Goal: Task Accomplishment & Management: Complete application form

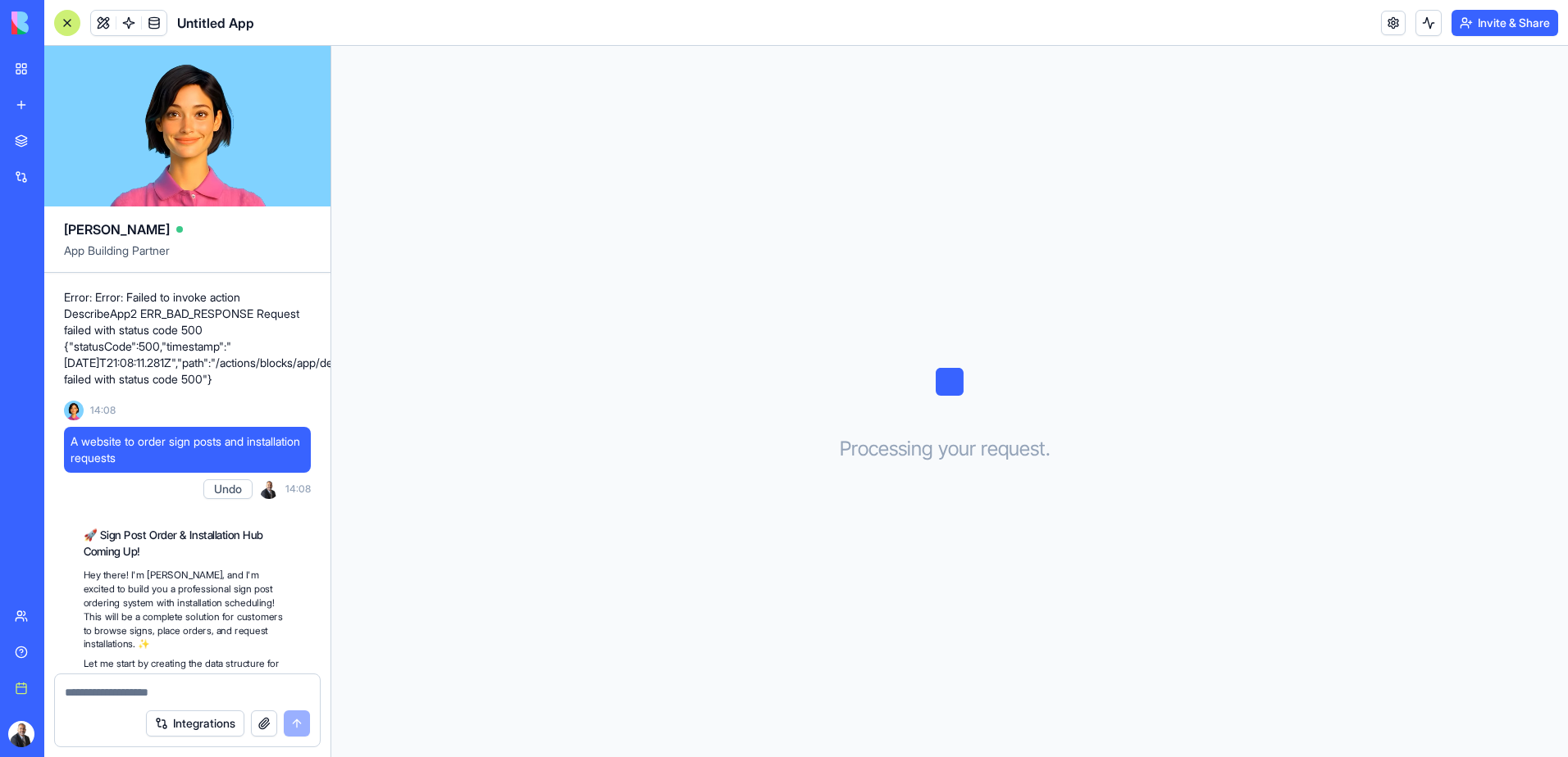
scroll to position [97, 0]
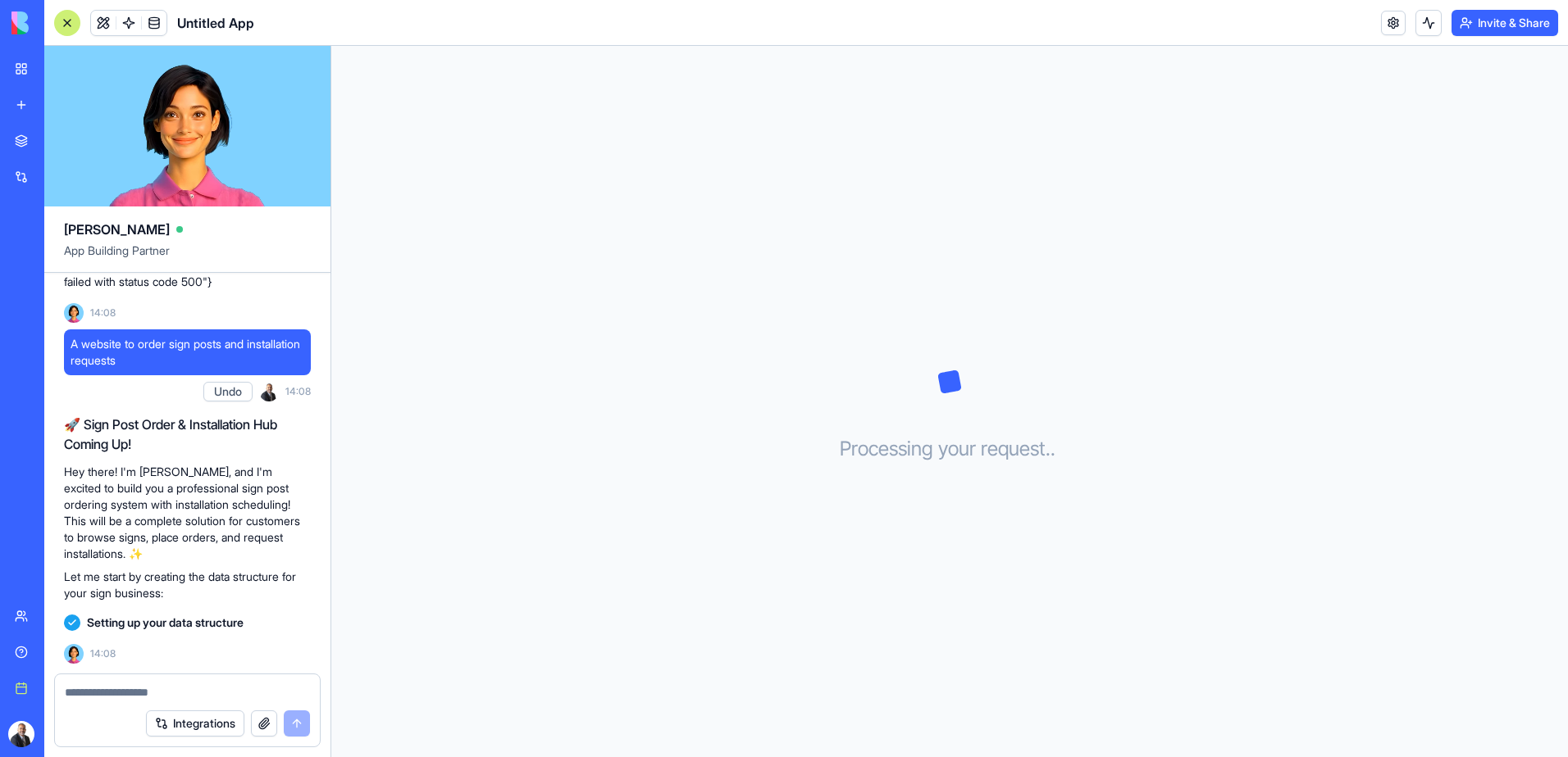
click at [143, 690] on textarea at bounding box center [188, 692] width 245 height 16
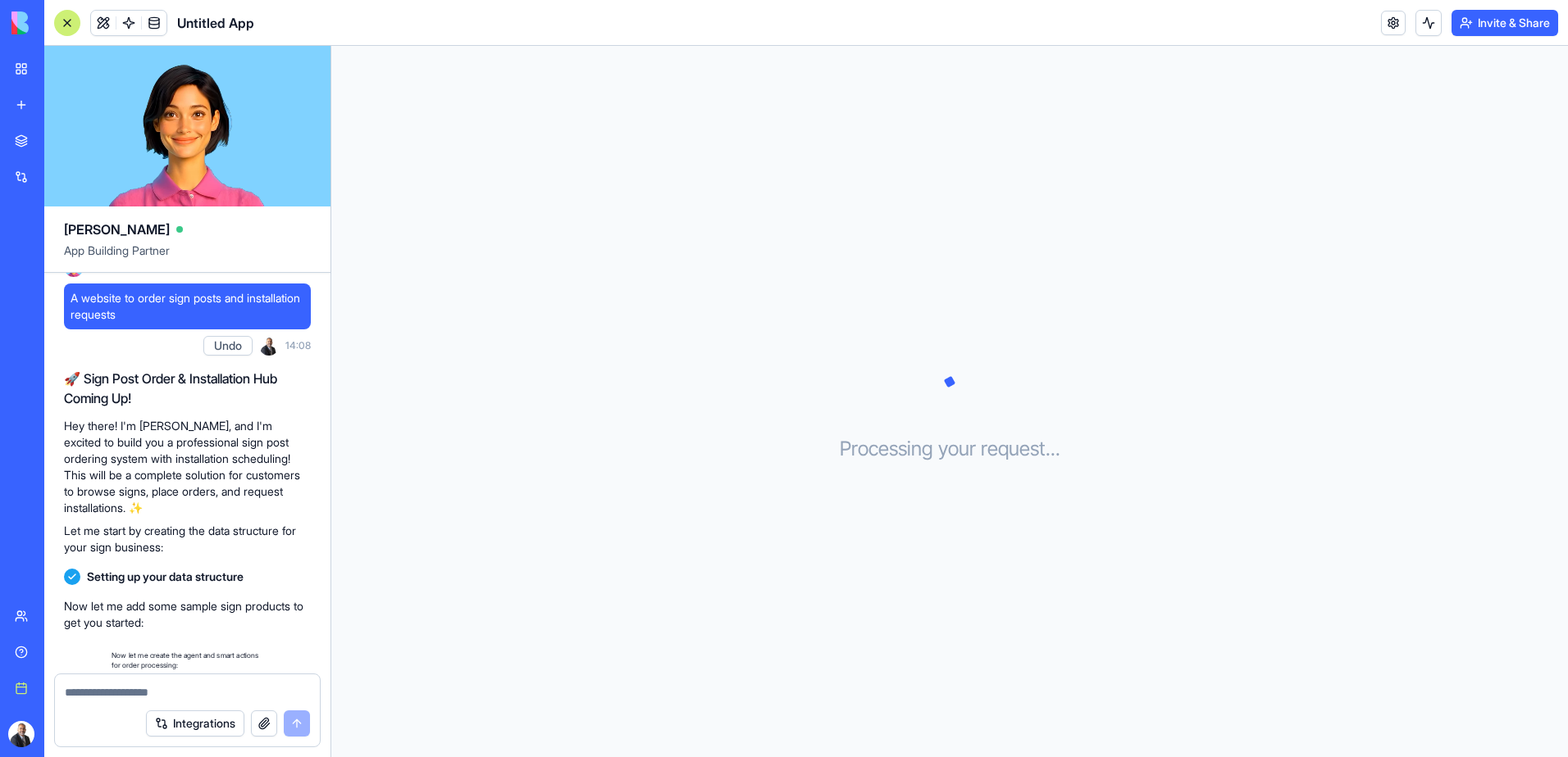
scroll to position [189, 0]
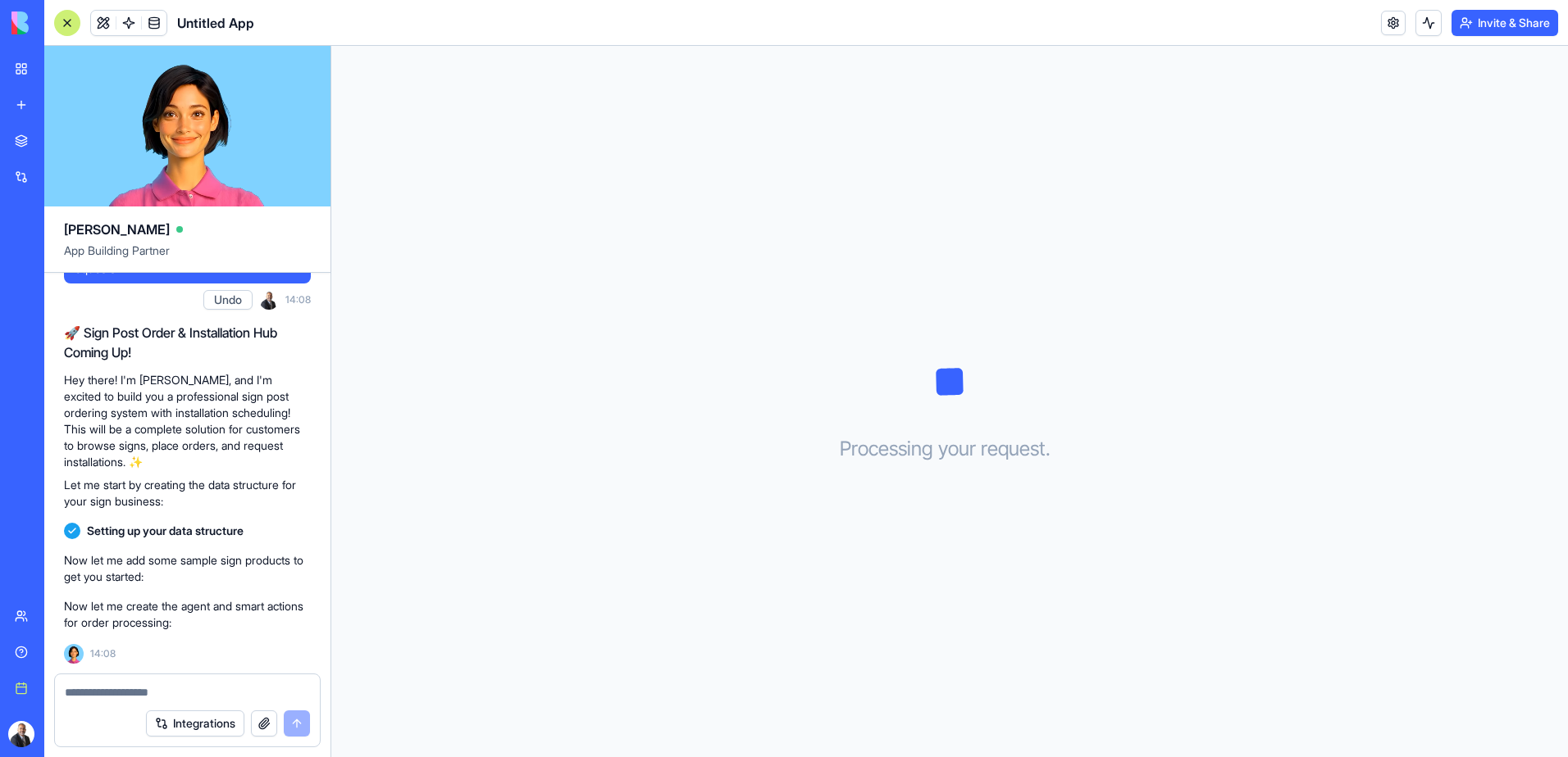
click at [143, 690] on textarea at bounding box center [188, 692] width 245 height 16
click at [116, 689] on textarea "**********" at bounding box center [188, 692] width 245 height 16
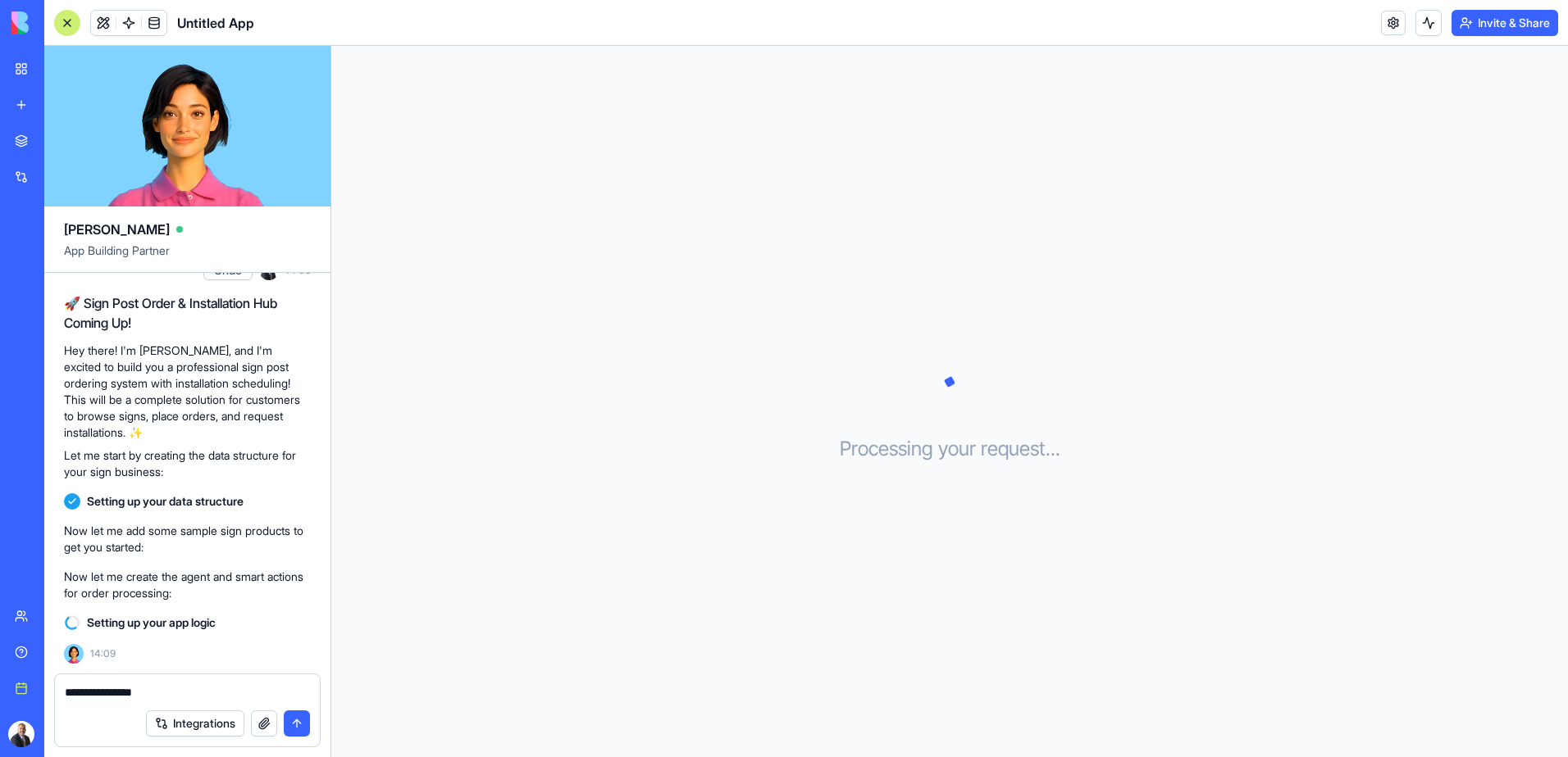
click at [116, 689] on textarea "**********" at bounding box center [188, 692] width 245 height 16
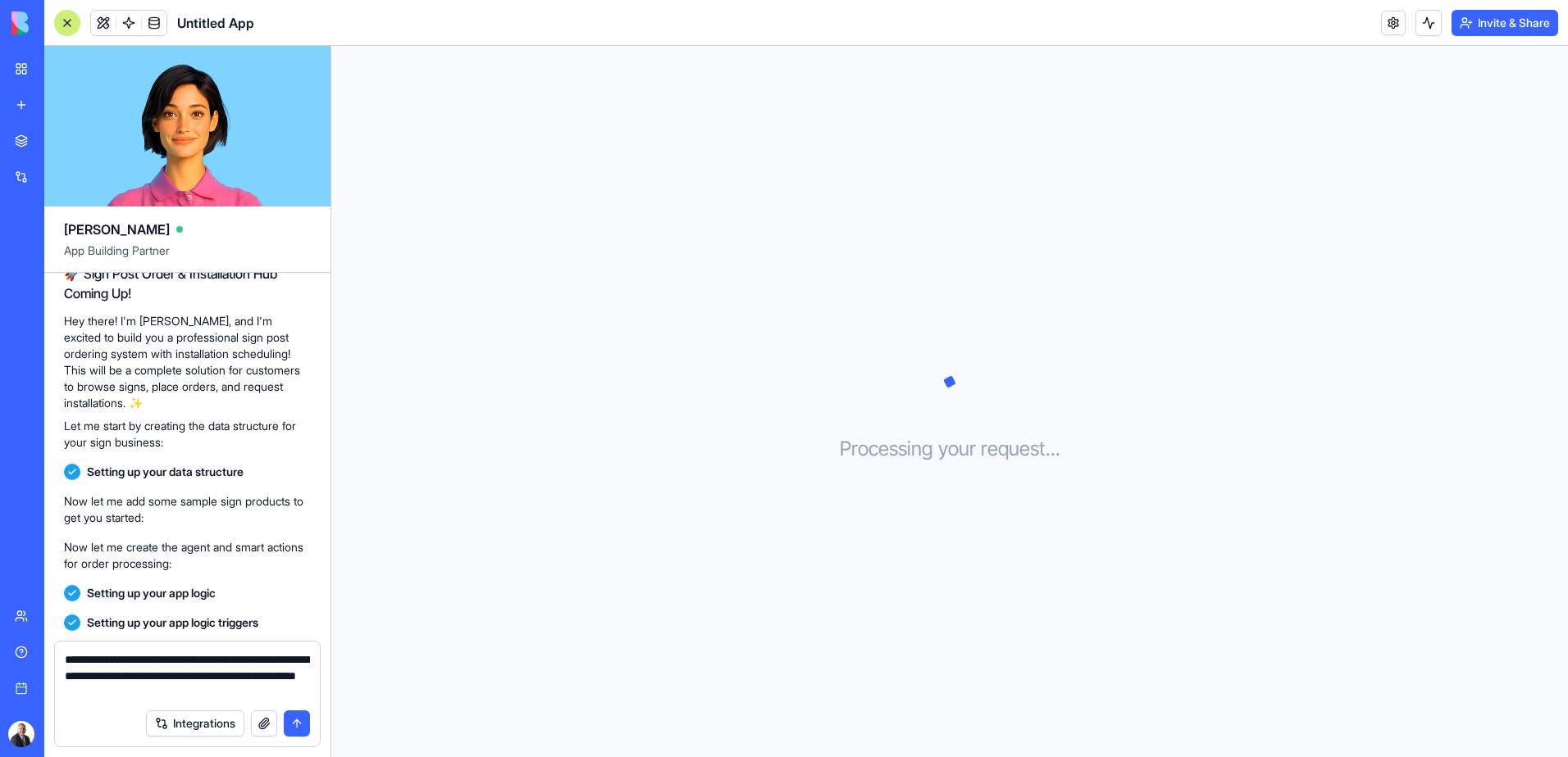
type textarea "**********"
click at [296, 722] on button "submit" at bounding box center [297, 723] width 26 height 26
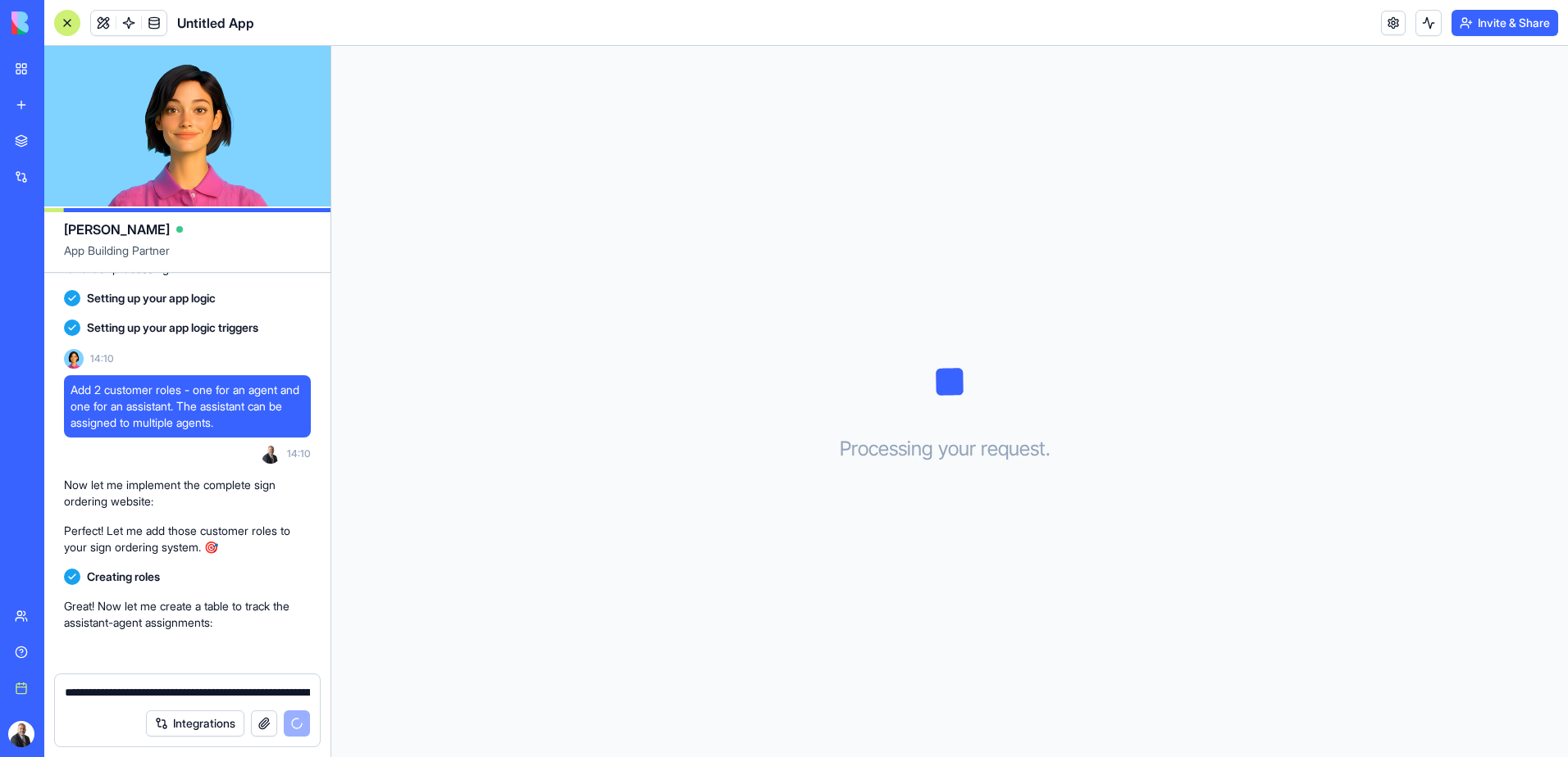
scroll to position [573, 0]
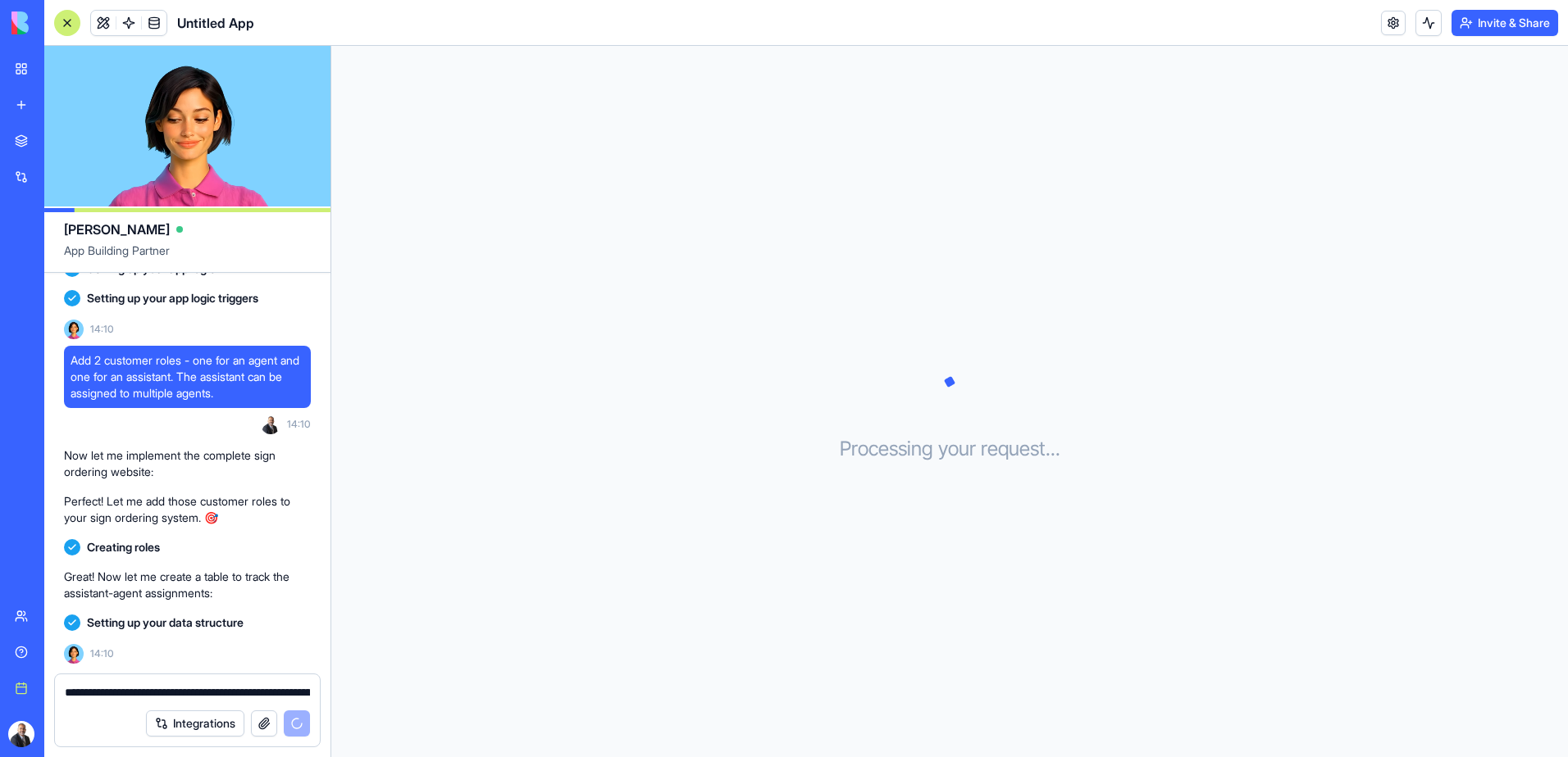
click at [122, 692] on textarea "**********" at bounding box center [188, 692] width 245 height 16
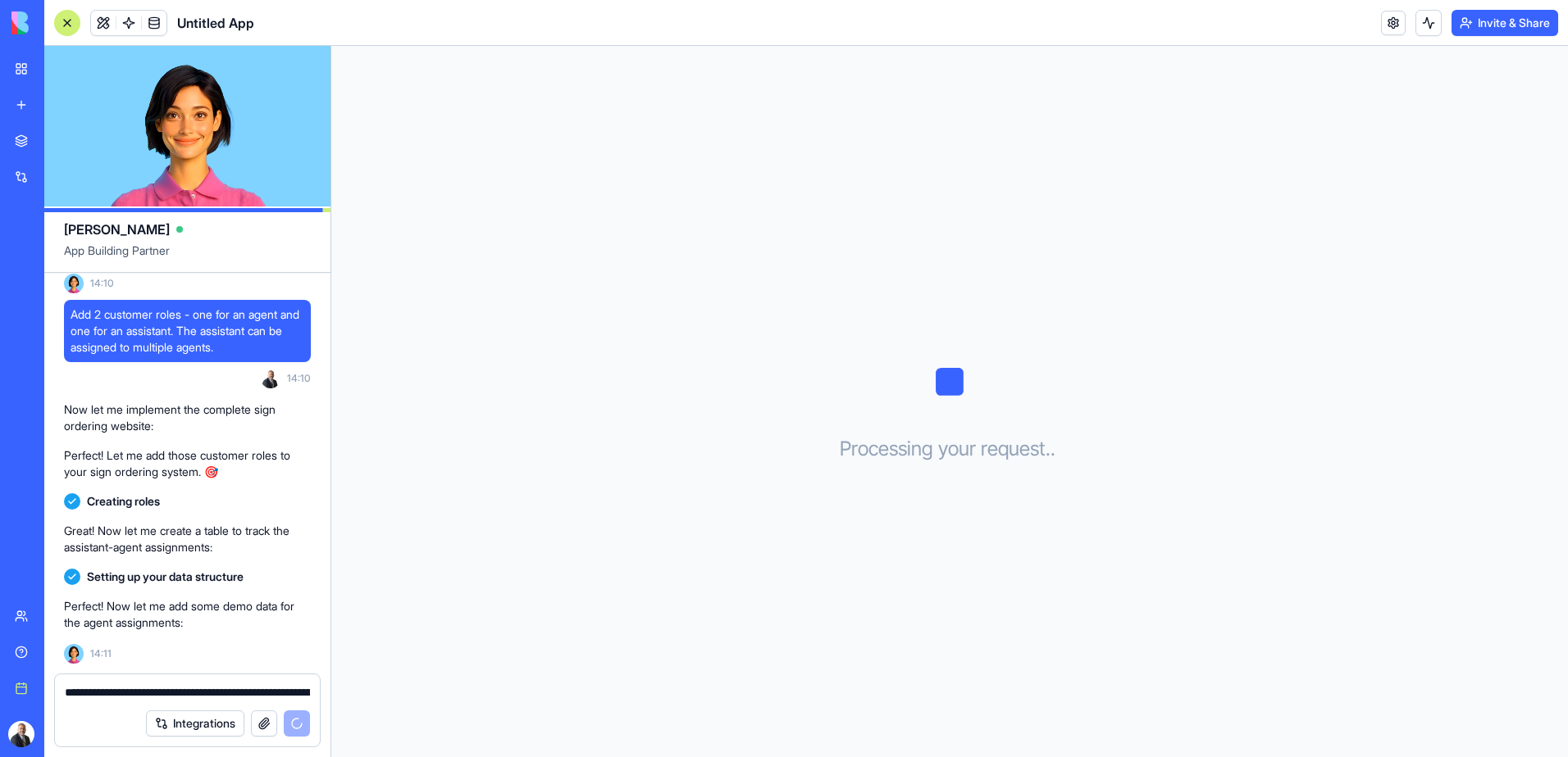
click at [122, 692] on textarea "**********" at bounding box center [188, 692] width 245 height 16
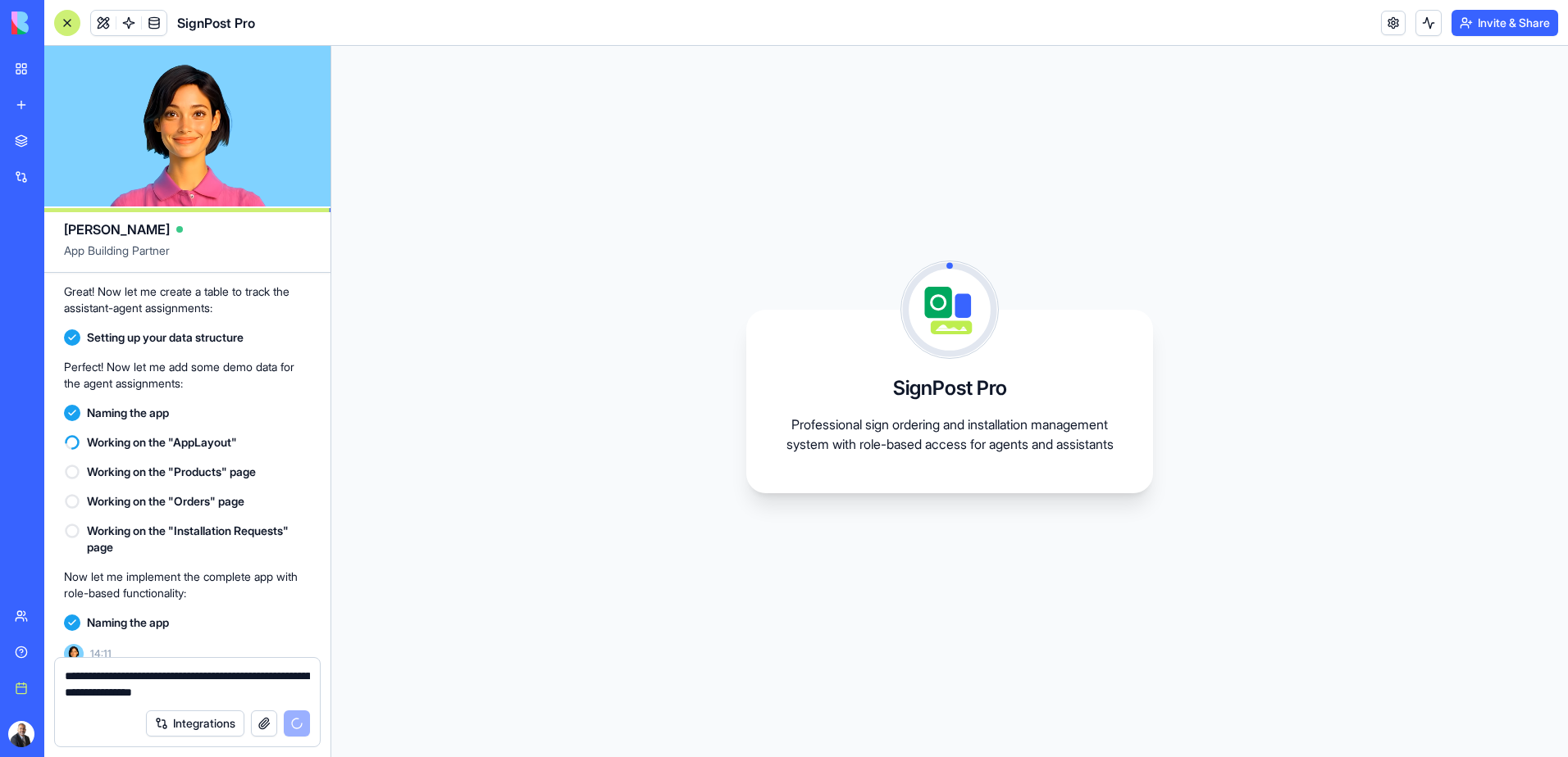
scroll to position [1022, 0]
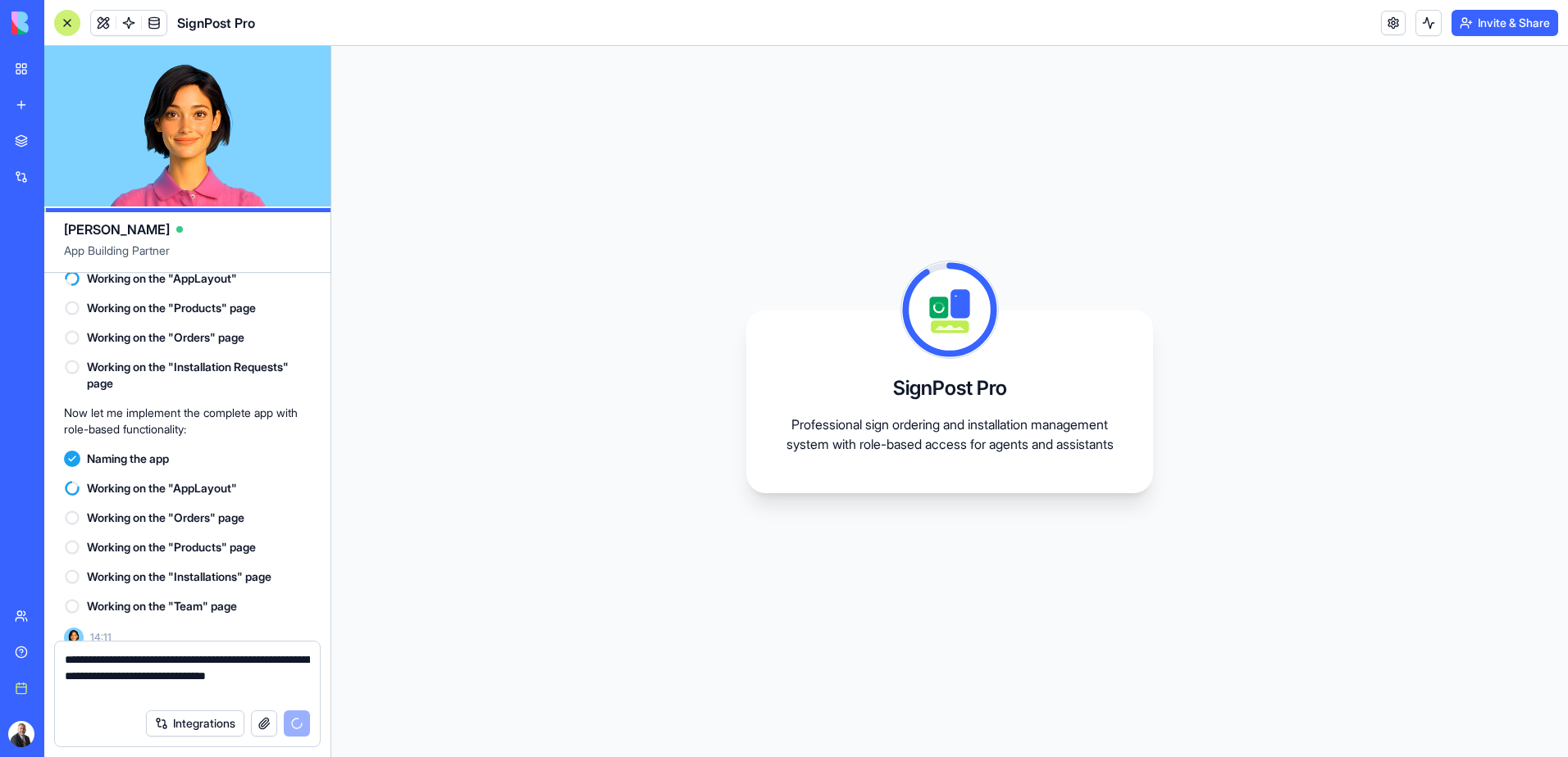
type textarea "**********"
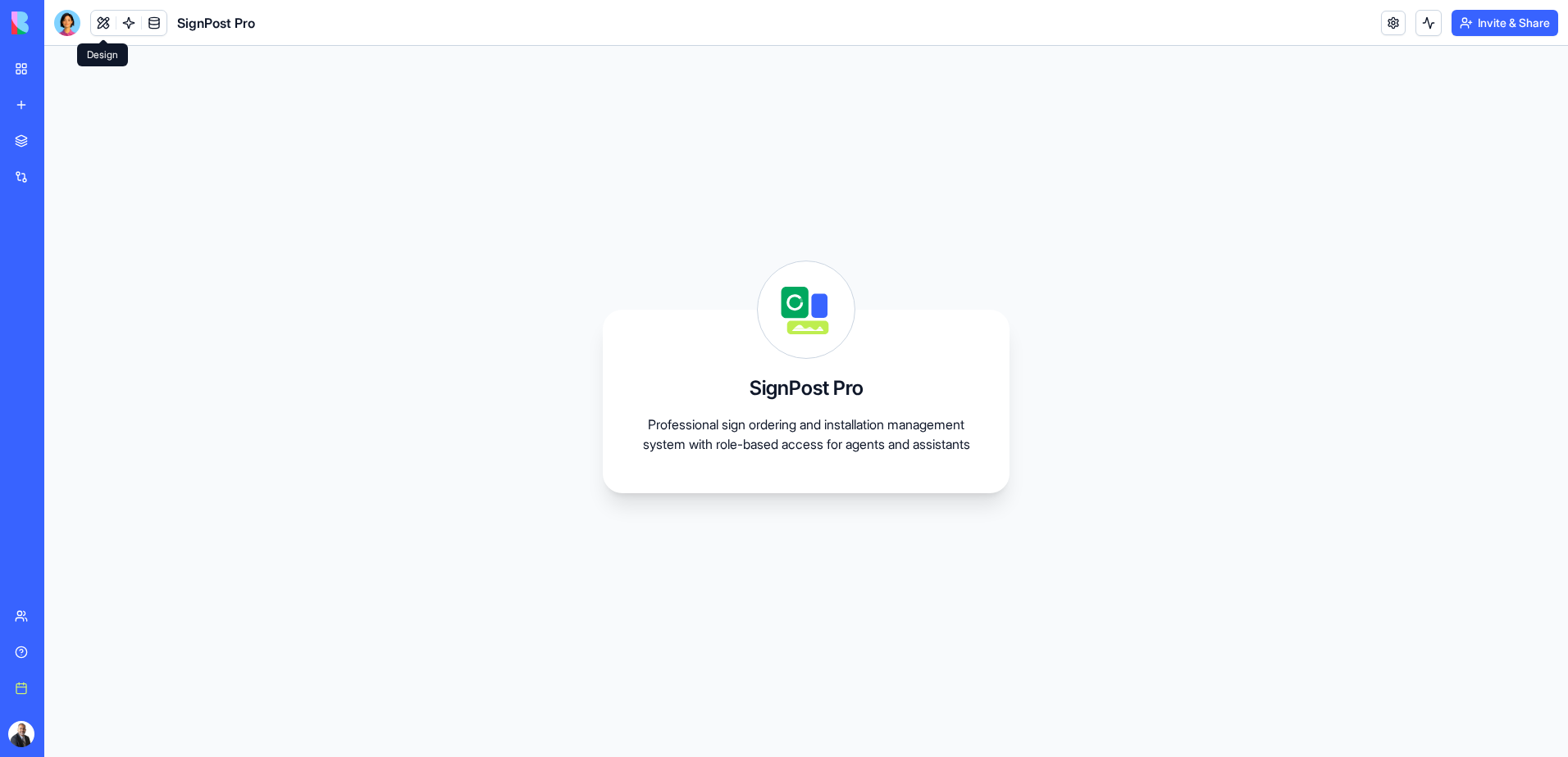
click at [99, 23] on button at bounding box center [103, 23] width 24 height 24
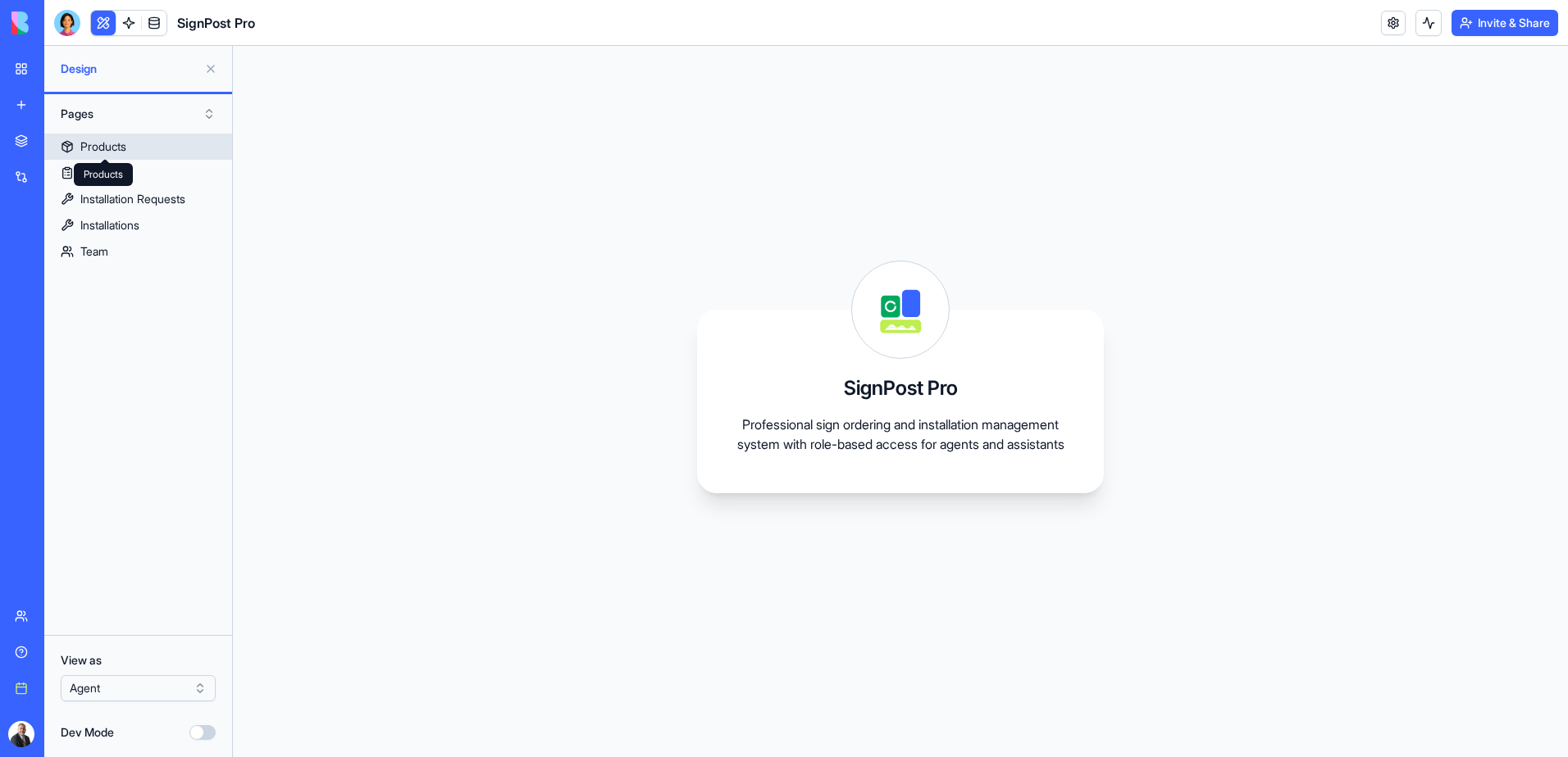
click at [120, 146] on div "Products" at bounding box center [103, 147] width 46 height 16
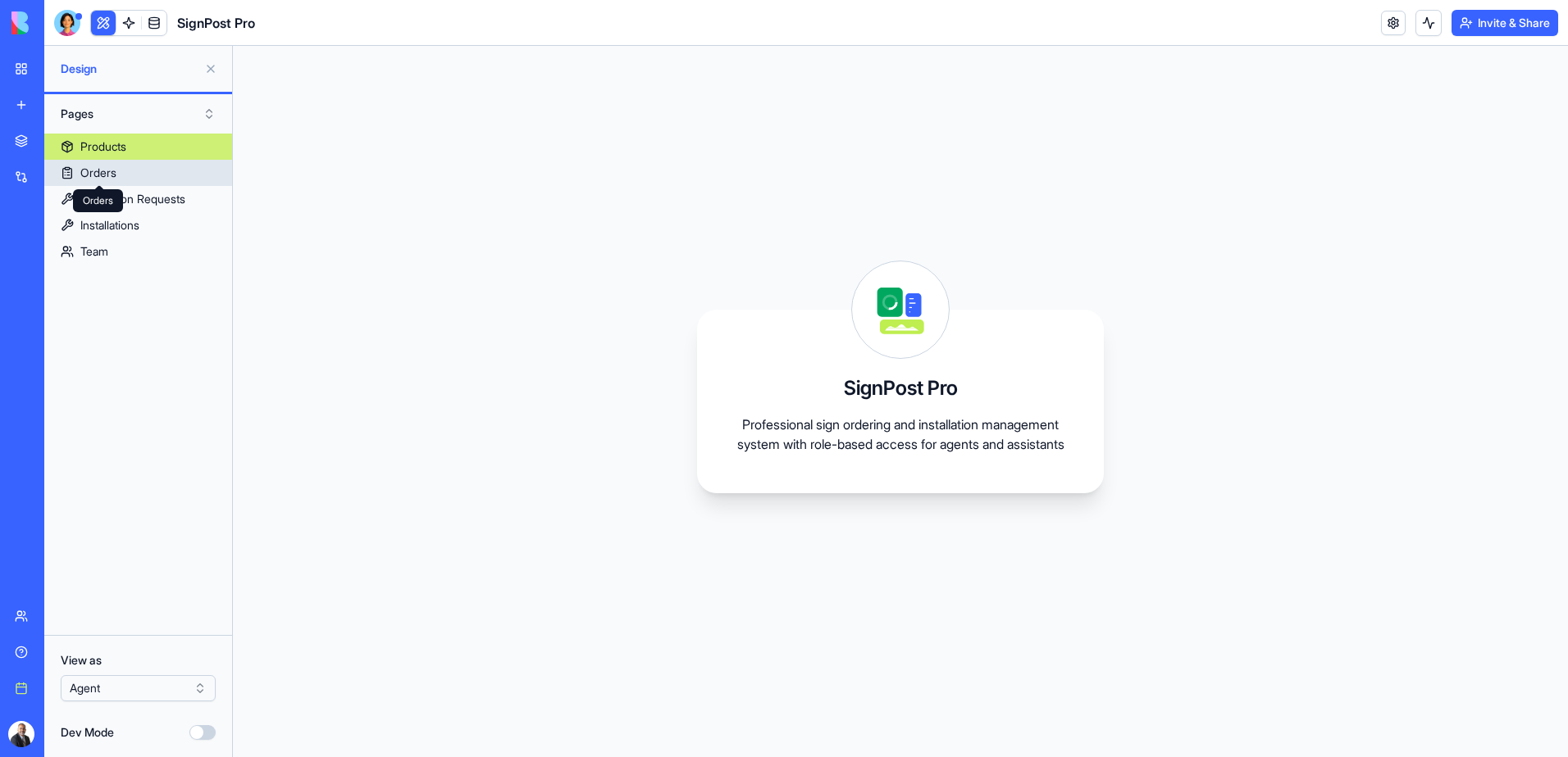
click at [111, 176] on div "Orders" at bounding box center [98, 173] width 36 height 16
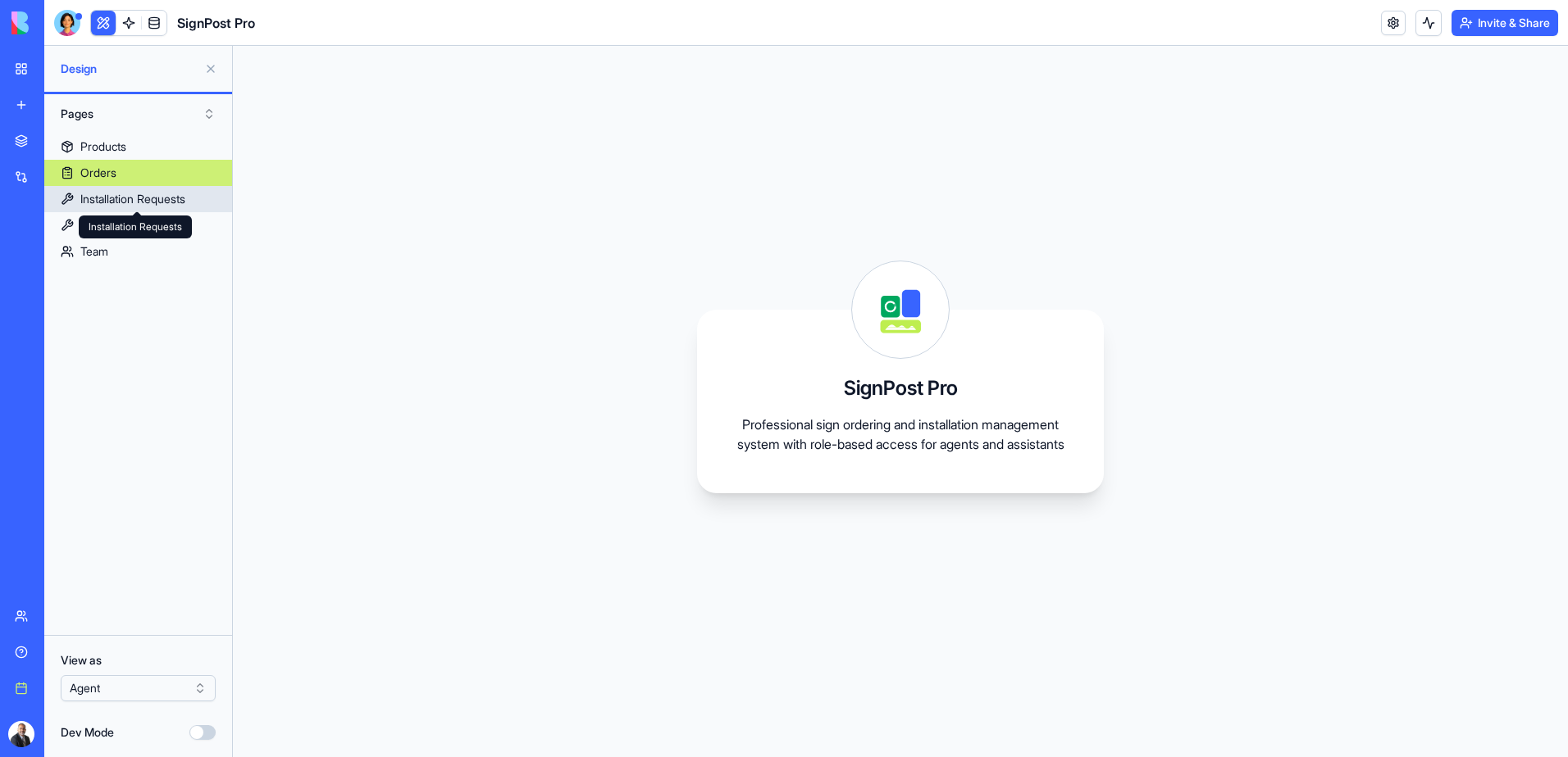
click at [105, 201] on div "Installation Requests" at bounding box center [133, 199] width 105 height 16
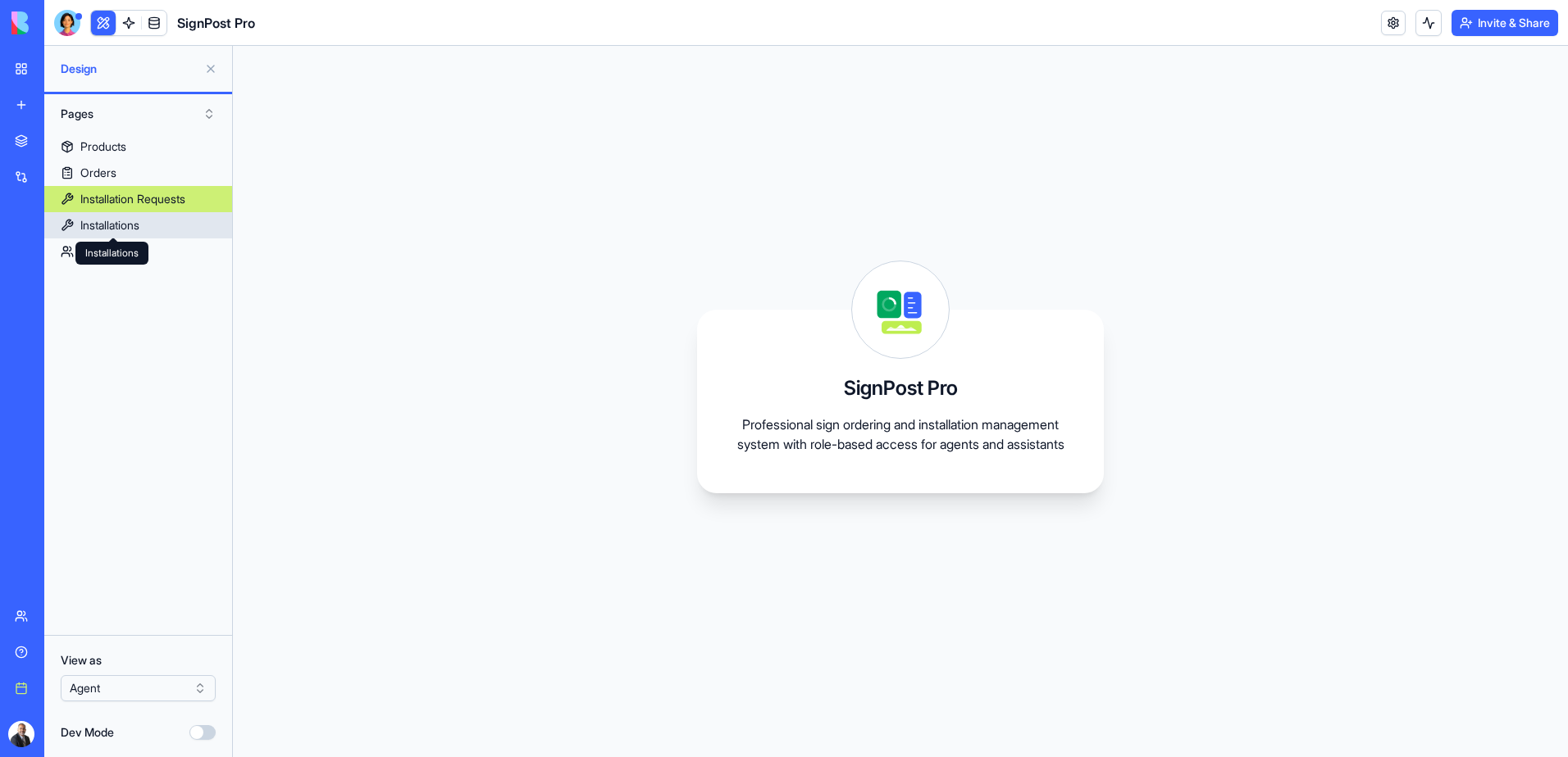
click at [107, 226] on div "Installations" at bounding box center [109, 225] width 59 height 16
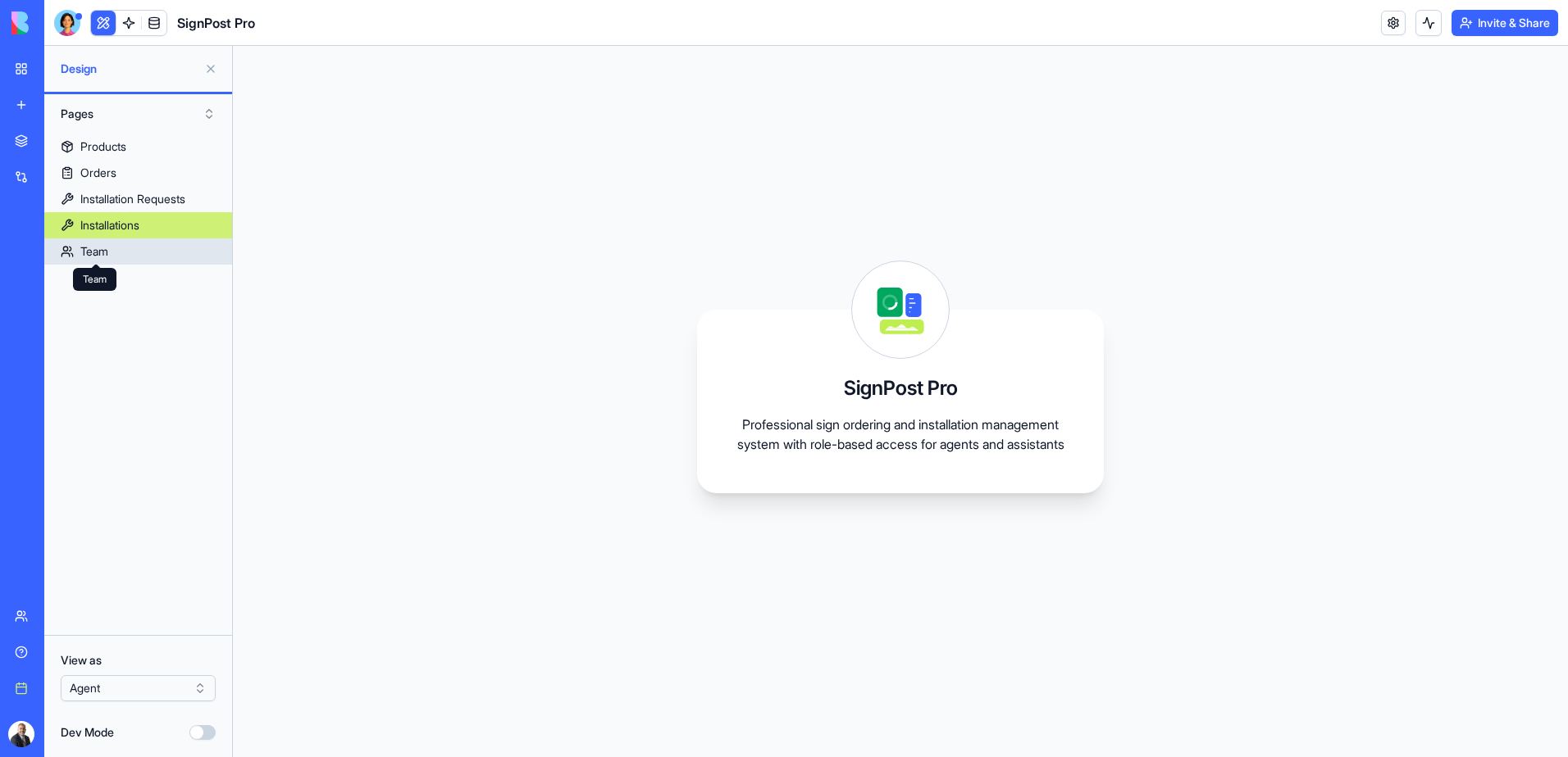
click at [101, 256] on div "Team" at bounding box center [94, 251] width 28 height 16
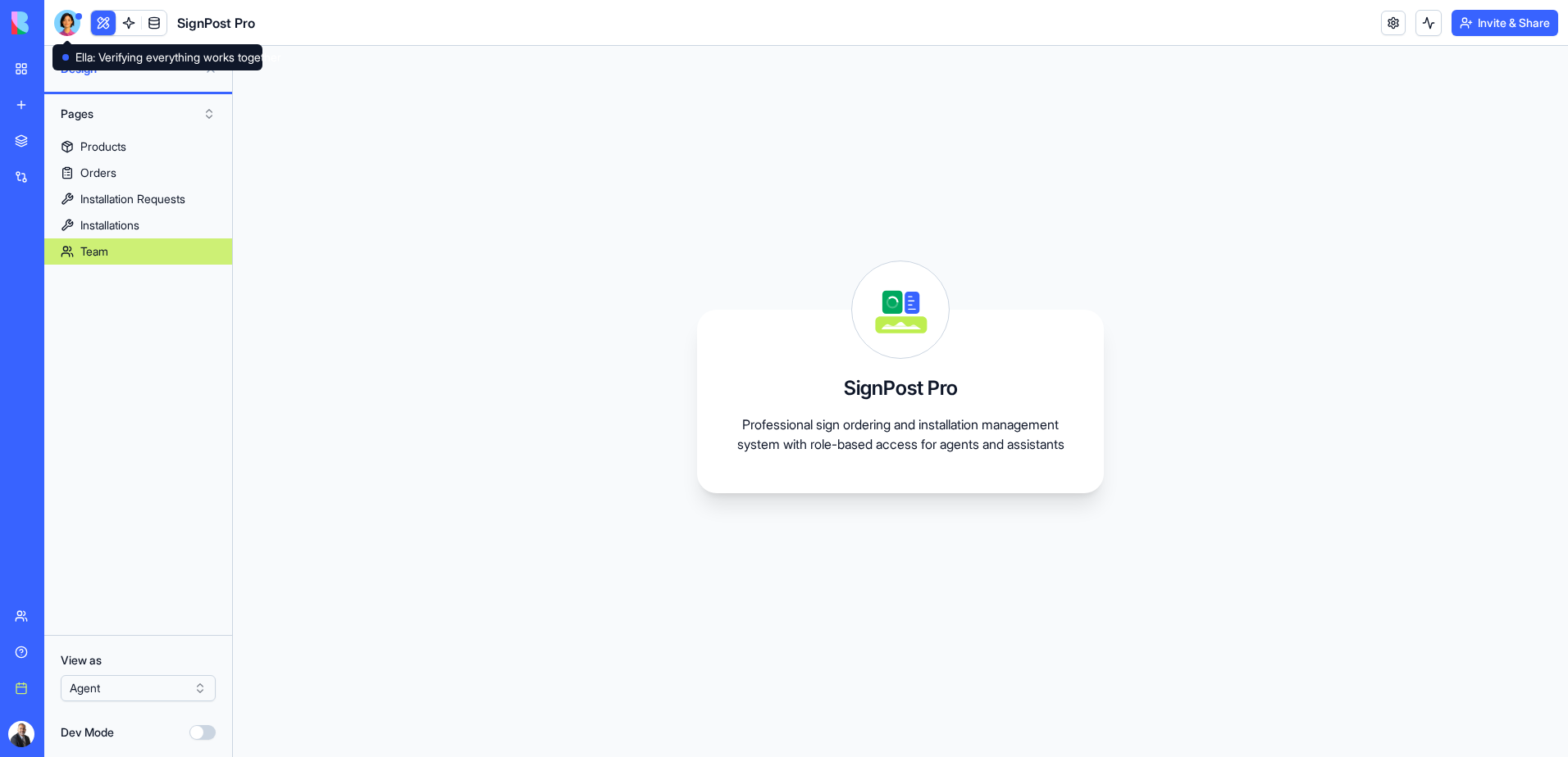
click at [69, 25] on div at bounding box center [67, 23] width 26 height 26
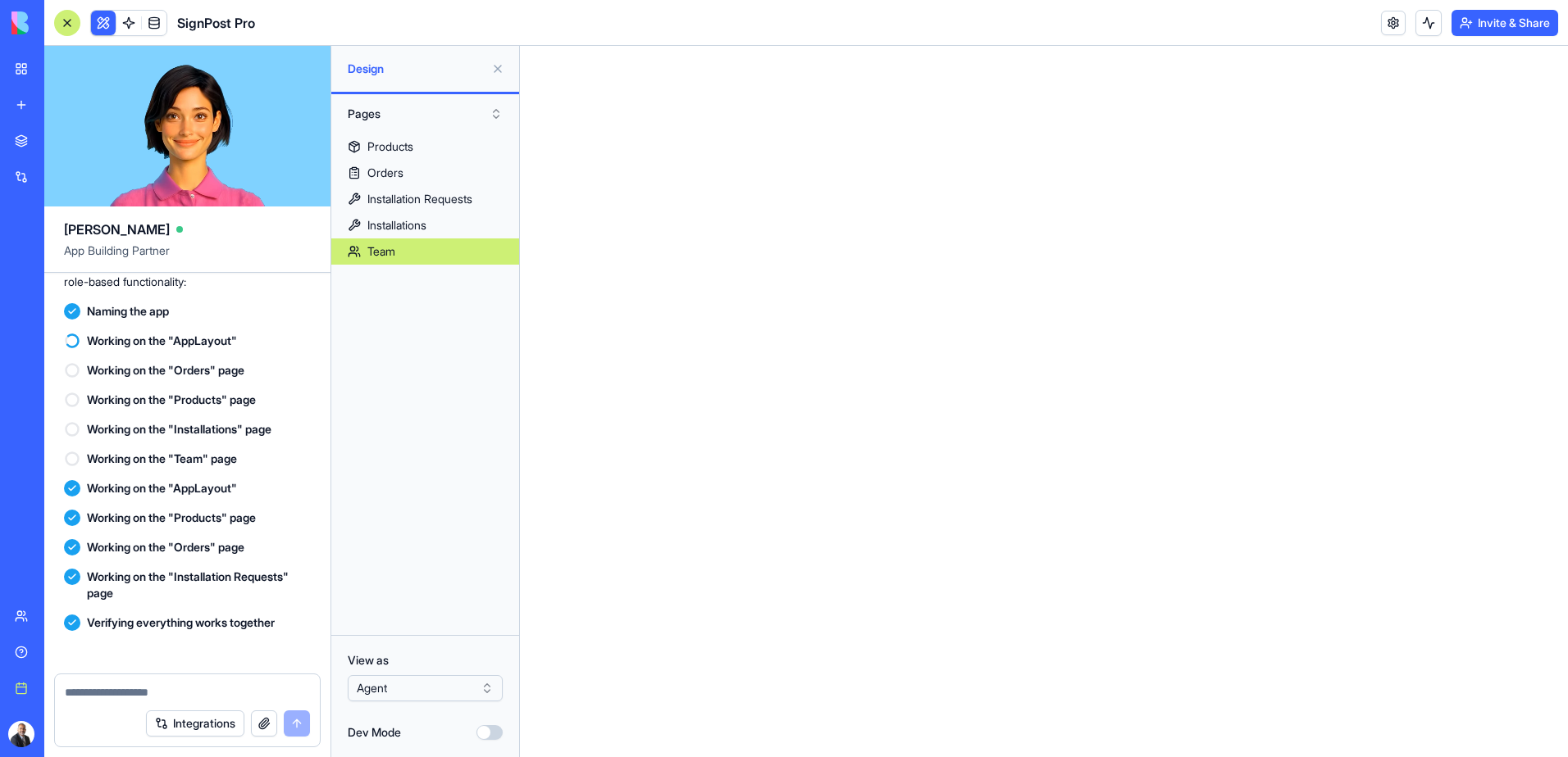
scroll to position [1186, 0]
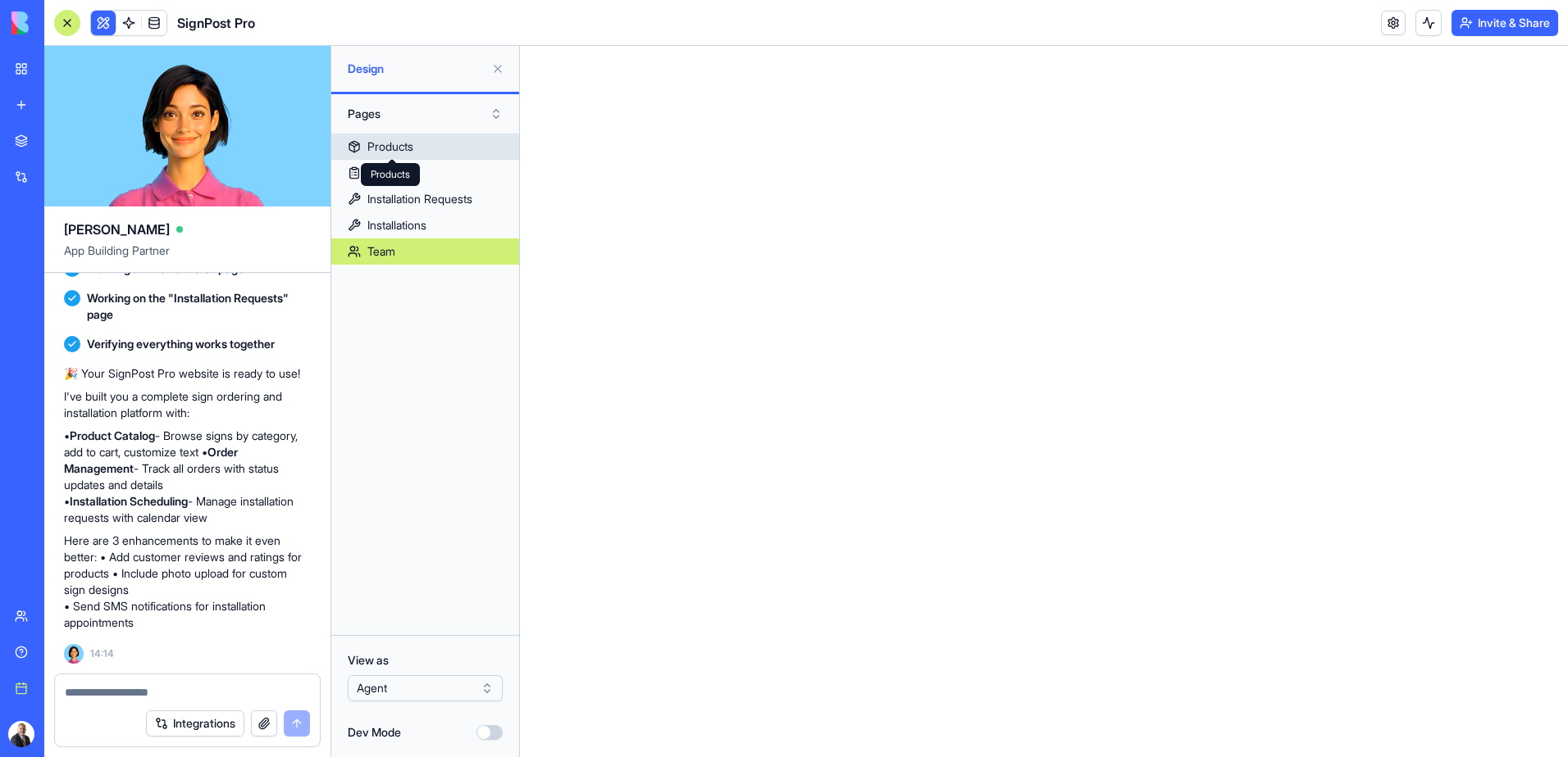
click at [405, 146] on div "Products" at bounding box center [390, 147] width 46 height 16
click at [501, 65] on button at bounding box center [497, 68] width 26 height 26
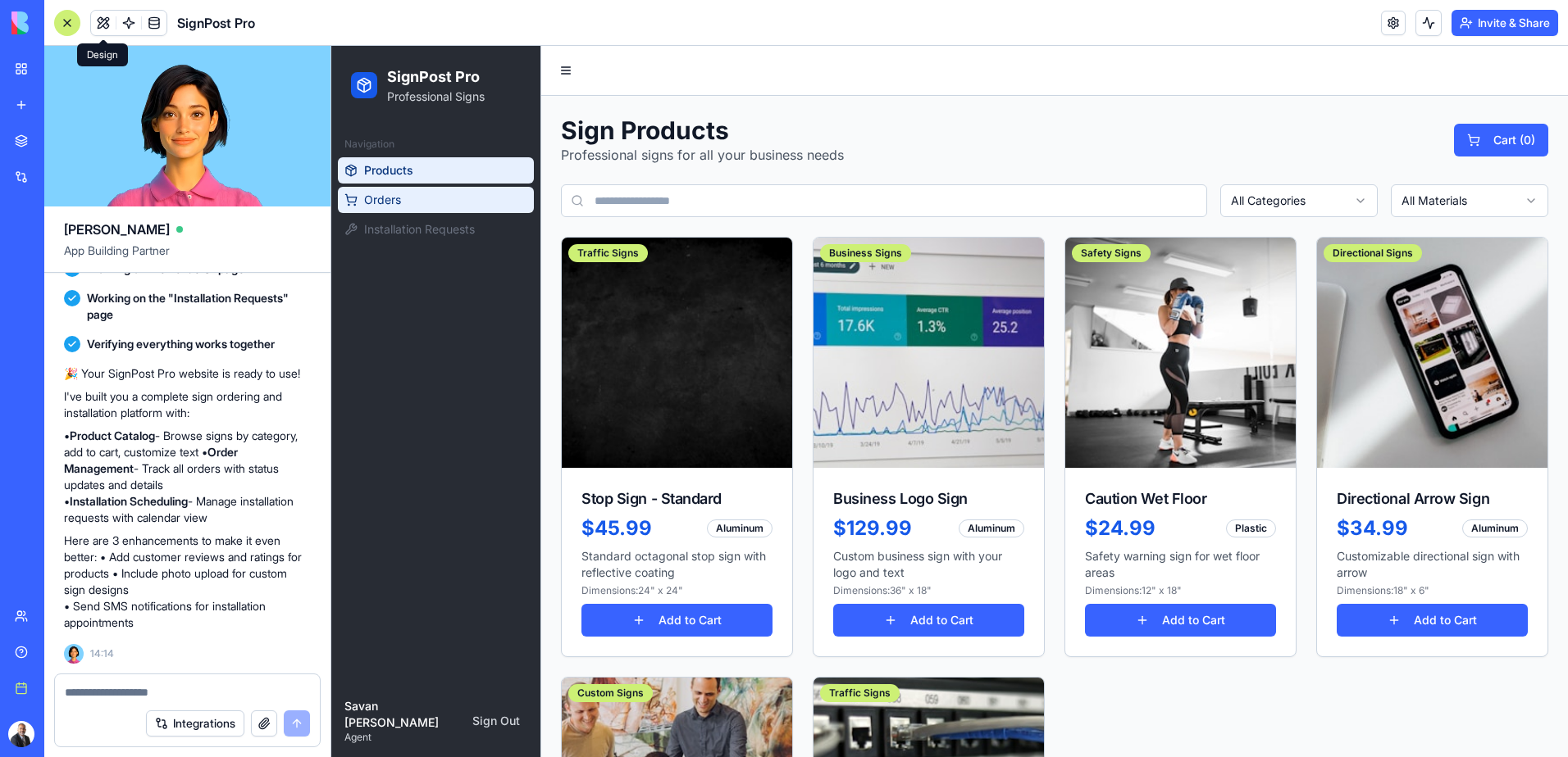
click at [388, 193] on span "Orders" at bounding box center [382, 200] width 37 height 16
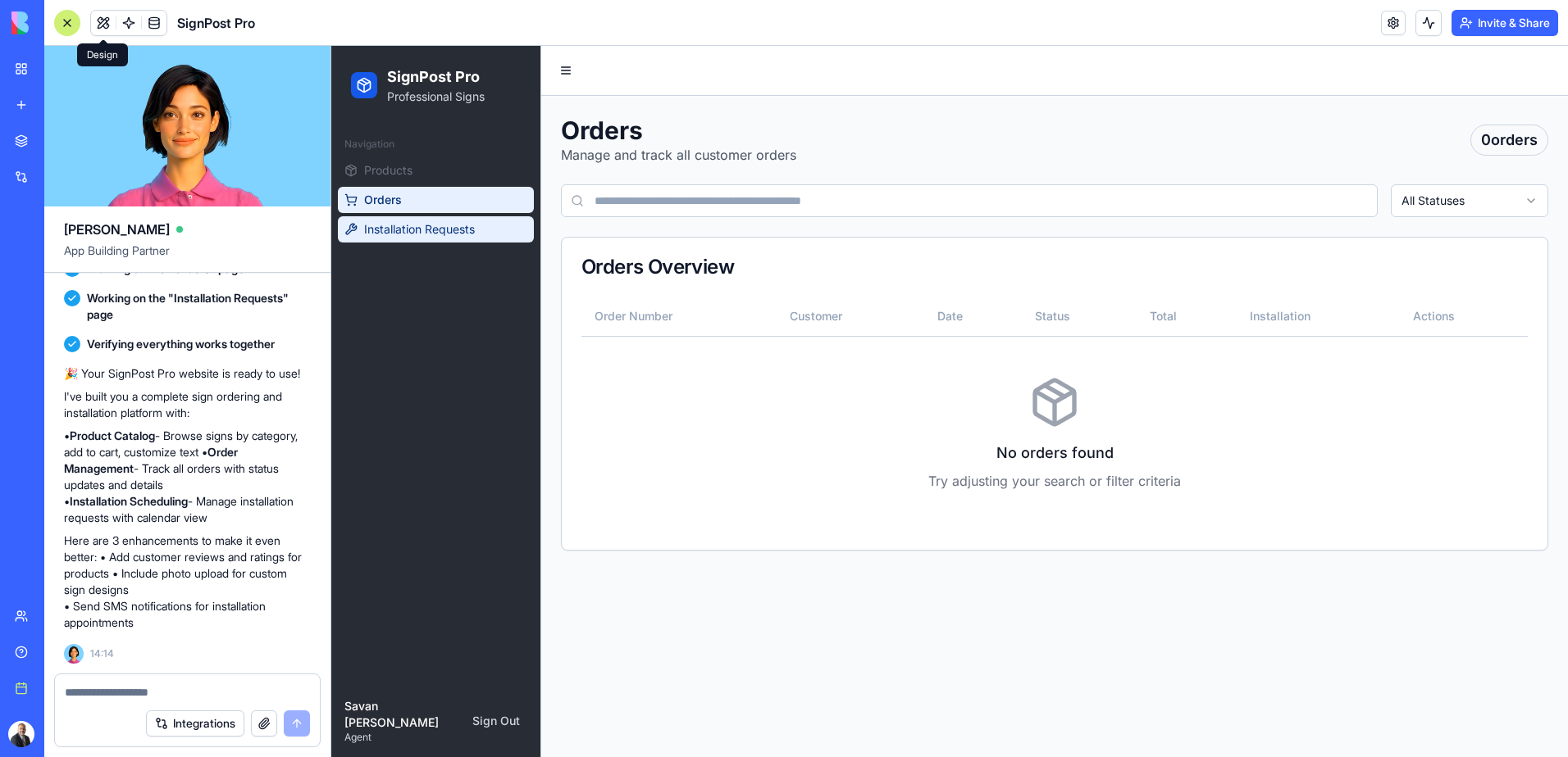
click at [391, 229] on span "Installation Requests" at bounding box center [419, 230] width 111 height 16
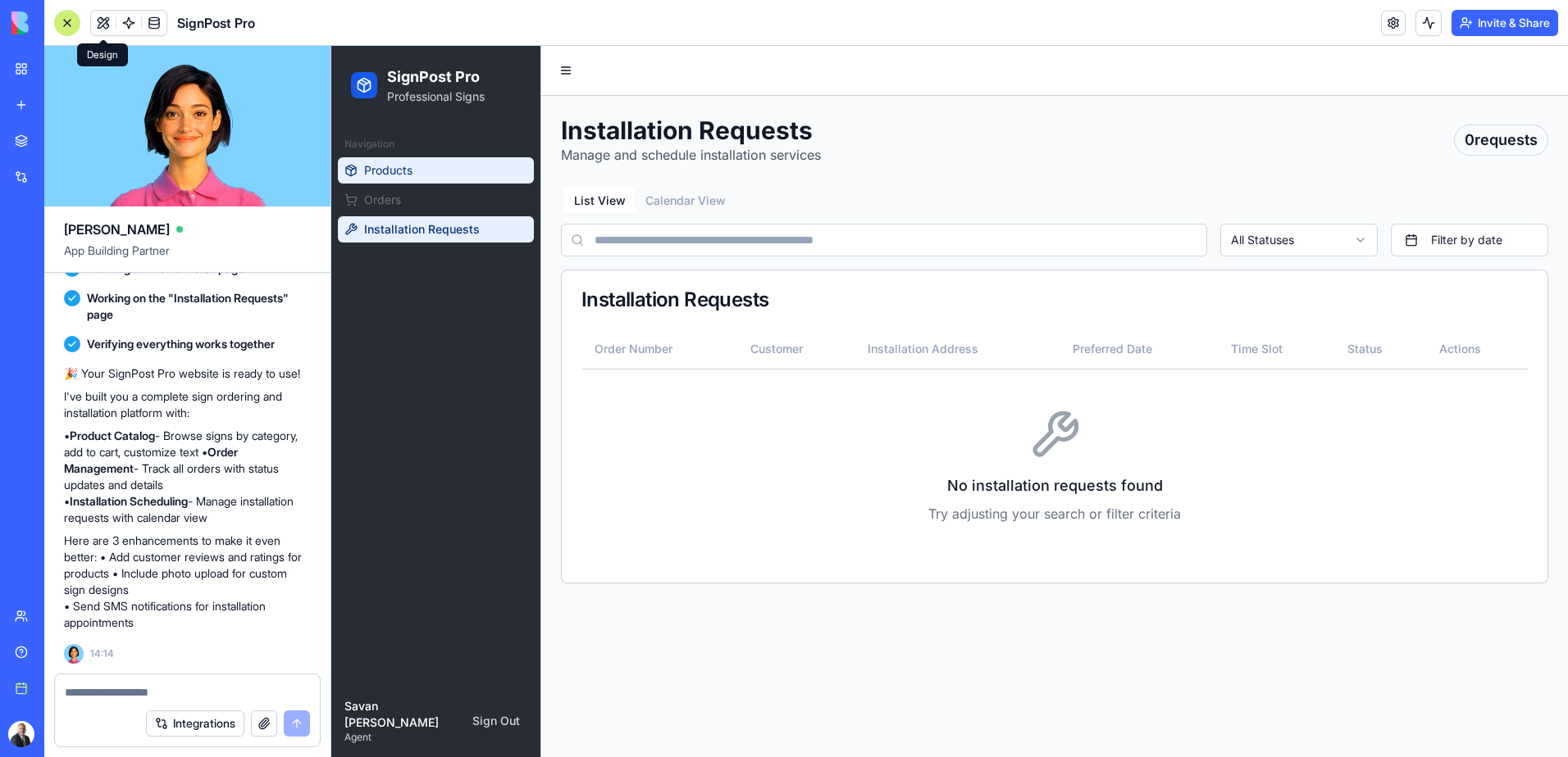
click at [390, 174] on span "Products" at bounding box center [389, 170] width 49 height 16
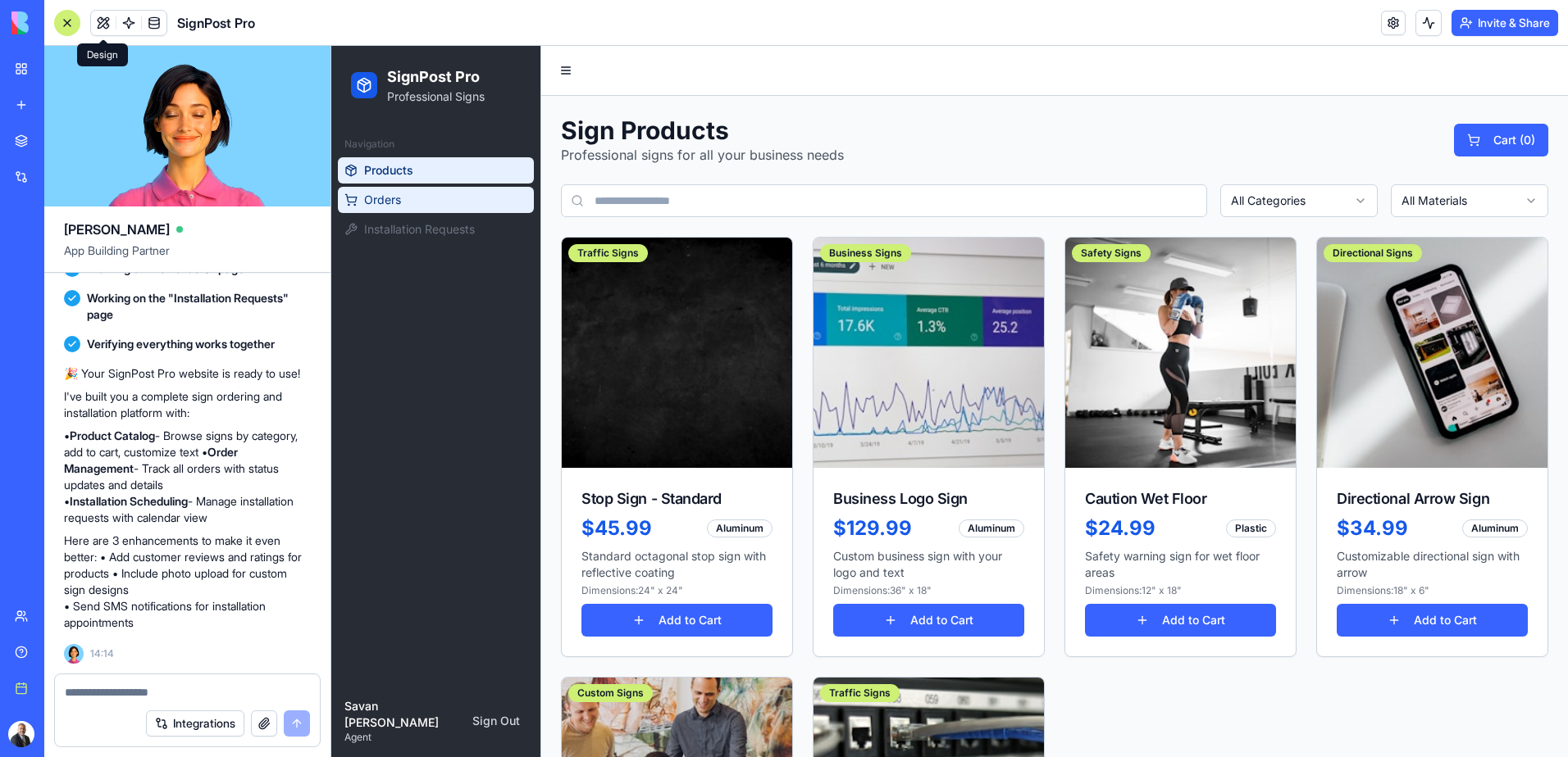
click at [430, 196] on link "Orders" at bounding box center [436, 199] width 196 height 26
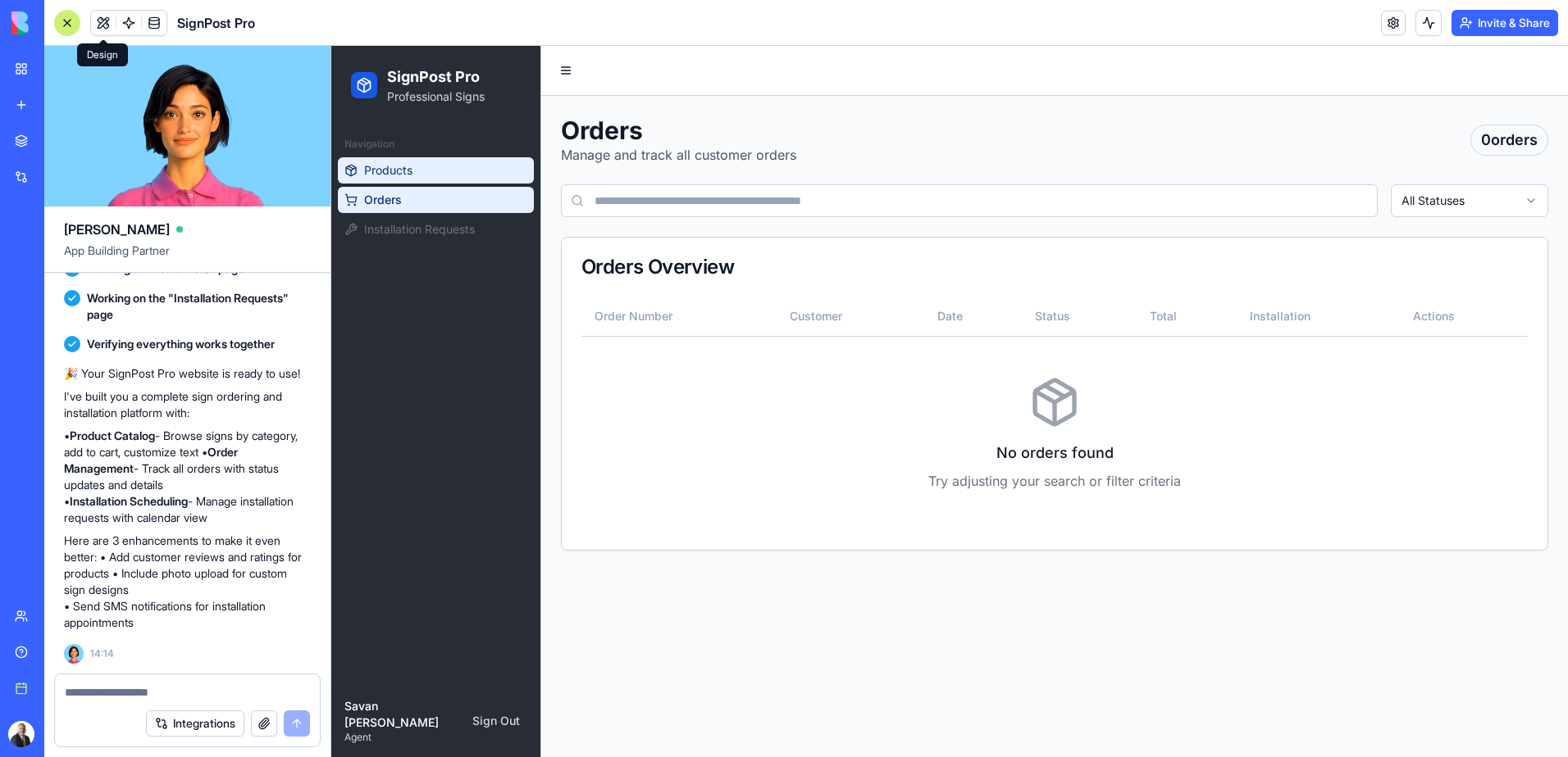
click at [428, 179] on link "Products" at bounding box center [436, 170] width 196 height 26
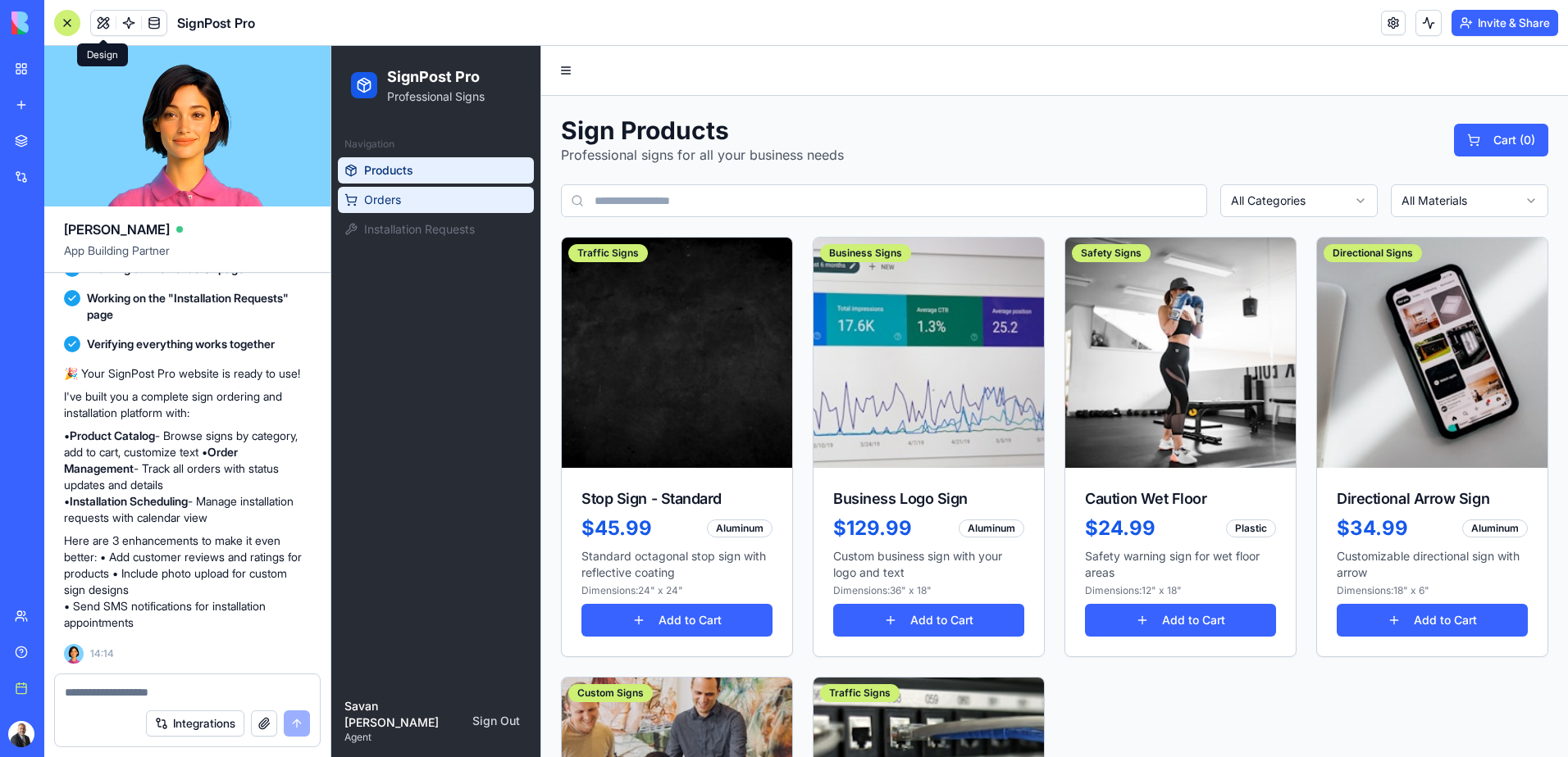
click at [429, 197] on link "Orders" at bounding box center [436, 199] width 196 height 26
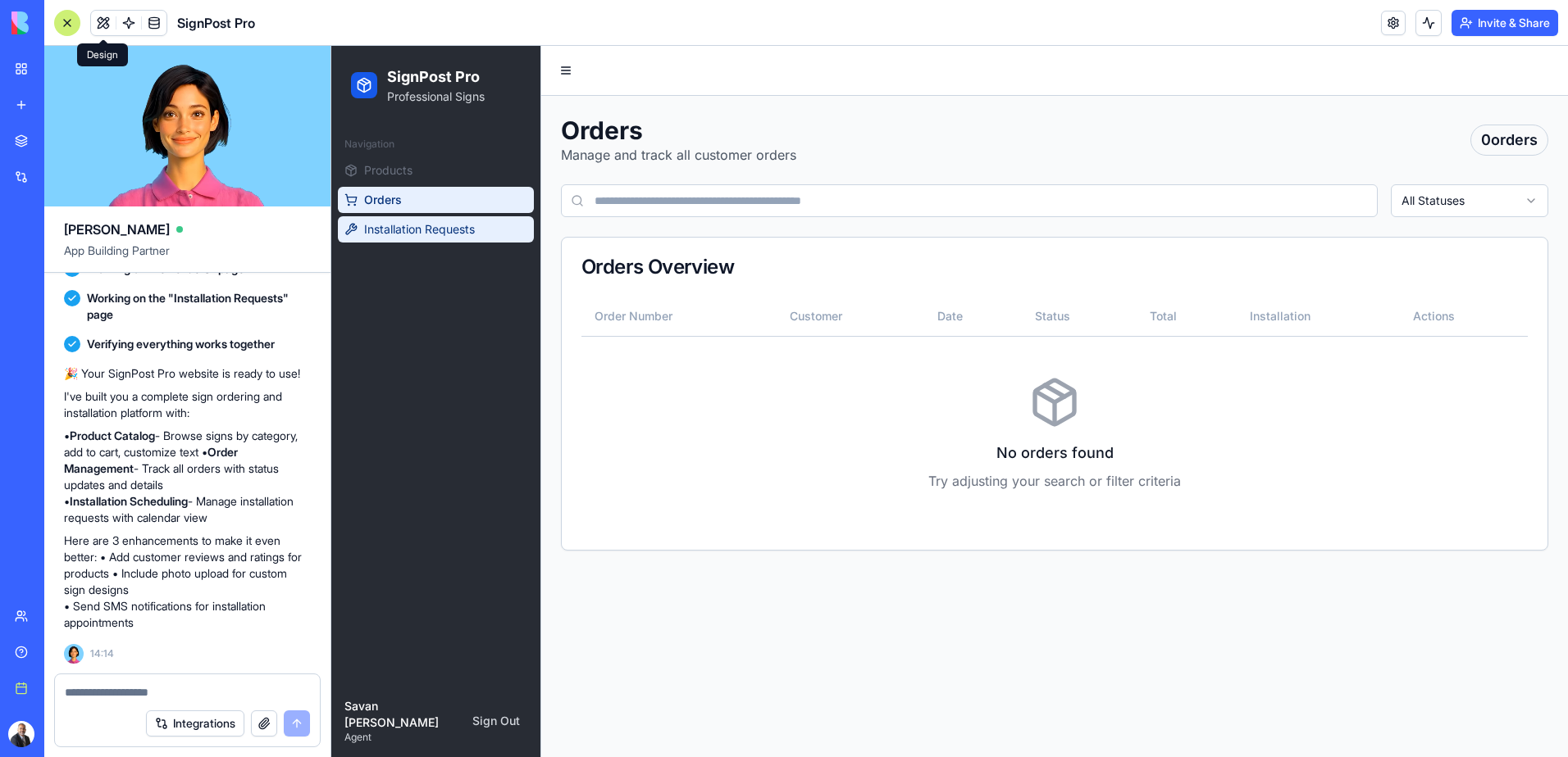
click at [430, 228] on span "Installation Requests" at bounding box center [419, 230] width 111 height 16
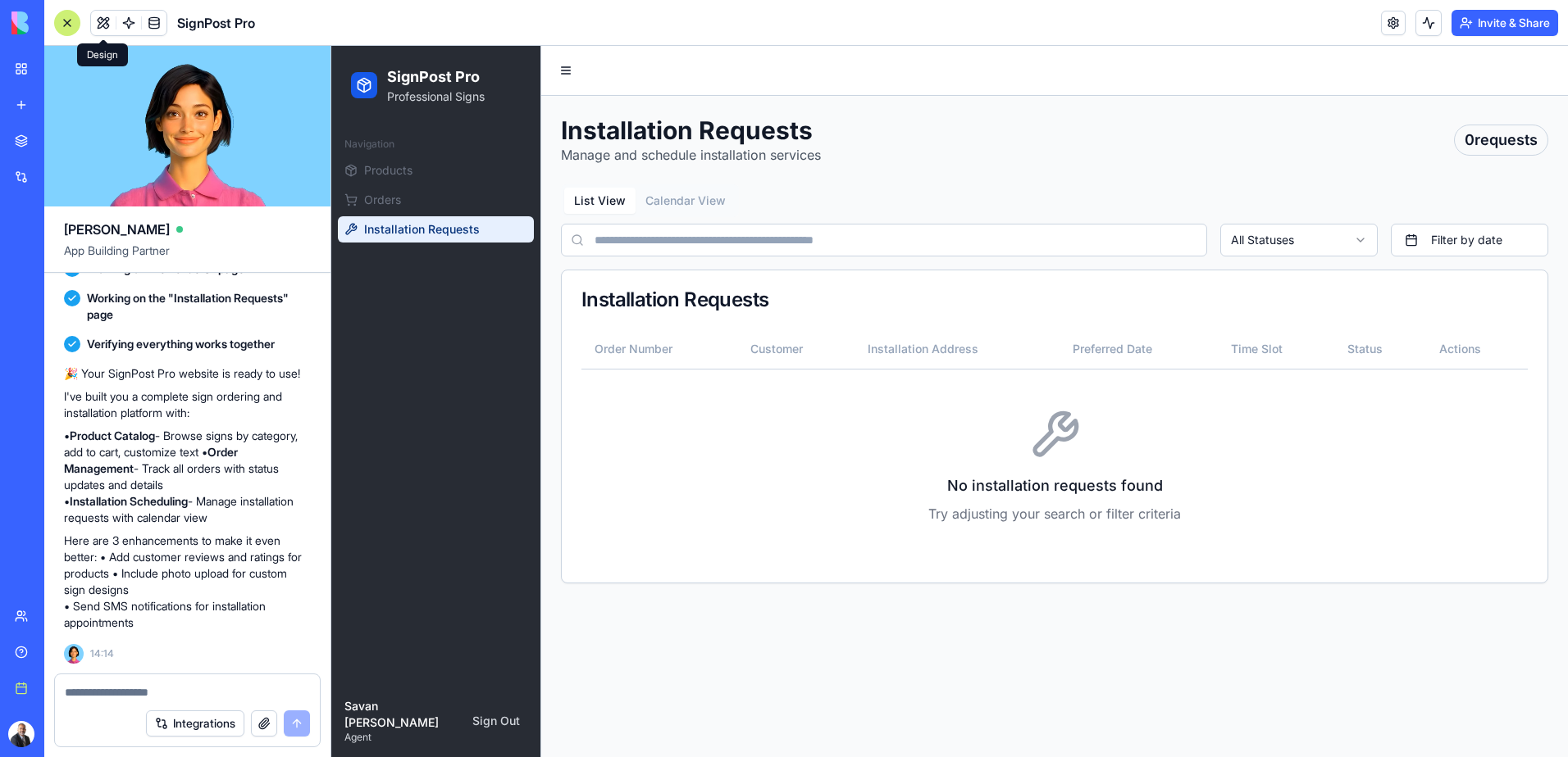
click at [150, 694] on textarea at bounding box center [188, 692] width 245 height 16
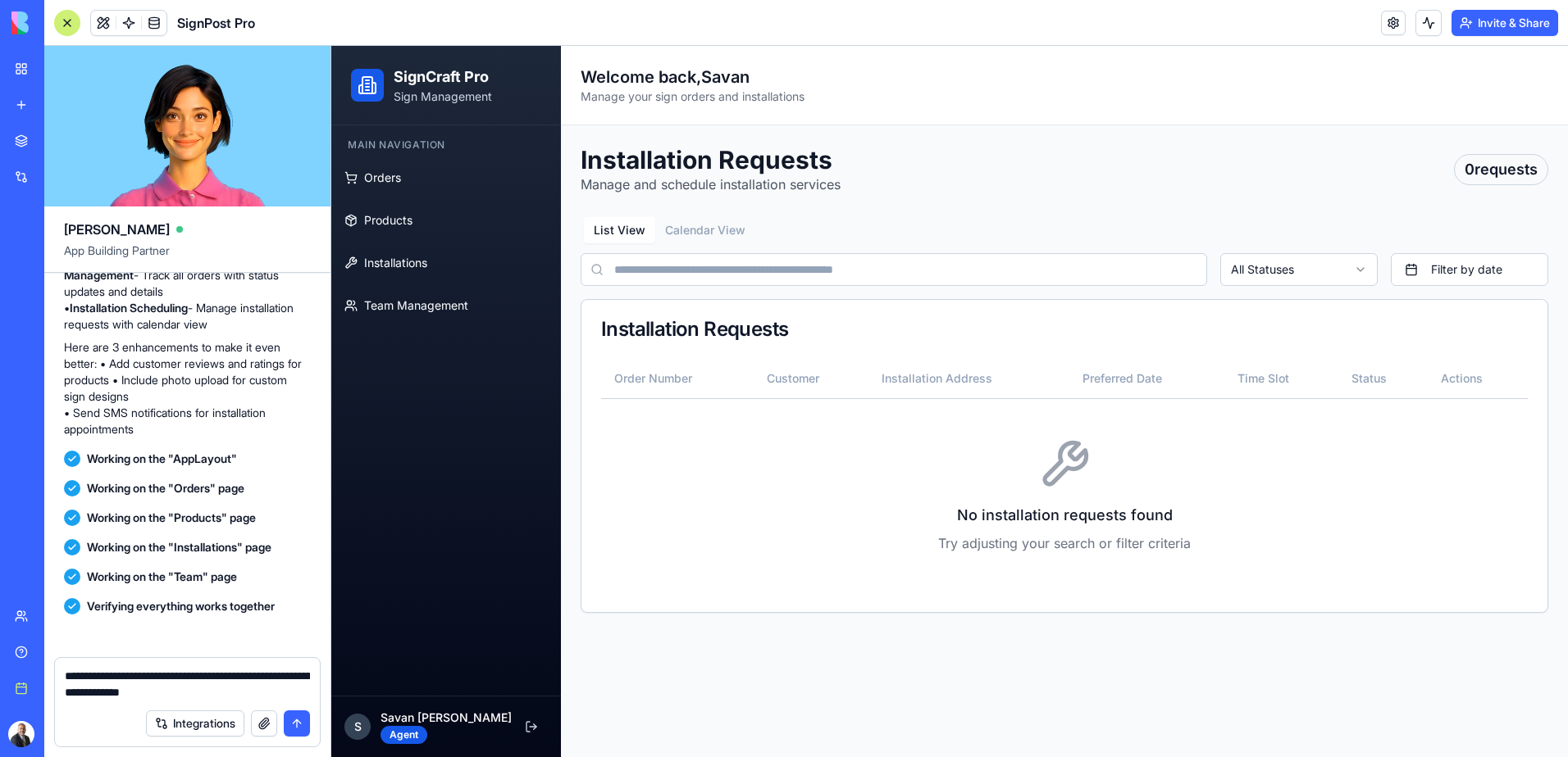
scroll to position [1648, 0]
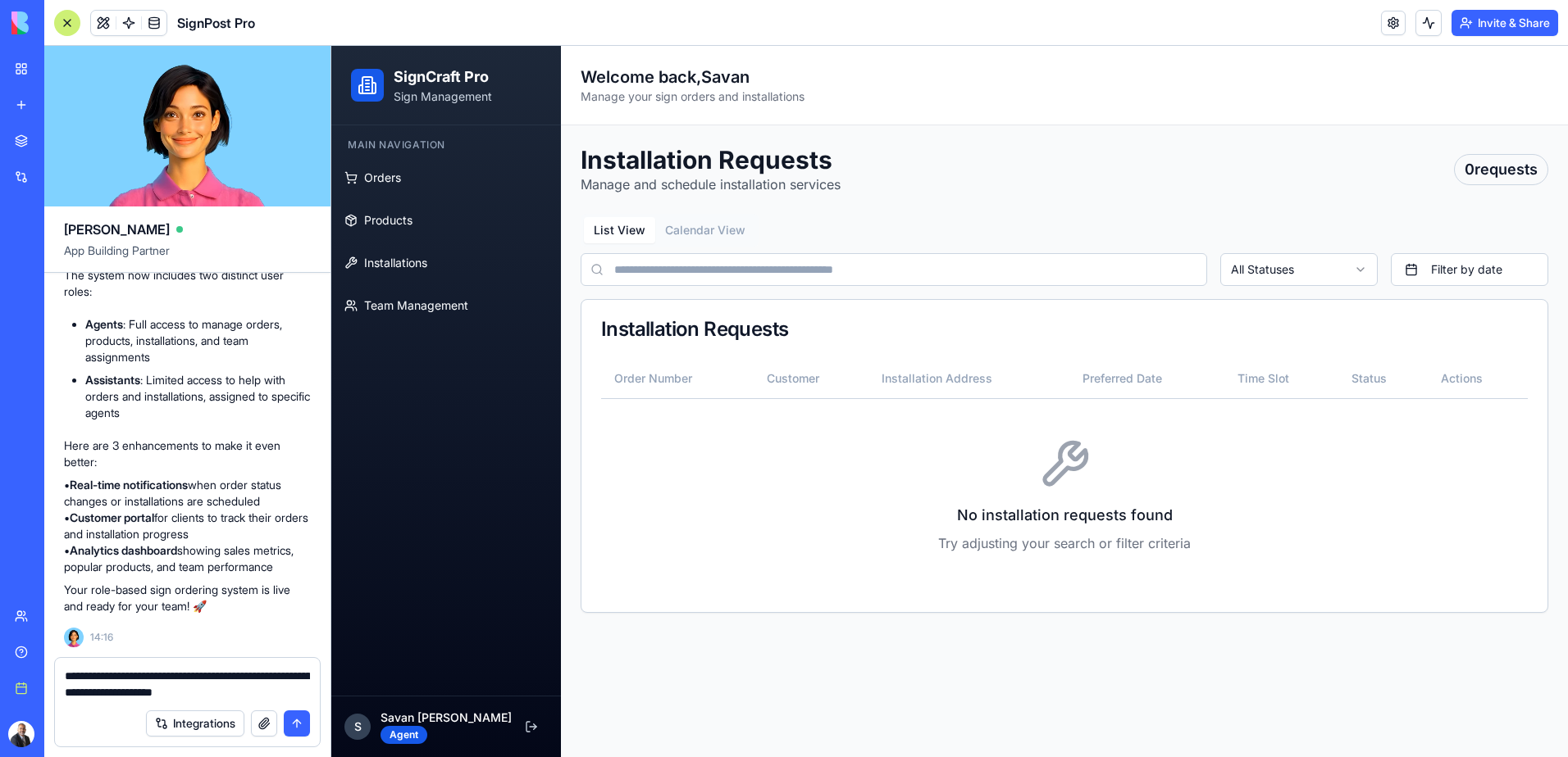
type textarea "**********"
click at [296, 722] on button "submit" at bounding box center [297, 723] width 26 height 26
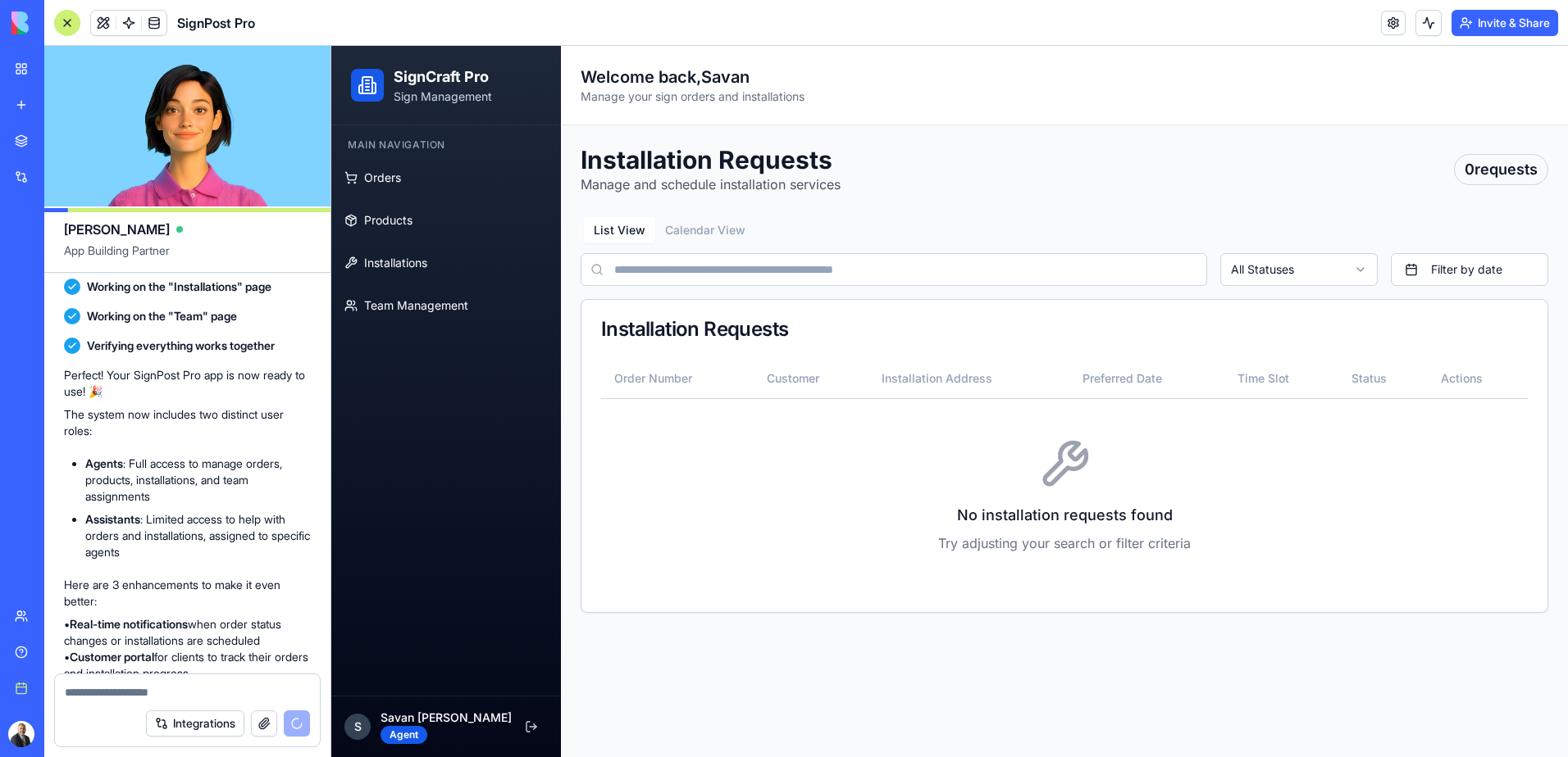
scroll to position [1320, 0]
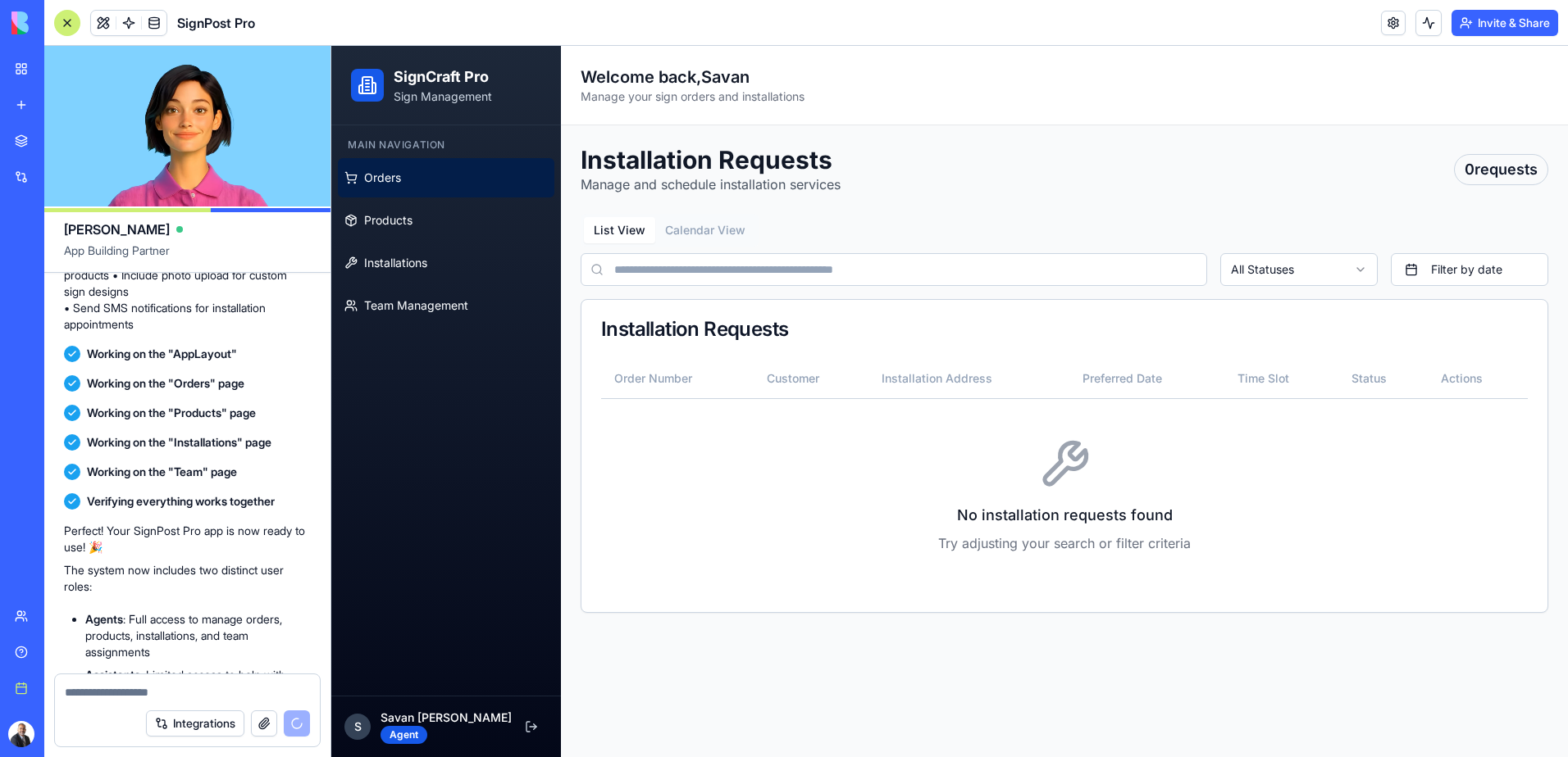
click at [431, 186] on link "Orders" at bounding box center [446, 178] width 216 height 40
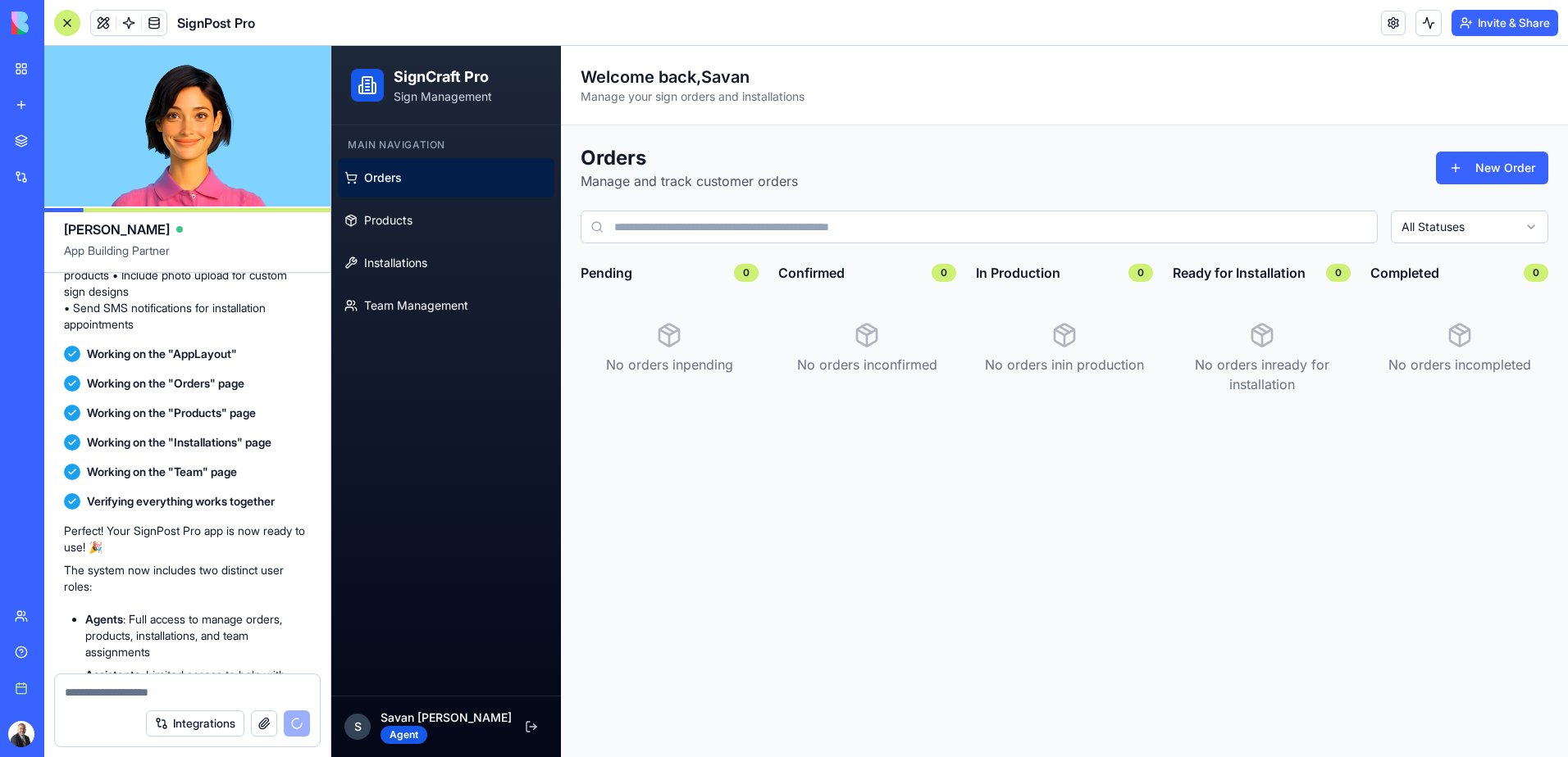
scroll to position [1940, 0]
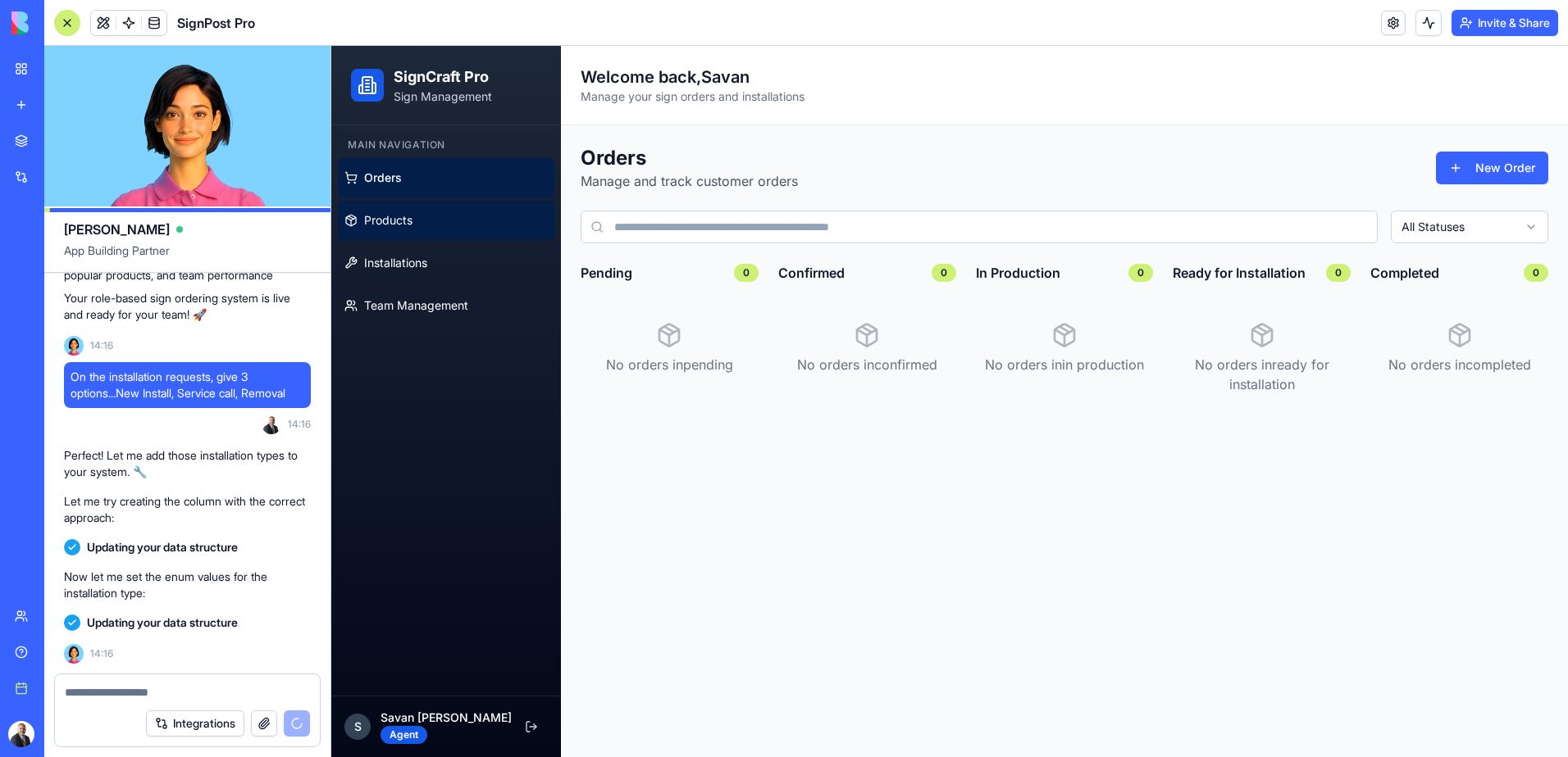
click at [414, 231] on link "Products" at bounding box center [446, 221] width 216 height 40
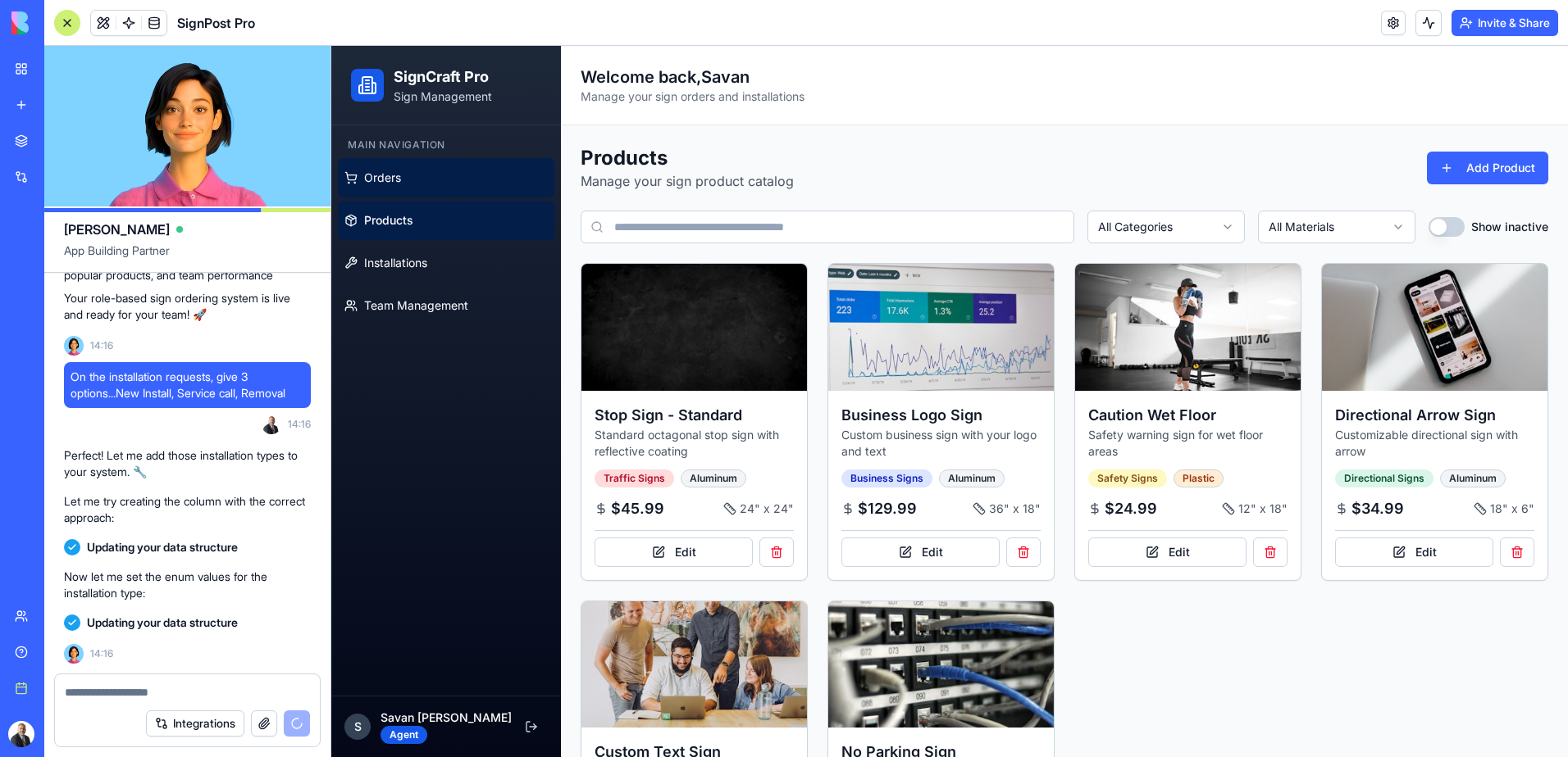
click at [402, 178] on link "Orders" at bounding box center [446, 178] width 216 height 40
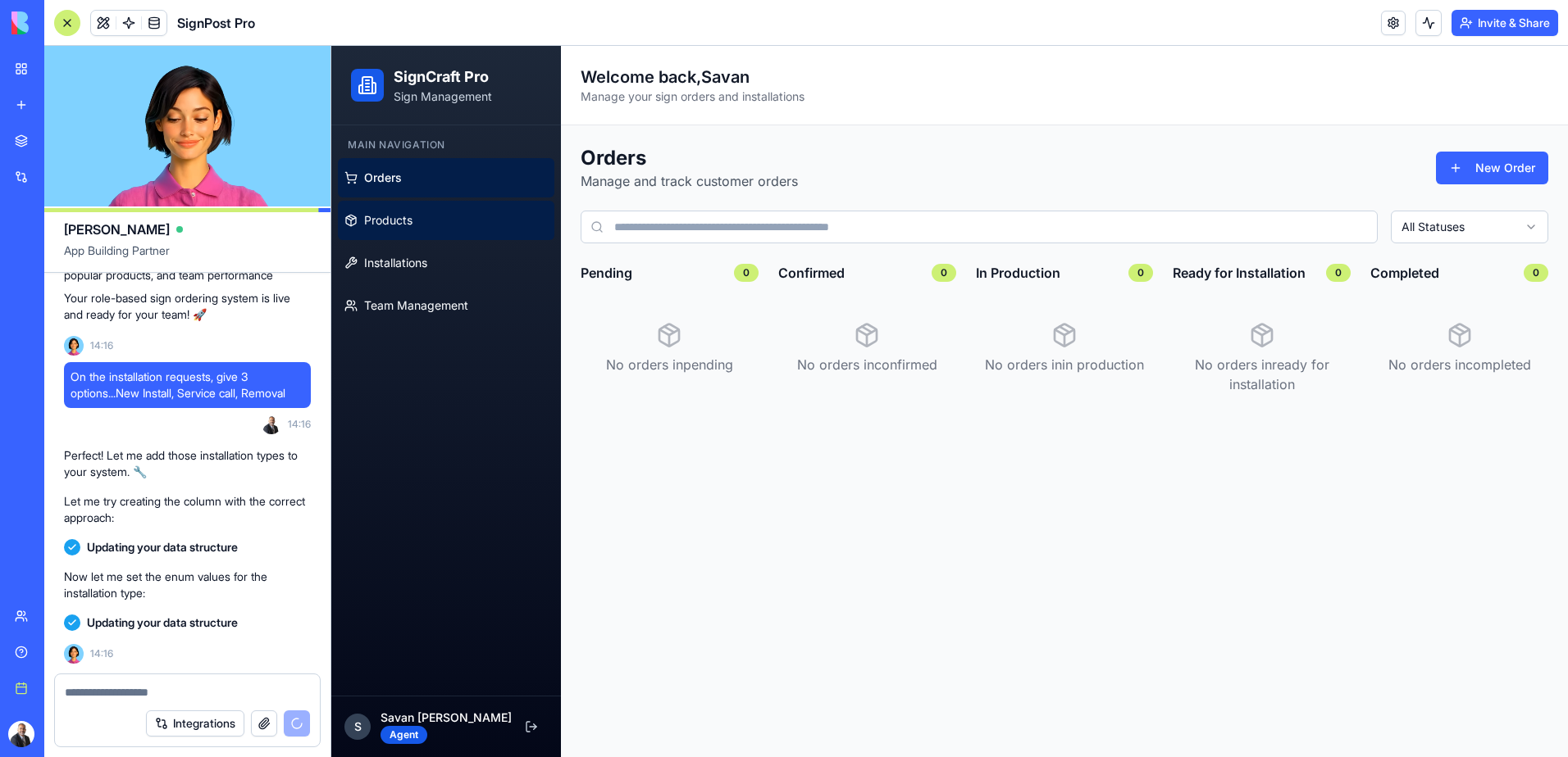
scroll to position [1986, 0]
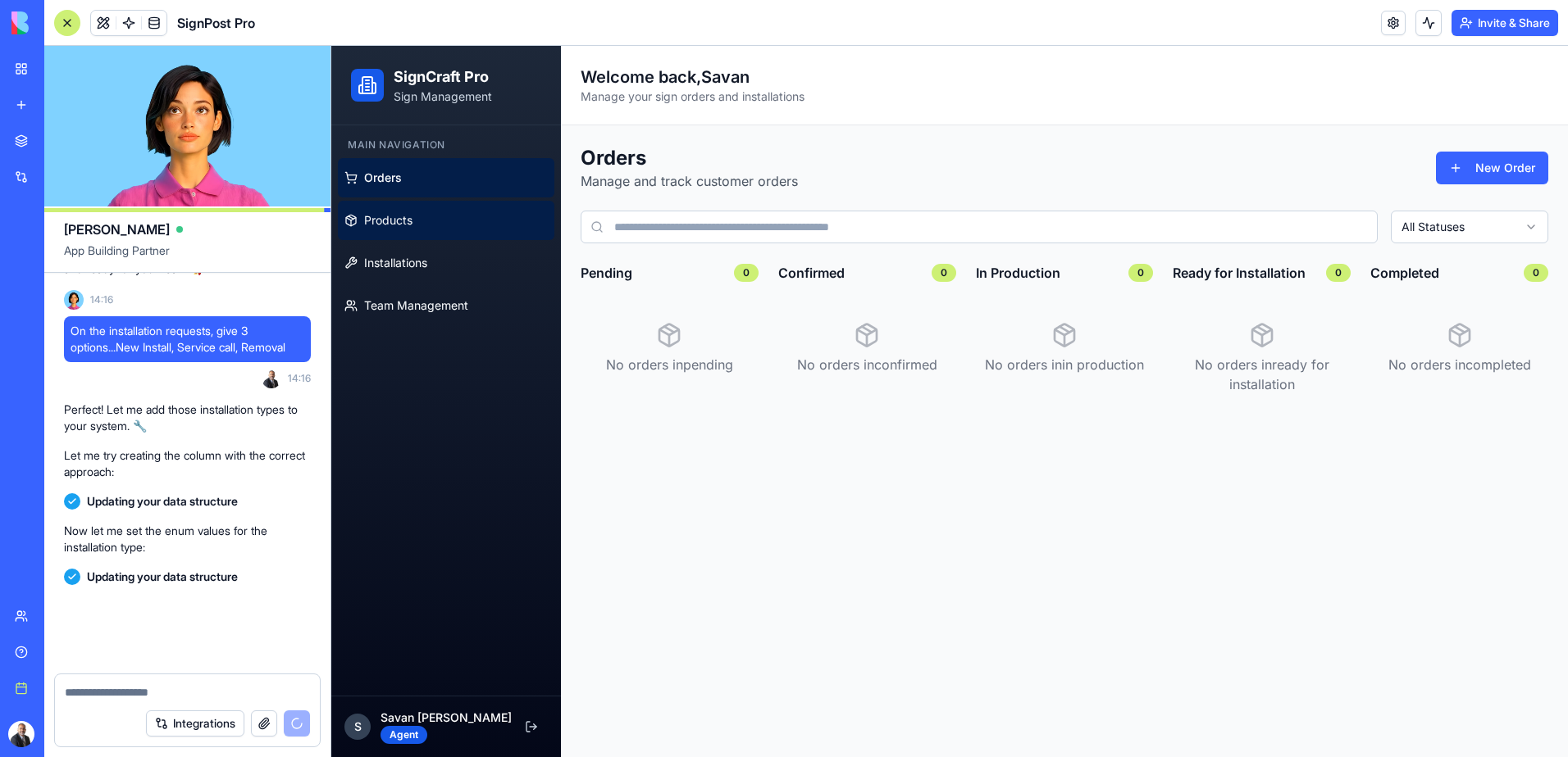
click at [400, 210] on link "Products" at bounding box center [446, 221] width 216 height 40
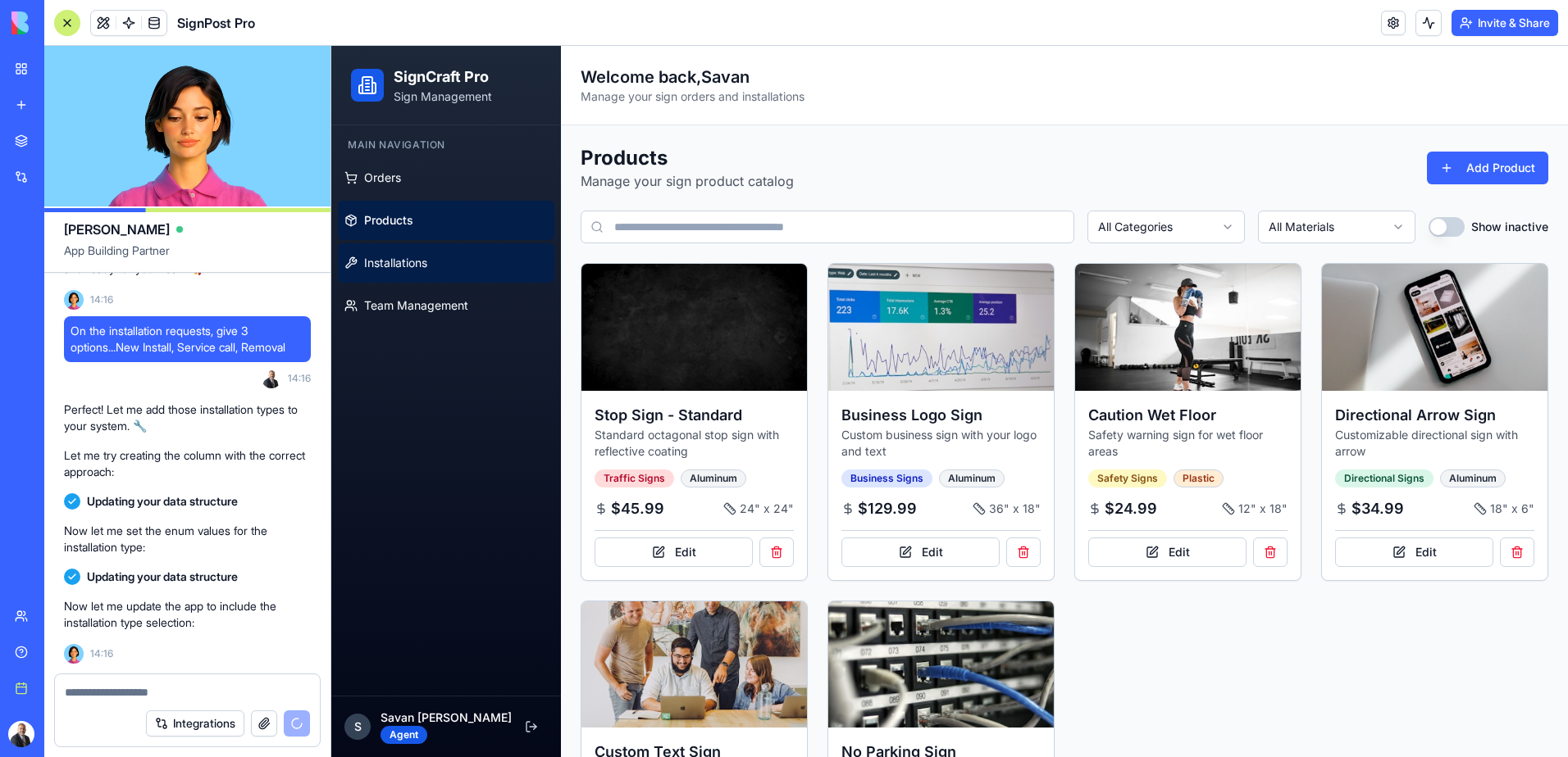
click at [401, 256] on span "Installations" at bounding box center [396, 263] width 63 height 16
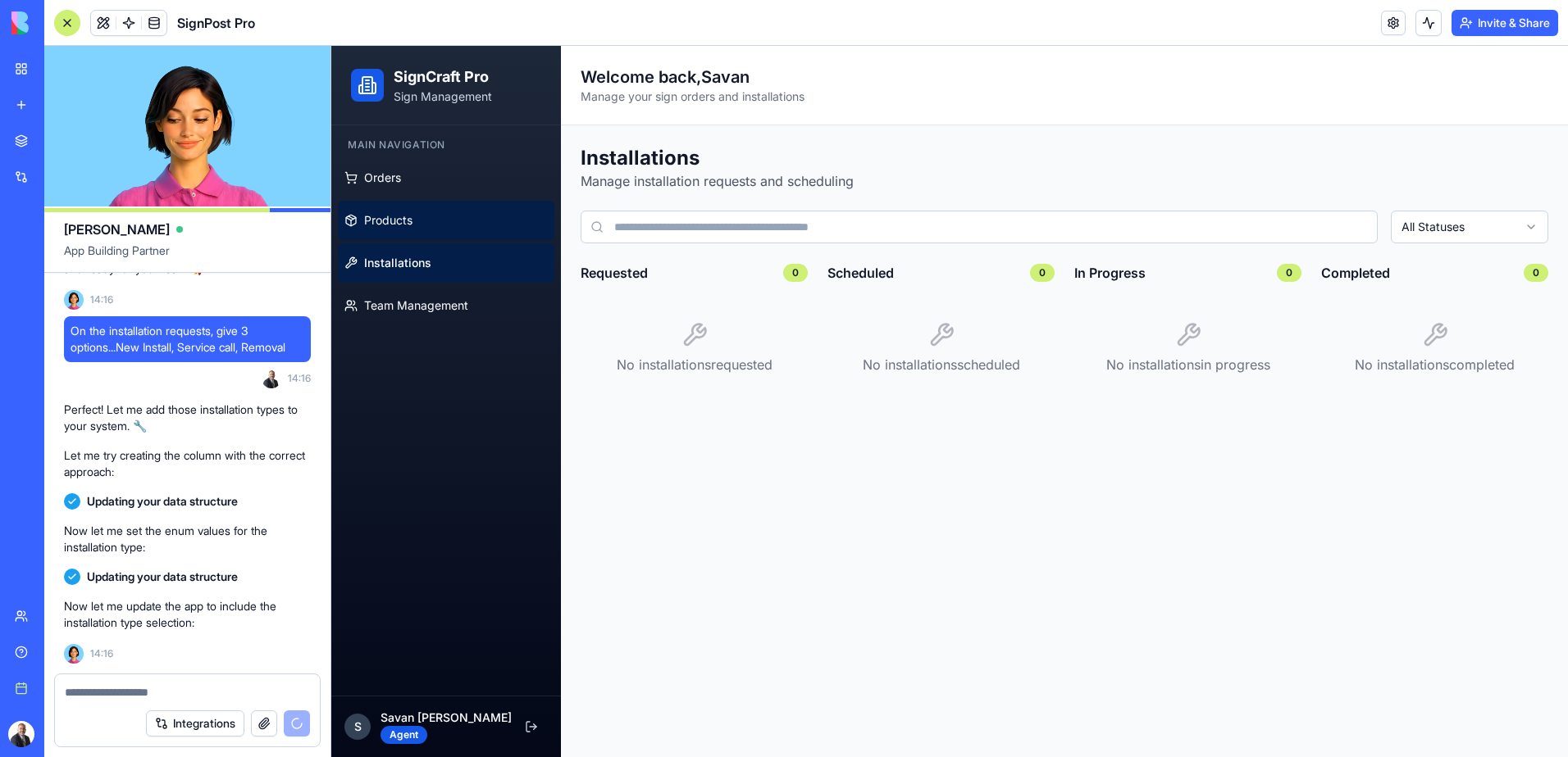
click at [405, 227] on span "Products" at bounding box center [389, 221] width 49 height 16
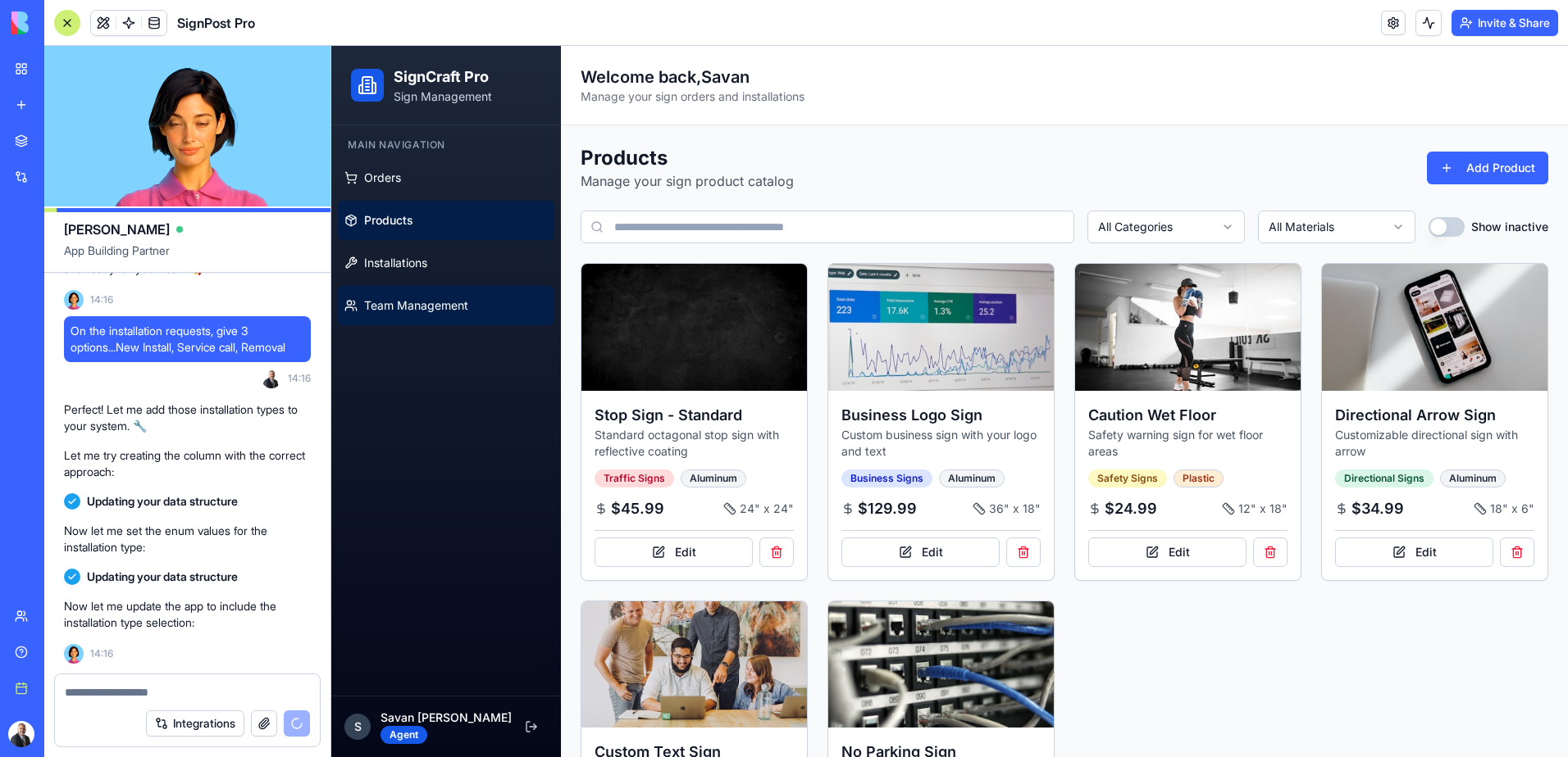
click at [413, 308] on span "Team Management" at bounding box center [416, 306] width 104 height 16
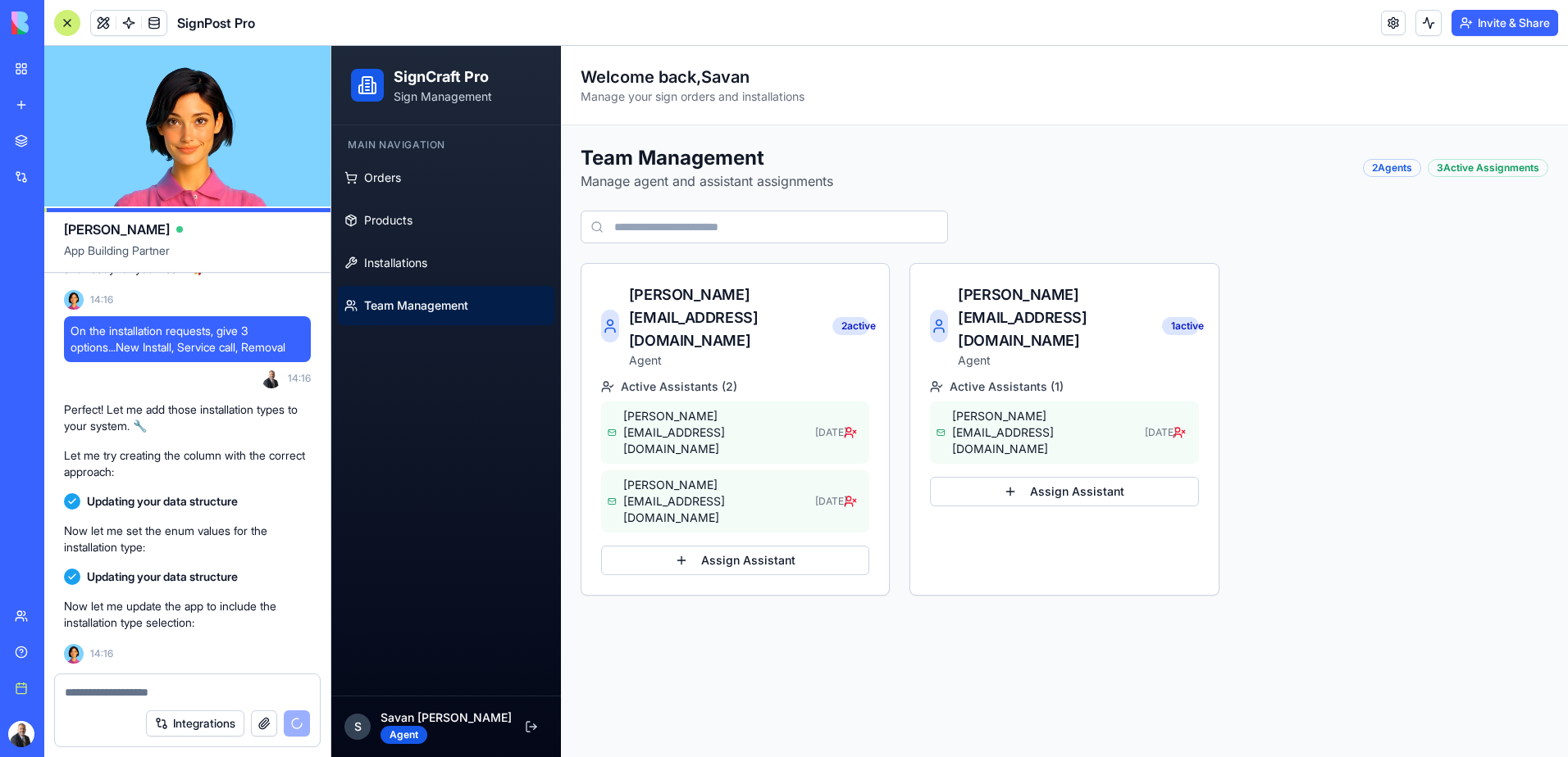
scroll to position [2061, 0]
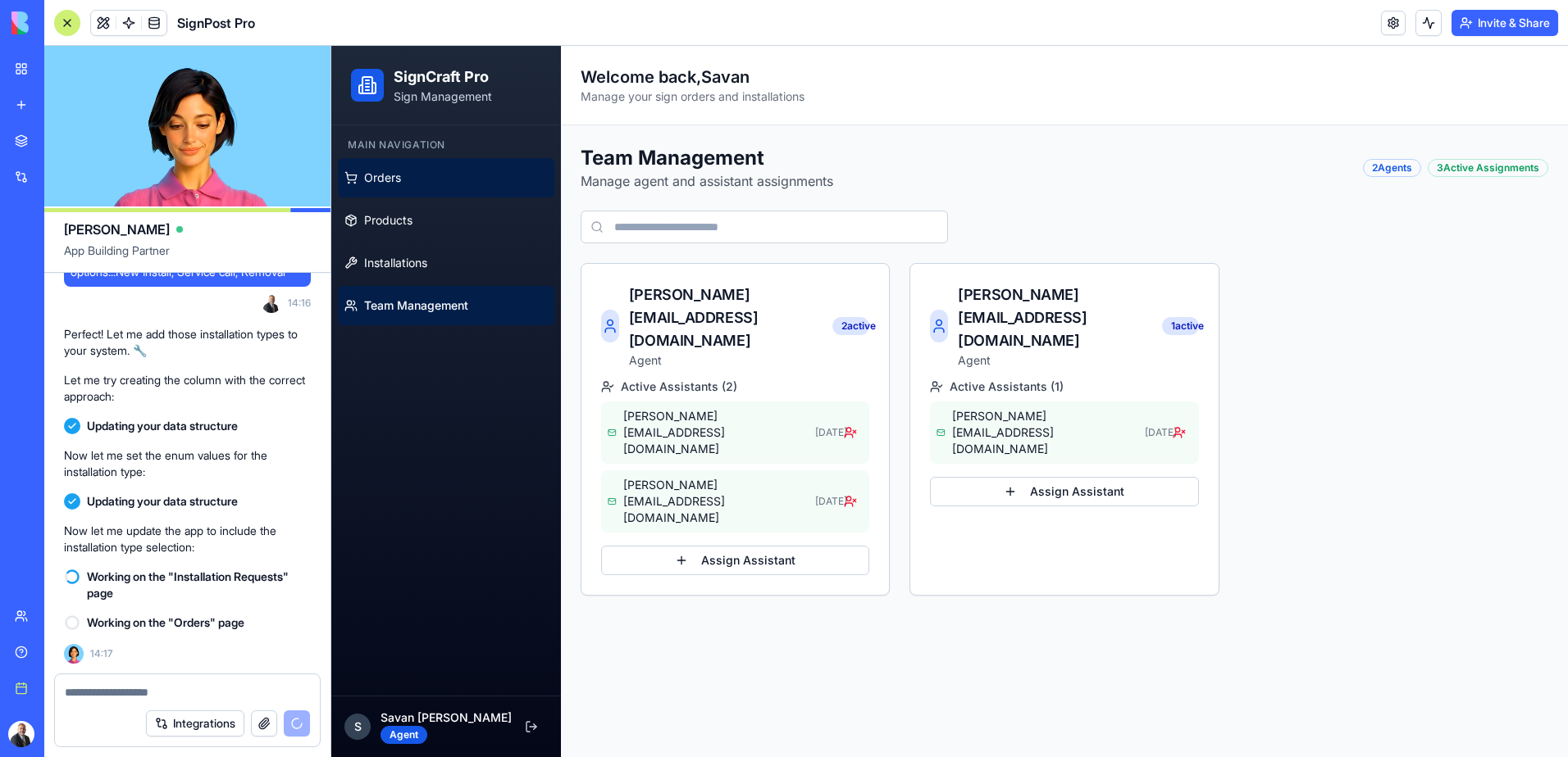
click at [412, 180] on link "Orders" at bounding box center [446, 178] width 216 height 40
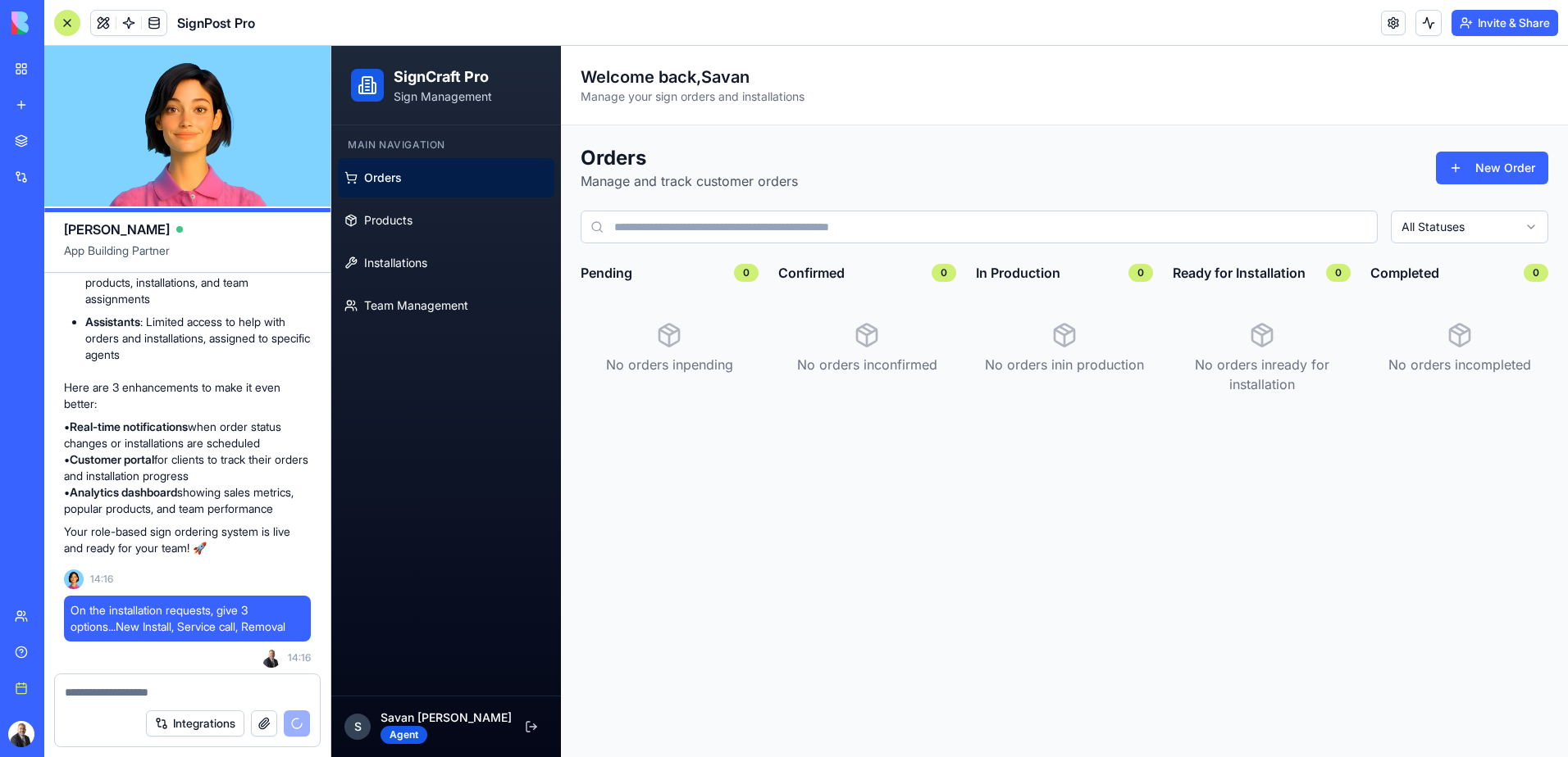
scroll to position [1815, 0]
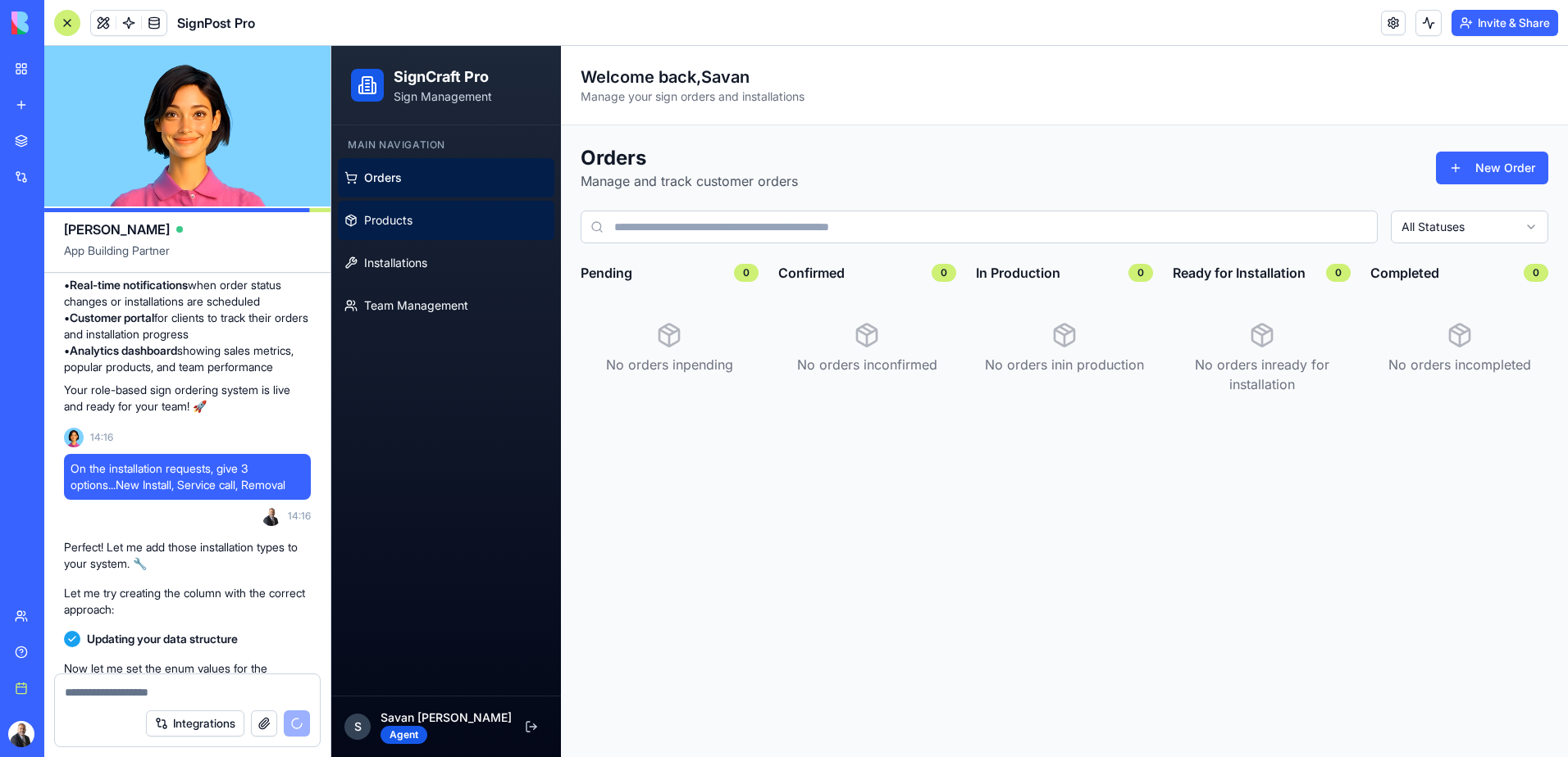
click at [389, 220] on span "Products" at bounding box center [389, 221] width 49 height 16
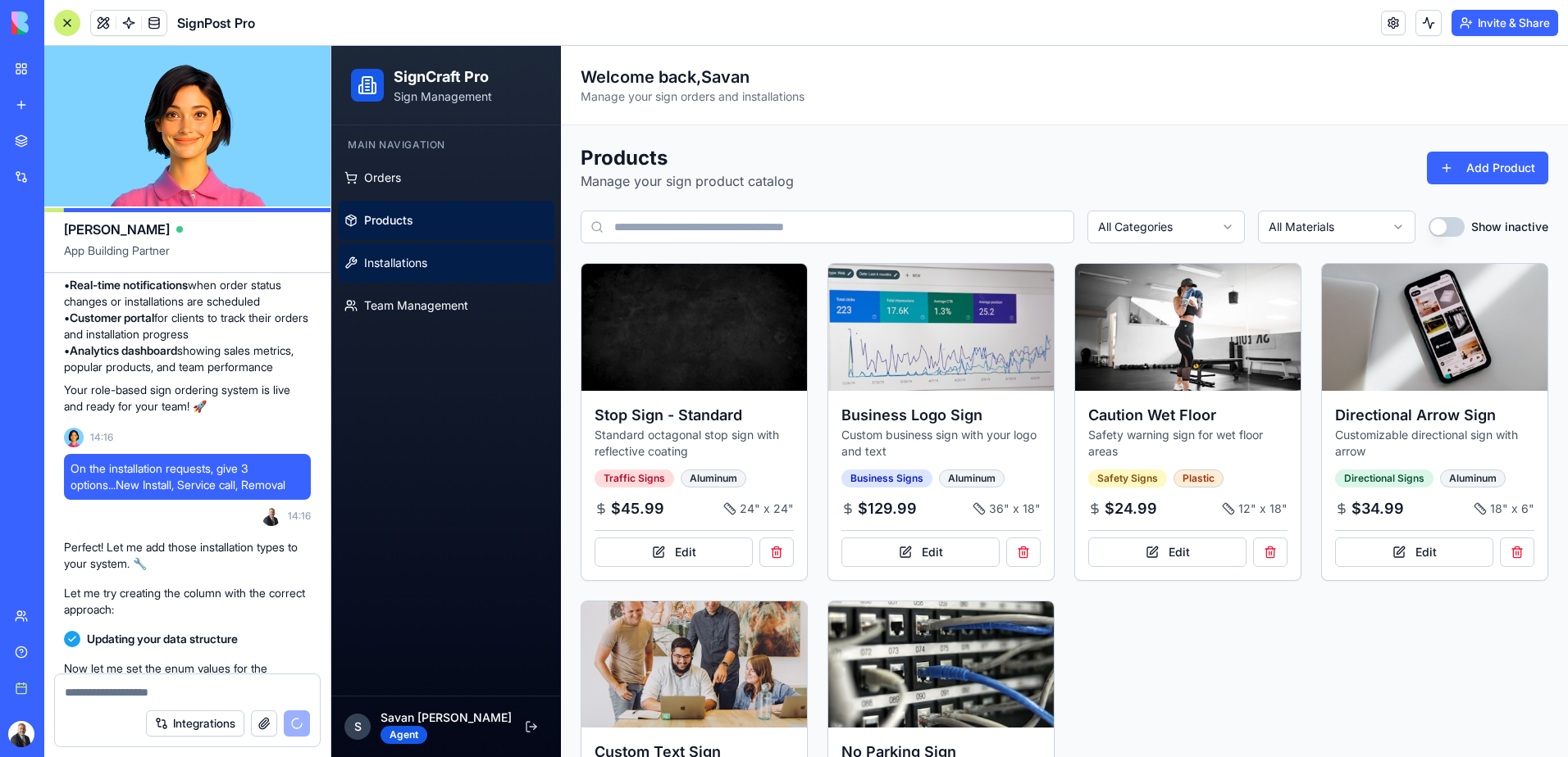
click at [403, 258] on span "Installations" at bounding box center [396, 263] width 63 height 16
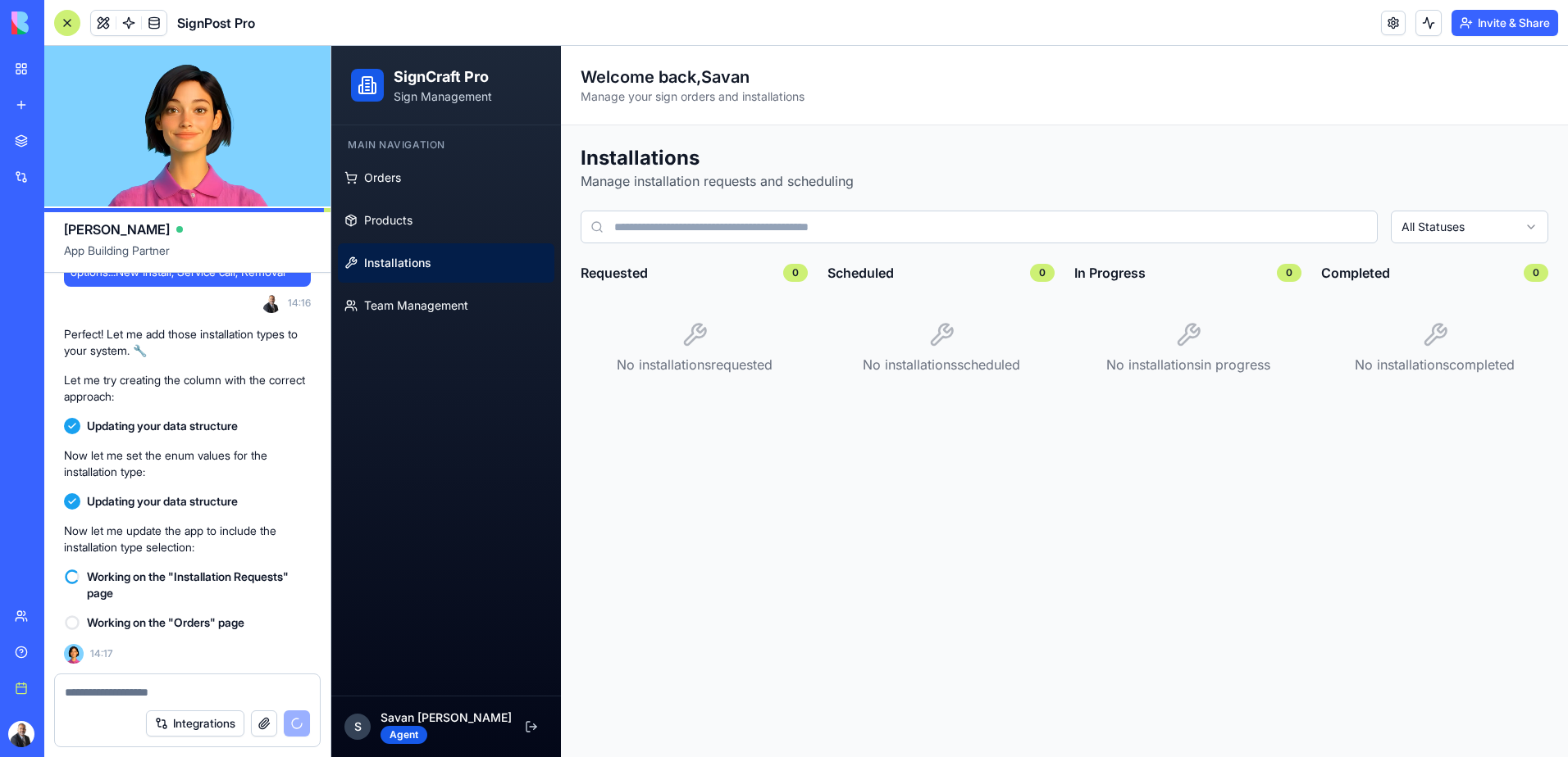
scroll to position [2091, 0]
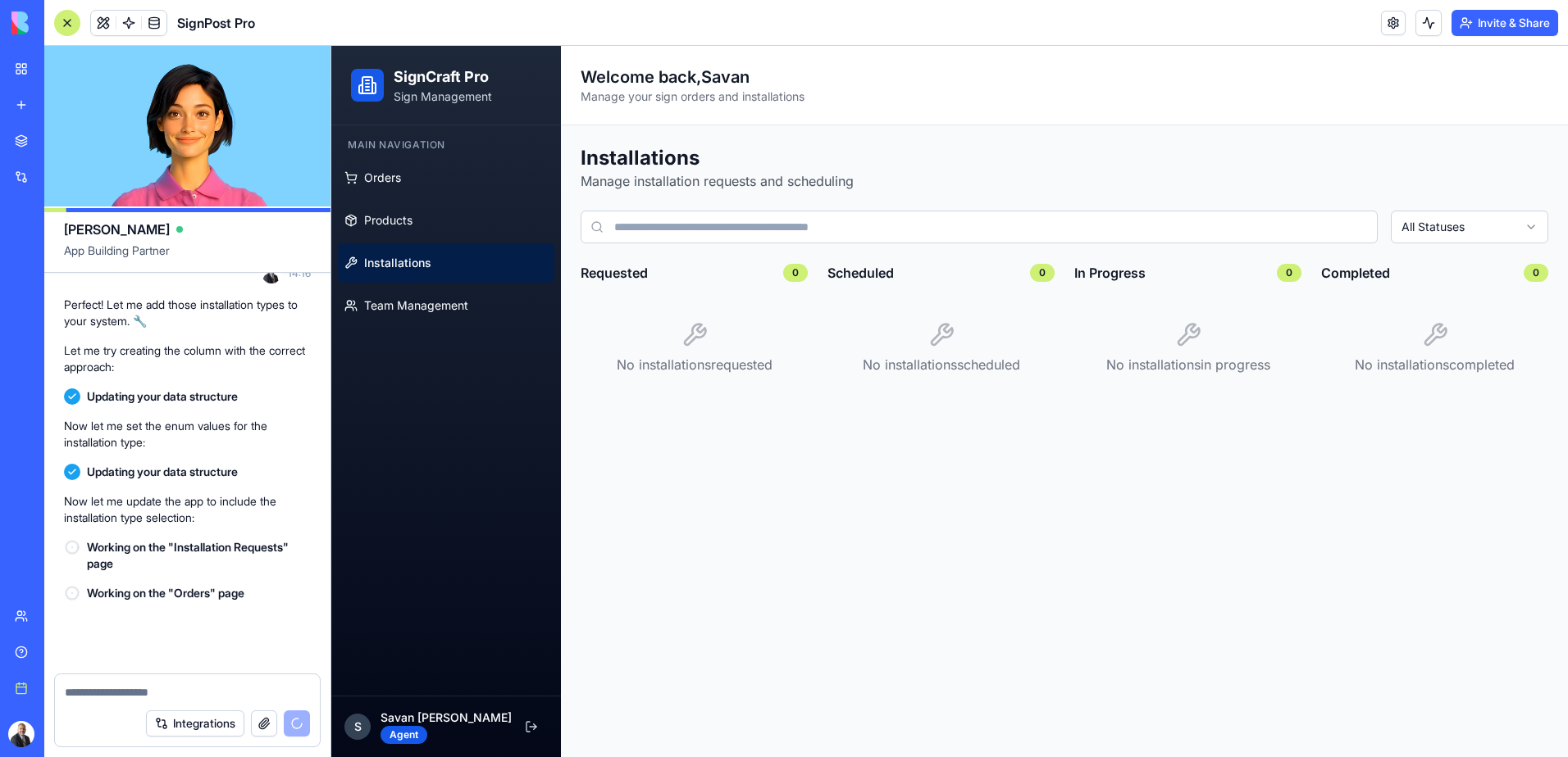
click at [132, 694] on textarea at bounding box center [188, 692] width 245 height 16
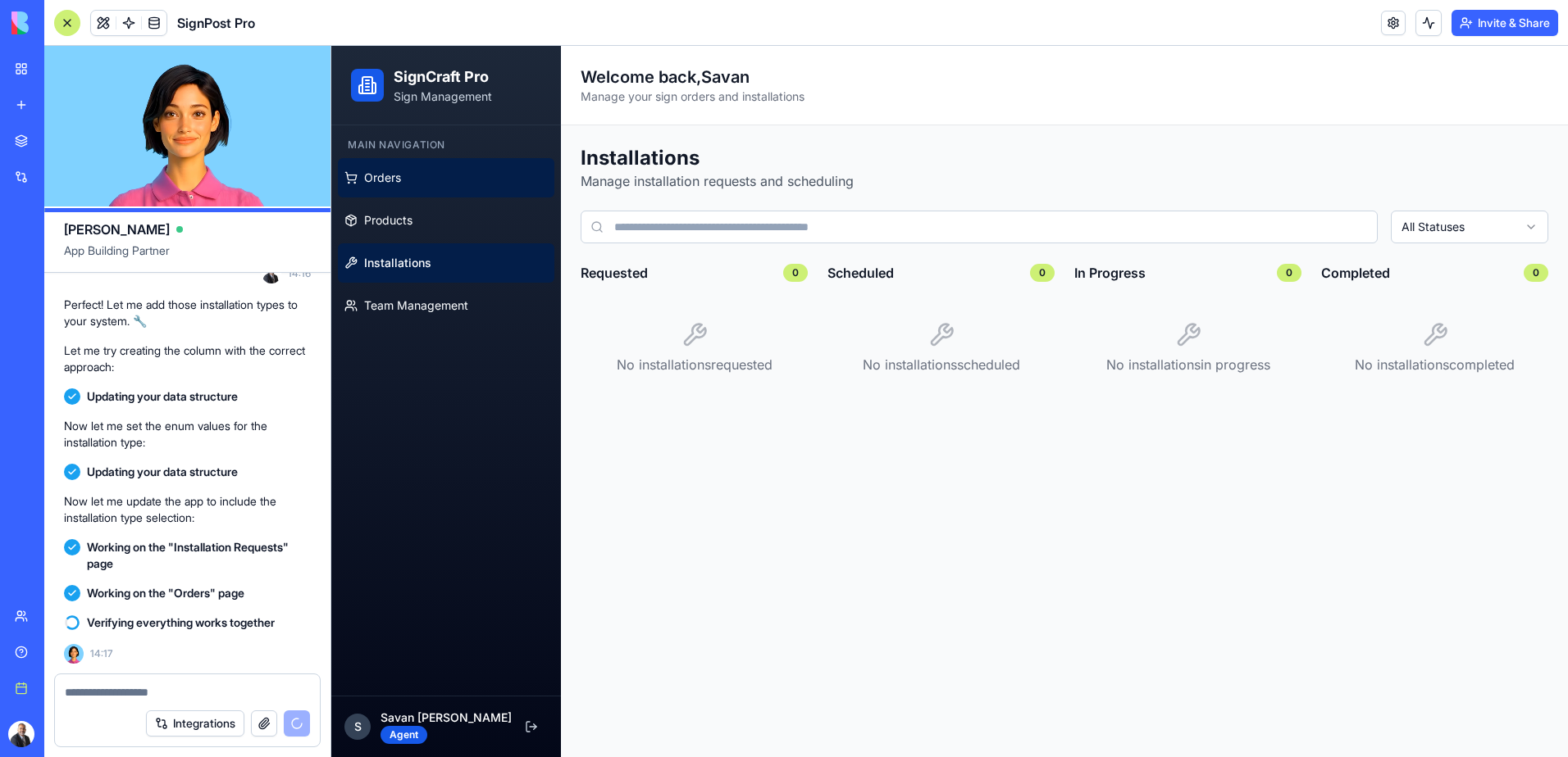
click at [437, 185] on link "Orders" at bounding box center [446, 178] width 216 height 40
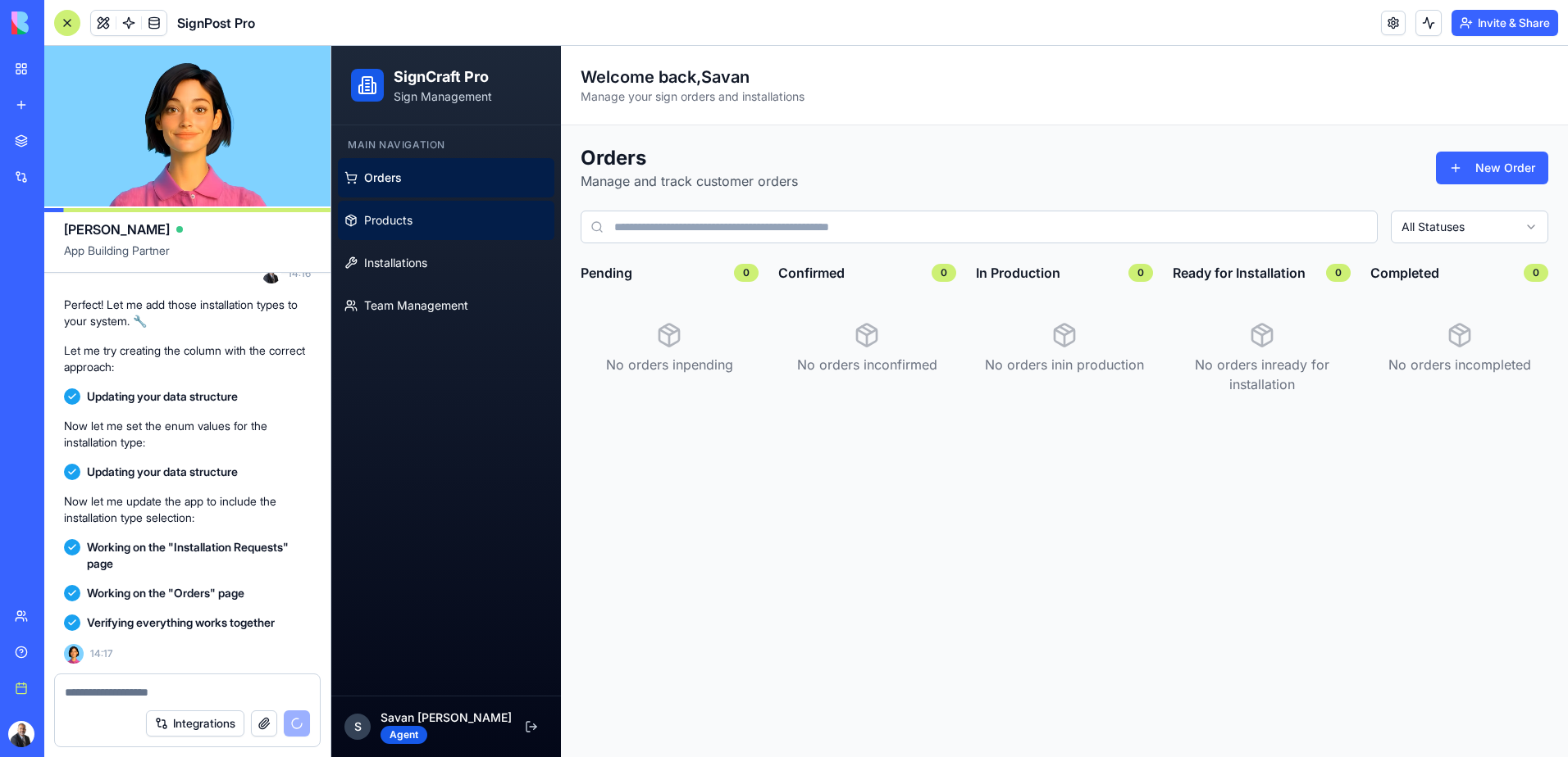
click at [422, 215] on link "Products" at bounding box center [446, 221] width 216 height 40
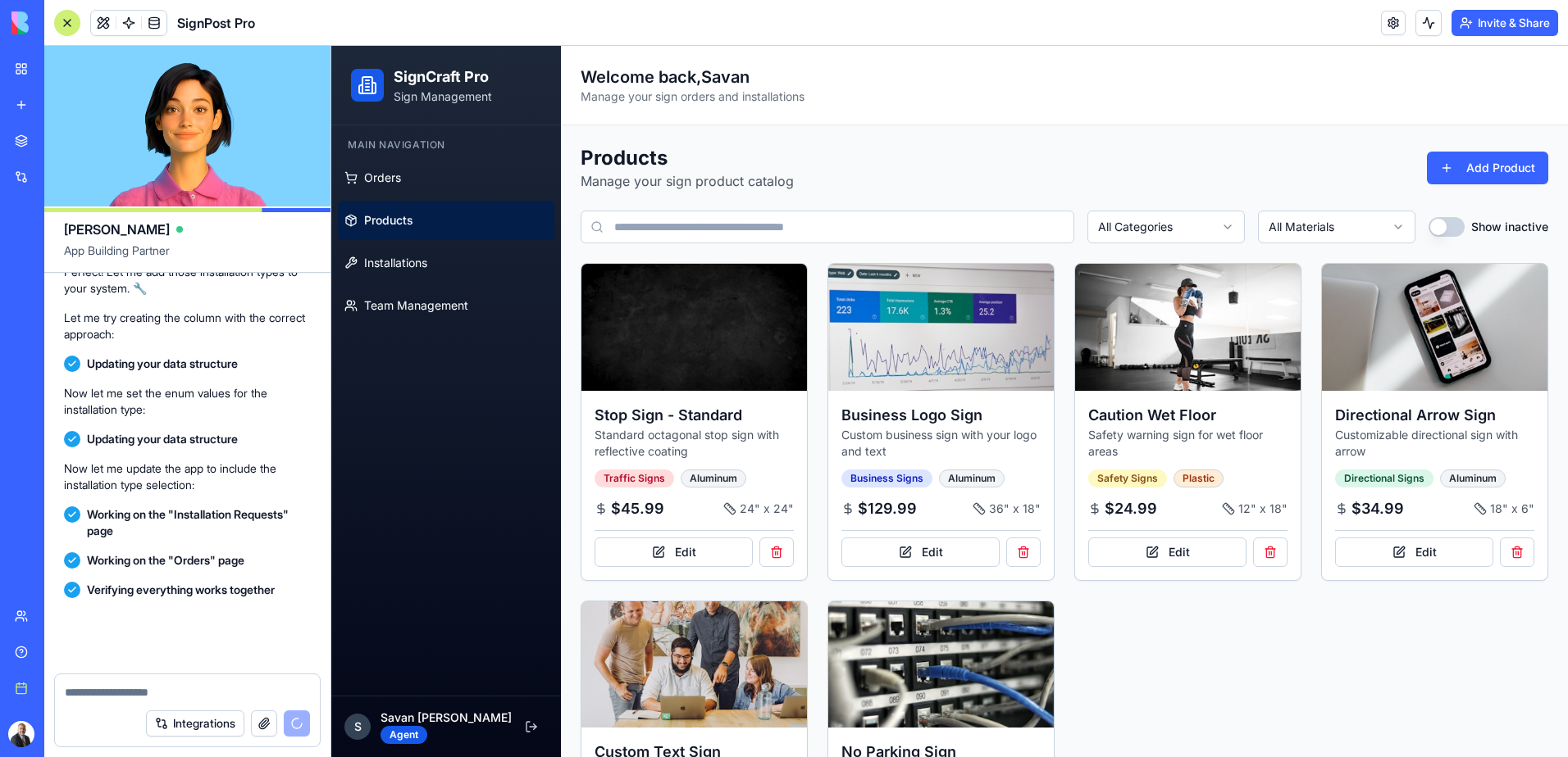
scroll to position [2337, 0]
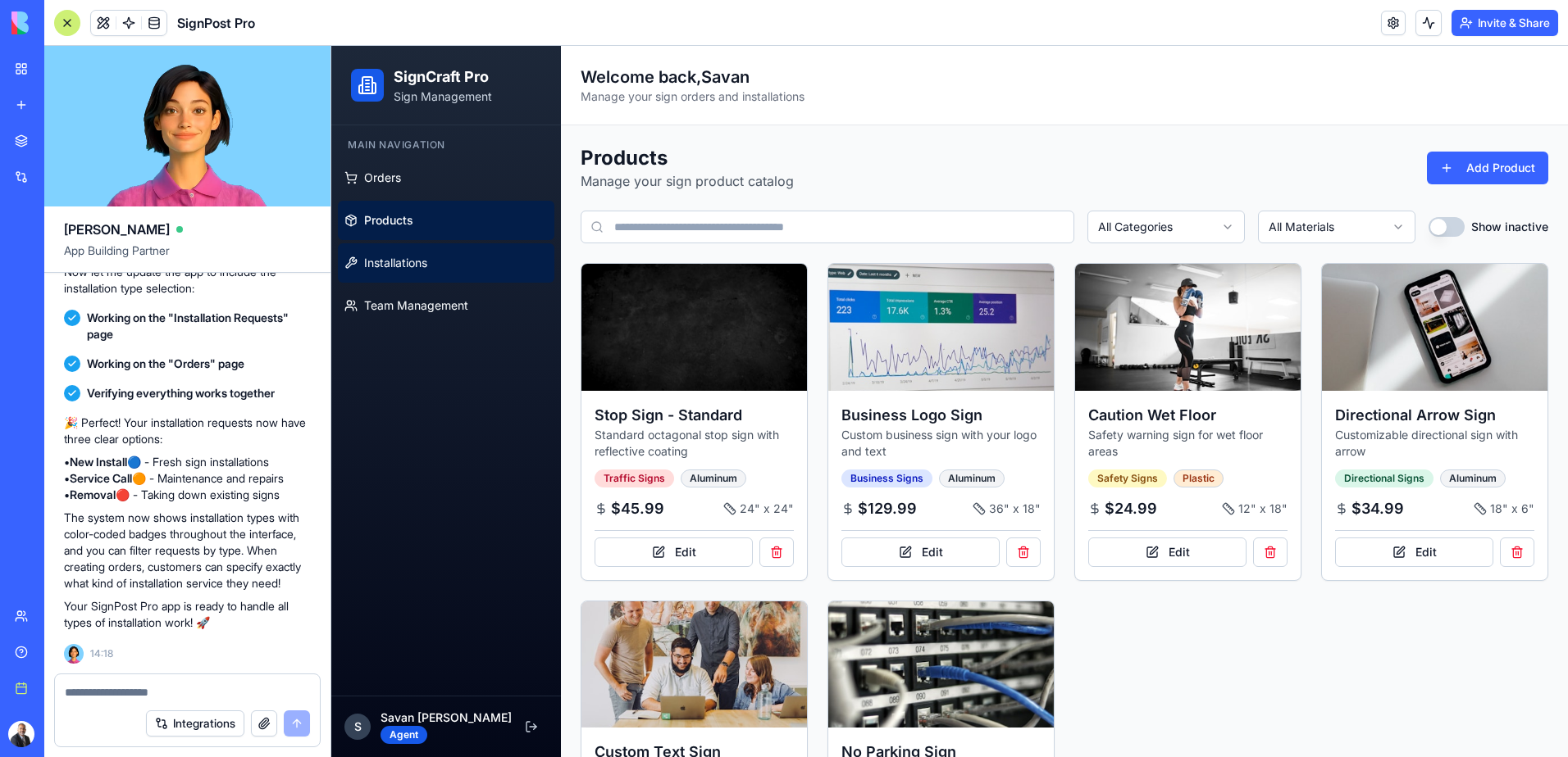
click at [402, 270] on span "Installations" at bounding box center [396, 263] width 63 height 16
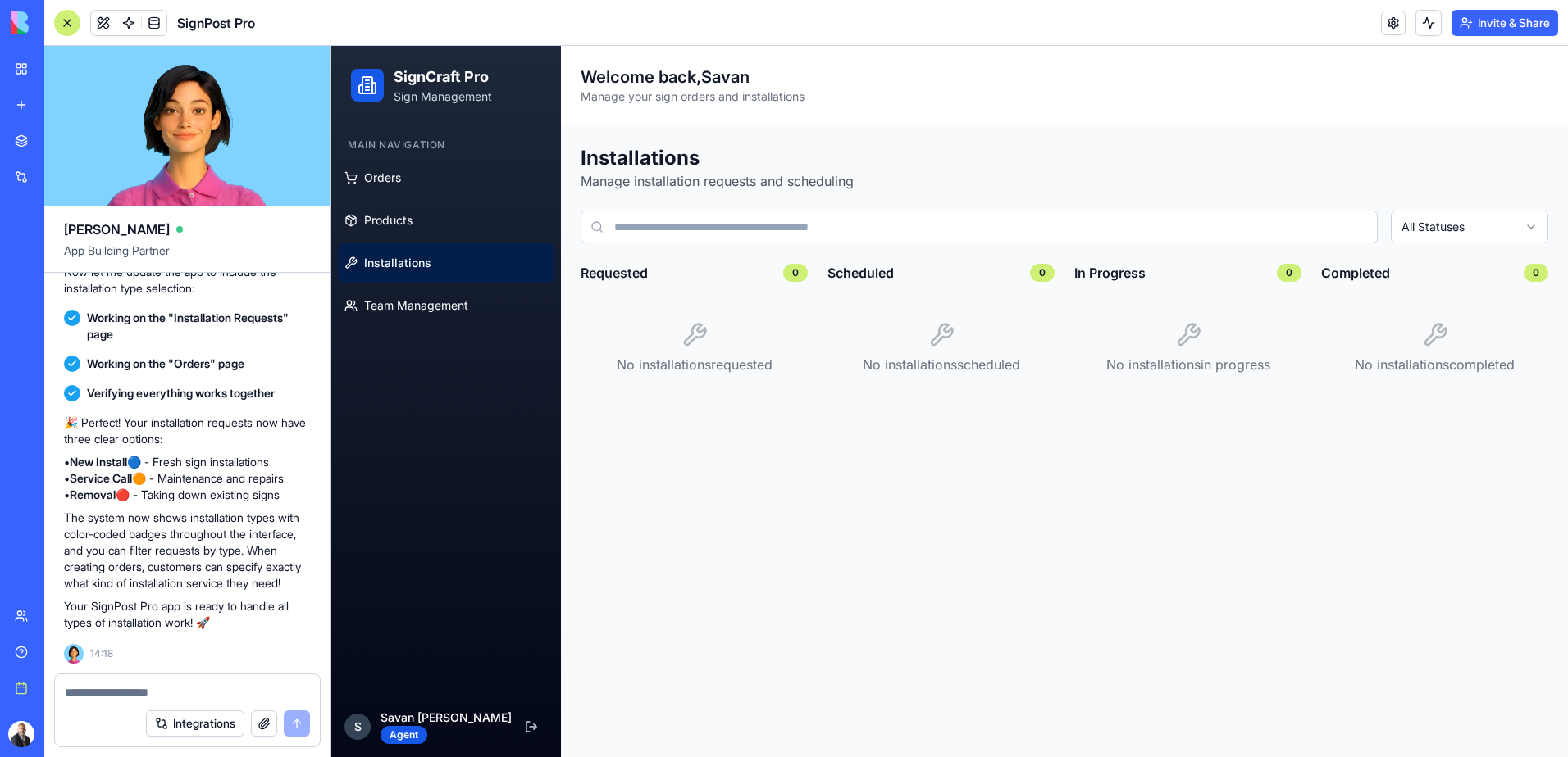
click at [391, 144] on div "Main Navigation" at bounding box center [446, 144] width 216 height 26
click at [394, 87] on h2 "SignCraft Pro" at bounding box center [443, 77] width 98 height 23
click at [369, 84] on icon at bounding box center [368, 84] width 4 height 0
click at [103, 26] on button at bounding box center [103, 23] width 24 height 24
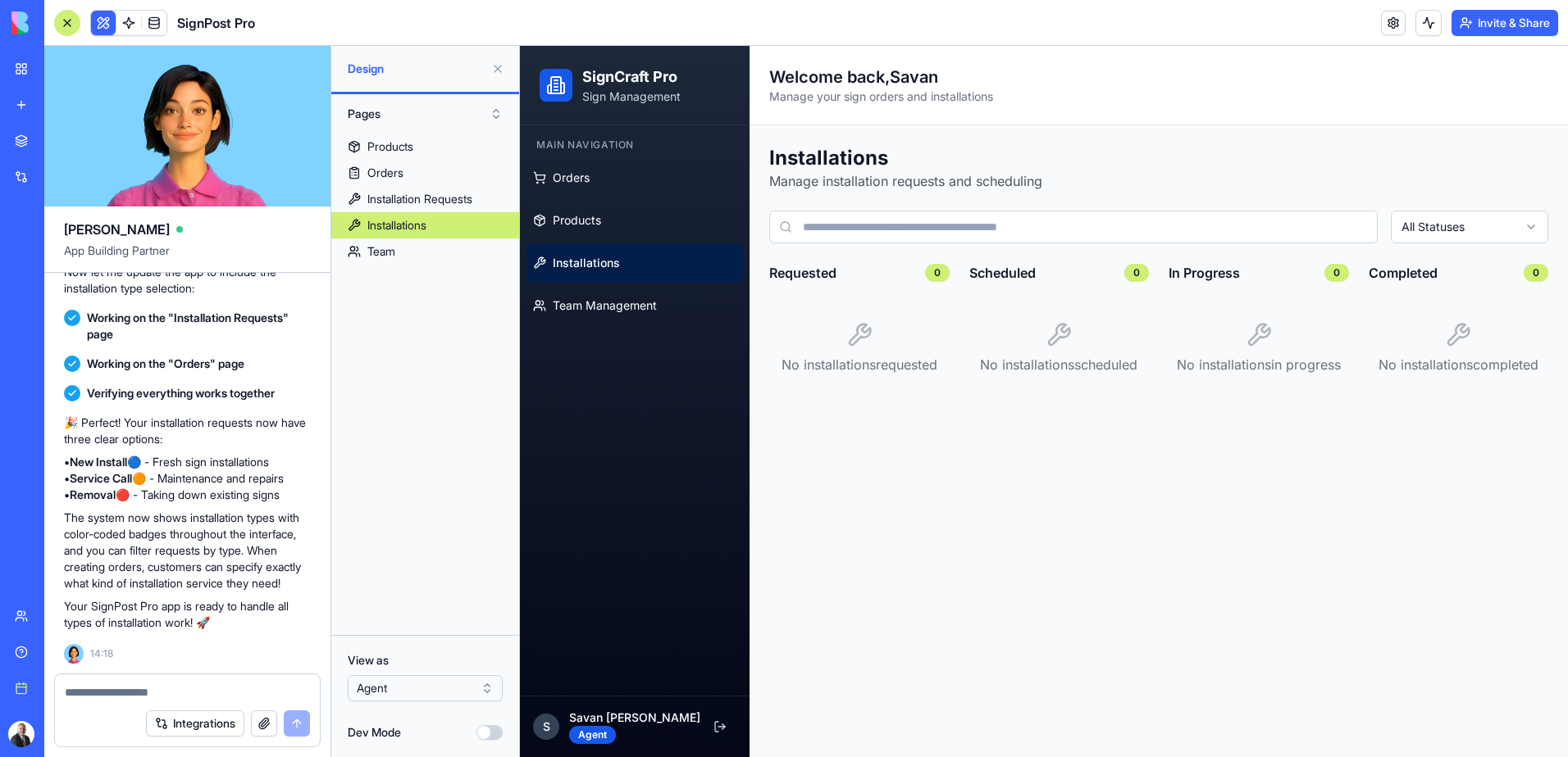
click at [499, 69] on button at bounding box center [497, 68] width 26 height 26
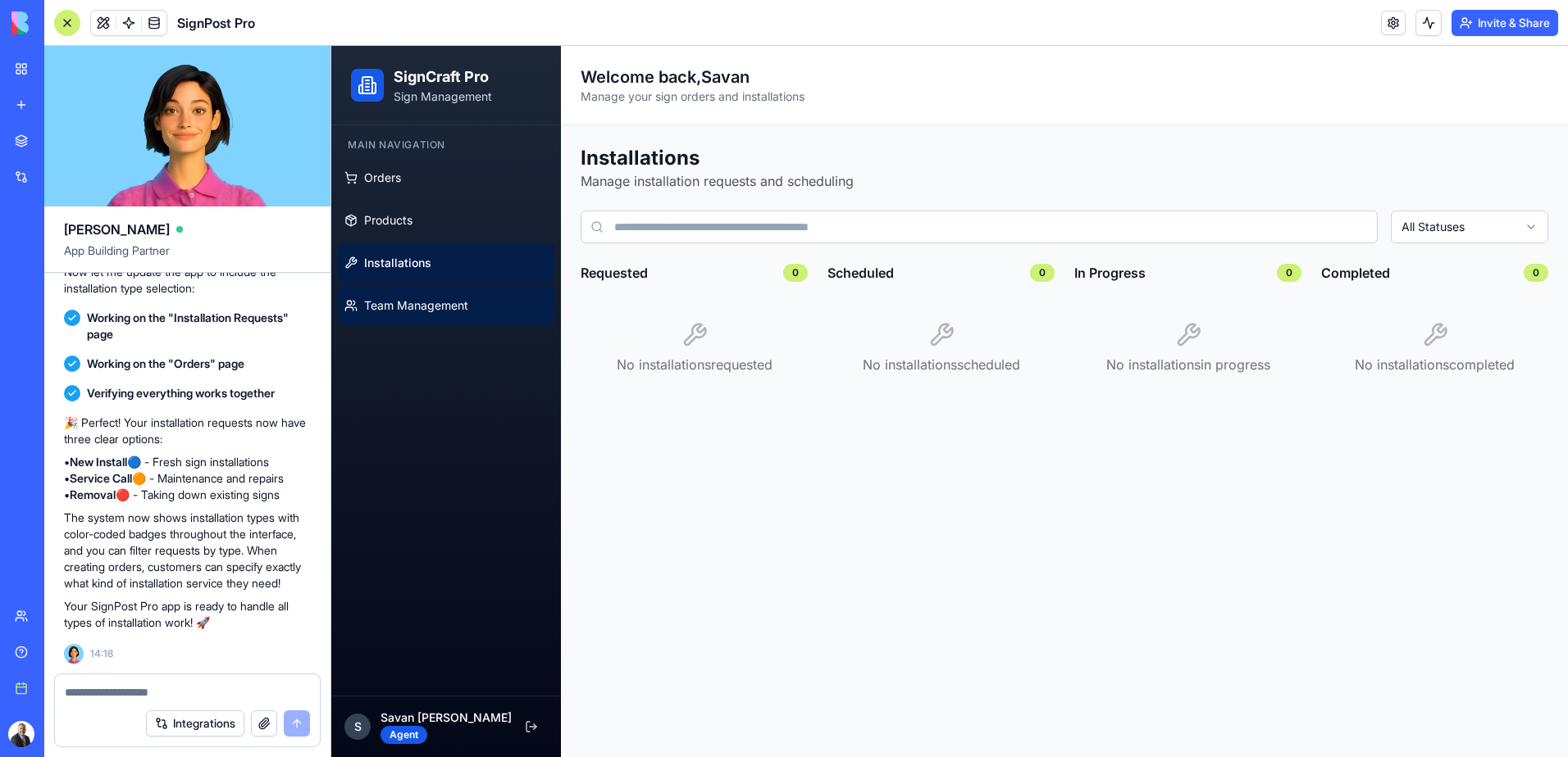
click at [415, 307] on span "Team Management" at bounding box center [416, 306] width 104 height 16
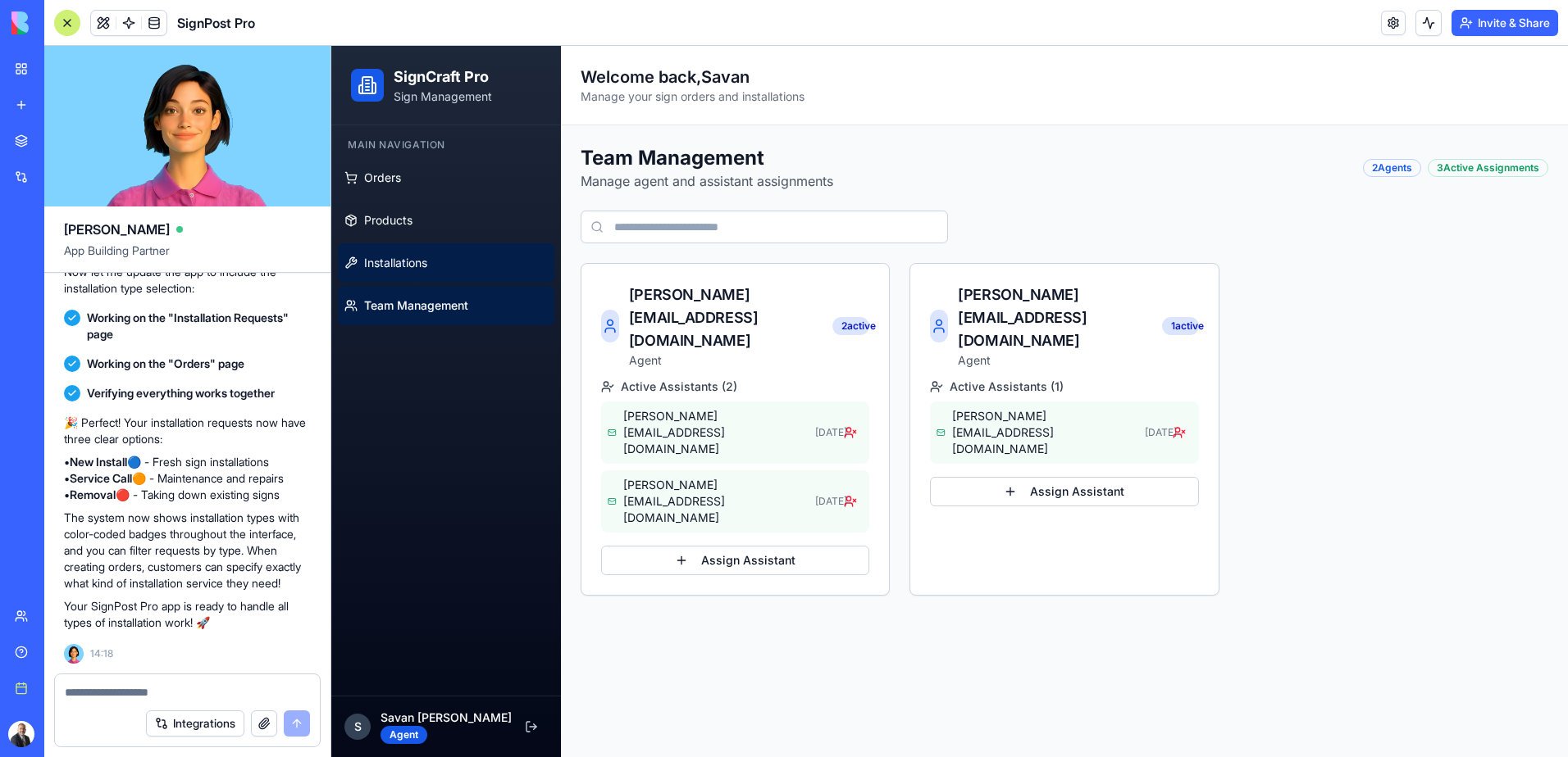
click at [409, 267] on span "Installations" at bounding box center [396, 263] width 63 height 16
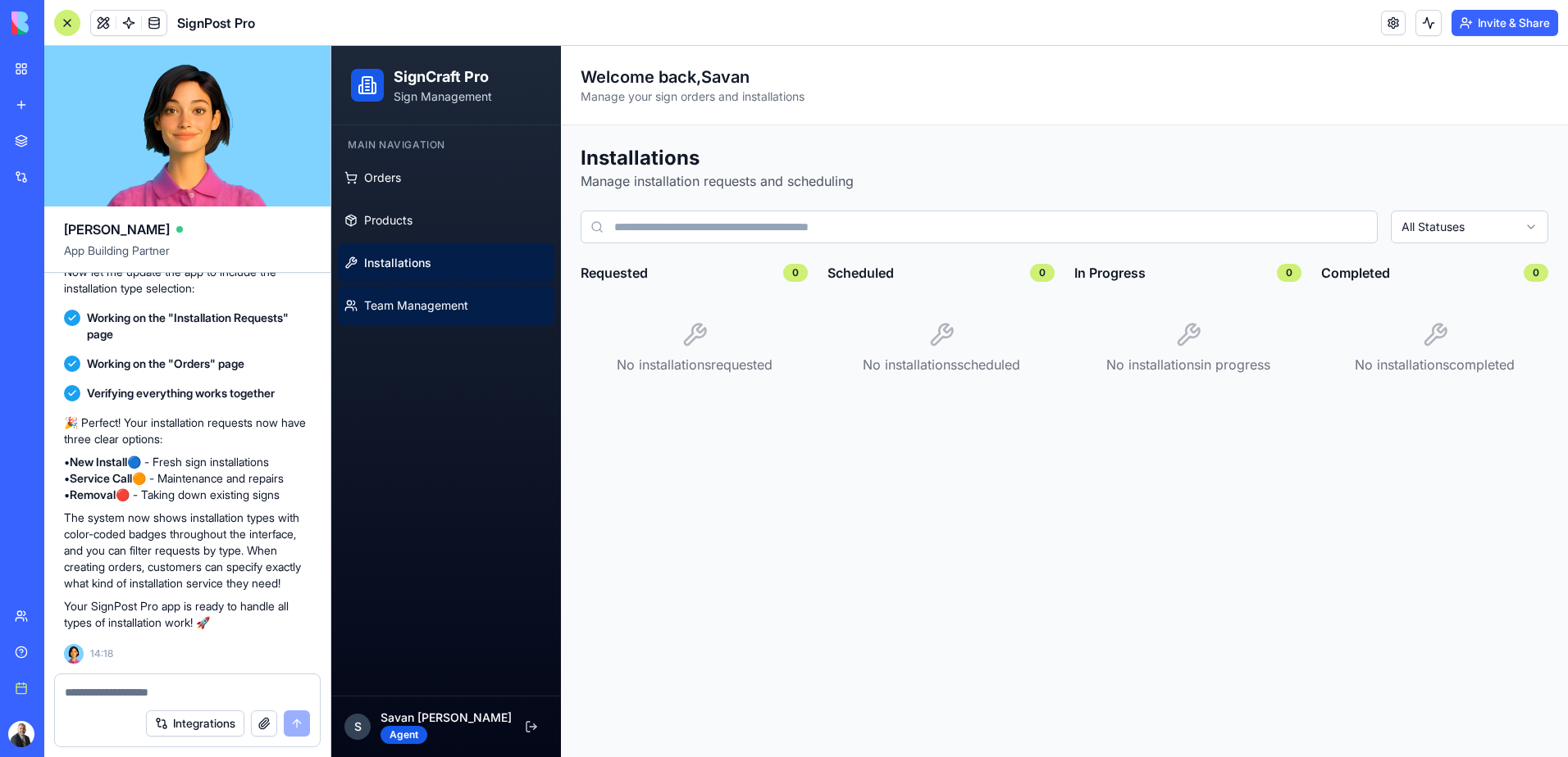
click at [397, 306] on span "Team Management" at bounding box center [416, 306] width 104 height 16
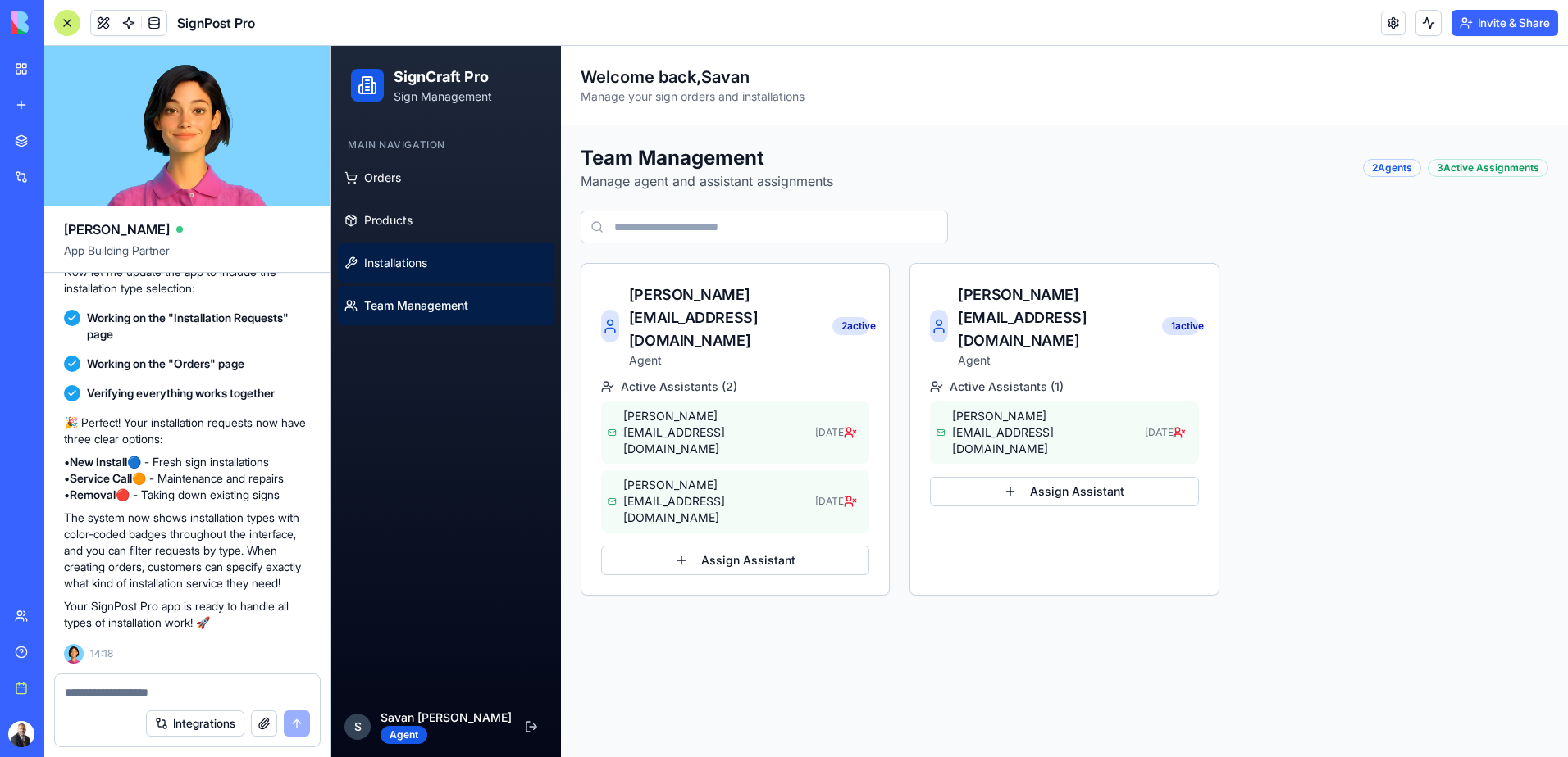
click at [412, 270] on span "Installations" at bounding box center [396, 263] width 63 height 16
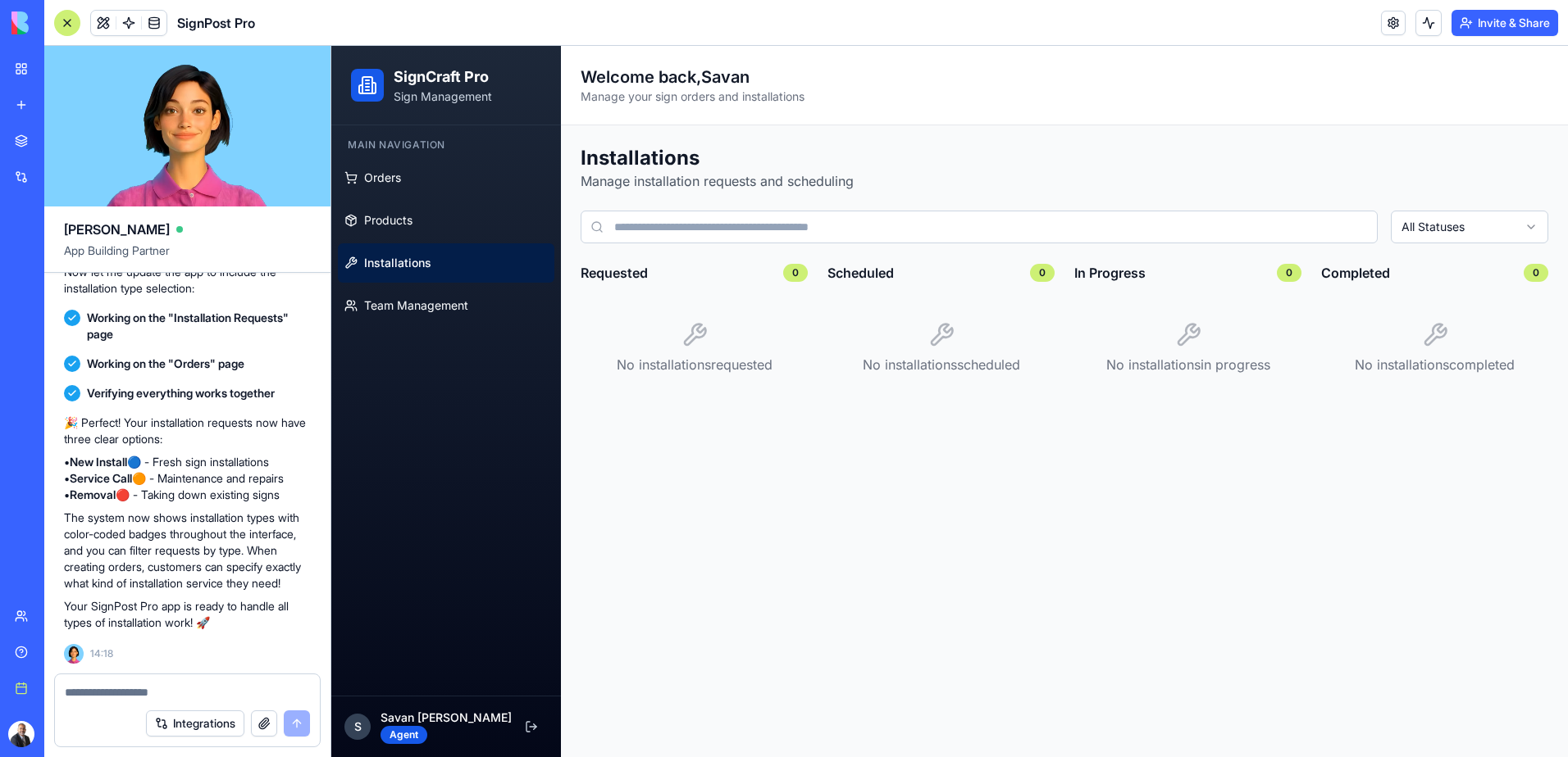
click at [51, 263] on div "SignPost Pro" at bounding box center [37, 256] width 46 height 16
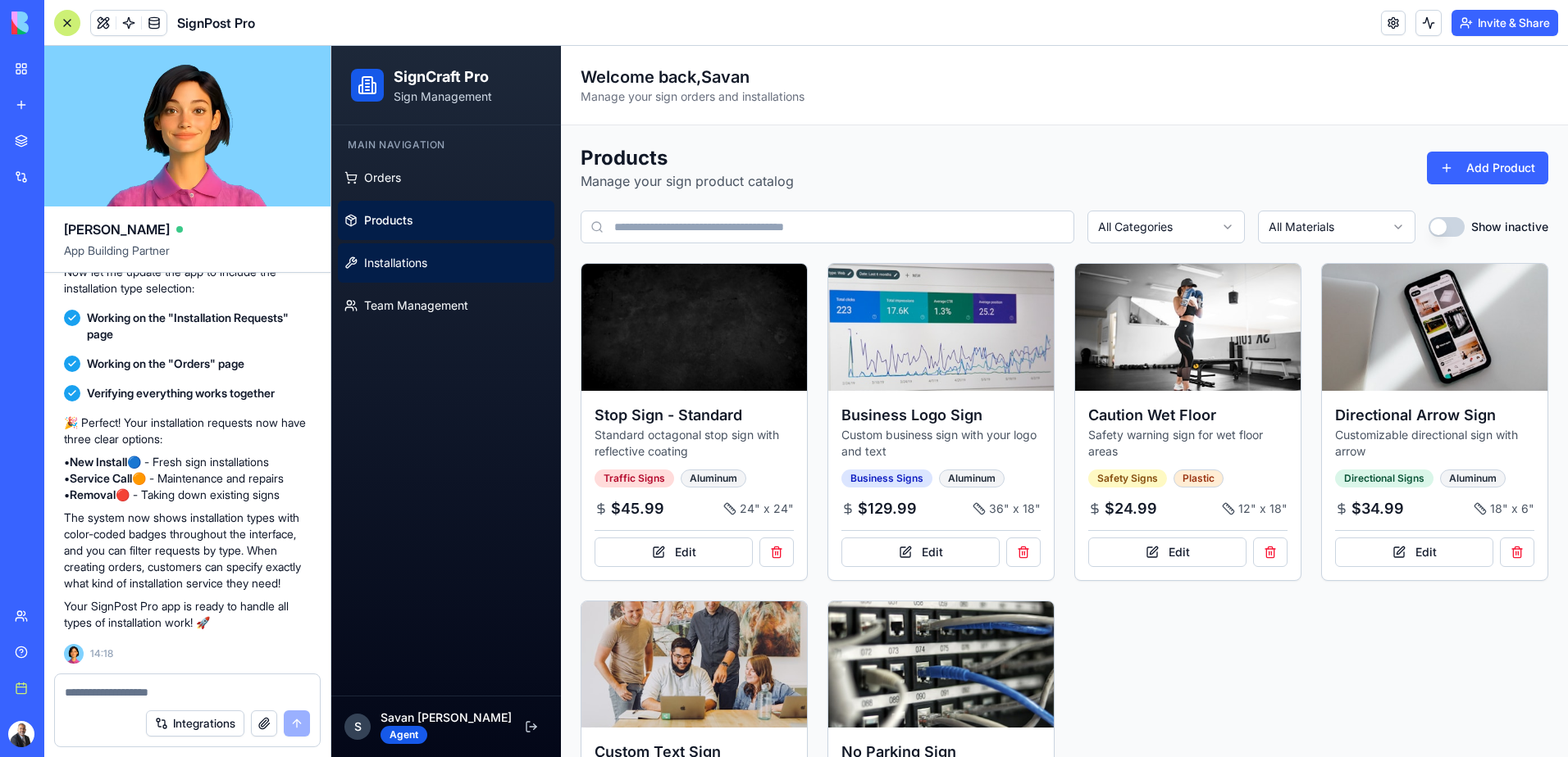
click at [438, 267] on link "Installations" at bounding box center [446, 263] width 216 height 40
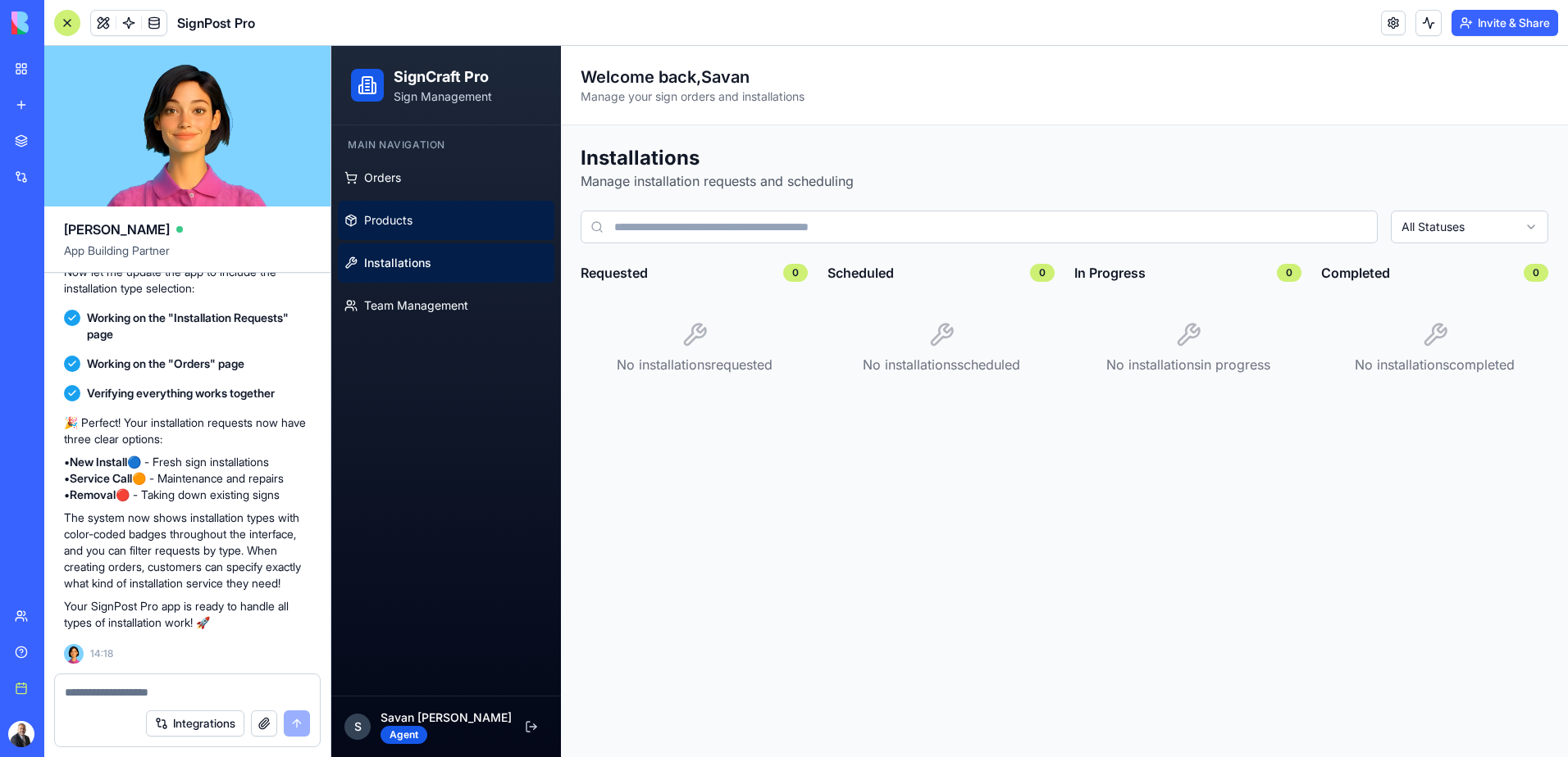
click at [423, 217] on link "Products" at bounding box center [446, 221] width 216 height 40
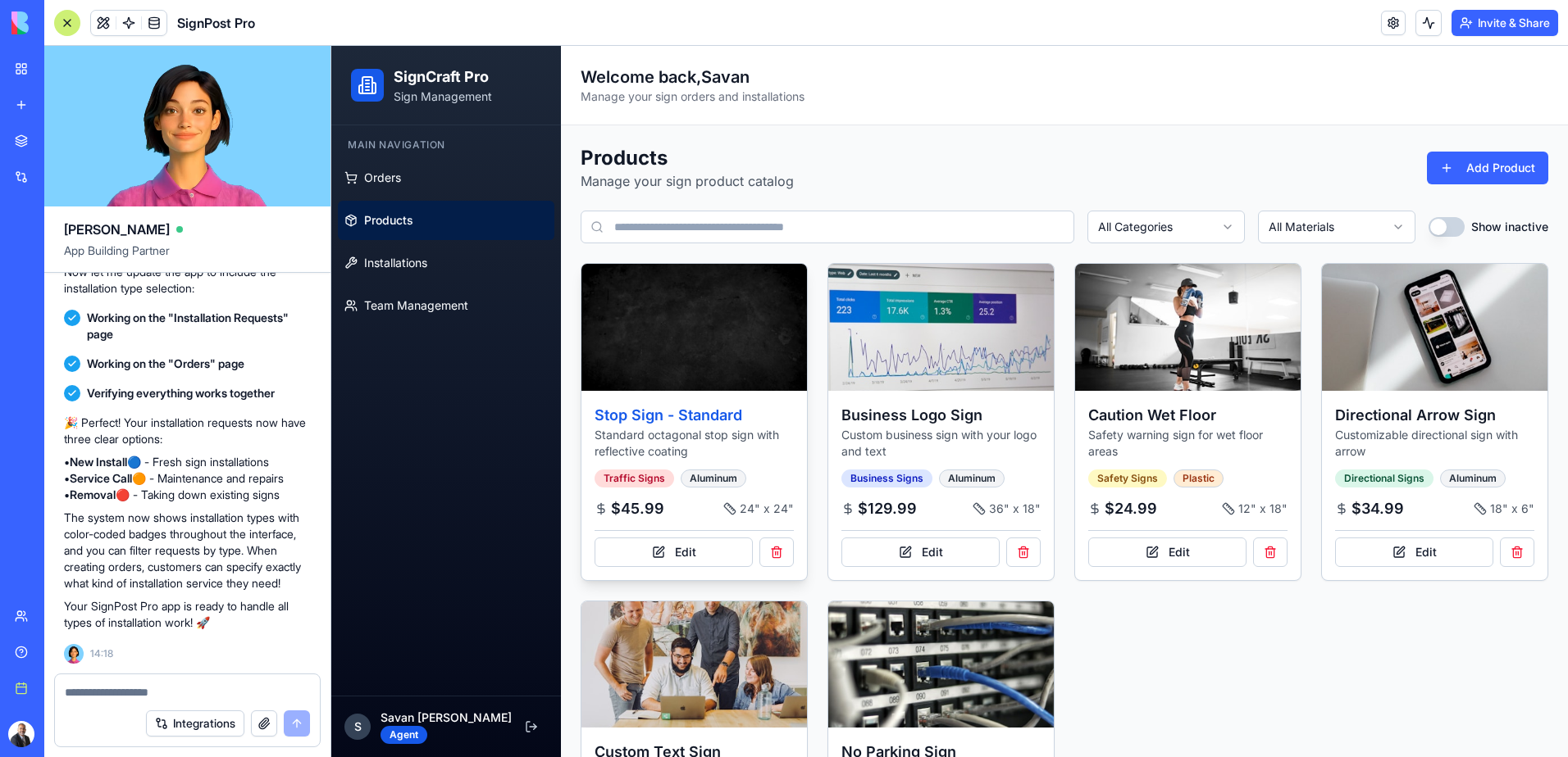
click at [692, 423] on h3 "Stop Sign - Standard" at bounding box center [693, 415] width 199 height 23
click at [695, 346] on img at bounding box center [693, 326] width 237 height 132
click at [653, 365] on img at bounding box center [693, 326] width 237 height 132
click at [715, 562] on button "Edit" at bounding box center [674, 552] width 159 height 30
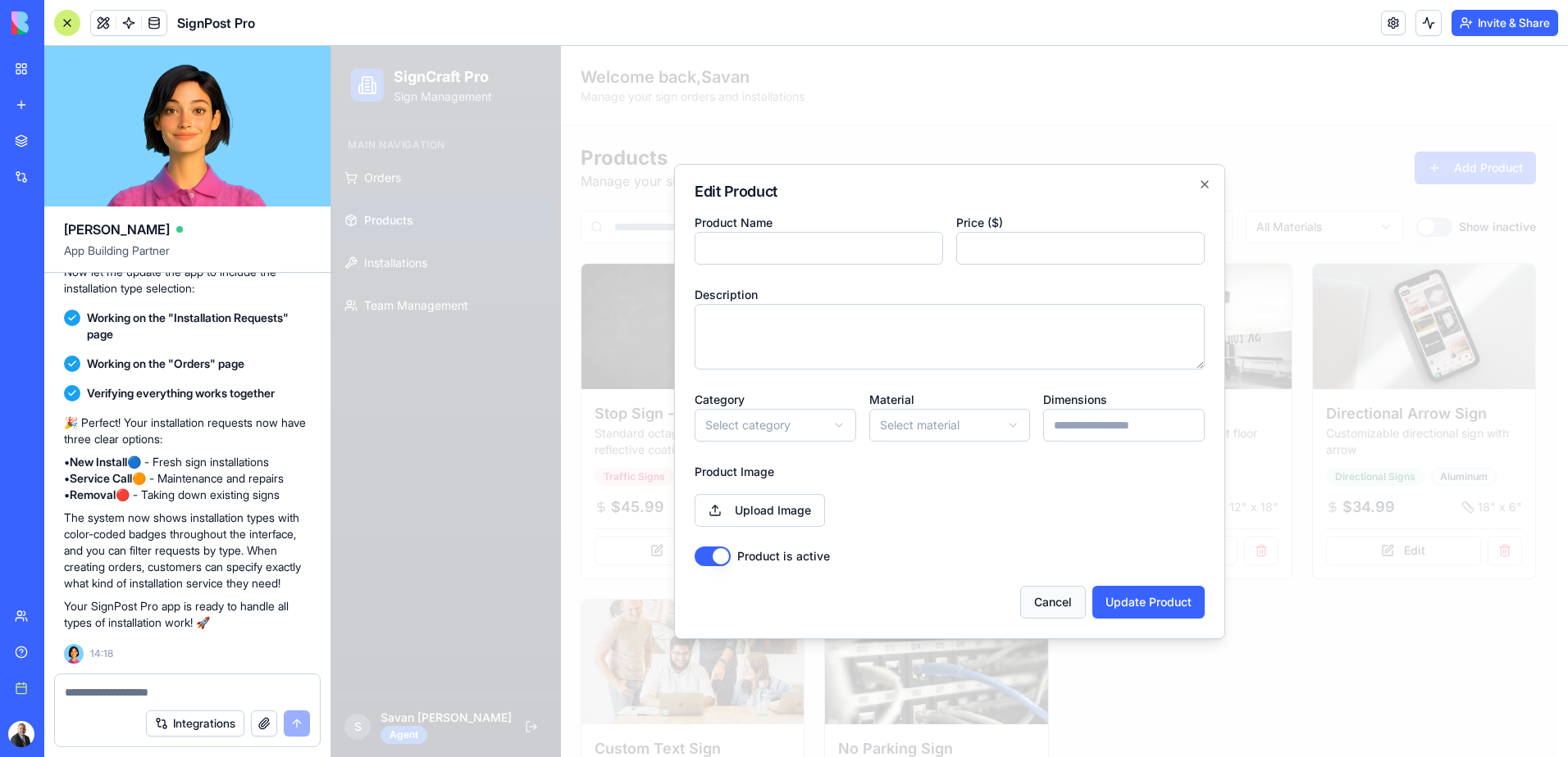
click at [1051, 602] on button "Cancel" at bounding box center [1052, 602] width 66 height 32
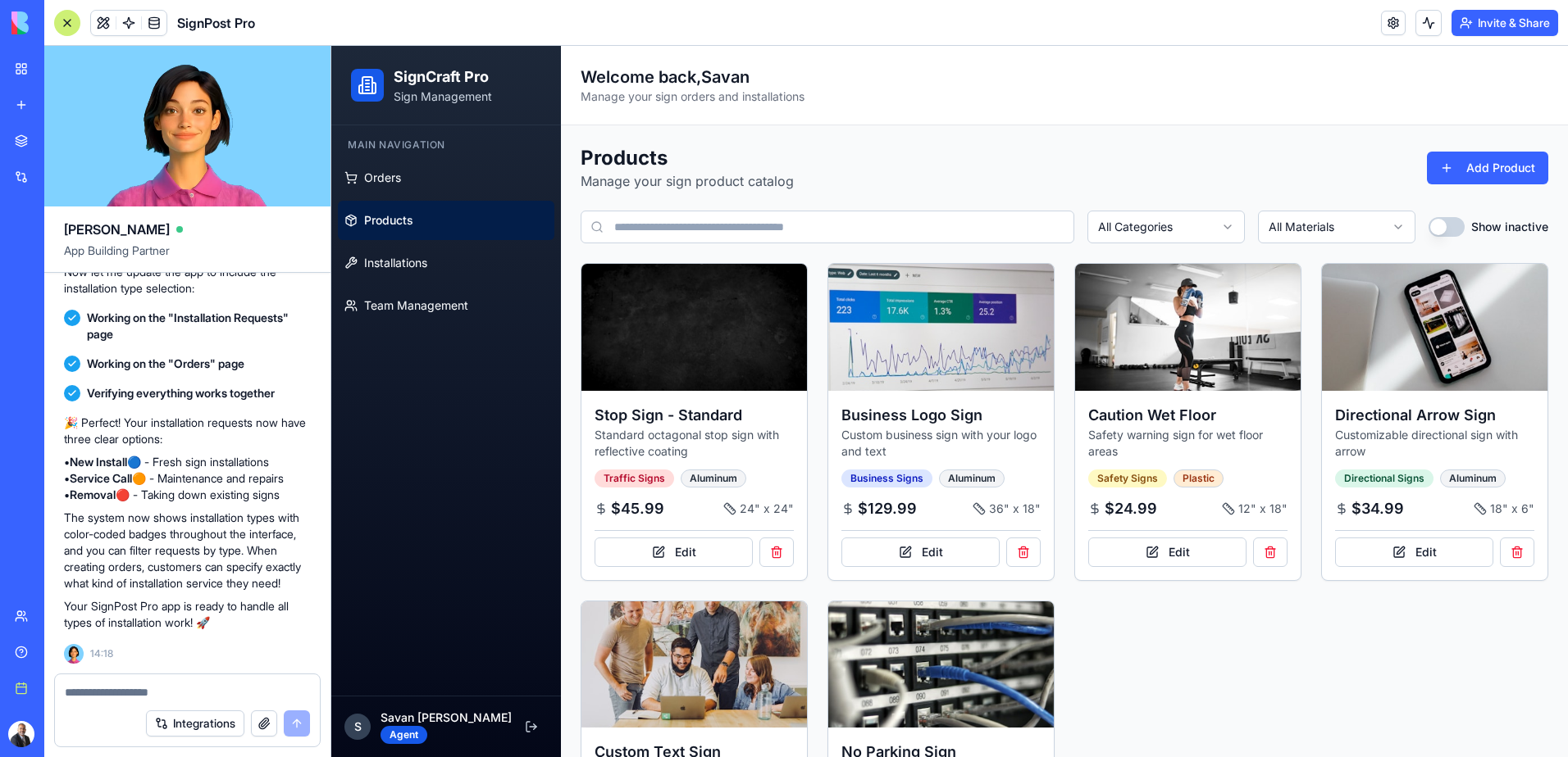
click at [164, 686] on textarea at bounding box center [188, 692] width 245 height 16
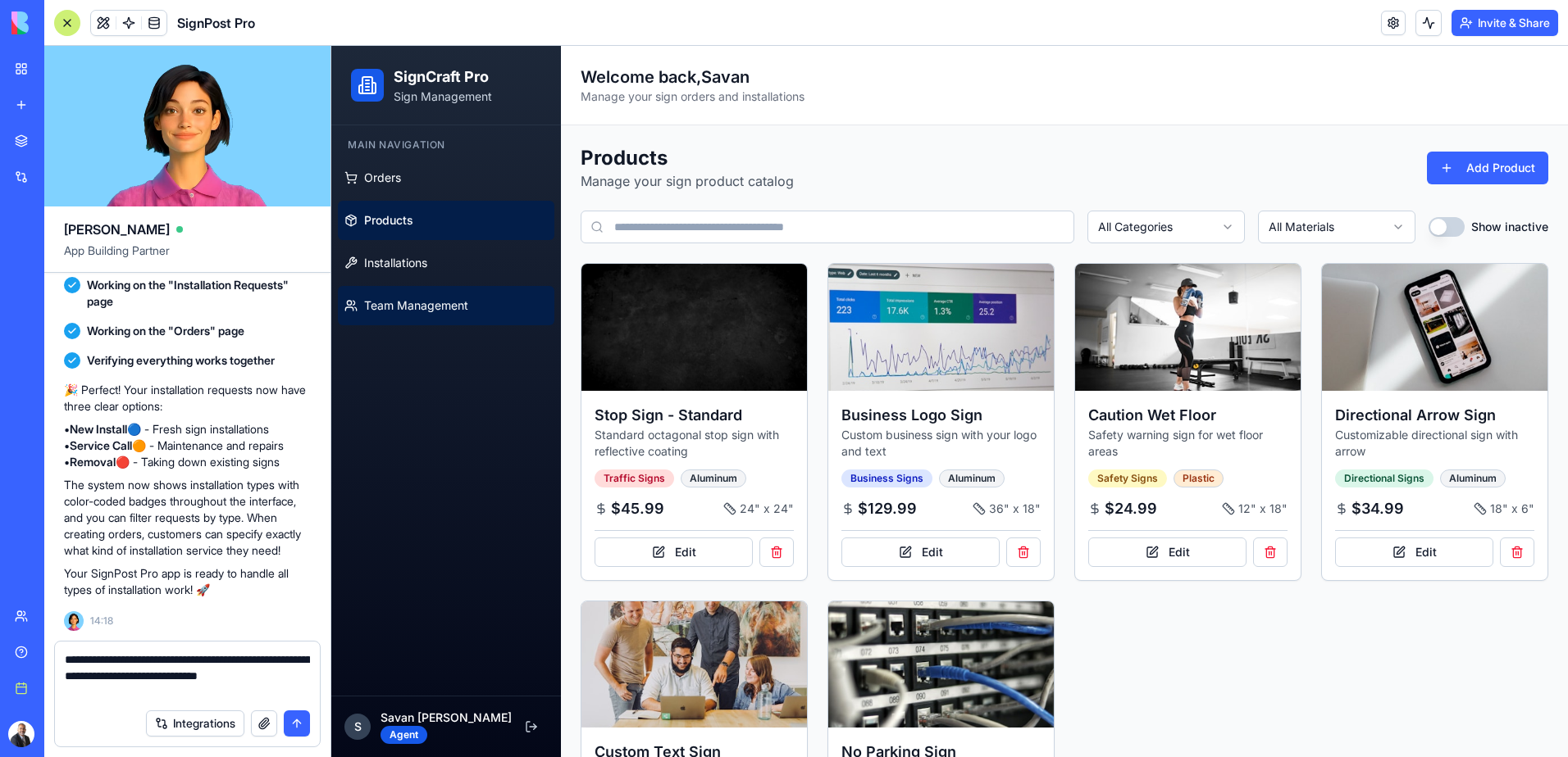
click at [417, 302] on span "Team Management" at bounding box center [416, 306] width 104 height 16
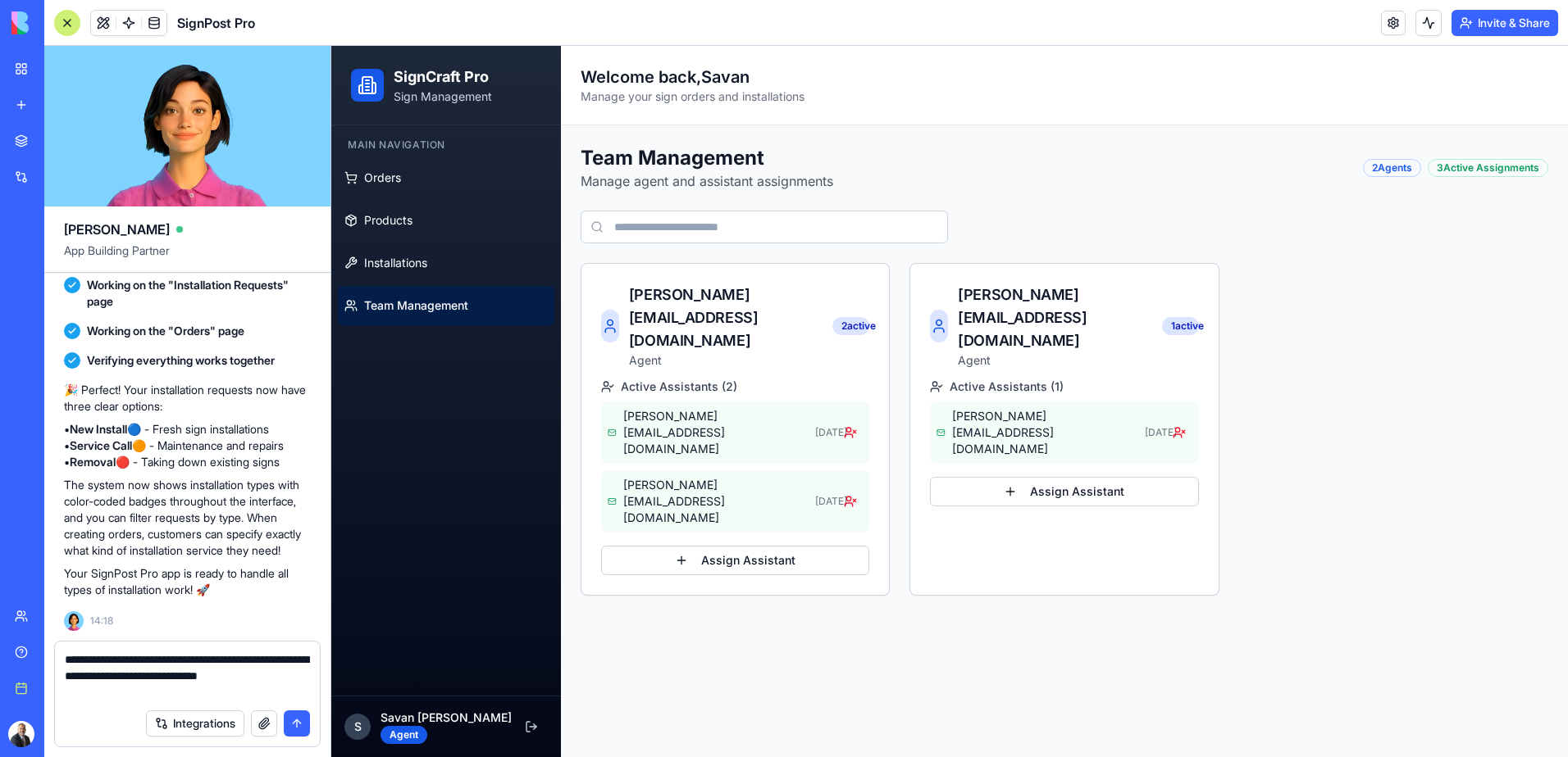
click at [114, 698] on textarea "**********" at bounding box center [188, 676] width 245 height 50
click at [87, 693] on textarea "**********" at bounding box center [188, 676] width 245 height 50
click at [88, 693] on textarea "**********" at bounding box center [188, 676] width 245 height 50
type textarea "**********"
click at [294, 730] on button "submit" at bounding box center [297, 723] width 26 height 26
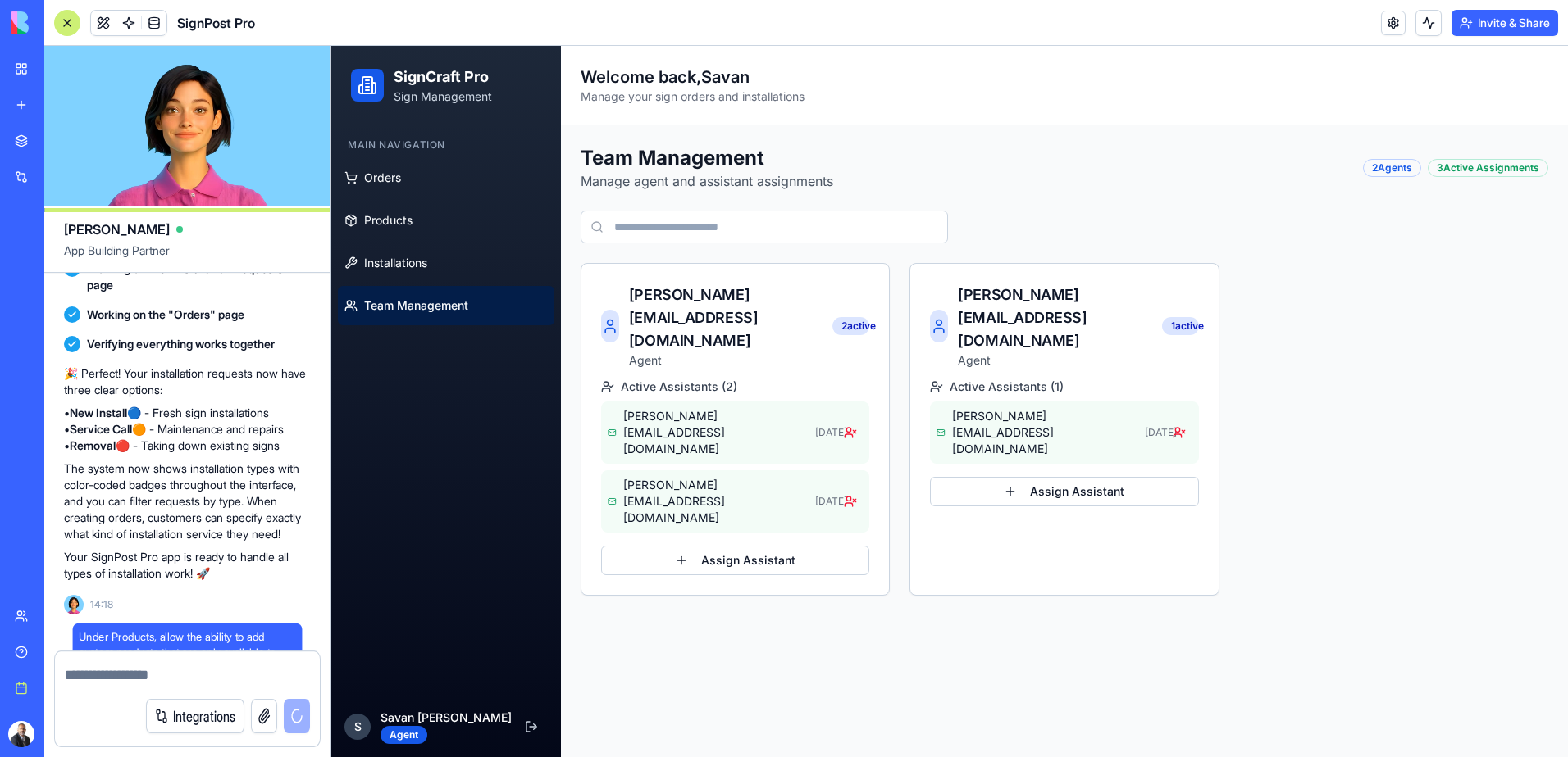
scroll to position [2431, 0]
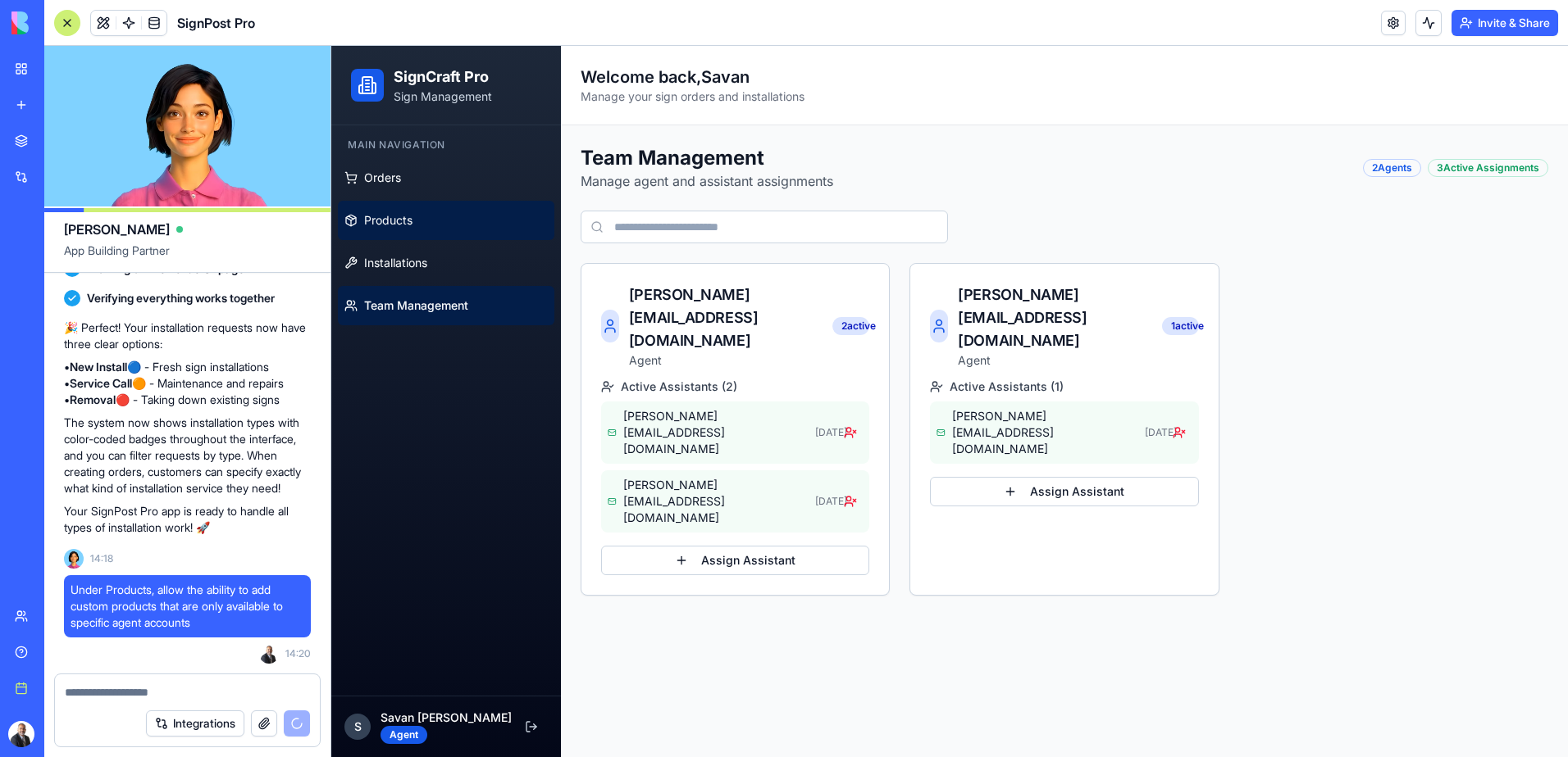
click at [415, 214] on link "Products" at bounding box center [446, 221] width 216 height 40
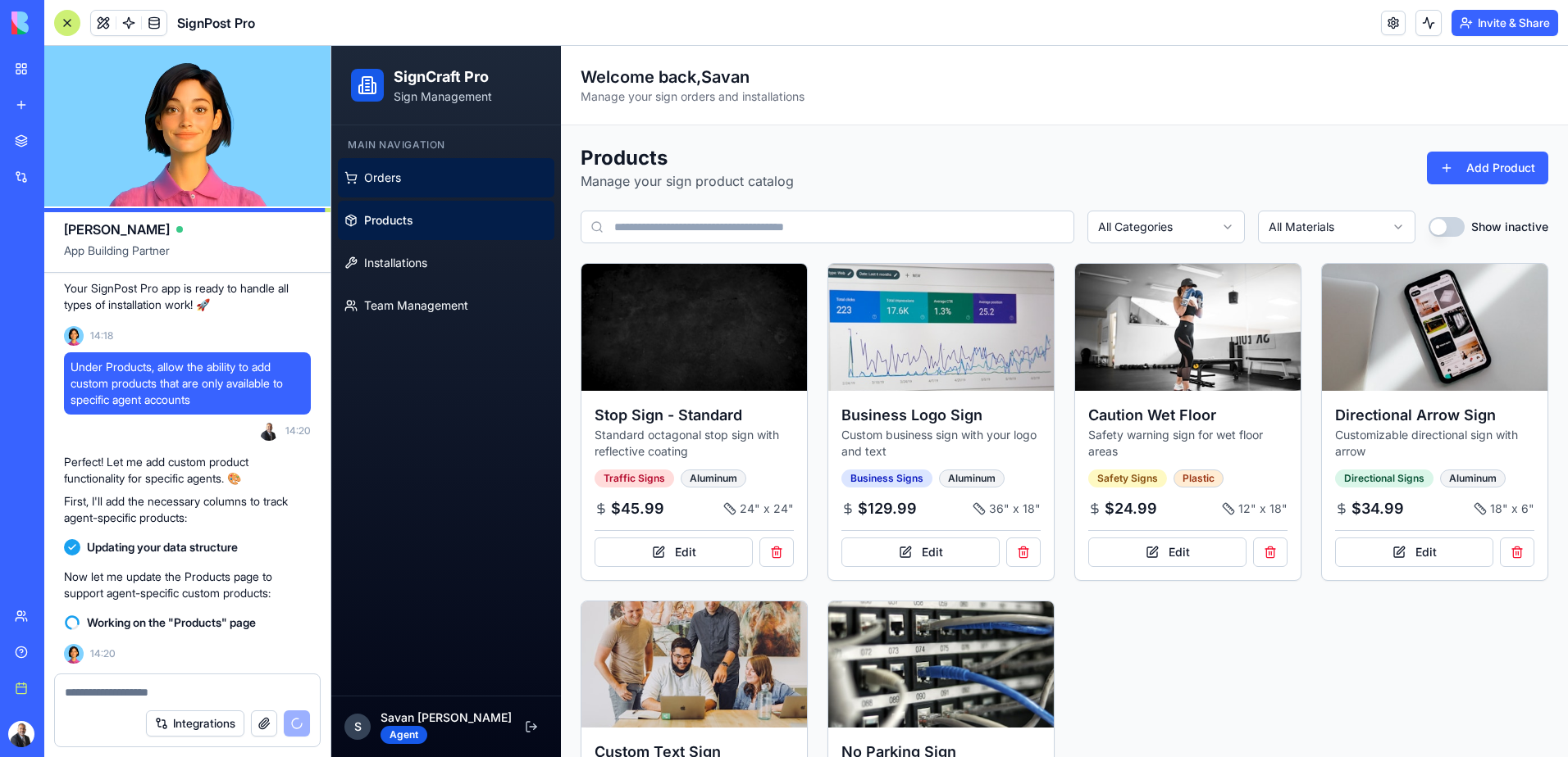
click at [402, 174] on link "Orders" at bounding box center [446, 178] width 216 height 40
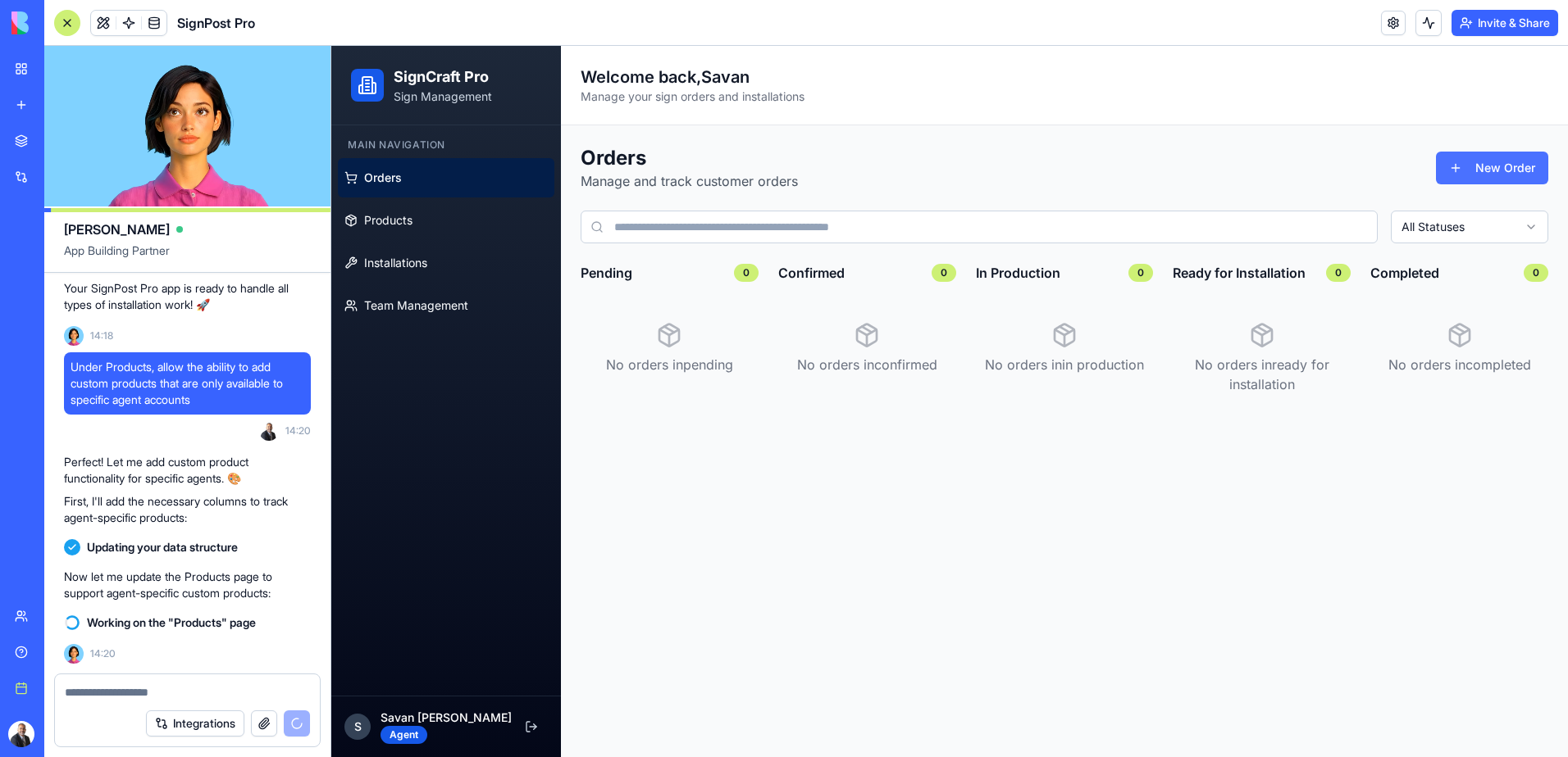
click at [1472, 178] on button "New Order" at bounding box center [1491, 168] width 113 height 32
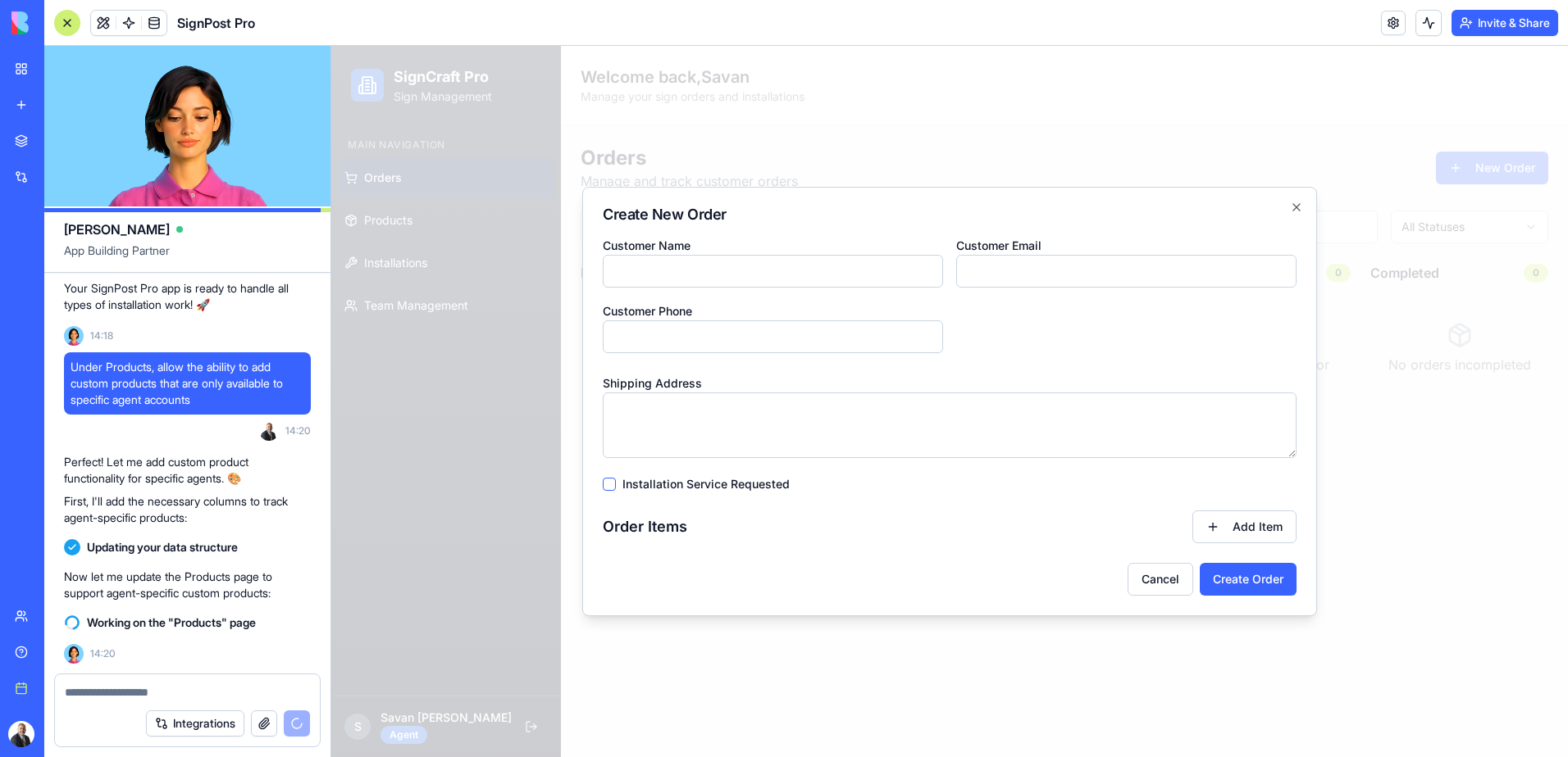
click at [727, 486] on label "Installation Service Requested" at bounding box center [706, 484] width 168 height 12
click at [616, 486] on button "Installation Service Requested" at bounding box center [609, 484] width 14 height 14
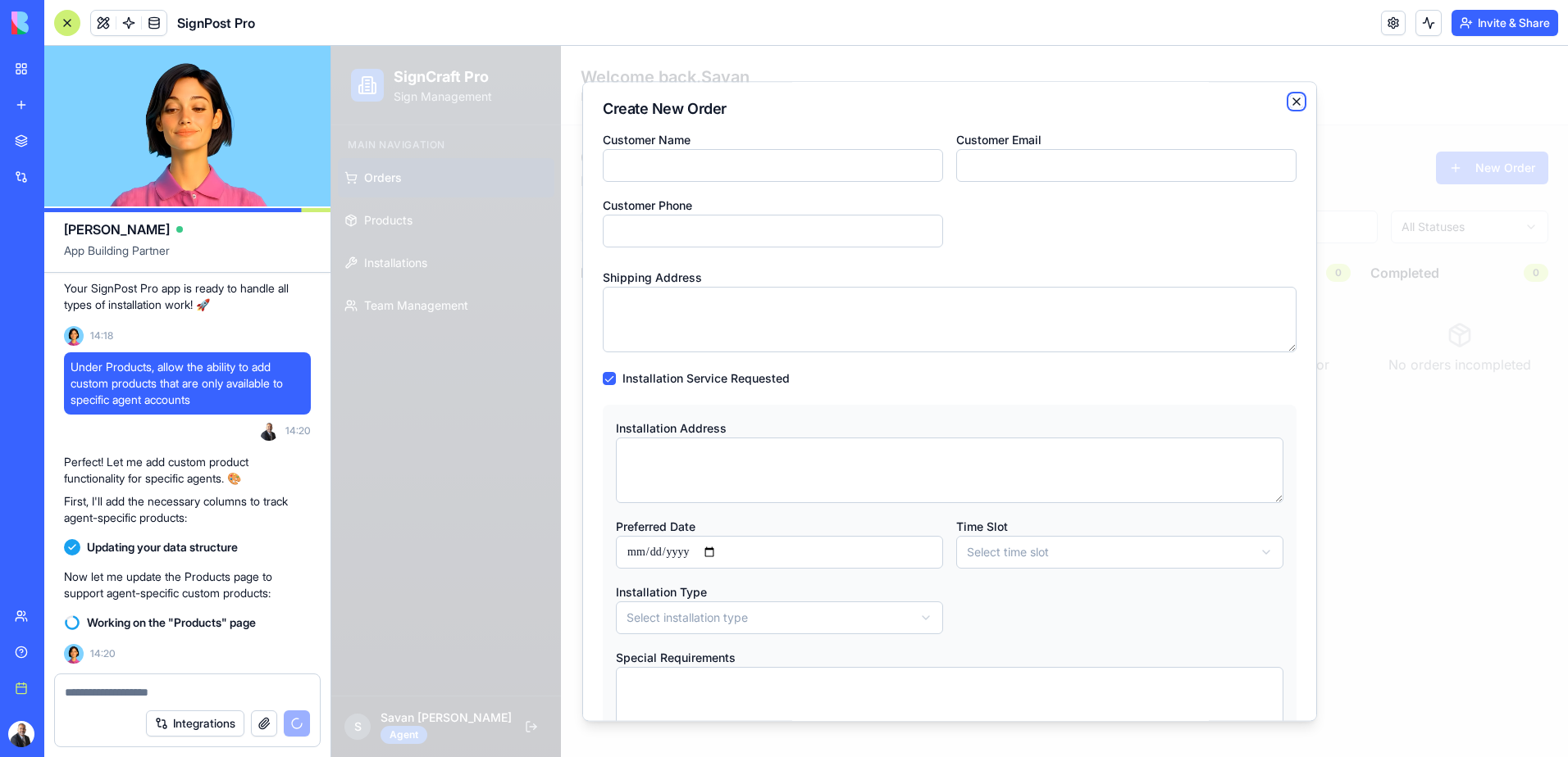
click at [1290, 106] on icon "button" at bounding box center [1297, 101] width 14 height 14
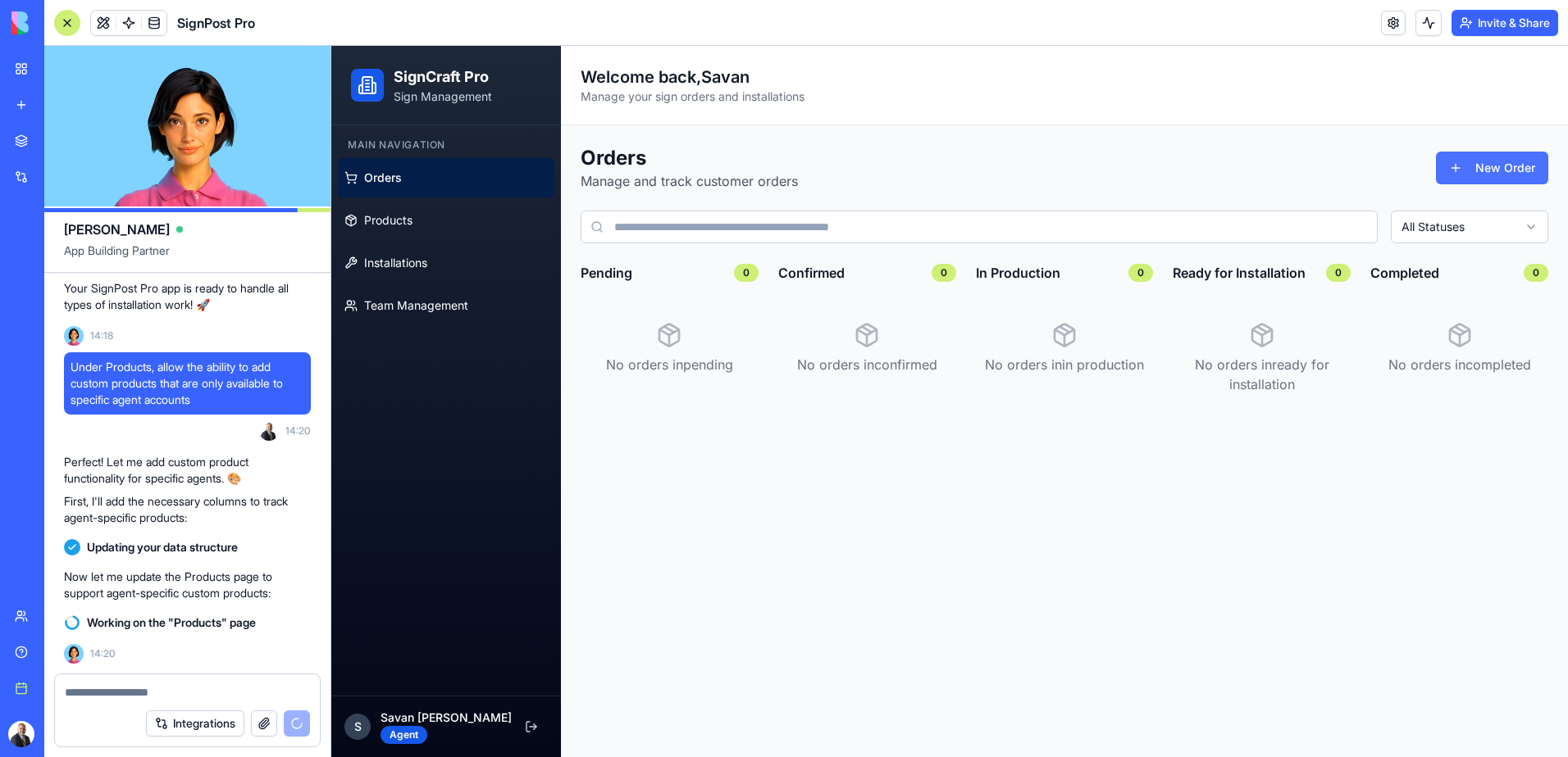
click at [1472, 168] on button "New Order" at bounding box center [1491, 168] width 113 height 32
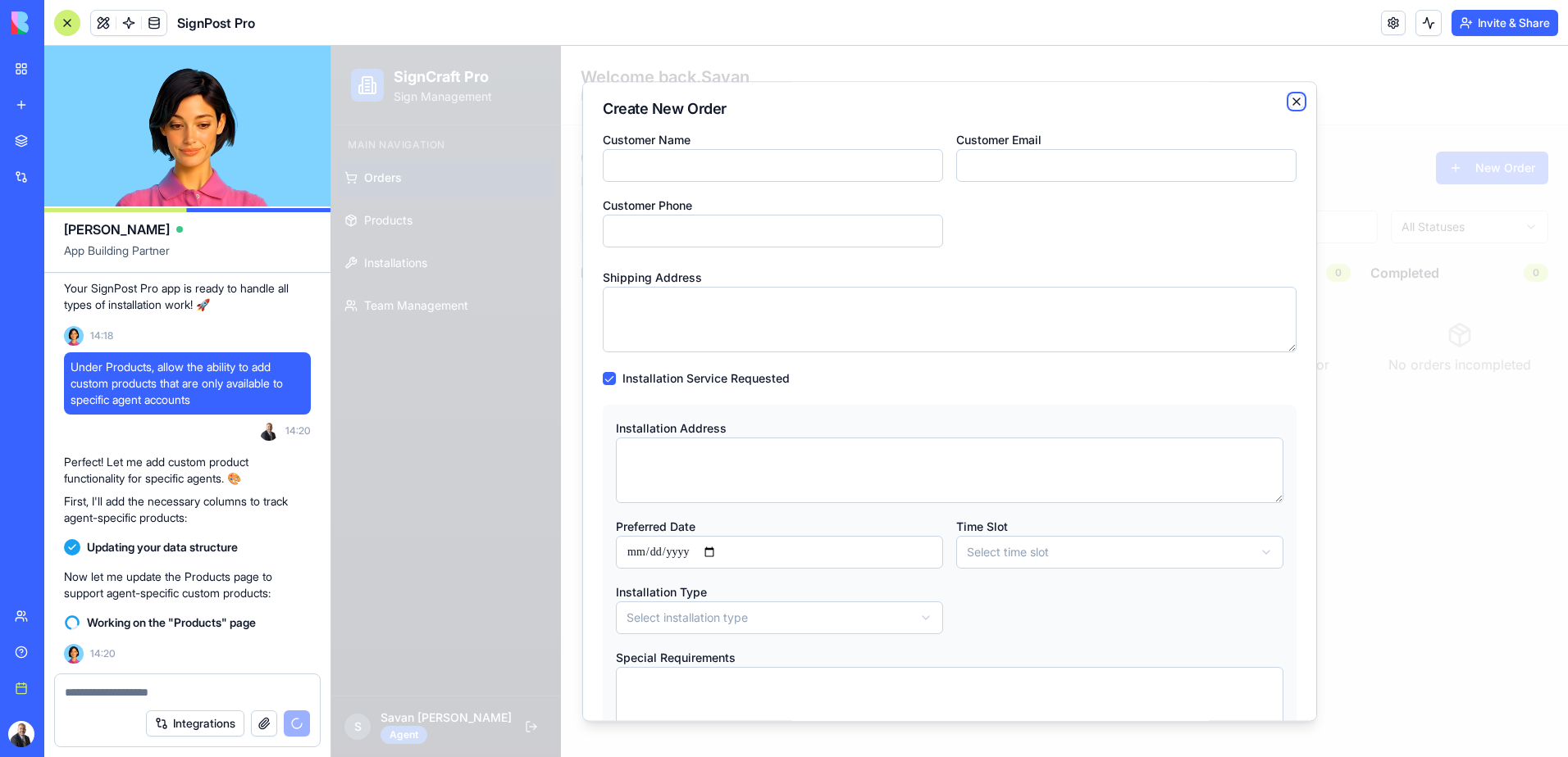
click at [1290, 96] on icon "button" at bounding box center [1297, 101] width 14 height 14
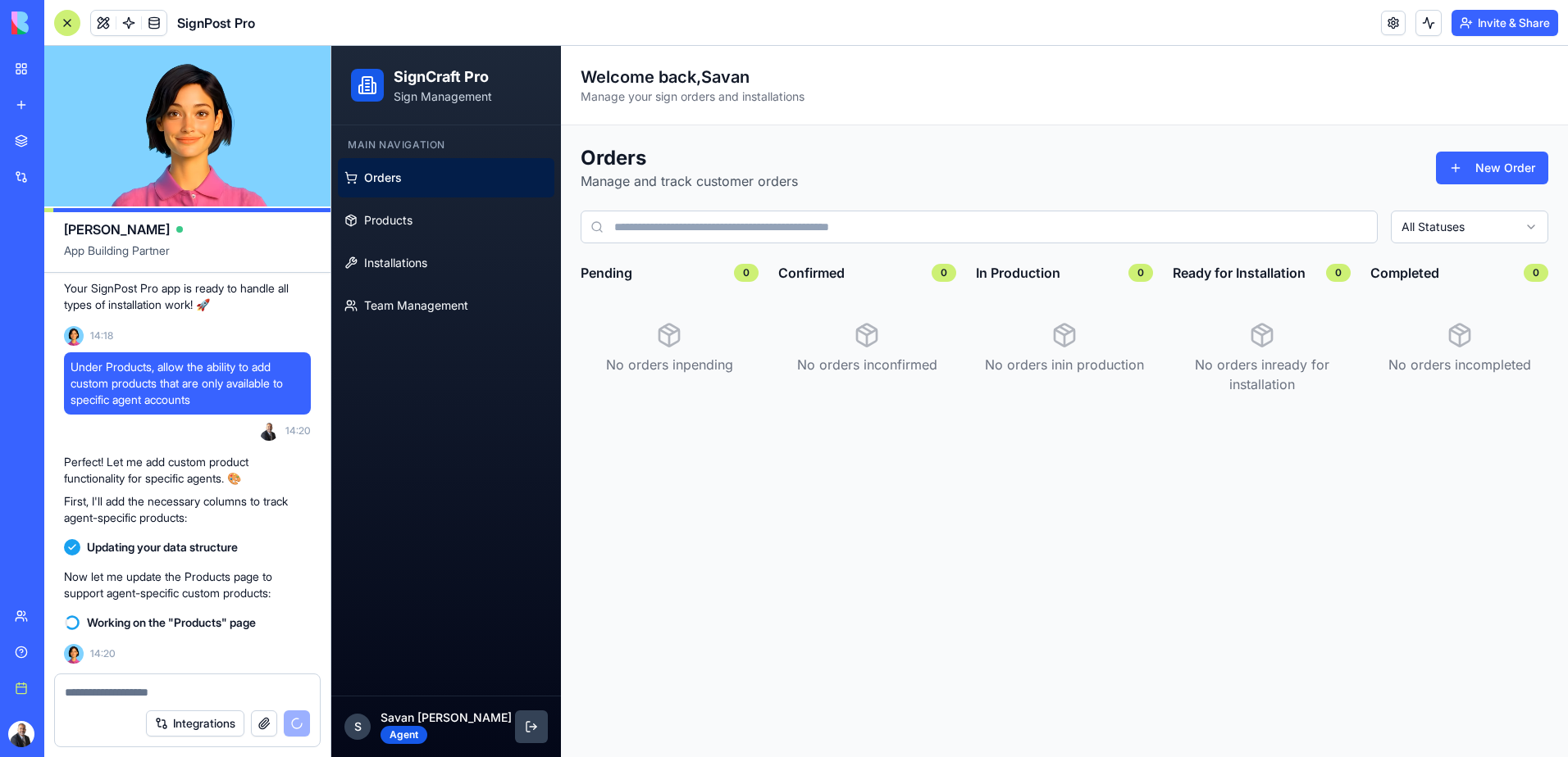
click at [530, 728] on button at bounding box center [531, 726] width 32 height 32
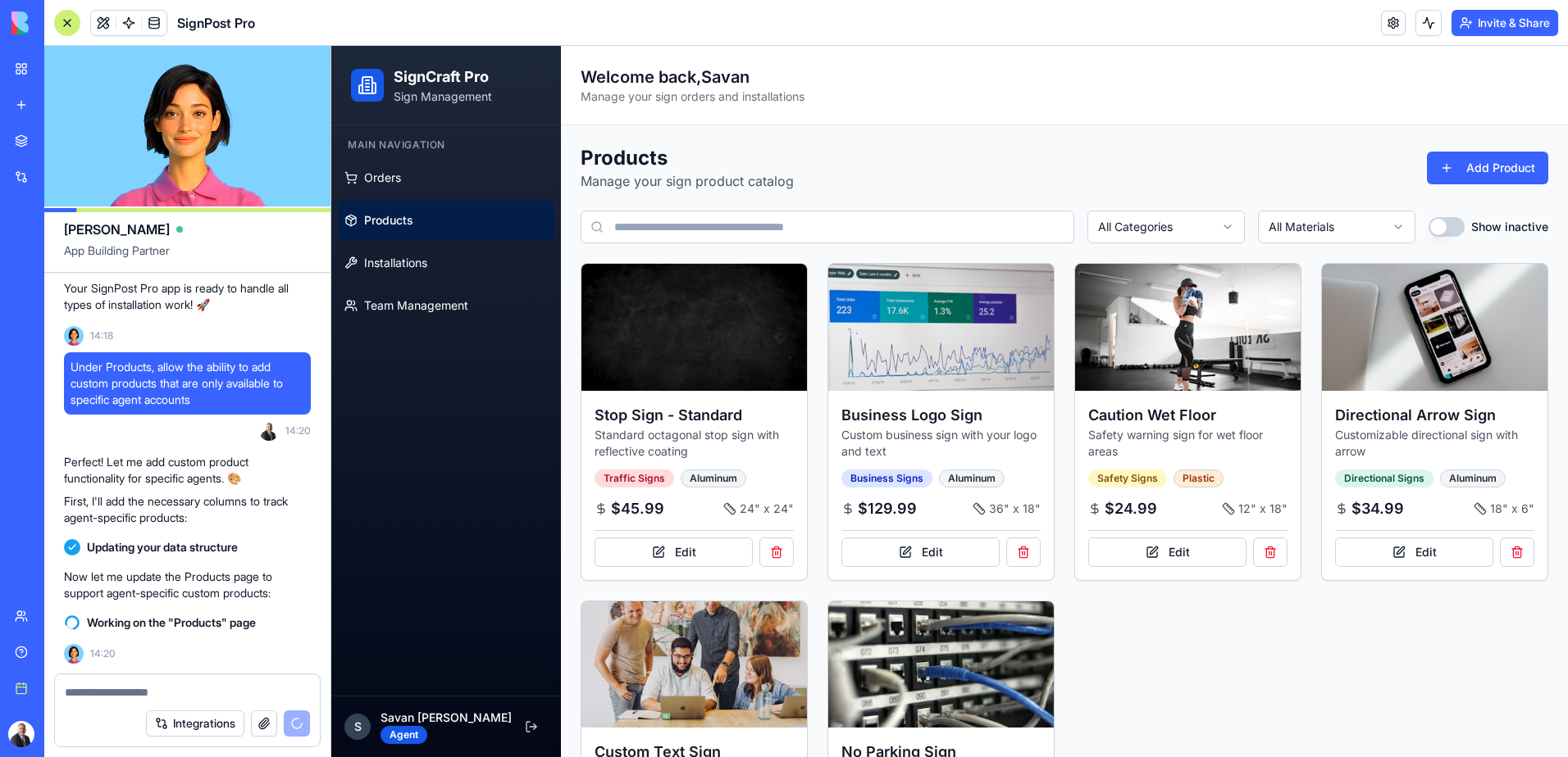
click at [363, 728] on div "S" at bounding box center [357, 726] width 26 height 26
click at [412, 727] on div "Agent" at bounding box center [404, 735] width 47 height 18
click at [412, 733] on div "Agent" at bounding box center [404, 735] width 47 height 18
click at [464, 730] on div "S Savan Thakkar Agent" at bounding box center [446, 727] width 204 height 34
click at [464, 720] on div "S Savan Thakkar Agent" at bounding box center [446, 727] width 204 height 34
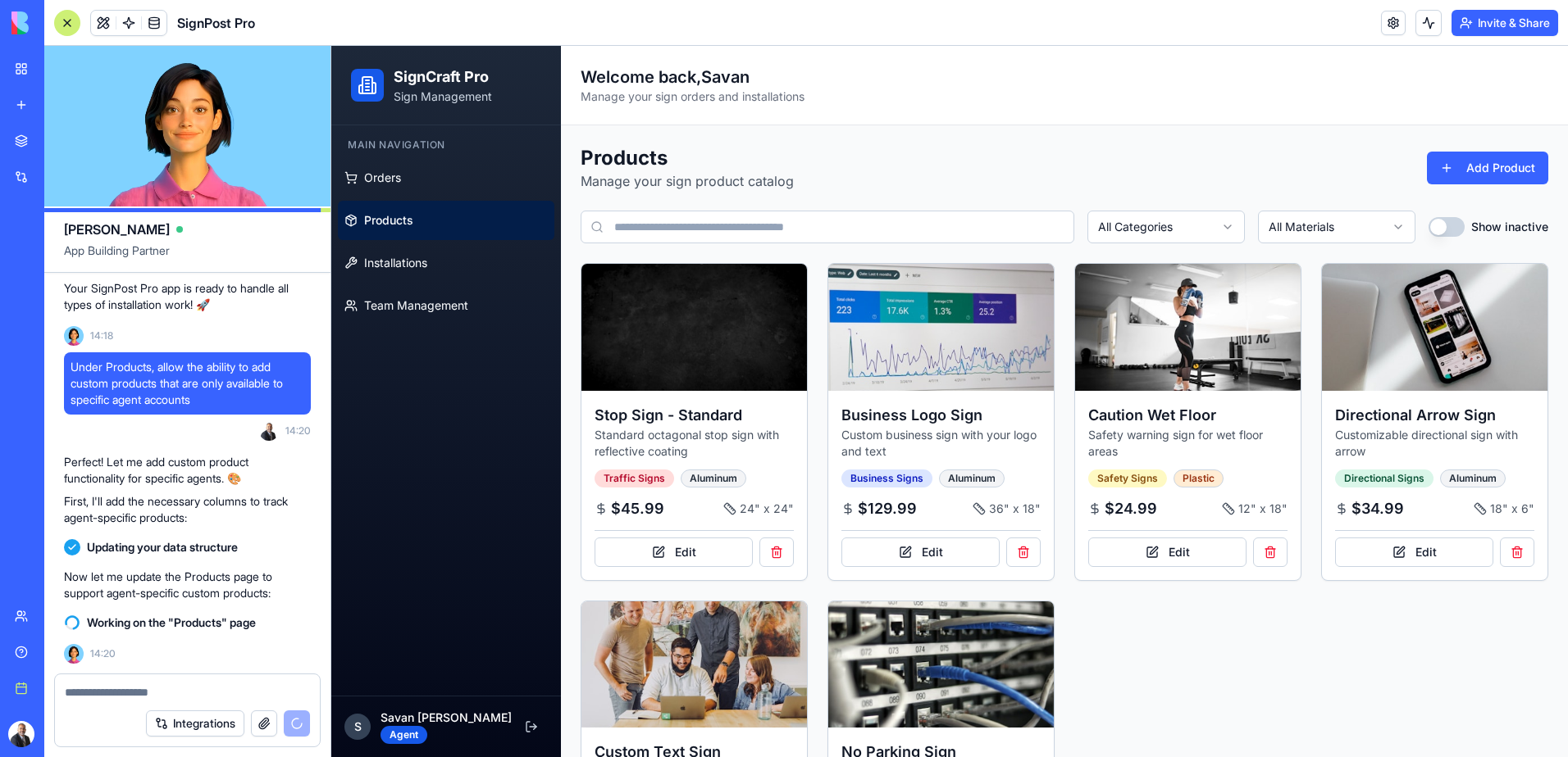
click at [142, 692] on textarea at bounding box center [188, 692] width 245 height 16
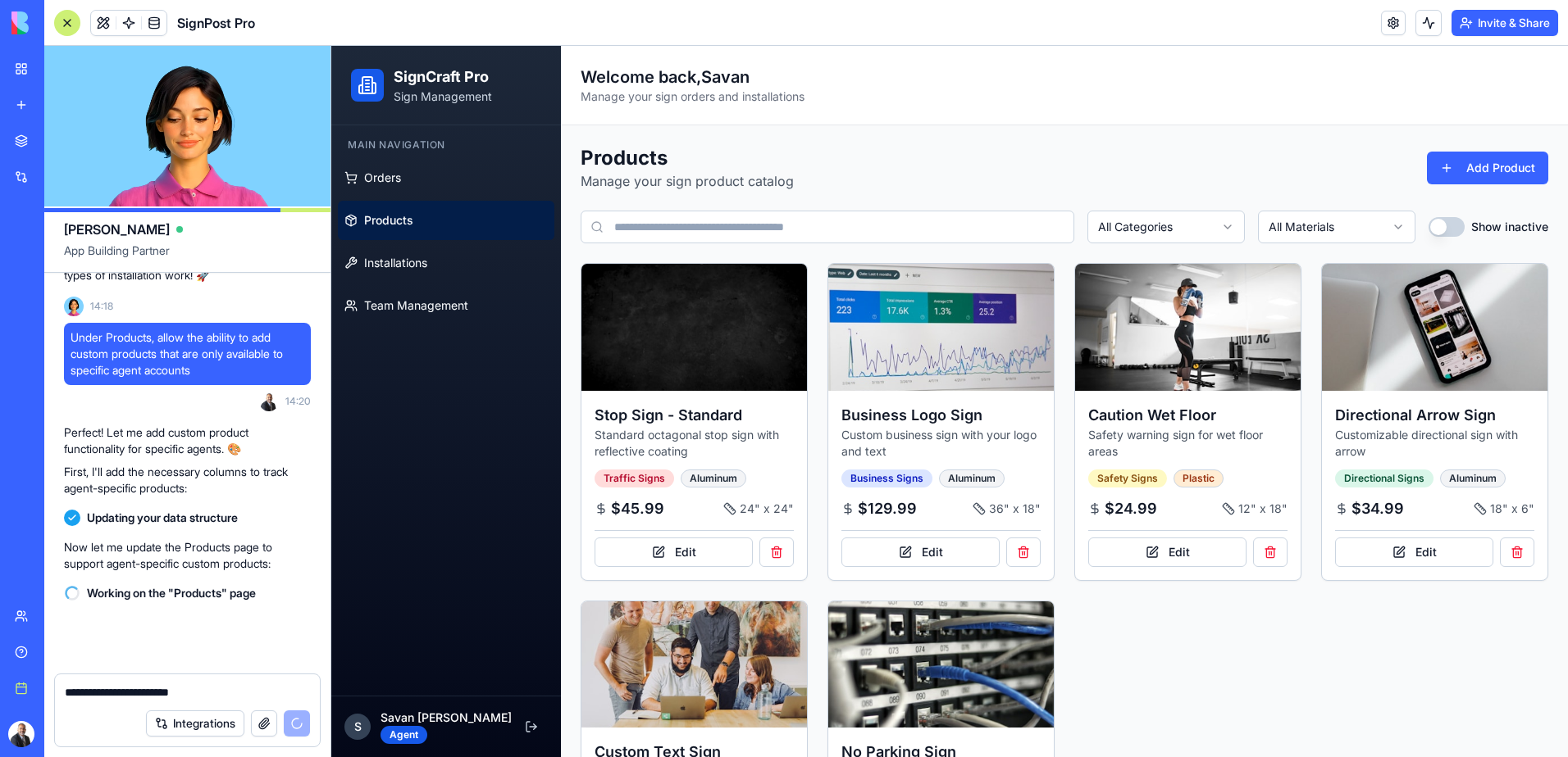
scroll to position [2684, 0]
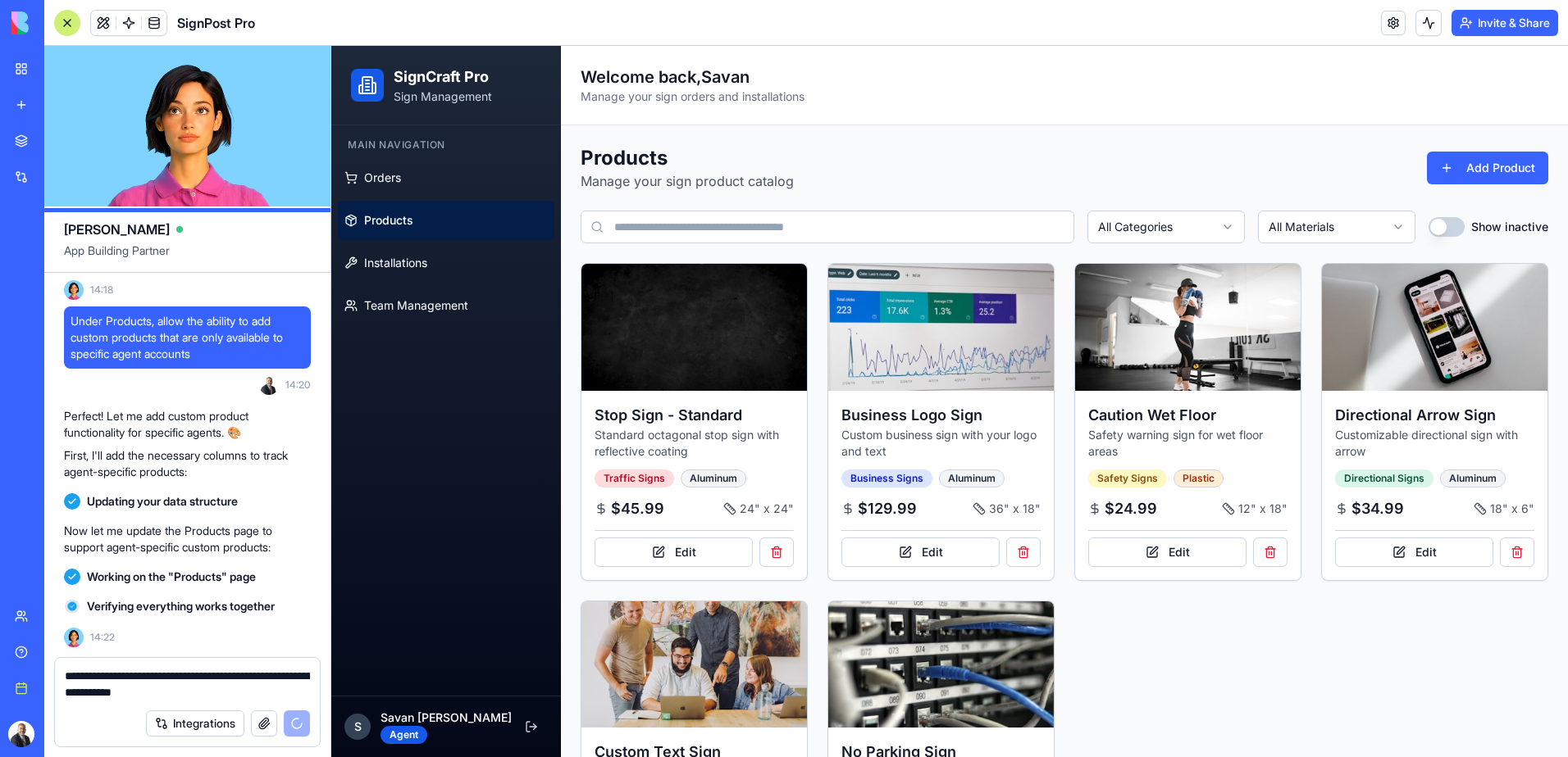
click at [276, 697] on textarea "**********" at bounding box center [188, 684] width 245 height 32
click at [200, 674] on textarea "**********" at bounding box center [188, 684] width 245 height 32
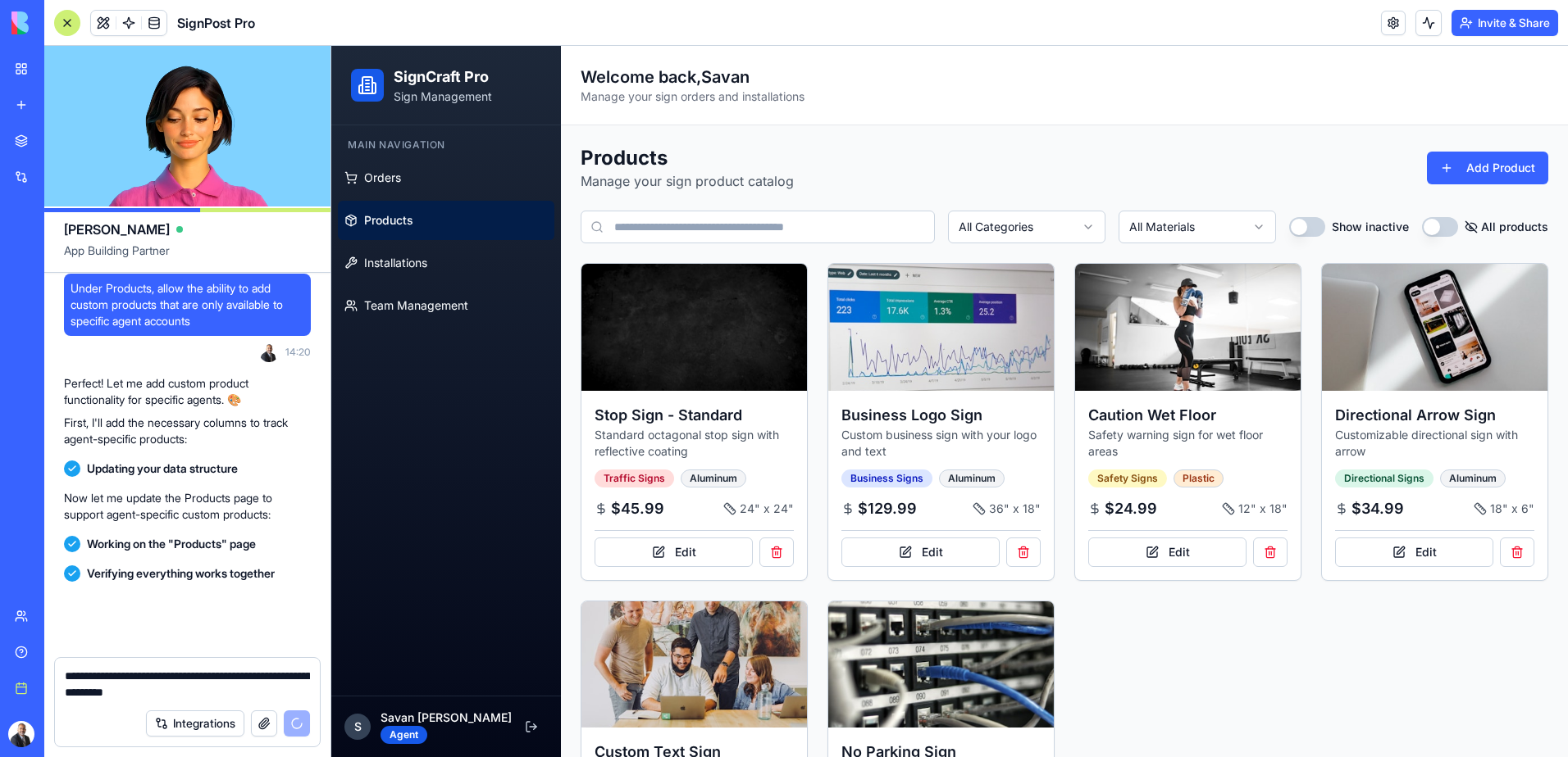
scroll to position [3028, 0]
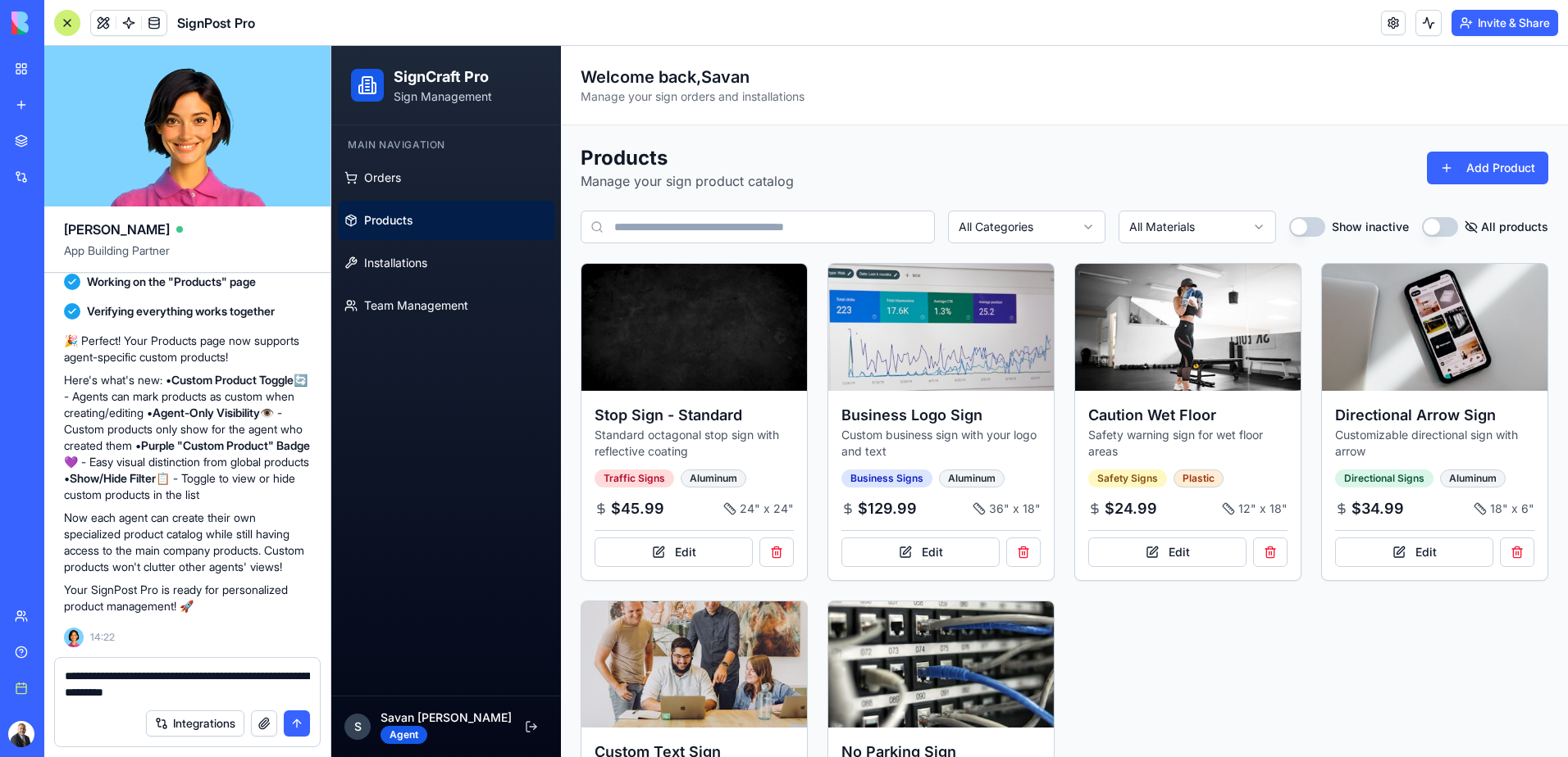
click at [236, 700] on textarea "**********" at bounding box center [188, 684] width 245 height 32
type textarea "**********"
click at [296, 719] on button "submit" at bounding box center [297, 723] width 26 height 26
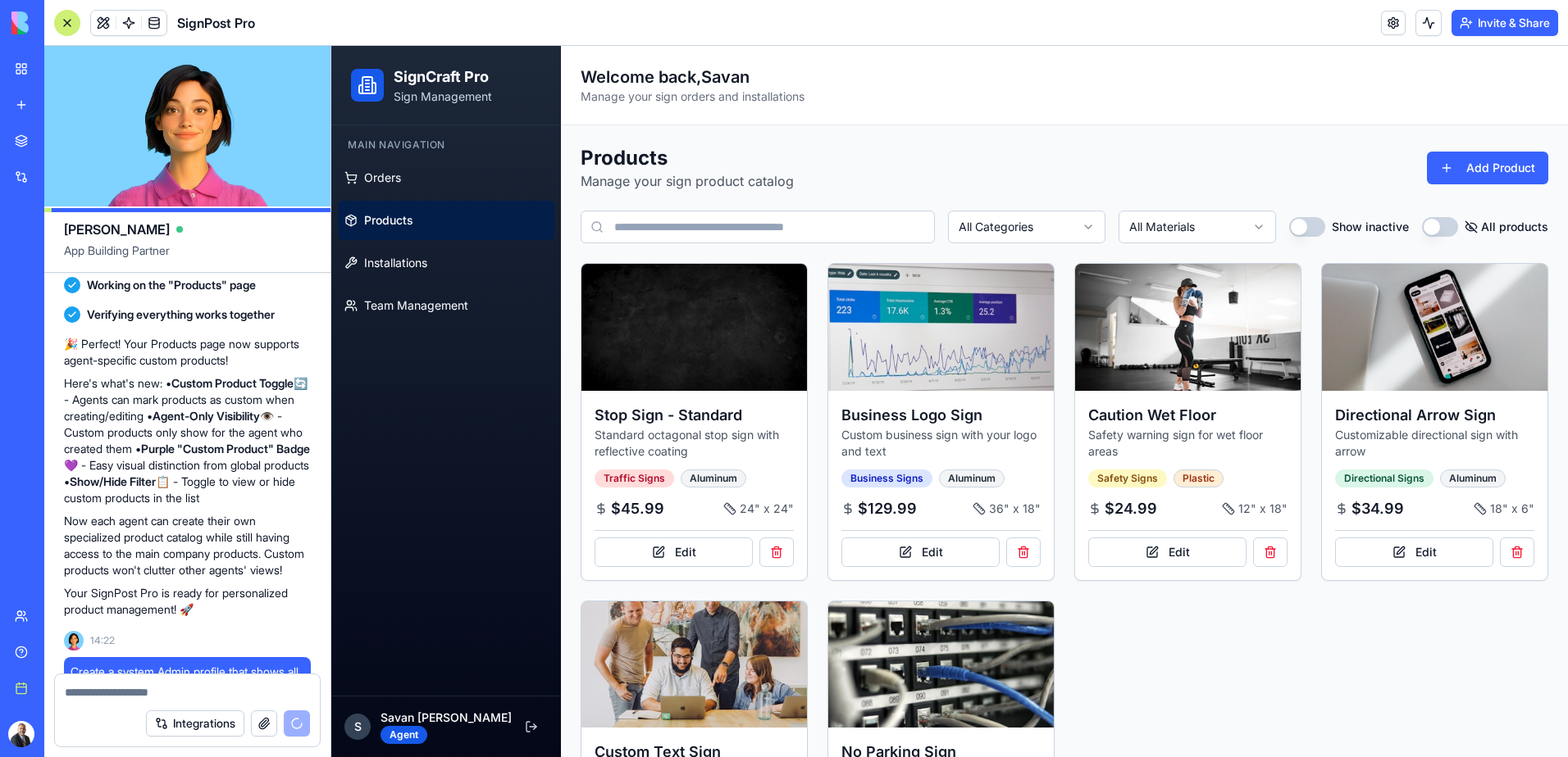
scroll to position [3238, 0]
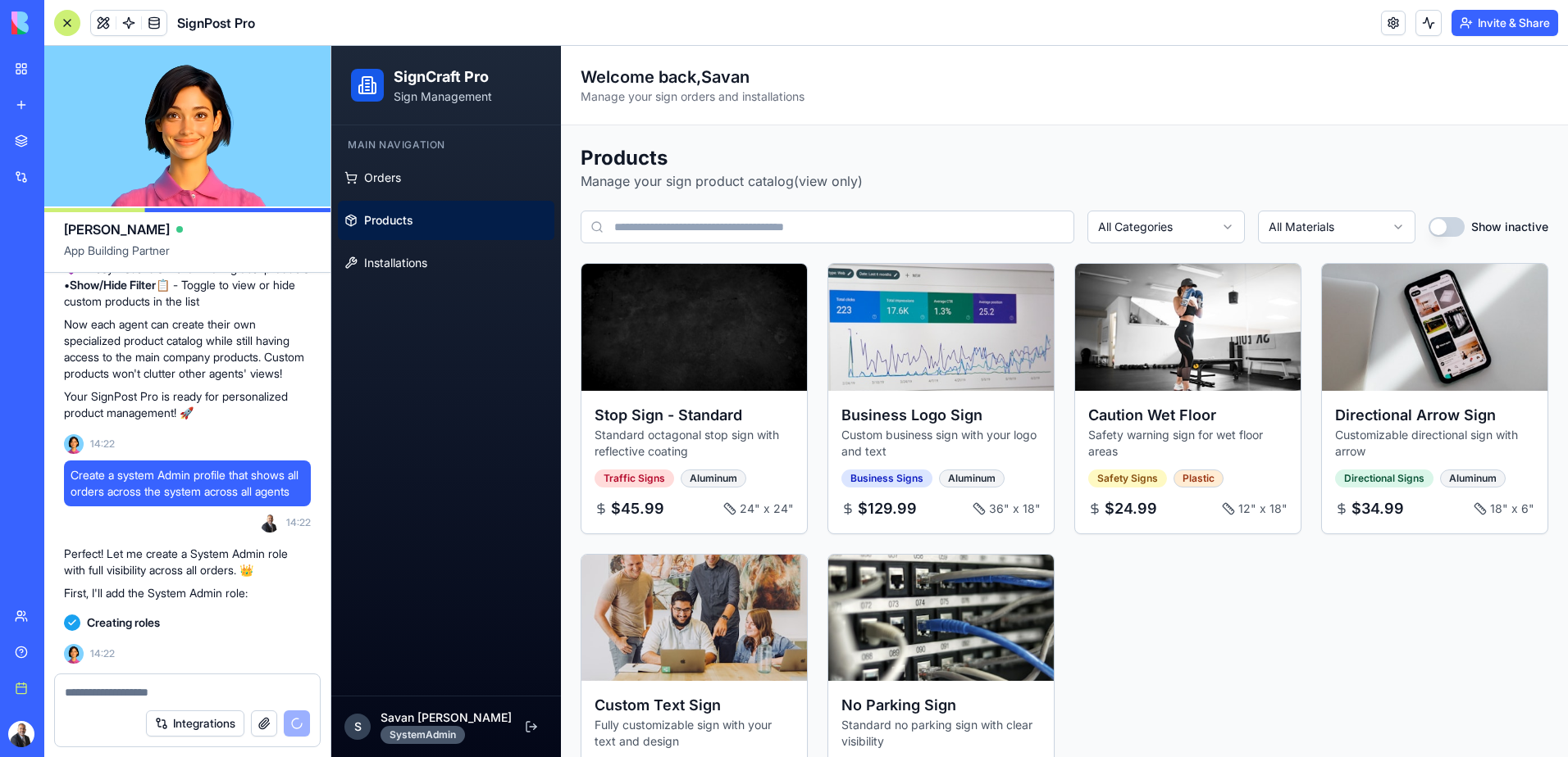
click at [394, 223] on span "Products" at bounding box center [389, 221] width 50 height 16
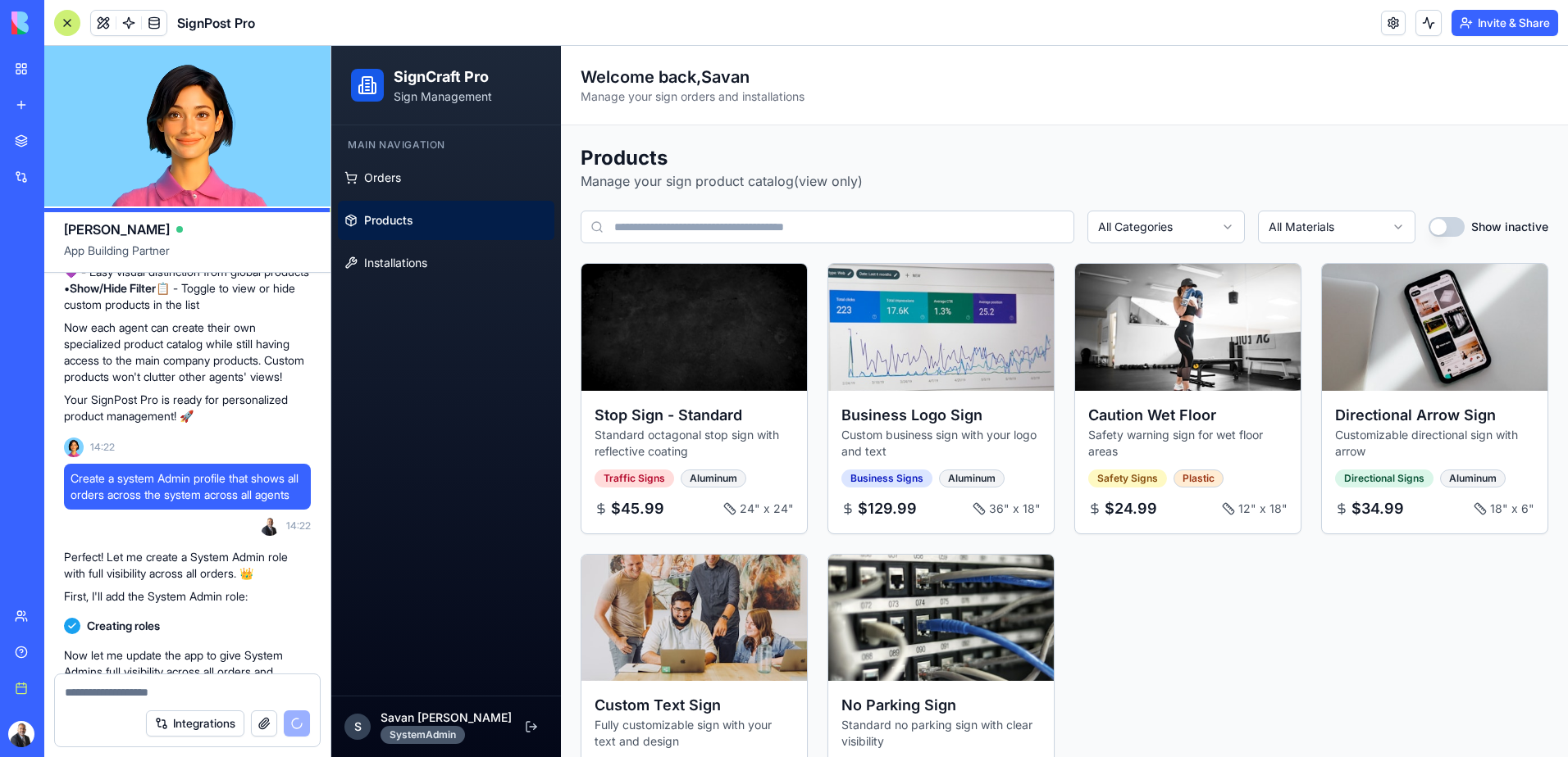
scroll to position [3054, 0]
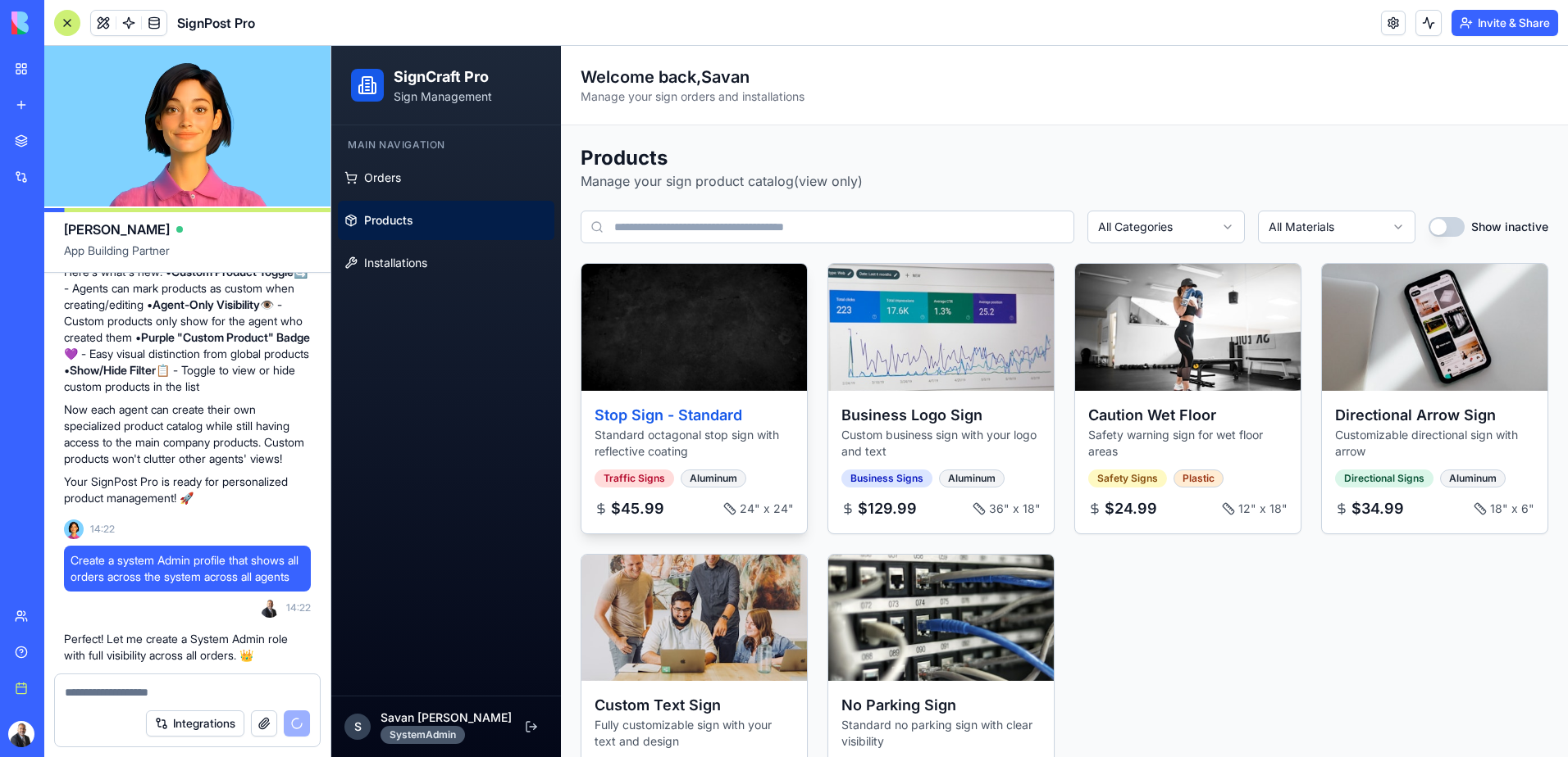
click at [692, 413] on h3 "Stop Sign - Standard" at bounding box center [693, 415] width 199 height 23
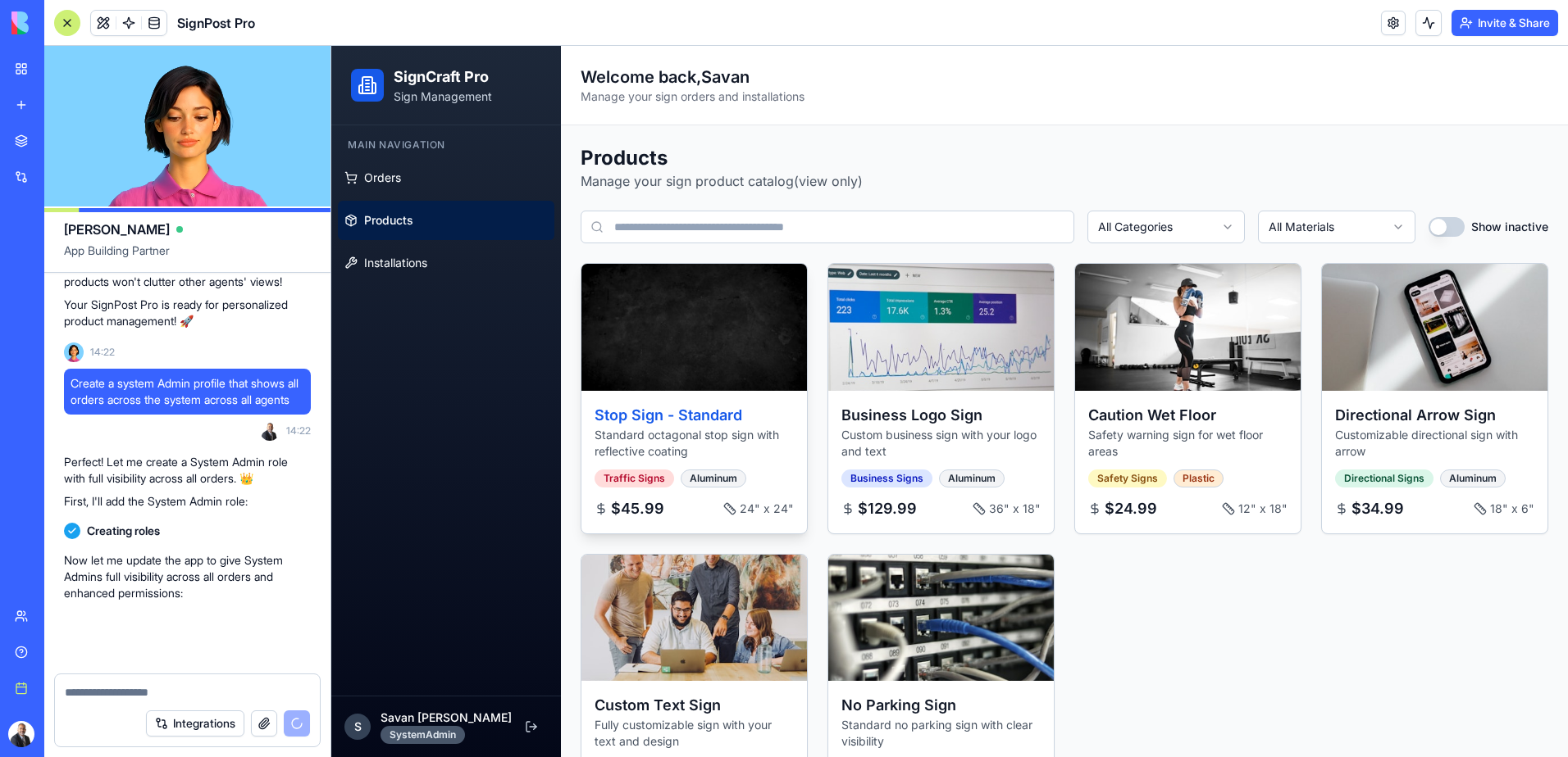
click at [645, 427] on p "Standard octagonal stop sign with reflective coating" at bounding box center [693, 443] width 199 height 32
click at [647, 416] on h3 "Stop Sign - Standard" at bounding box center [693, 415] width 199 height 23
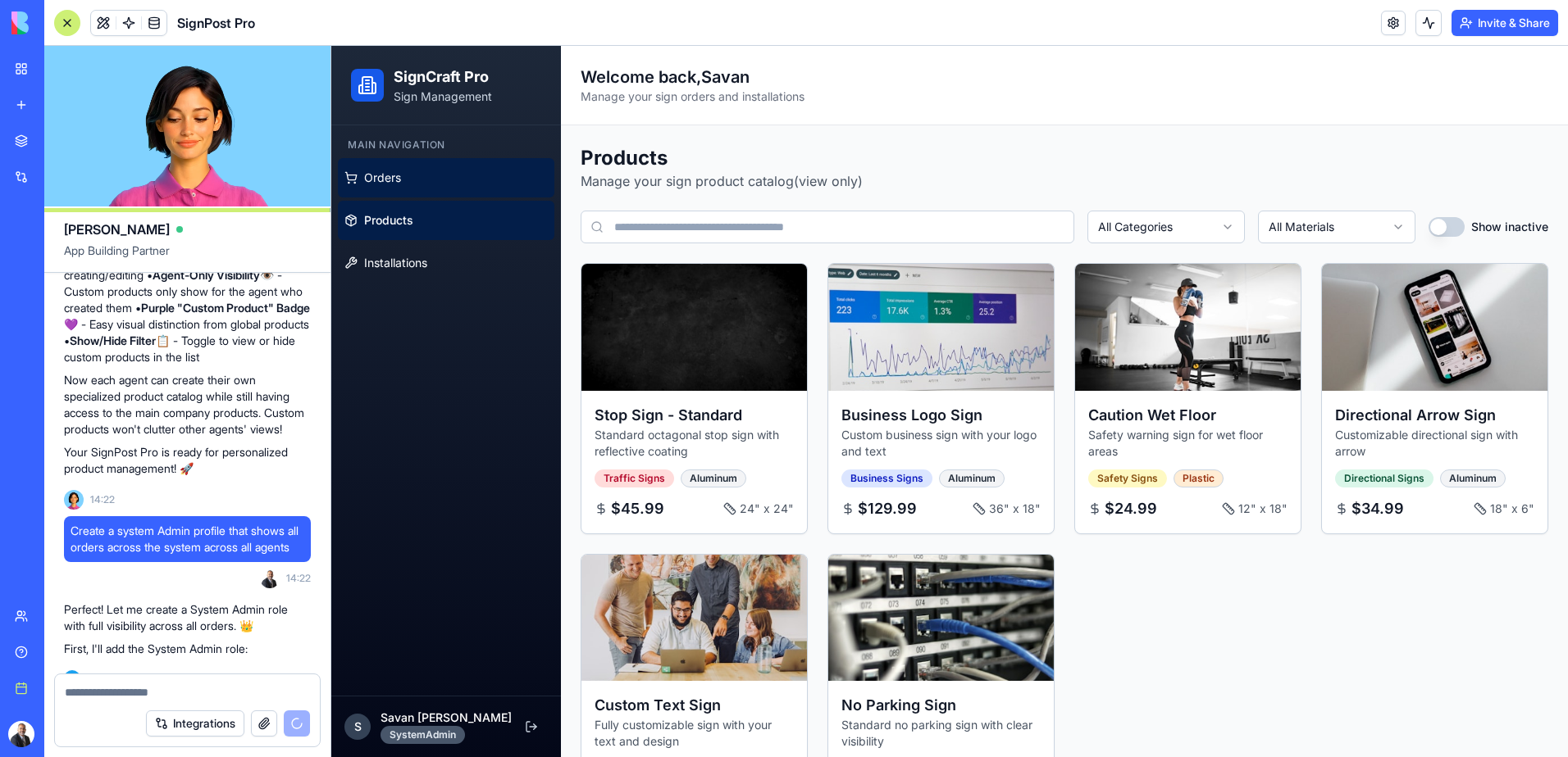
click at [406, 177] on link "Orders" at bounding box center [446, 178] width 216 height 40
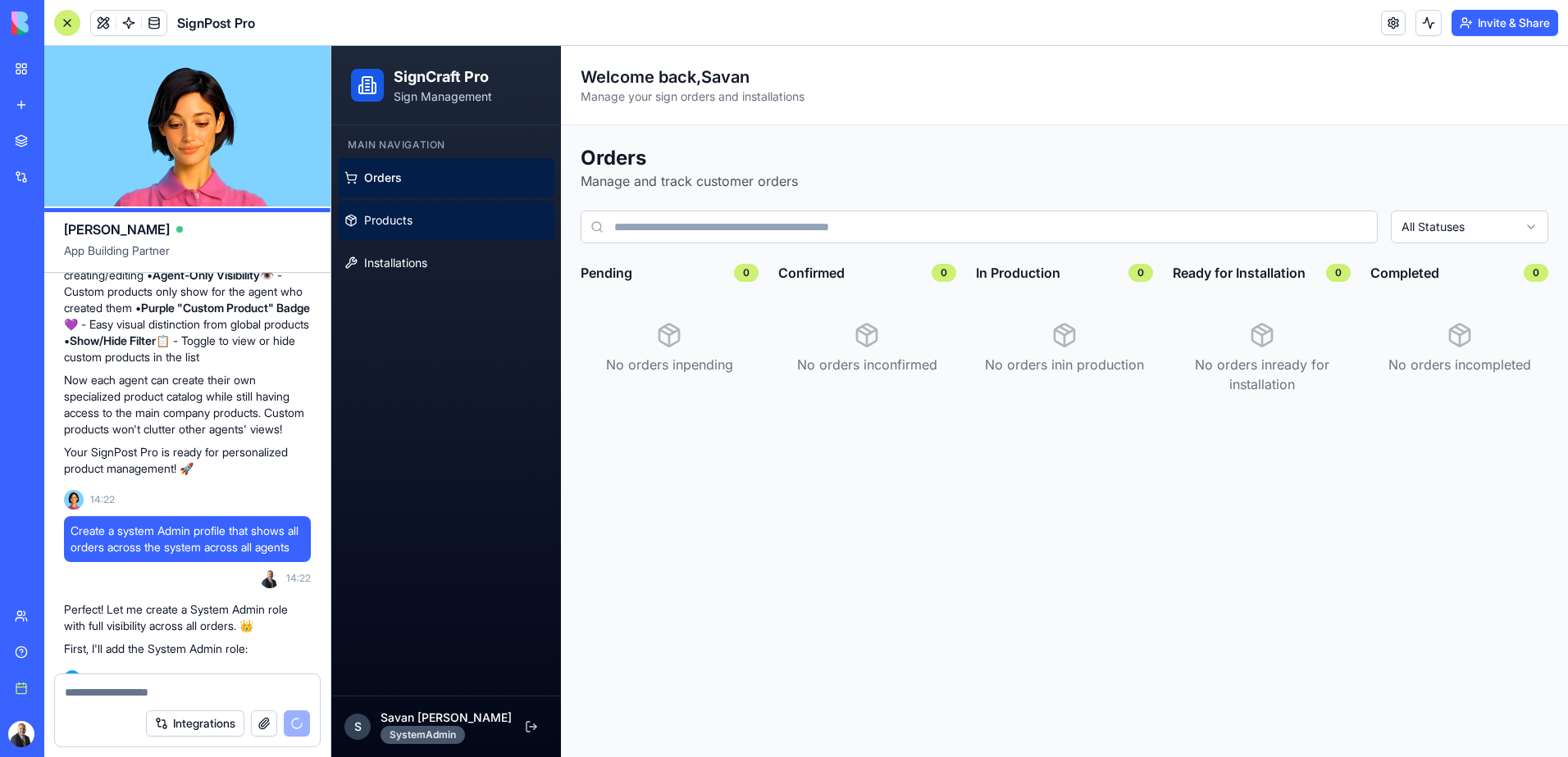
click at [402, 214] on span "Products" at bounding box center [389, 221] width 49 height 16
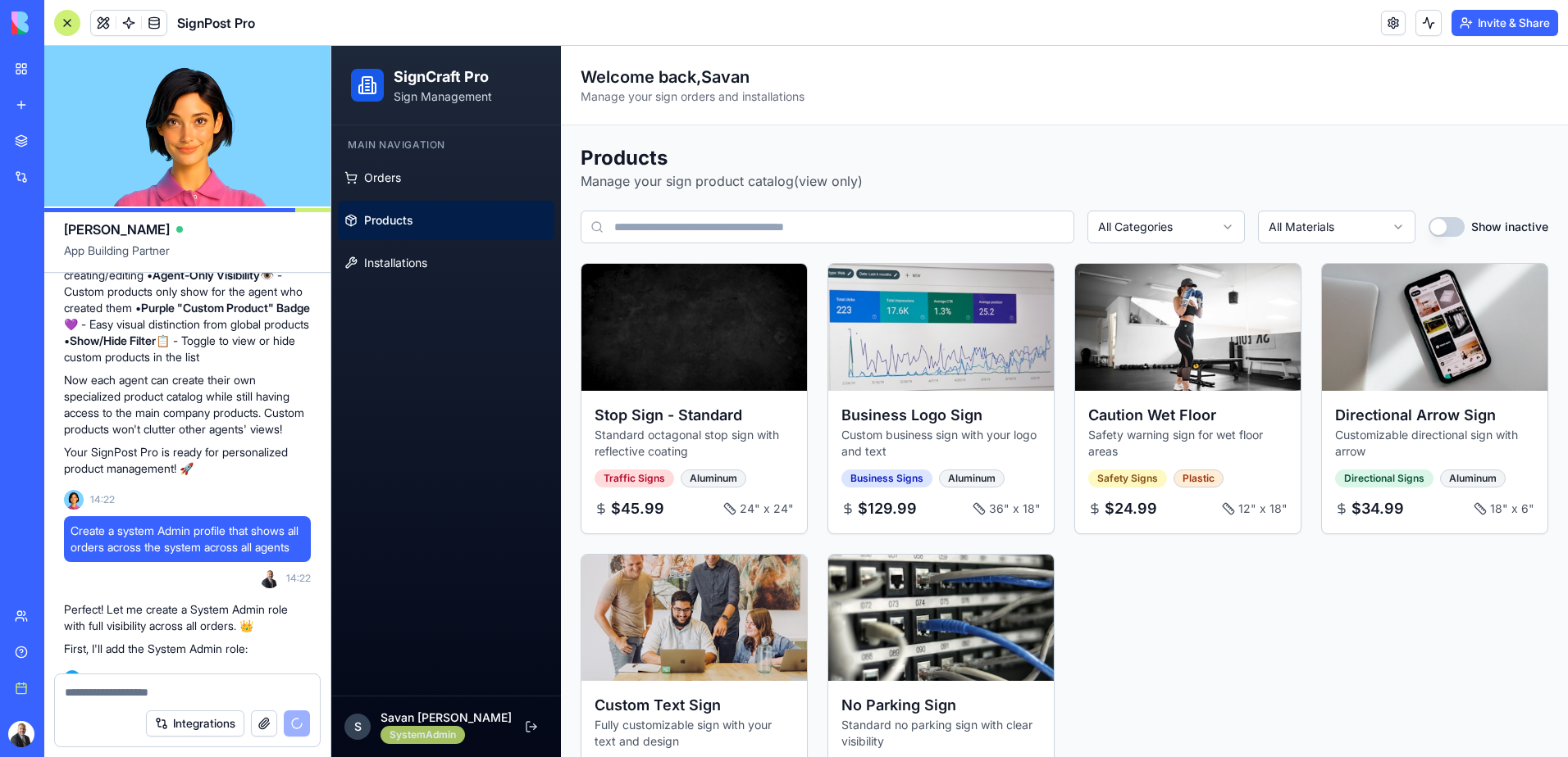
click at [421, 739] on div "SystemAdmin" at bounding box center [423, 735] width 85 height 18
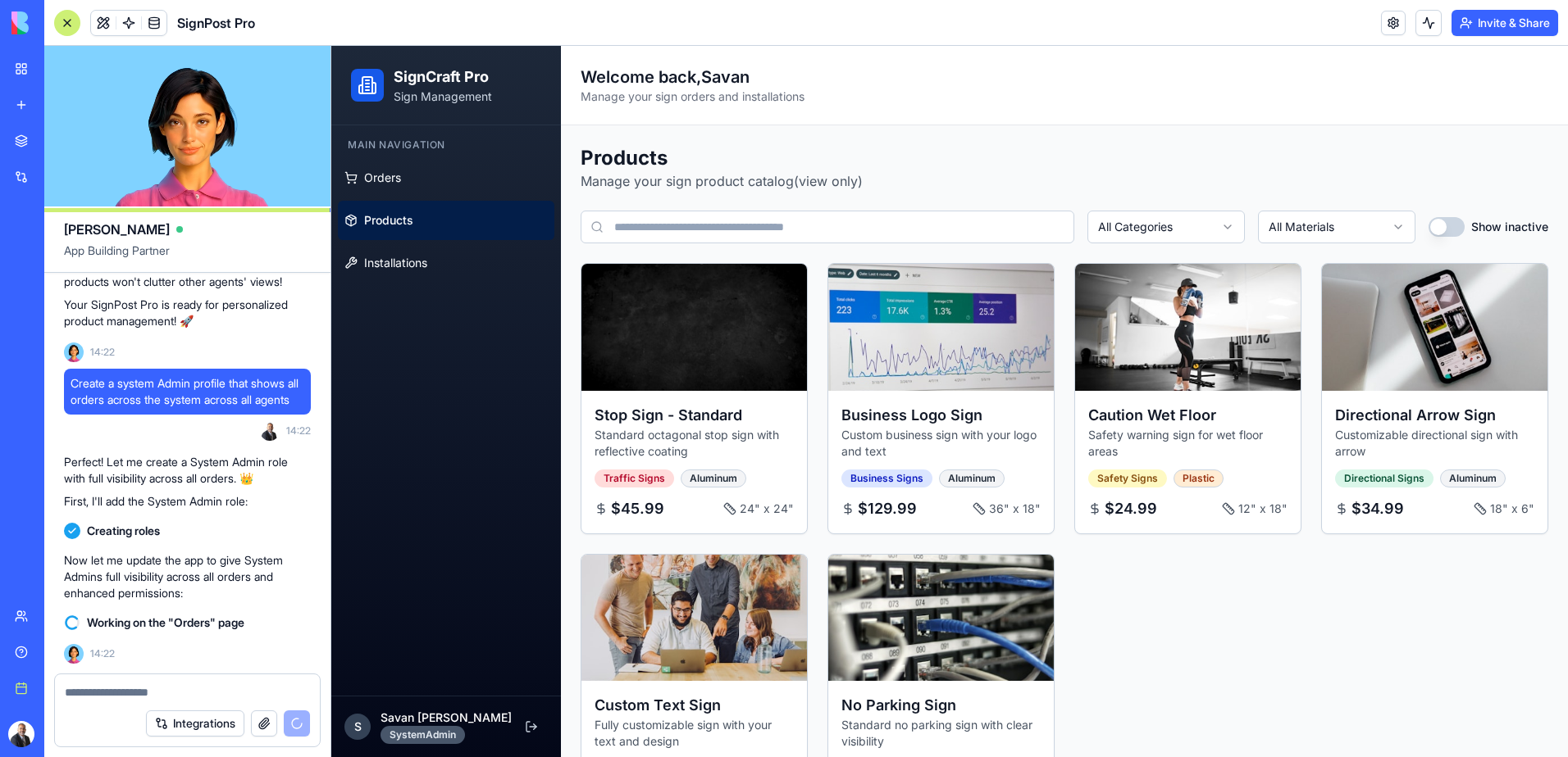
scroll to position [3330, 0]
click at [158, 696] on textarea at bounding box center [188, 692] width 245 height 16
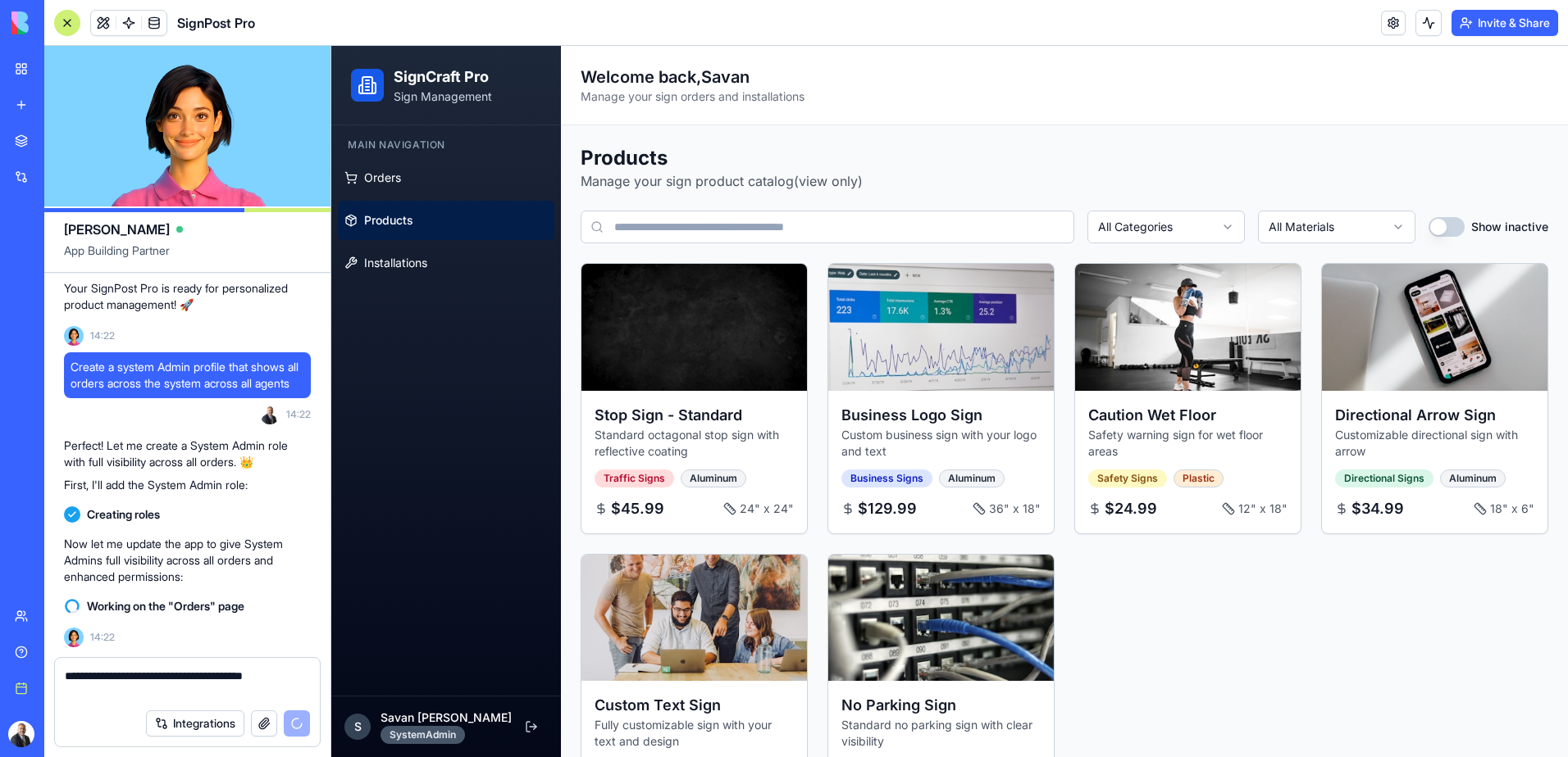
click at [159, 692] on textarea "**********" at bounding box center [188, 684] width 245 height 32
type textarea "**********"
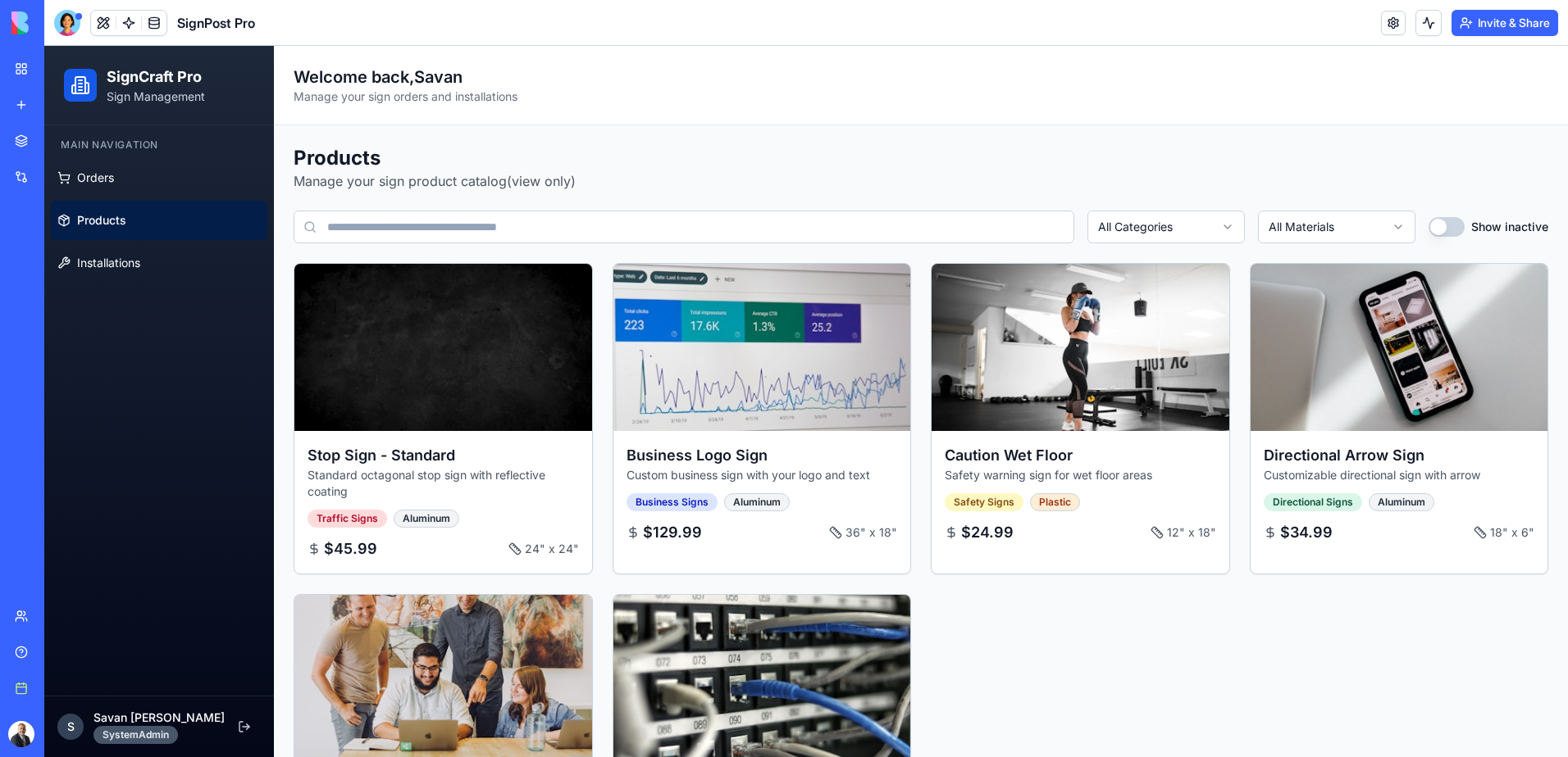
click at [60, 249] on div "SignPost Pro" at bounding box center [37, 256] width 46 height 16
click at [102, 23] on button at bounding box center [103, 23] width 24 height 24
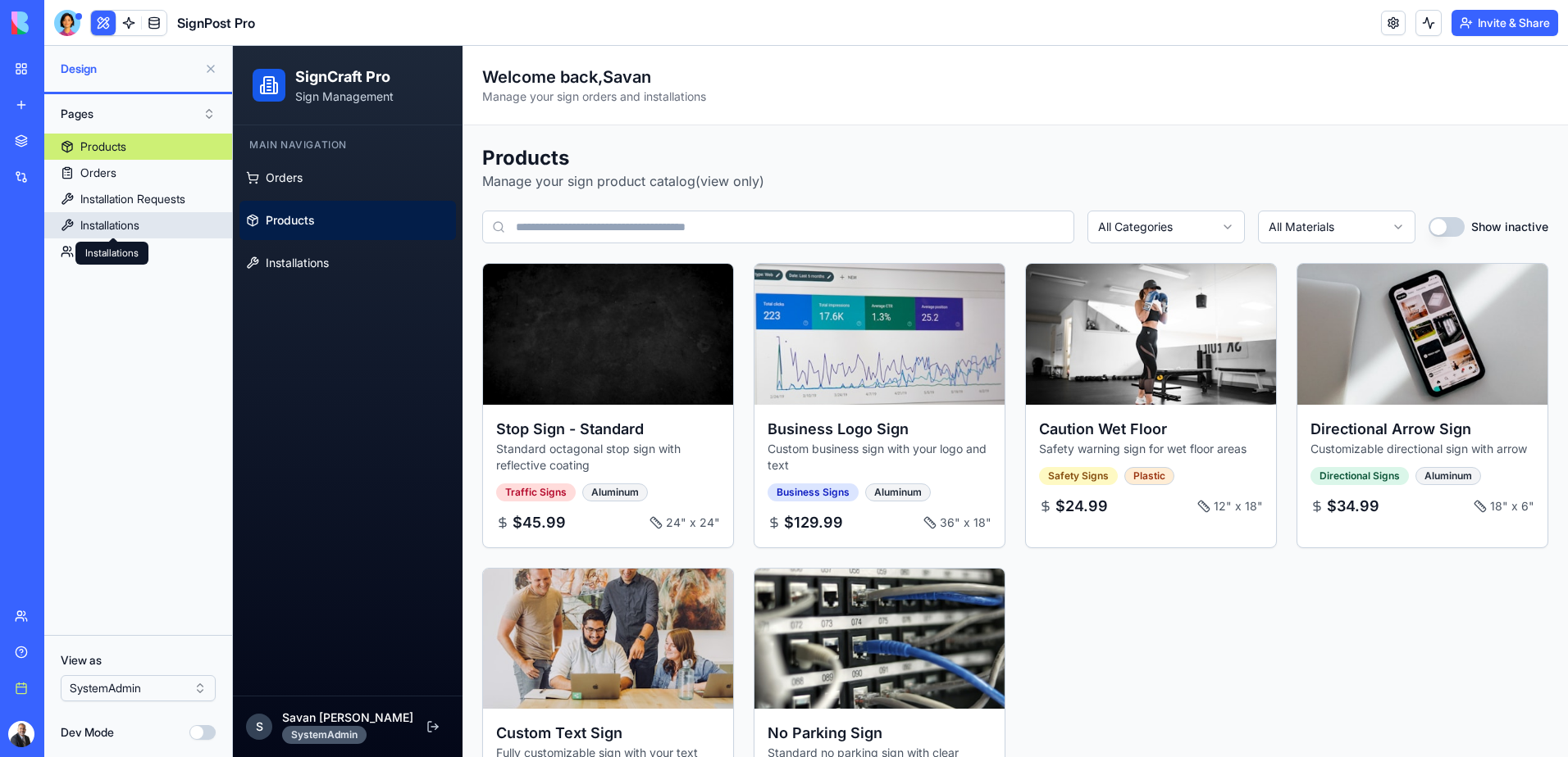
click at [117, 223] on div "Installations" at bounding box center [109, 225] width 59 height 16
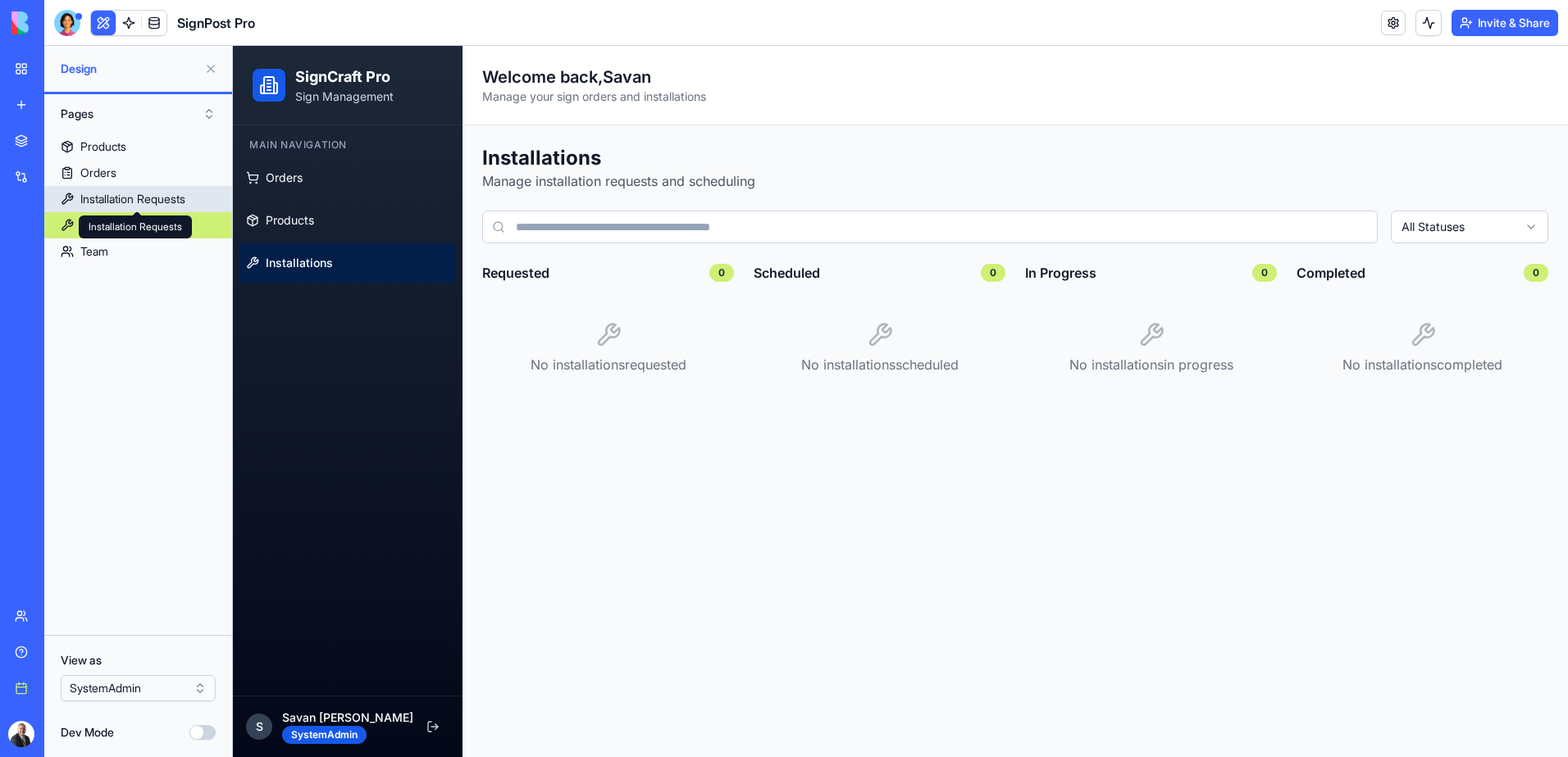
click at [123, 200] on div "Installation Requests" at bounding box center [133, 199] width 105 height 16
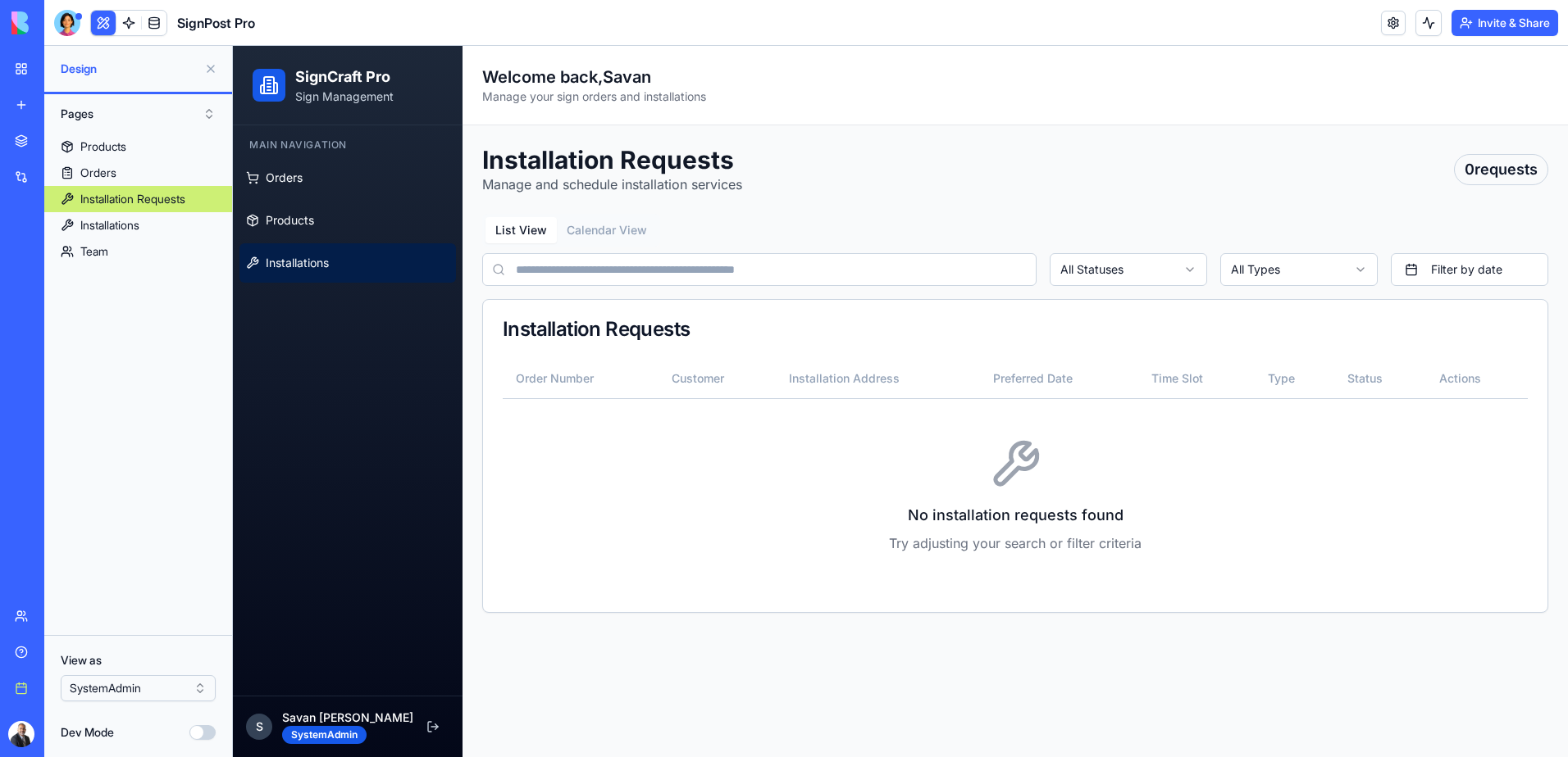
click at [307, 260] on span "Installations" at bounding box center [298, 263] width 63 height 16
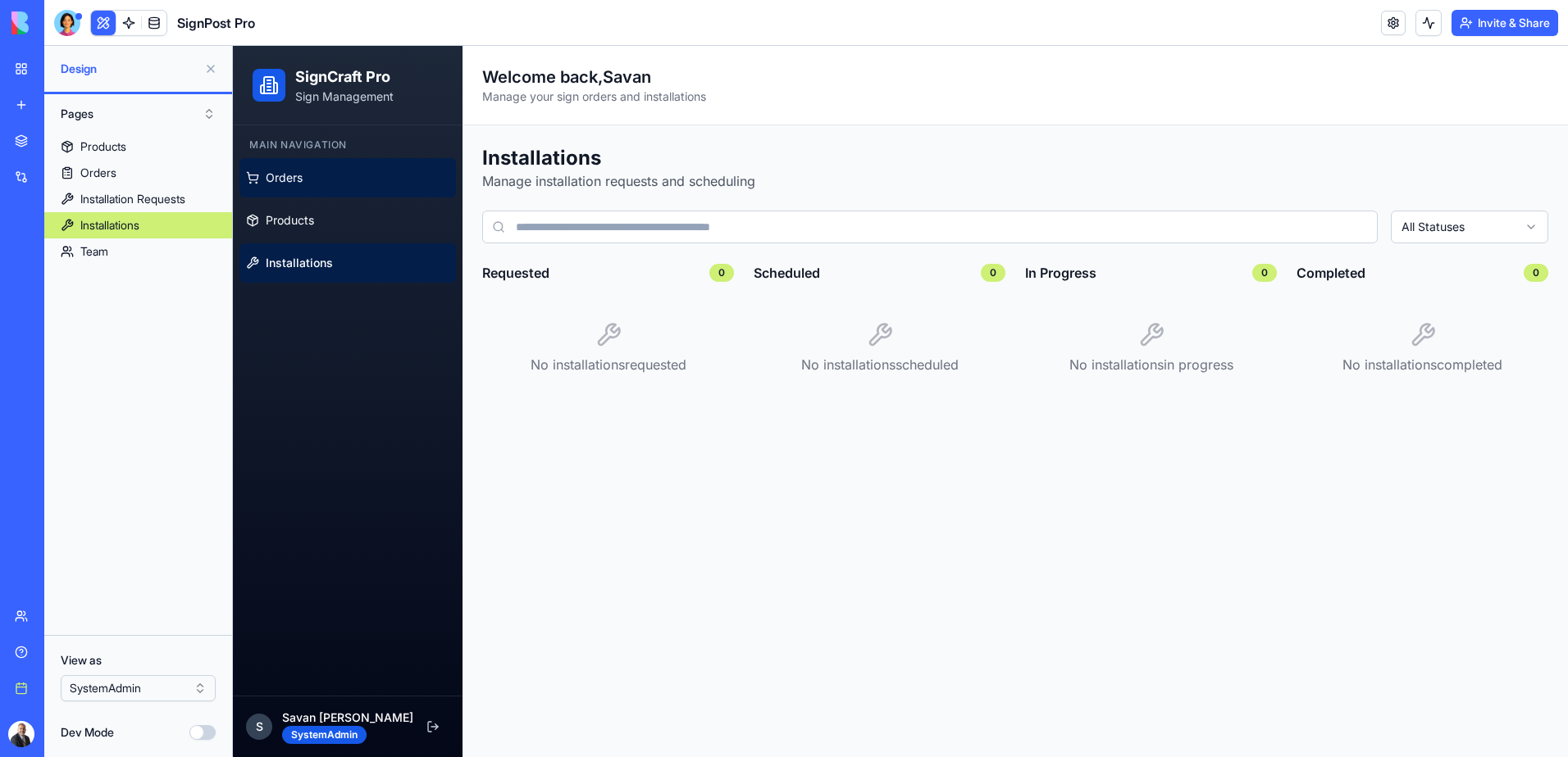
click at [312, 179] on link "Orders" at bounding box center [348, 178] width 216 height 40
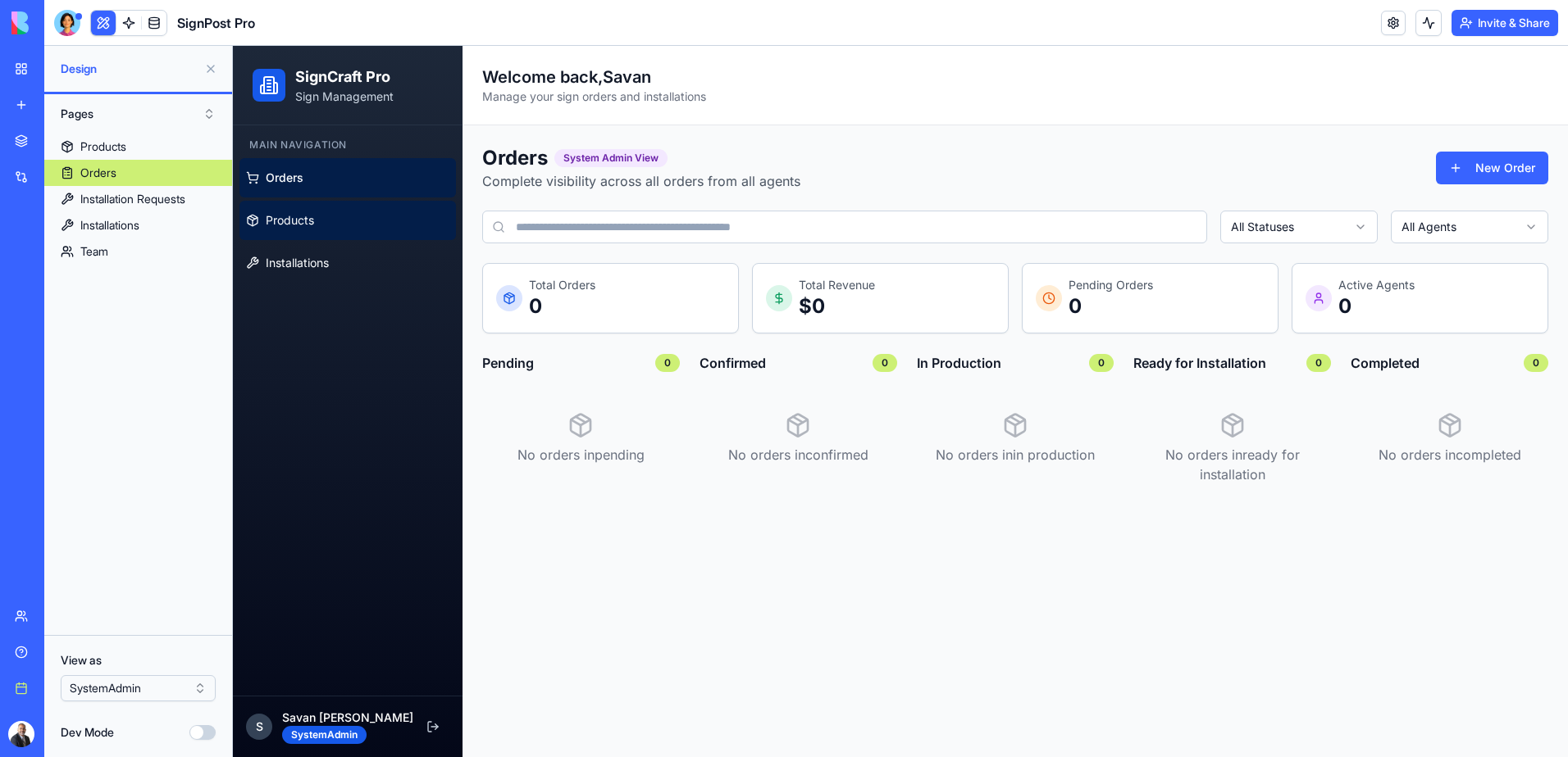
click at [307, 218] on span "Products" at bounding box center [290, 221] width 49 height 16
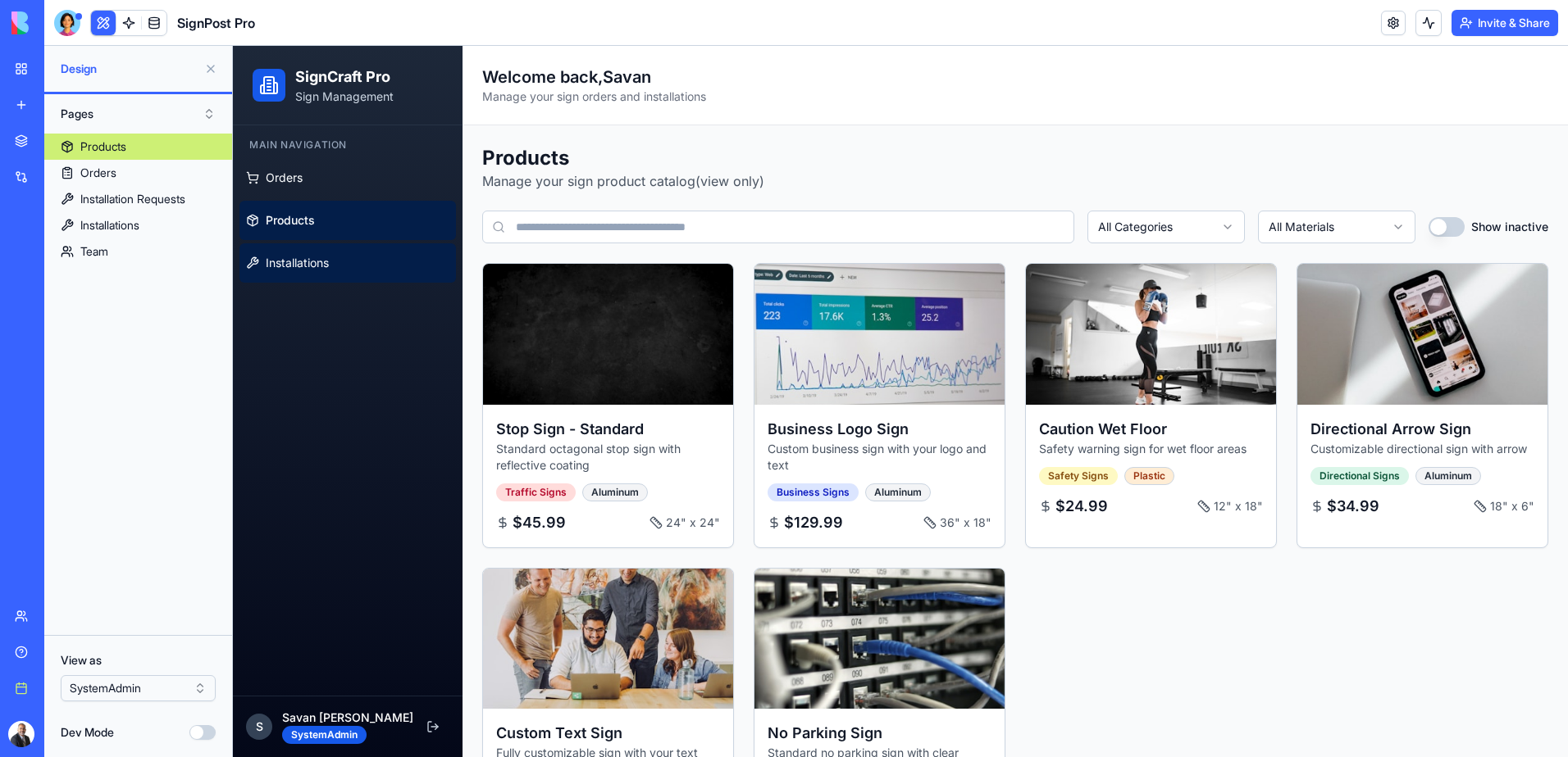
click at [304, 256] on span "Installations" at bounding box center [298, 263] width 63 height 16
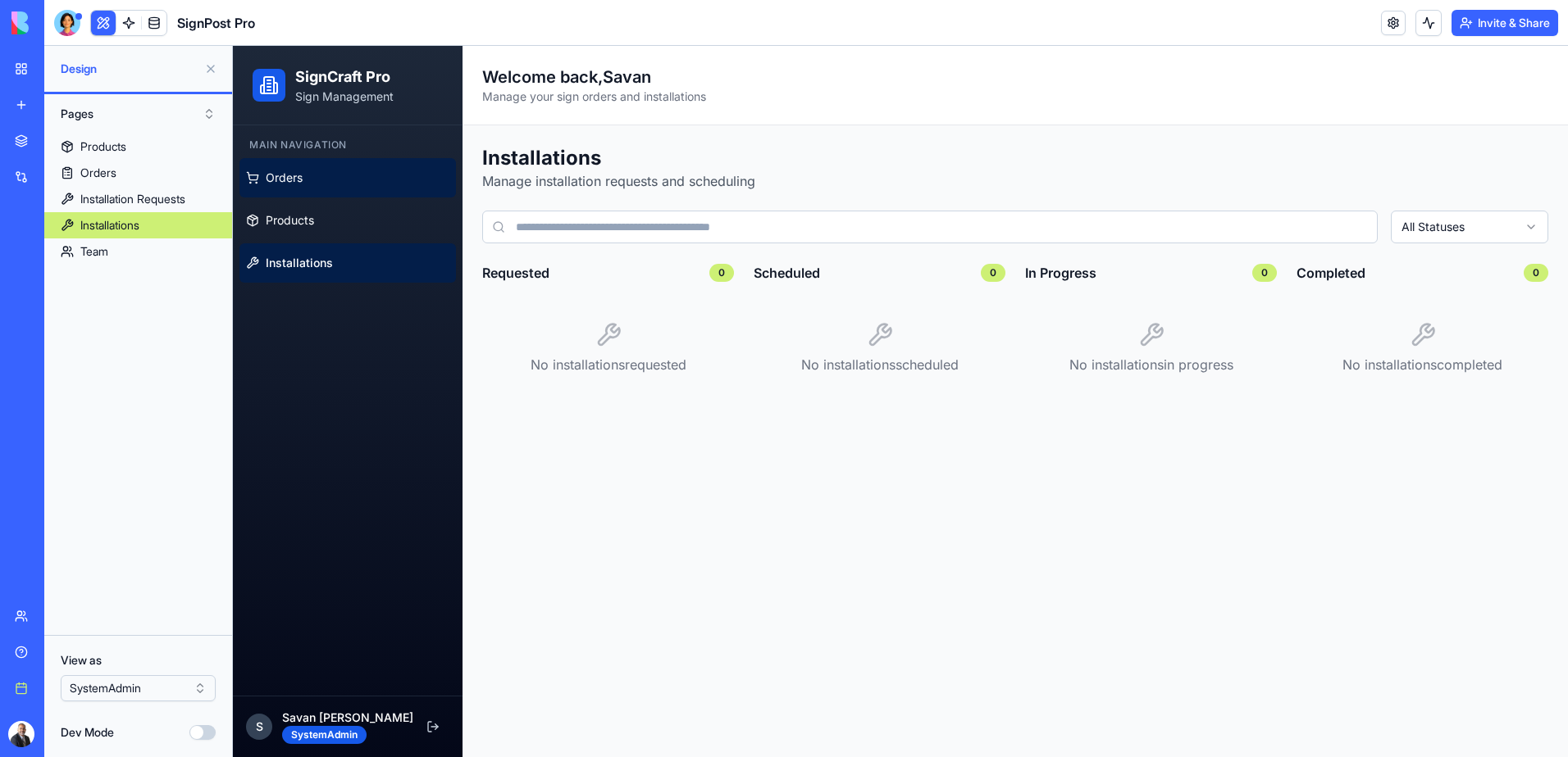
click at [298, 182] on span "Orders" at bounding box center [284, 178] width 37 height 16
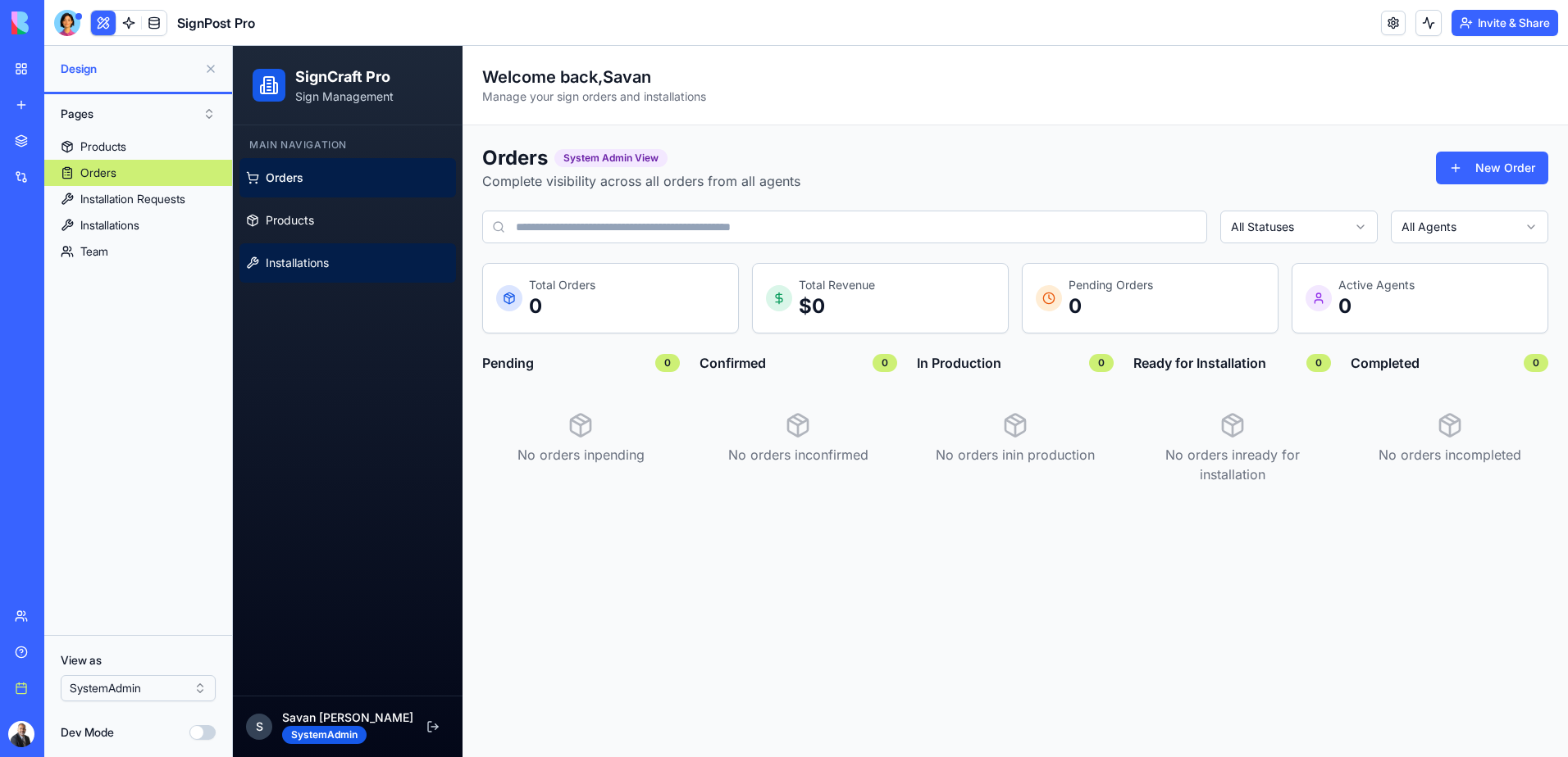
click at [305, 251] on link "Installations" at bounding box center [348, 263] width 216 height 40
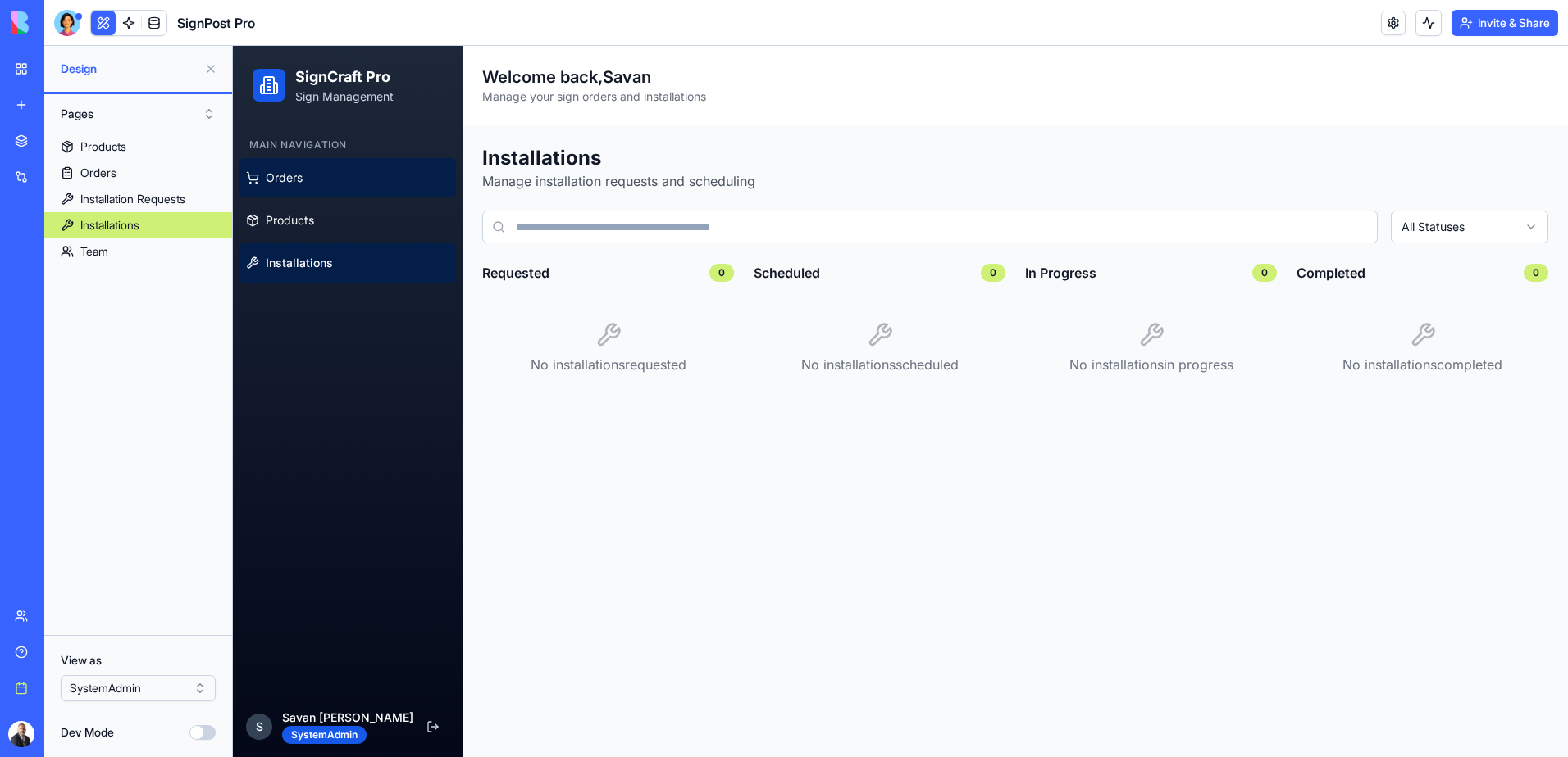
click at [297, 186] on link "Orders" at bounding box center [348, 178] width 216 height 40
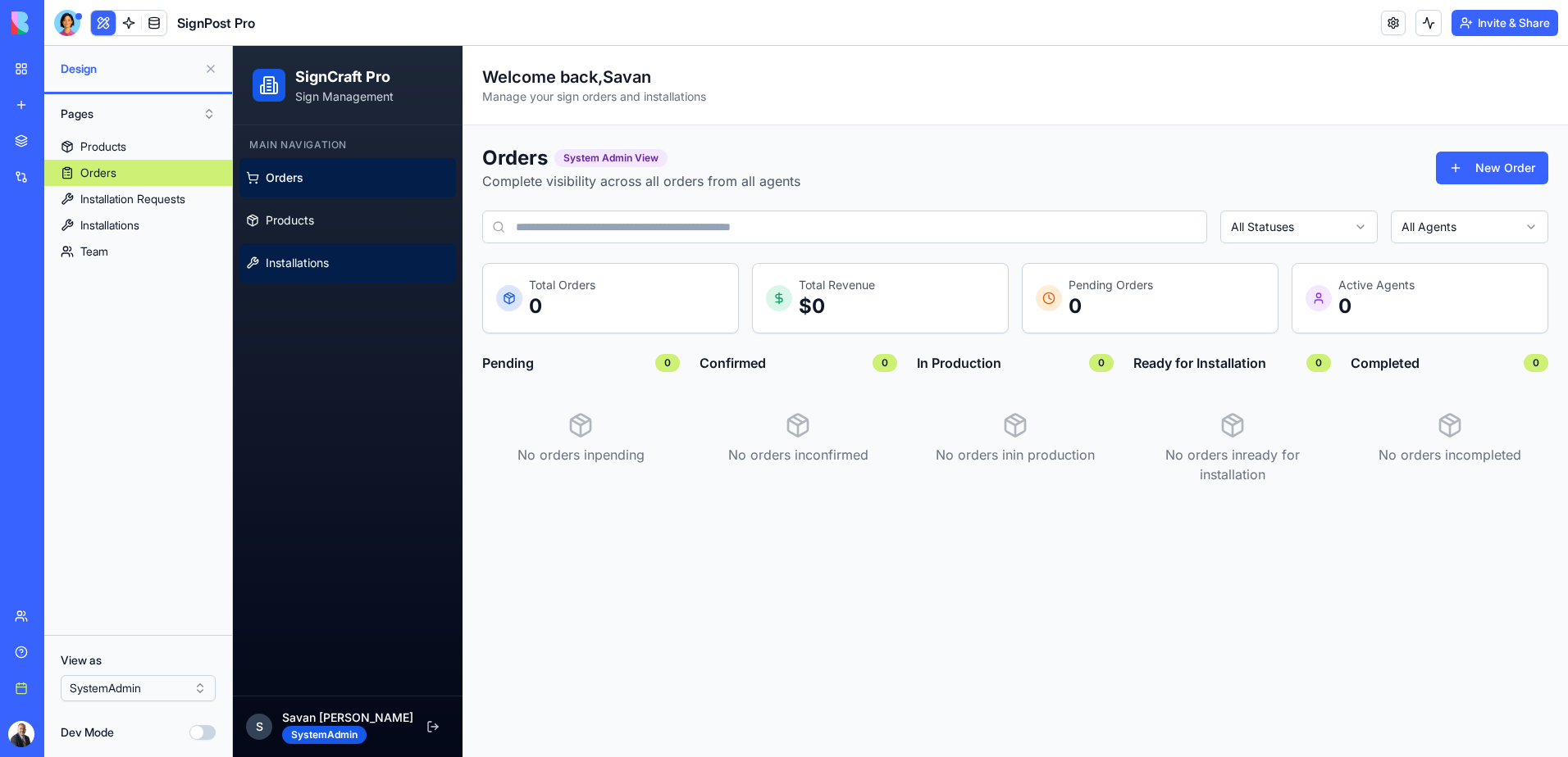
click at [304, 265] on span "Installations" at bounding box center [298, 263] width 63 height 16
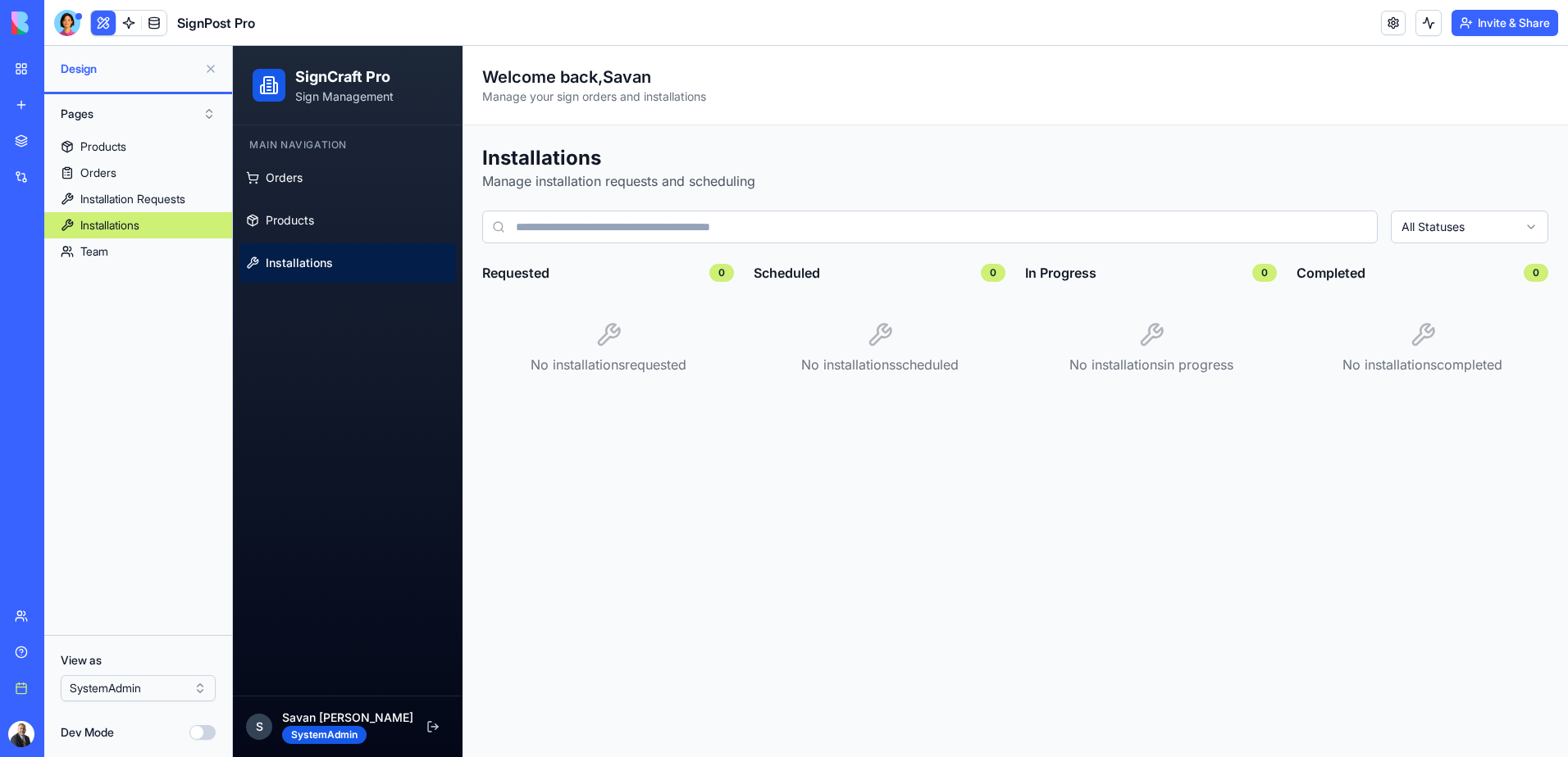
click at [105, 27] on button at bounding box center [103, 23] width 24 height 24
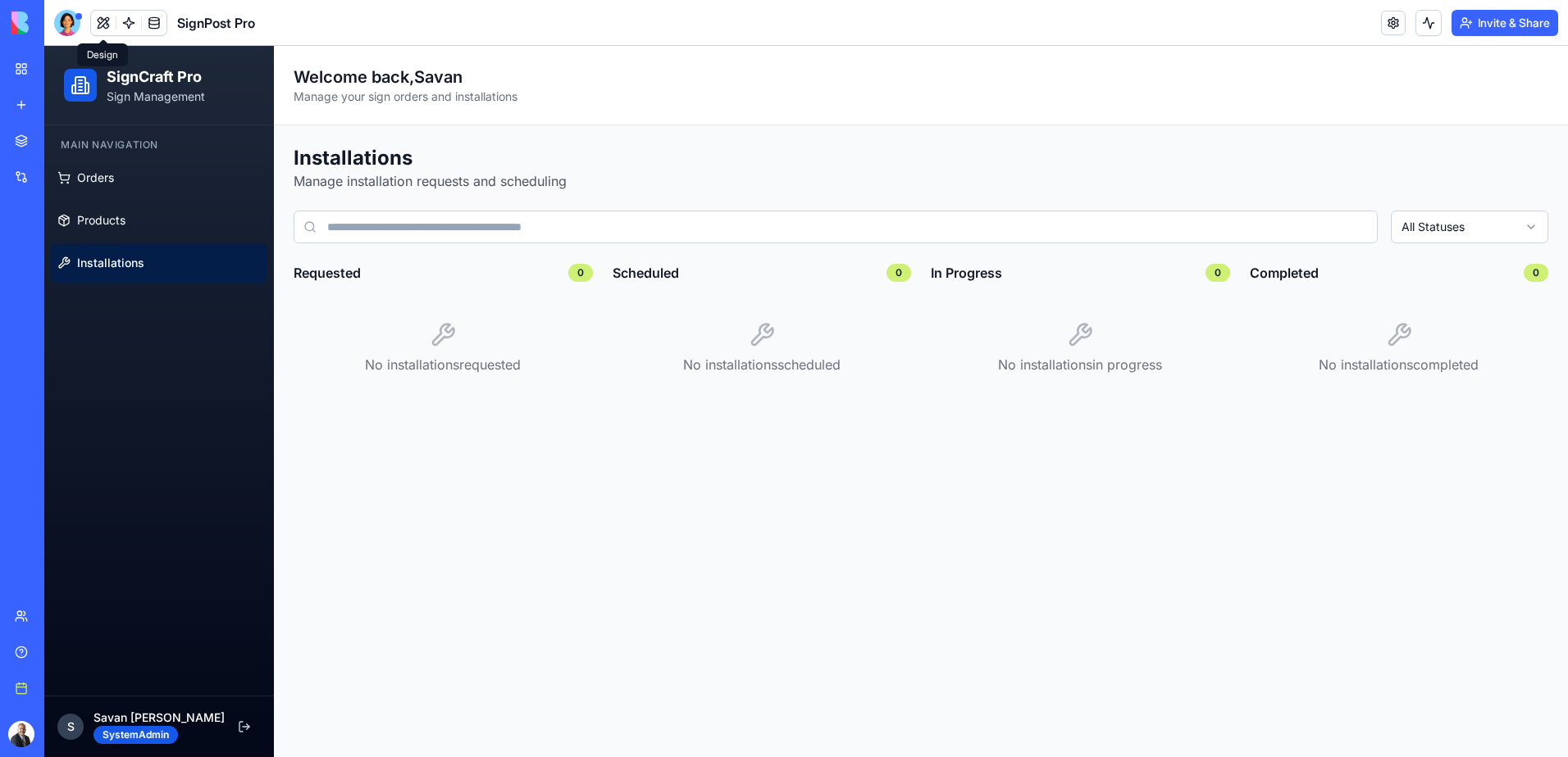
click at [102, 24] on button at bounding box center [103, 23] width 24 height 24
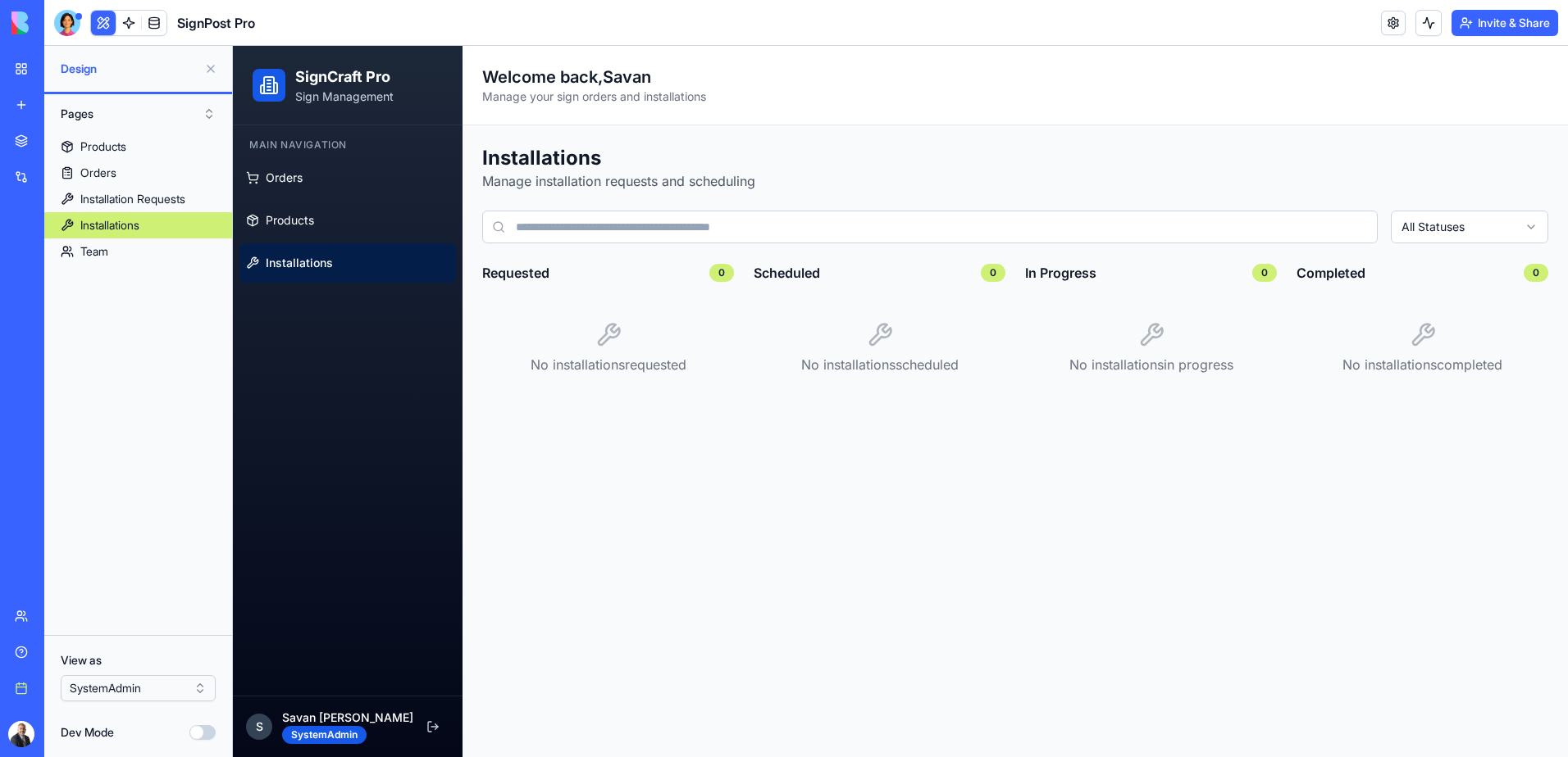
click at [102, 22] on button at bounding box center [103, 23] width 24 height 24
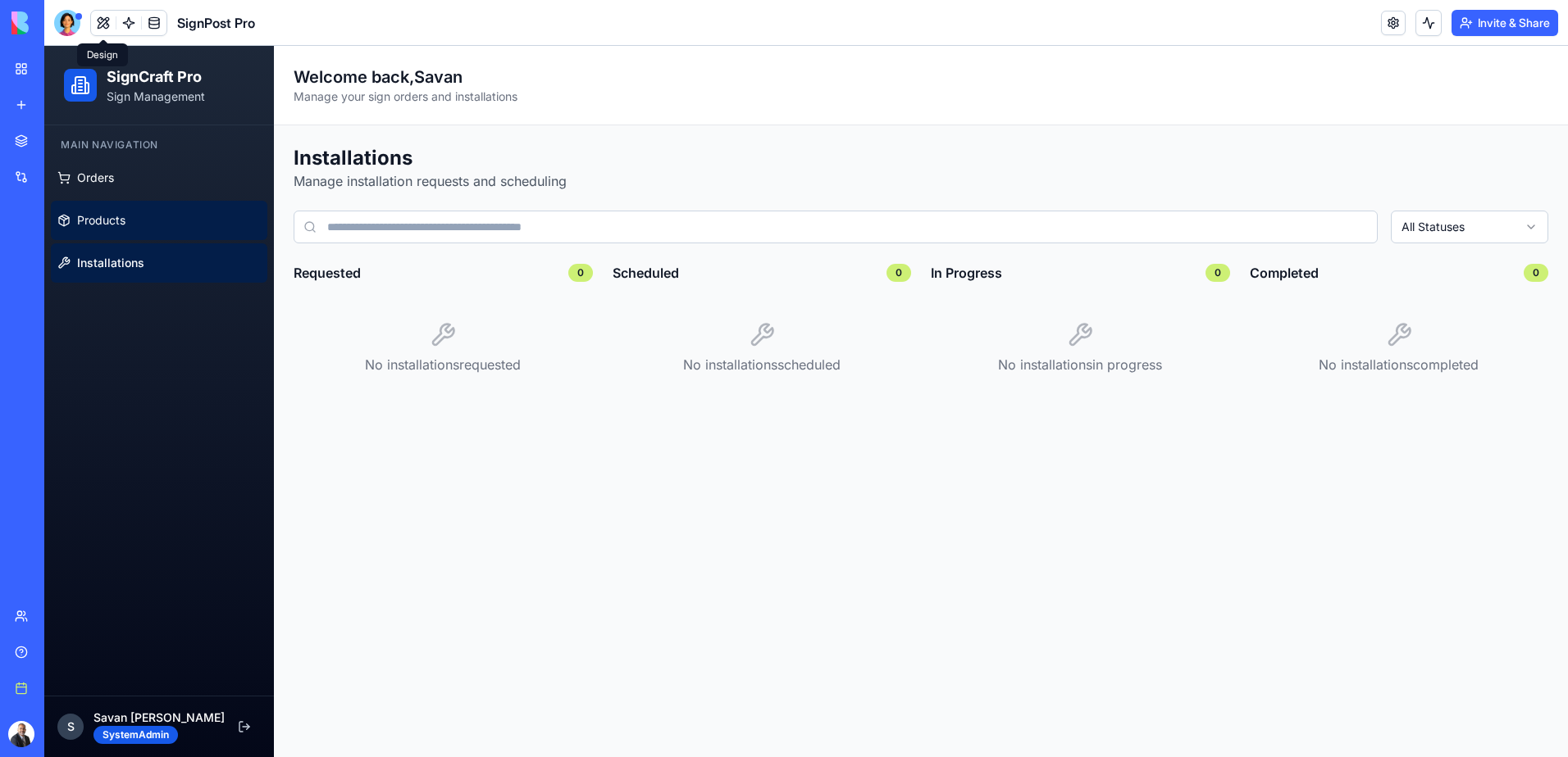
click at [119, 222] on span "Products" at bounding box center [101, 221] width 49 height 16
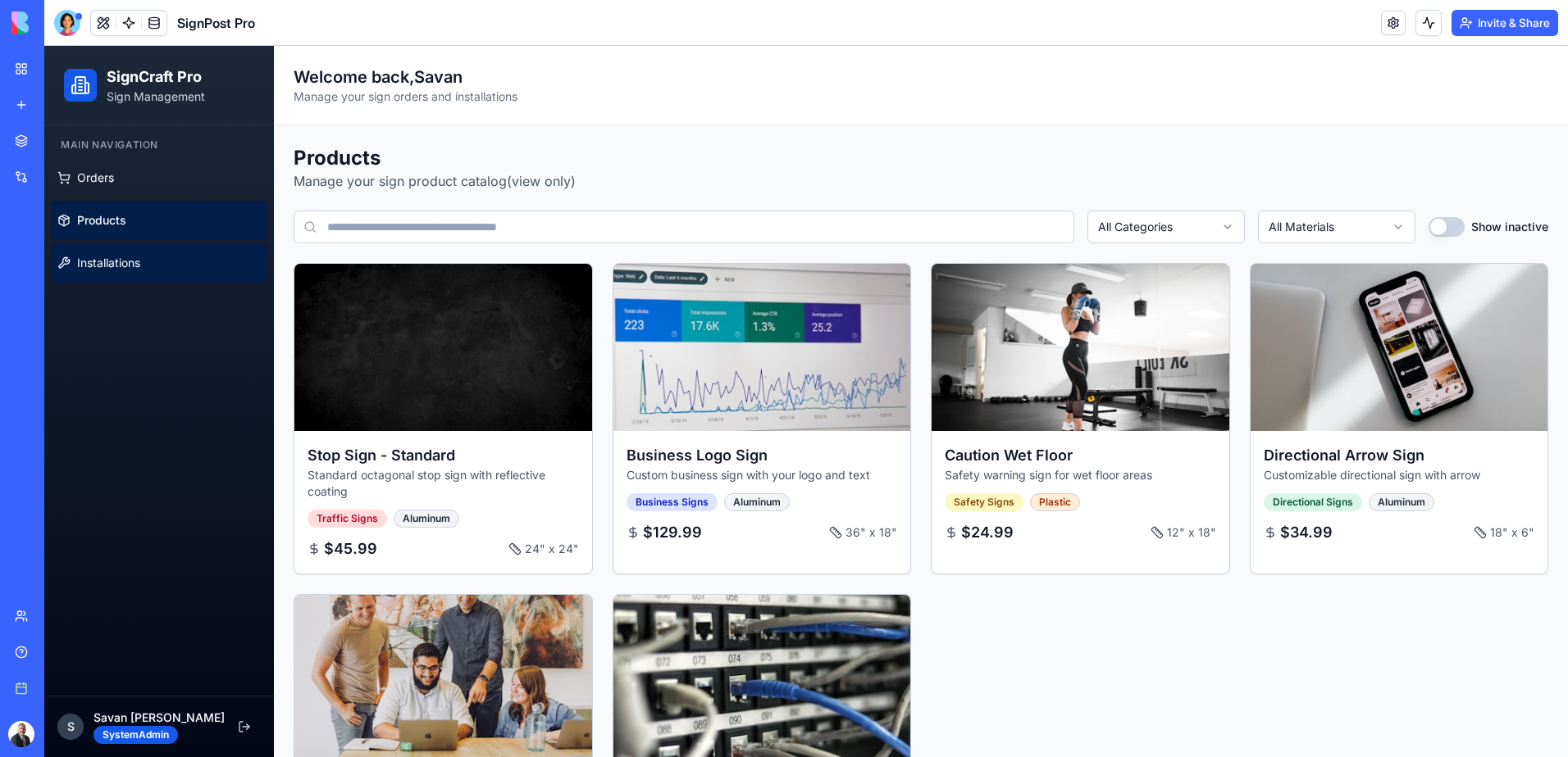
click at [133, 262] on span "Installations" at bounding box center [108, 263] width 63 height 16
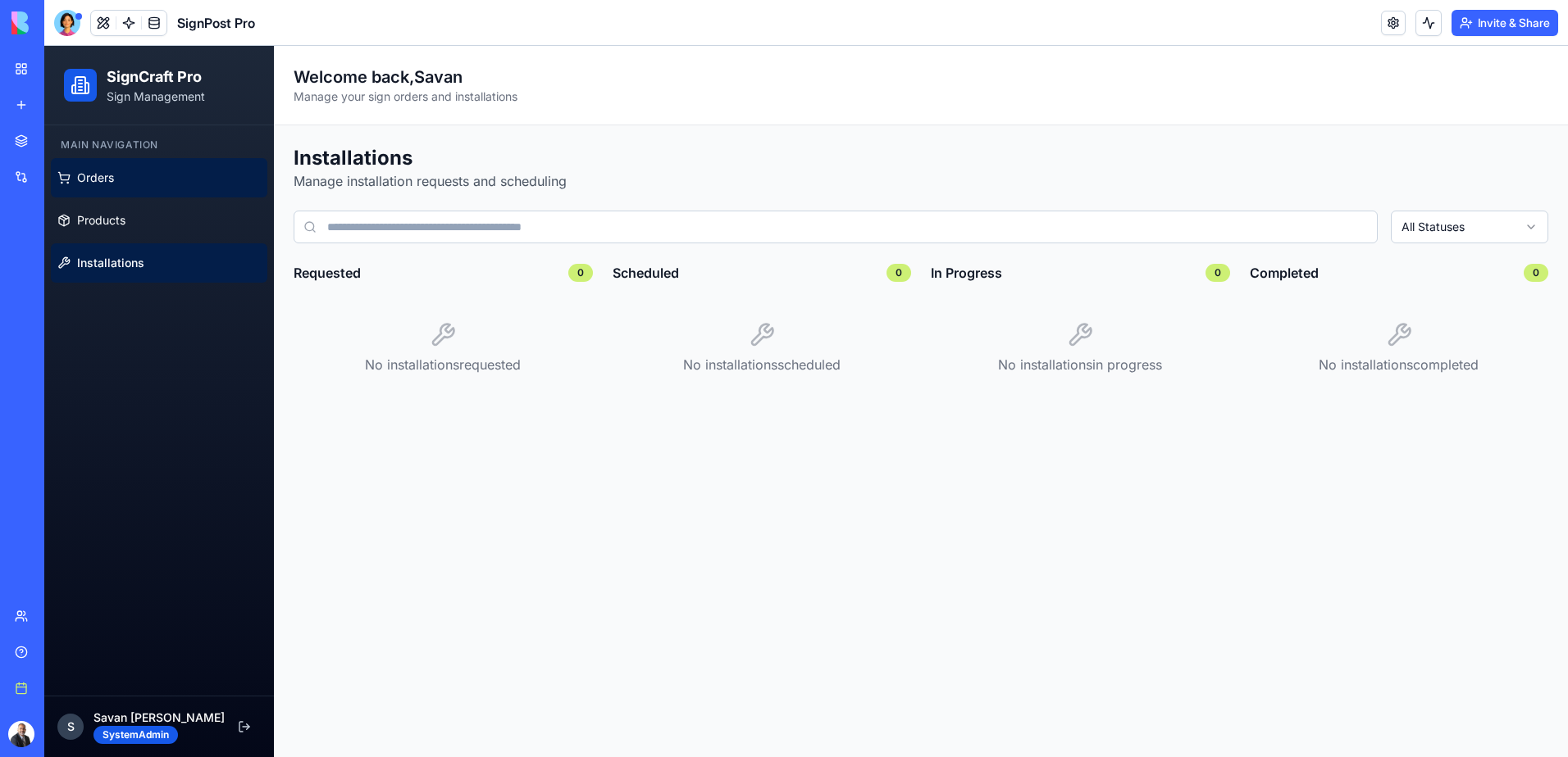
click at [124, 165] on link "Orders" at bounding box center [159, 178] width 216 height 40
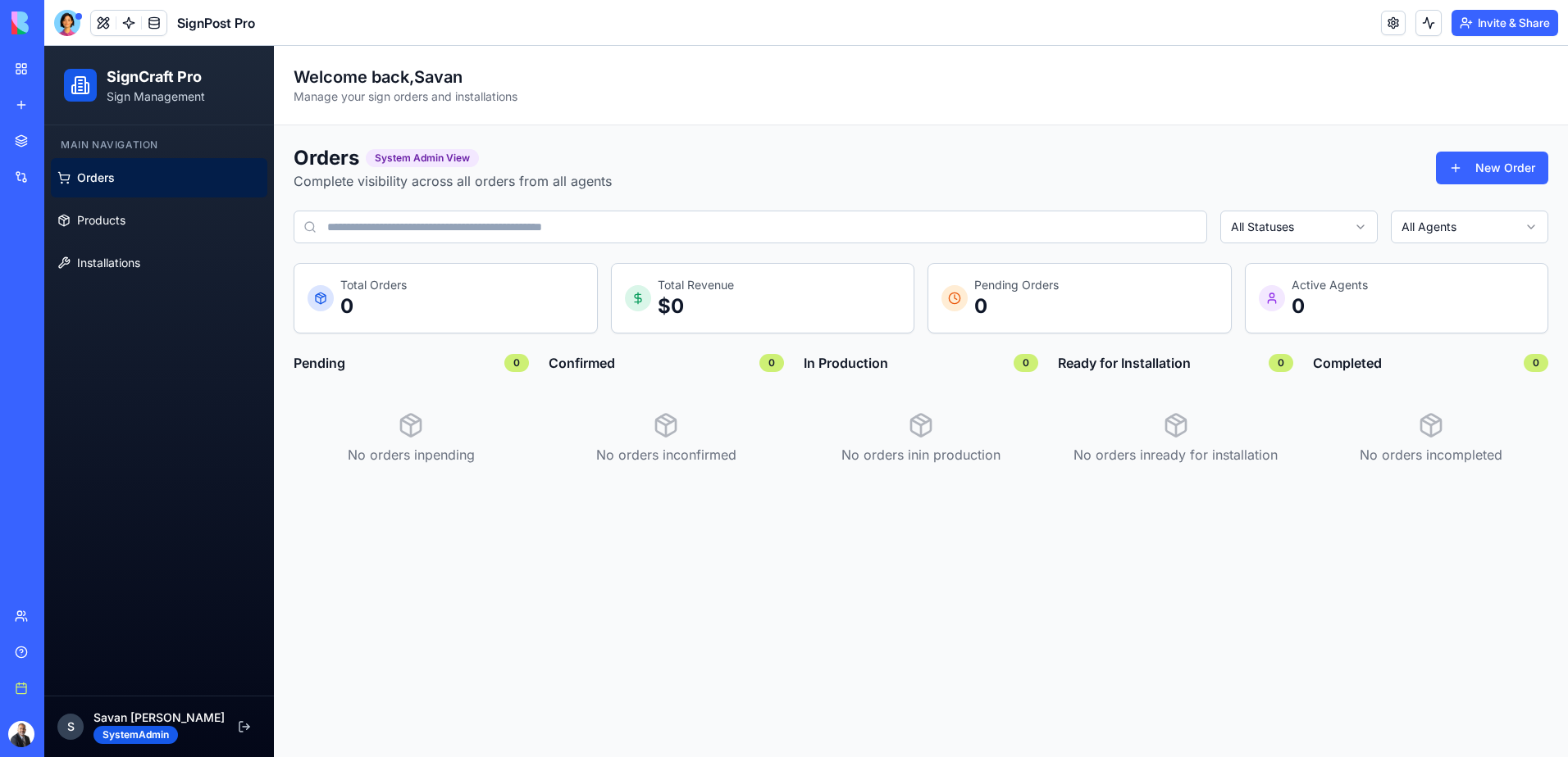
click at [68, 628] on link "Team" at bounding box center [37, 616] width 66 height 32
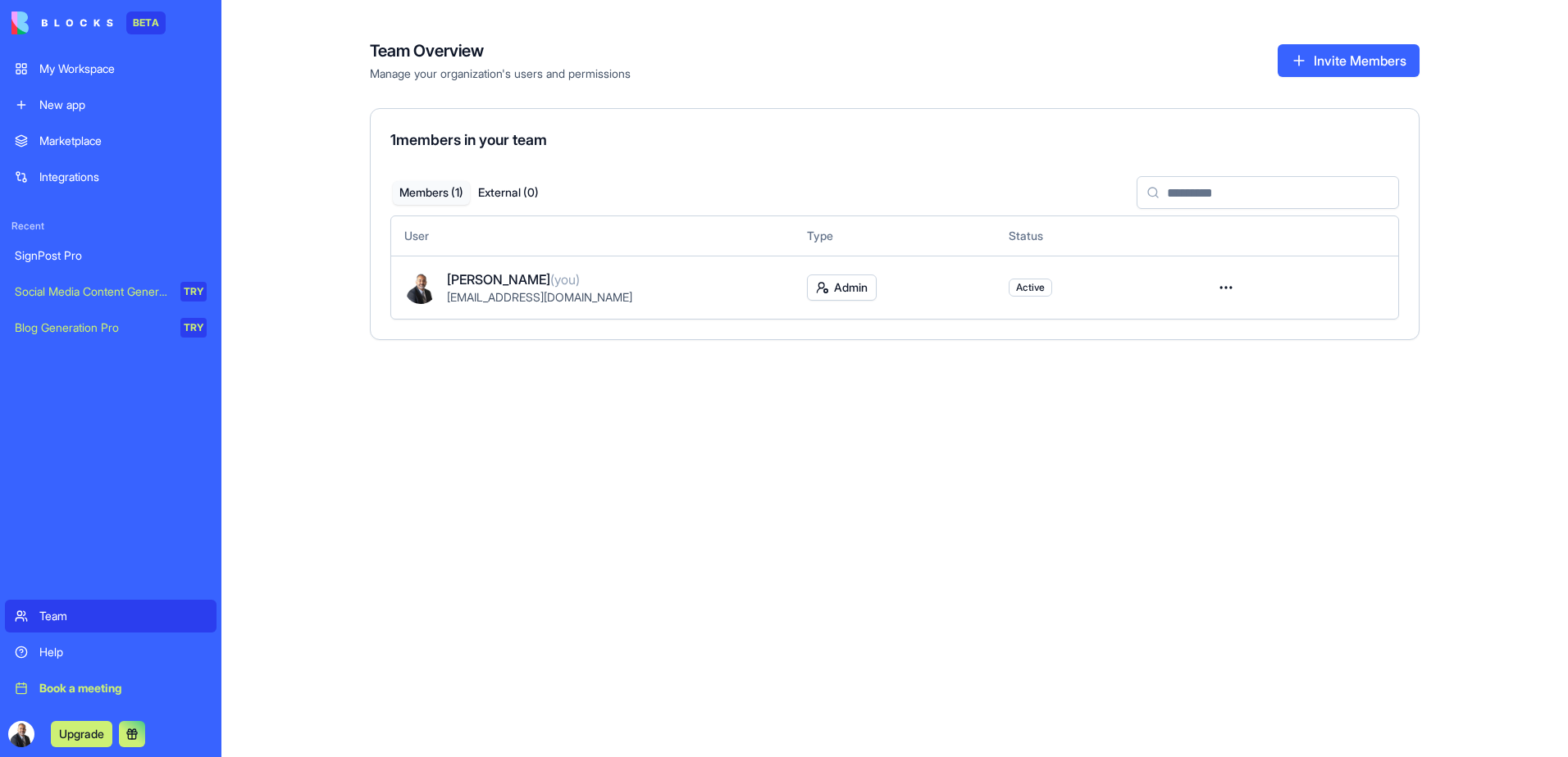
click at [101, 620] on div "Team" at bounding box center [124, 616] width 168 height 16
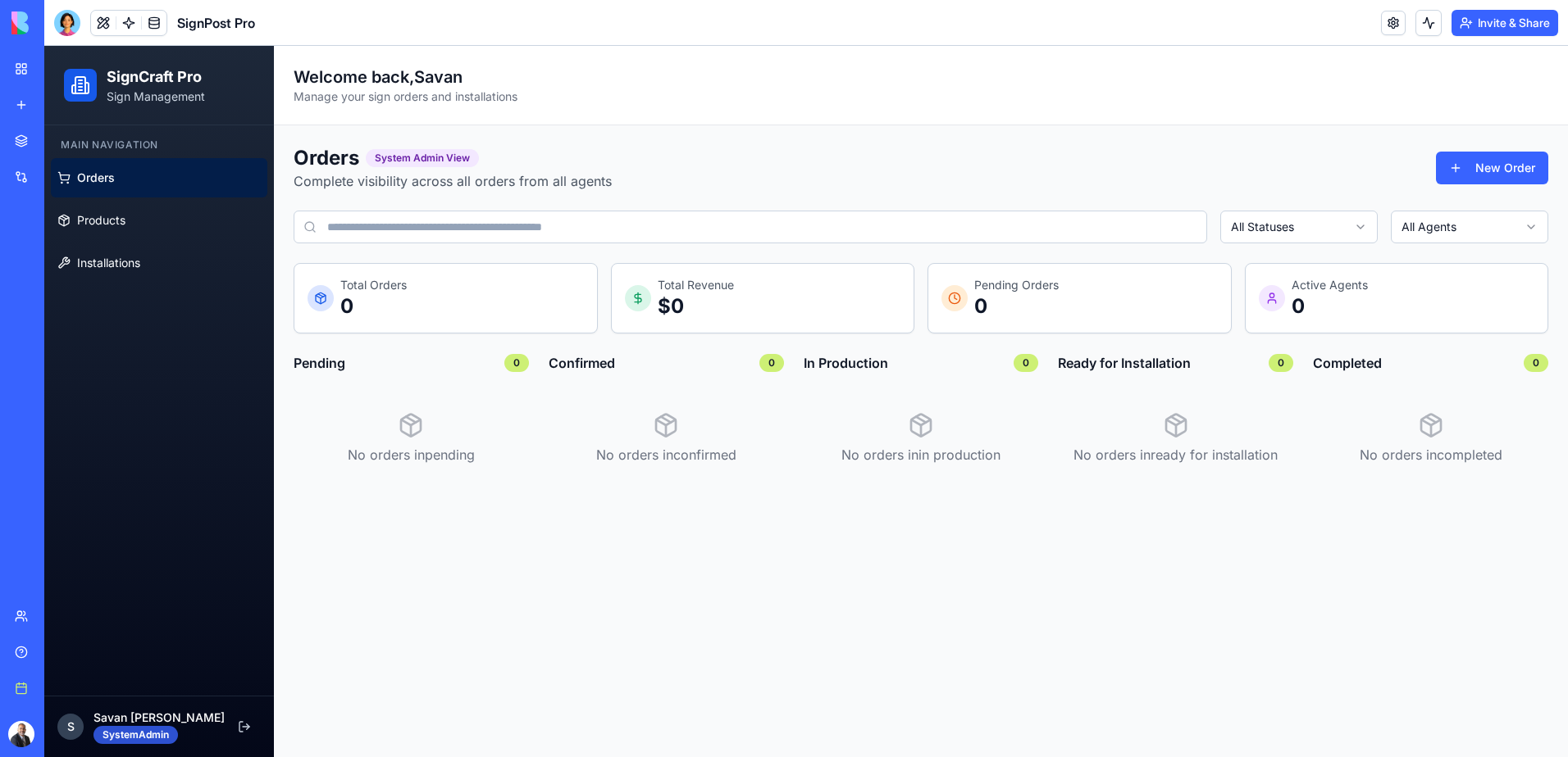
click at [154, 736] on div "SystemAdmin" at bounding box center [136, 735] width 85 height 18
click at [101, 25] on button at bounding box center [103, 23] width 24 height 24
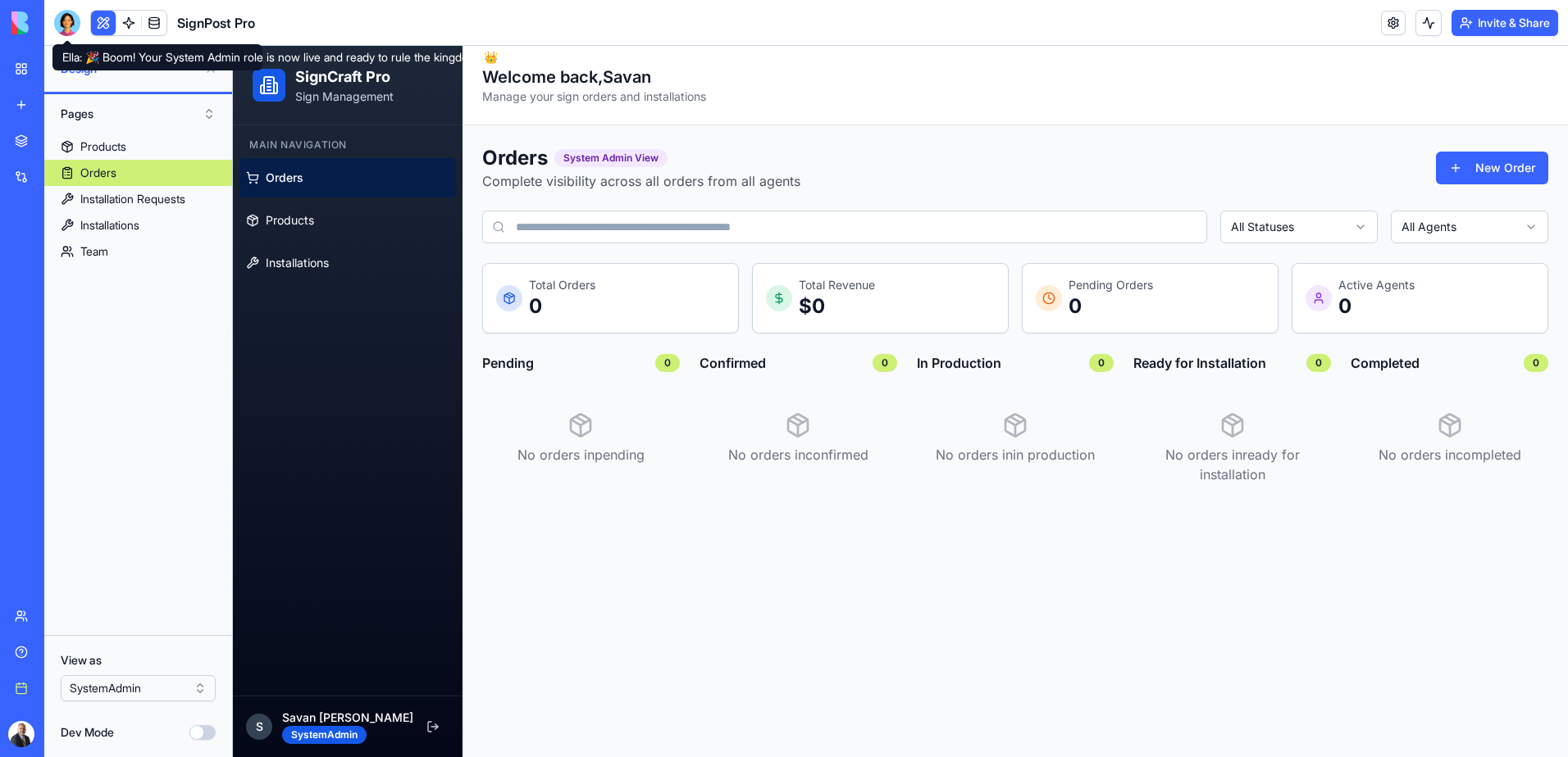
click at [68, 23] on div at bounding box center [67, 23] width 26 height 26
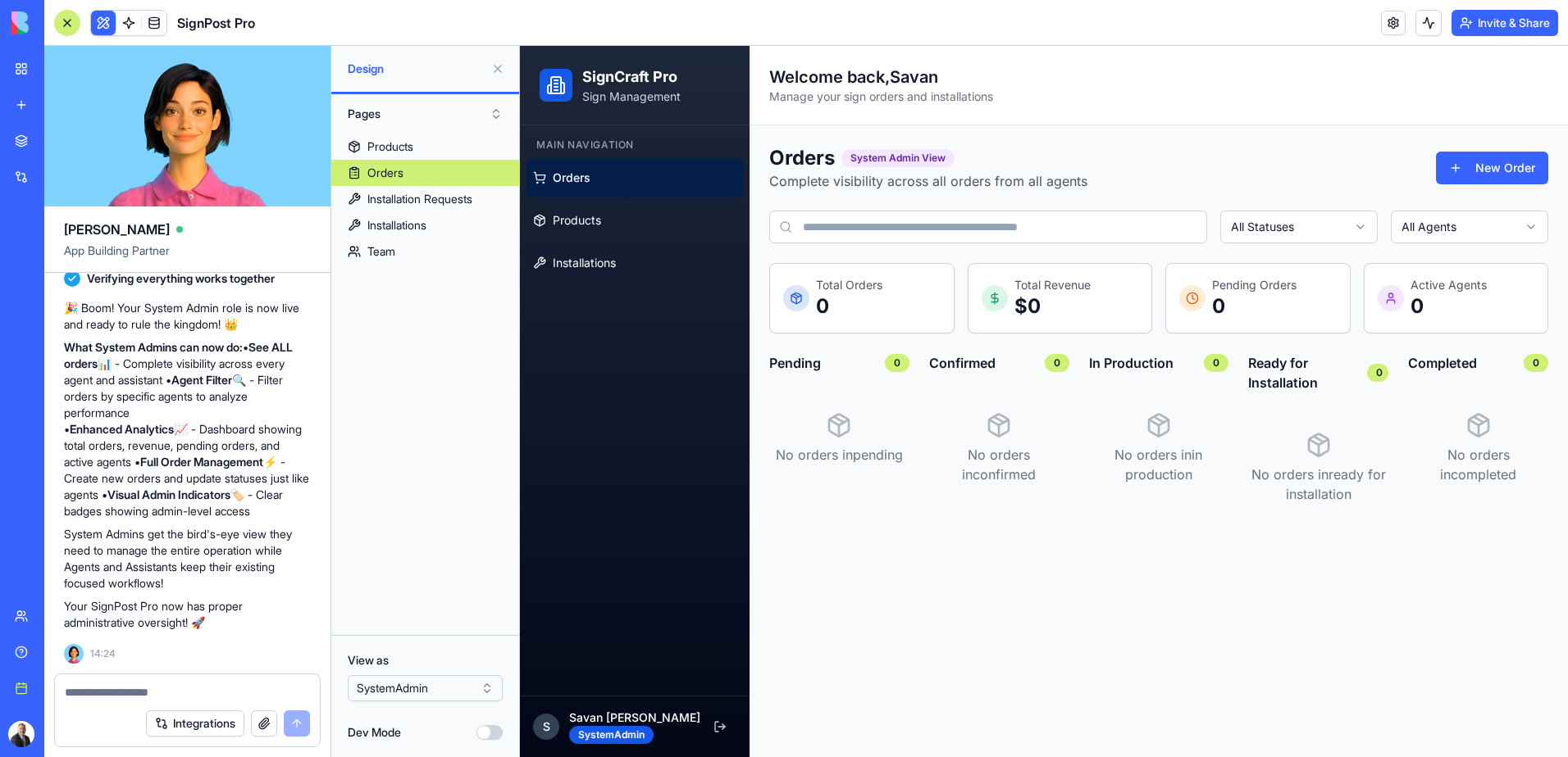
scroll to position [3720, 0]
click at [178, 690] on textarea at bounding box center [188, 692] width 245 height 16
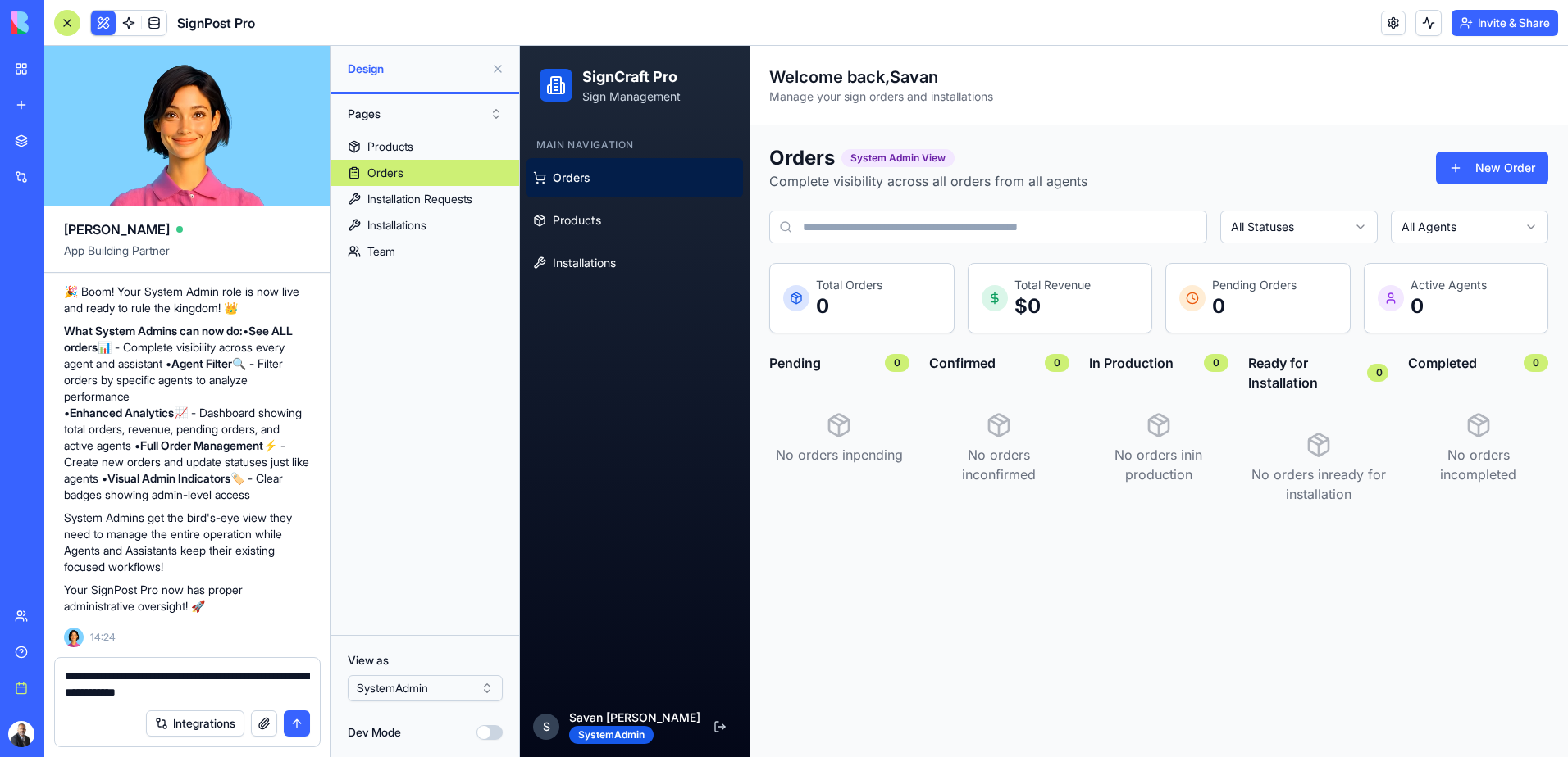
type textarea "**********"
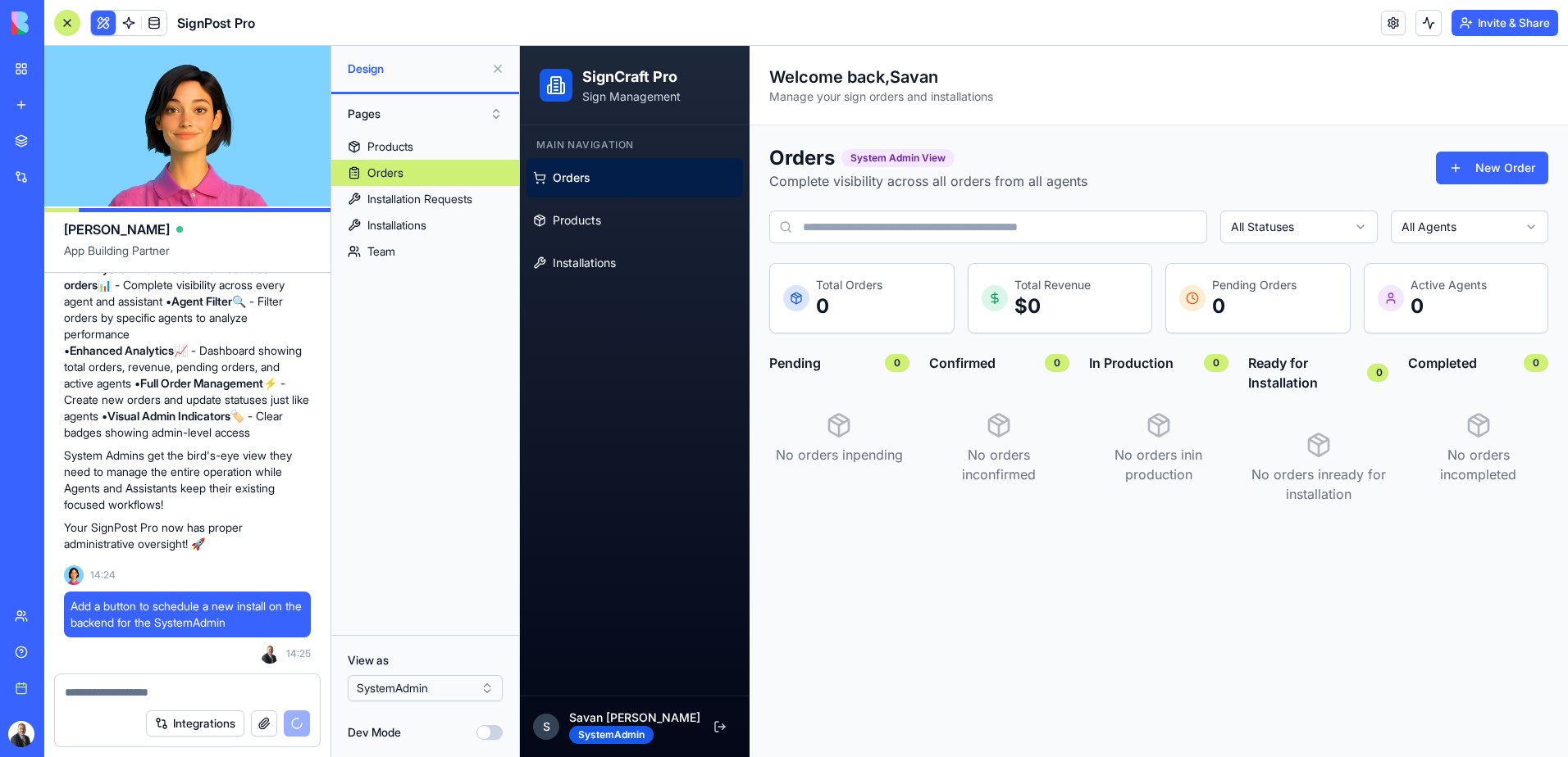
scroll to position [3972, 0]
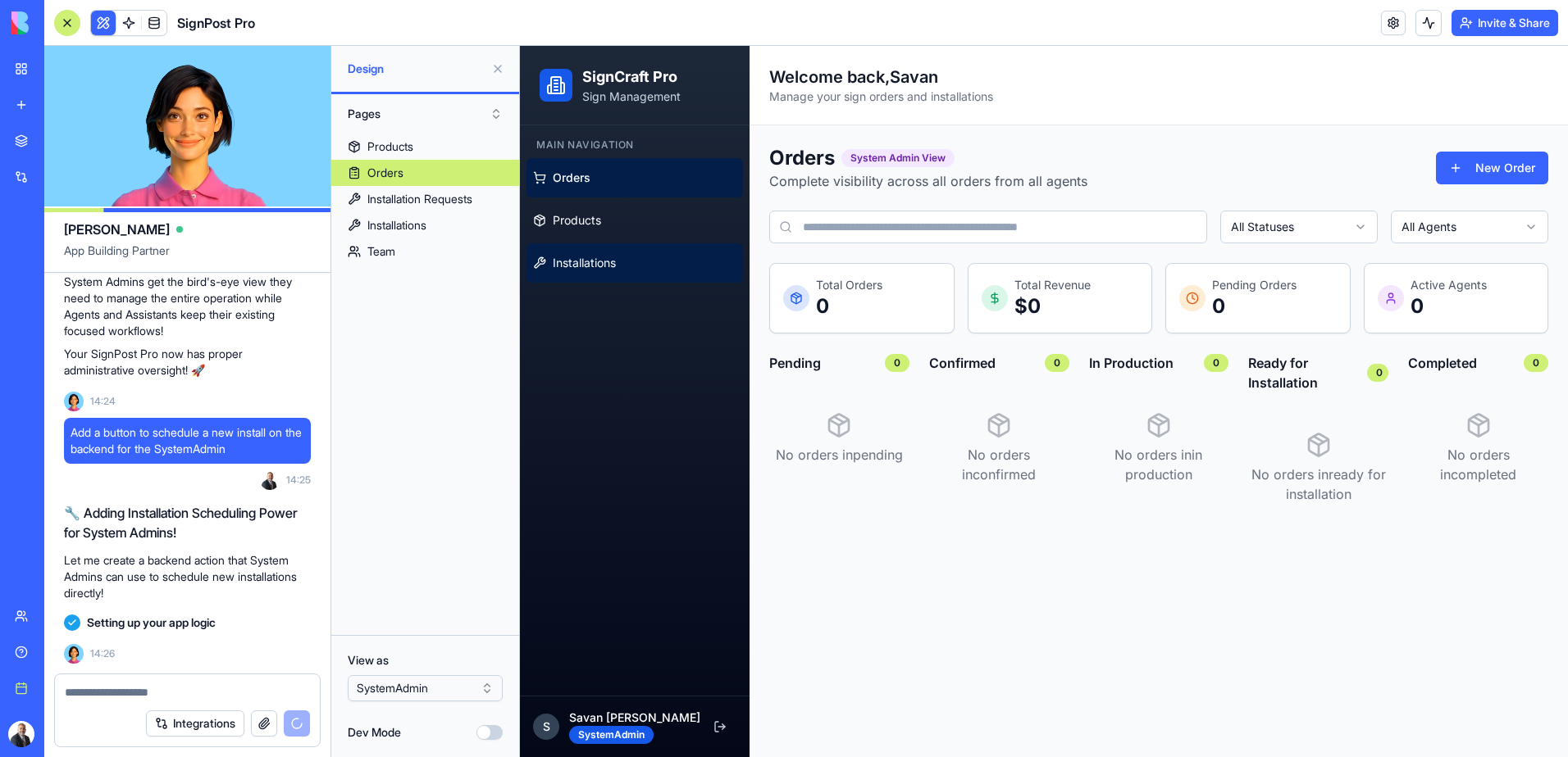
click at [604, 264] on span "Installations" at bounding box center [584, 263] width 63 height 16
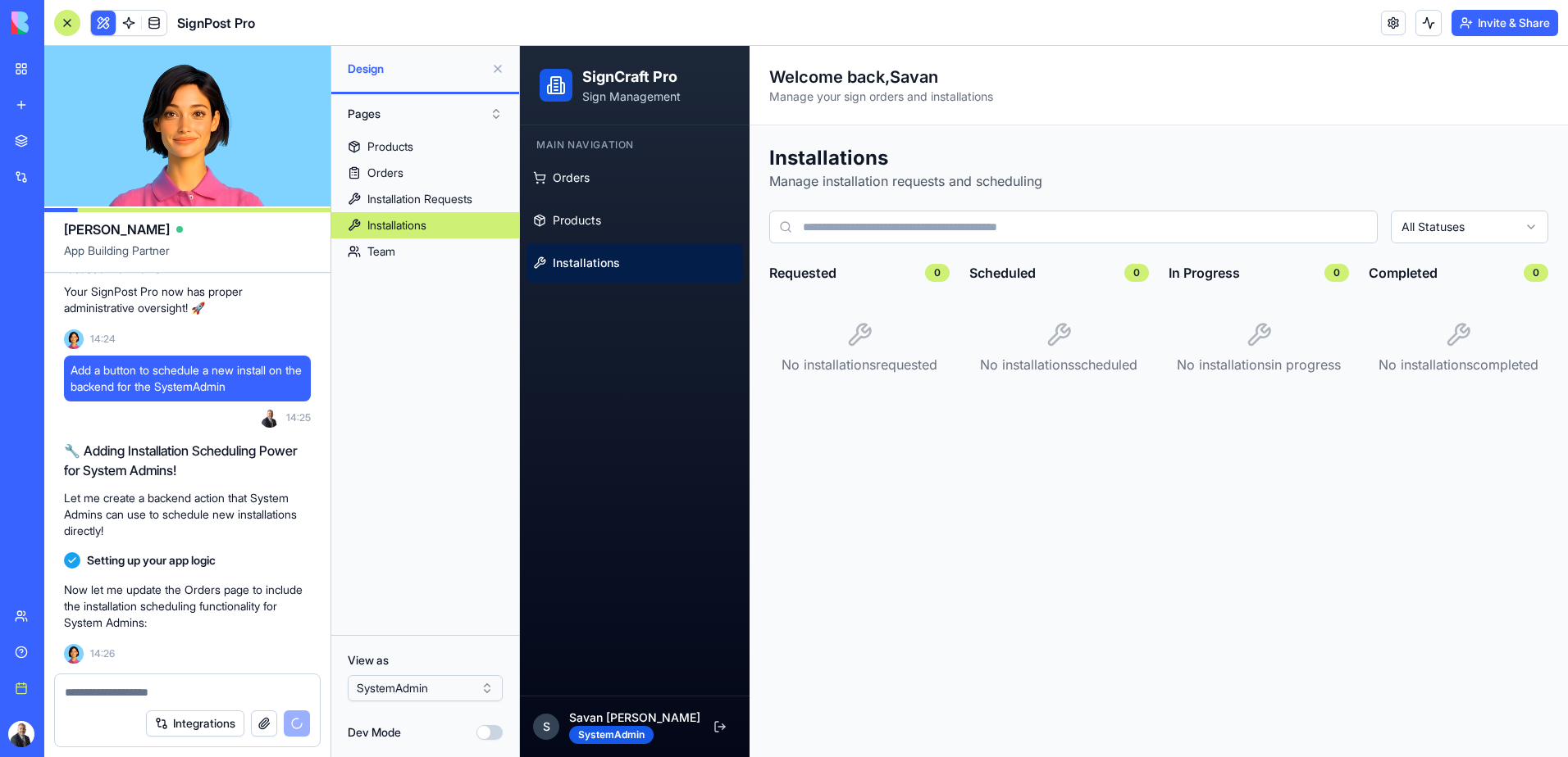
scroll to position [4064, 0]
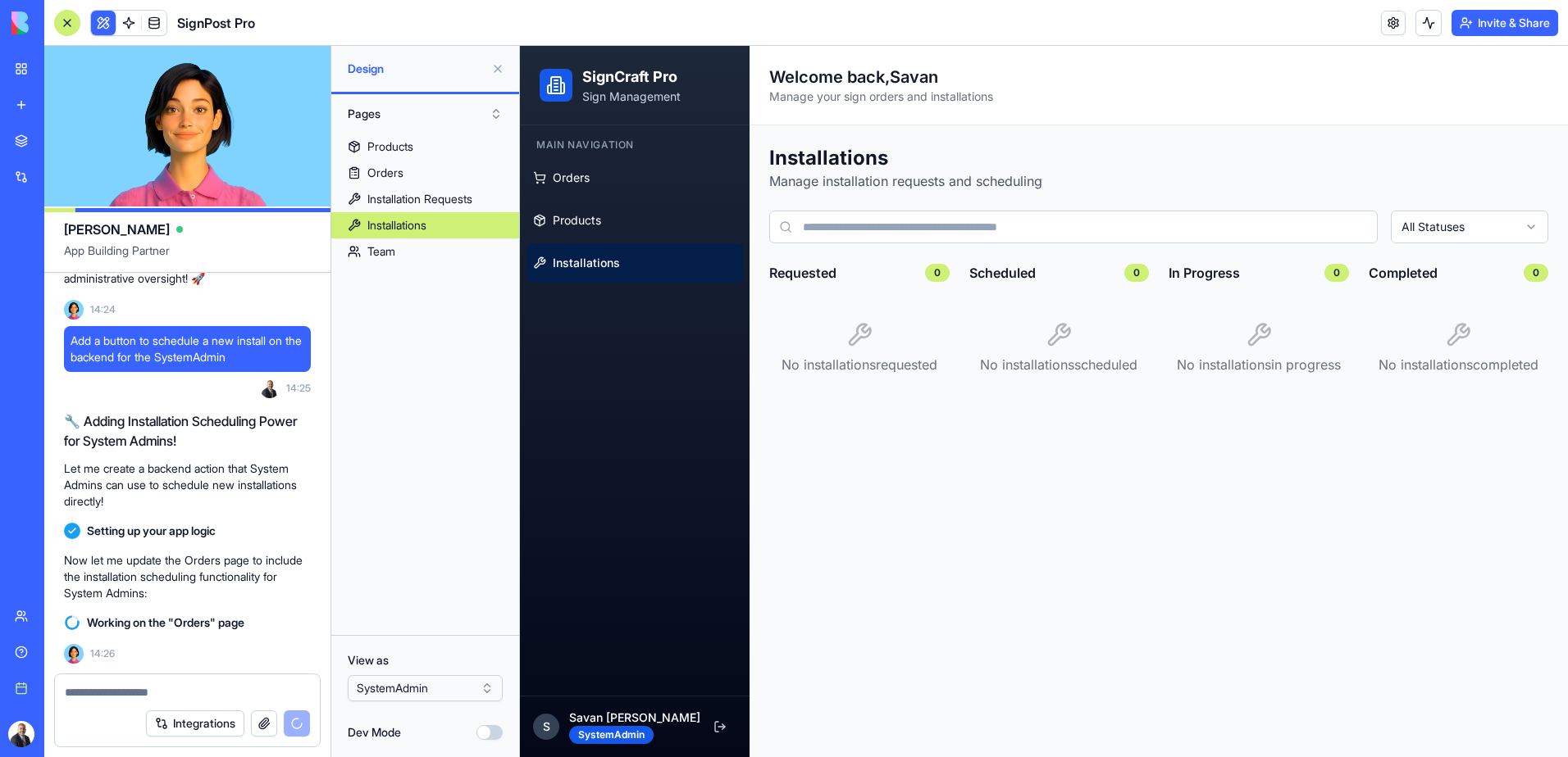
click at [134, 692] on textarea at bounding box center [188, 692] width 245 height 16
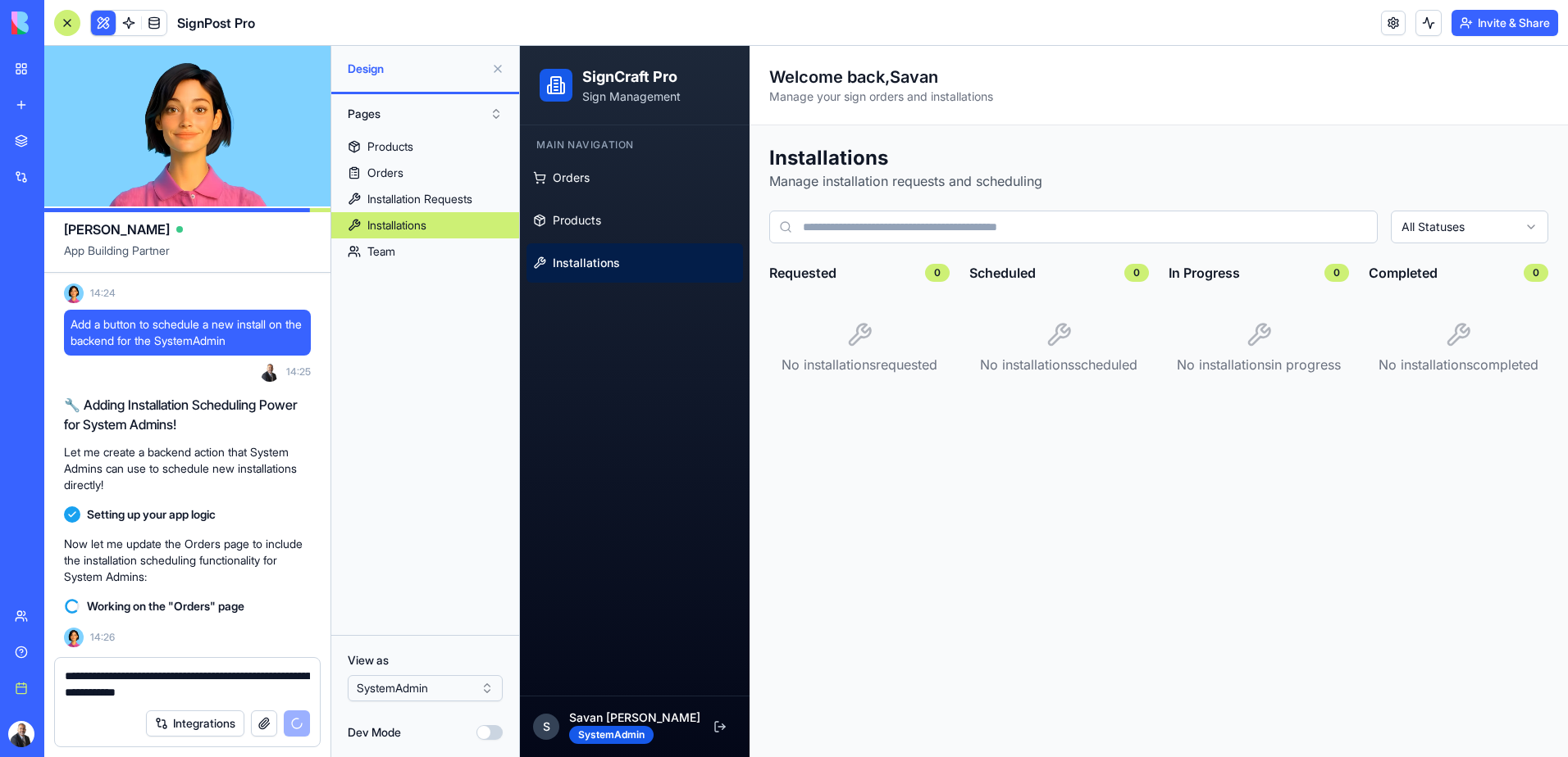
click at [234, 695] on textarea "**********" at bounding box center [188, 684] width 245 height 32
type textarea "**********"
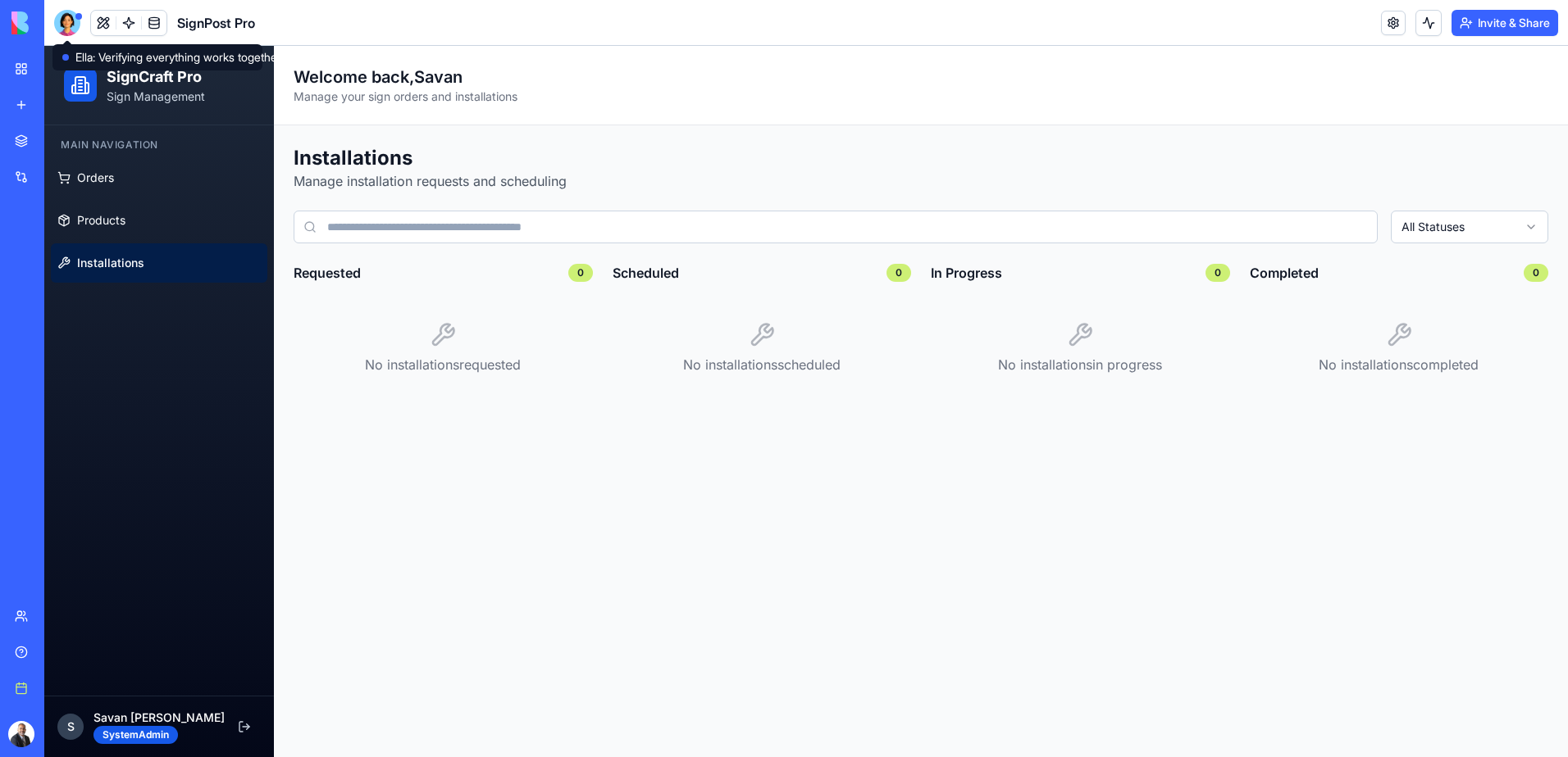
click at [63, 28] on div at bounding box center [67, 23] width 26 height 26
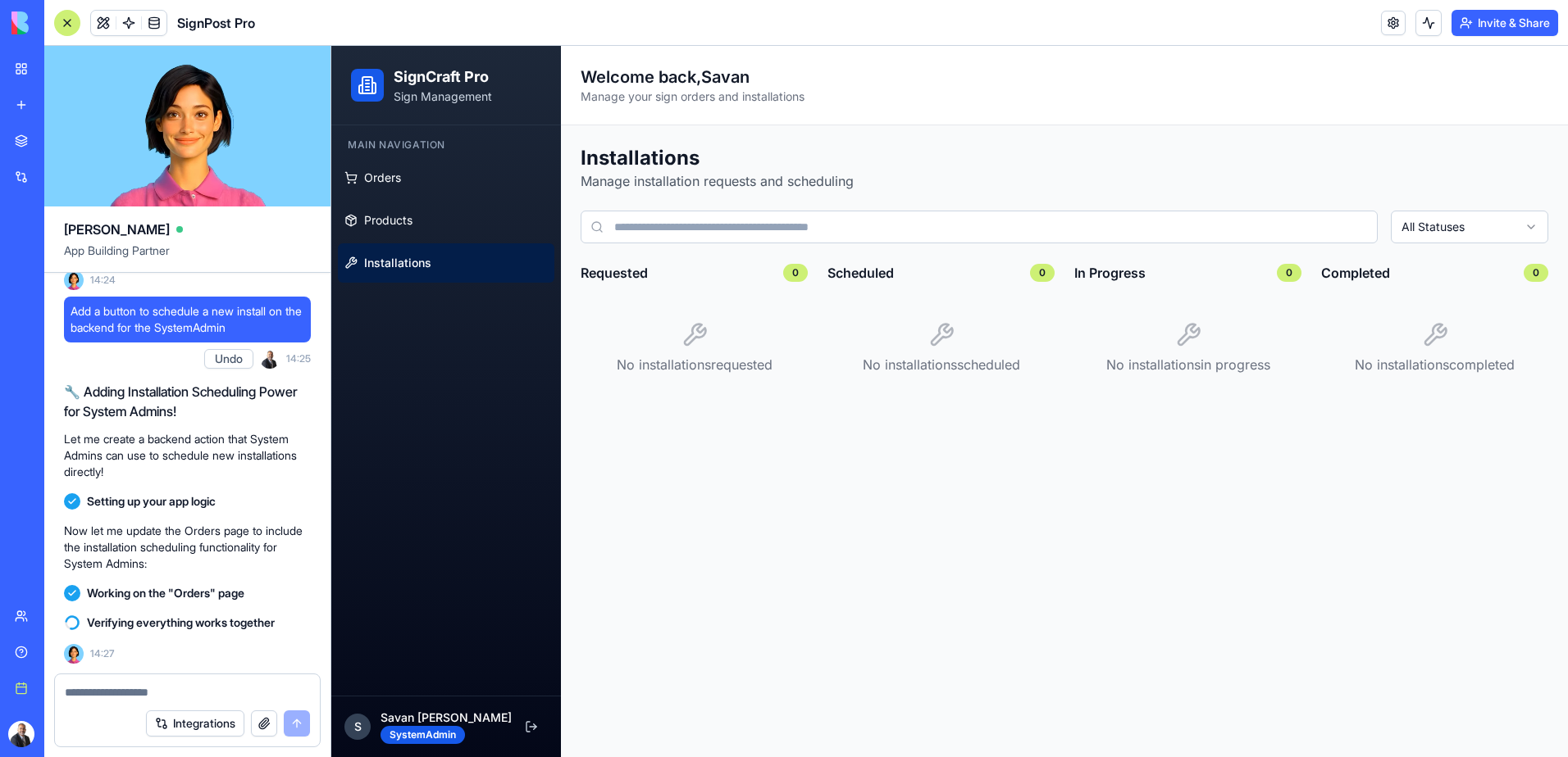
scroll to position [4094, 0]
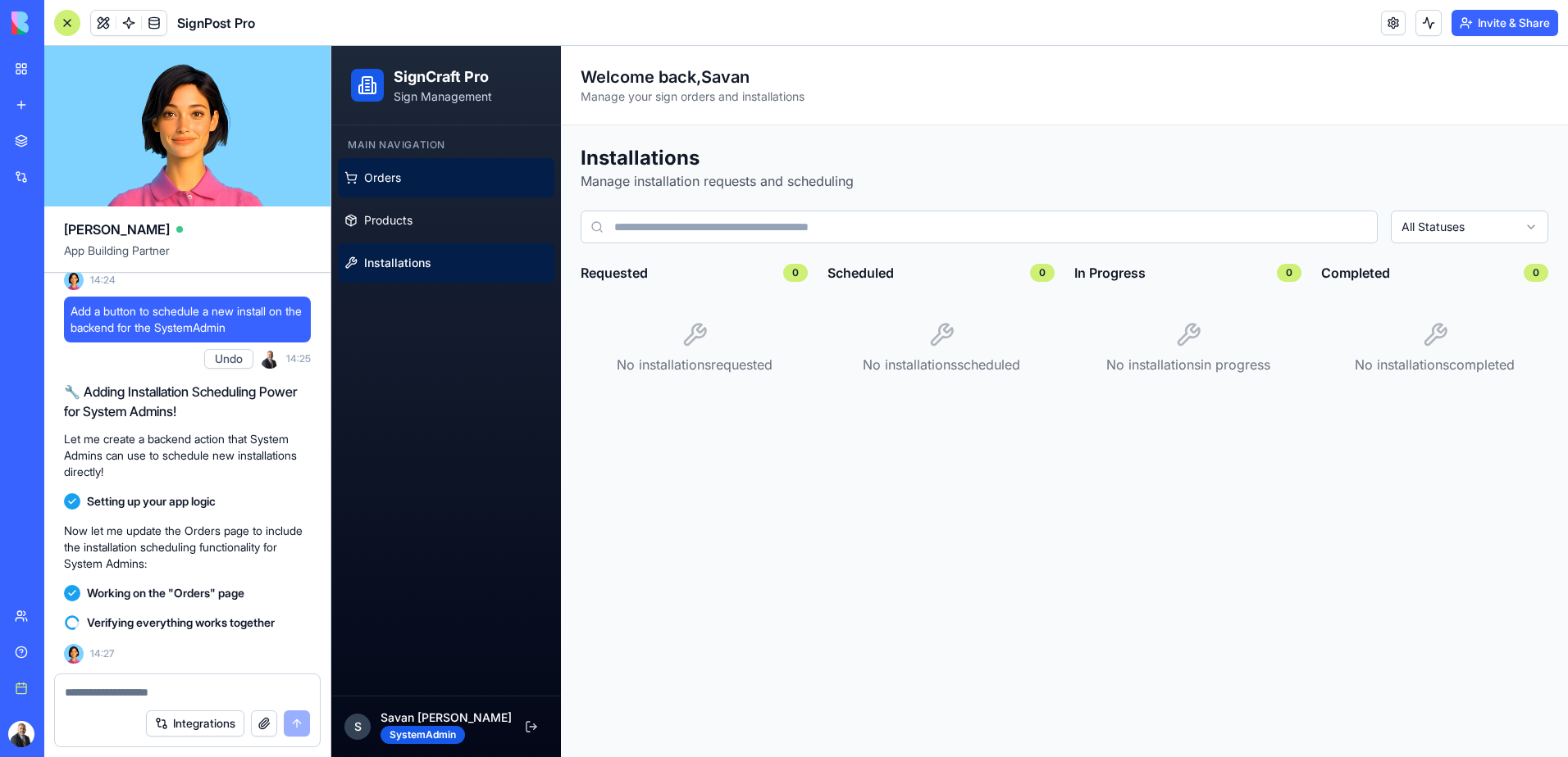
click at [426, 180] on link "Orders" at bounding box center [446, 178] width 216 height 40
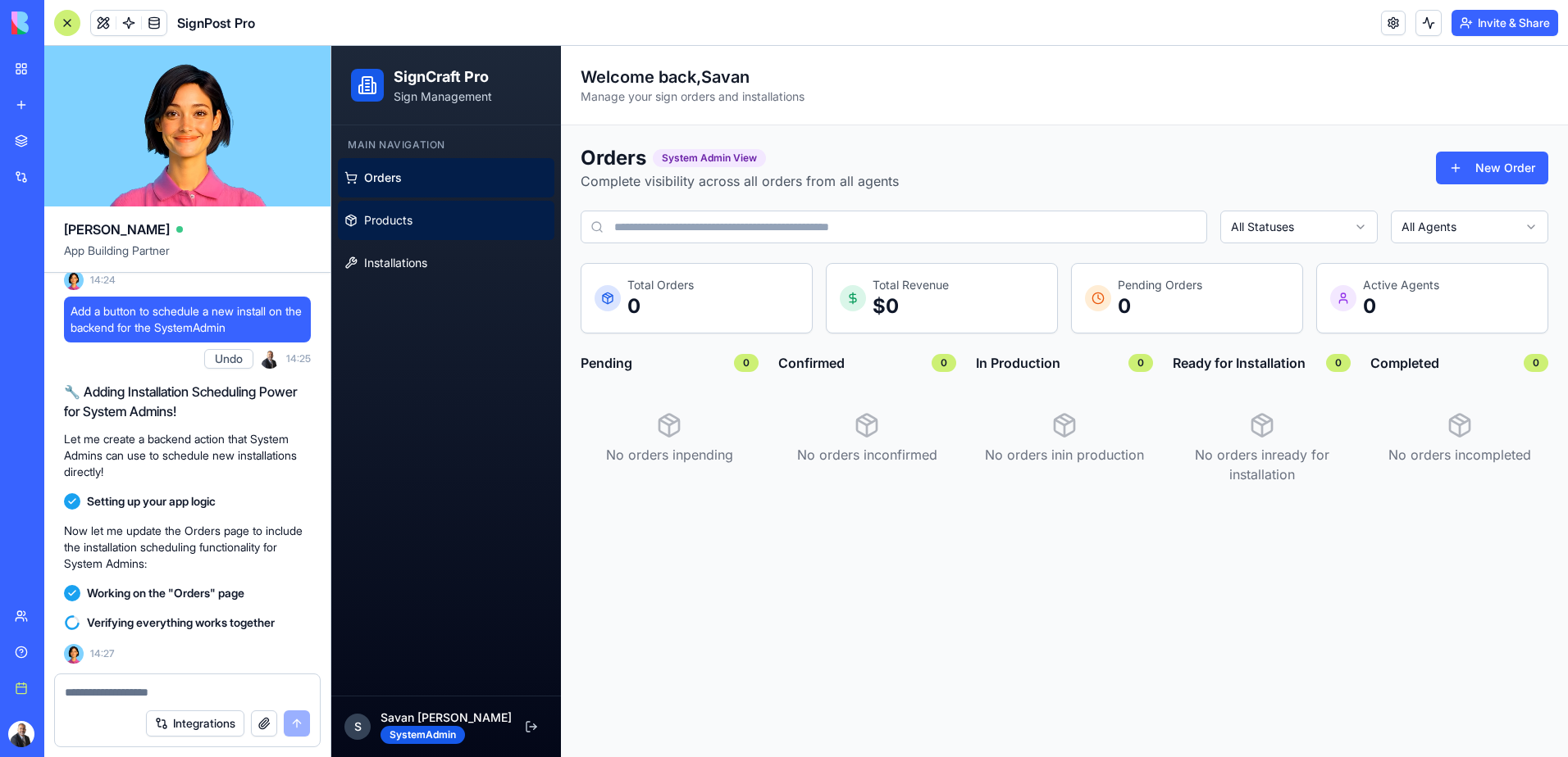
click at [425, 223] on link "Products" at bounding box center [446, 221] width 216 height 40
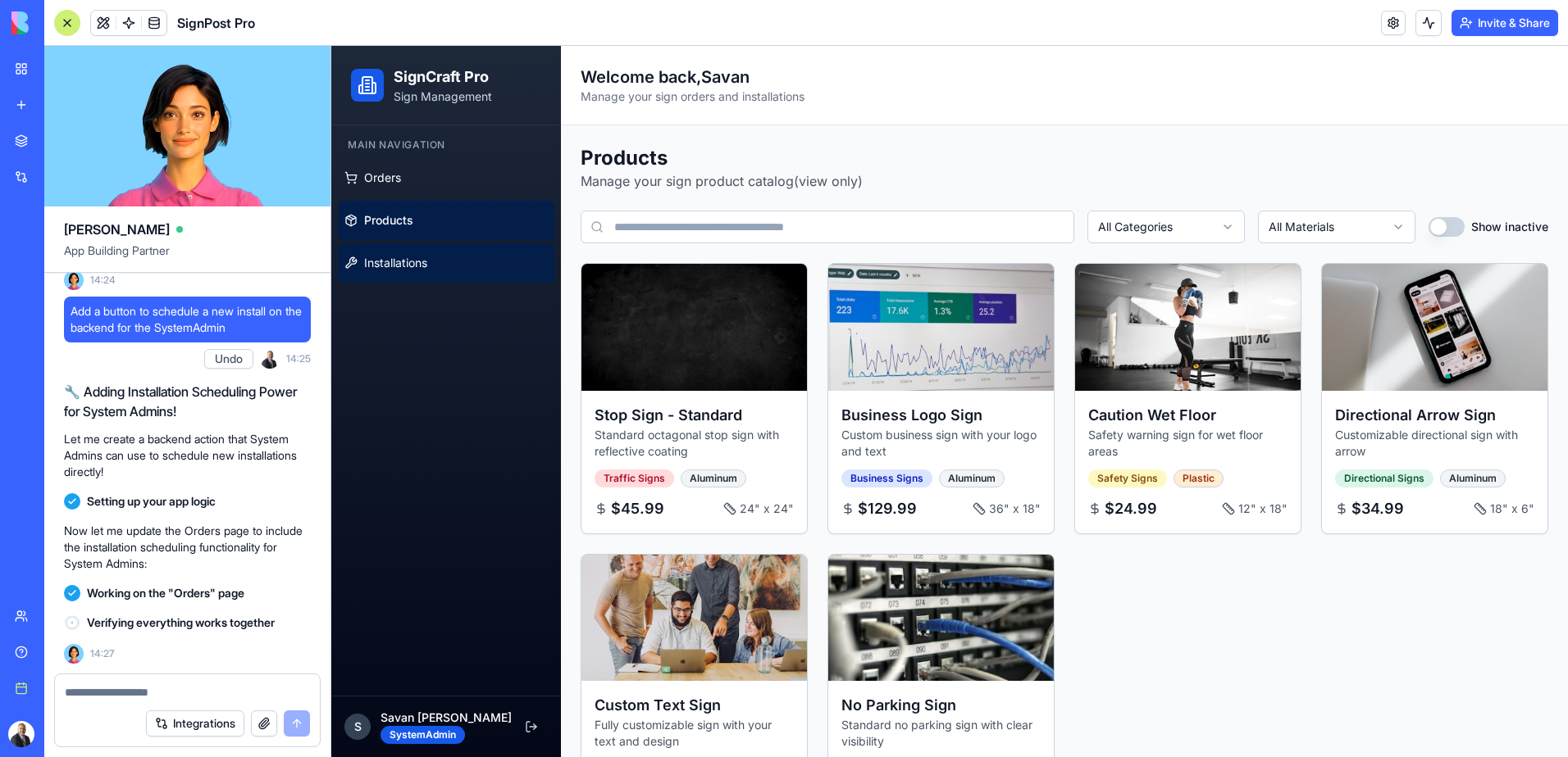
click at [405, 263] on span "Installations" at bounding box center [396, 263] width 63 height 16
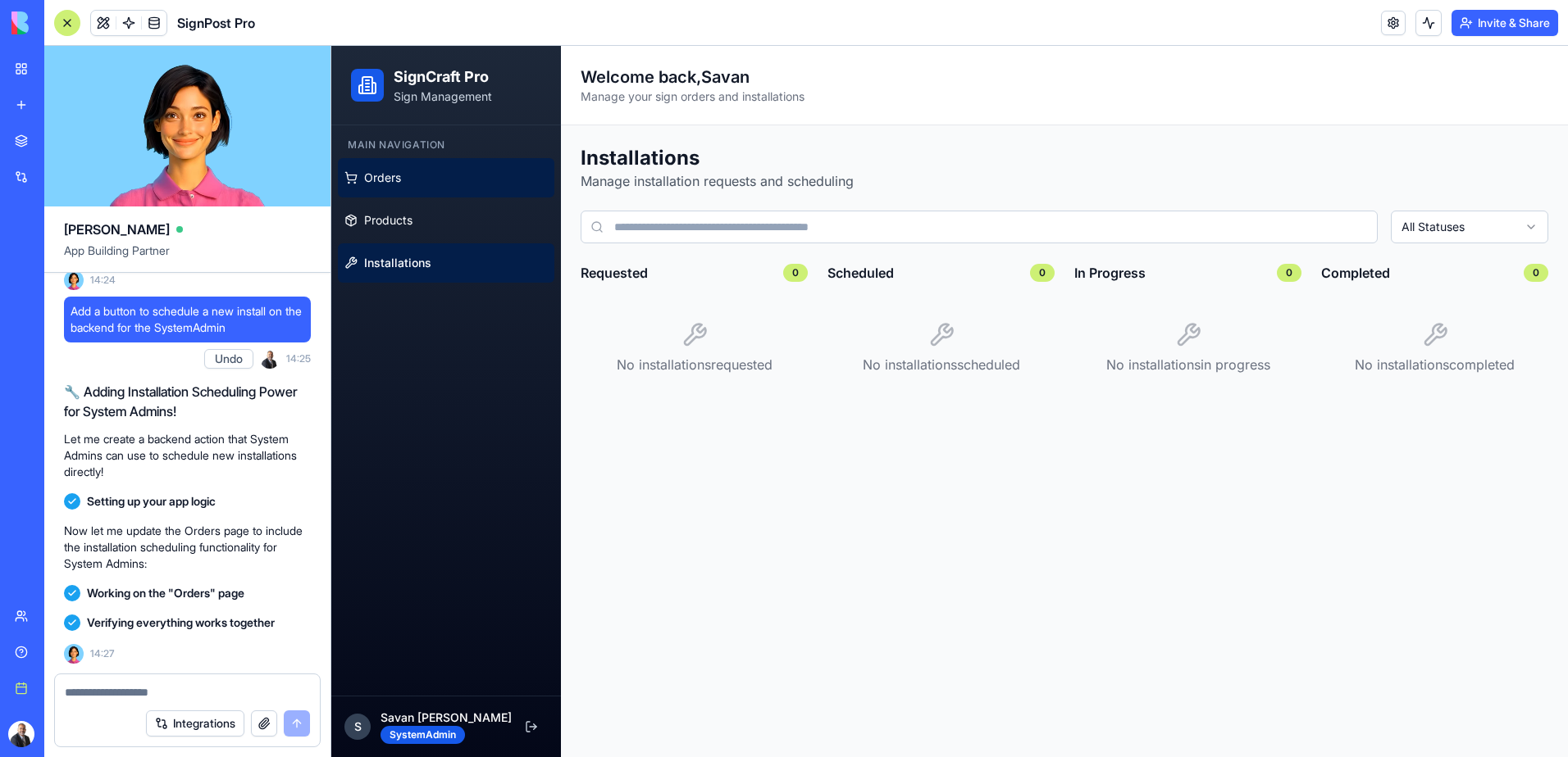
click at [411, 177] on link "Orders" at bounding box center [446, 178] width 216 height 40
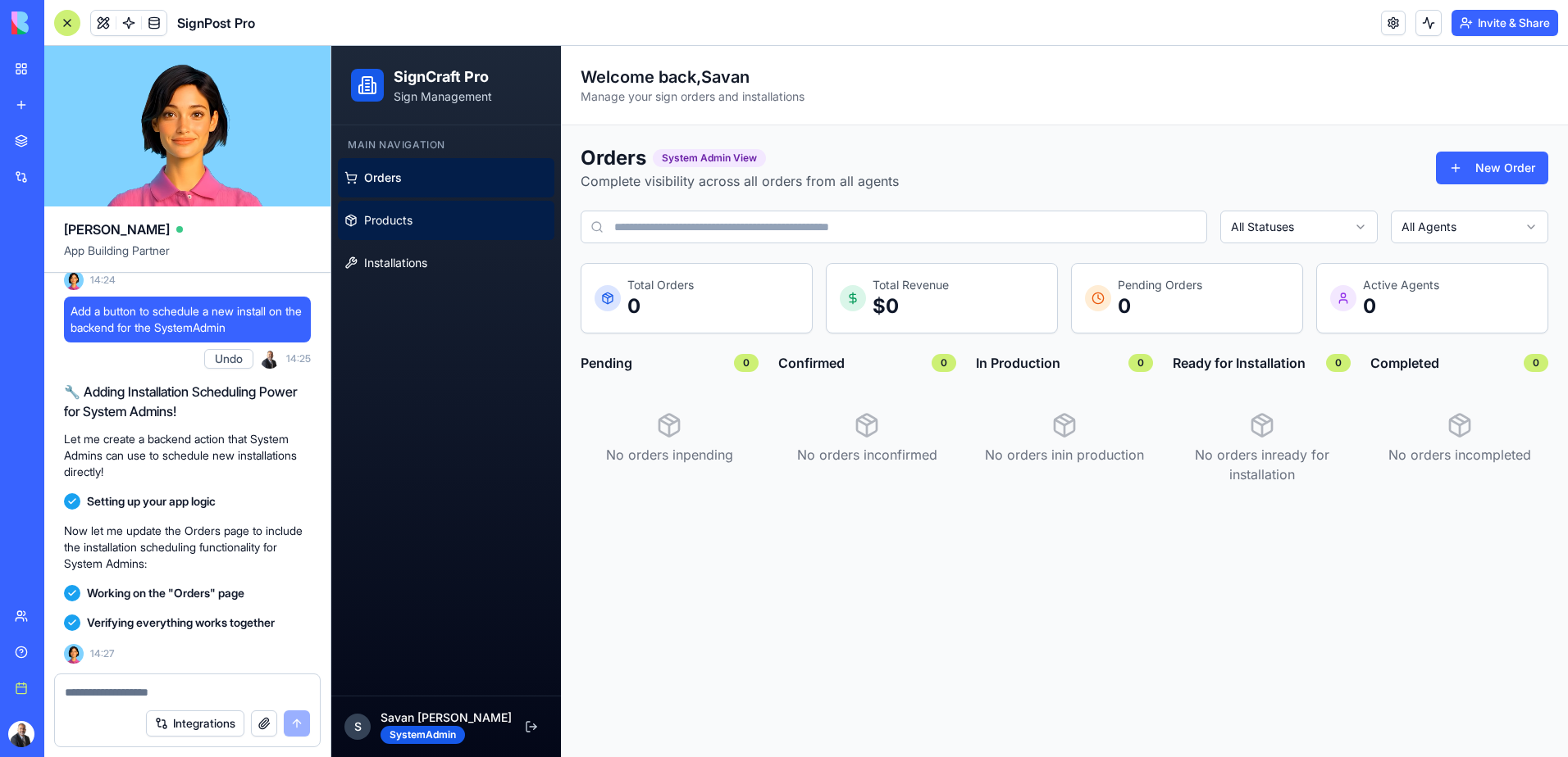
click at [413, 219] on link "Products" at bounding box center [446, 221] width 216 height 40
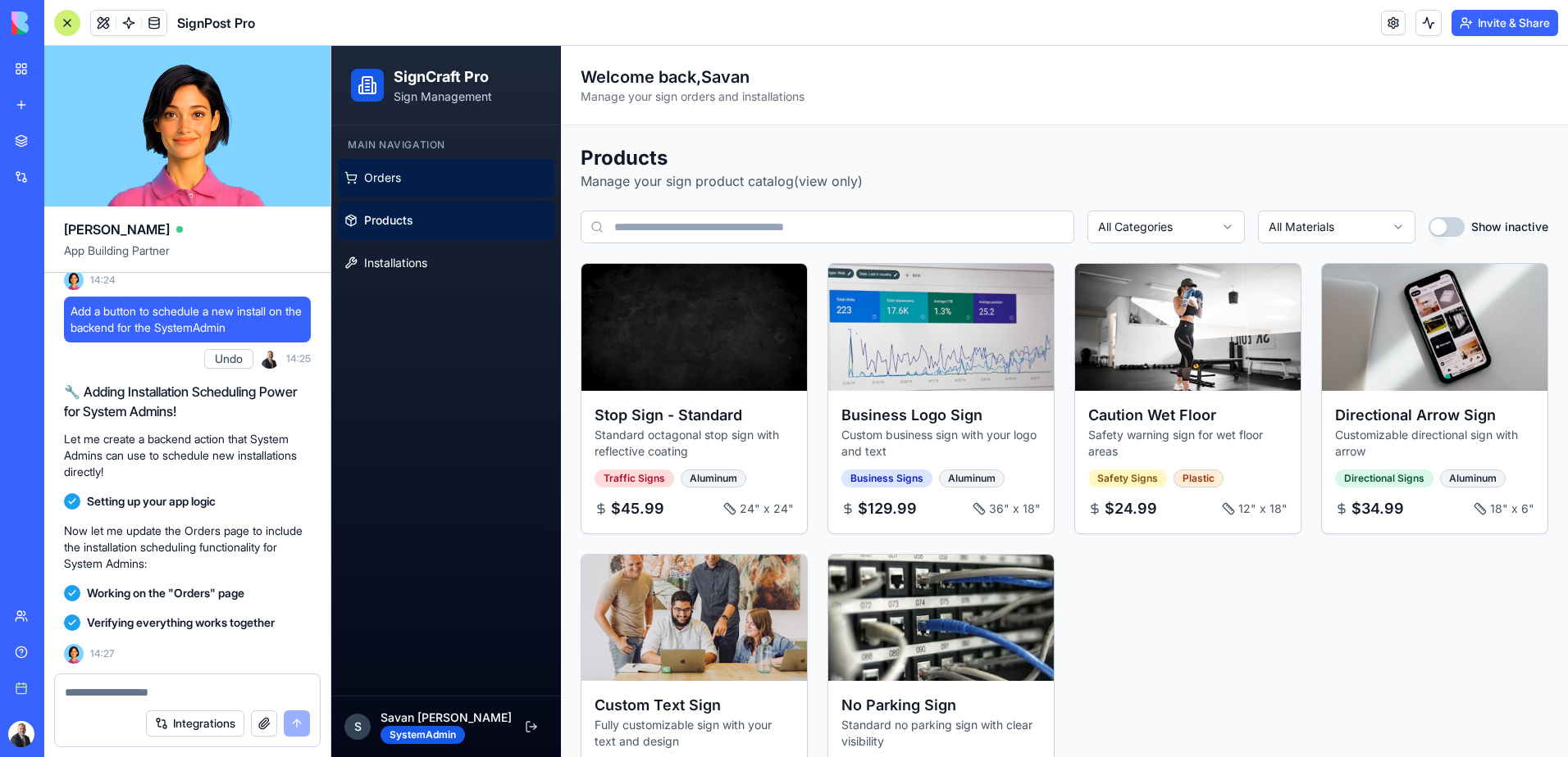
click at [415, 182] on link "Orders" at bounding box center [446, 178] width 216 height 40
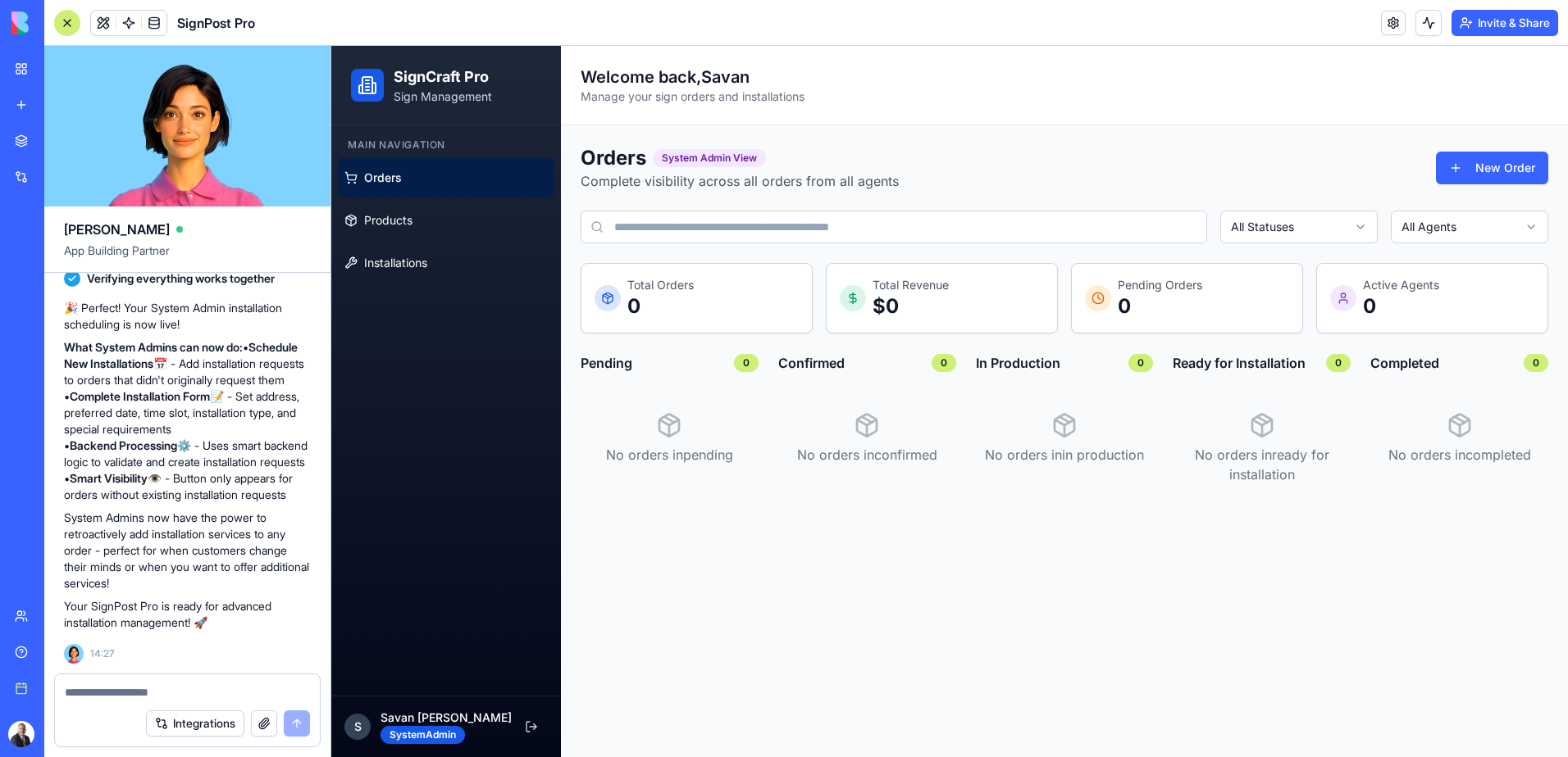
scroll to position [4471, 0]
click at [133, 690] on textarea at bounding box center [188, 692] width 245 height 16
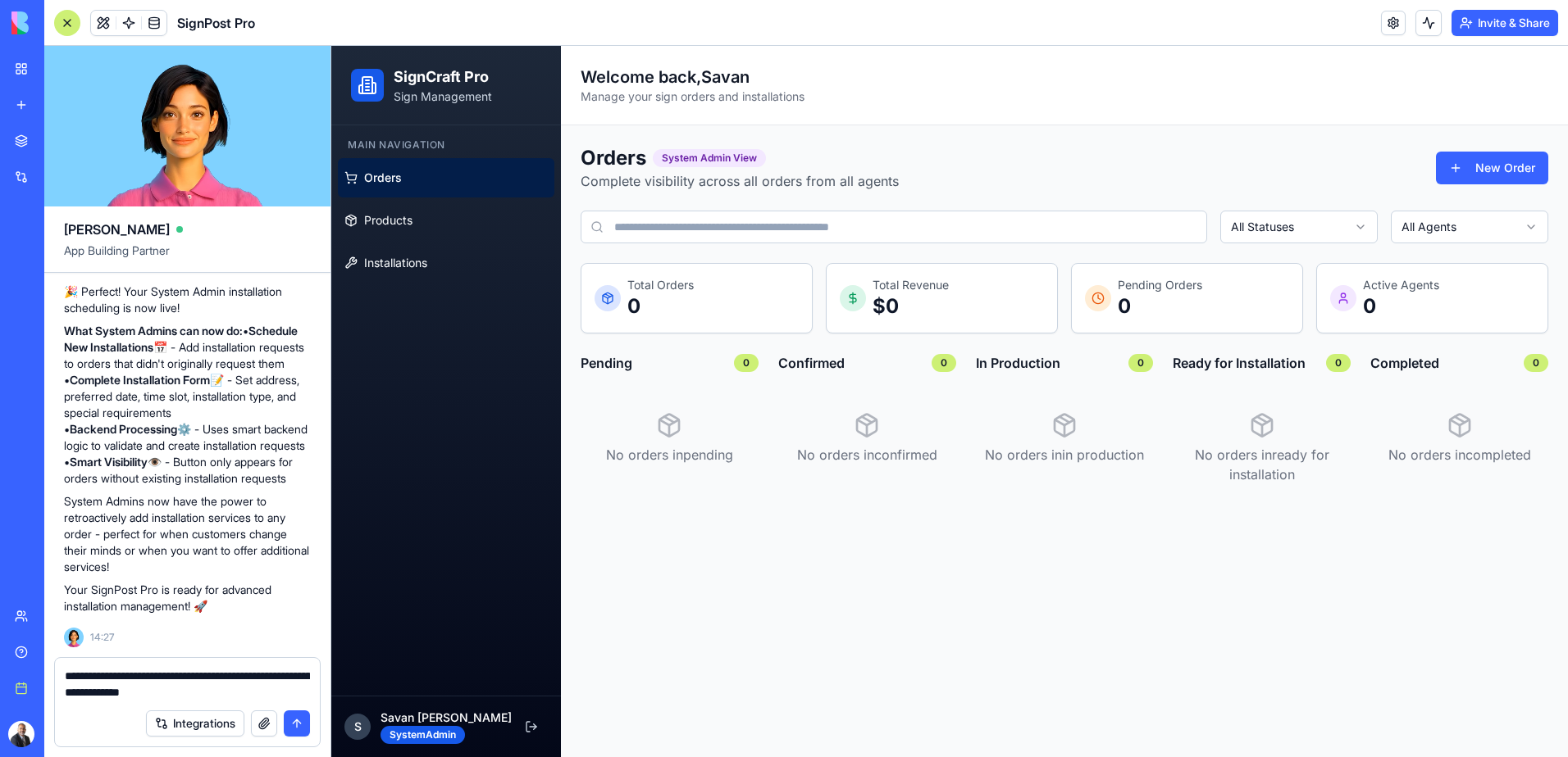
click at [170, 689] on textarea "**********" at bounding box center [188, 684] width 245 height 32
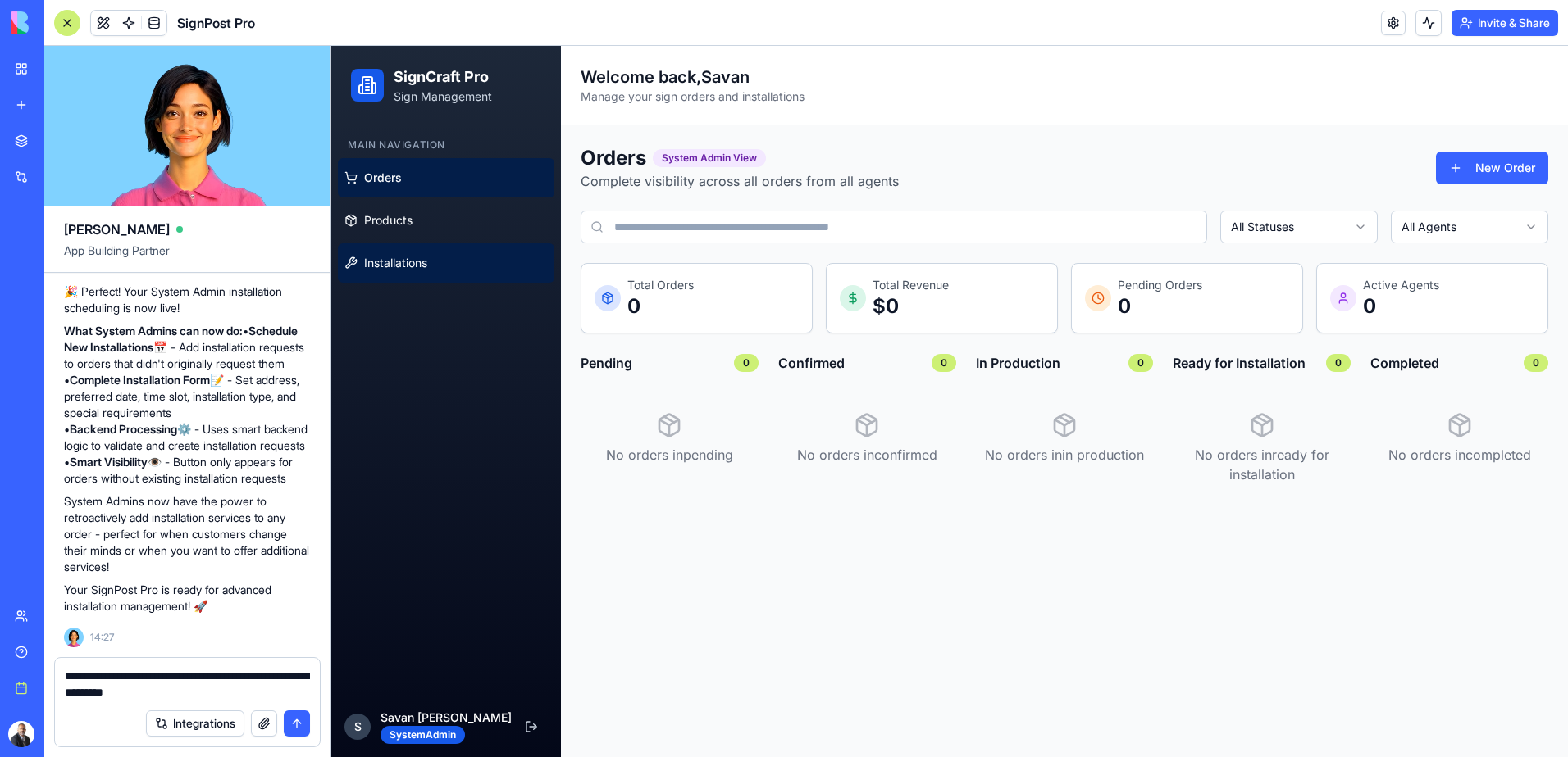
click at [415, 262] on span "Installations" at bounding box center [396, 263] width 63 height 16
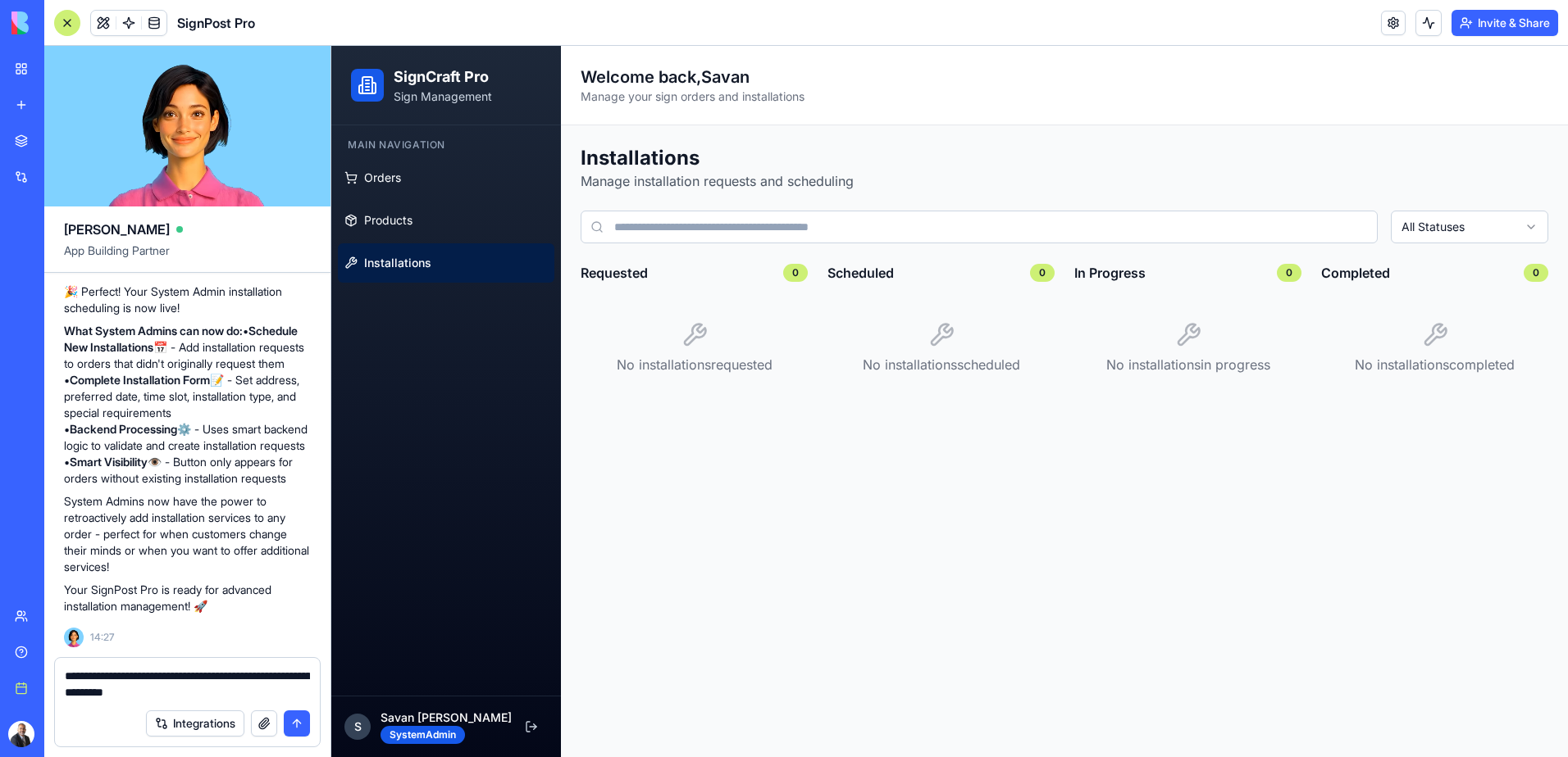
click at [129, 698] on textarea "**********" at bounding box center [188, 684] width 245 height 32
click at [172, 691] on textarea "**********" at bounding box center [188, 684] width 245 height 32
type textarea "**********"
click at [298, 725] on button "submit" at bounding box center [297, 723] width 26 height 26
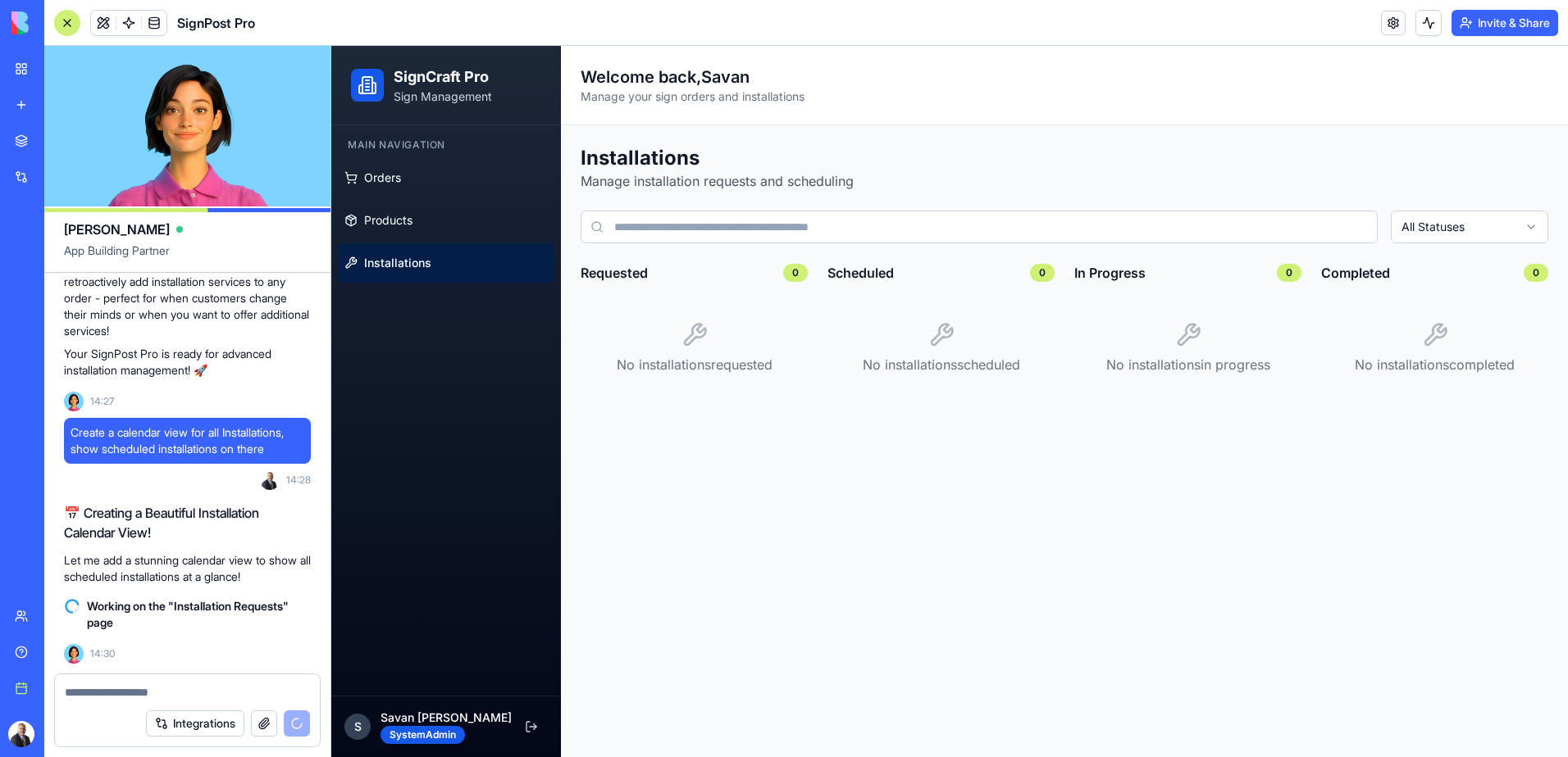
scroll to position [4753, 0]
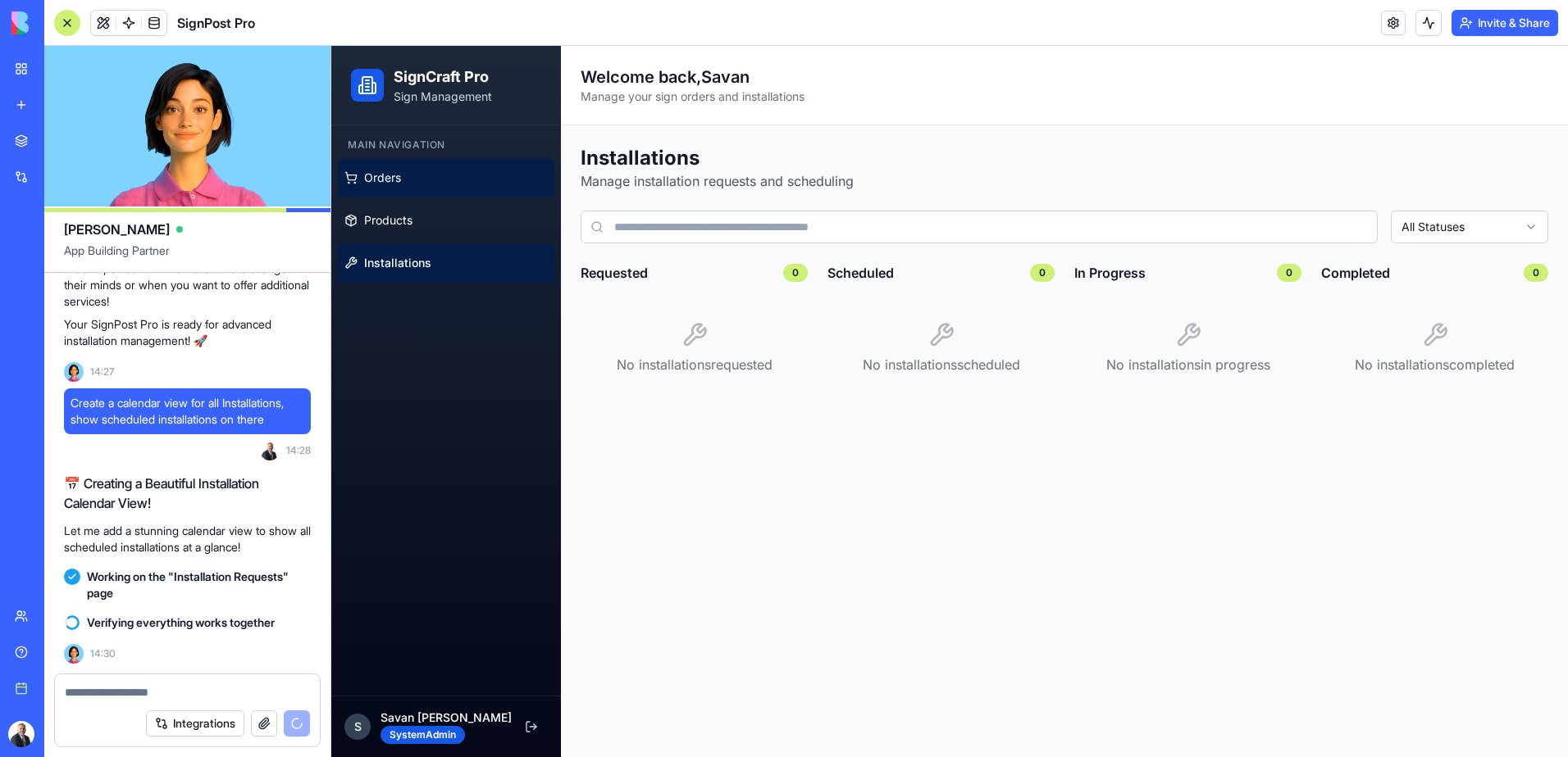
click at [417, 174] on link "Orders" at bounding box center [446, 178] width 216 height 40
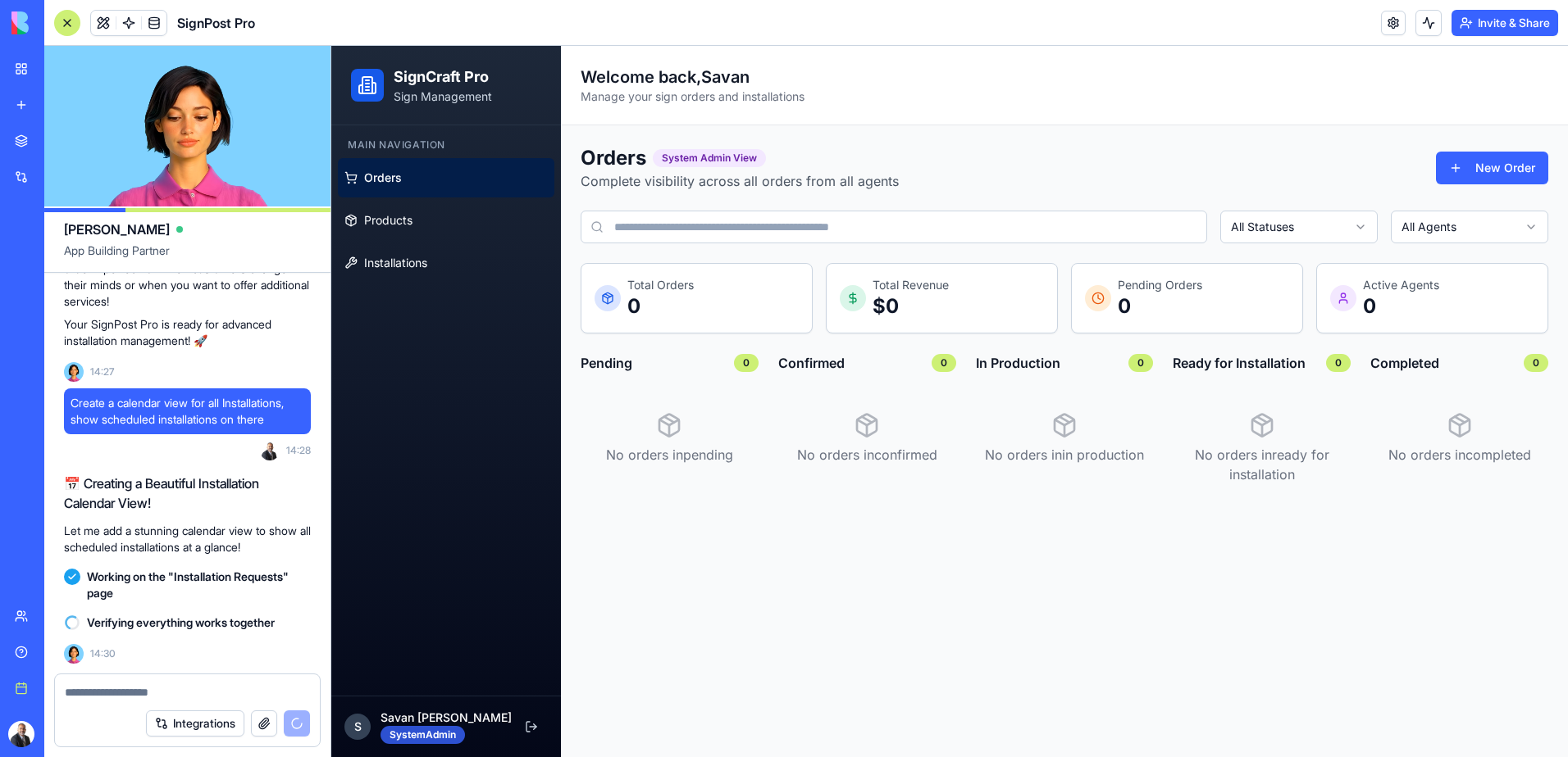
click at [417, 732] on div "SystemAdmin" at bounding box center [423, 735] width 85 height 18
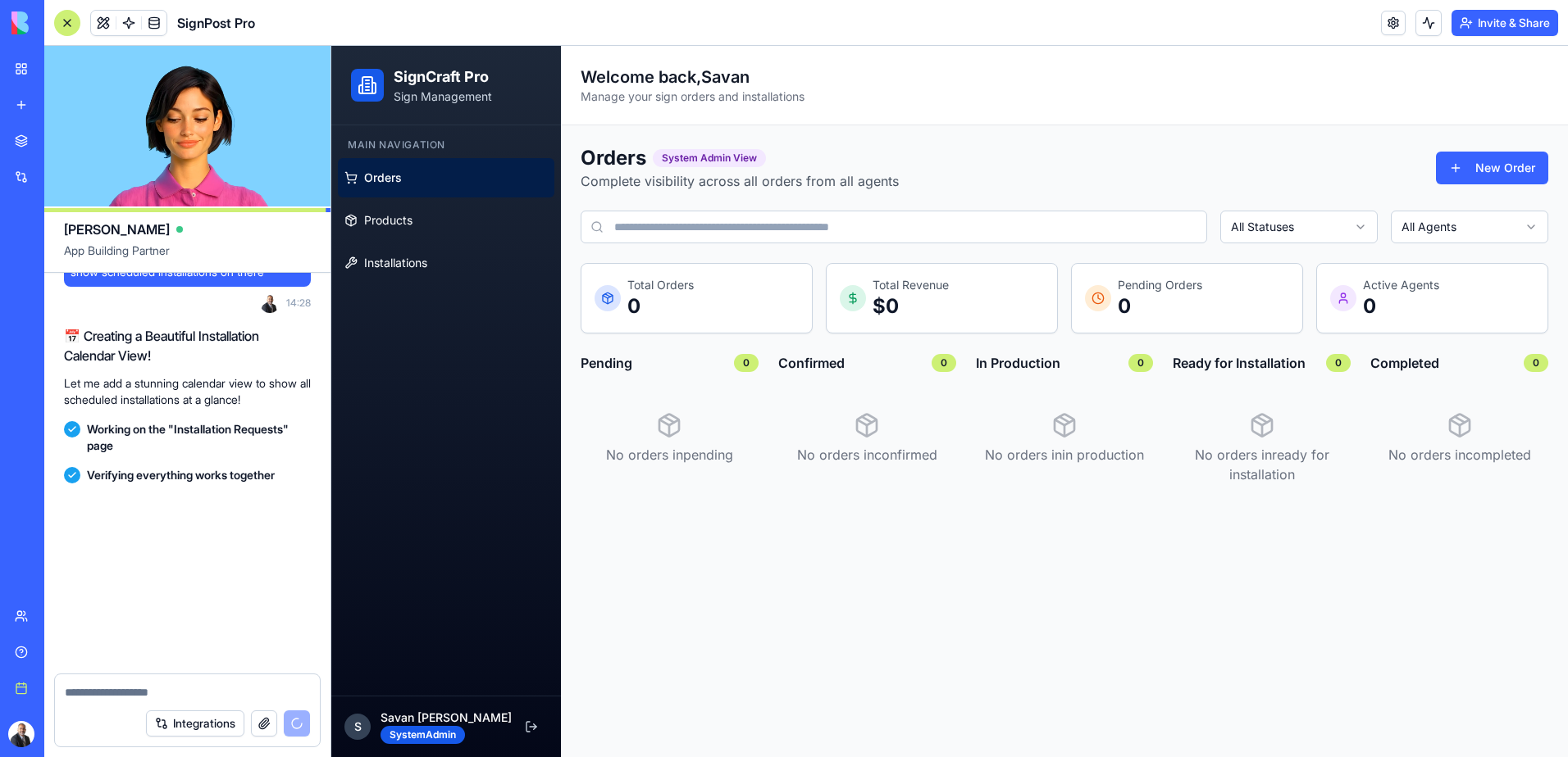
scroll to position [5123, 0]
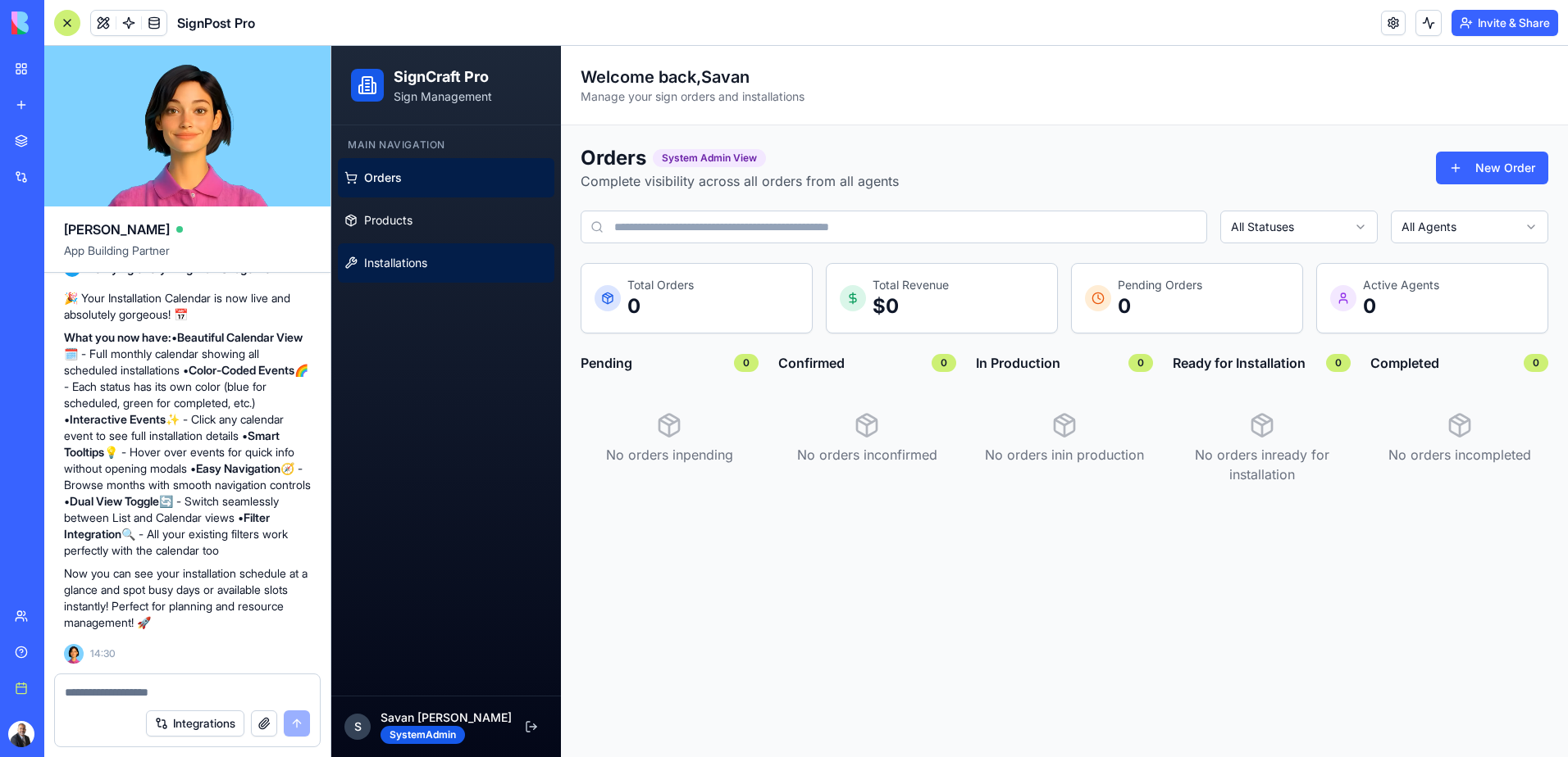
click at [413, 265] on span "Installations" at bounding box center [396, 263] width 63 height 16
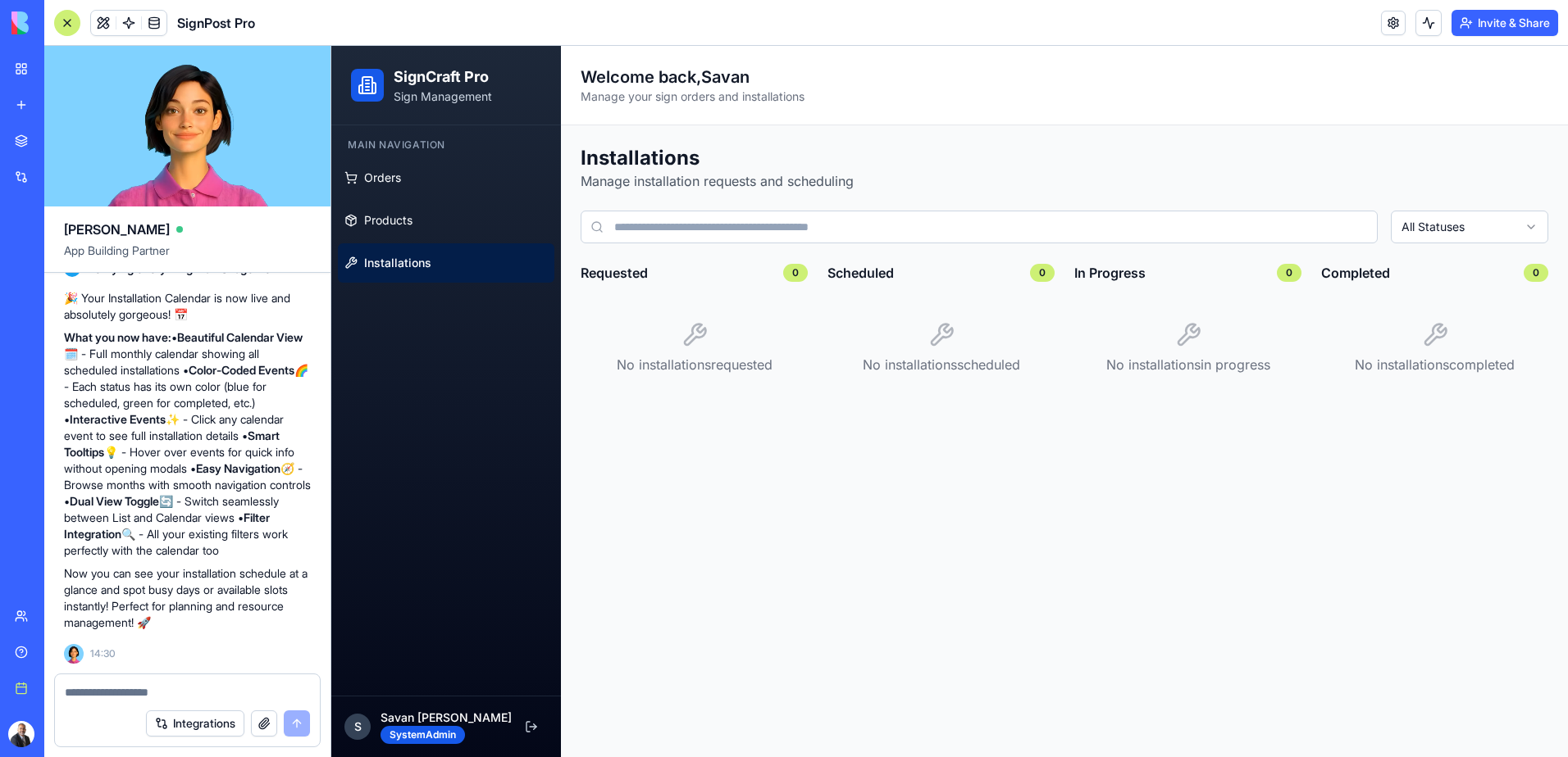
scroll to position [5123, 0]
click at [387, 214] on span "Products" at bounding box center [389, 221] width 49 height 16
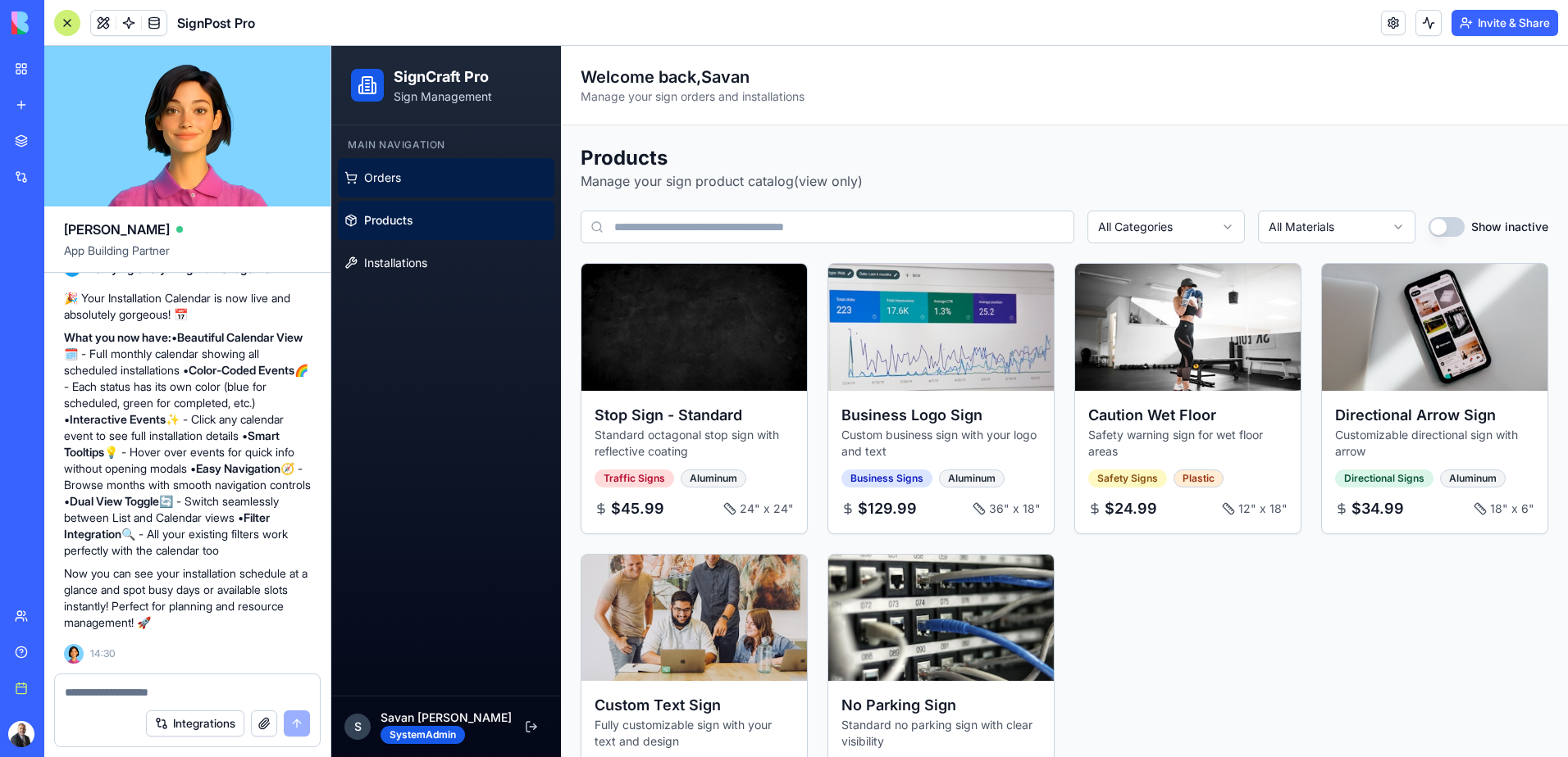
click at [393, 185] on span "Orders" at bounding box center [382, 178] width 37 height 16
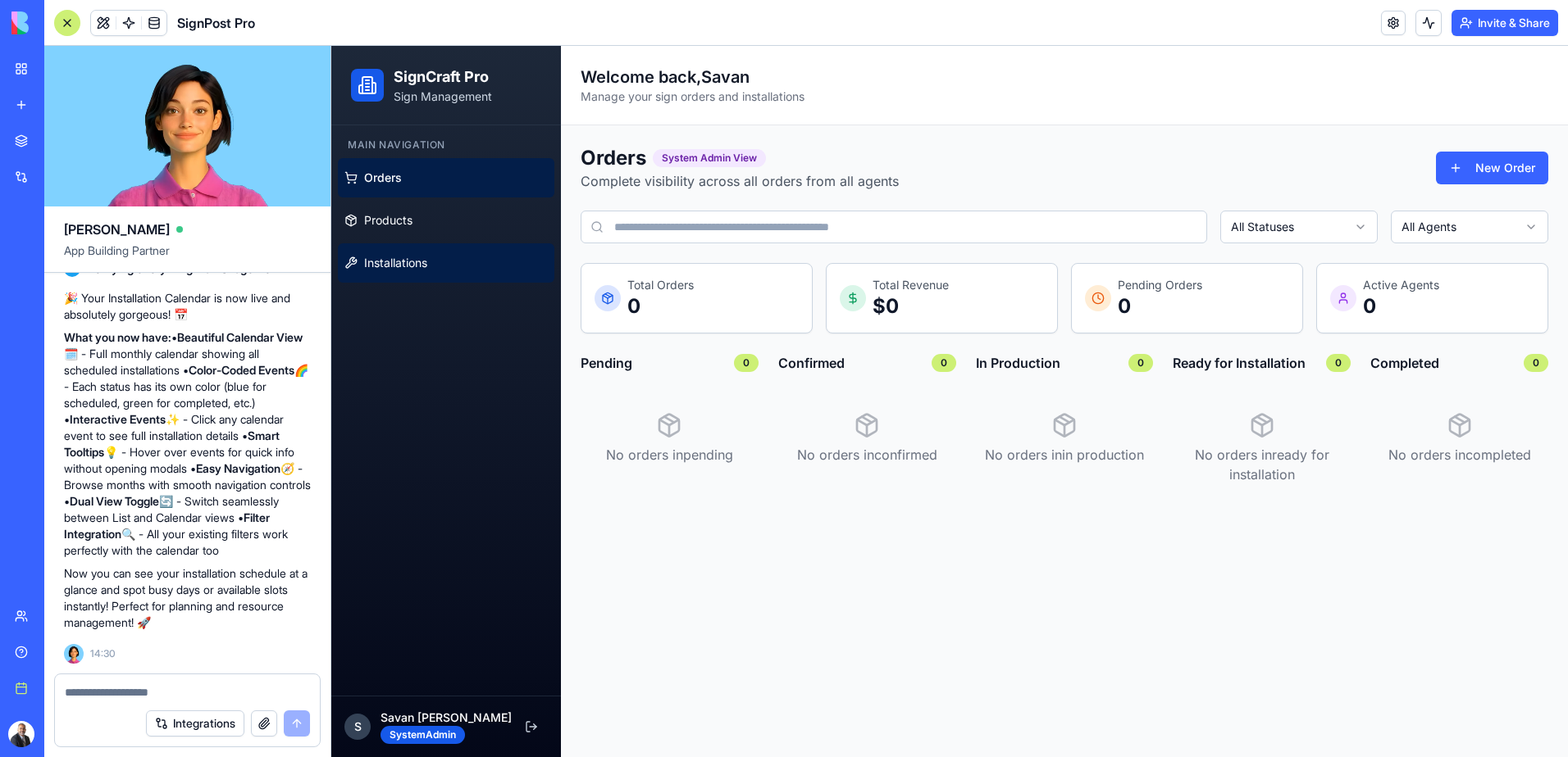
click at [399, 259] on span "Installations" at bounding box center [396, 263] width 63 height 16
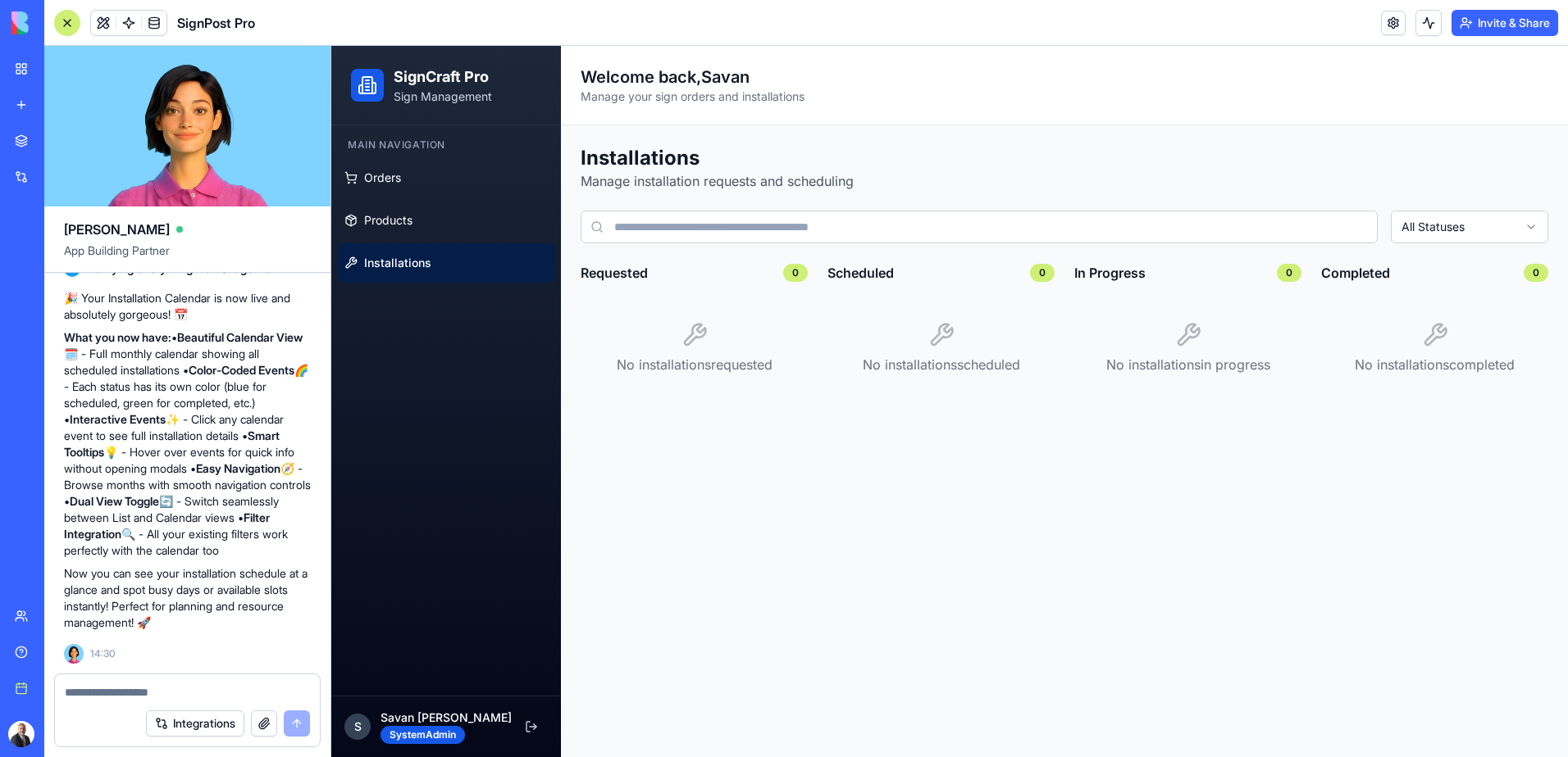
scroll to position [5123, 0]
click at [68, 23] on div at bounding box center [67, 23] width 26 height 26
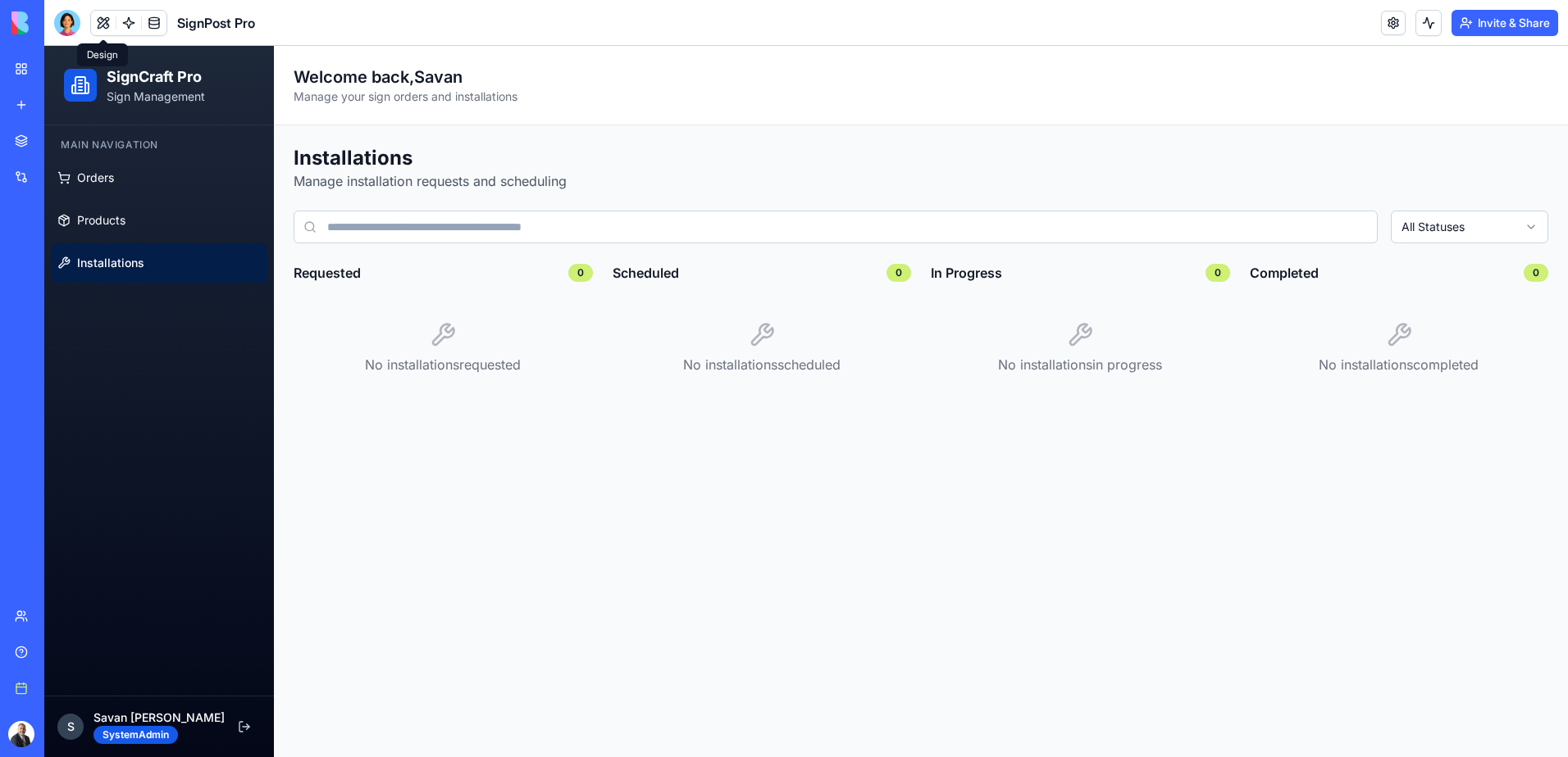
click at [101, 24] on button at bounding box center [103, 23] width 24 height 24
click at [66, 22] on div at bounding box center [67, 23] width 26 height 26
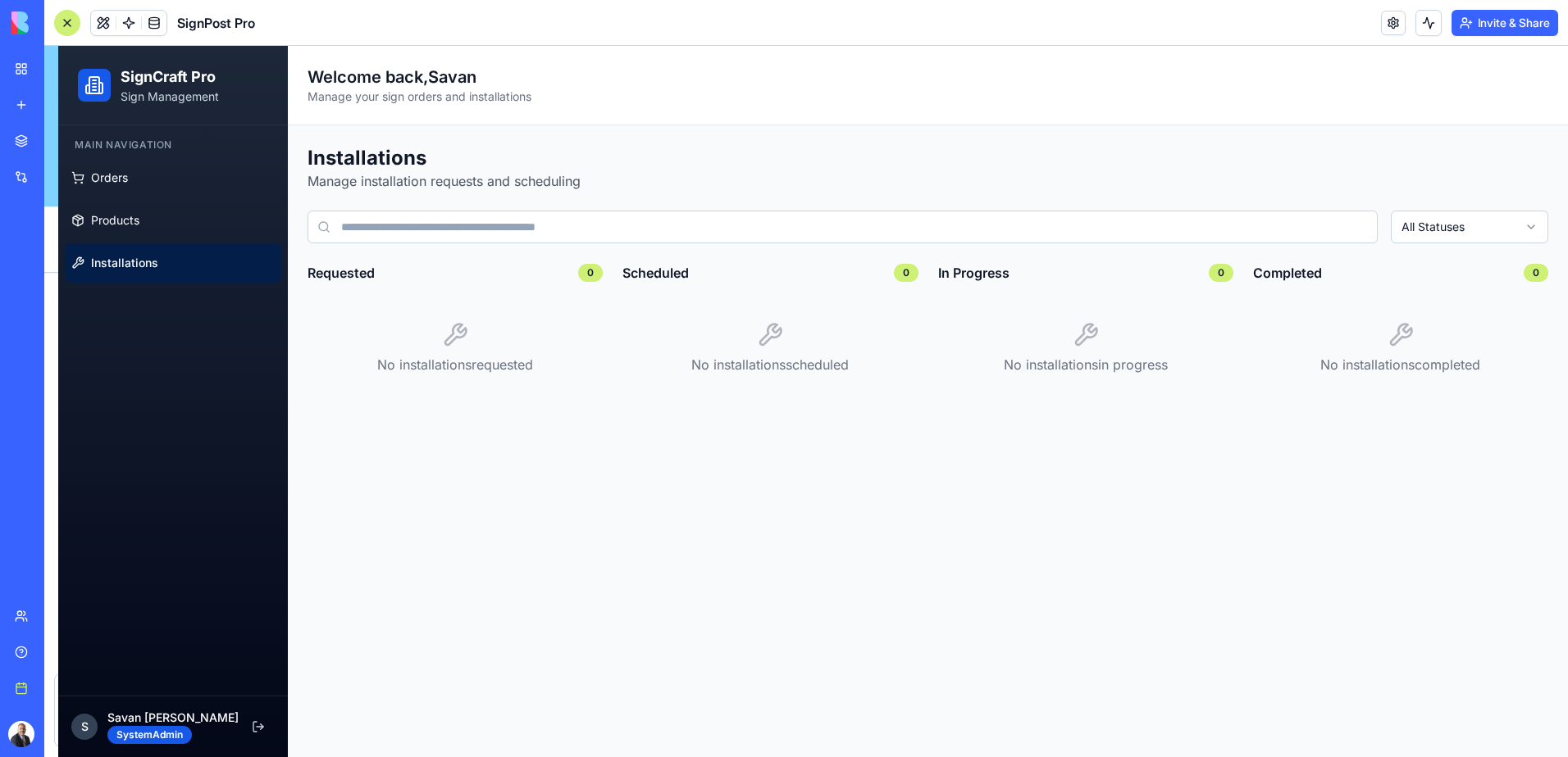
scroll to position [5123, 0]
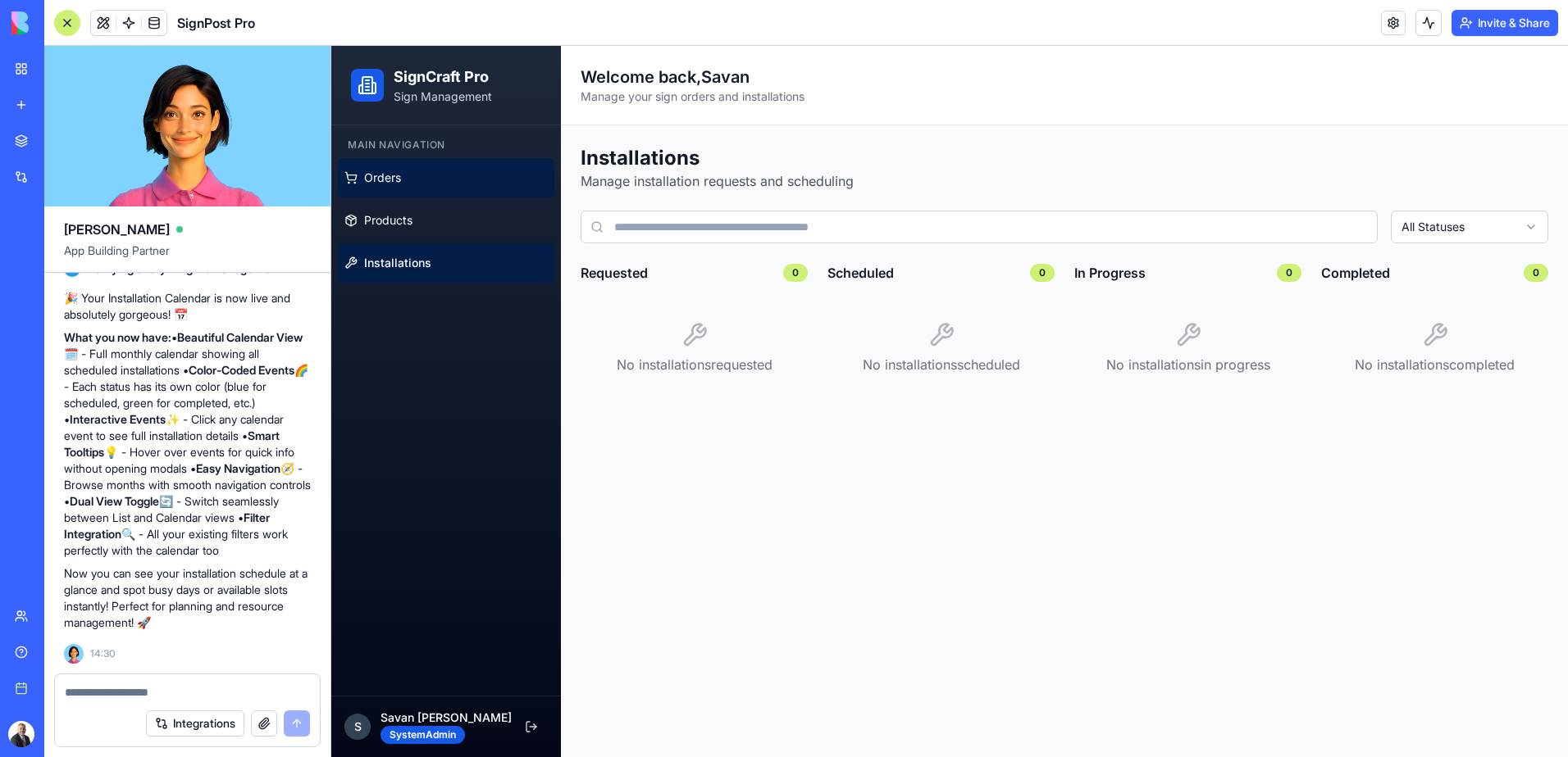
click at [396, 177] on span "Orders" at bounding box center [382, 178] width 37 height 16
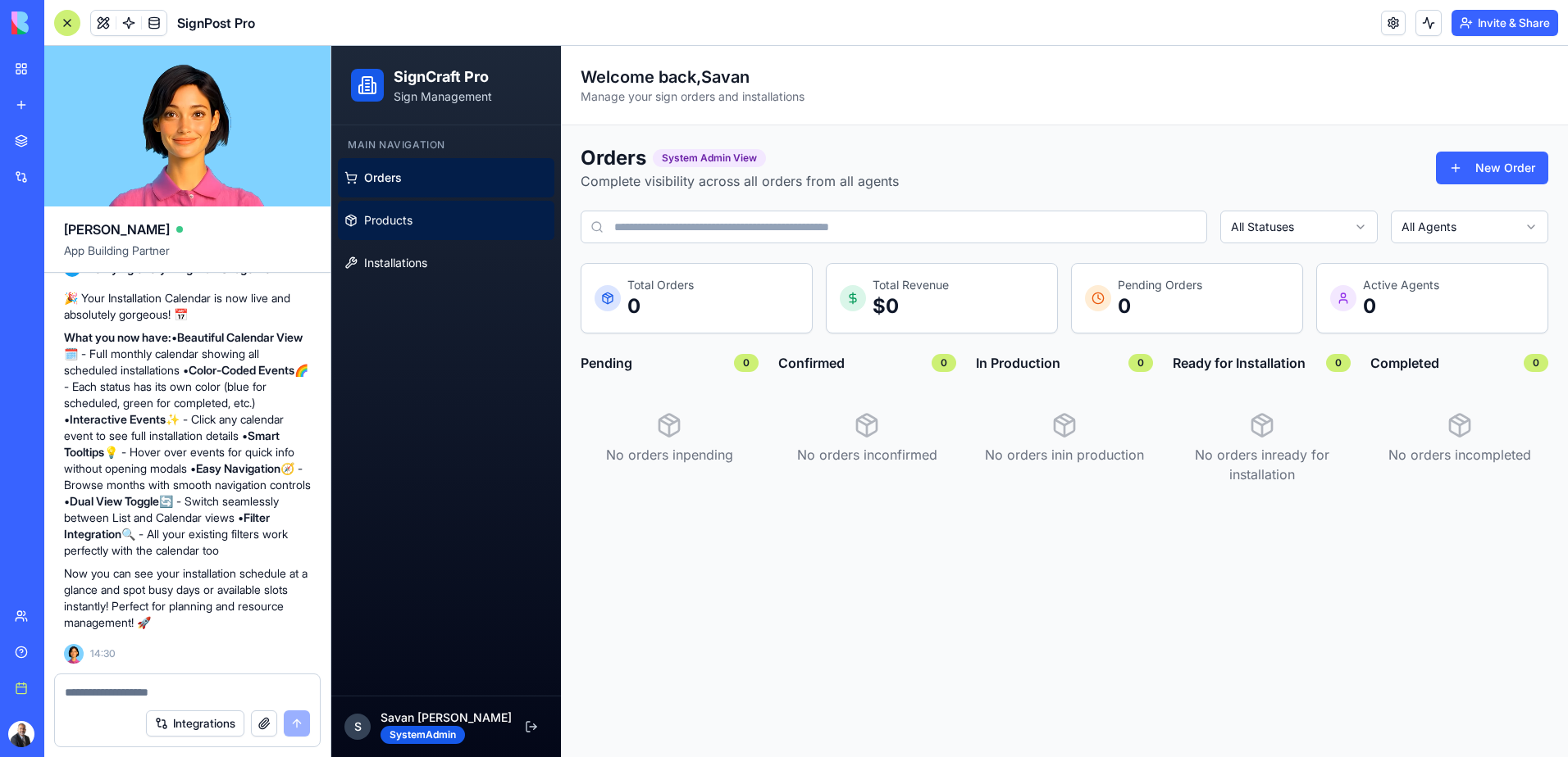
click at [396, 206] on link "Products" at bounding box center [446, 221] width 216 height 40
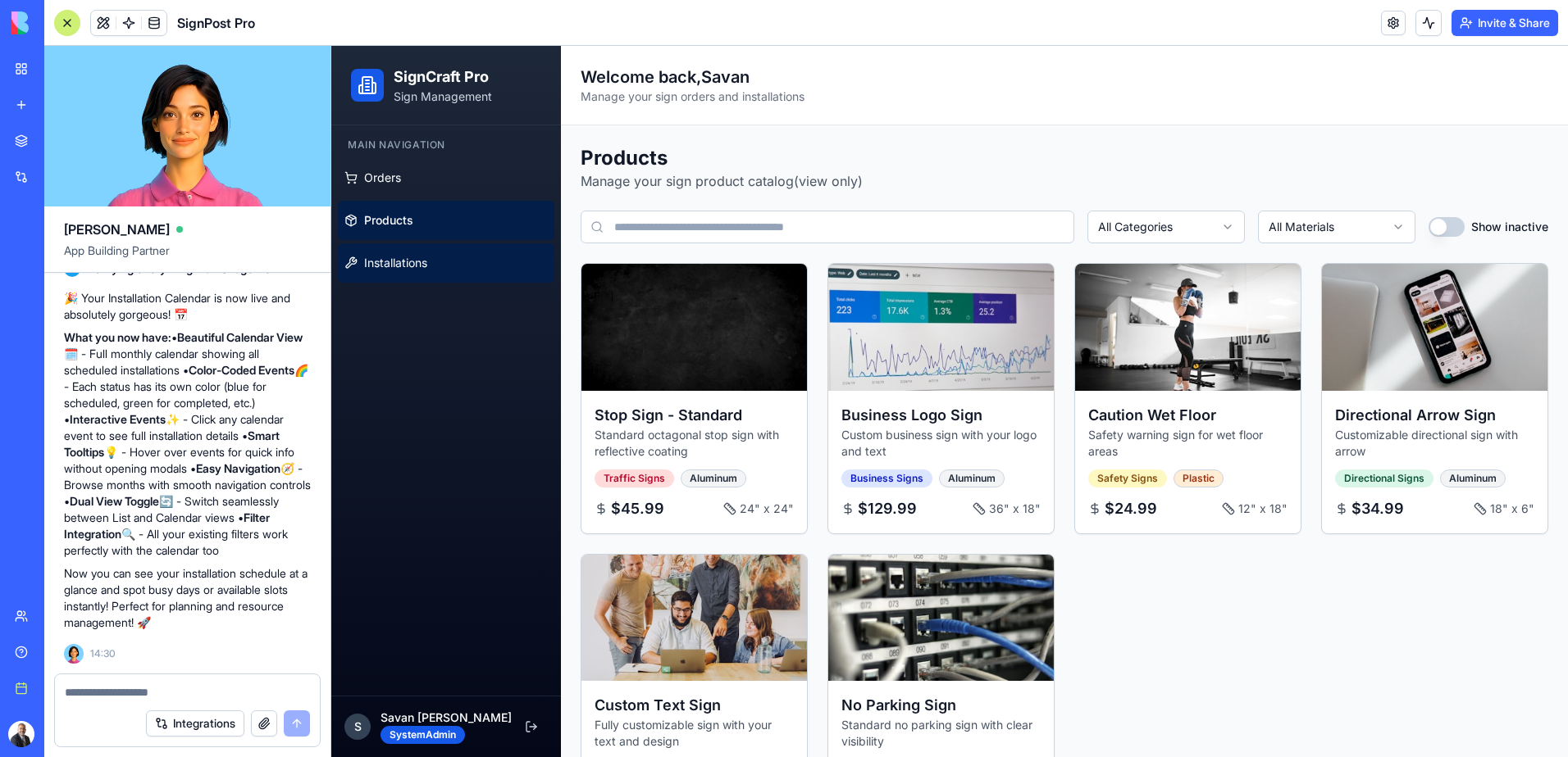
click at [394, 273] on link "Installations" at bounding box center [446, 263] width 216 height 40
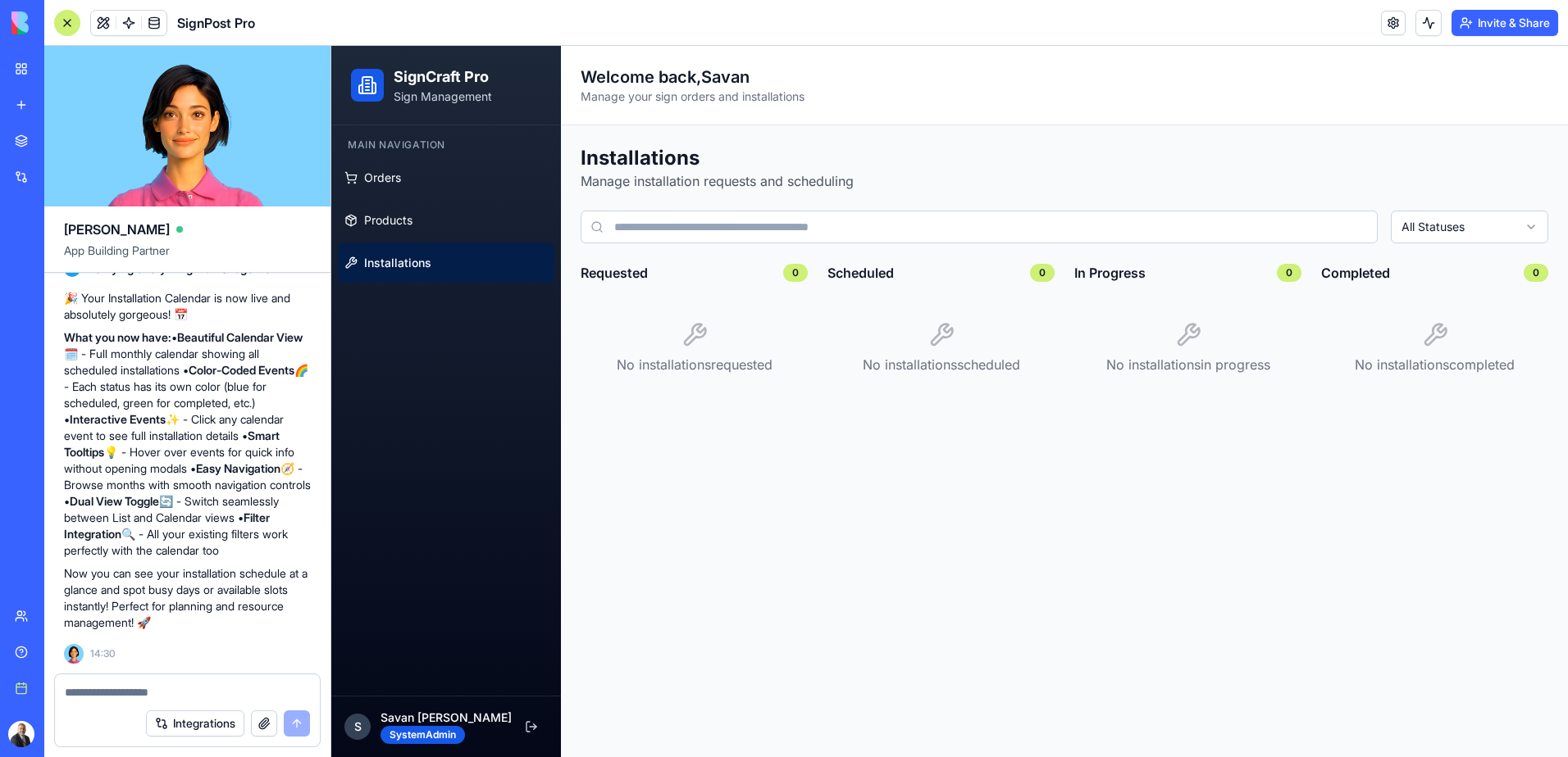
click at [362, 731] on div "S" at bounding box center [357, 726] width 26 height 26
click at [532, 728] on button at bounding box center [531, 726] width 32 height 32
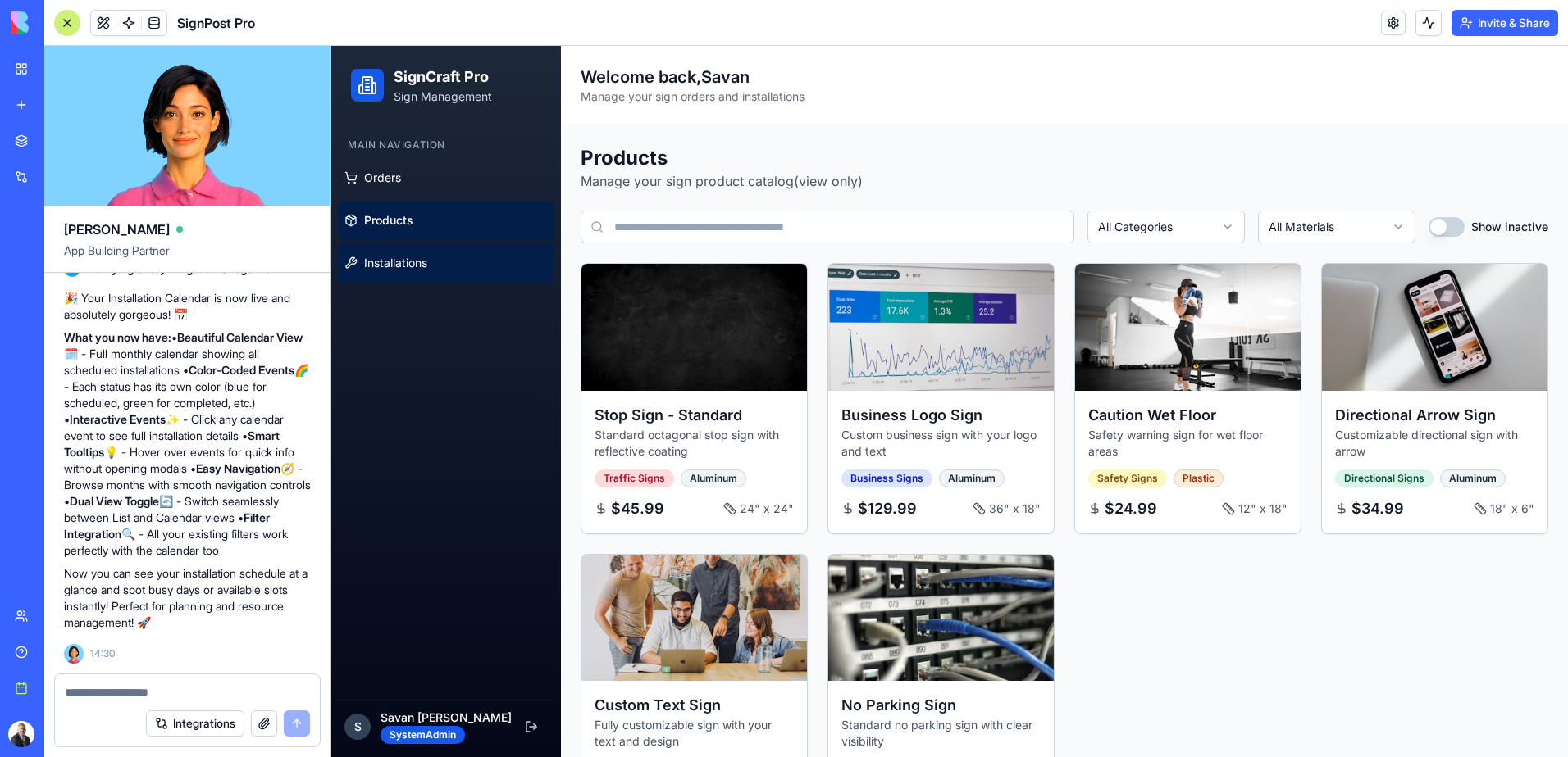
click at [393, 259] on span "Installations" at bounding box center [396, 263] width 63 height 16
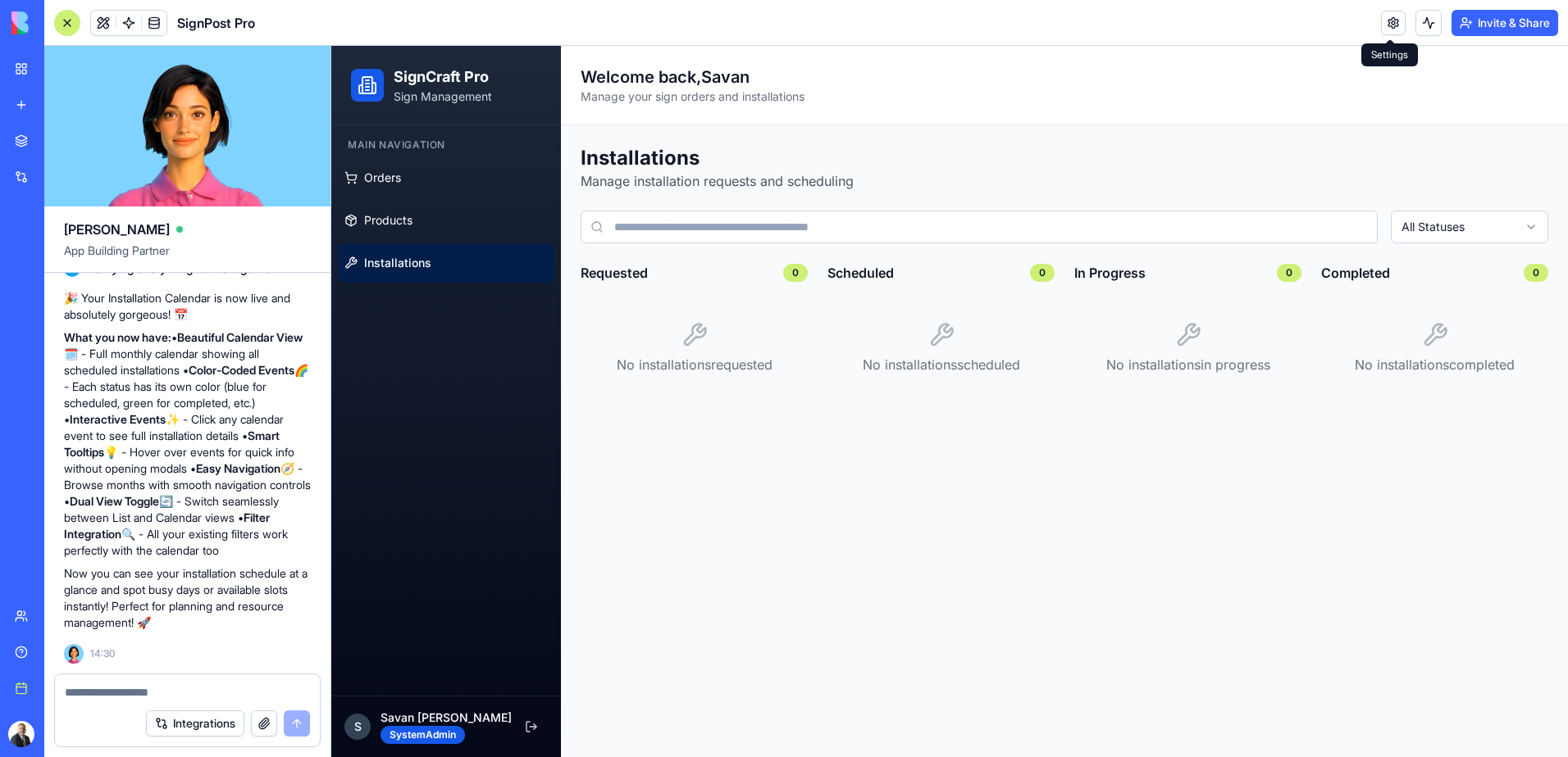
click at [1387, 26] on link at bounding box center [1392, 23] width 24 height 24
click at [1389, 23] on link at bounding box center [1392, 23] width 24 height 24
click at [1424, 23] on button at bounding box center [1428, 23] width 26 height 26
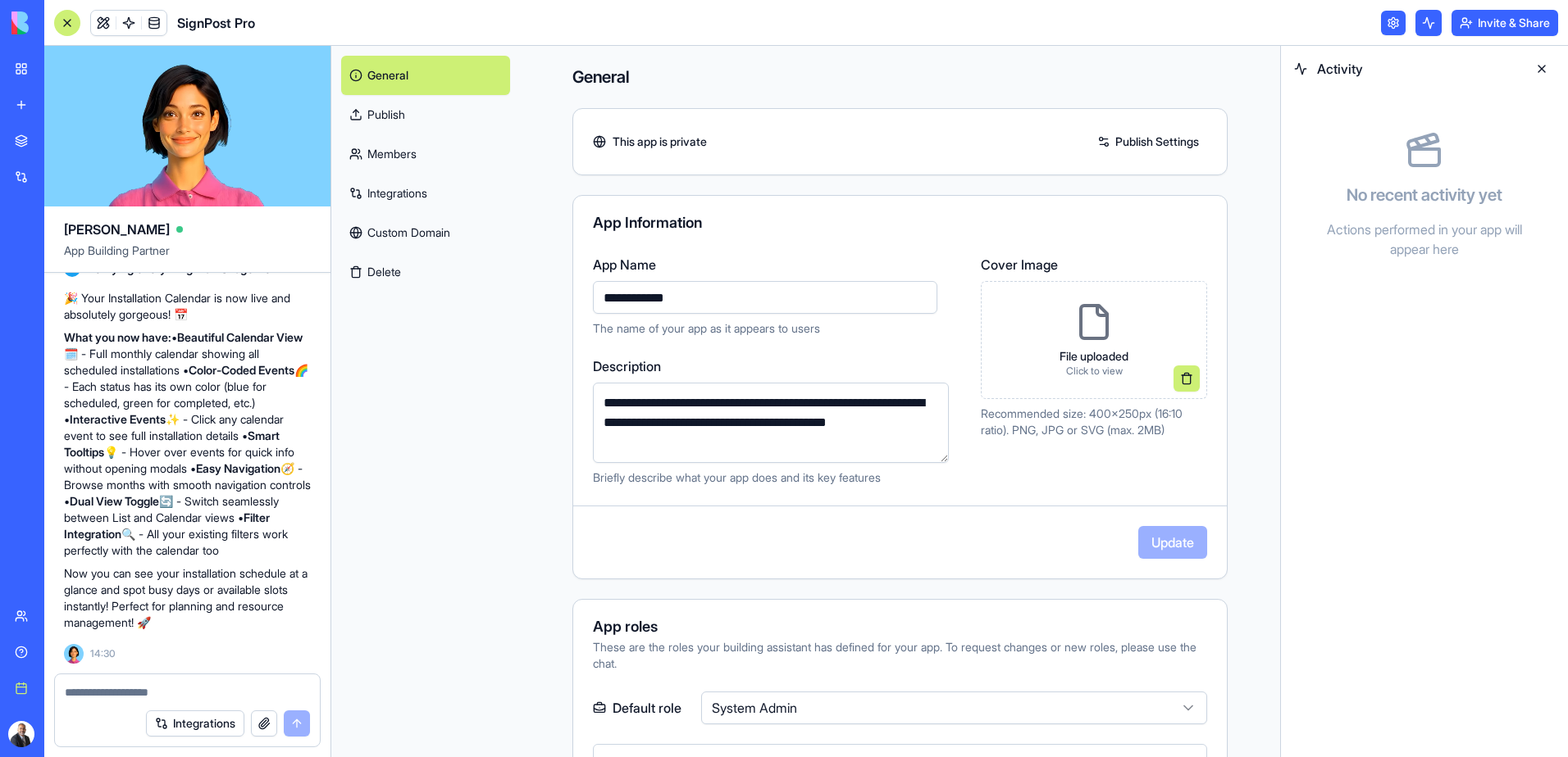
click at [1424, 23] on button at bounding box center [1428, 23] width 26 height 26
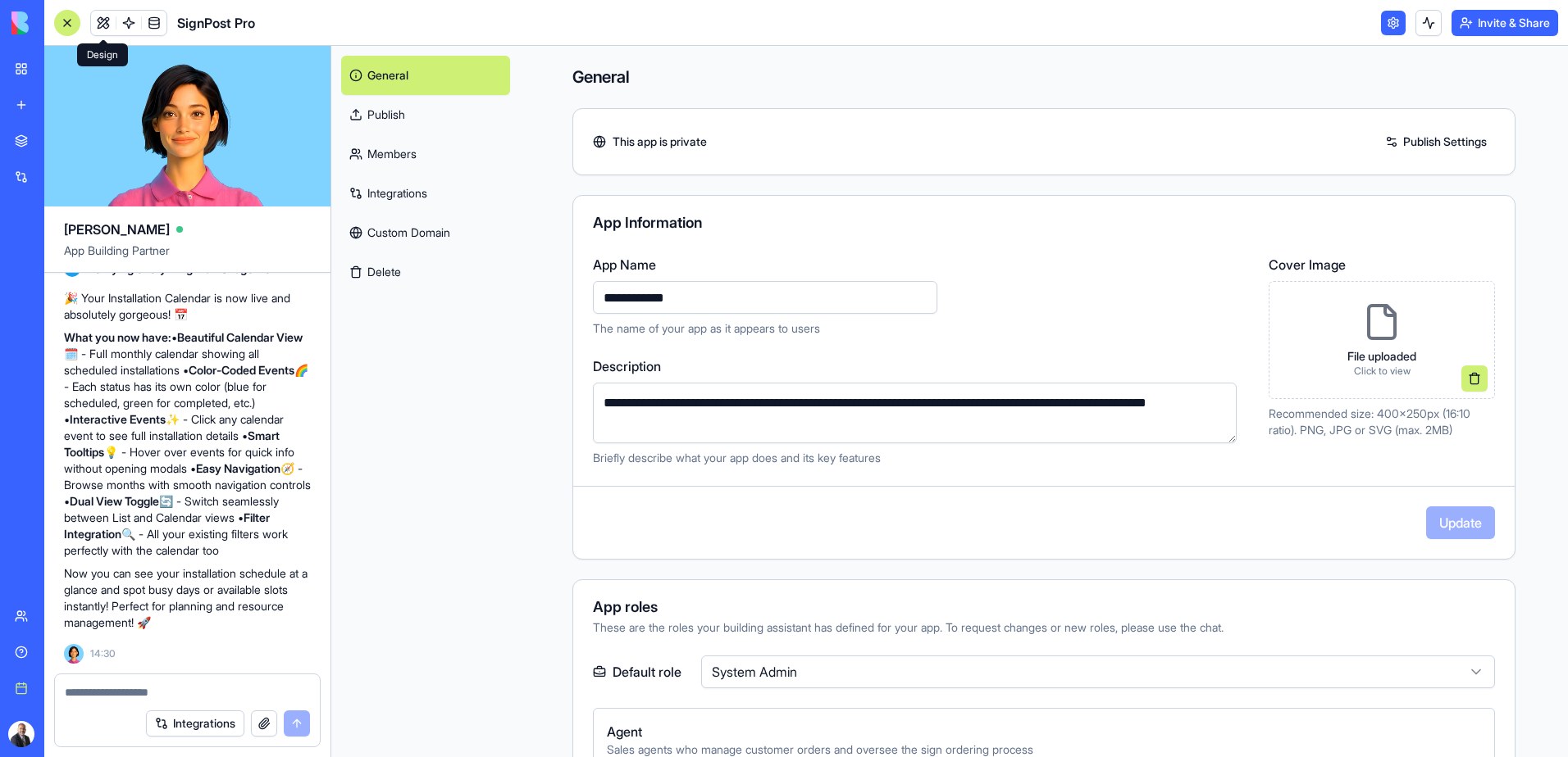
click at [105, 27] on link at bounding box center [103, 23] width 24 height 24
click at [109, 23] on link at bounding box center [103, 23] width 24 height 24
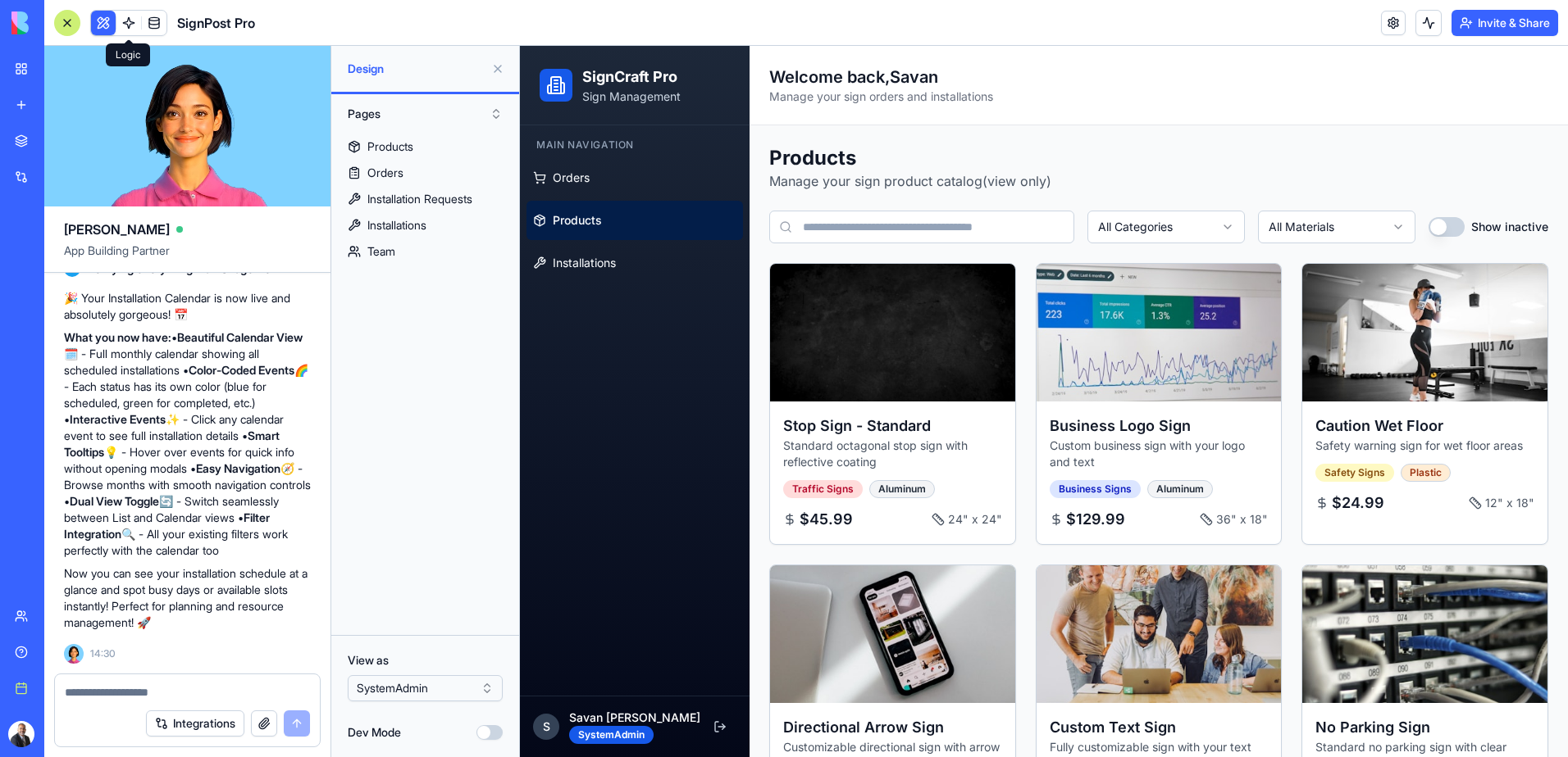
click at [603, 226] on link "Products" at bounding box center [635, 221] width 216 height 40
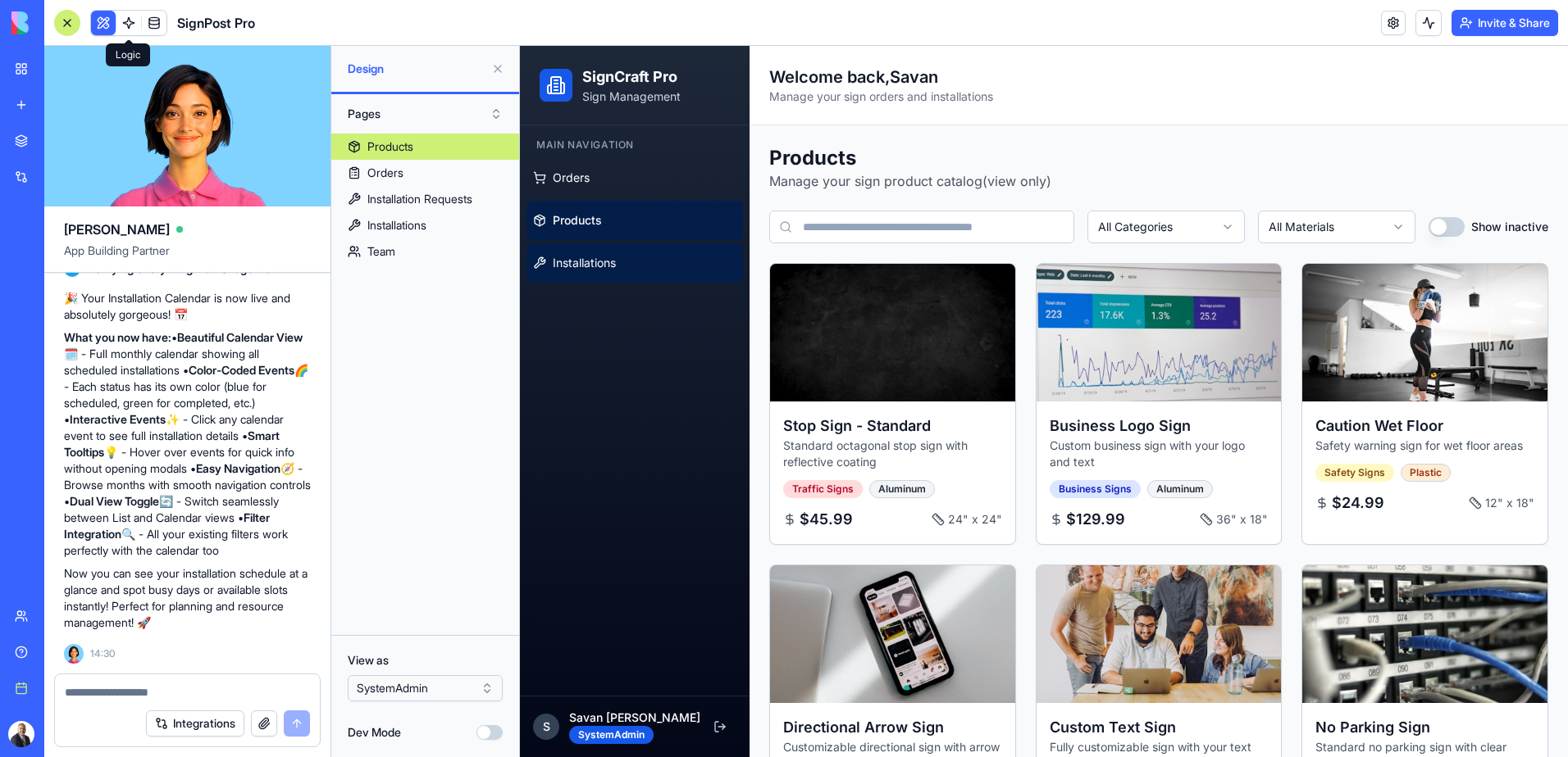
click at [596, 260] on span "Installations" at bounding box center [584, 263] width 63 height 16
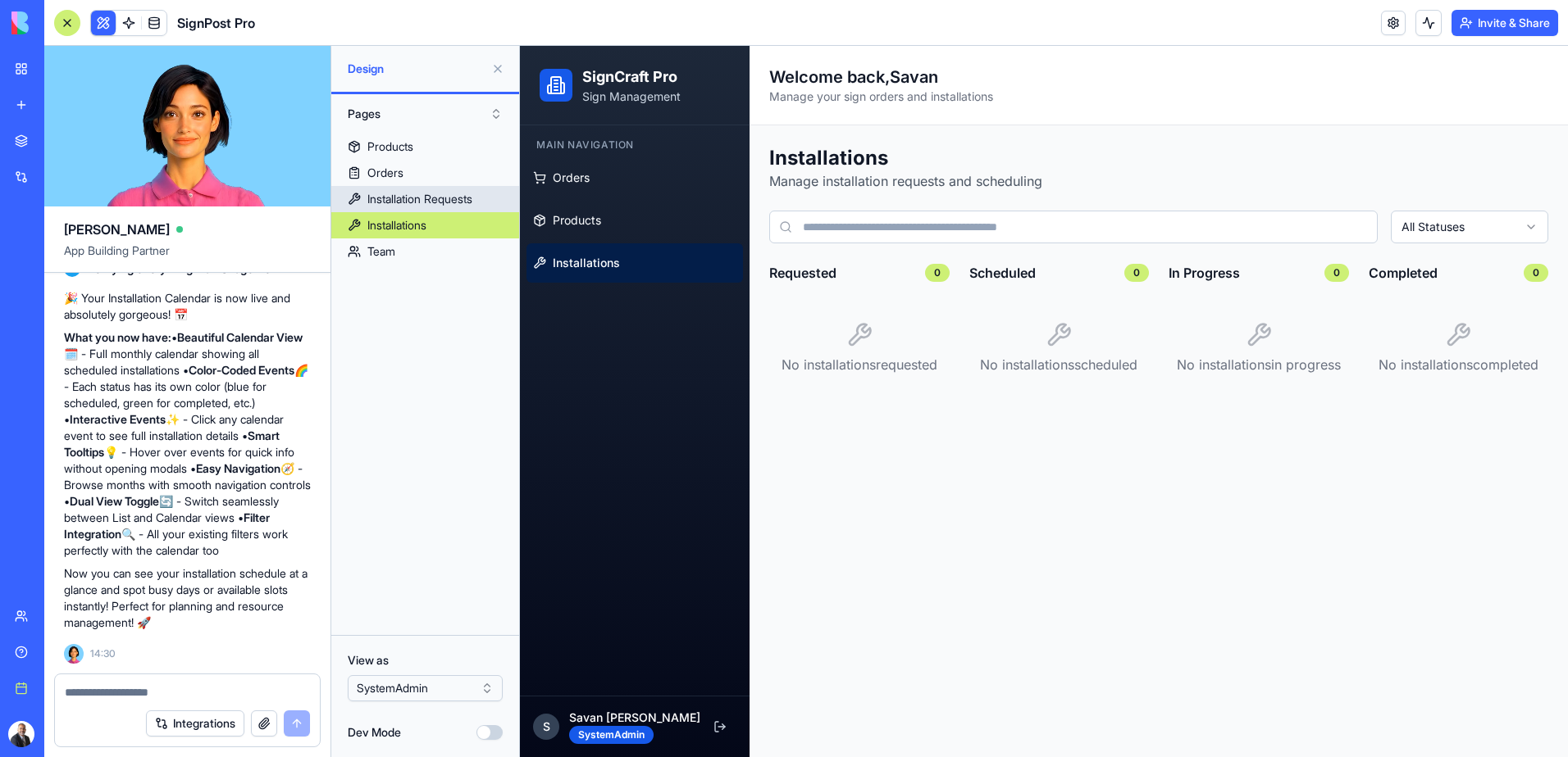
click at [411, 197] on div "Installation Requests" at bounding box center [419, 199] width 105 height 16
click at [404, 194] on div "Installation Requests" at bounding box center [419, 199] width 105 height 16
click at [404, 195] on div "Installation Requests" at bounding box center [419, 199] width 105 height 16
click at [403, 231] on div "Installations" at bounding box center [396, 225] width 59 height 16
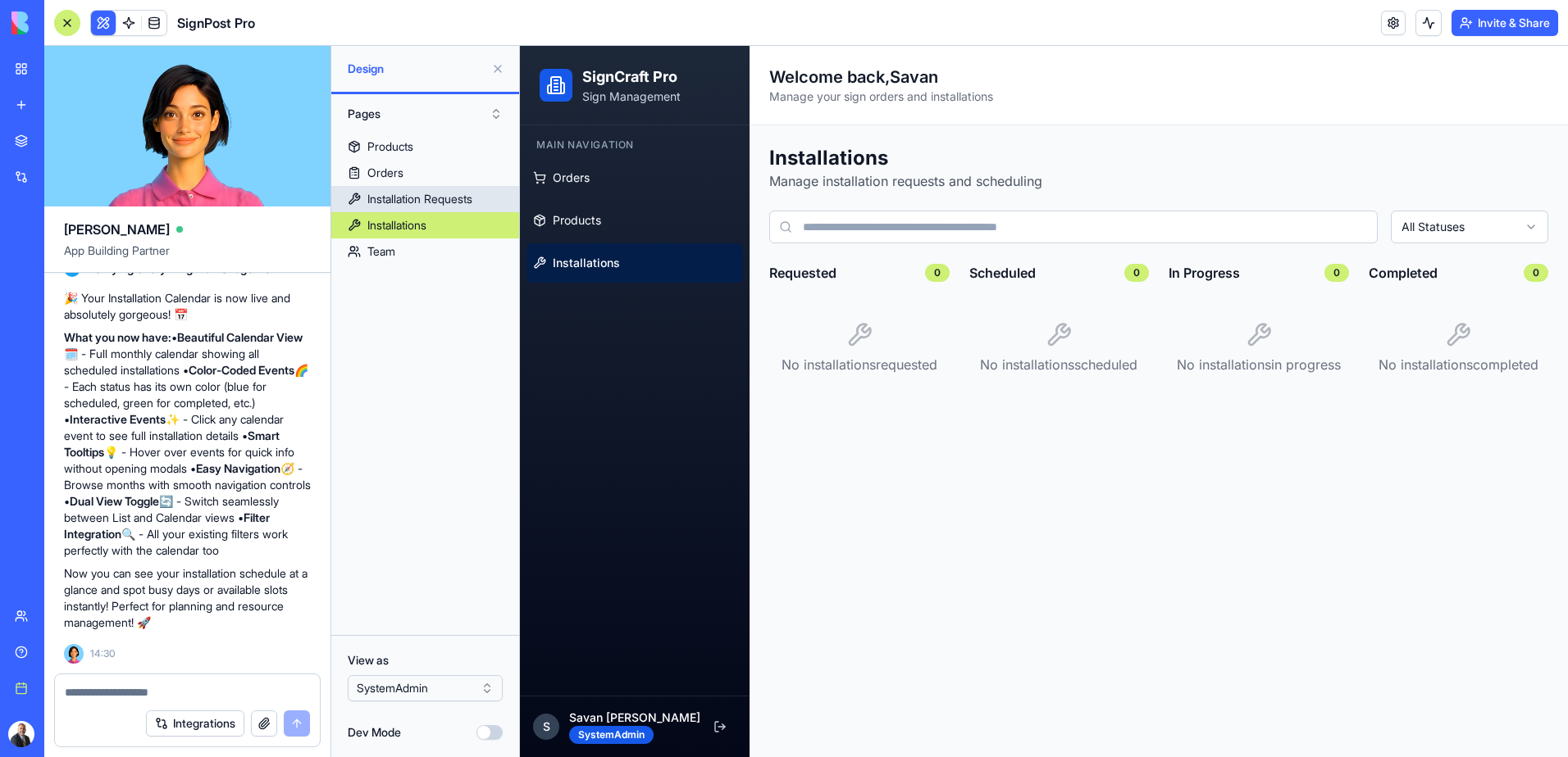
click at [405, 204] on div "Installation Requests" at bounding box center [419, 199] width 105 height 16
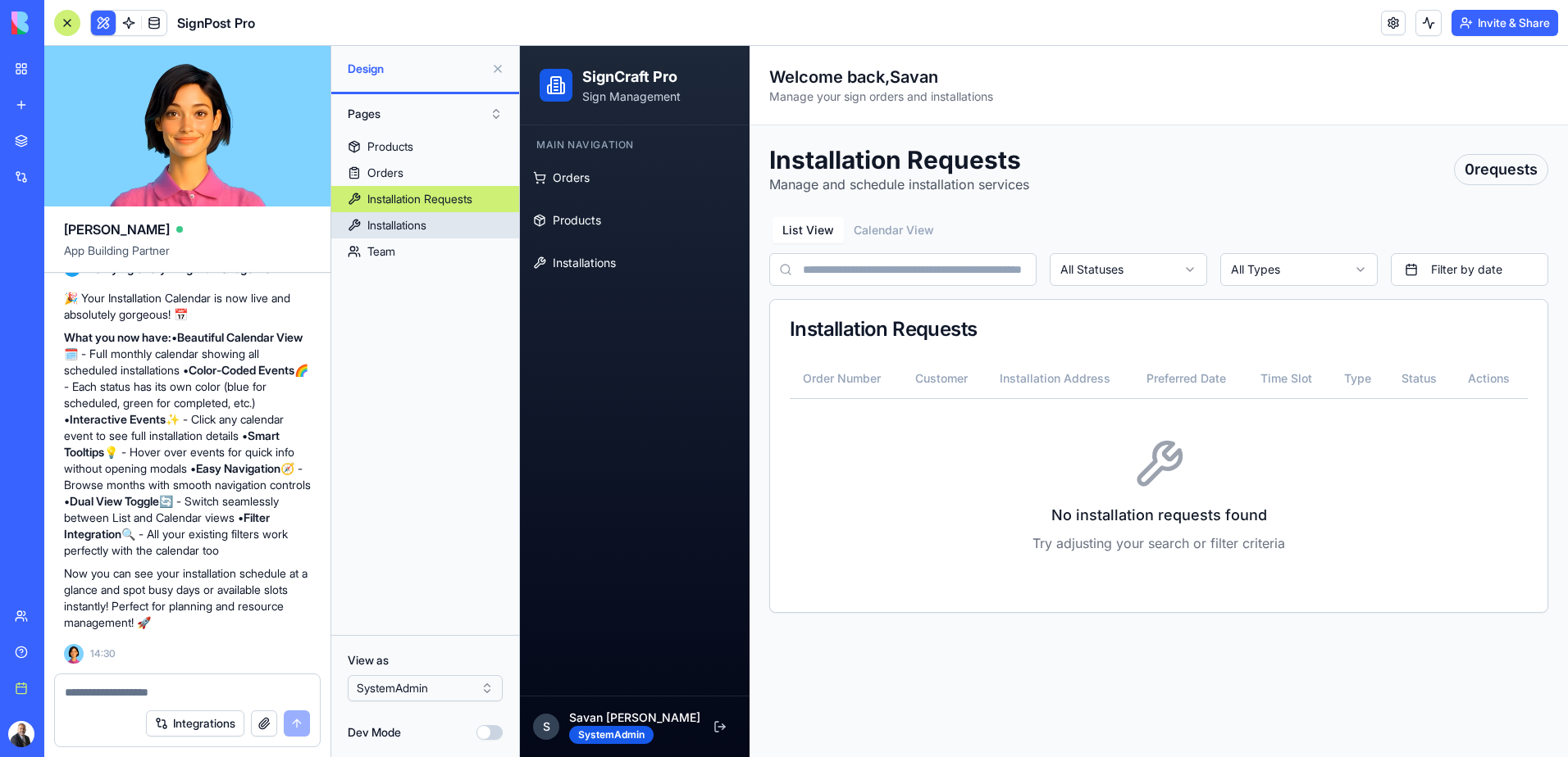
click at [426, 229] on div "Installations" at bounding box center [396, 225] width 59 height 16
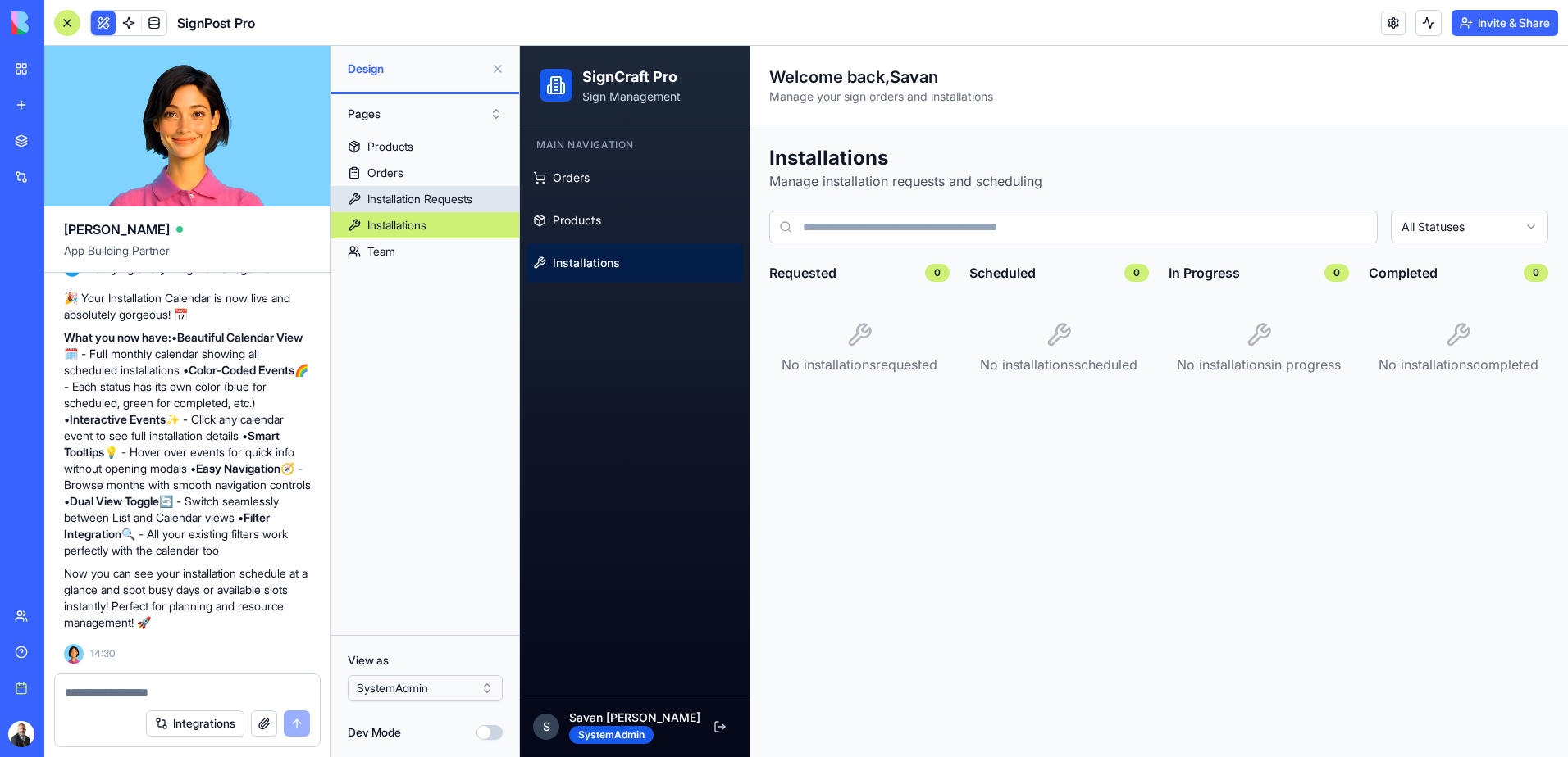
click at [426, 196] on div "Installation Requests" at bounding box center [419, 199] width 105 height 16
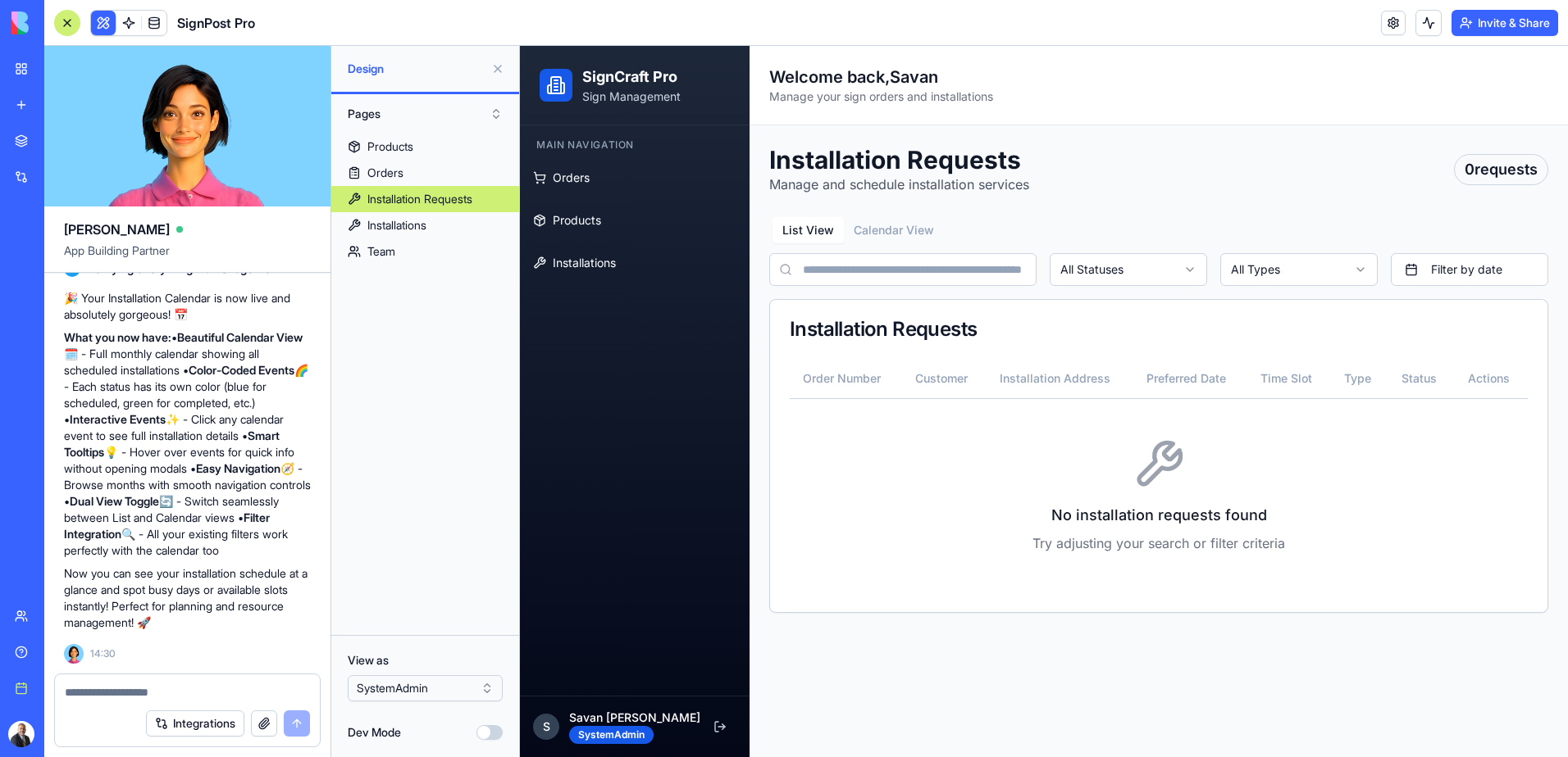
click at [426, 196] on div "Installation Requests" at bounding box center [419, 199] width 105 height 16
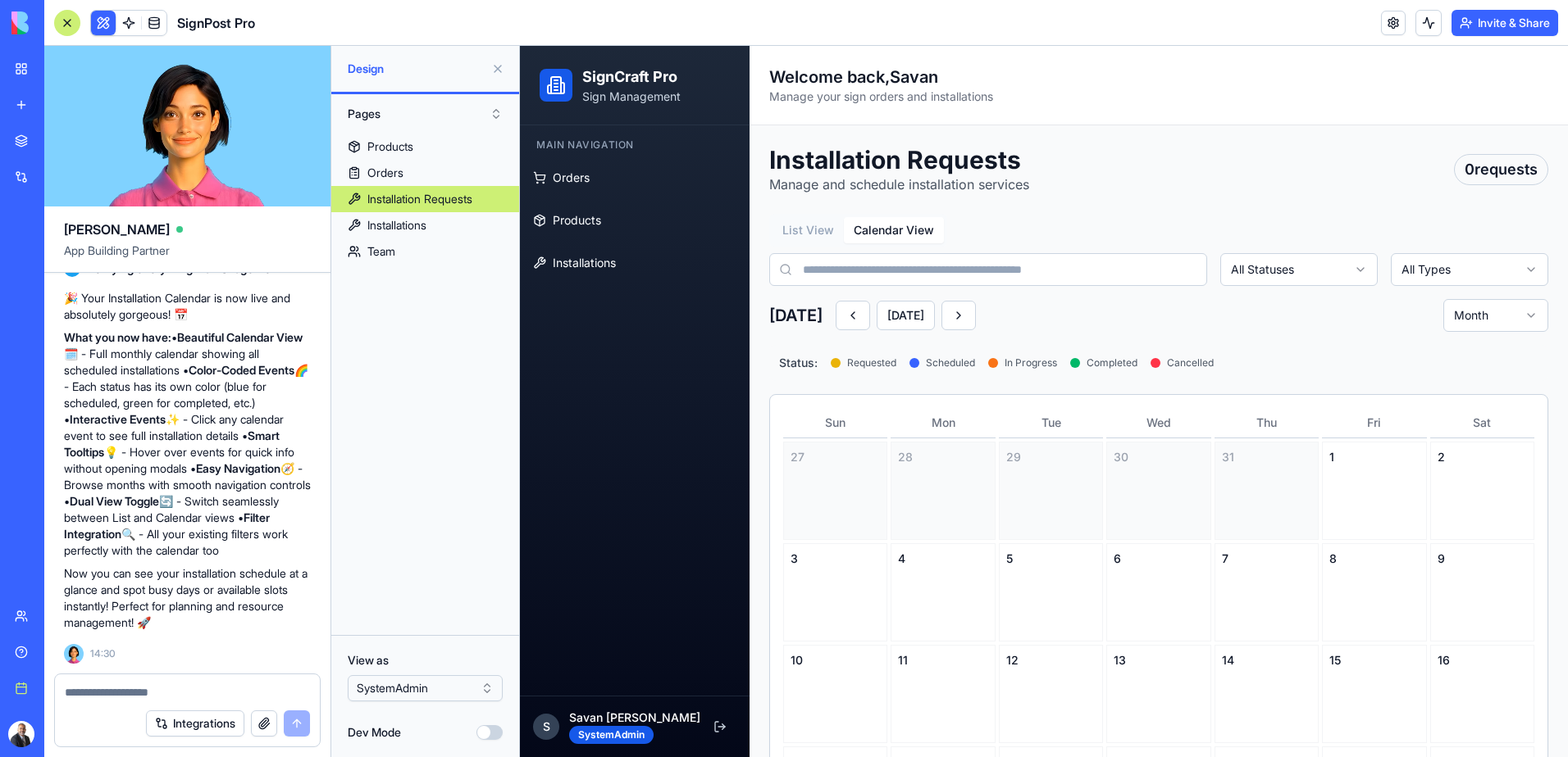
click at [903, 237] on button "Calendar View" at bounding box center [894, 230] width 100 height 26
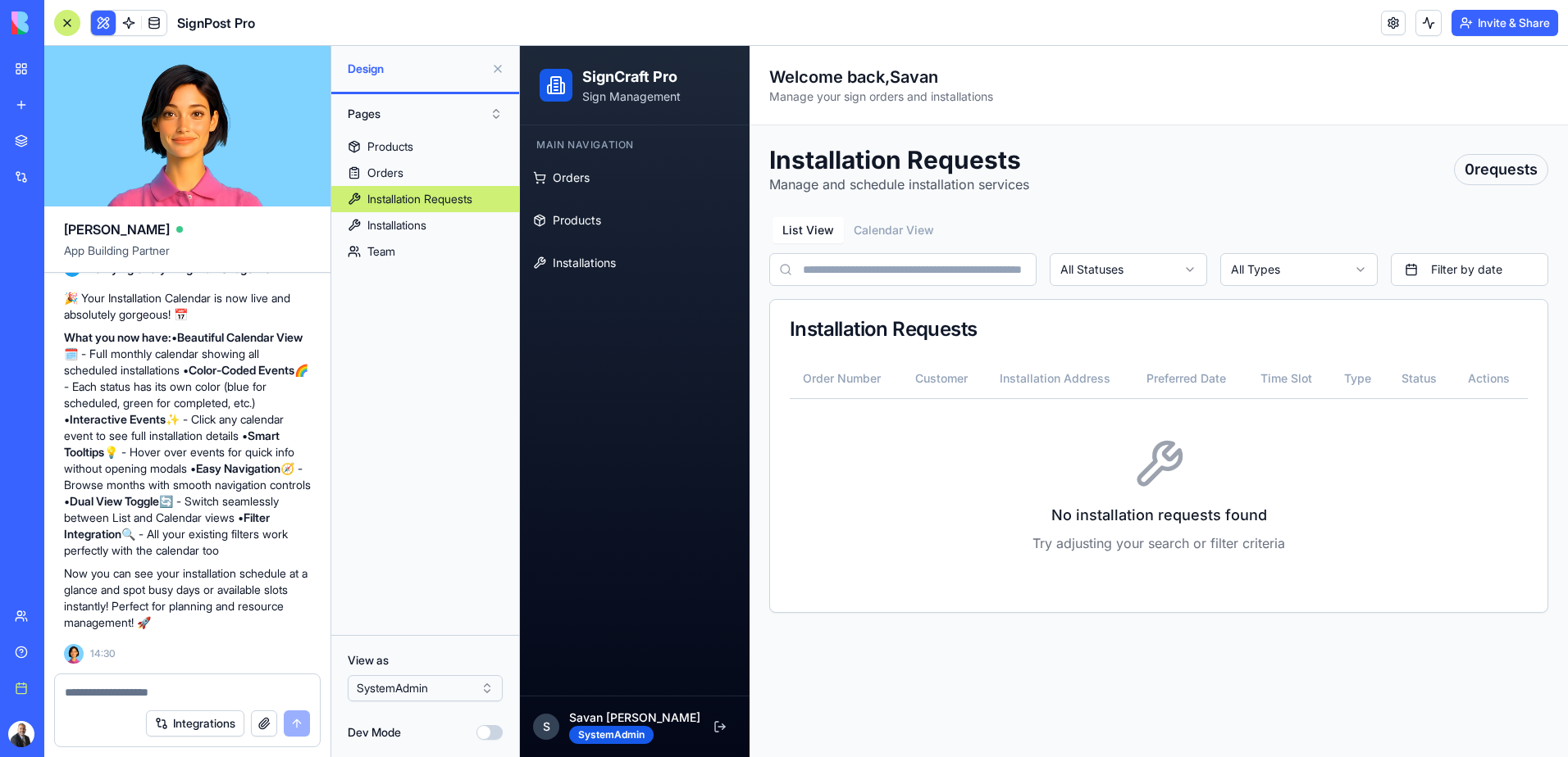
click at [814, 237] on button "List View" at bounding box center [808, 230] width 71 height 26
click at [1160, 477] on icon at bounding box center [1159, 465] width 52 height 52
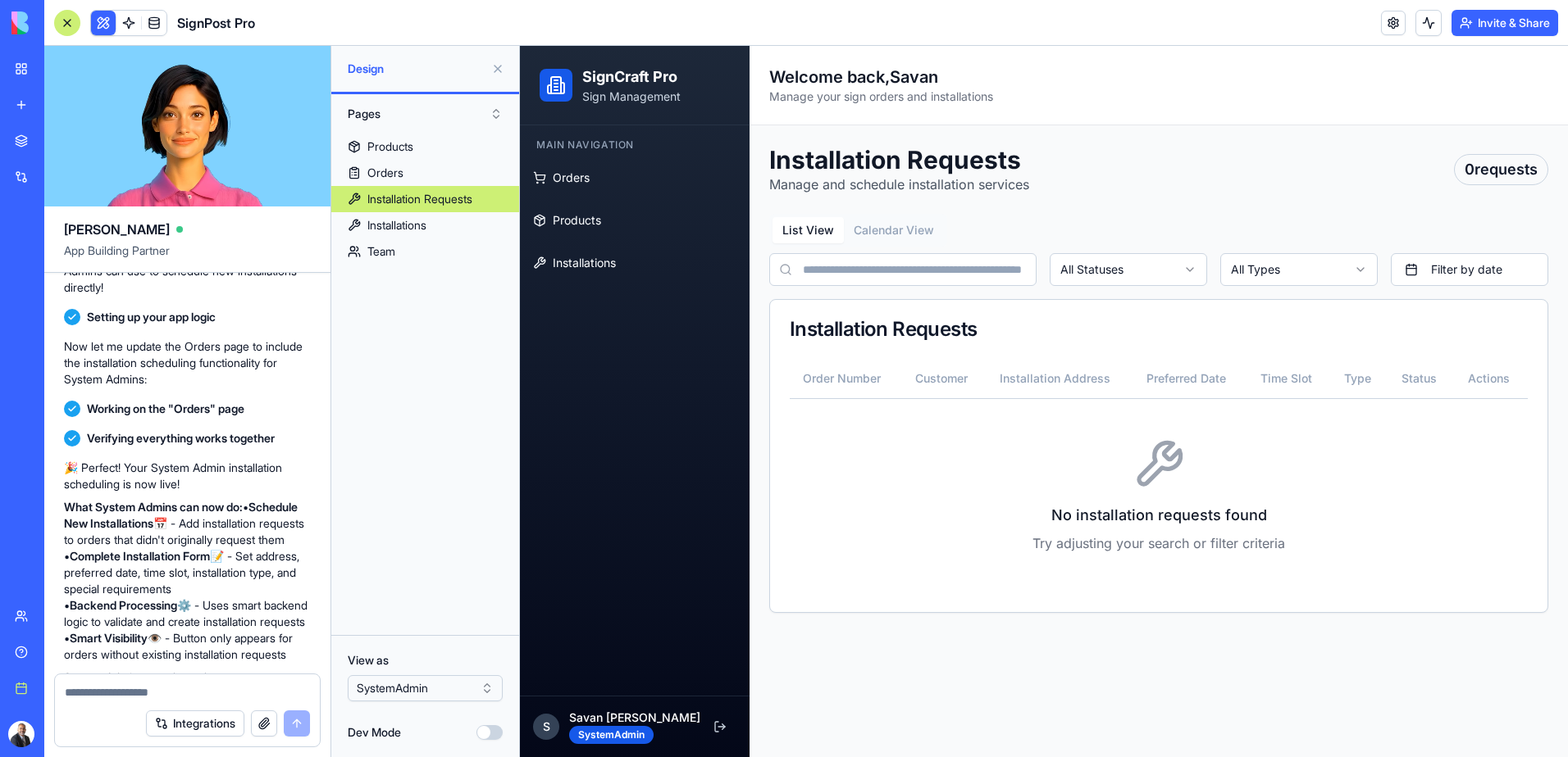
scroll to position [4140, 0]
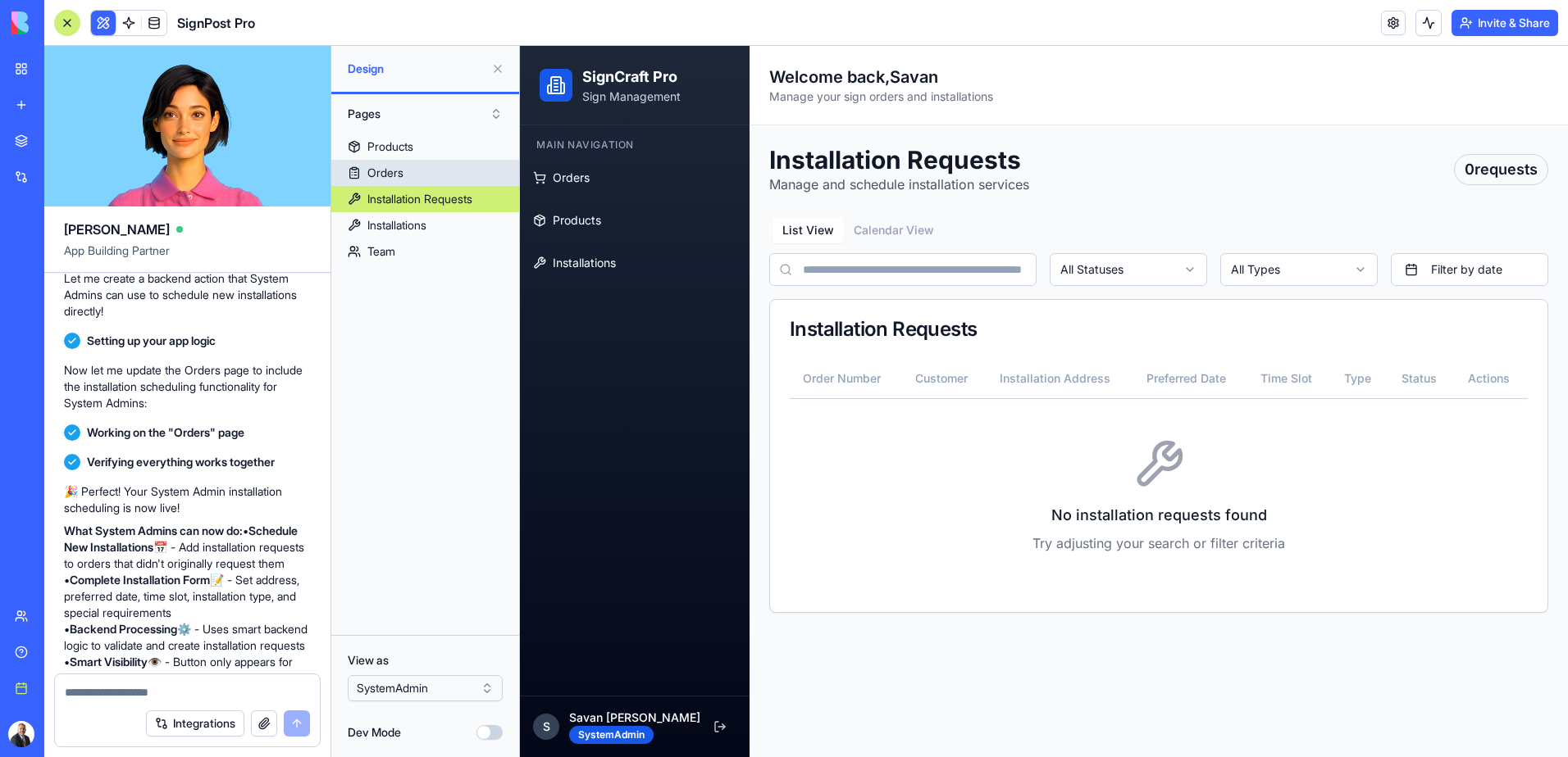
click at [398, 173] on div "Orders" at bounding box center [385, 173] width 36 height 16
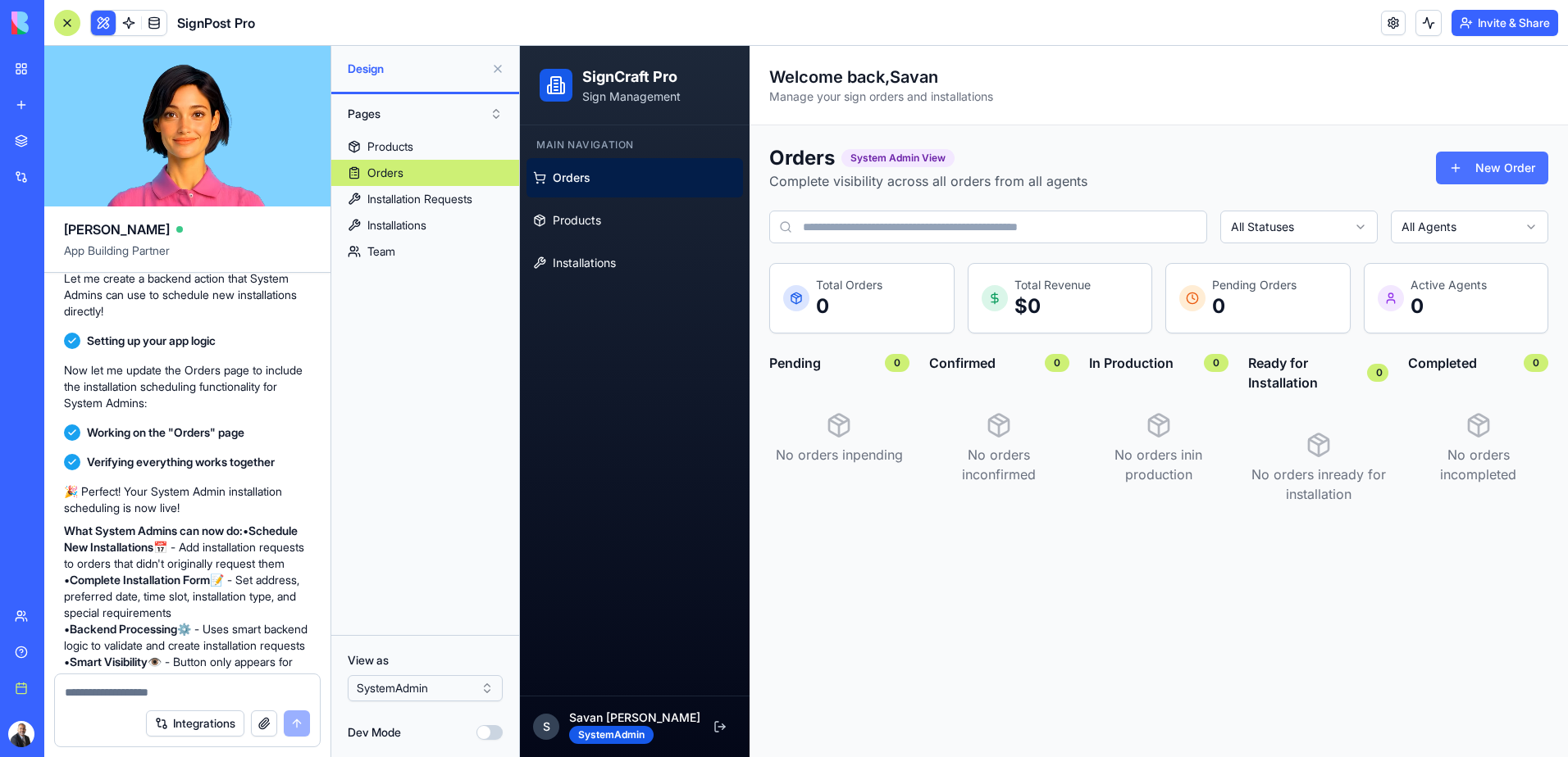
click at [1485, 169] on button "New Order" at bounding box center [1491, 168] width 113 height 32
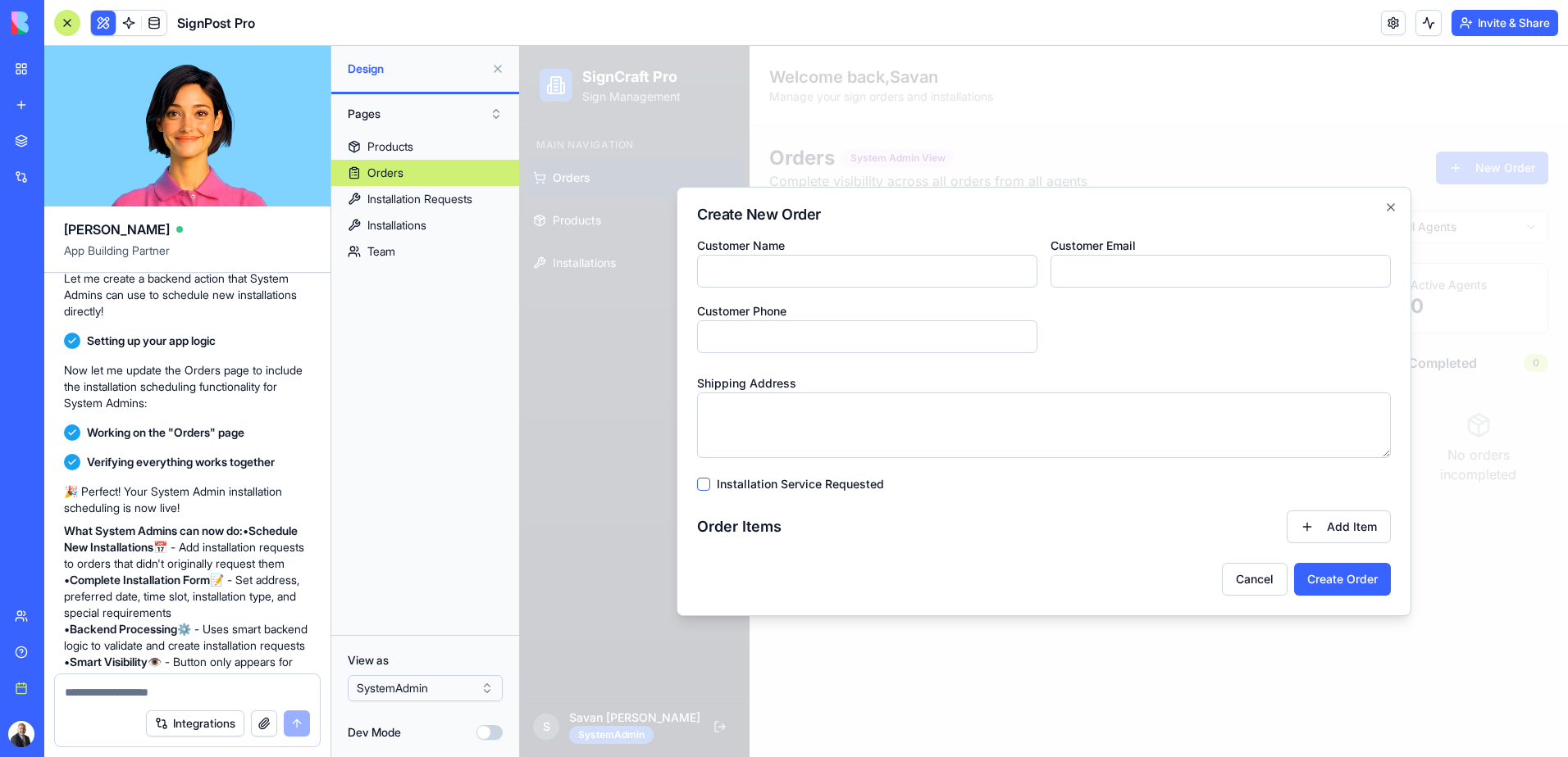
click at [793, 484] on label "Installation Service Requested" at bounding box center [801, 484] width 168 height 12
click at [711, 484] on button "Installation Service Requested" at bounding box center [703, 484] width 14 height 14
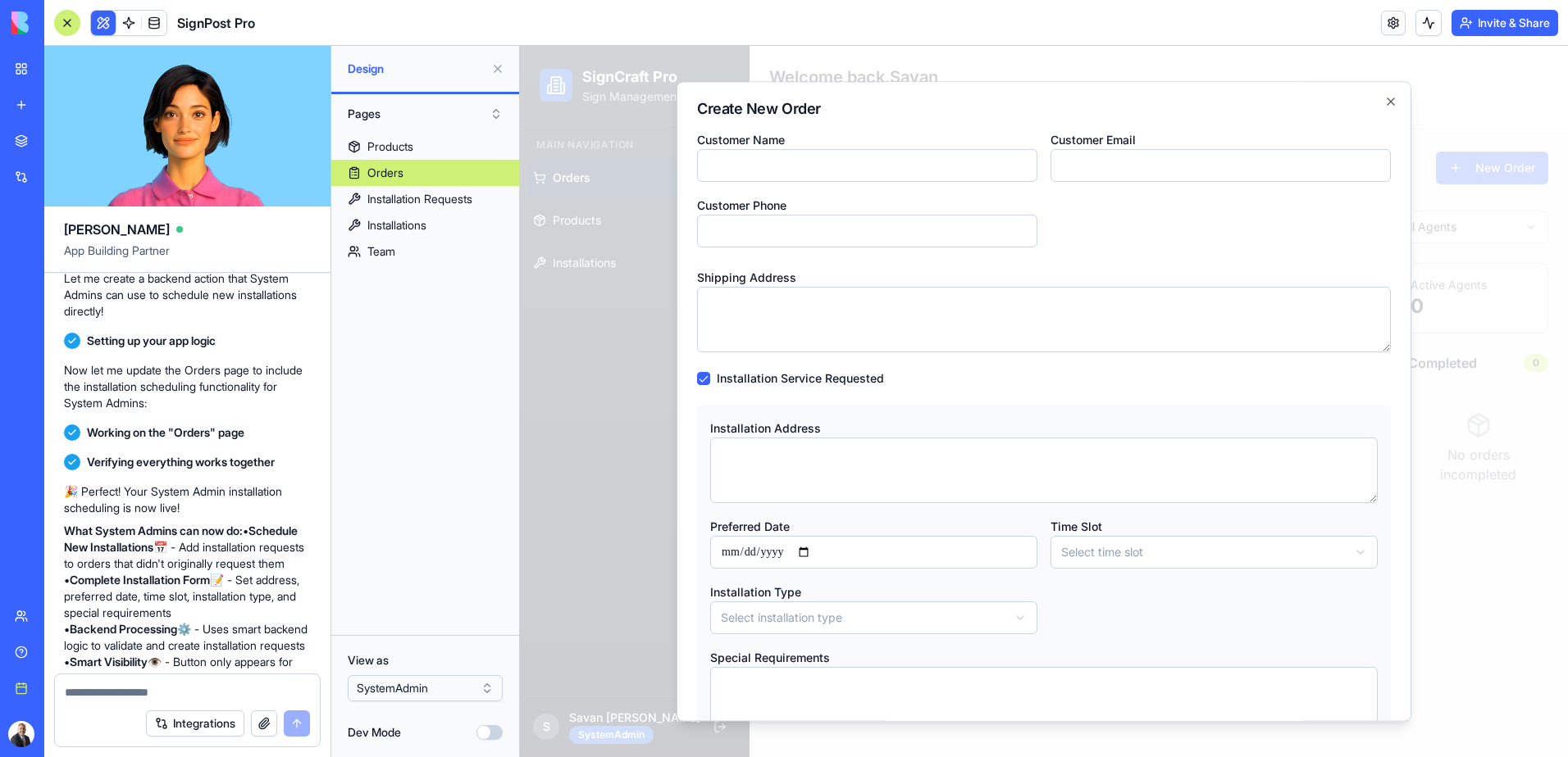
click at [850, 165] on input "Customer Name" at bounding box center [867, 166] width 340 height 32
click at [1100, 222] on div "Customer Name Customer Email Customer Phone" at bounding box center [1043, 188] width 693 height 118
click at [1388, 102] on icon "button" at bounding box center [1390, 101] width 6 height 6
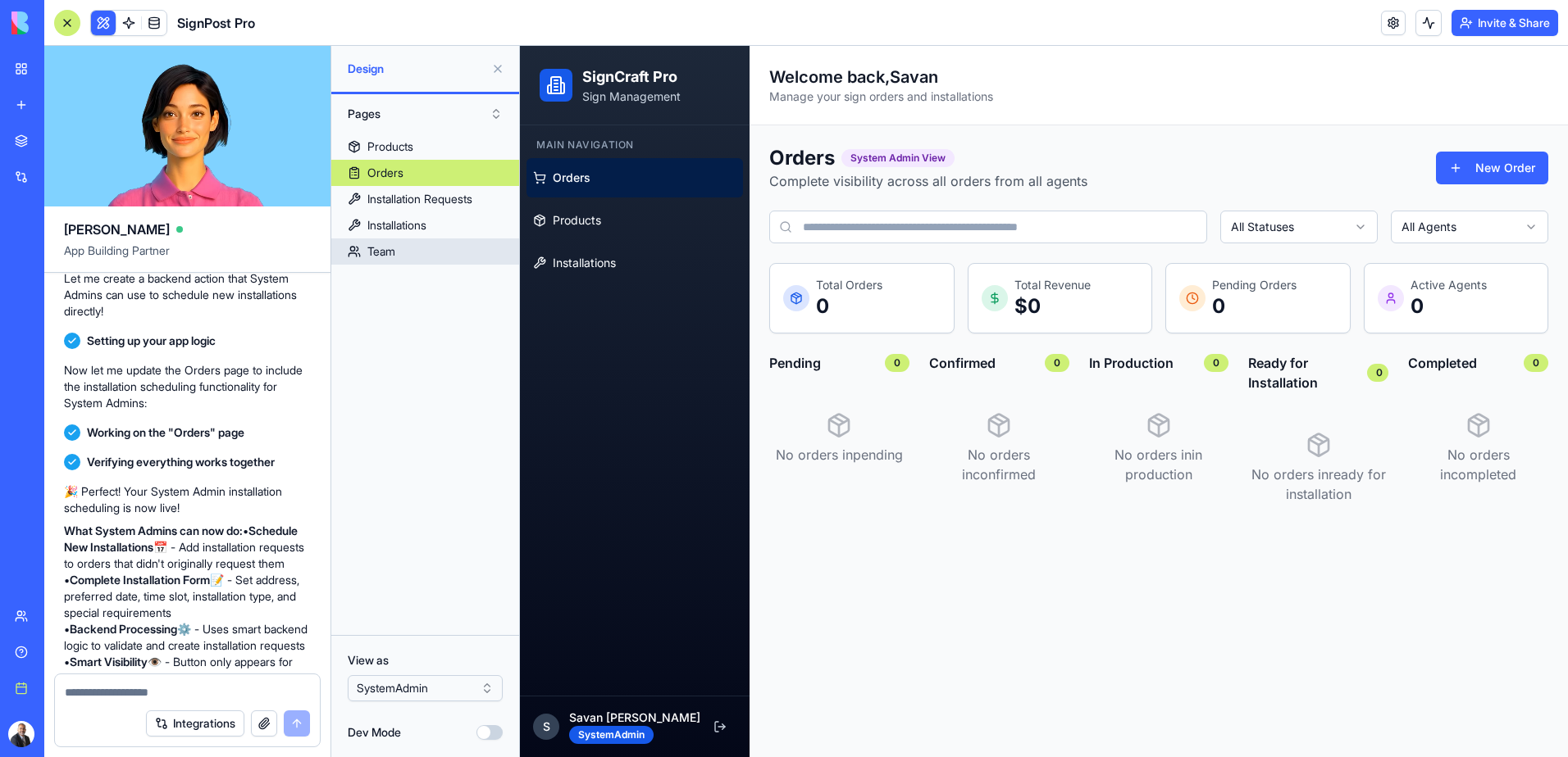
click at [399, 255] on link "Team" at bounding box center [425, 251] width 188 height 26
click at [412, 250] on link "Team" at bounding box center [425, 251] width 188 height 26
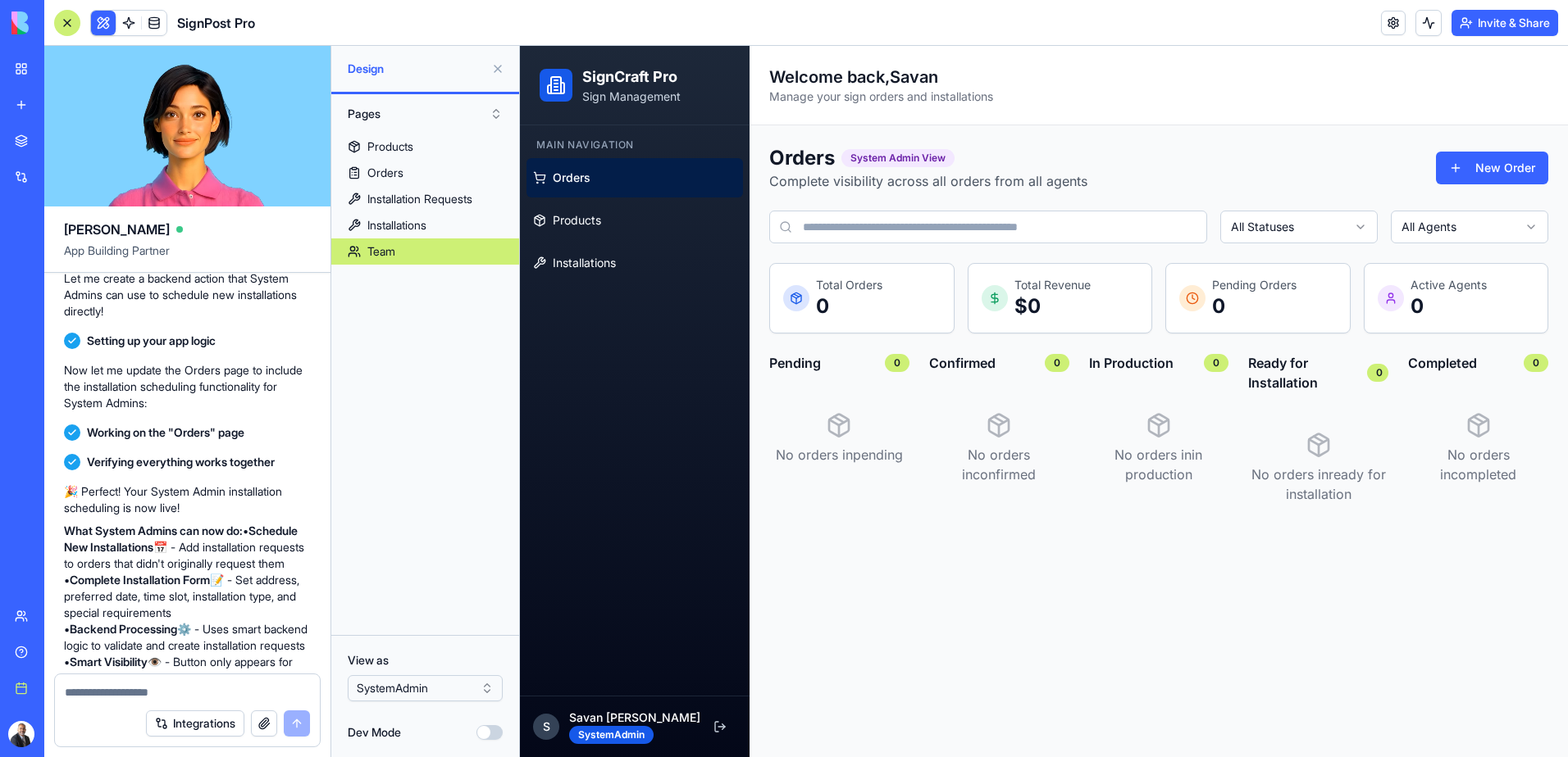
click at [400, 249] on link "Team" at bounding box center [425, 251] width 188 height 26
click at [400, 258] on link "Team" at bounding box center [425, 251] width 188 height 26
click at [481, 689] on html "BETA My Workspace New app Marketplace Integrations Recent SignPost Pro Social M…" at bounding box center [784, 378] width 1568 height 757
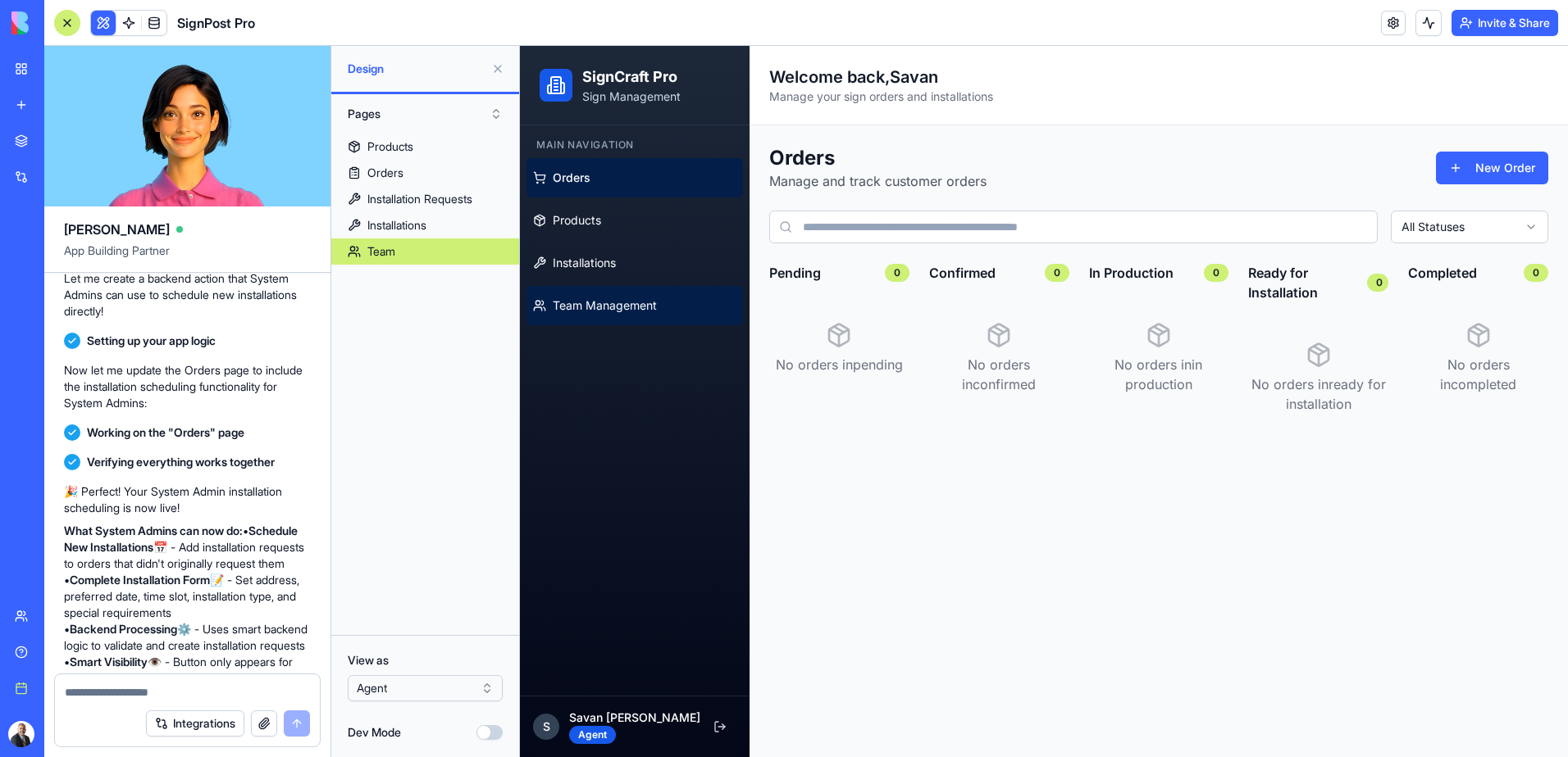
click at [601, 301] on span "Team Management" at bounding box center [604, 306] width 104 height 16
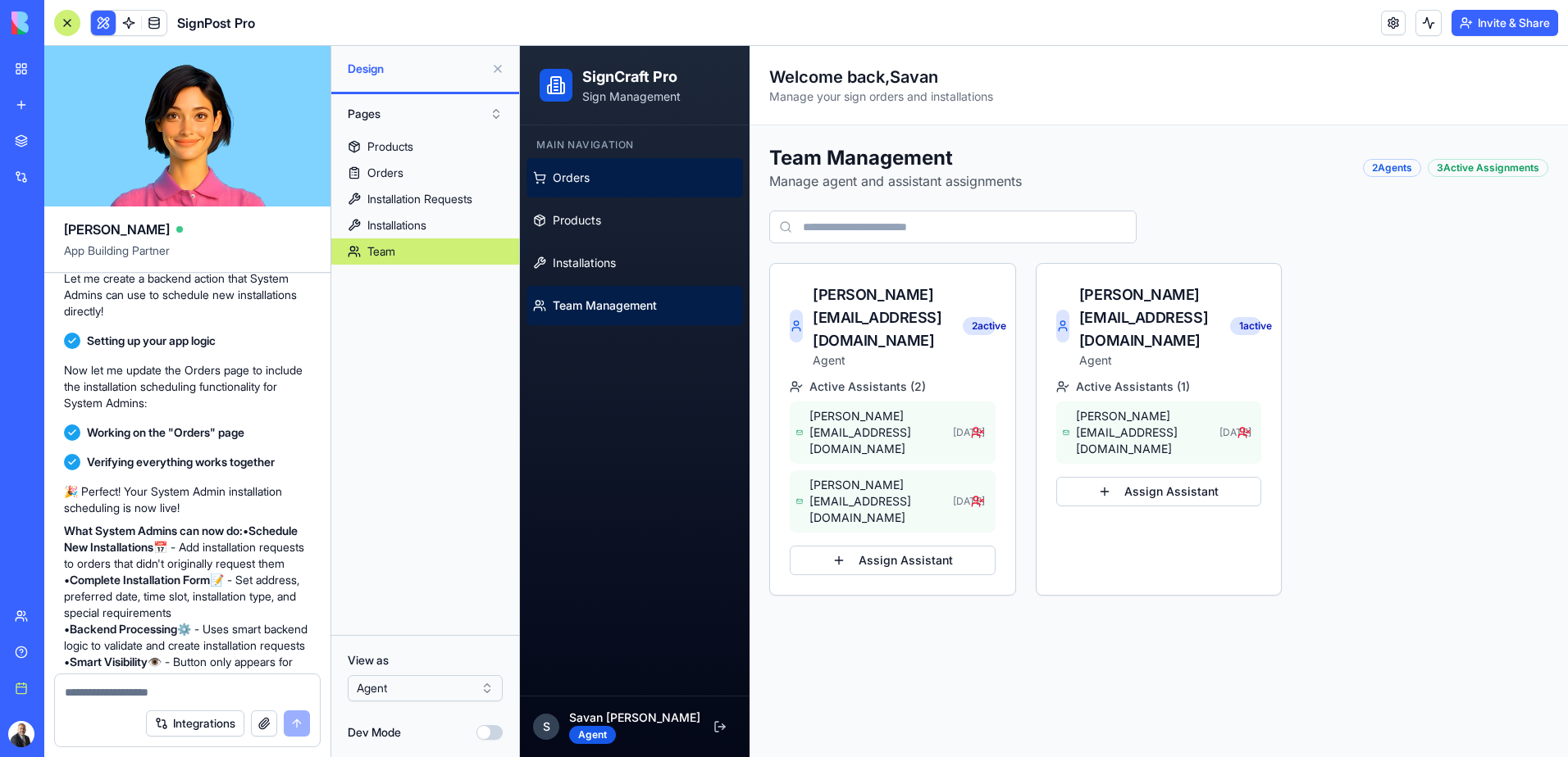
click at [571, 177] on span "Orders" at bounding box center [571, 178] width 37 height 16
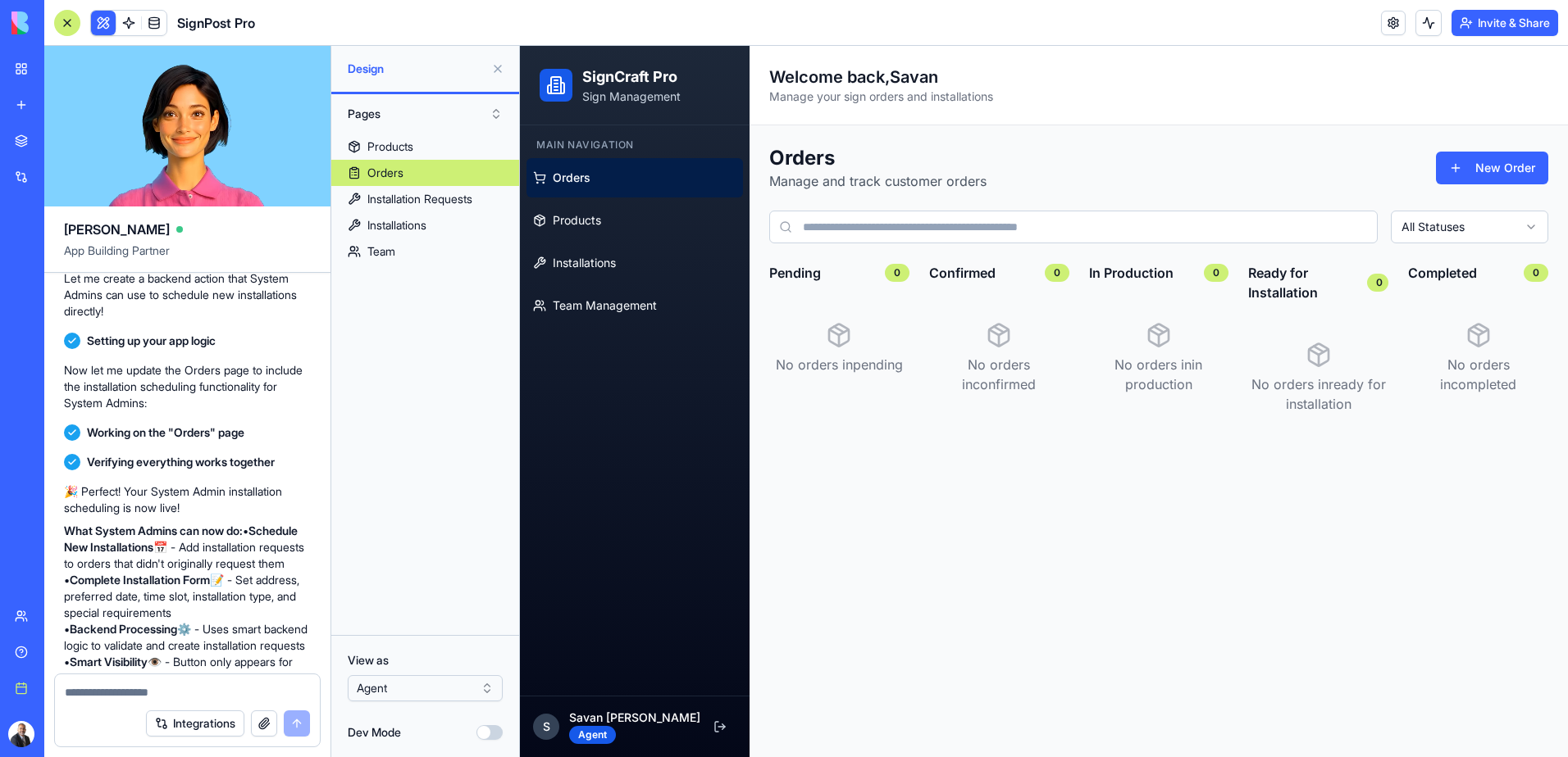
click at [584, 177] on span "Orders" at bounding box center [572, 178] width 38 height 16
click at [592, 213] on span "Products" at bounding box center [577, 221] width 49 height 16
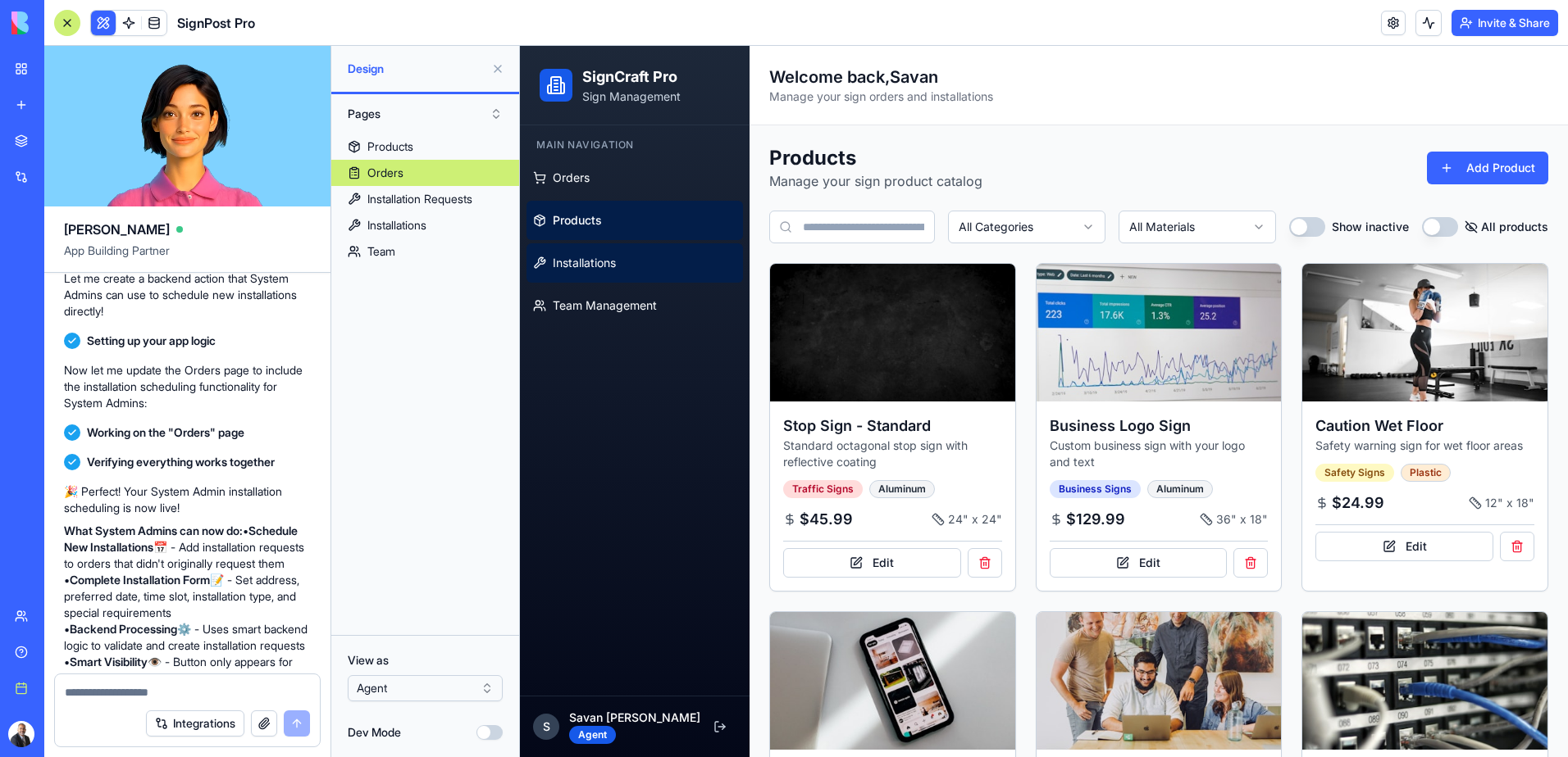
click at [591, 251] on link "Installations" at bounding box center [635, 263] width 216 height 40
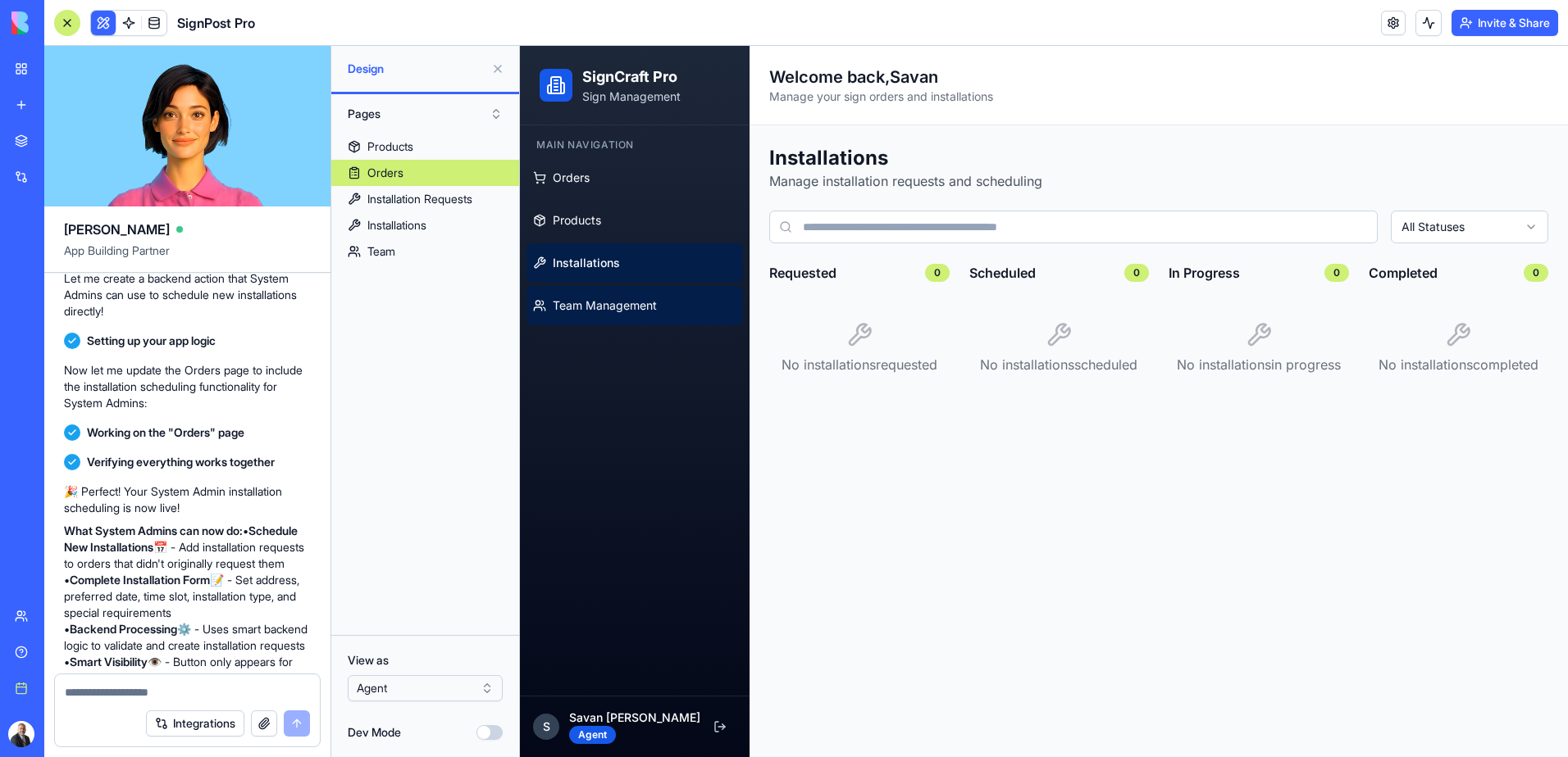
click at [592, 288] on link "Team Management" at bounding box center [635, 306] width 216 height 40
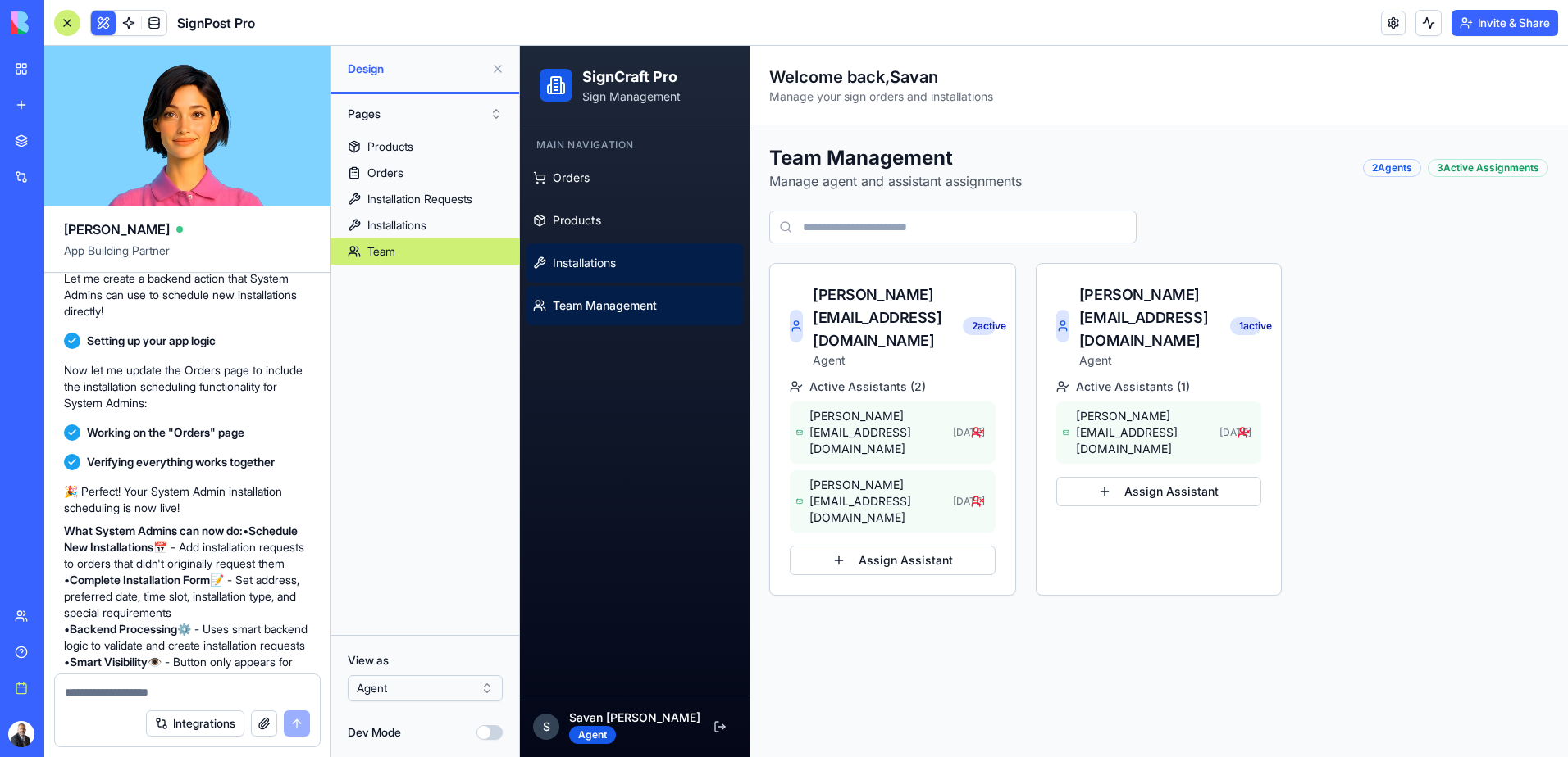
click at [592, 263] on span "Installations" at bounding box center [584, 263] width 63 height 16
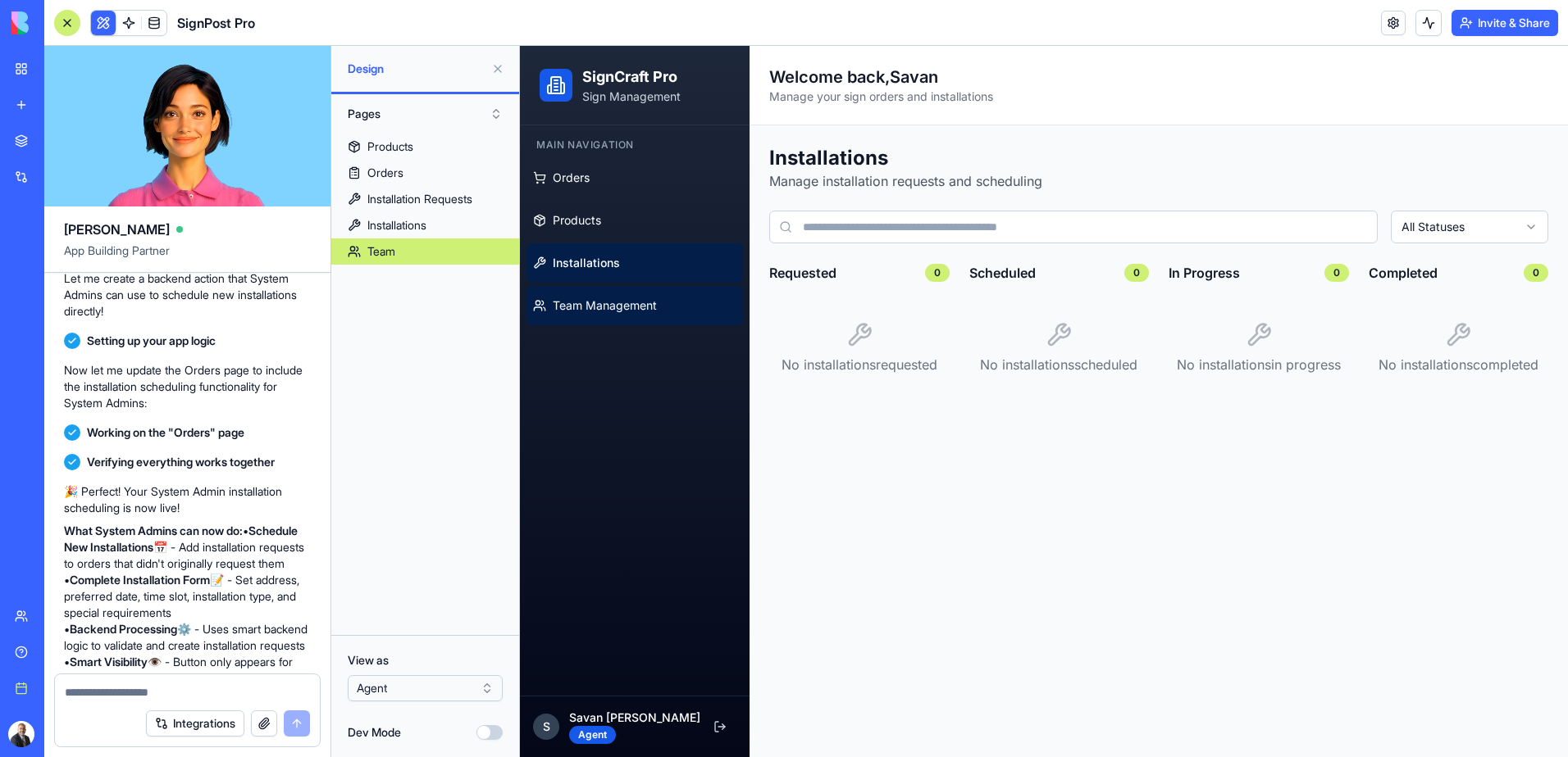
click at [595, 305] on span "Team Management" at bounding box center [604, 306] width 104 height 16
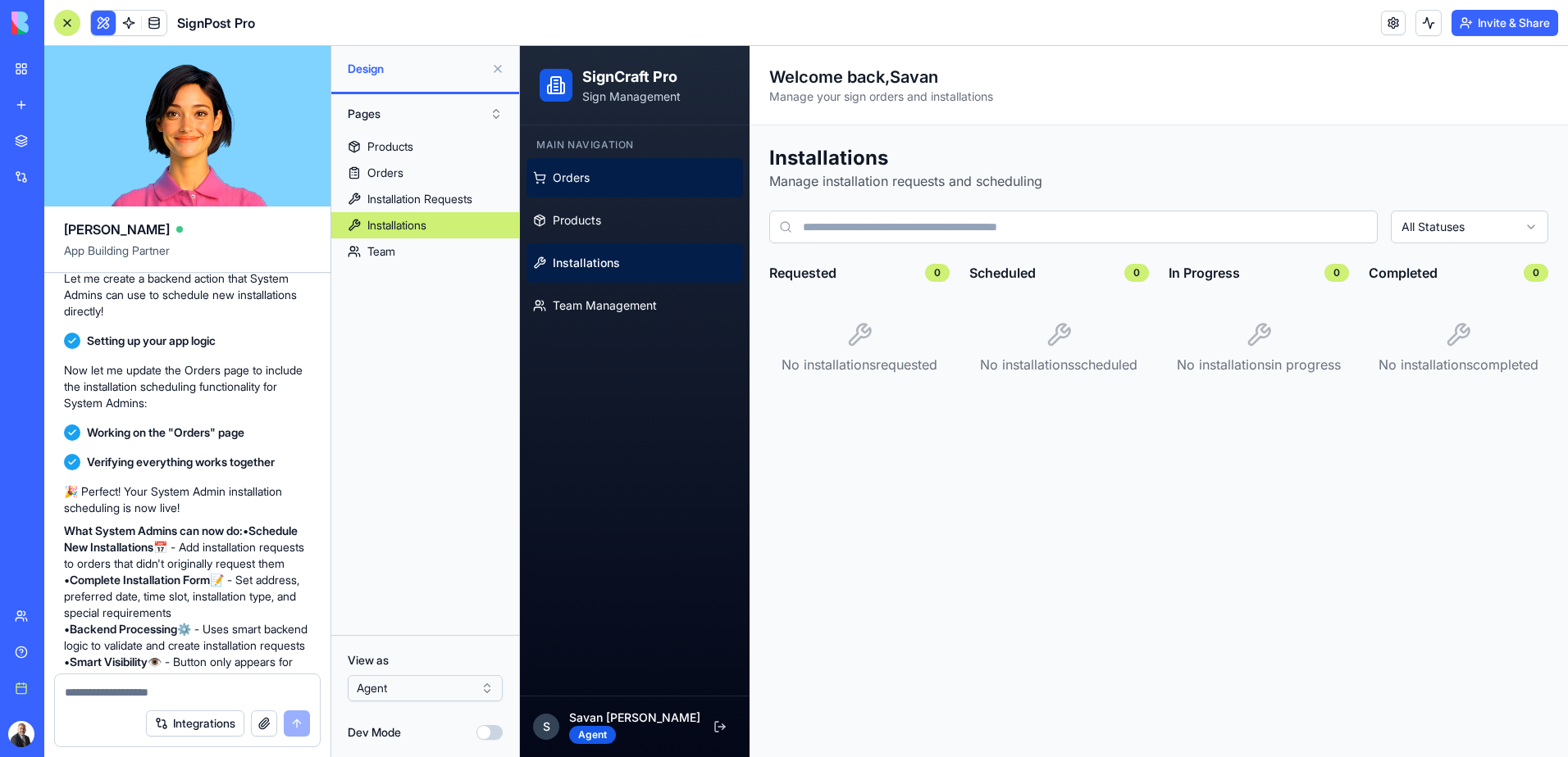
click at [574, 173] on span "Orders" at bounding box center [571, 178] width 37 height 16
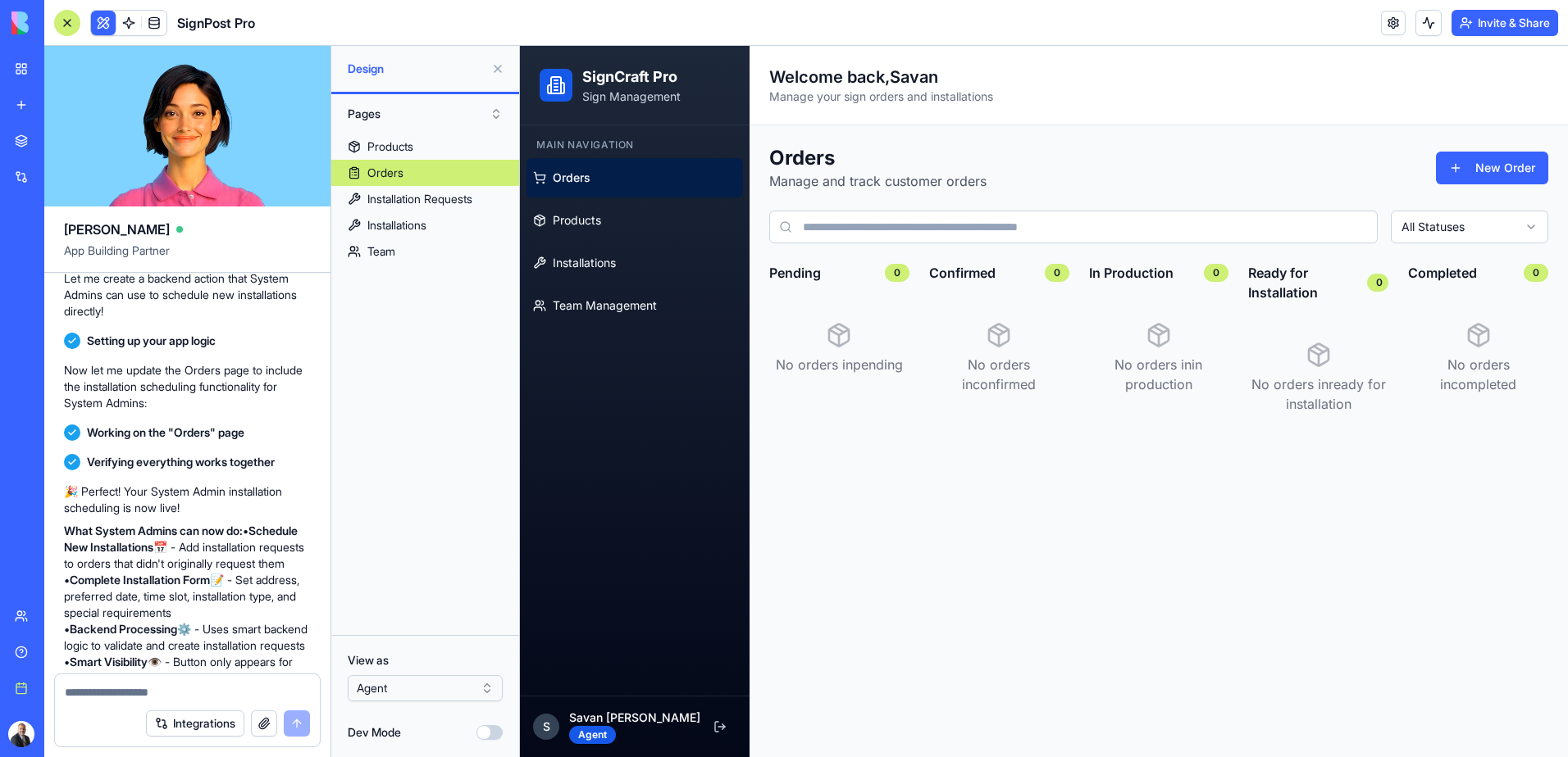
click at [105, 698] on textarea at bounding box center [188, 692] width 245 height 16
click at [1479, 178] on button "New Order" at bounding box center [1491, 168] width 113 height 32
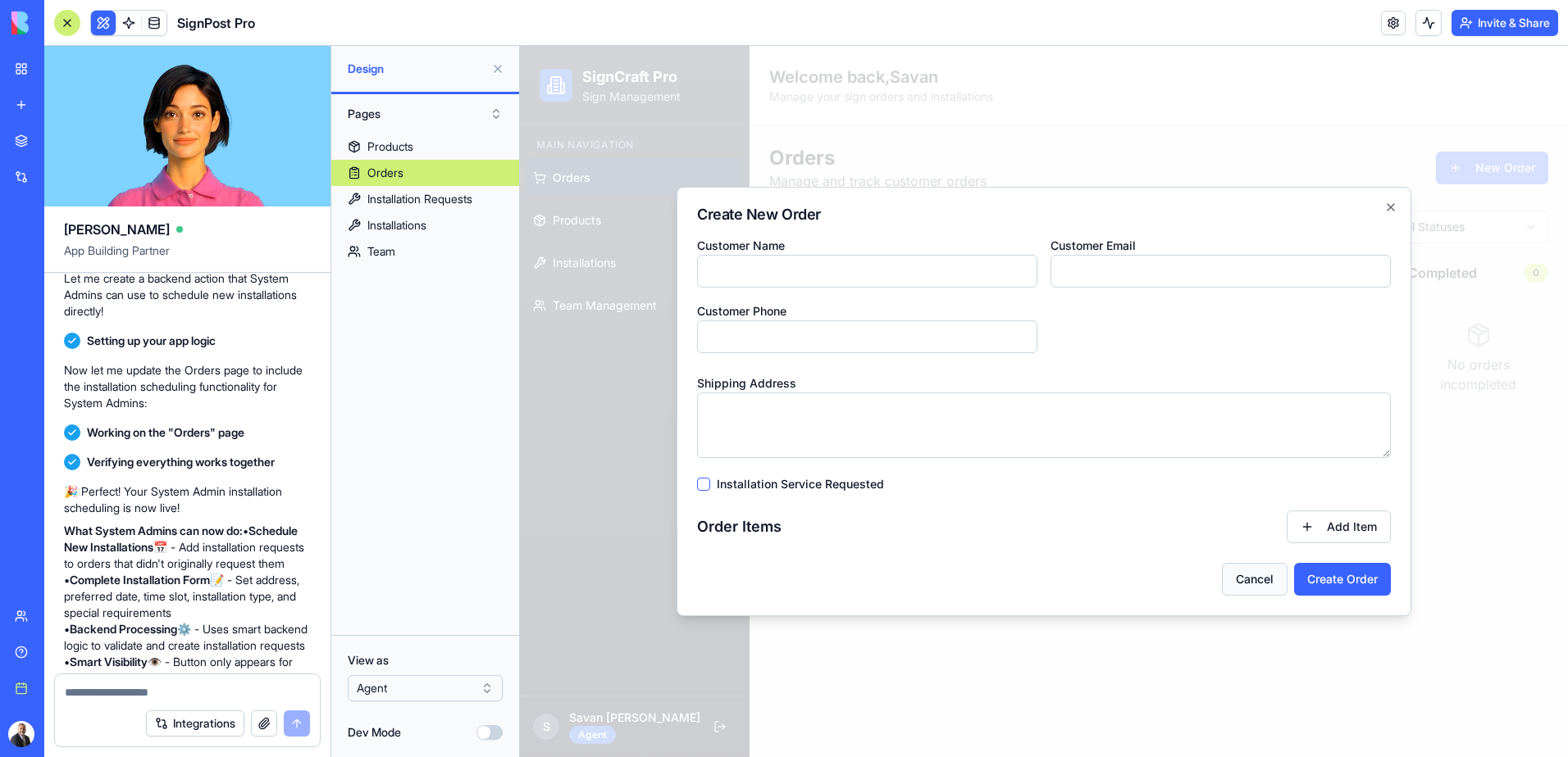
click at [1252, 572] on button "Cancel" at bounding box center [1254, 579] width 66 height 32
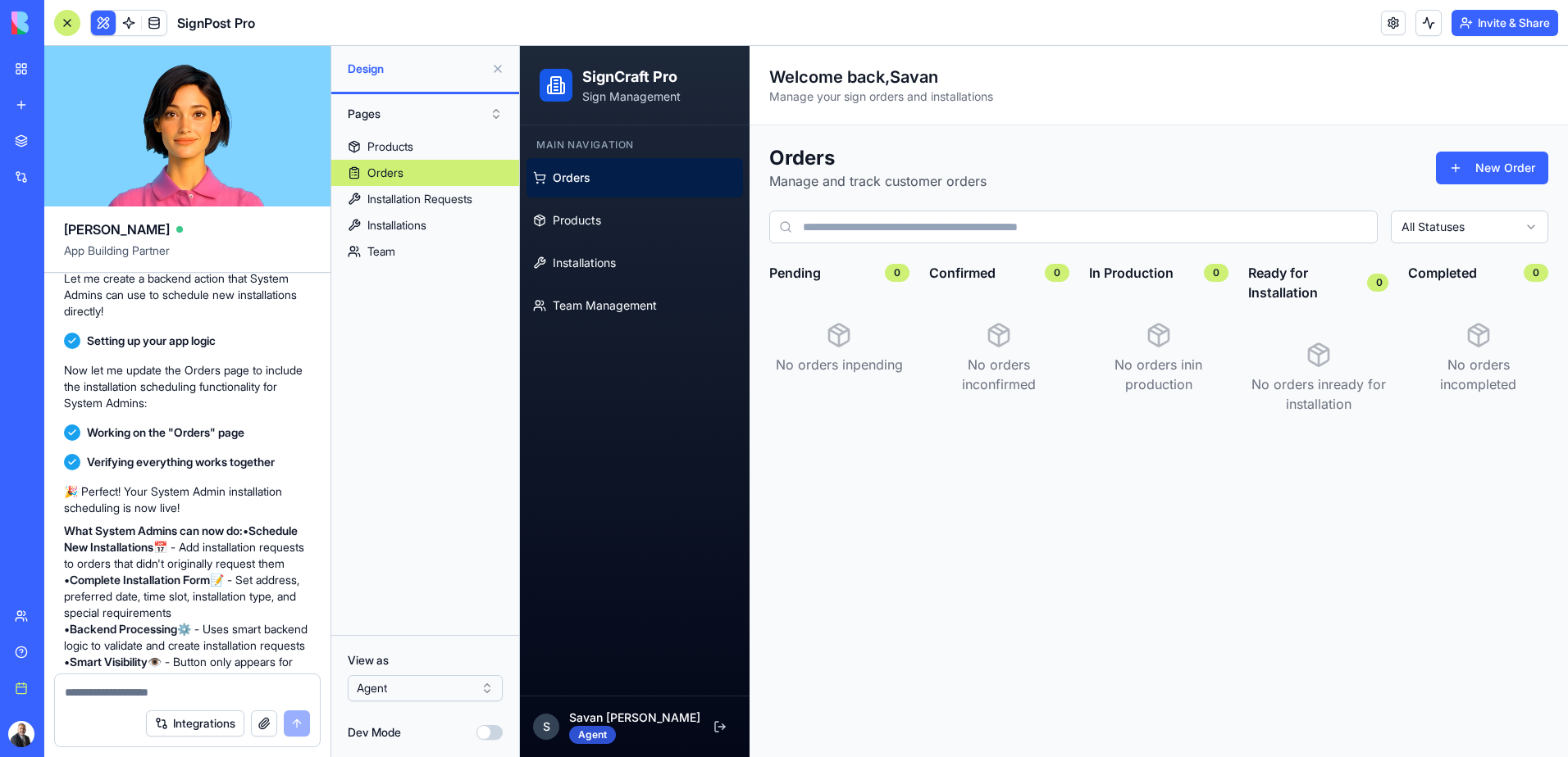
click at [587, 731] on div "Agent" at bounding box center [592, 735] width 47 height 18
click at [544, 733] on span "S" at bounding box center [546, 727] width 7 height 16
click at [589, 732] on div "Agent" at bounding box center [592, 735] width 47 height 18
click at [159, 687] on textarea at bounding box center [188, 692] width 245 height 16
click at [160, 695] on textarea "**********" at bounding box center [188, 692] width 245 height 16
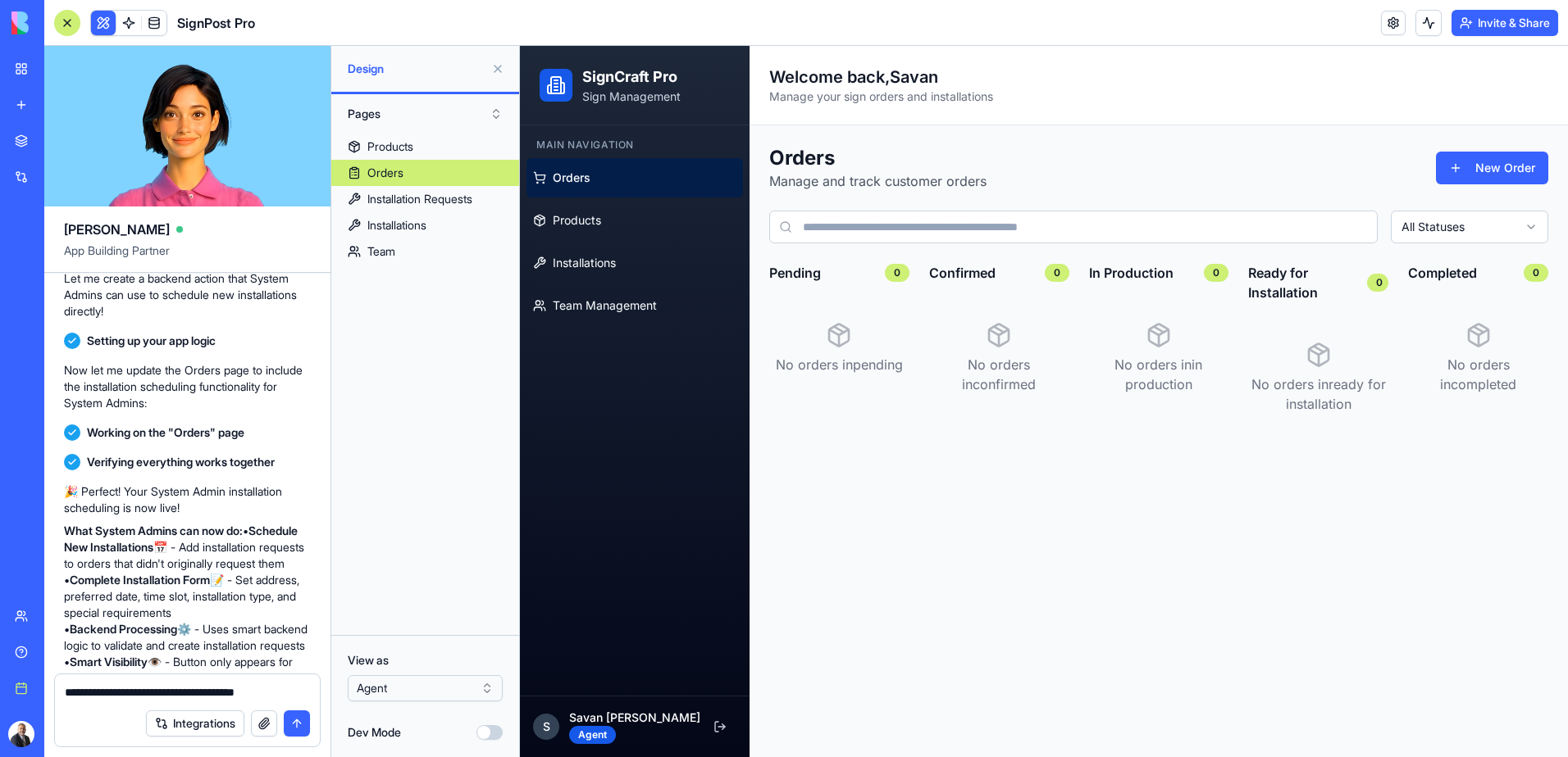
drag, startPoint x: 160, startPoint y: 695, endPoint x: 174, endPoint y: 696, distance: 14.0
click at [161, 695] on textarea "**********" at bounding box center [188, 692] width 245 height 16
drag, startPoint x: 307, startPoint y: 690, endPoint x: 316, endPoint y: 692, distance: 9.2
click at [307, 690] on textarea "**********" at bounding box center [188, 684] width 245 height 32
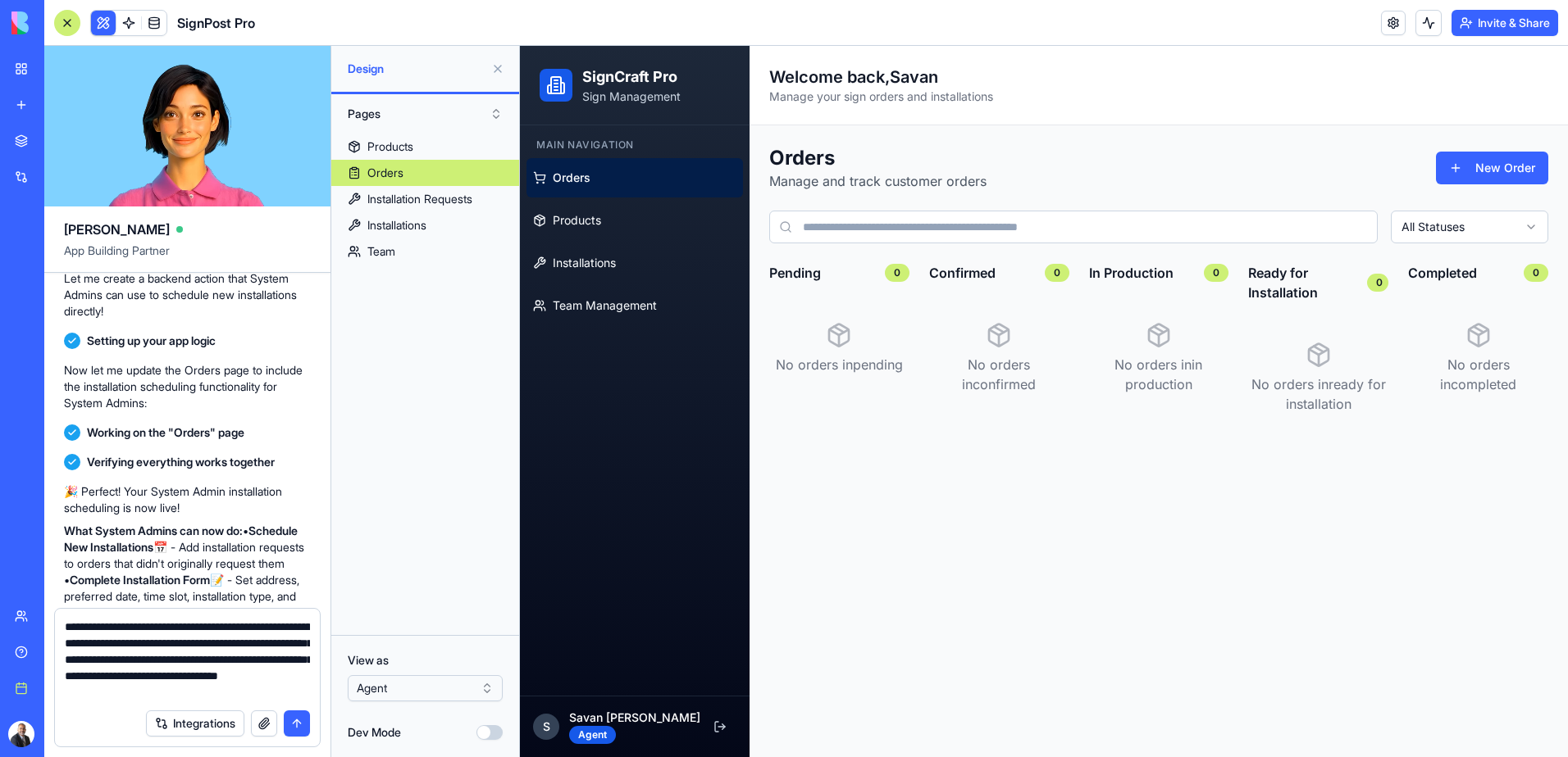
click at [305, 689] on textarea "**********" at bounding box center [188, 660] width 245 height 82
click at [170, 692] on textarea "**********" at bounding box center [188, 651] width 245 height 98
click at [307, 699] on textarea "**********" at bounding box center [188, 651] width 245 height 98
type textarea "**********"
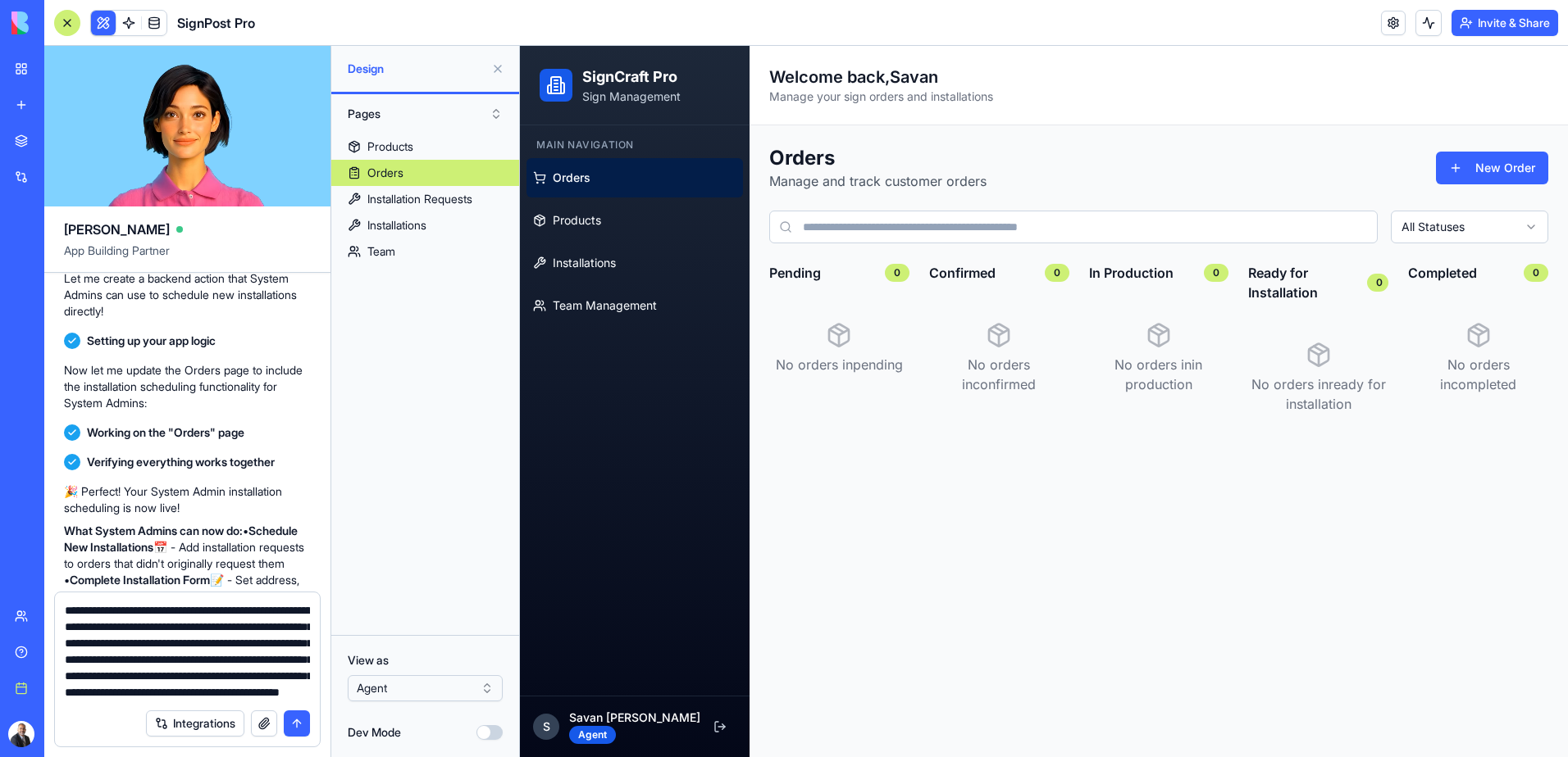
click at [294, 722] on button "submit" at bounding box center [297, 723] width 26 height 26
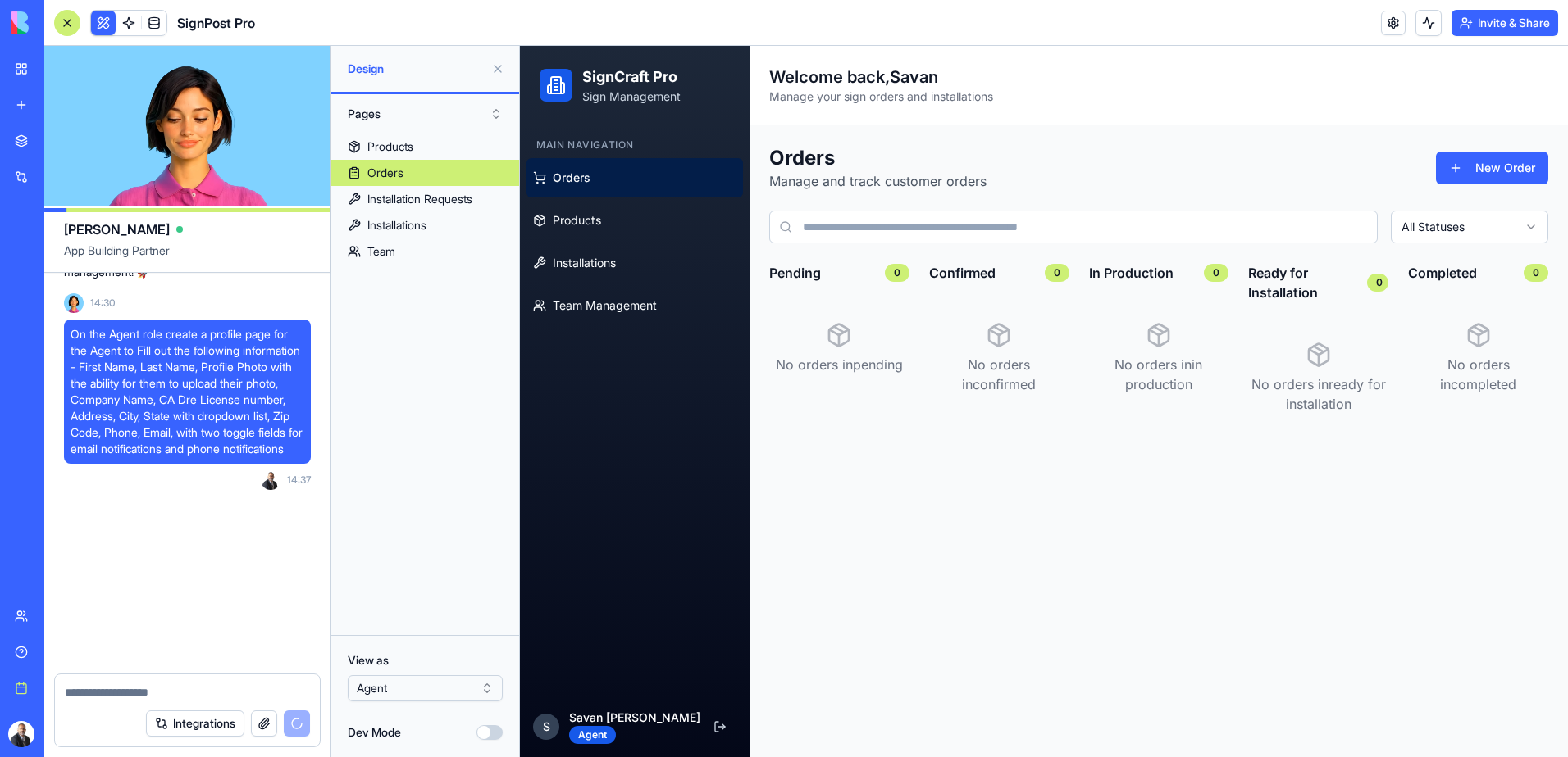
scroll to position [5490, 0]
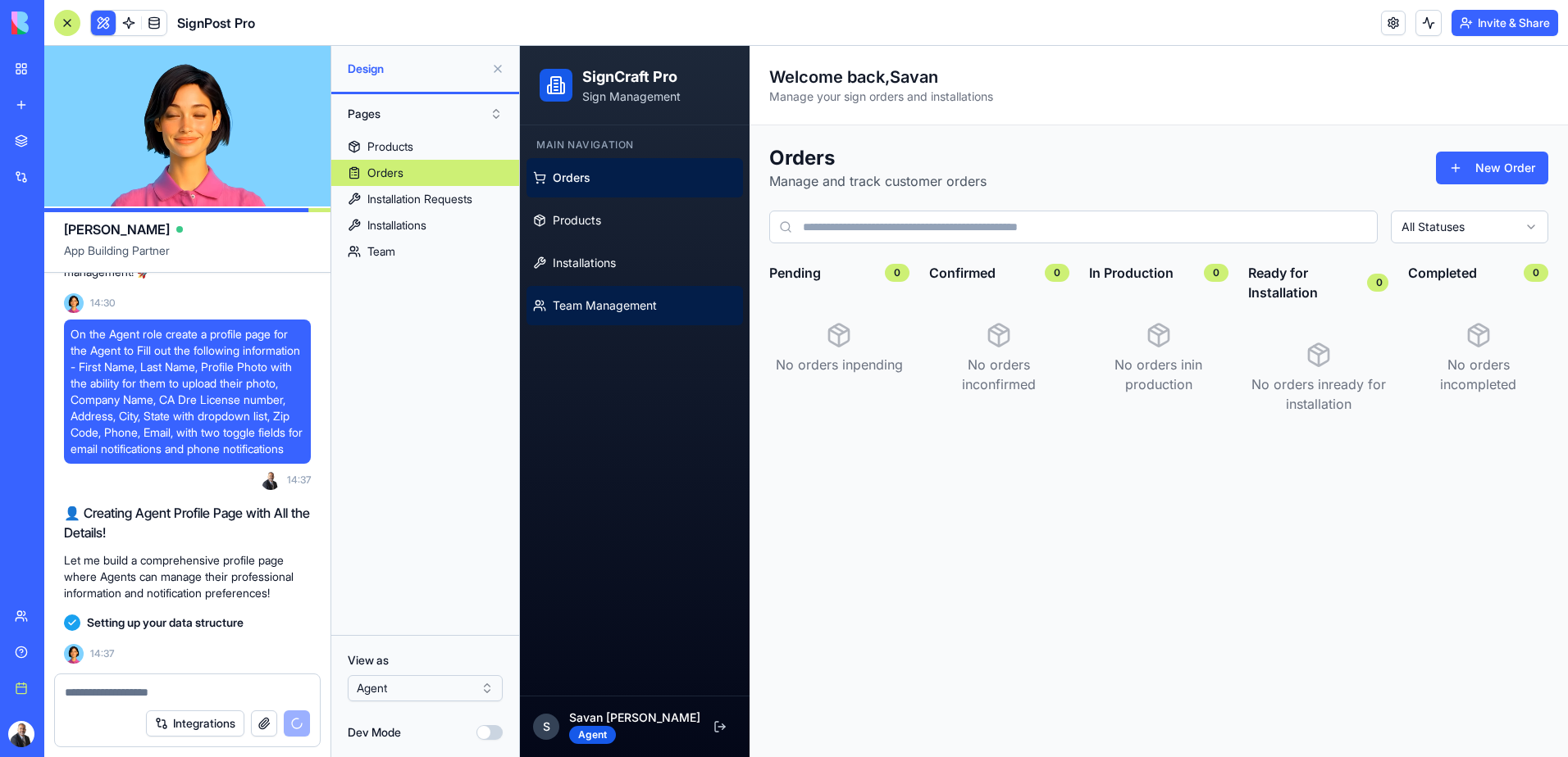
click at [614, 309] on span "Team Management" at bounding box center [604, 306] width 104 height 16
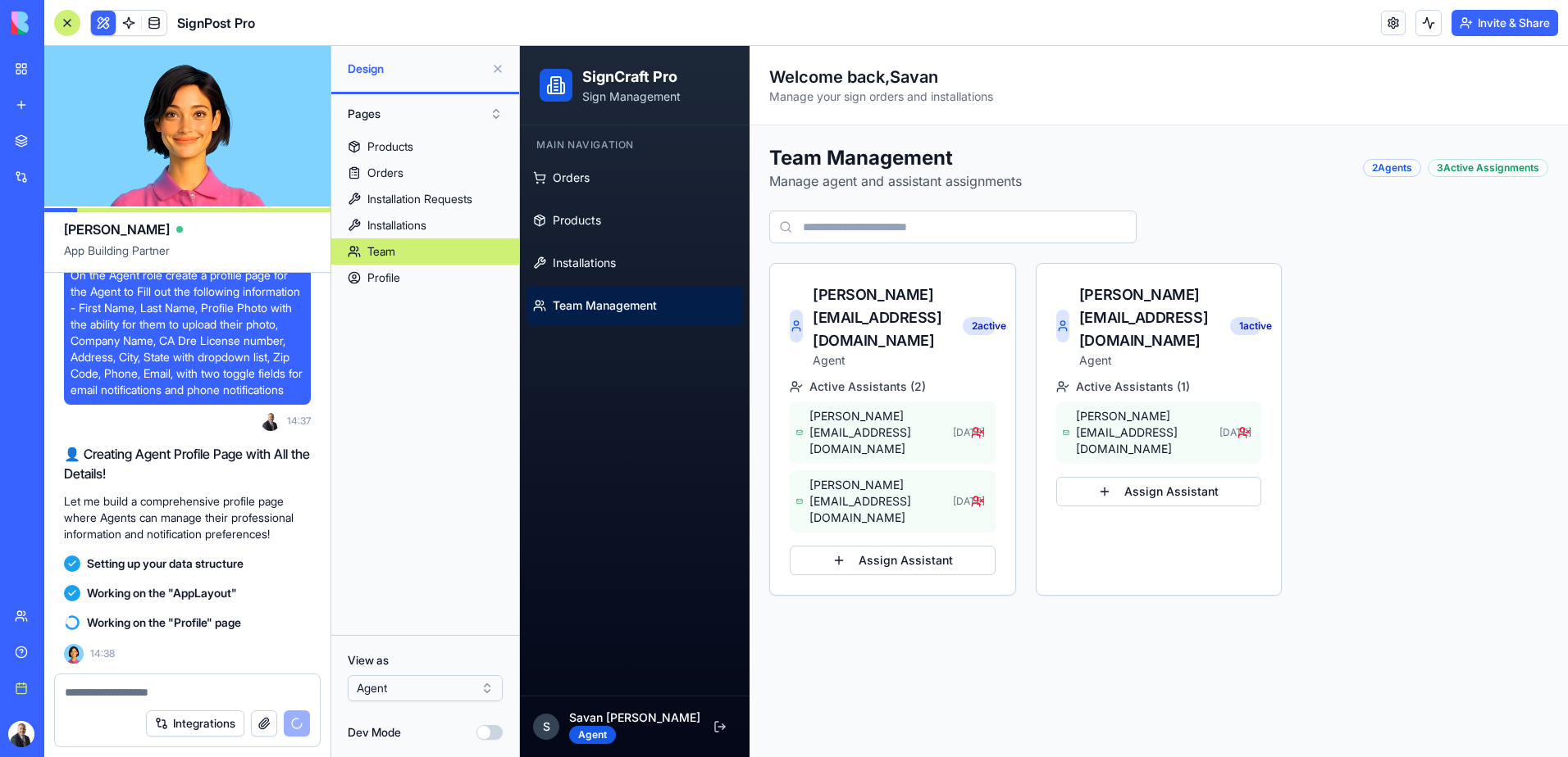
scroll to position [5579, 0]
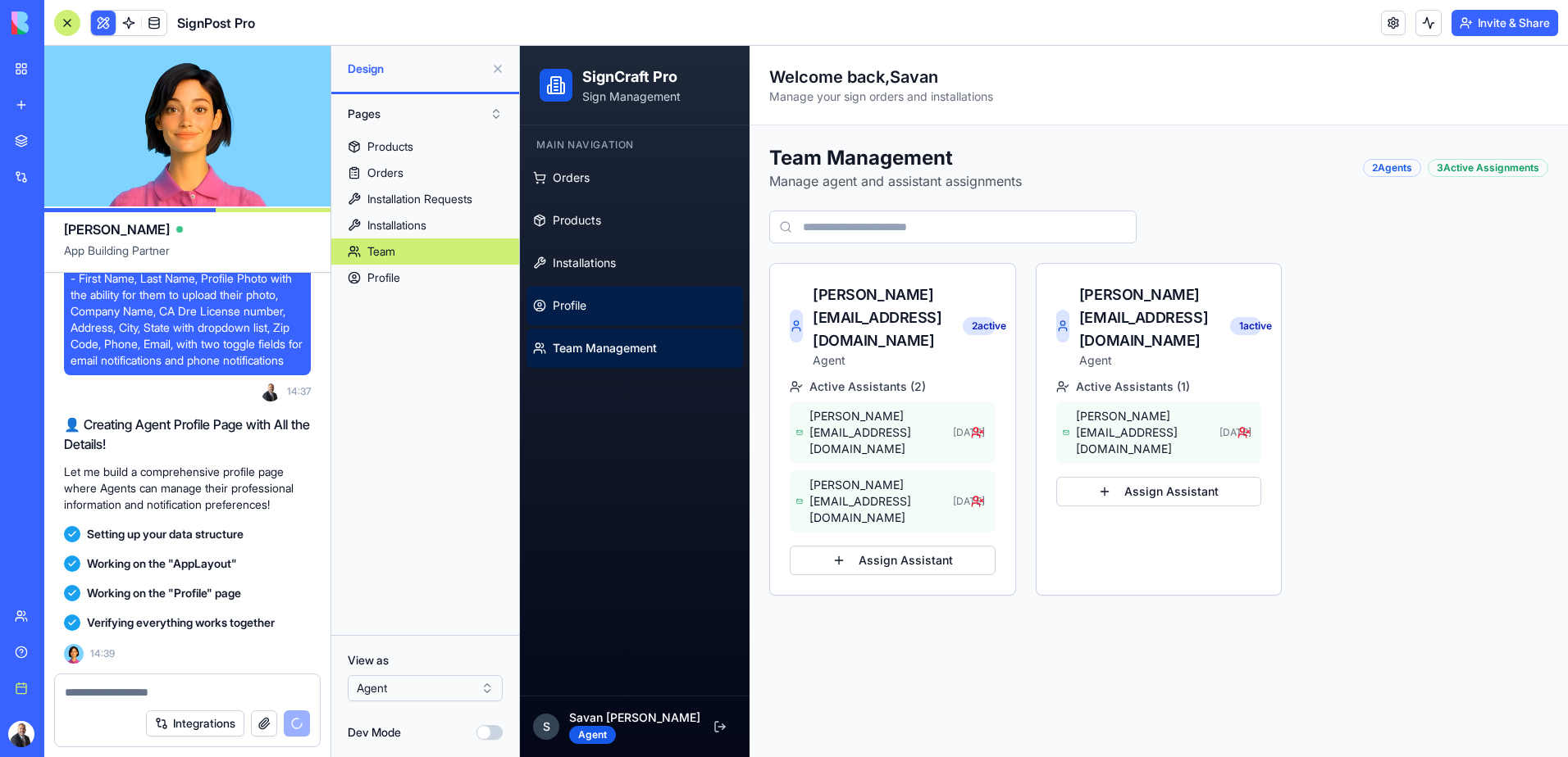
click at [585, 305] on span "Profile" at bounding box center [569, 306] width 33 height 16
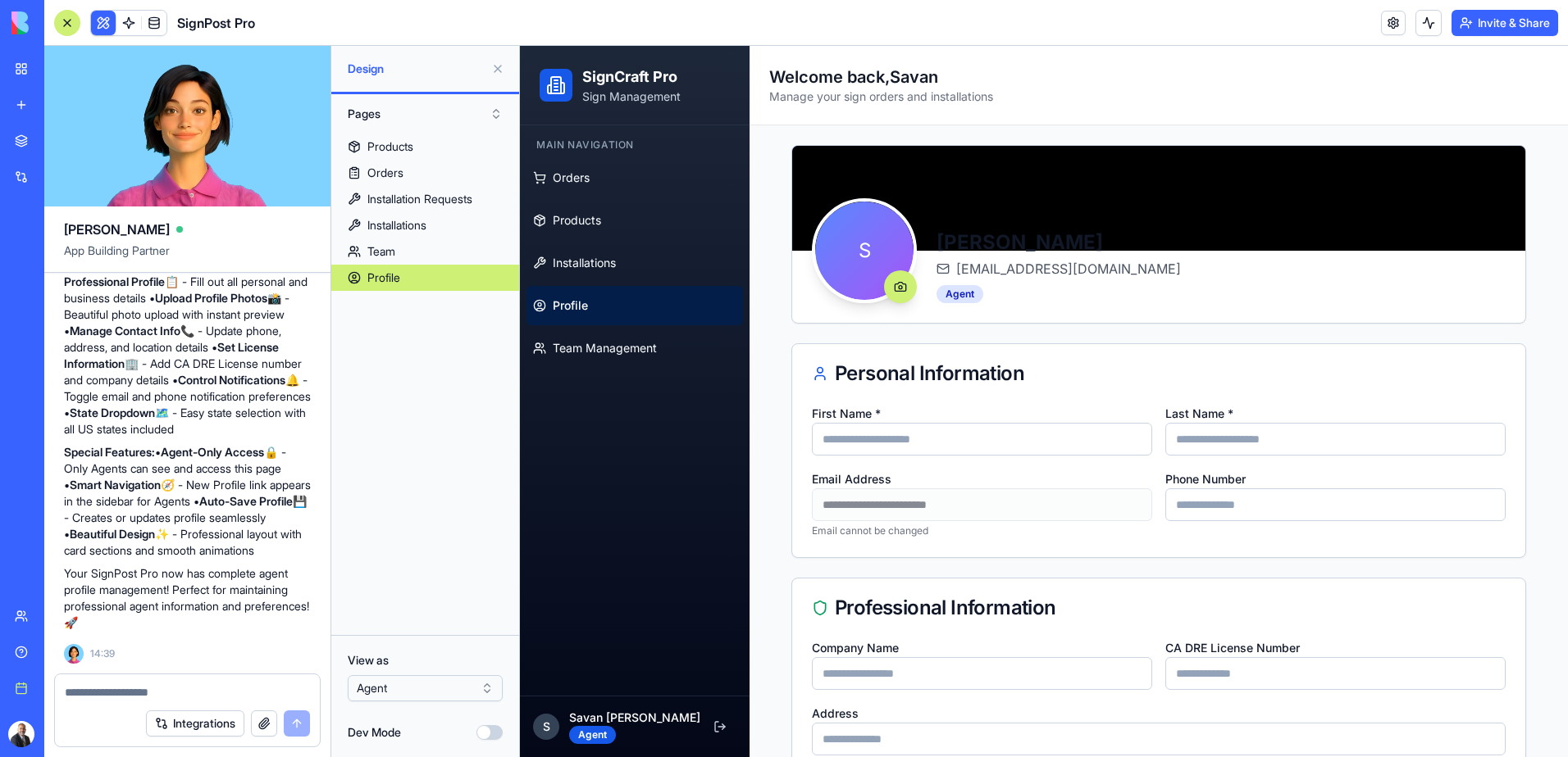
click at [118, 692] on textarea at bounding box center [188, 692] width 245 height 16
type textarea "*"
type textarea "******"
click at [620, 344] on span "Team Management" at bounding box center [604, 348] width 104 height 16
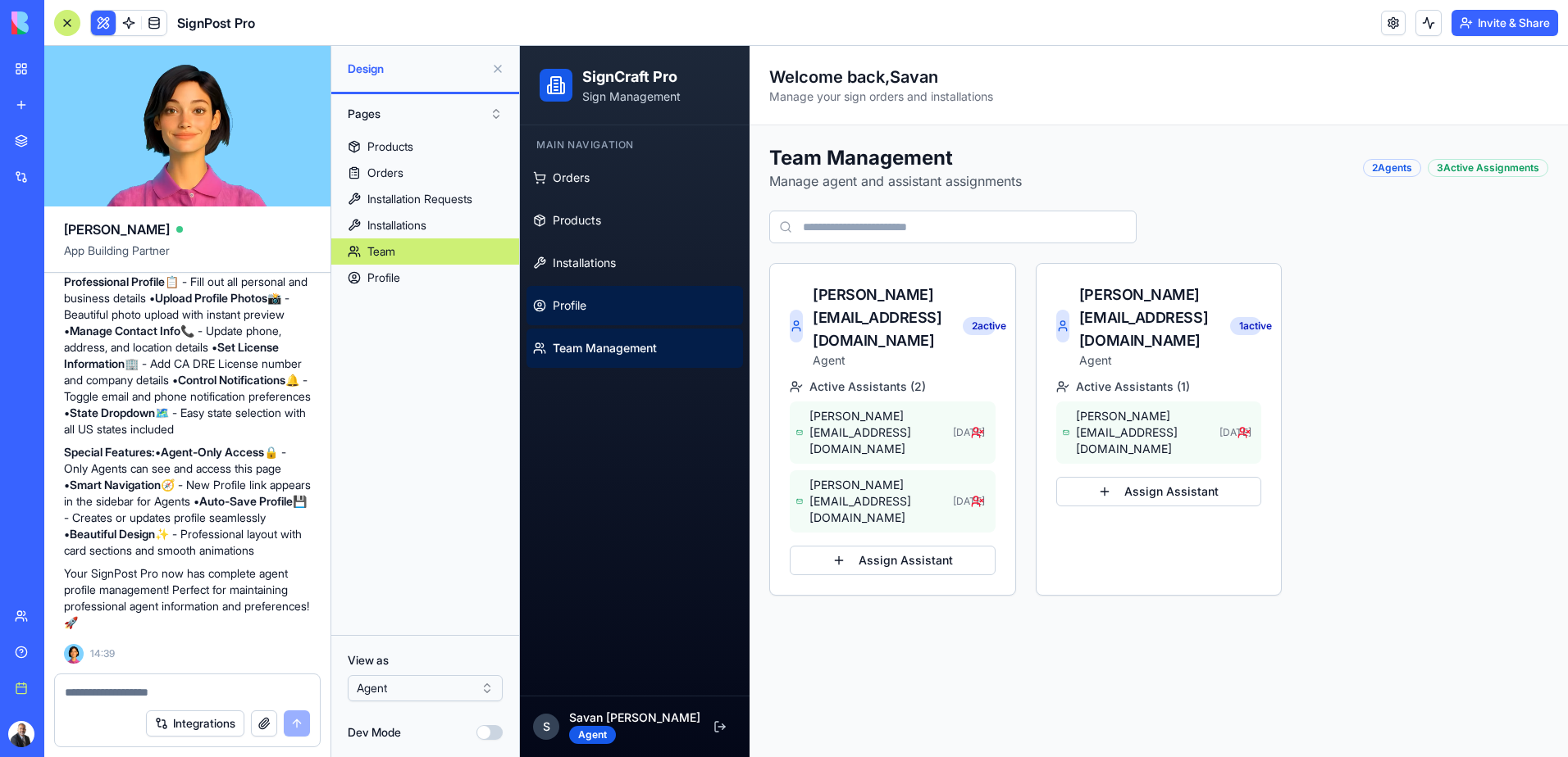
click at [589, 313] on link "Profile" at bounding box center [635, 306] width 216 height 40
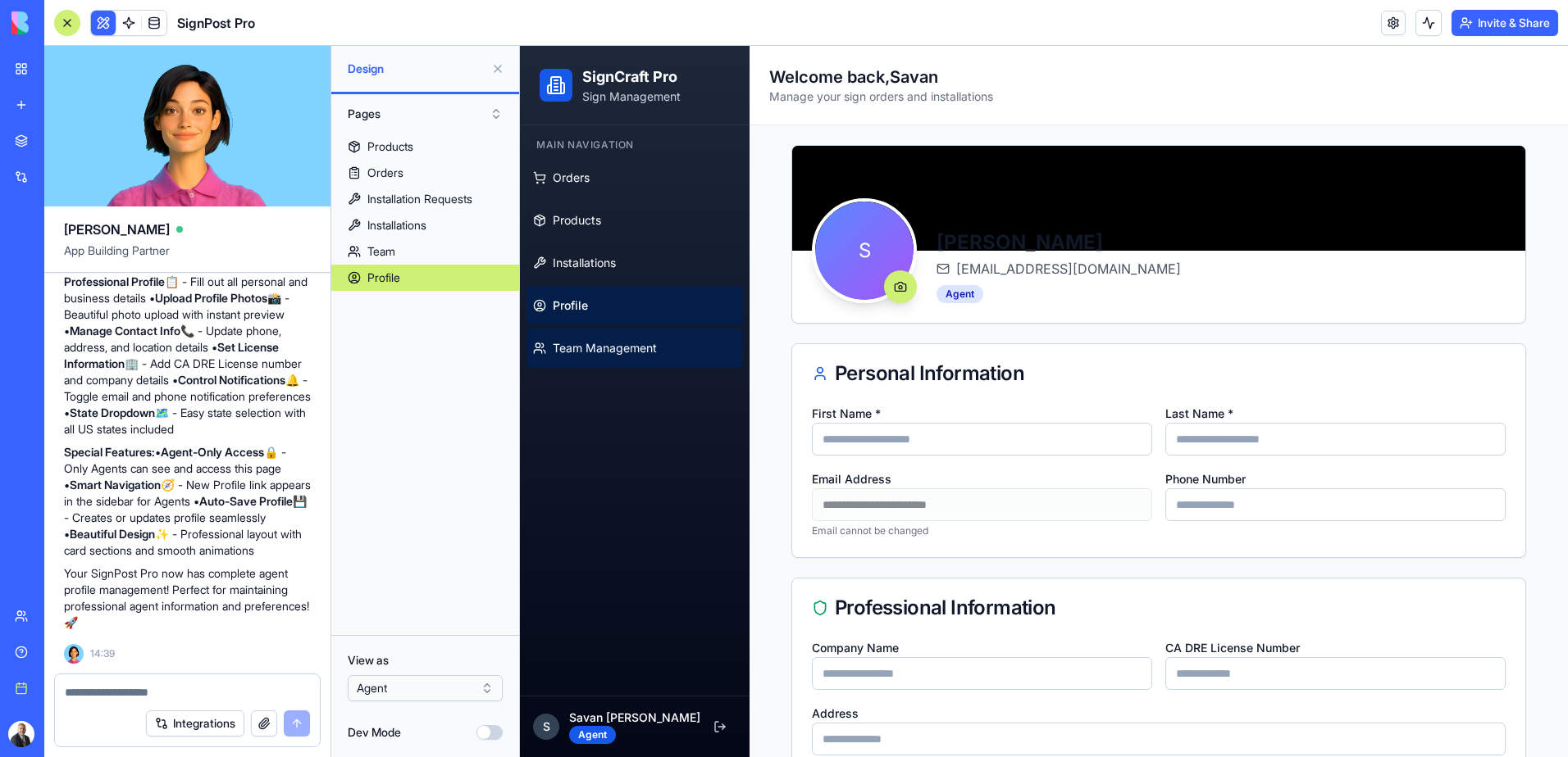
click at [621, 349] on span "Team Management" at bounding box center [604, 348] width 104 height 16
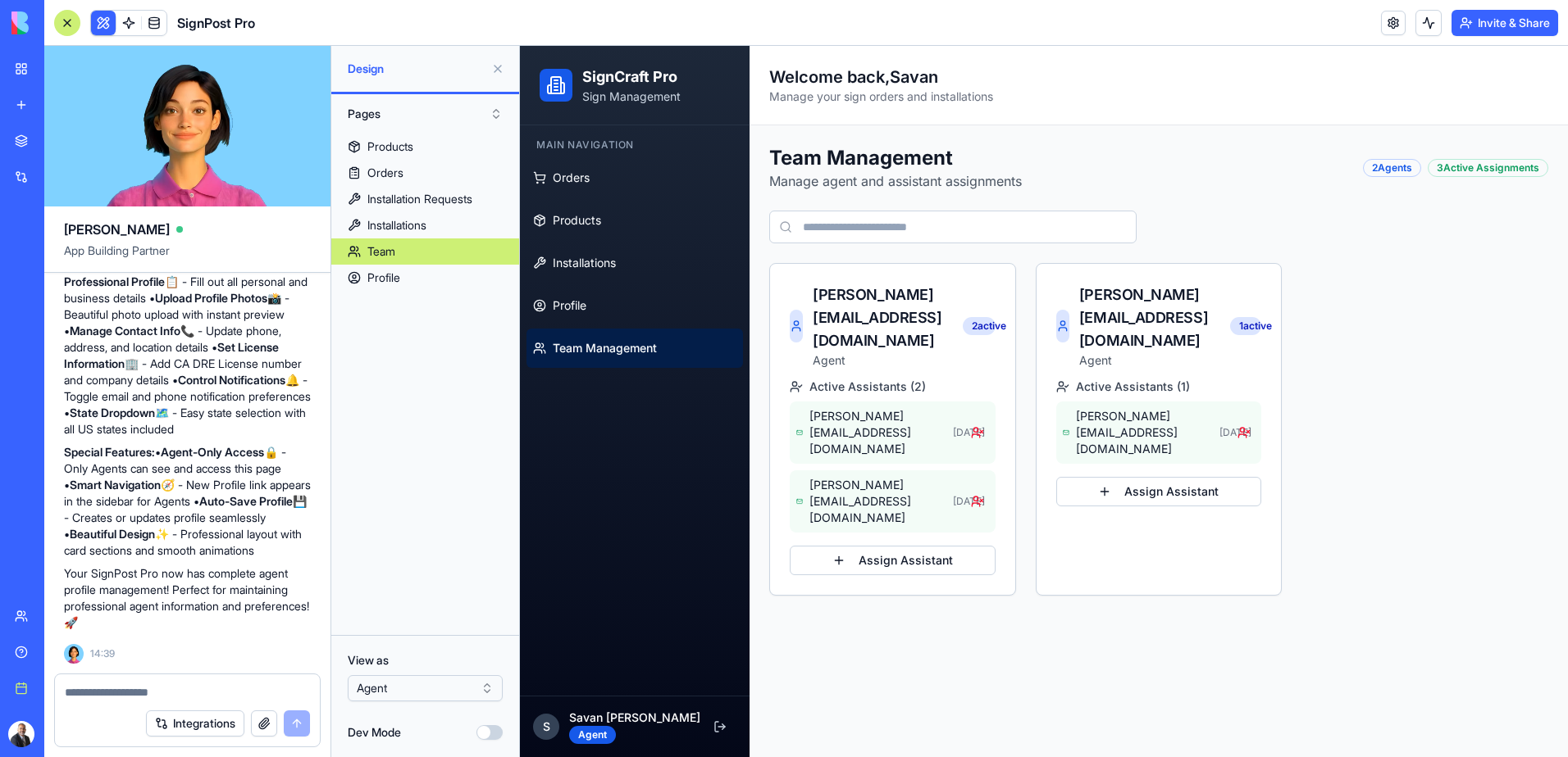
click at [173, 689] on textarea at bounding box center [188, 692] width 245 height 16
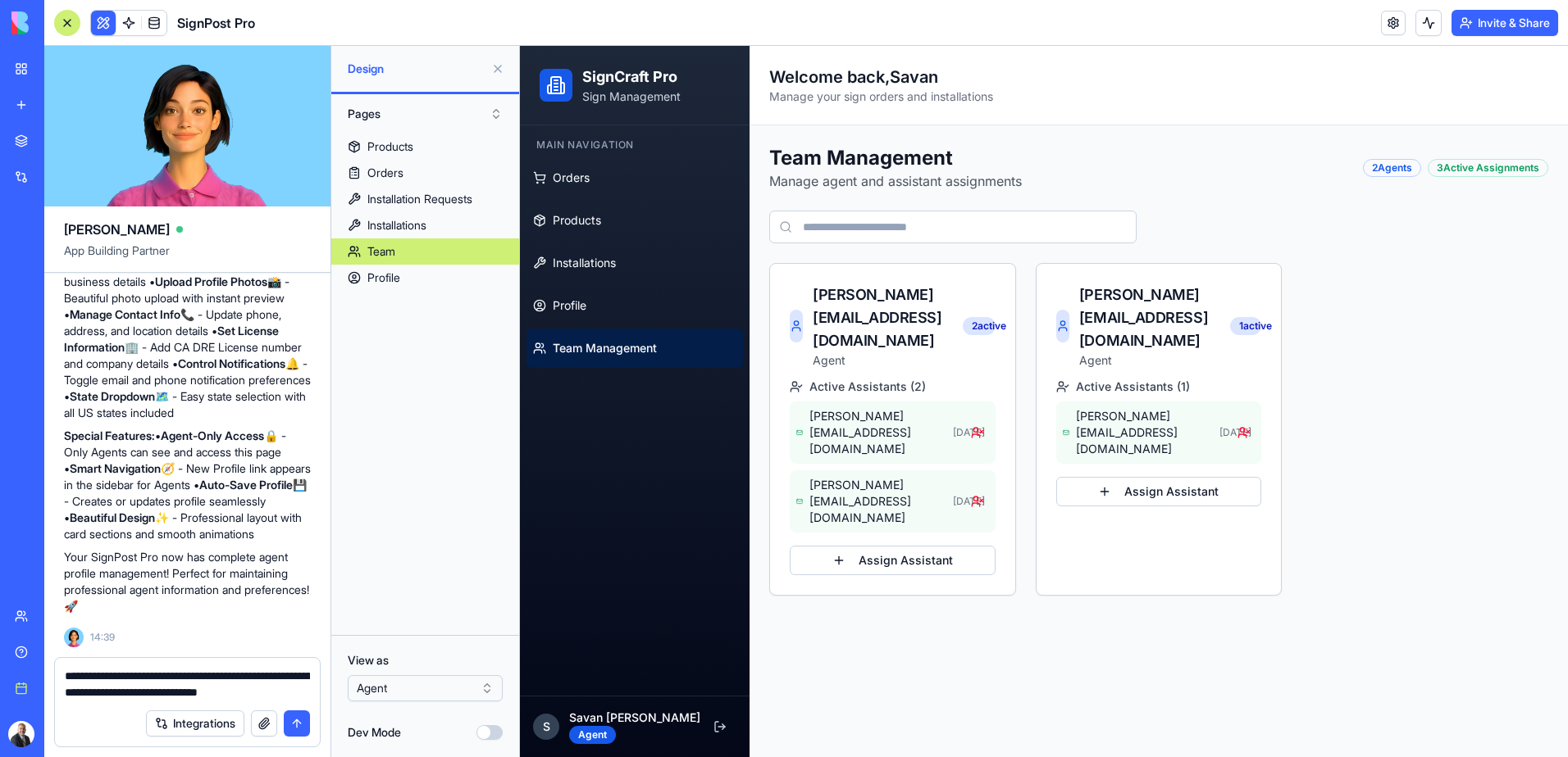
type textarea "**********"
click at [295, 723] on button "submit" at bounding box center [297, 723] width 26 height 26
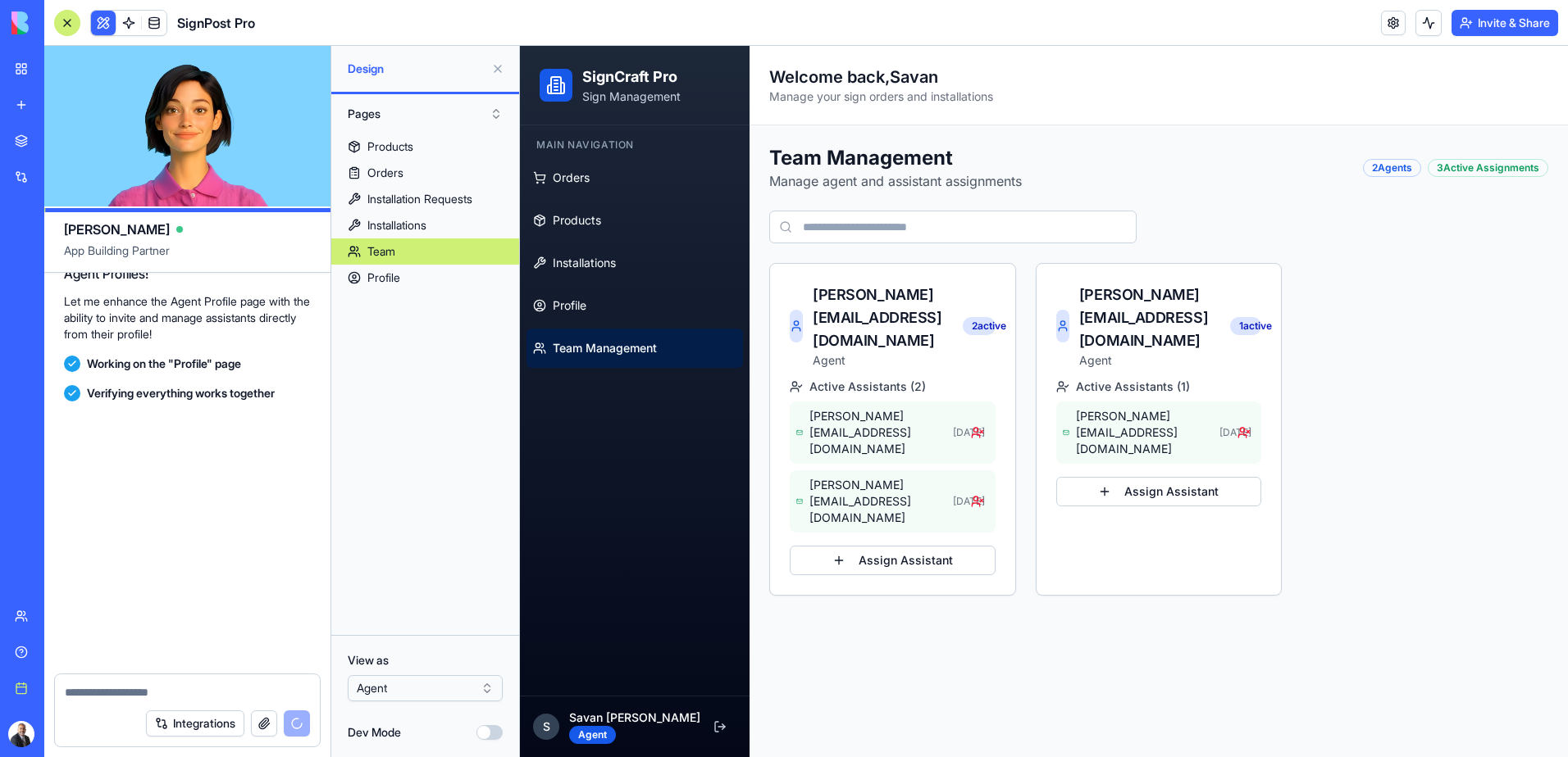
scroll to position [6779, 0]
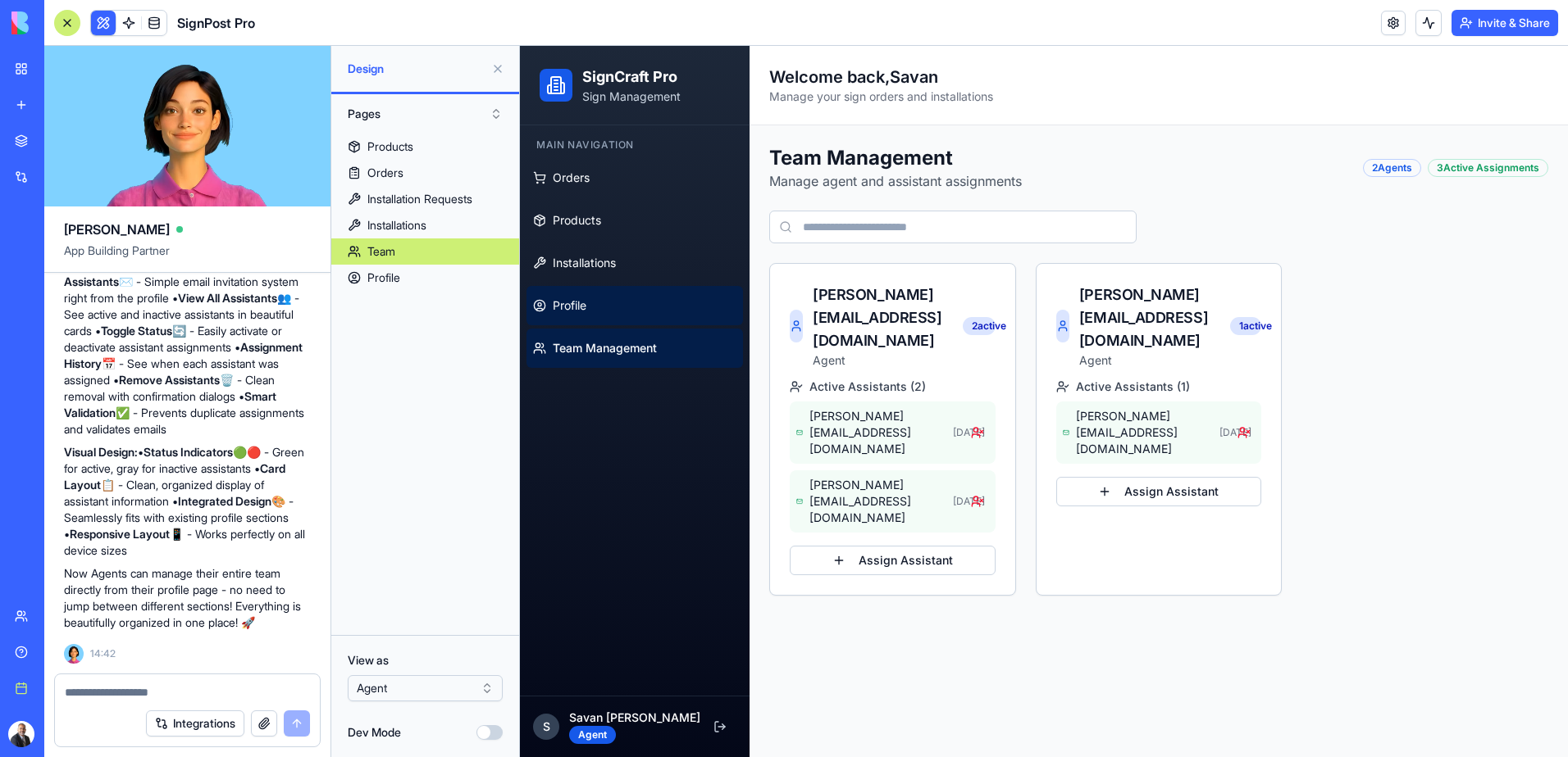
click at [602, 300] on link "Profile" at bounding box center [635, 306] width 216 height 40
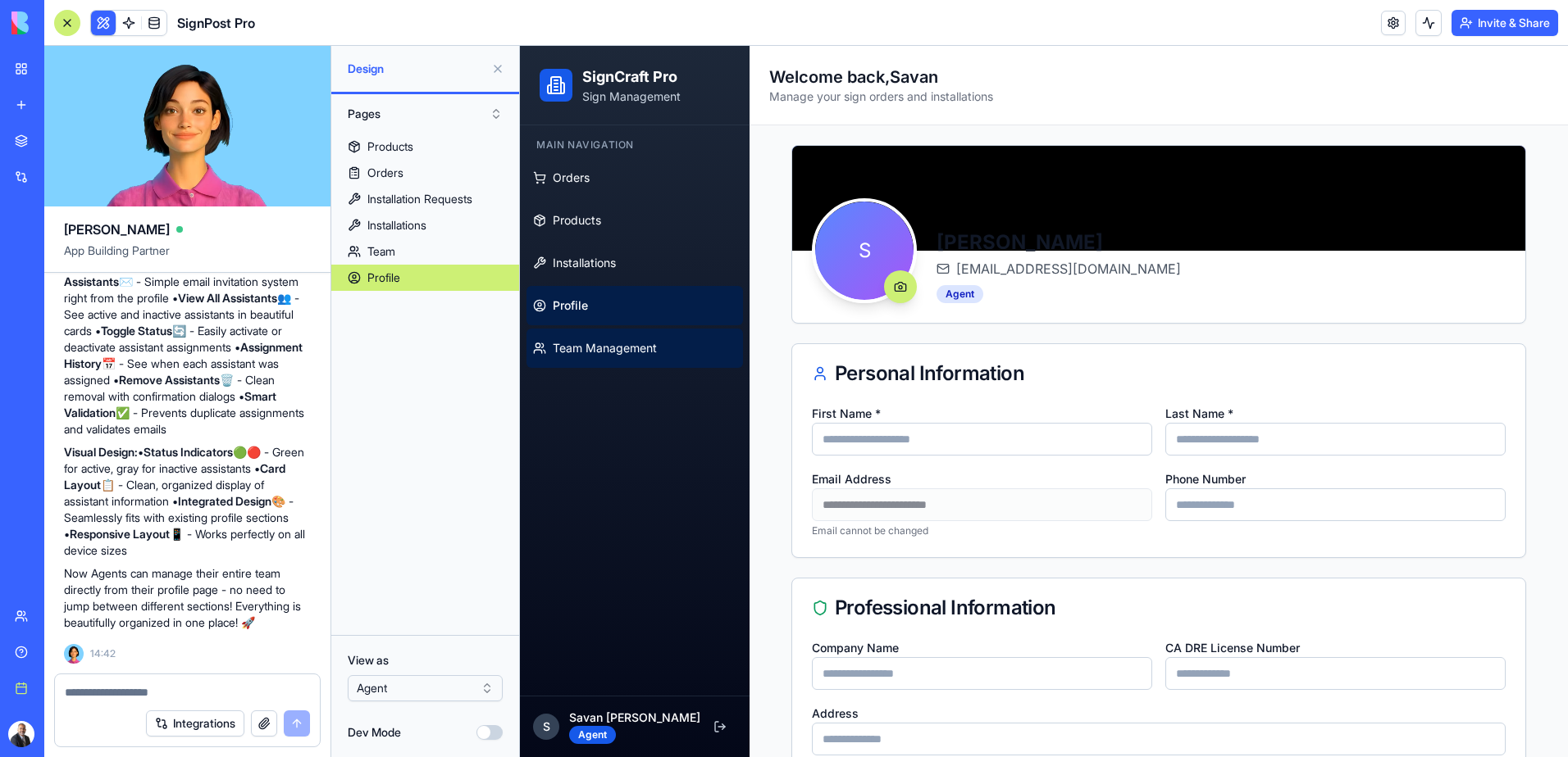
click at [611, 355] on span "Team Management" at bounding box center [604, 348] width 104 height 16
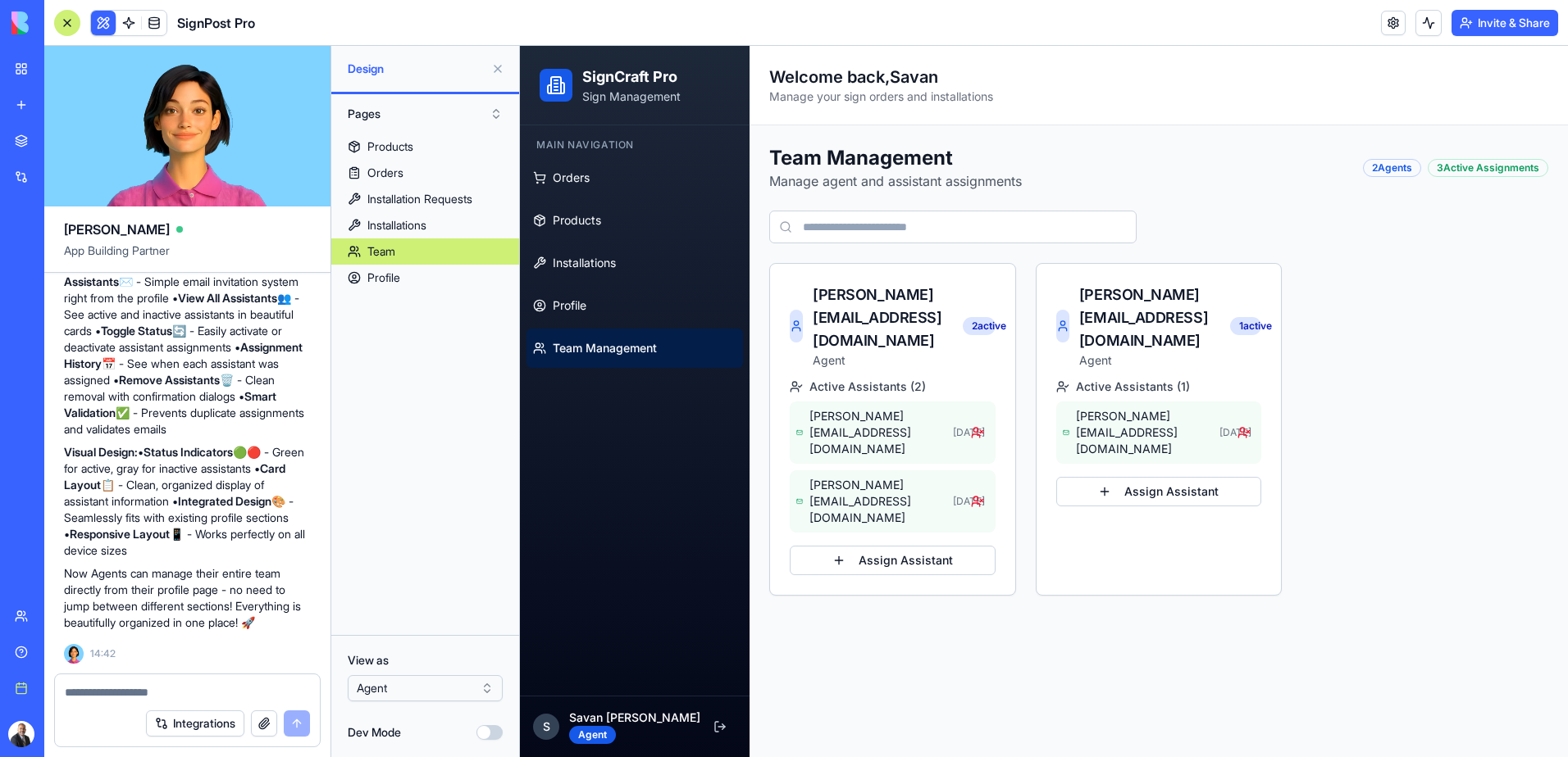
click at [147, 683] on div at bounding box center [188, 687] width 265 height 26
click at [139, 692] on textarea at bounding box center [188, 692] width 245 height 16
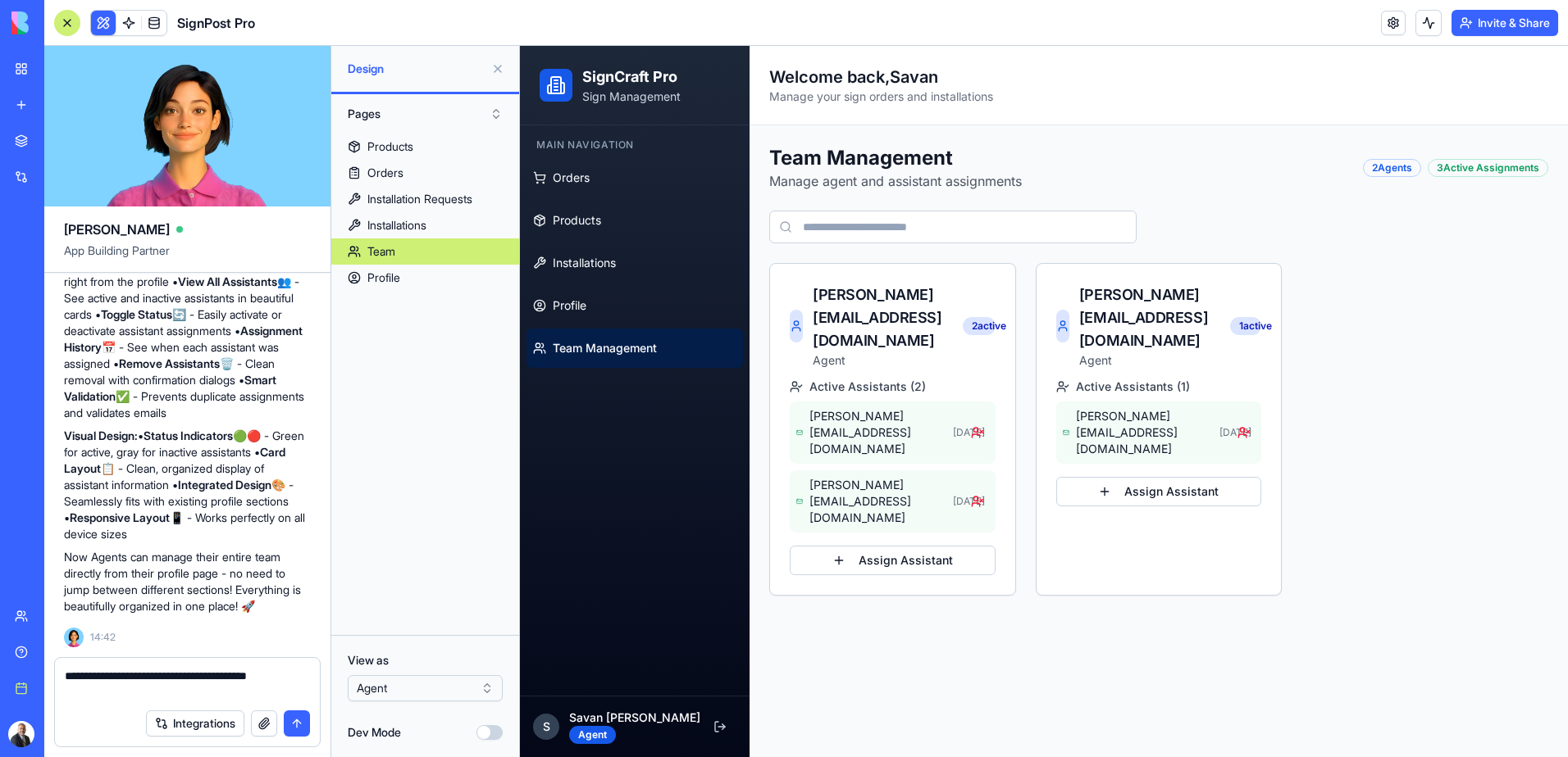
type textarea "**********"
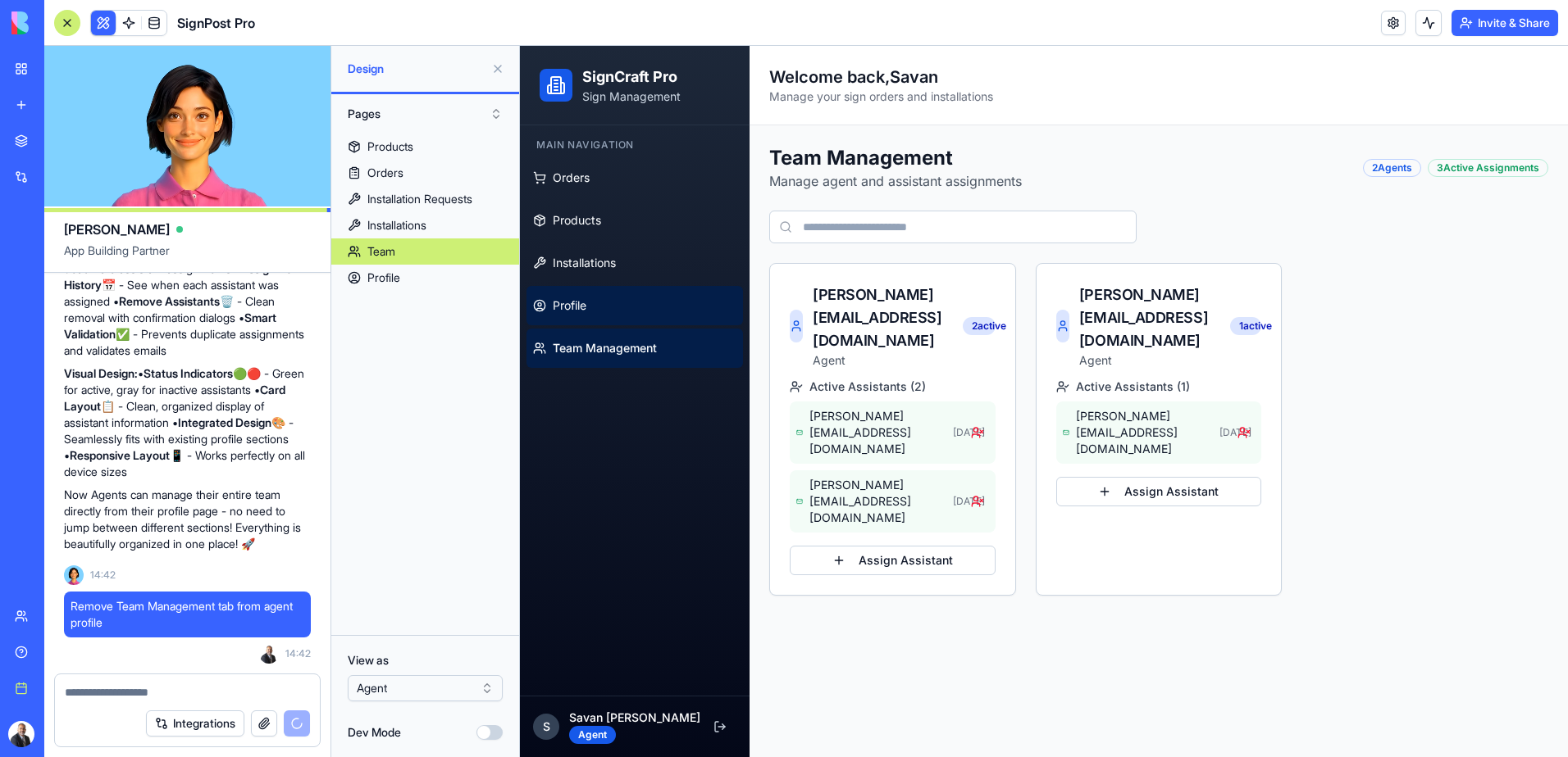
click at [565, 311] on span "Profile" at bounding box center [569, 306] width 33 height 16
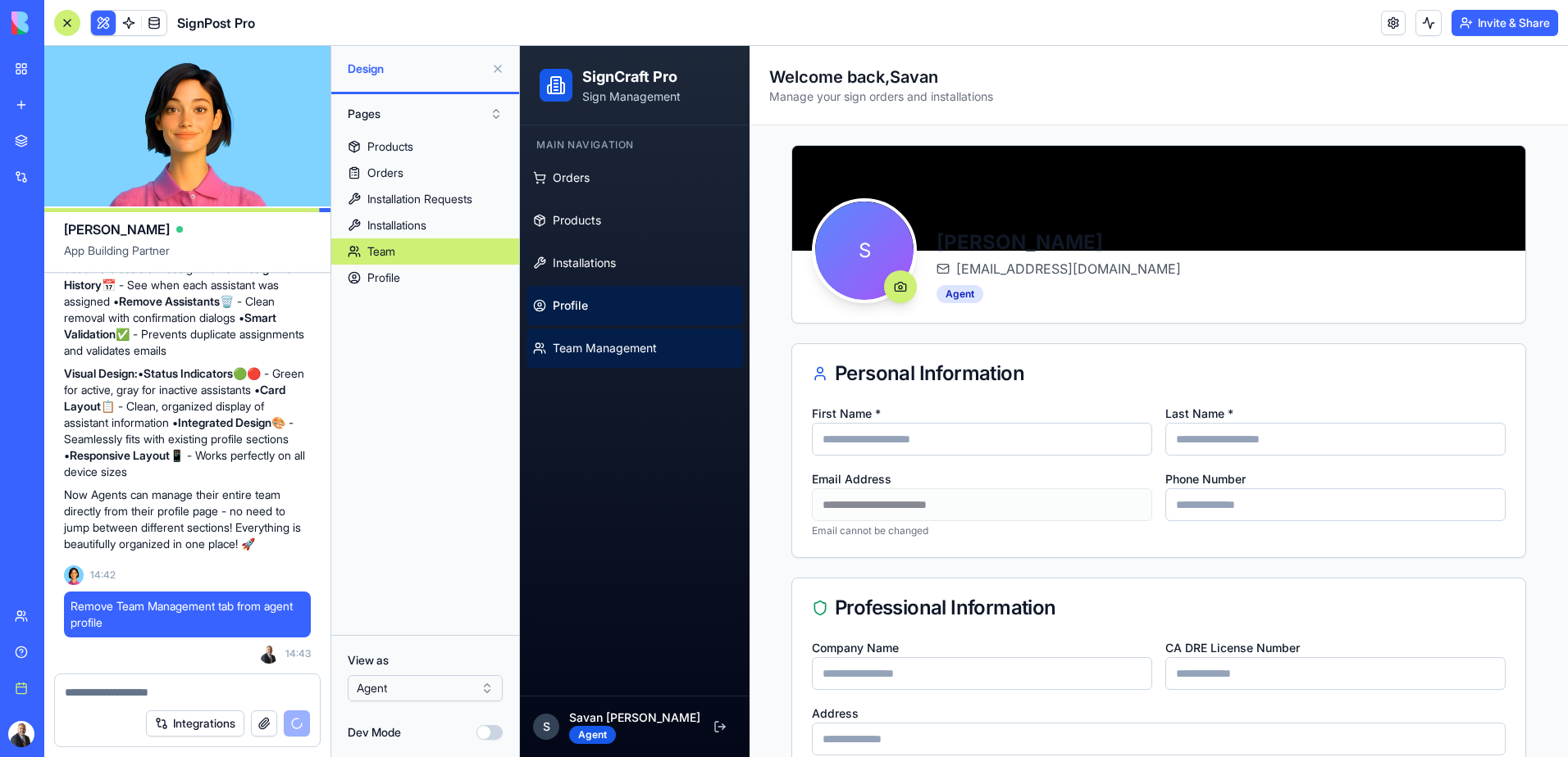
click at [605, 357] on link "Team Management" at bounding box center [635, 349] width 216 height 40
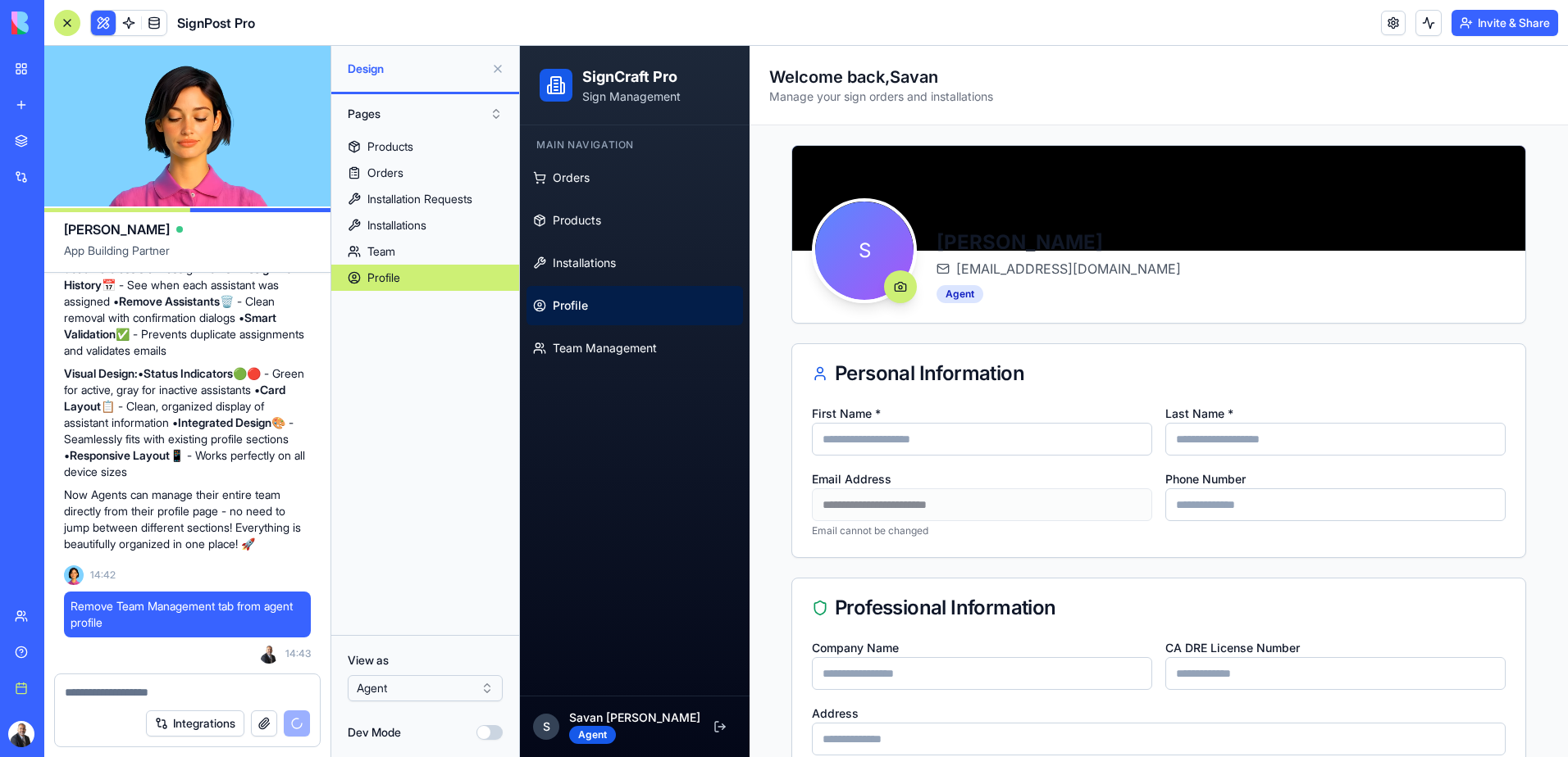
click at [595, 315] on link "Profile" at bounding box center [635, 306] width 216 height 40
click at [597, 186] on link "Orders" at bounding box center [635, 178] width 216 height 40
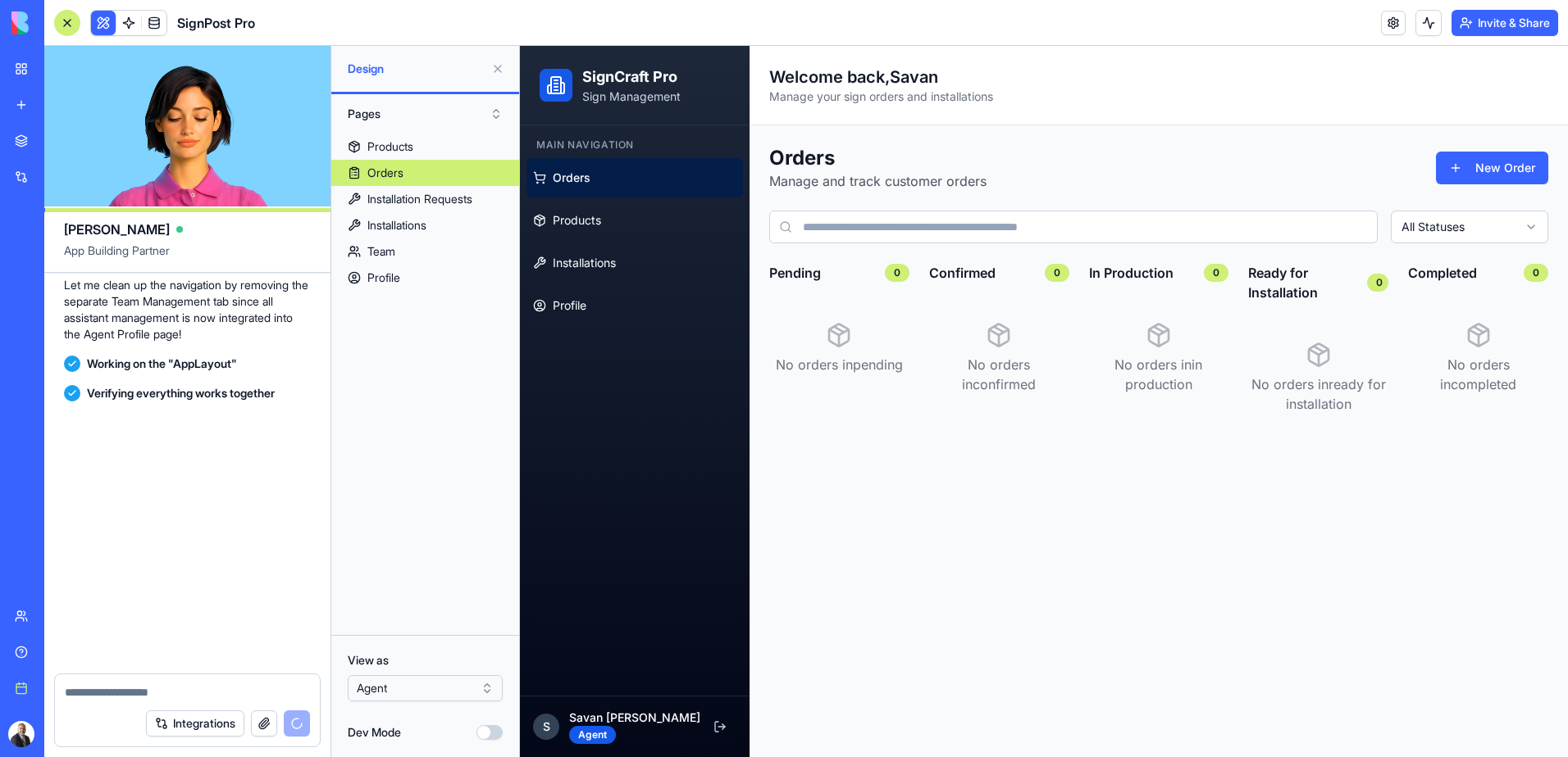
scroll to position [7323, 0]
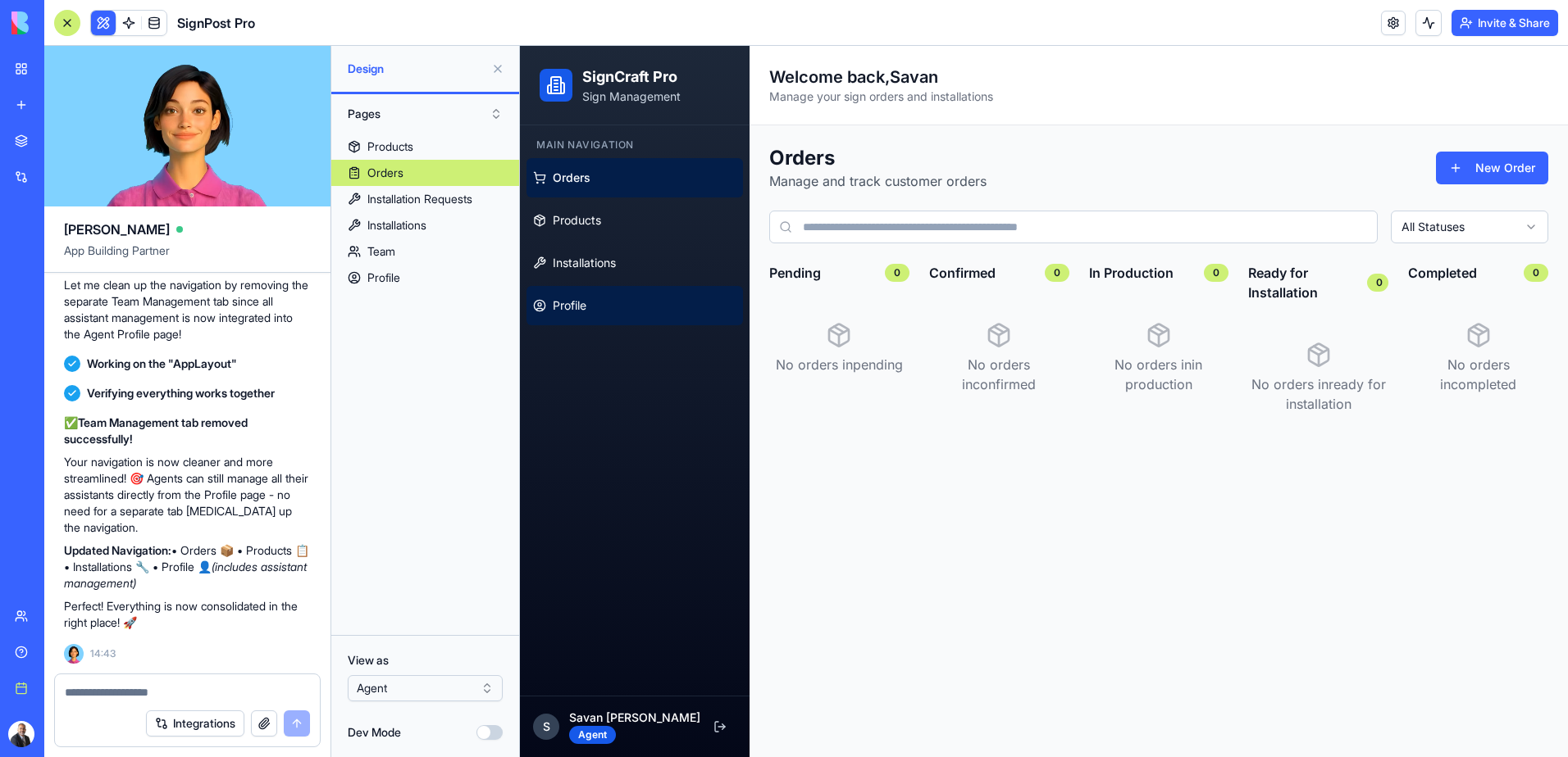
click at [572, 304] on span "Profile" at bounding box center [569, 306] width 33 height 16
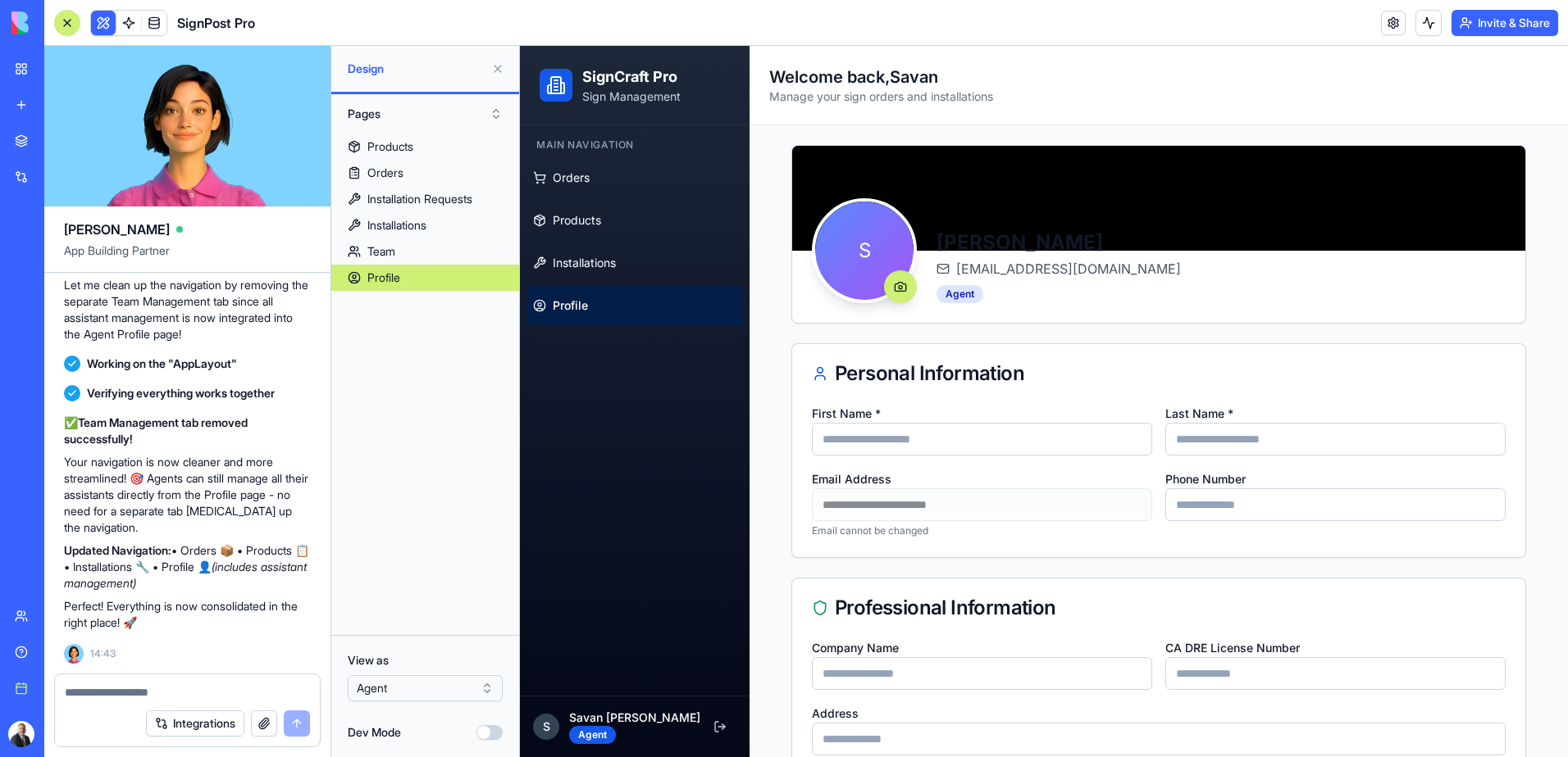
click at [108, 697] on textarea at bounding box center [188, 692] width 245 height 16
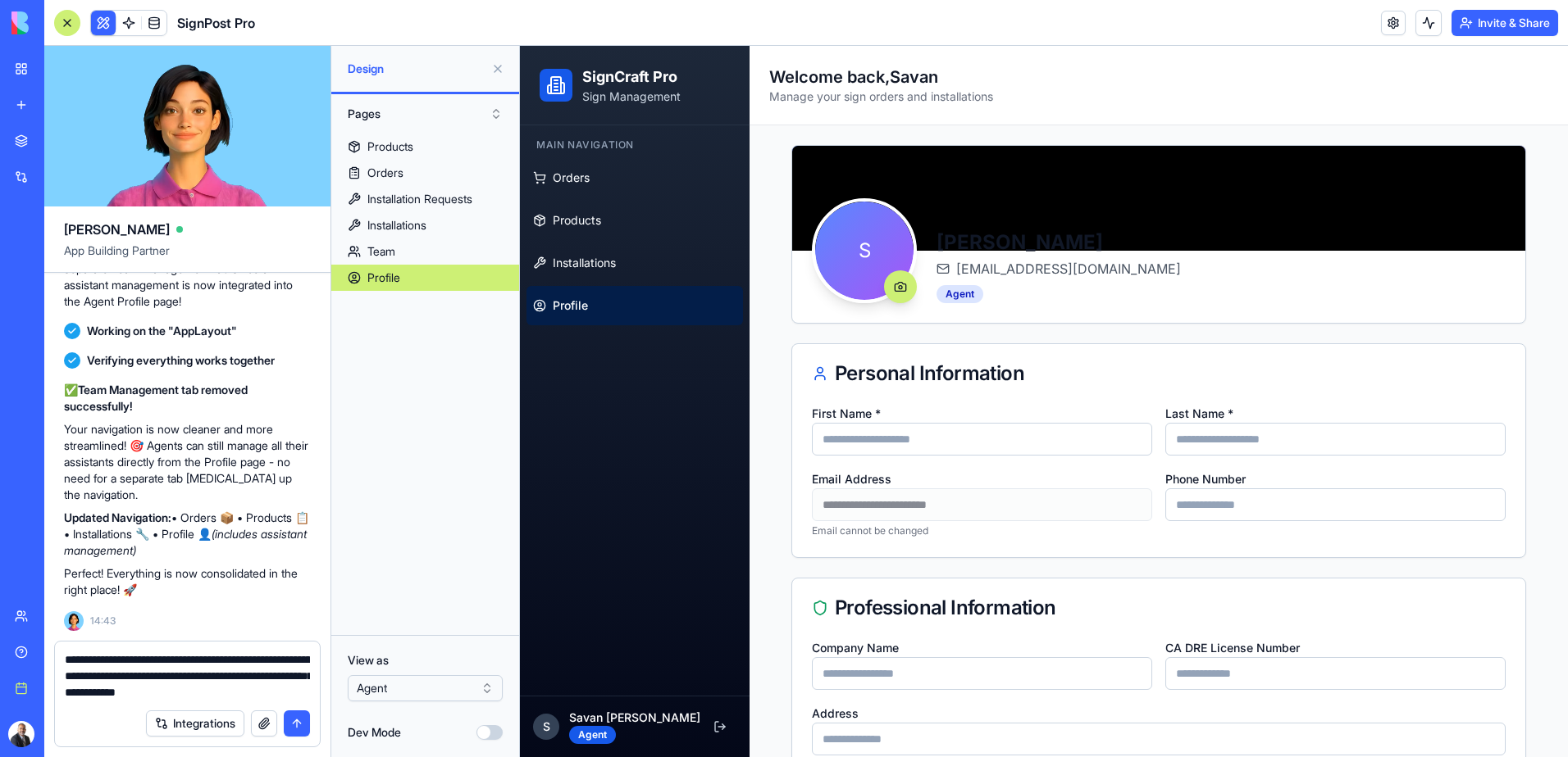
click at [242, 696] on textarea "**********" at bounding box center [188, 676] width 245 height 50
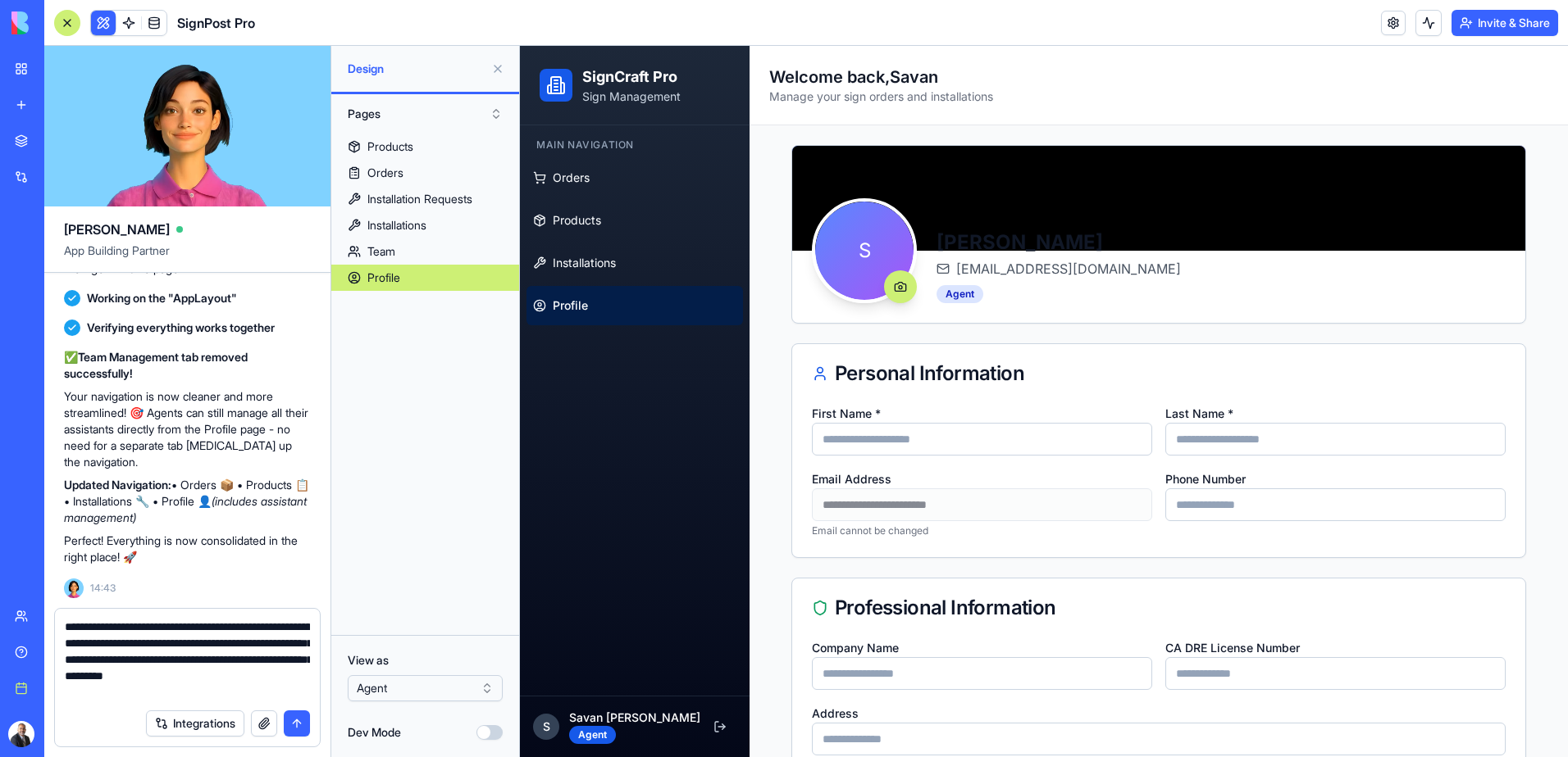
type textarea "**********"
click at [302, 725] on button "submit" at bounding box center [297, 723] width 26 height 26
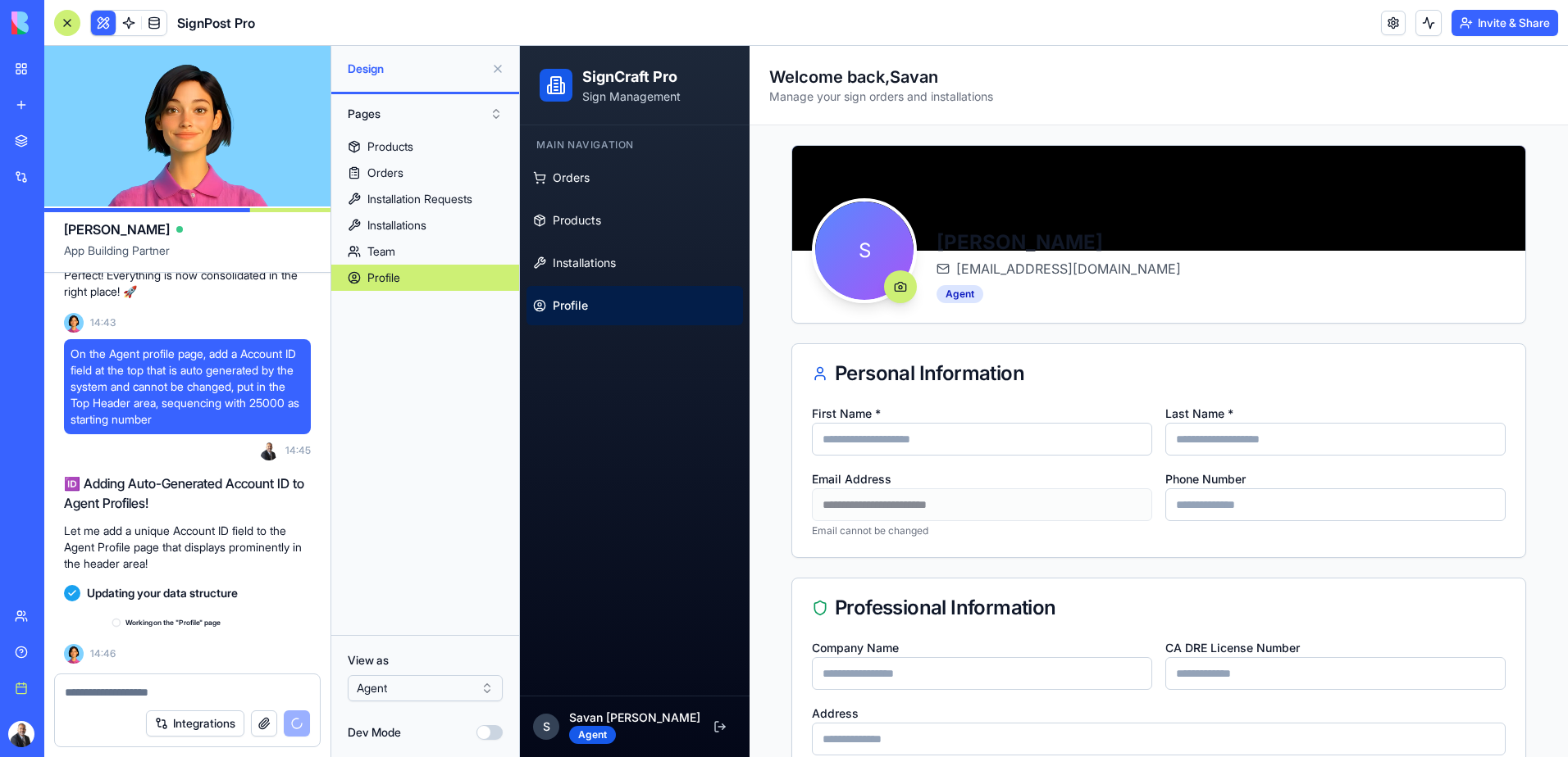
scroll to position [7654, 0]
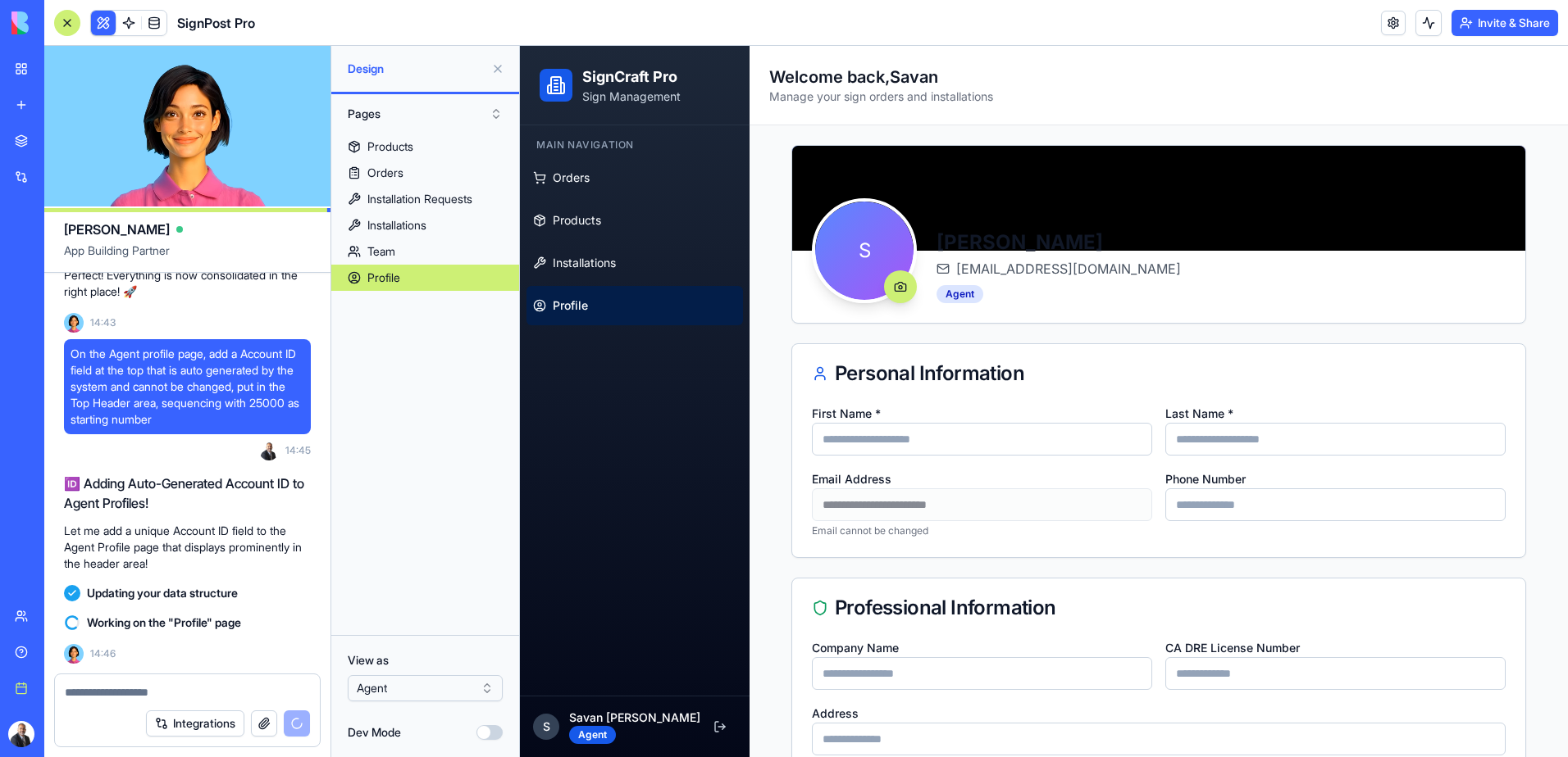
click at [123, 692] on textarea at bounding box center [188, 692] width 245 height 16
click at [141, 689] on textarea "**********" at bounding box center [188, 692] width 245 height 16
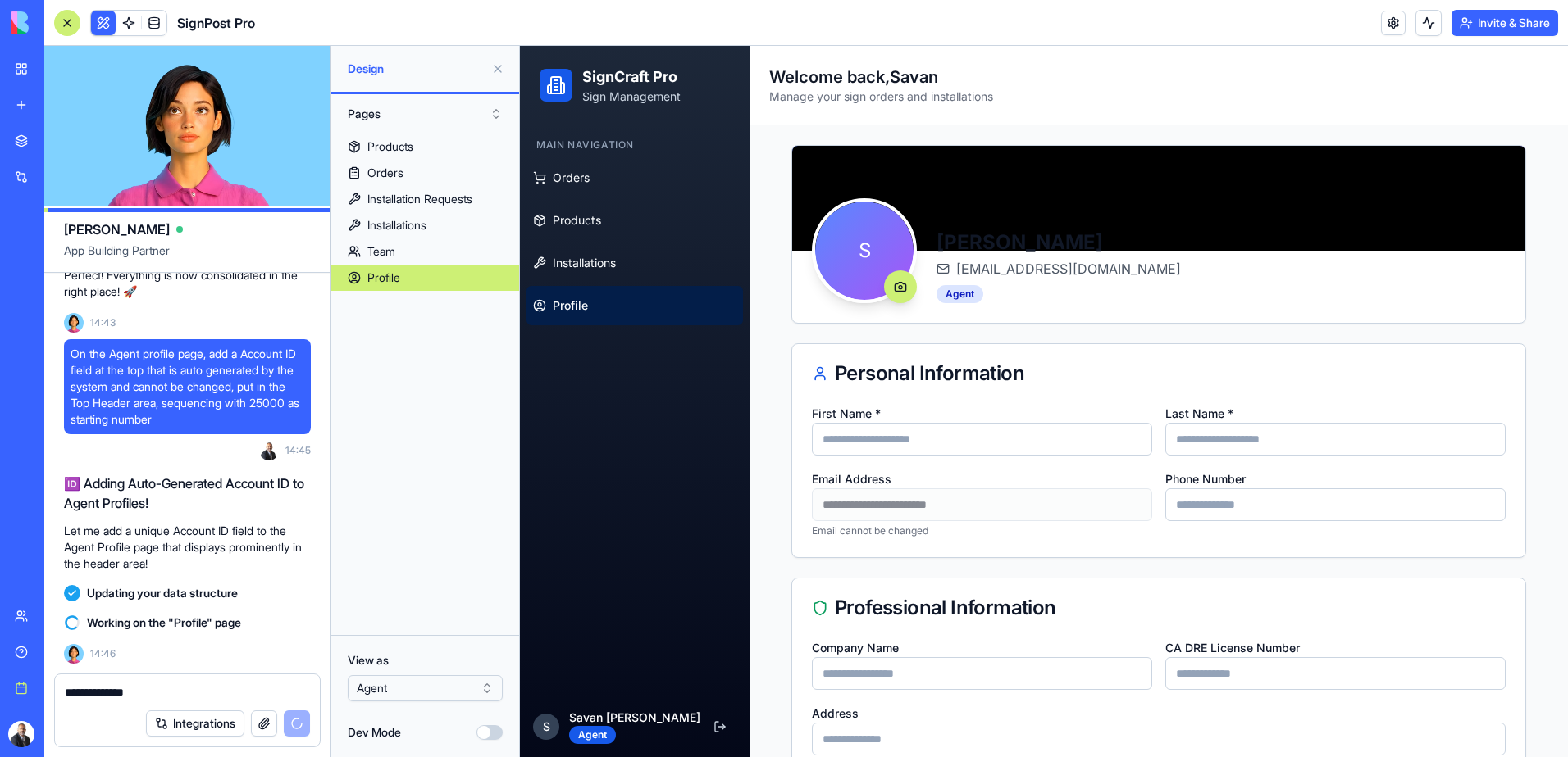
click at [149, 689] on textarea "**********" at bounding box center [188, 692] width 245 height 16
click at [139, 693] on textarea "**********" at bounding box center [188, 692] width 245 height 16
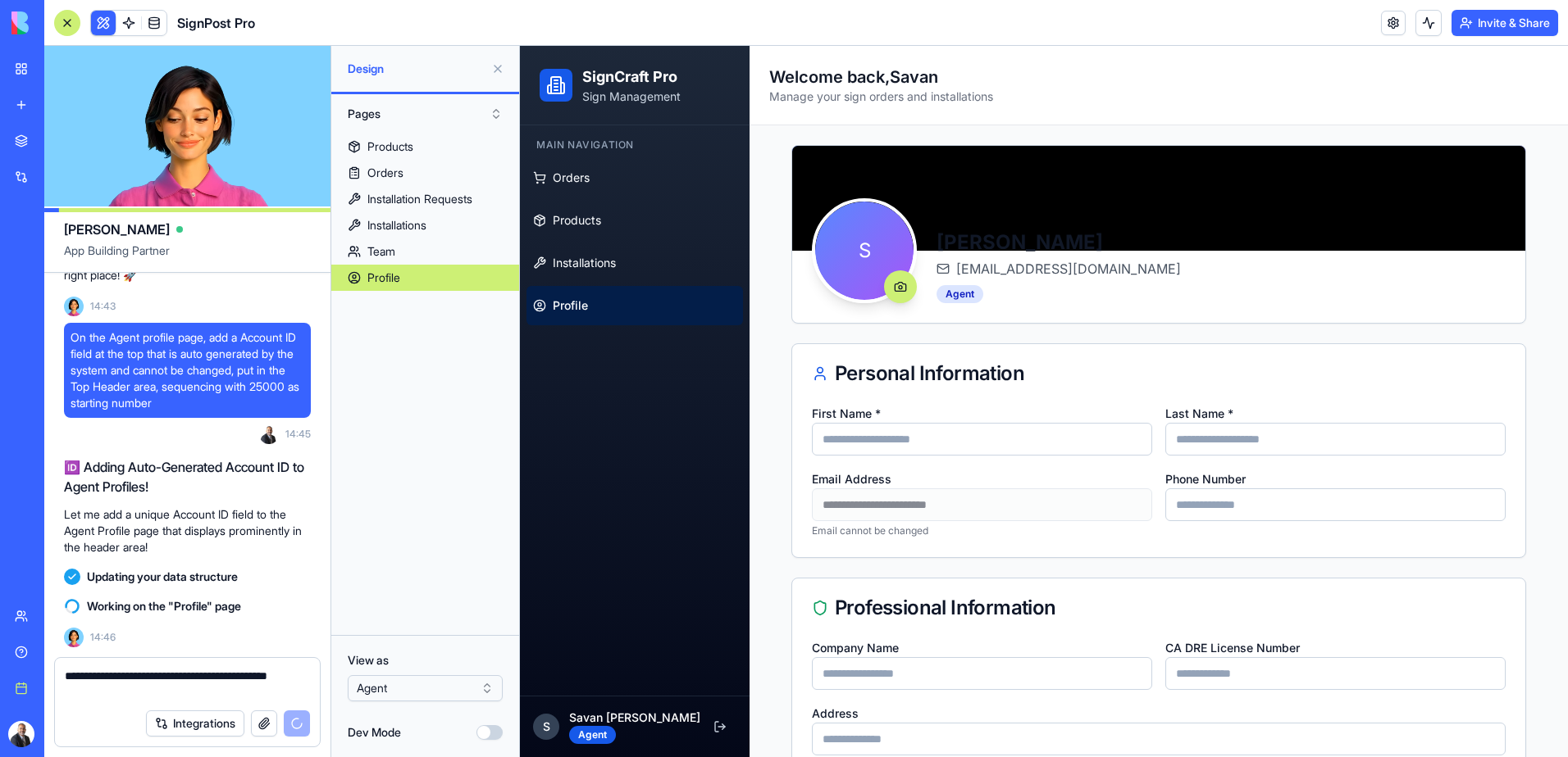
click at [171, 689] on textarea "**********" at bounding box center [188, 684] width 245 height 32
click at [201, 692] on textarea "**********" at bounding box center [188, 684] width 245 height 32
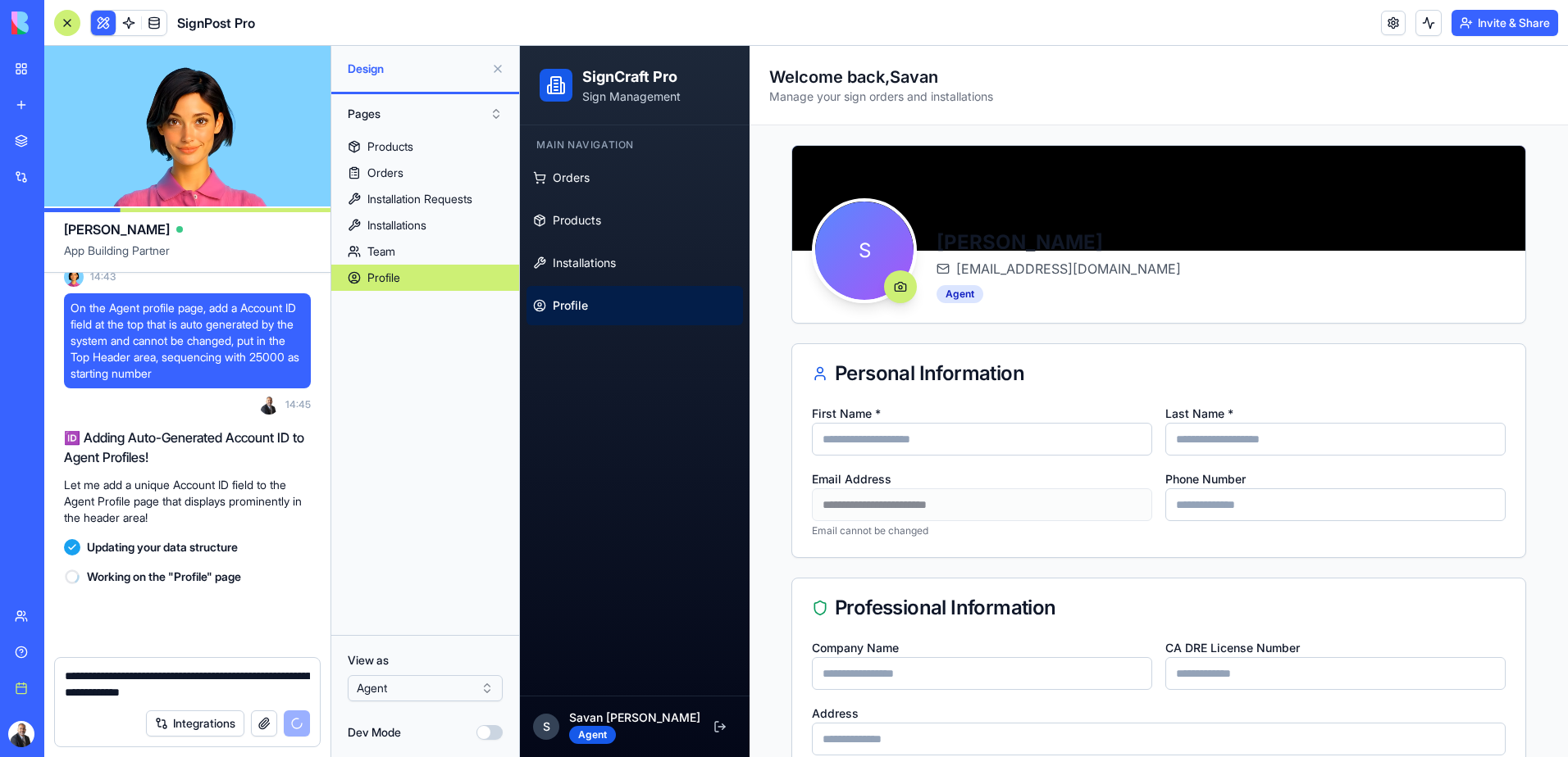
scroll to position [7700, 0]
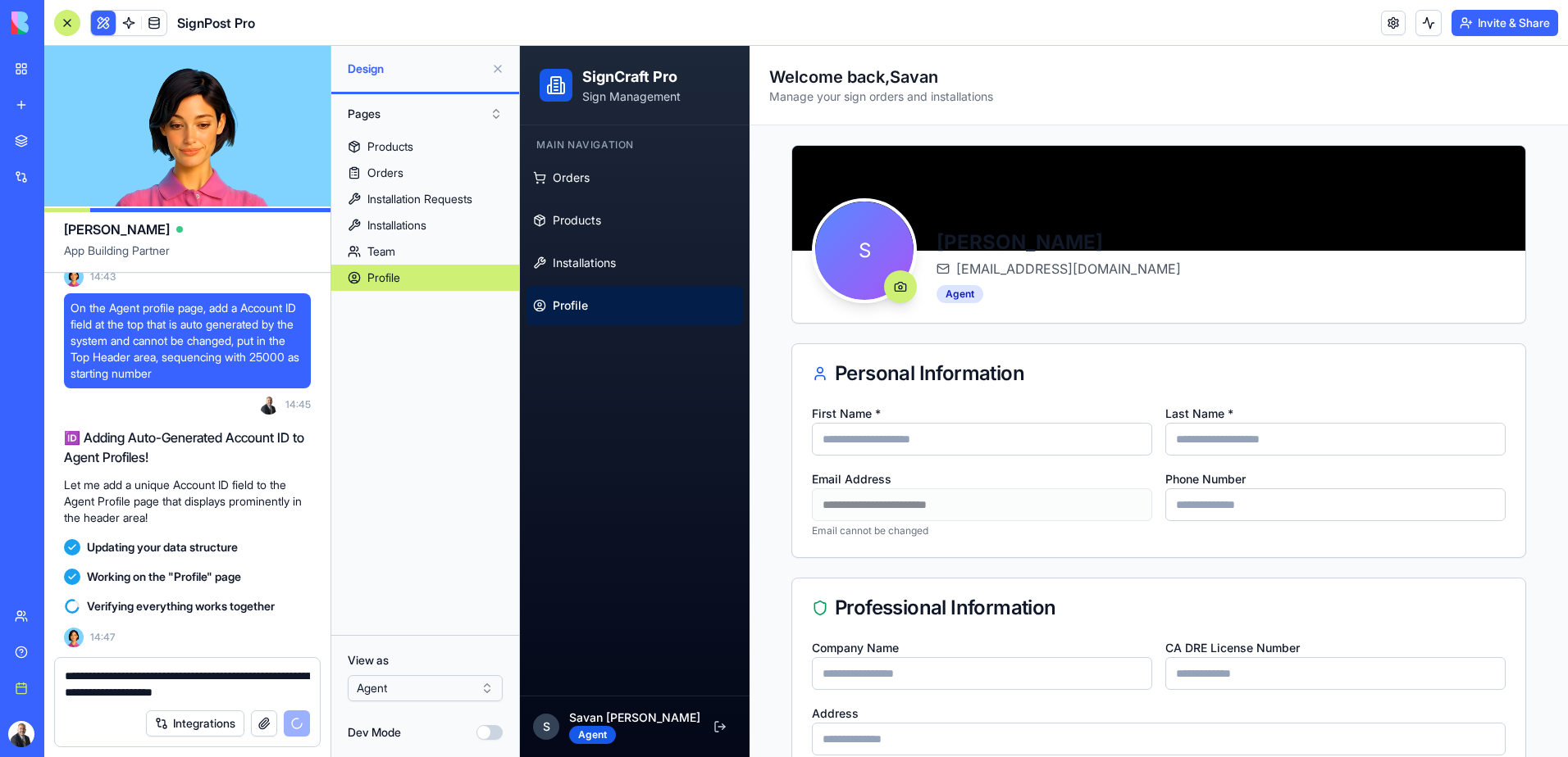
click at [252, 686] on textarea "**********" at bounding box center [188, 684] width 245 height 32
click at [307, 691] on textarea "**********" at bounding box center [188, 684] width 245 height 32
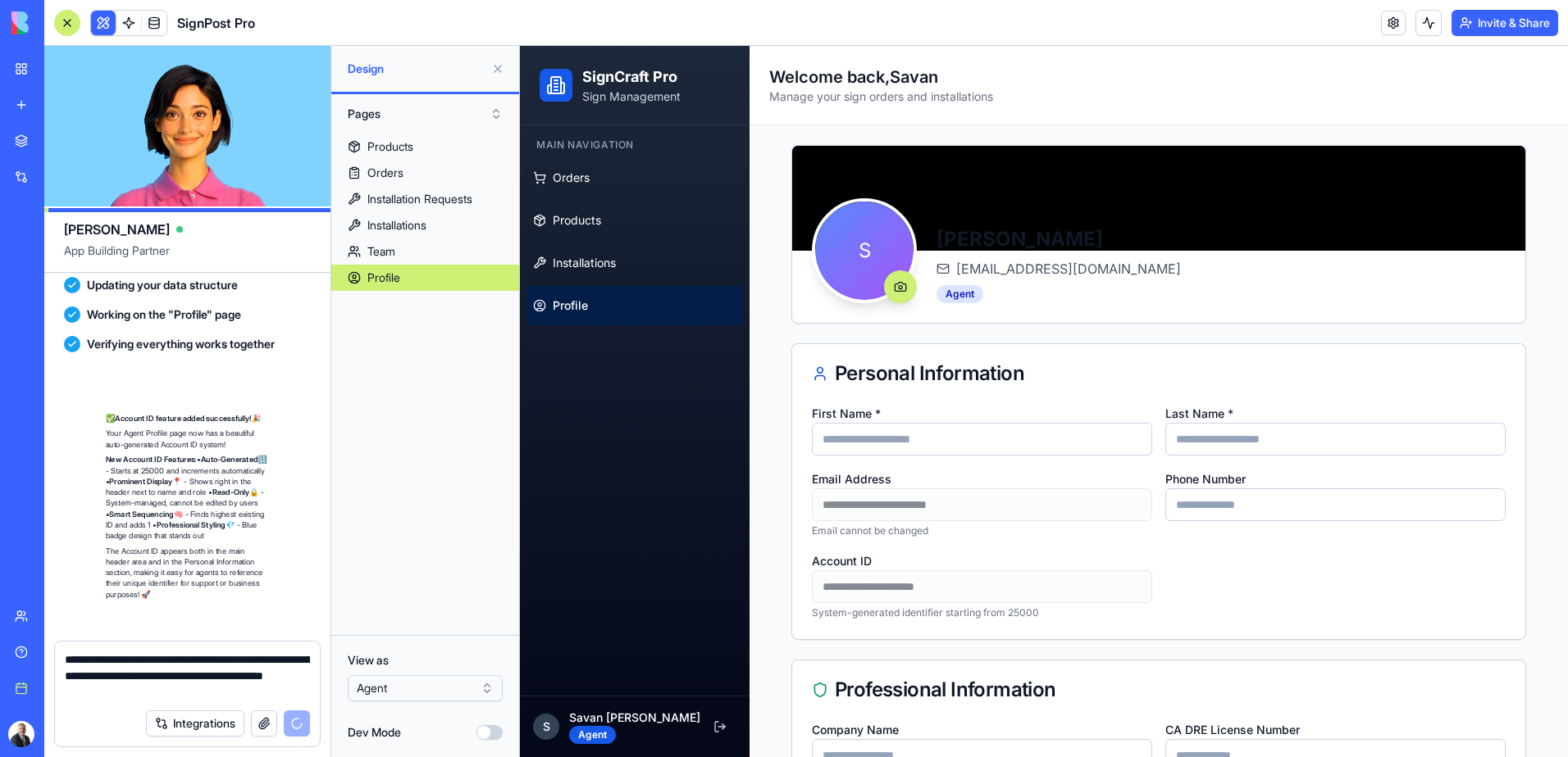
scroll to position [8044, 0]
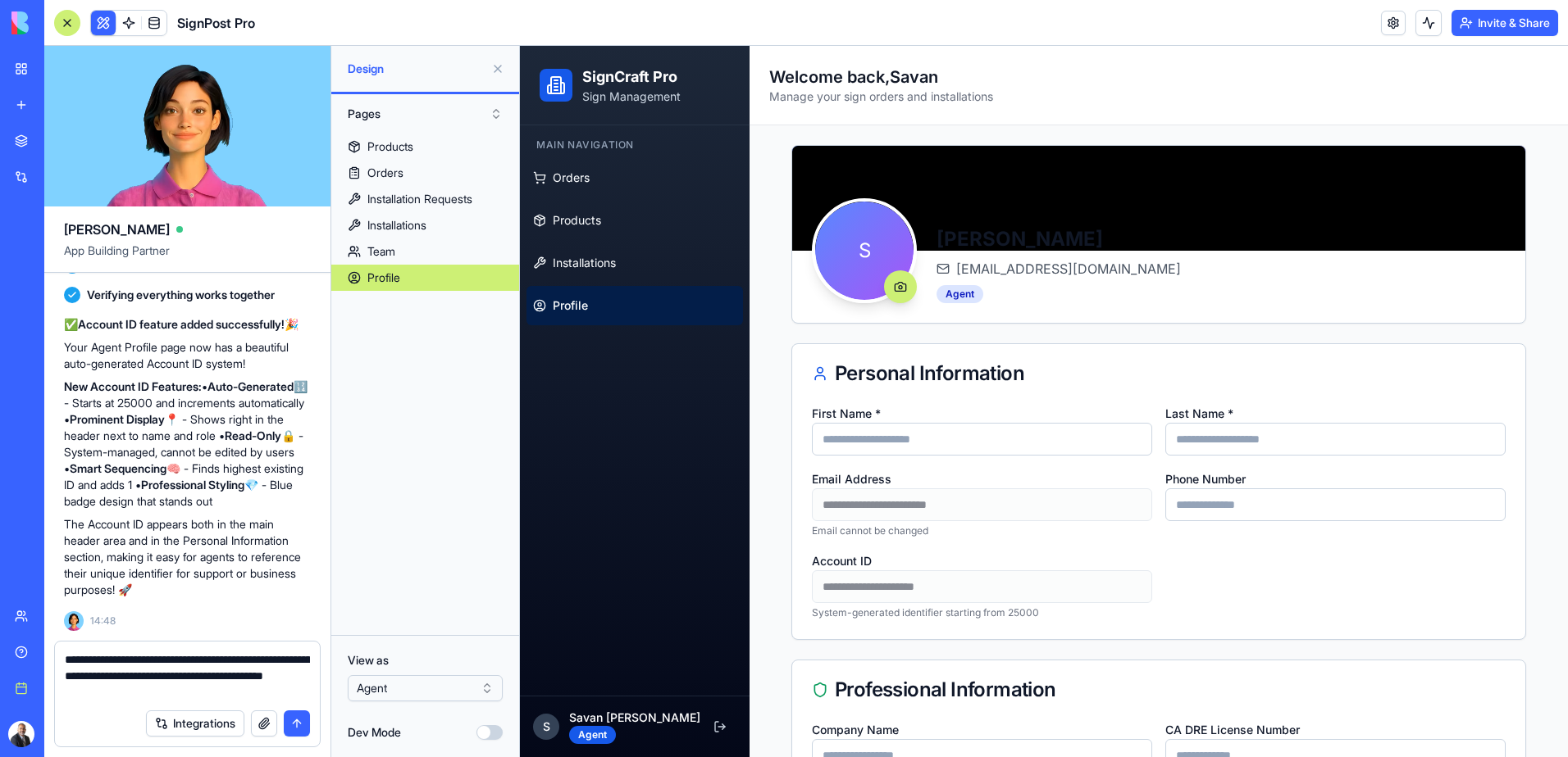
click at [215, 688] on textarea "**********" at bounding box center [188, 676] width 245 height 50
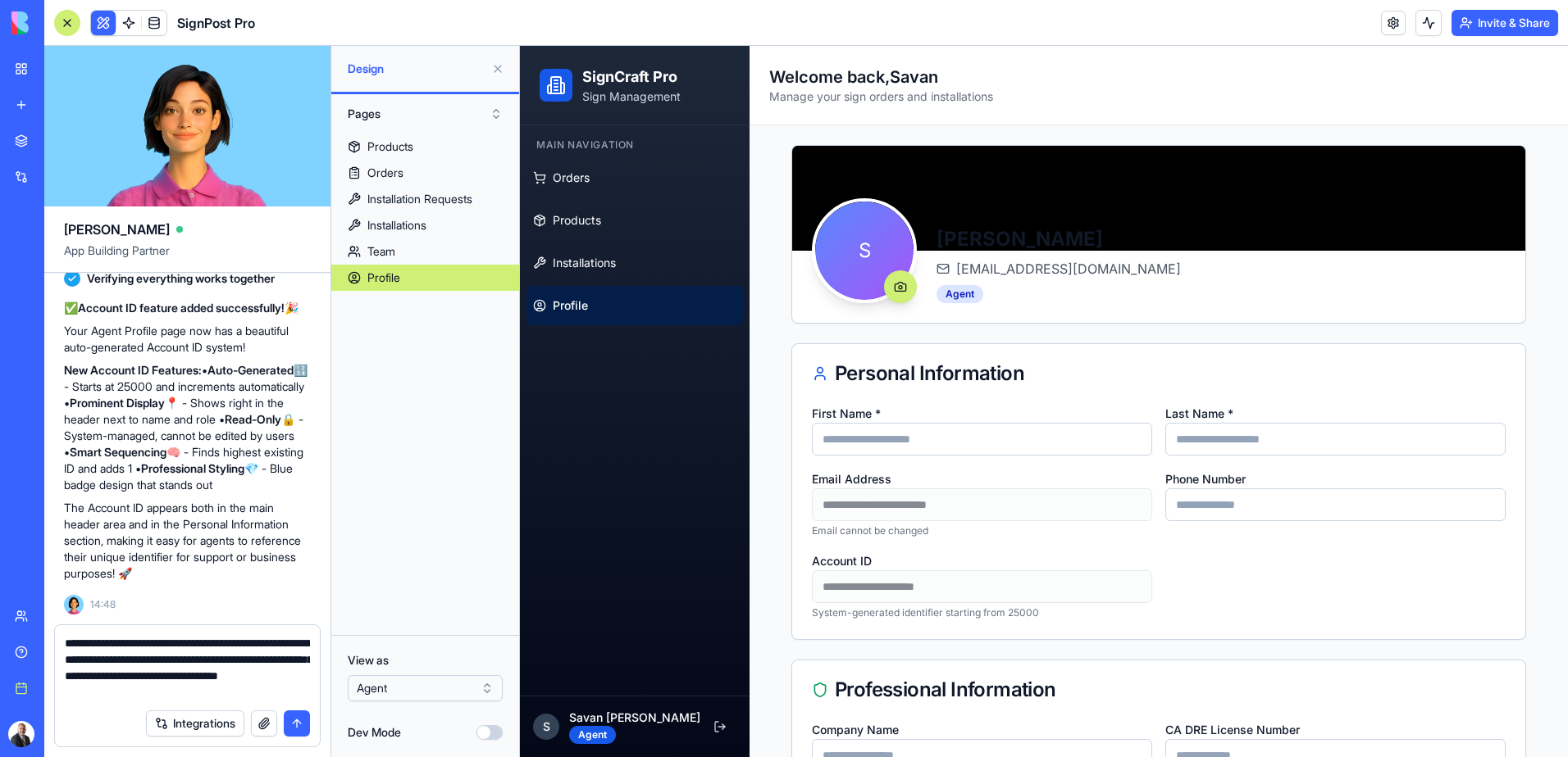
click at [152, 677] on textarea "**********" at bounding box center [188, 668] width 245 height 66
click at [252, 694] on textarea "**********" at bounding box center [188, 668] width 245 height 66
click at [211, 674] on textarea "**********" at bounding box center [188, 668] width 245 height 66
click at [243, 694] on textarea "**********" at bounding box center [188, 668] width 245 height 66
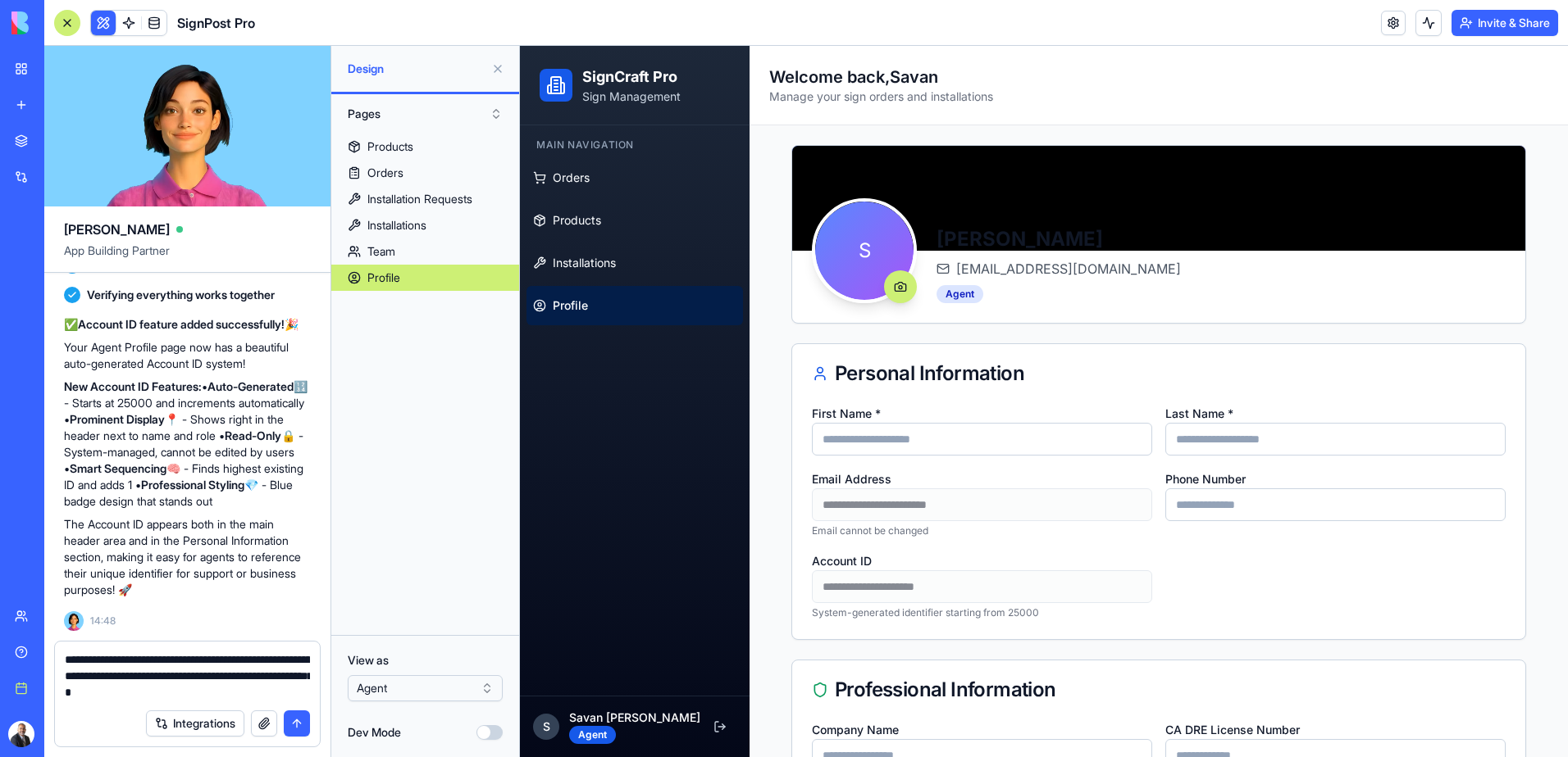
click at [243, 693] on textarea "**********" at bounding box center [188, 676] width 245 height 50
click at [282, 695] on textarea "**********" at bounding box center [188, 676] width 245 height 50
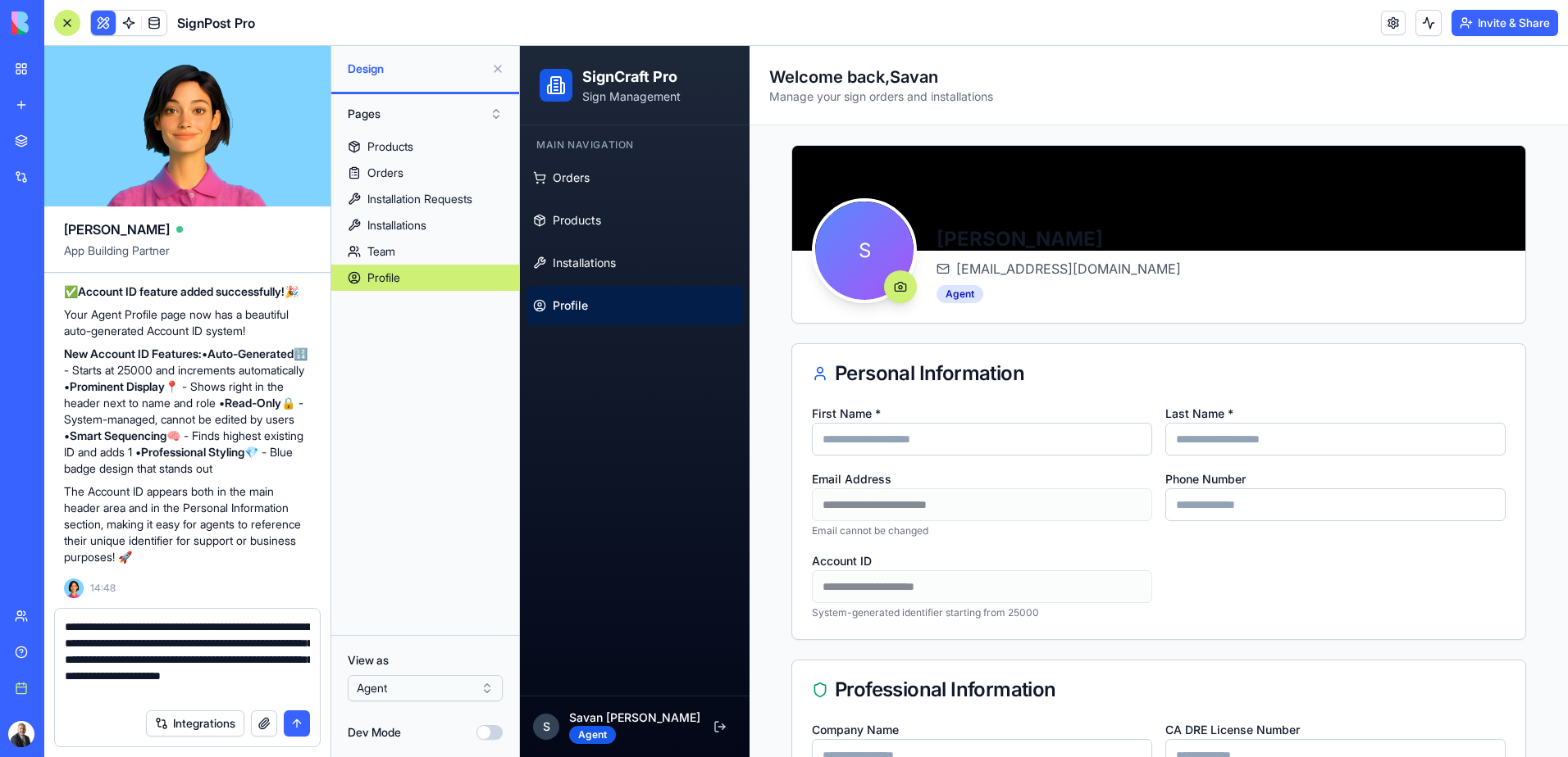
paste textarea "**********"
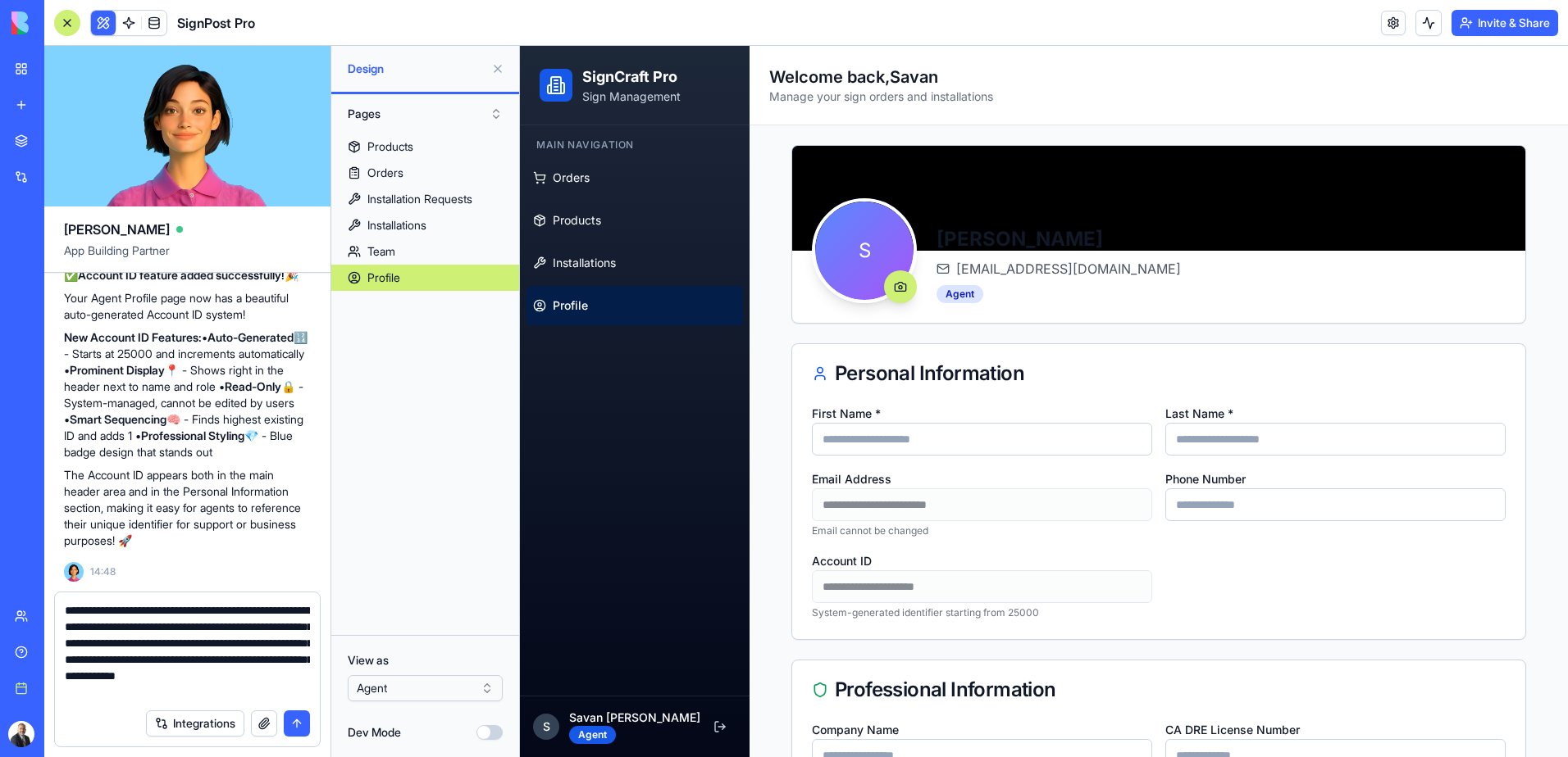
click at [247, 679] on textarea "**********" at bounding box center [188, 651] width 245 height 98
type textarea "**********"
click at [298, 720] on button "submit" at bounding box center [297, 723] width 26 height 26
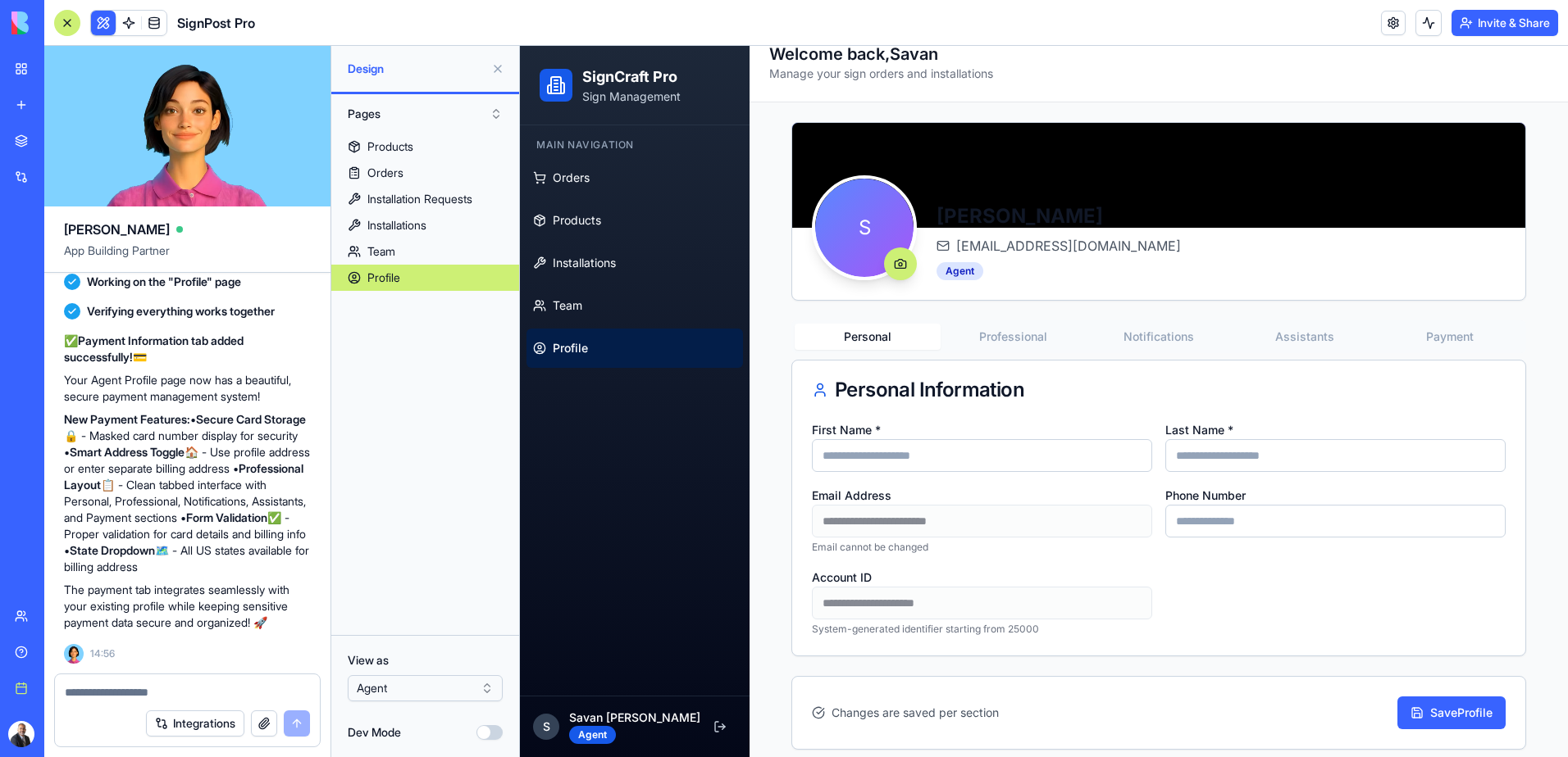
scroll to position [35, 0]
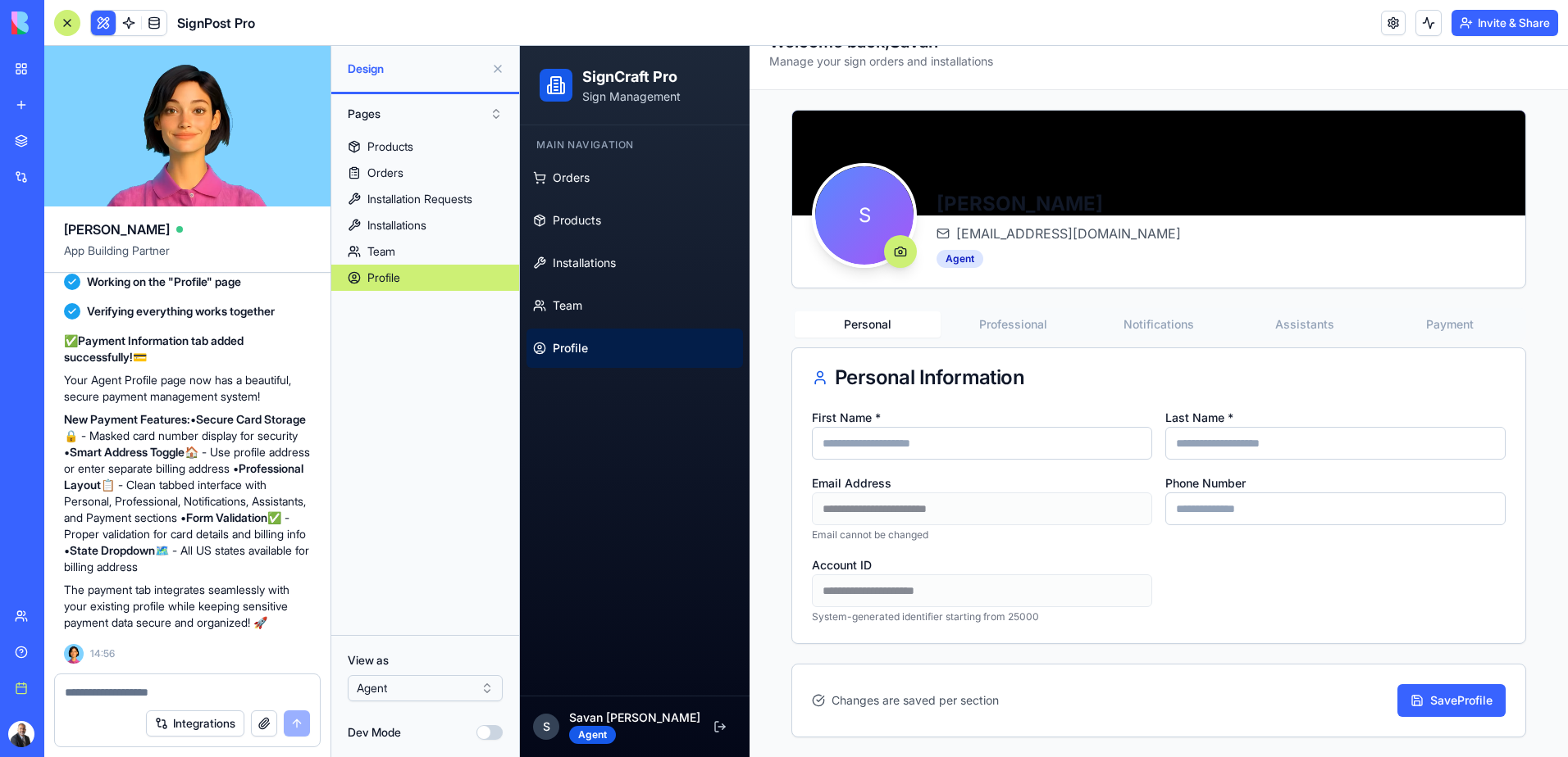
click at [1004, 328] on button "Professional" at bounding box center [1013, 324] width 146 height 26
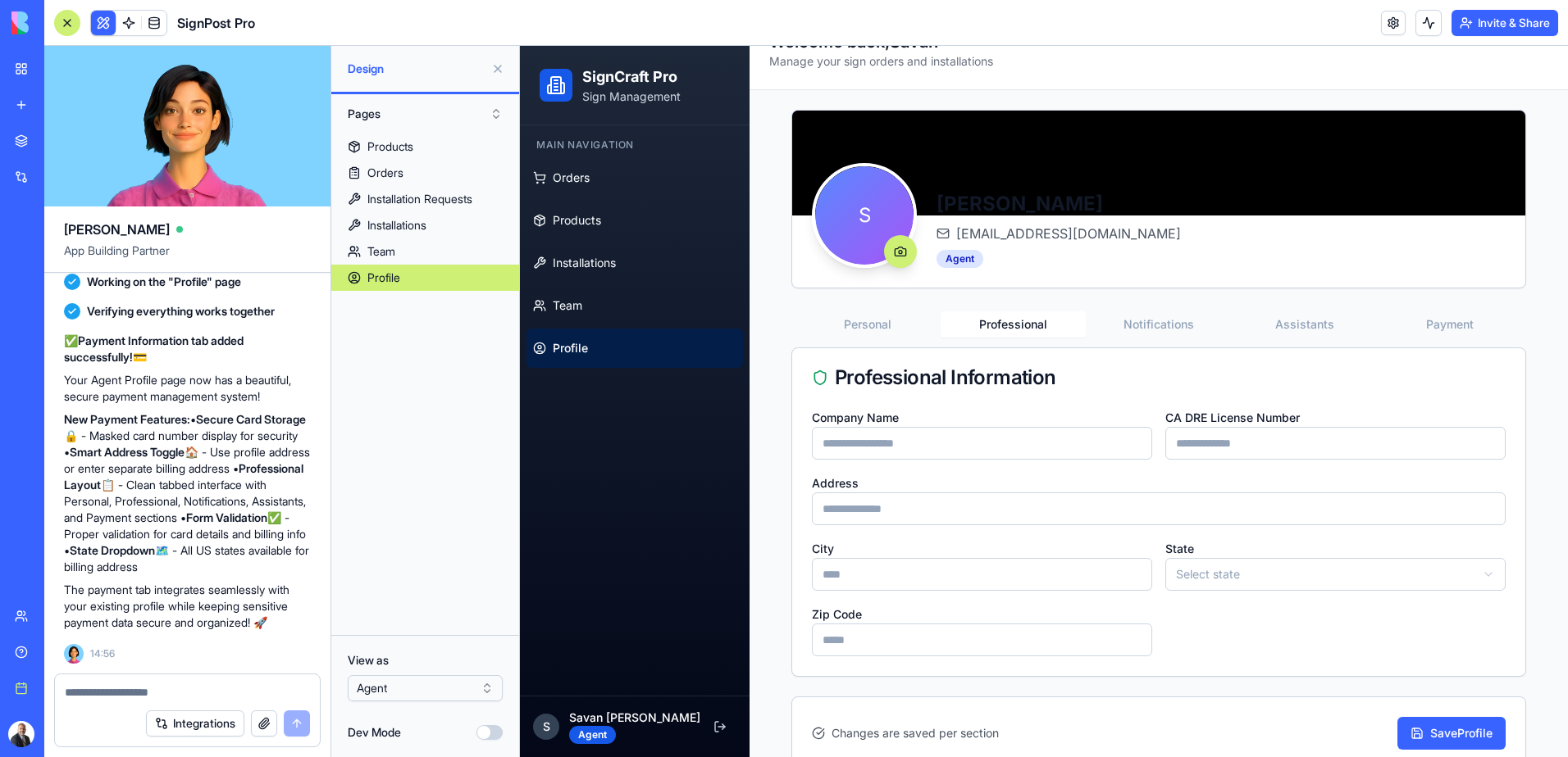
click at [866, 324] on button "Personal" at bounding box center [867, 324] width 146 height 26
click at [992, 329] on button "Professional" at bounding box center [1013, 324] width 146 height 26
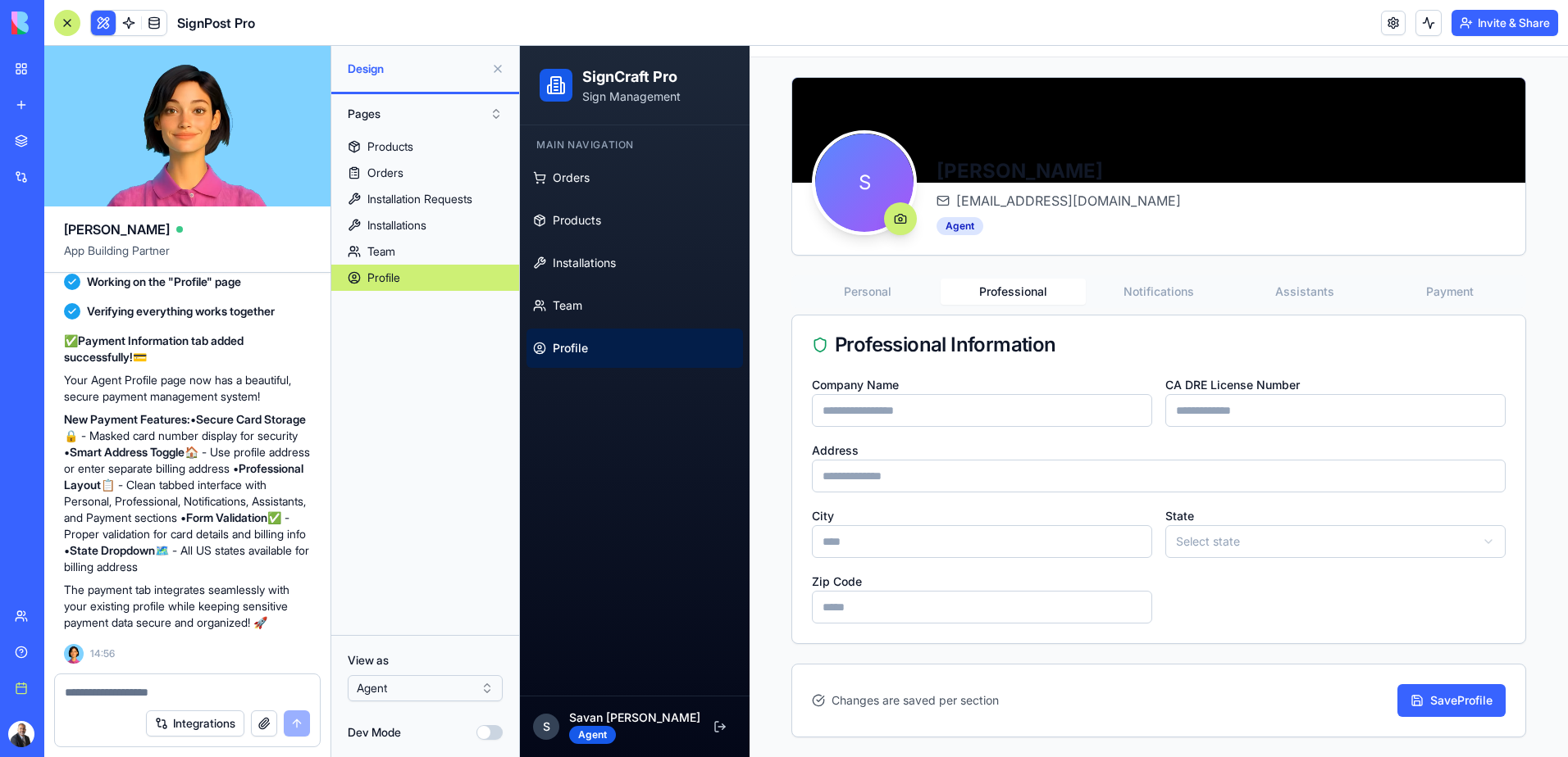
click at [1125, 289] on div "S Savan Thakkar savan@scenerealestate.com Agent Personal Professional Notificat…" at bounding box center [1159, 406] width 735 height 661
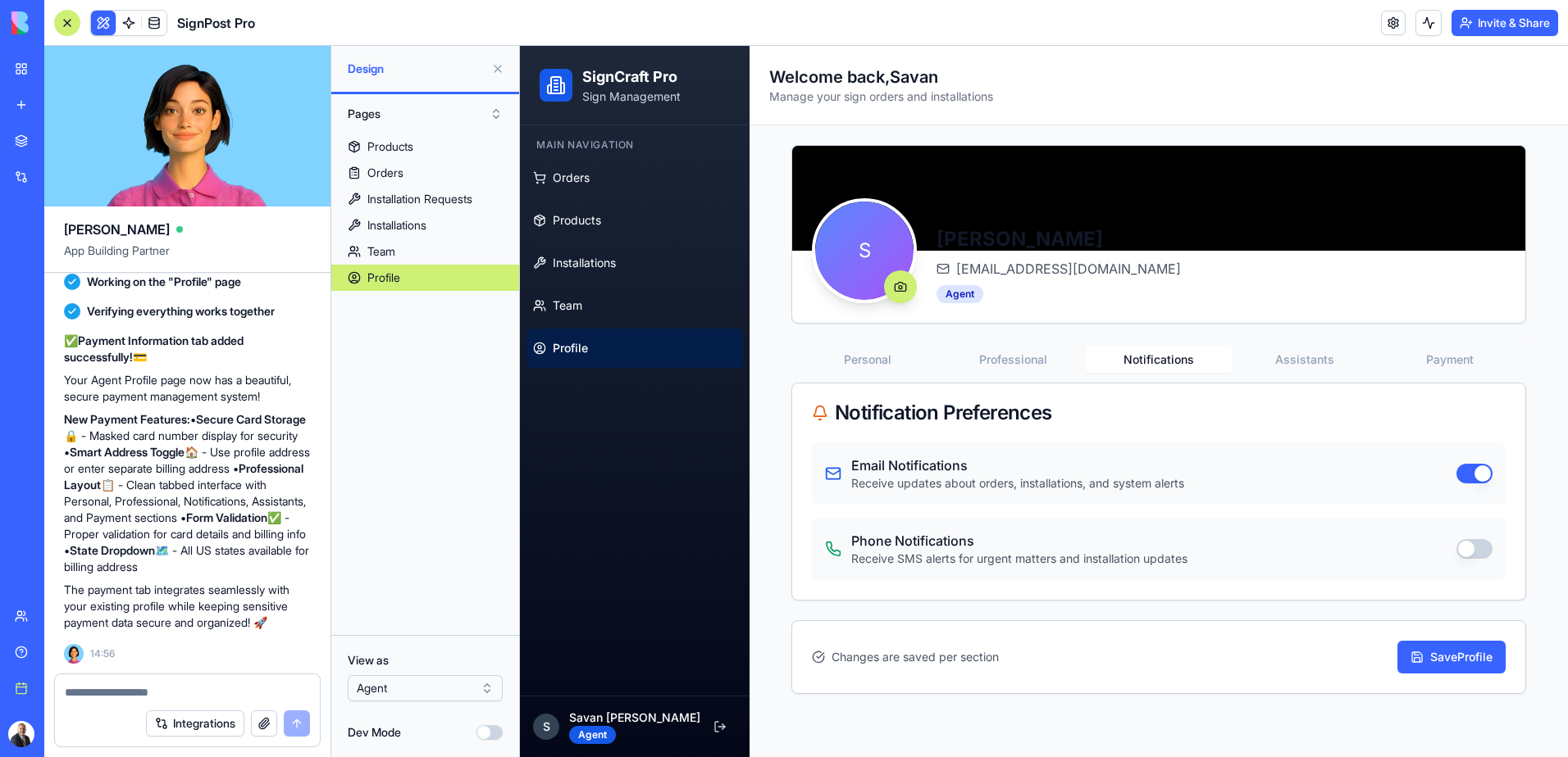
scroll to position [0, 0]
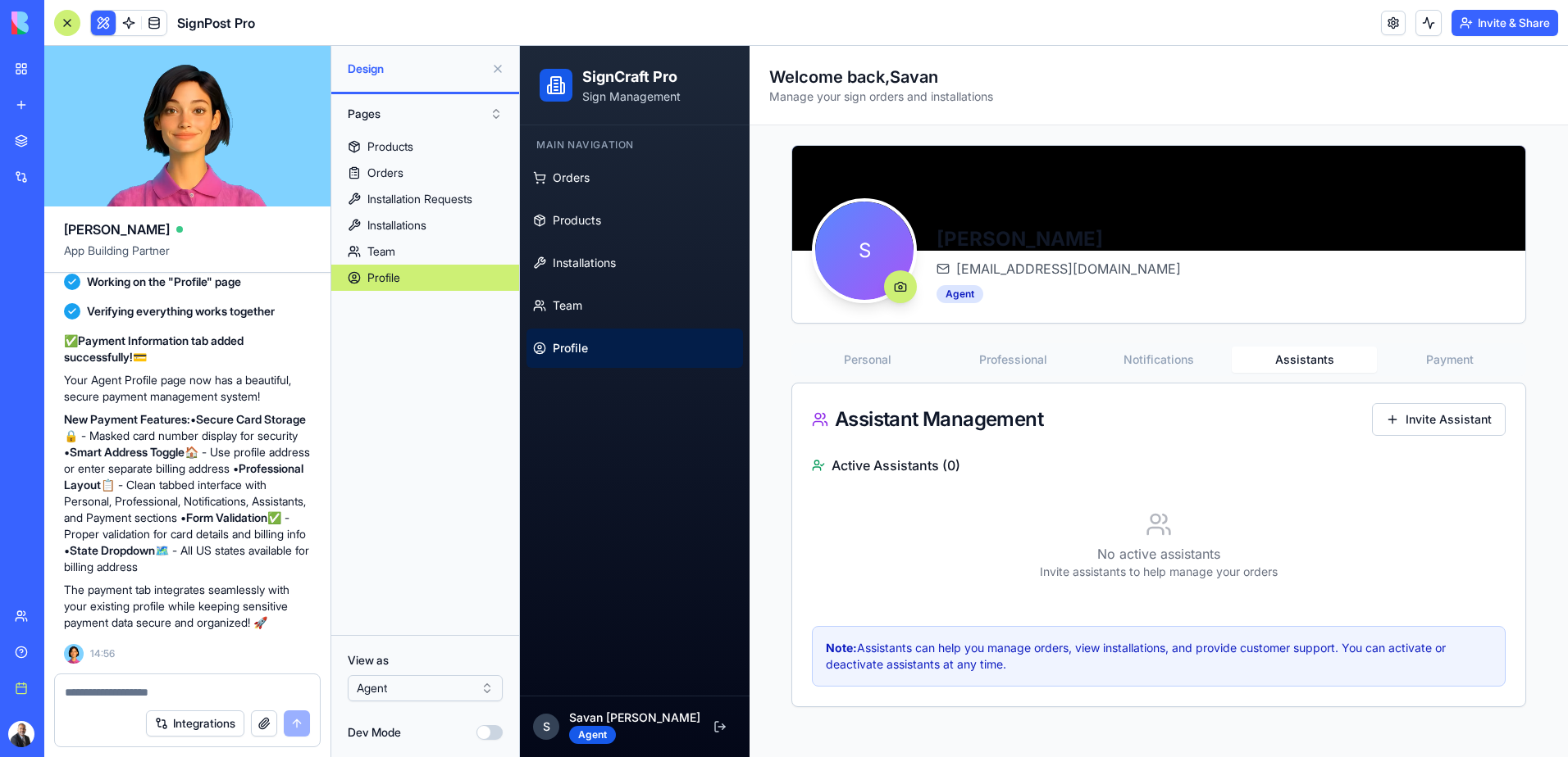
click at [1326, 355] on button "Assistants" at bounding box center [1305, 360] width 146 height 26
click at [1444, 361] on button "Payment" at bounding box center [1450, 360] width 146 height 26
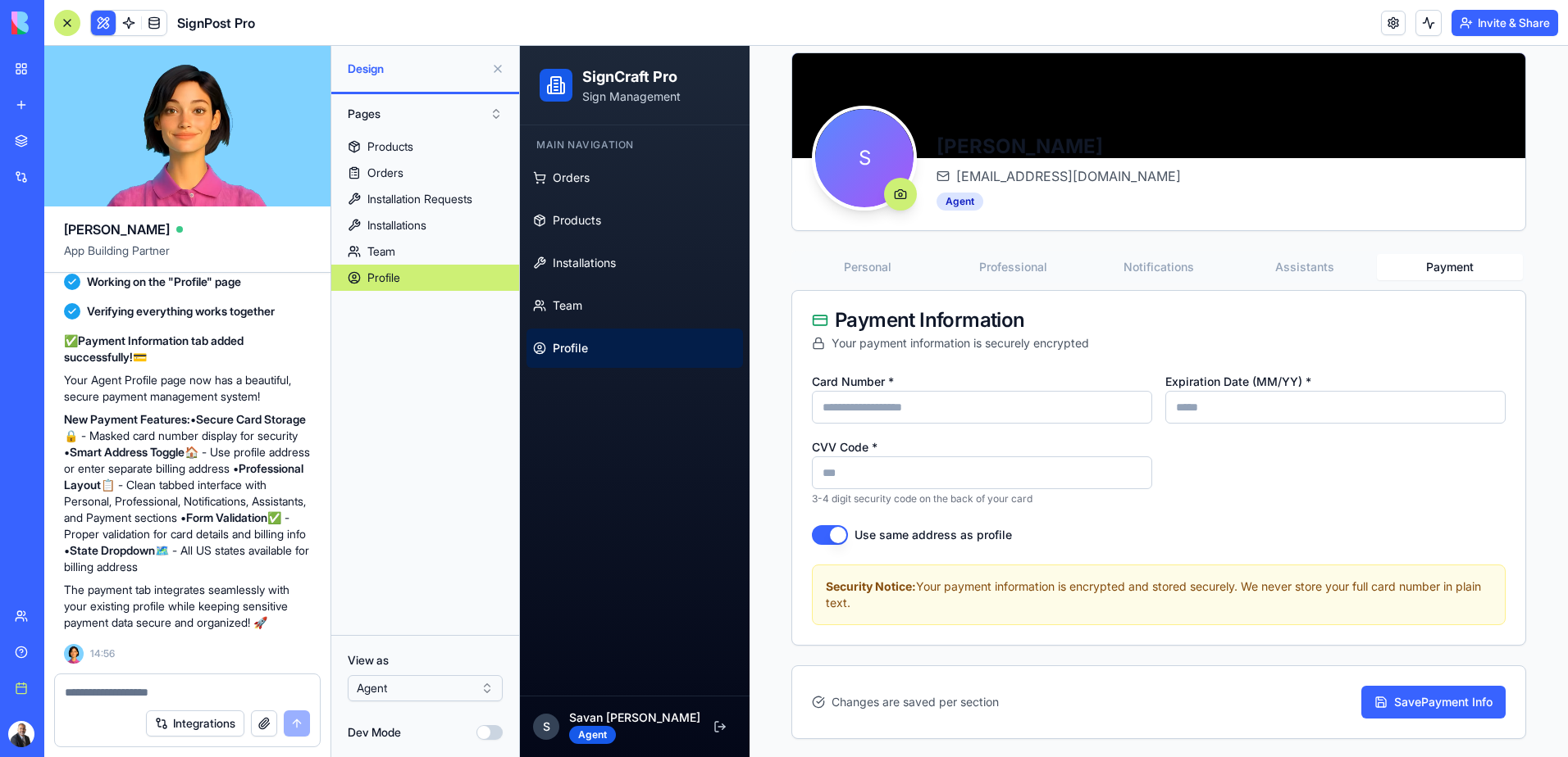
scroll to position [95, 0]
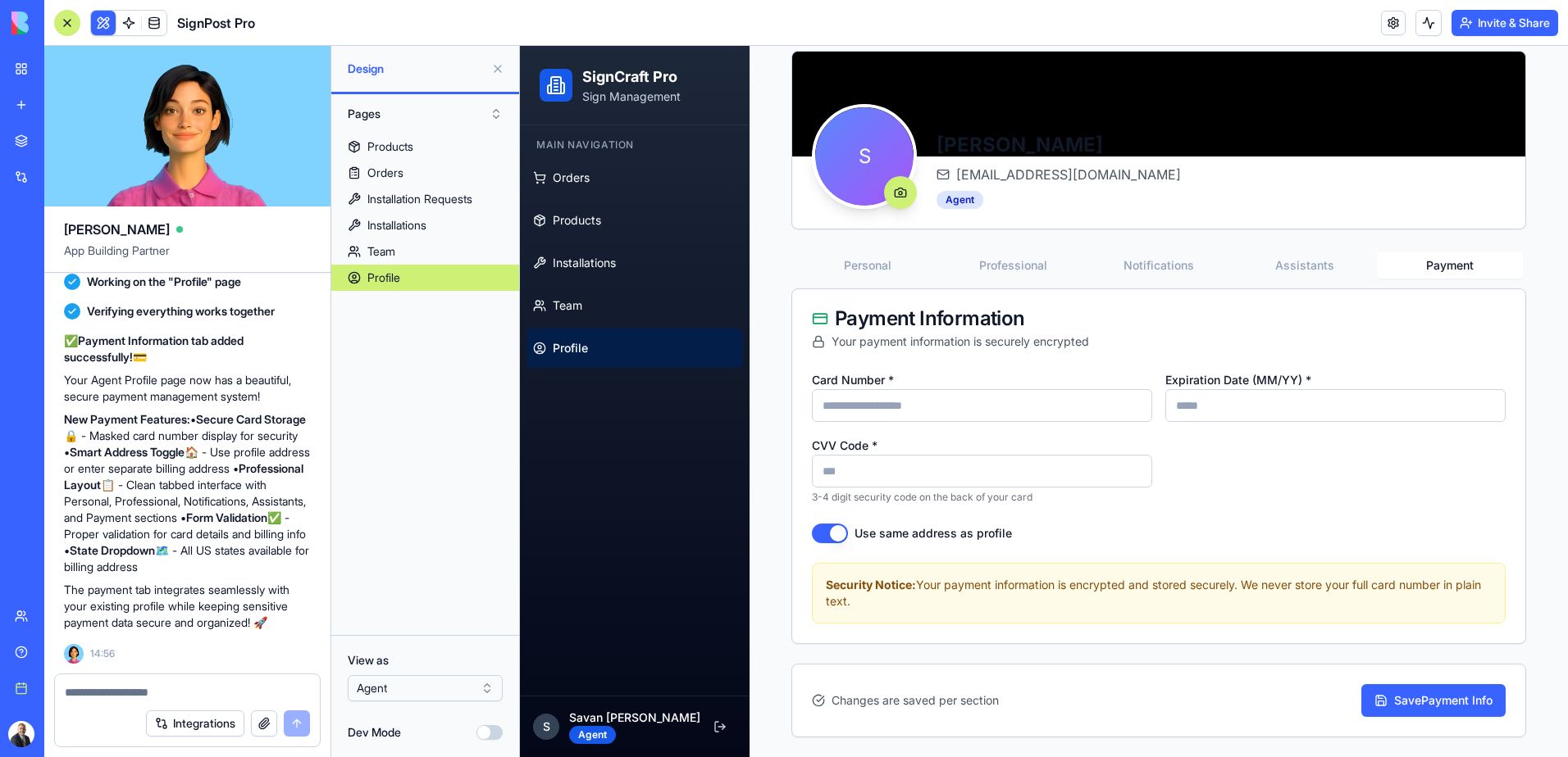
click at [833, 533] on button "Use same address as profile" at bounding box center [830, 534] width 36 height 20
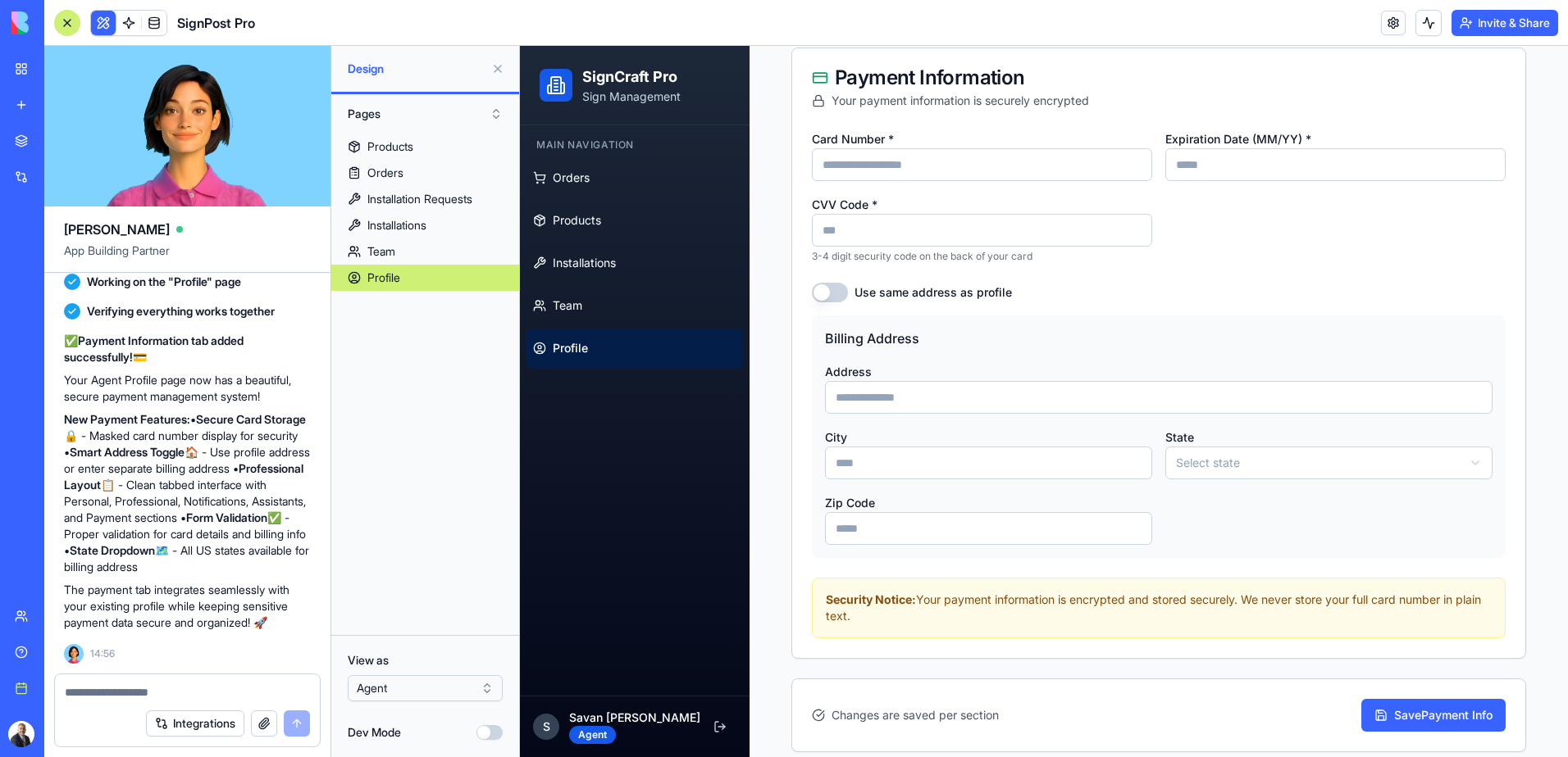
scroll to position [340, 0]
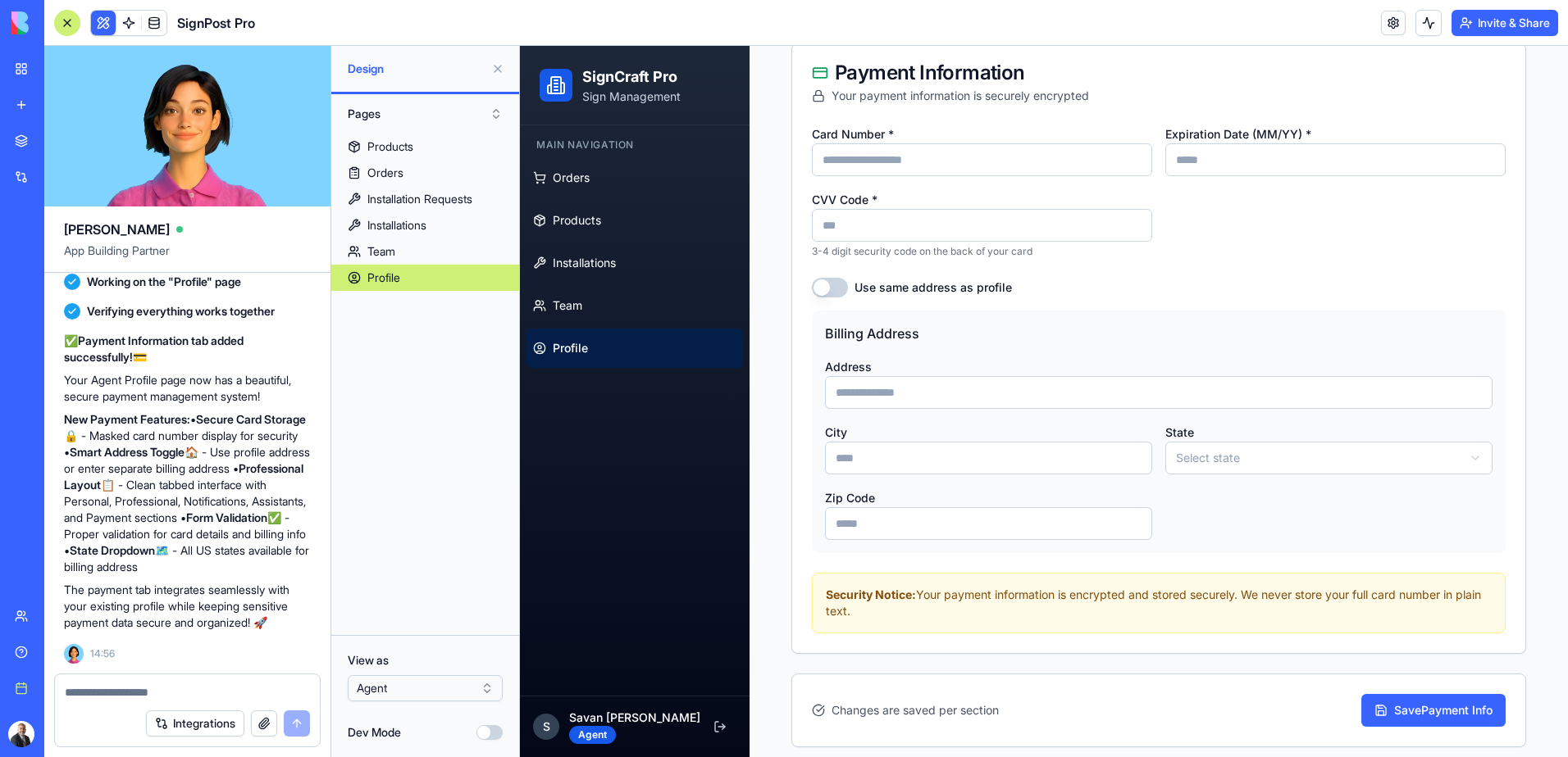
click at [835, 294] on button "Use same address as profile" at bounding box center [830, 287] width 36 height 20
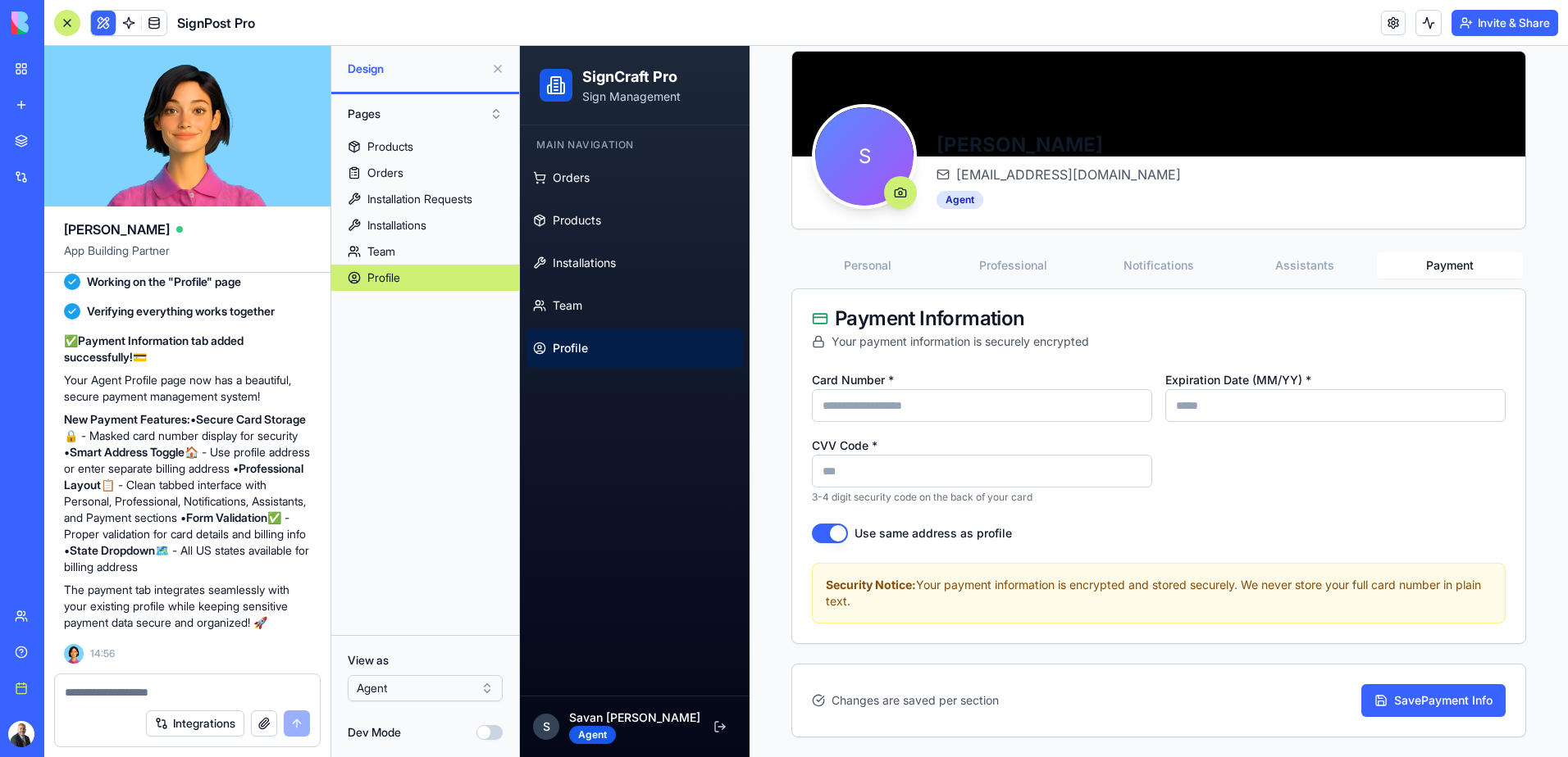
scroll to position [95, 0]
click at [812, 529] on button "Use same address as profile" at bounding box center [830, 534] width 36 height 20
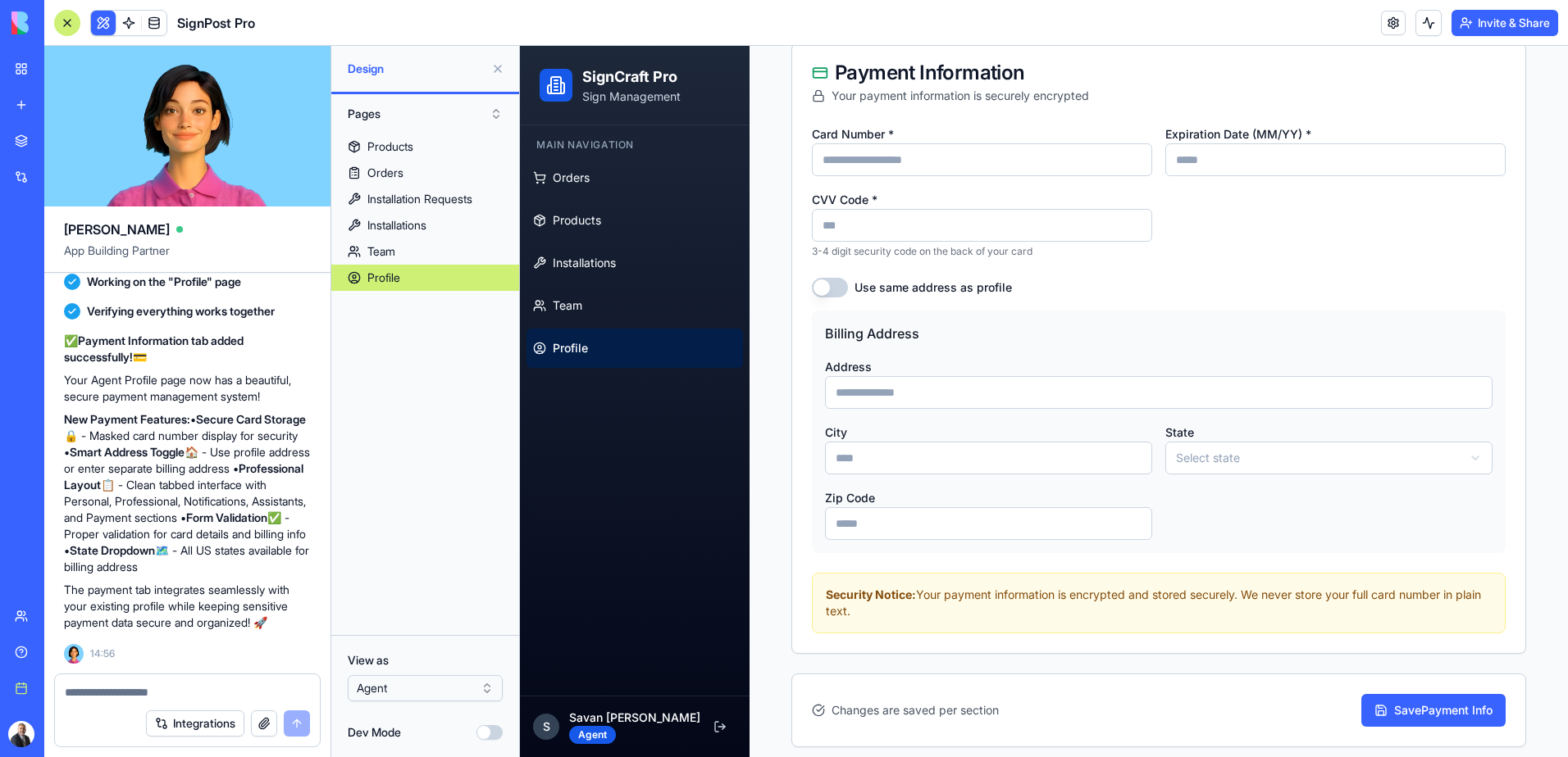
click at [829, 285] on button "Use same address as profile" at bounding box center [830, 287] width 36 height 20
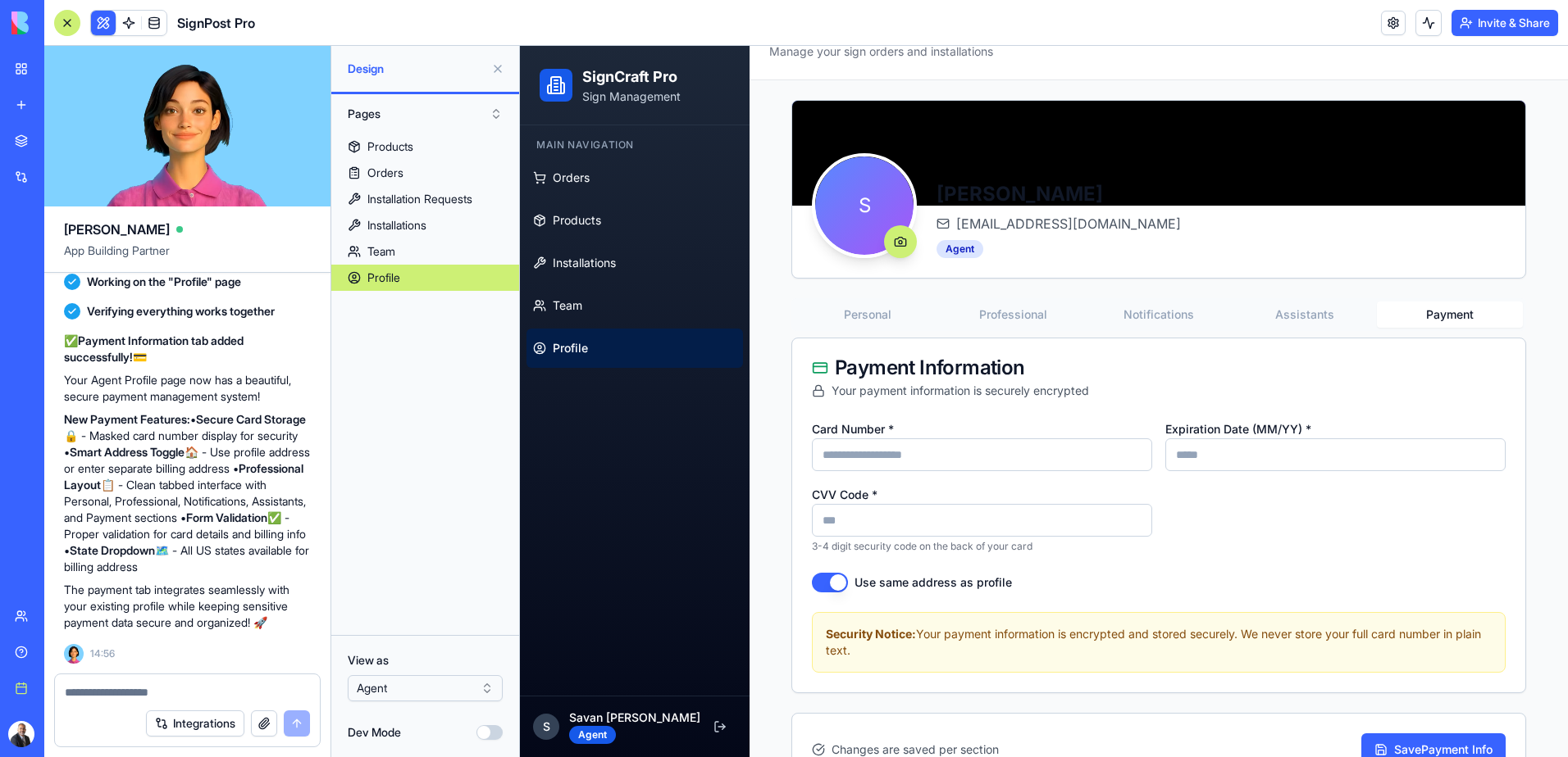
scroll to position [0, 0]
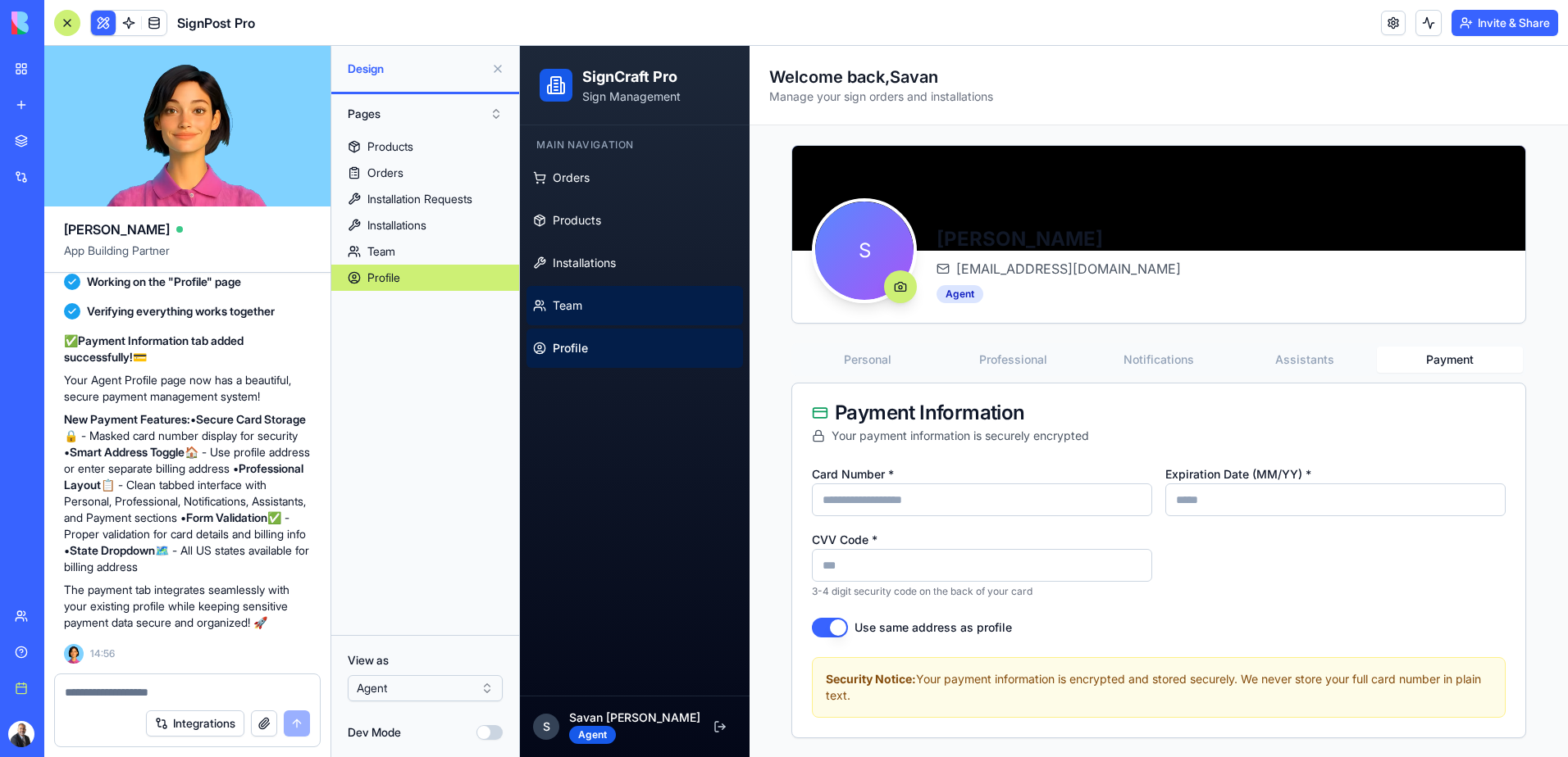
click at [576, 308] on span "Team" at bounding box center [567, 306] width 30 height 16
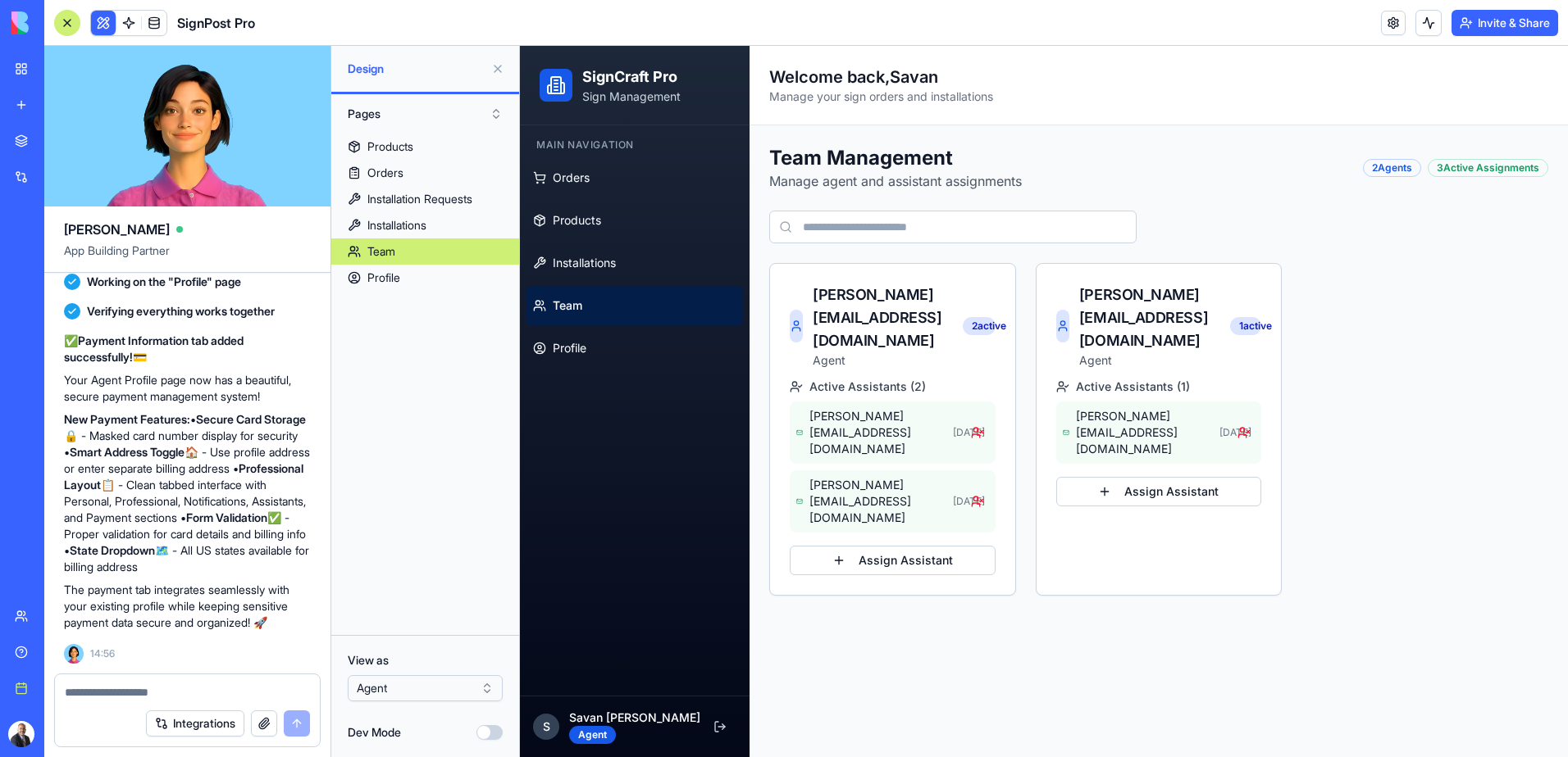
scroll to position [8880, 0]
click at [155, 687] on textarea at bounding box center [188, 692] width 245 height 16
click at [287, 696] on textarea "**********" at bounding box center [188, 692] width 245 height 16
type textarea "**********"
click at [295, 722] on button "submit" at bounding box center [297, 723] width 26 height 26
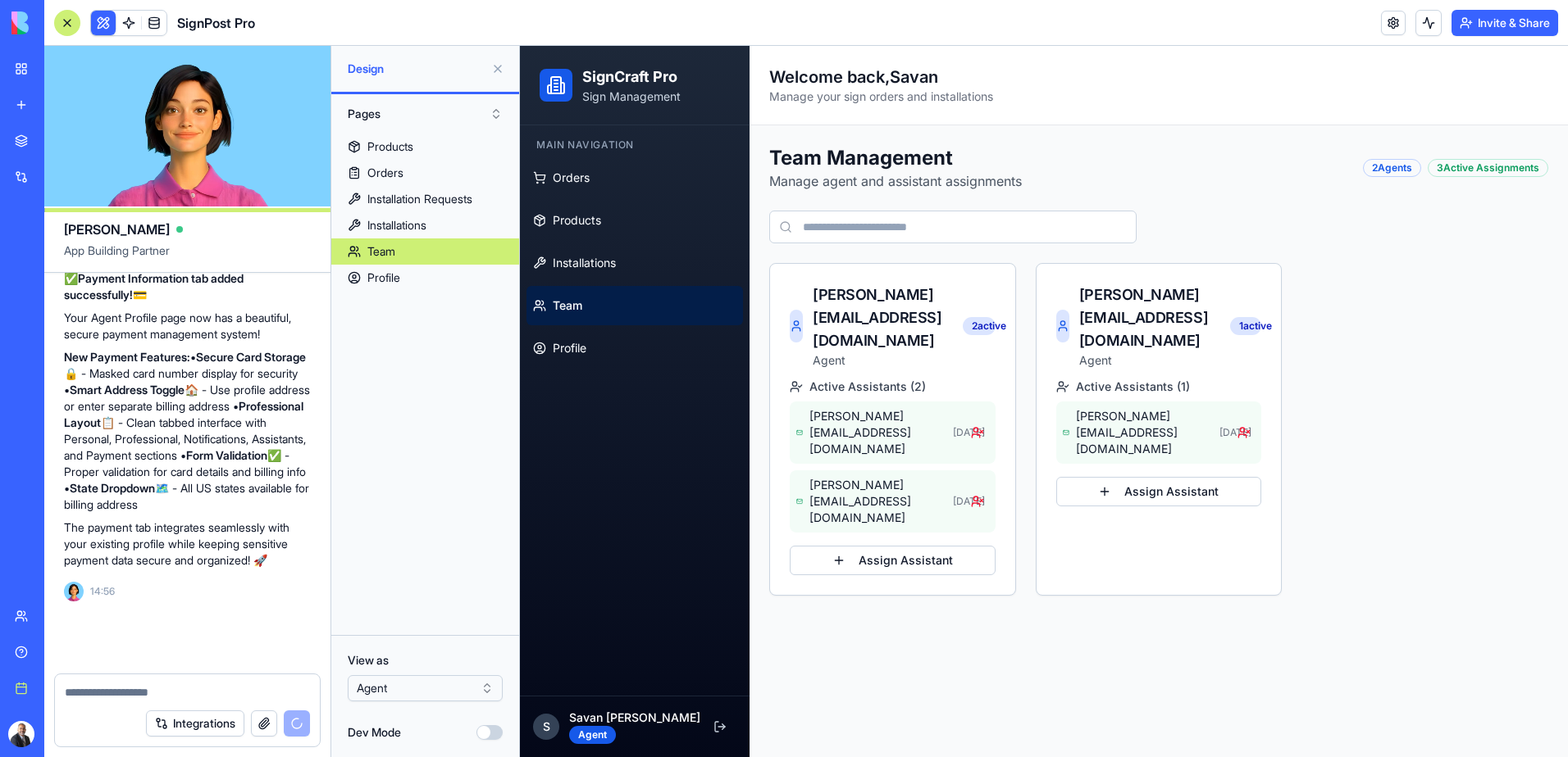
scroll to position [8943, 0]
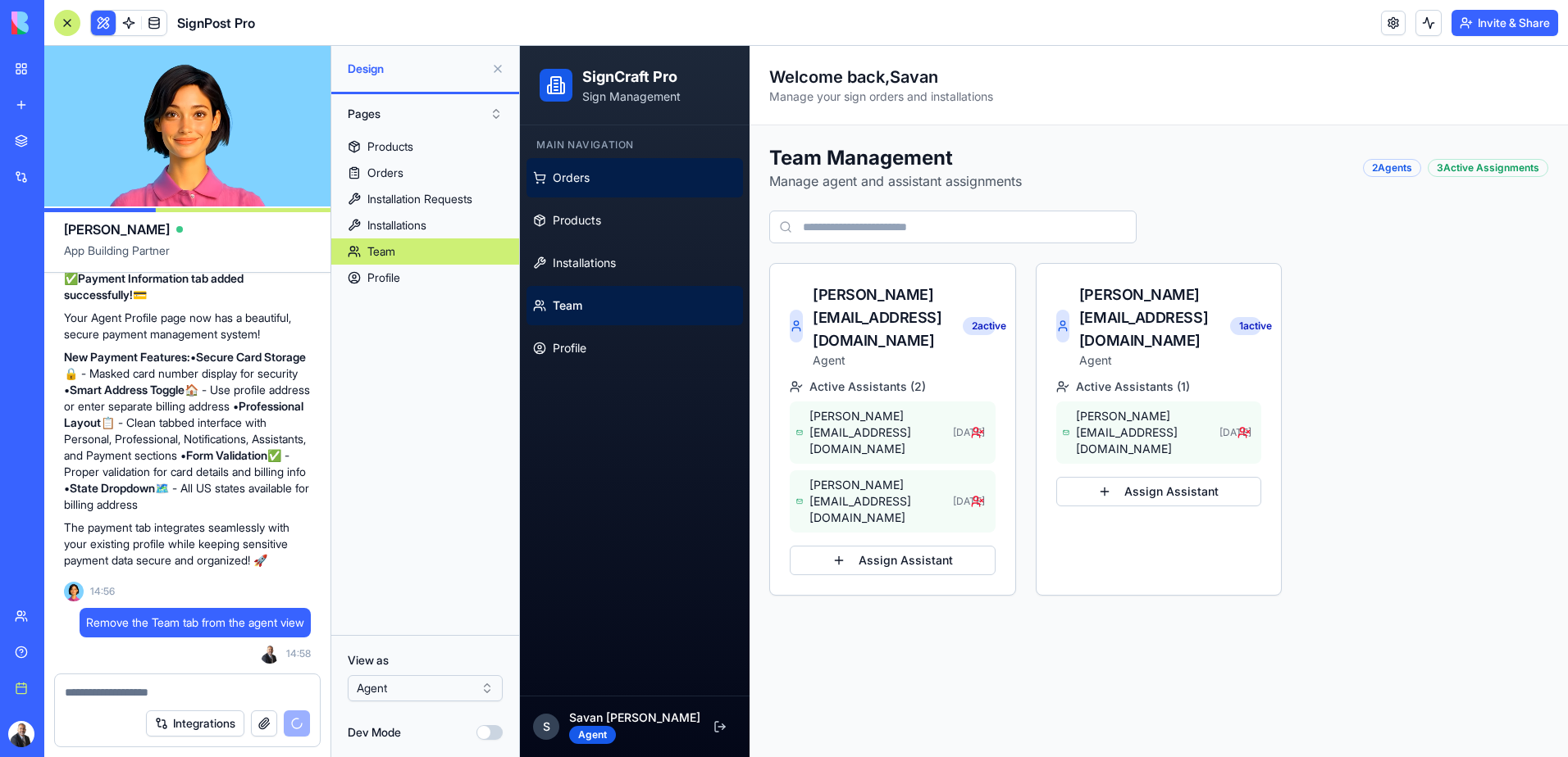
click at [592, 183] on link "Orders" at bounding box center [635, 178] width 216 height 40
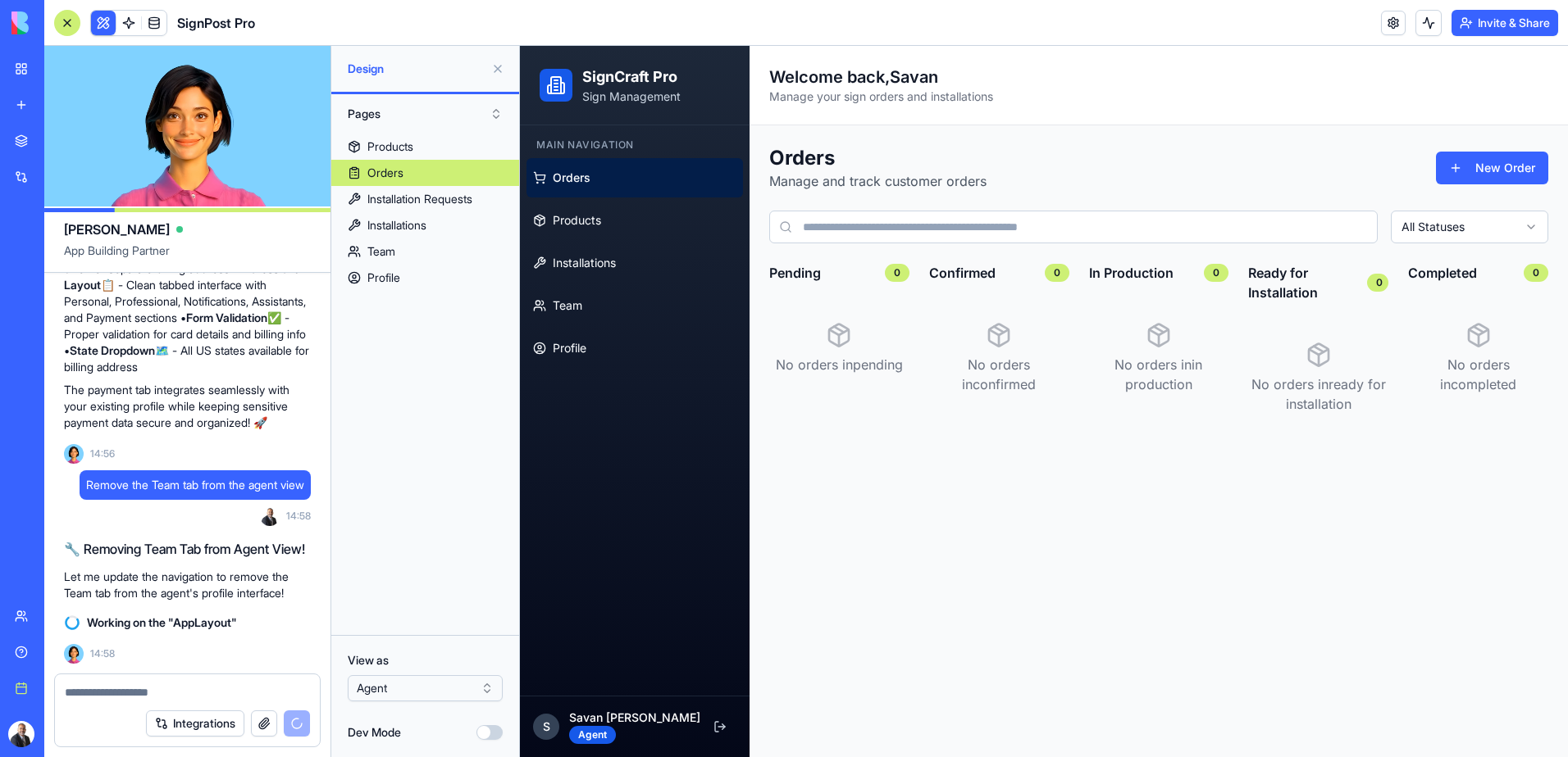
scroll to position [9109, 0]
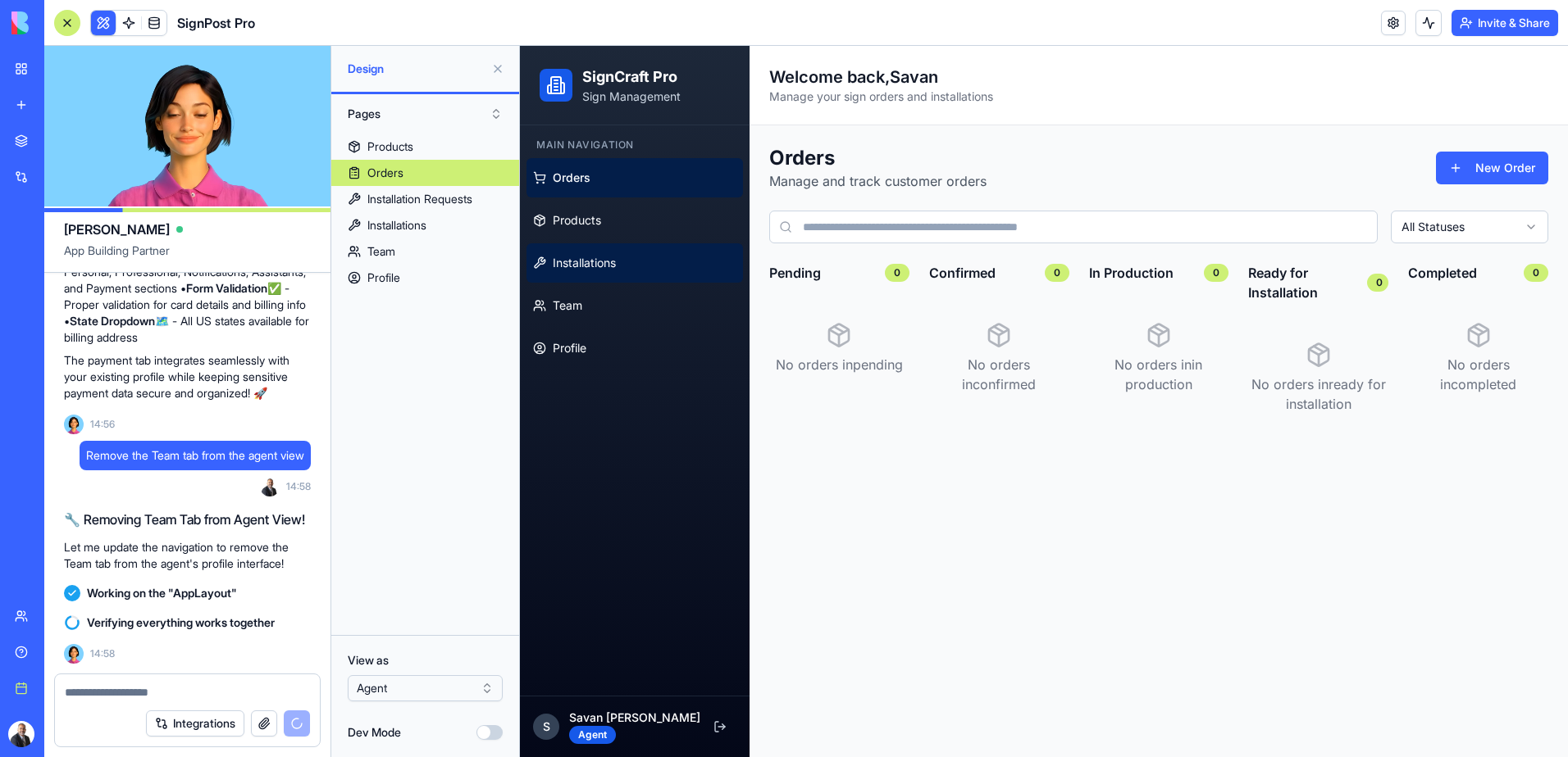
click at [605, 261] on span "Installations" at bounding box center [584, 263] width 63 height 16
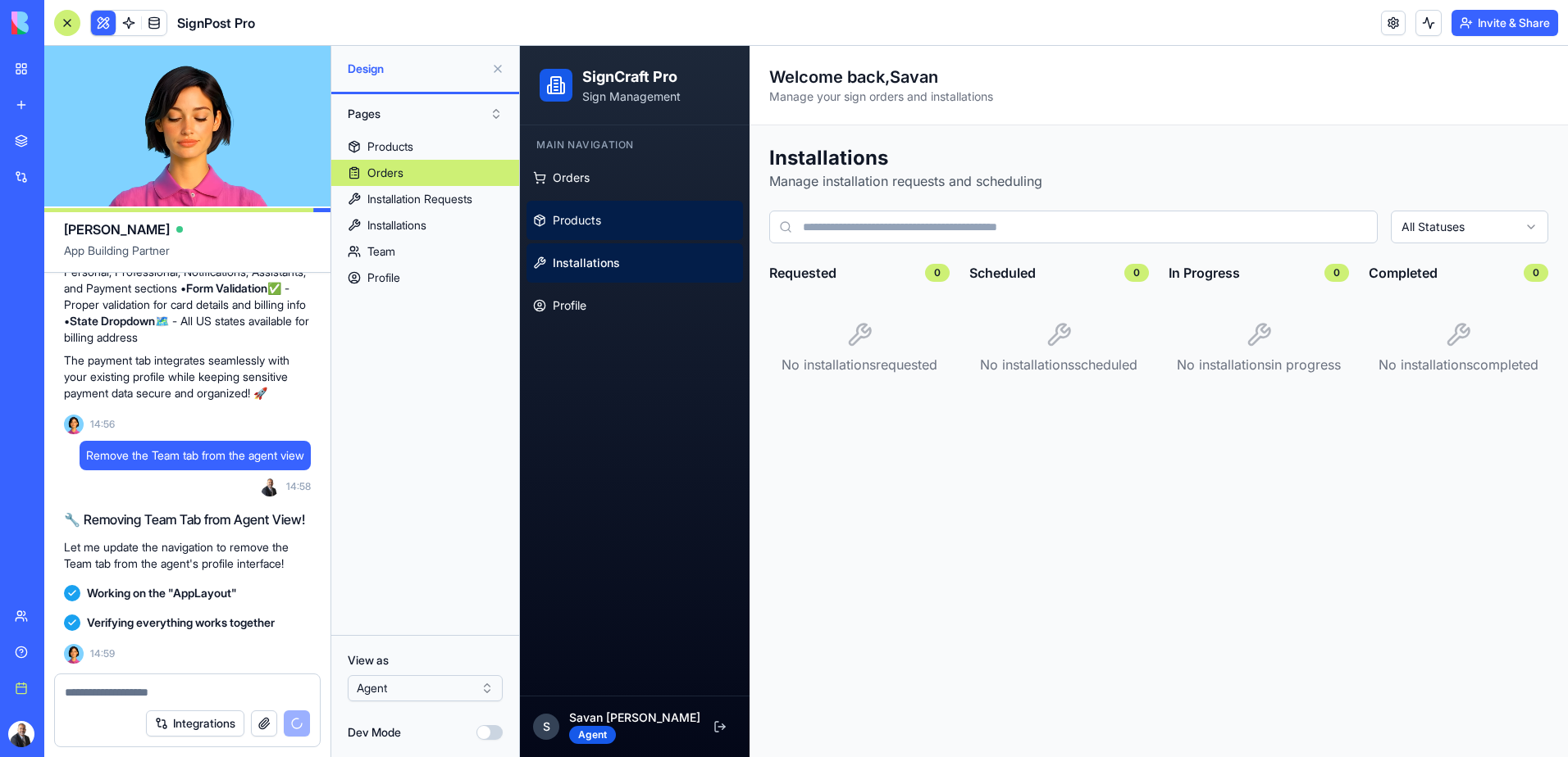
click at [586, 223] on span "Products" at bounding box center [577, 221] width 49 height 16
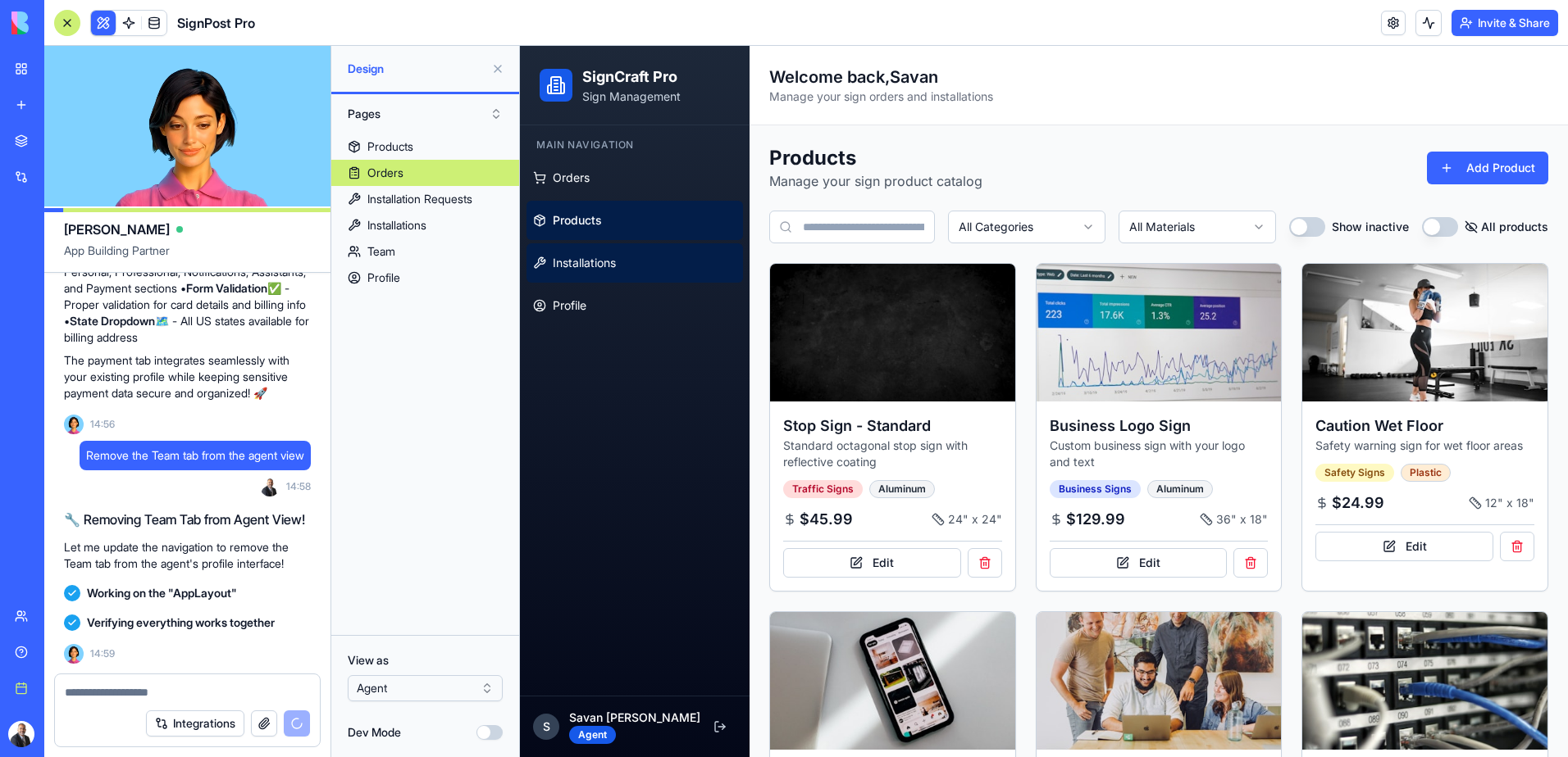
click at [589, 266] on span "Installations" at bounding box center [584, 263] width 63 height 16
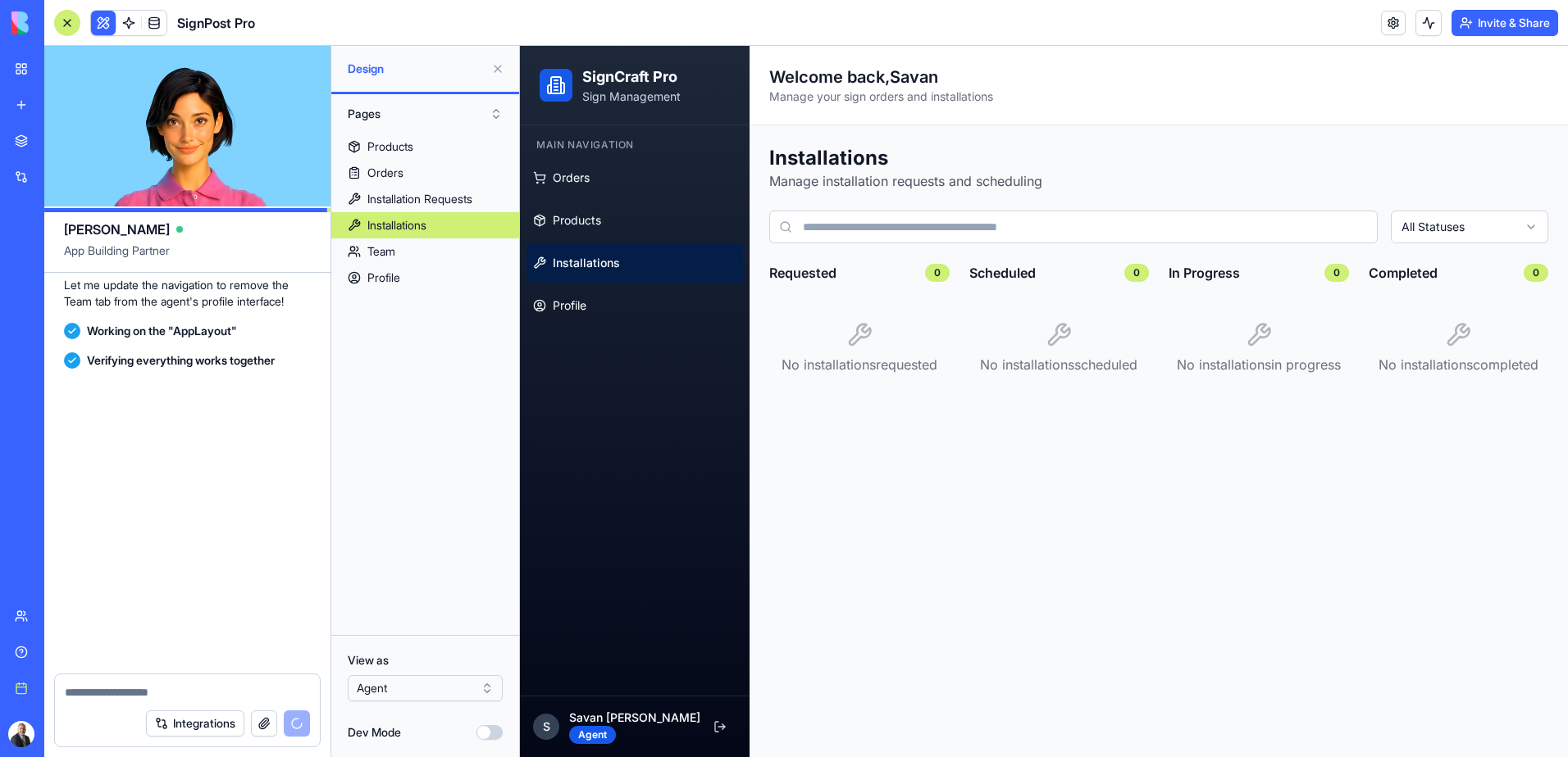
scroll to position [9371, 0]
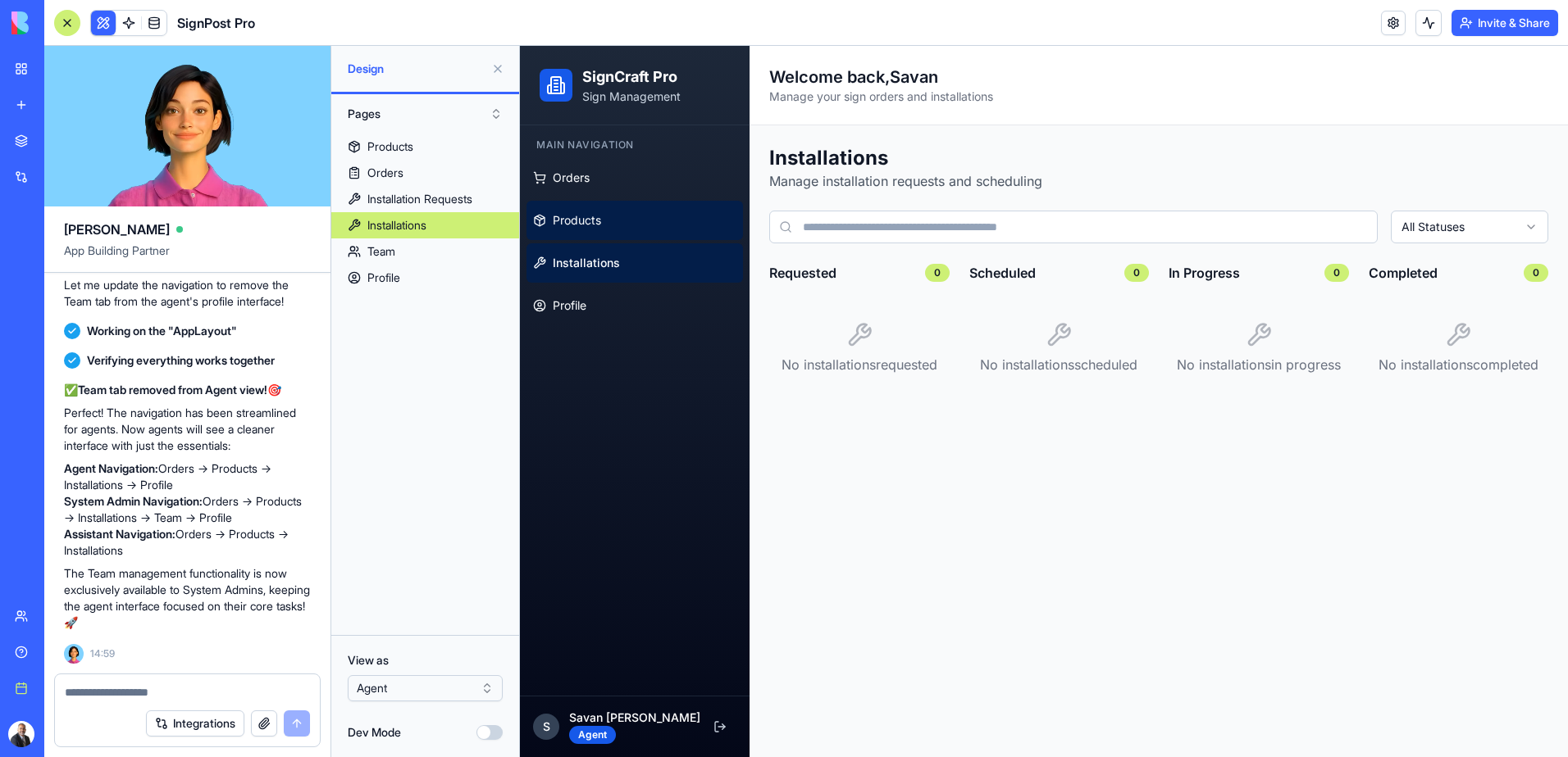
click at [596, 223] on span "Products" at bounding box center [577, 221] width 49 height 16
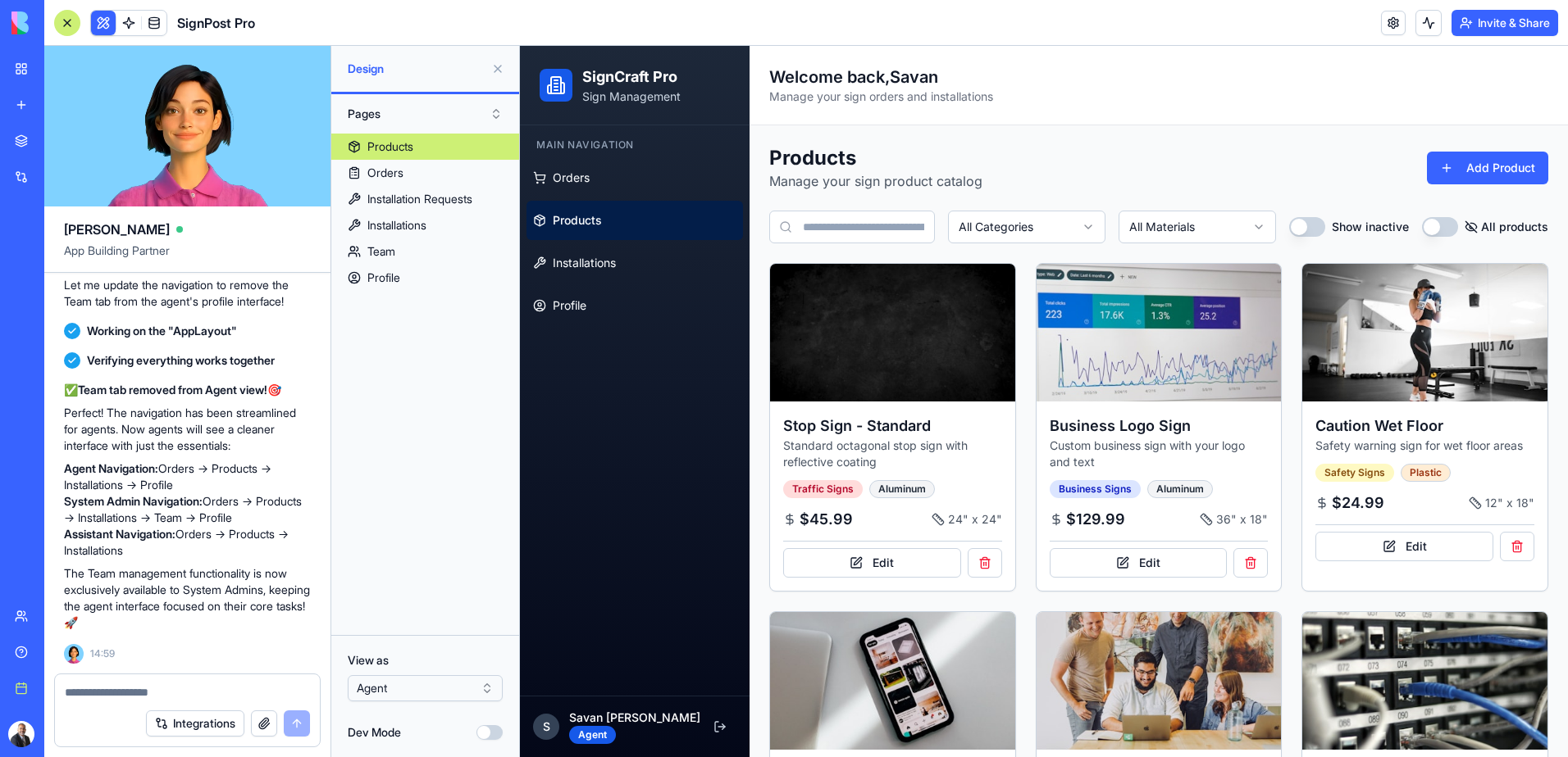
click at [147, 687] on textarea at bounding box center [188, 692] width 245 height 16
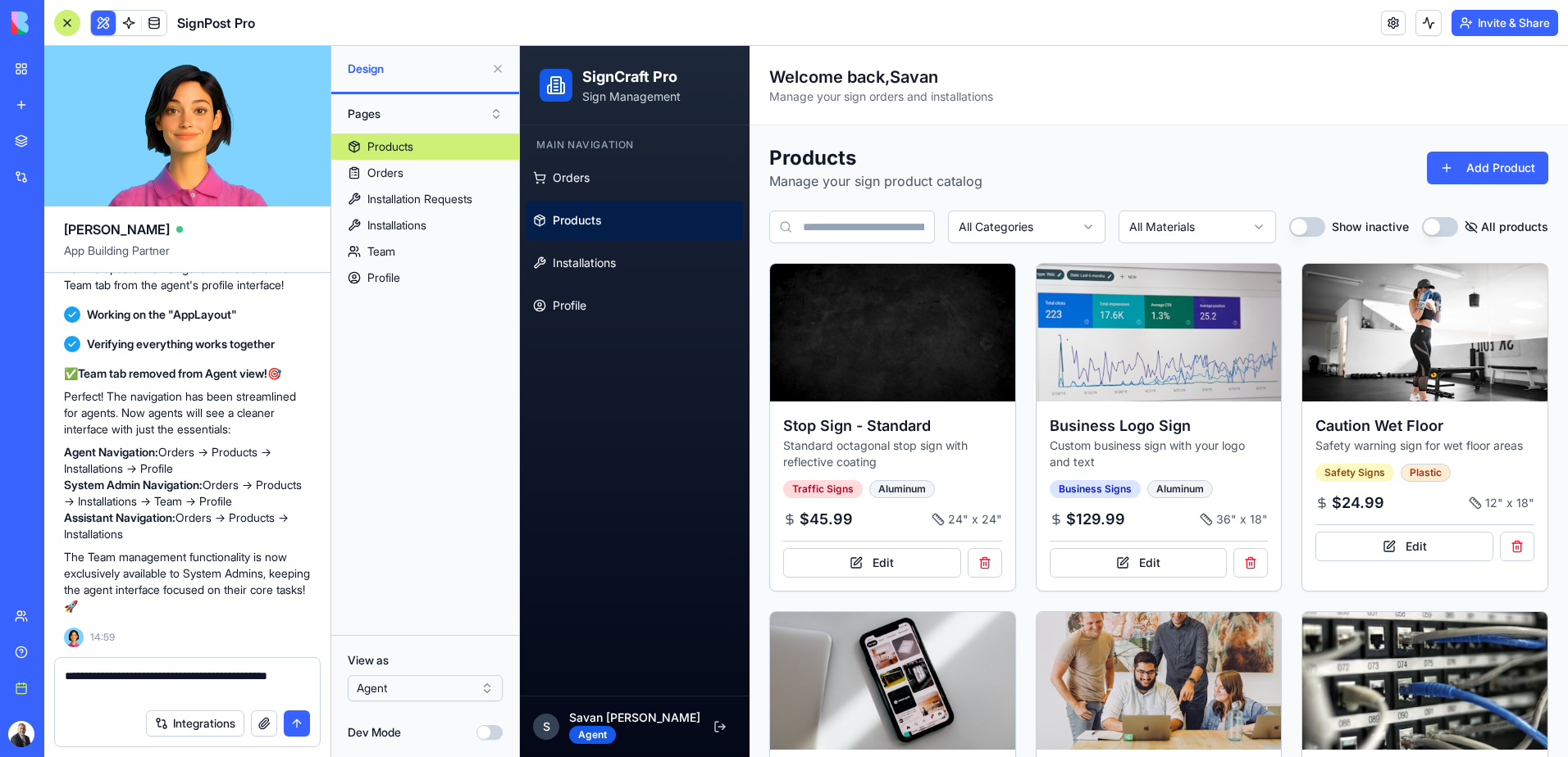
click at [177, 688] on textarea "**********" at bounding box center [188, 684] width 245 height 32
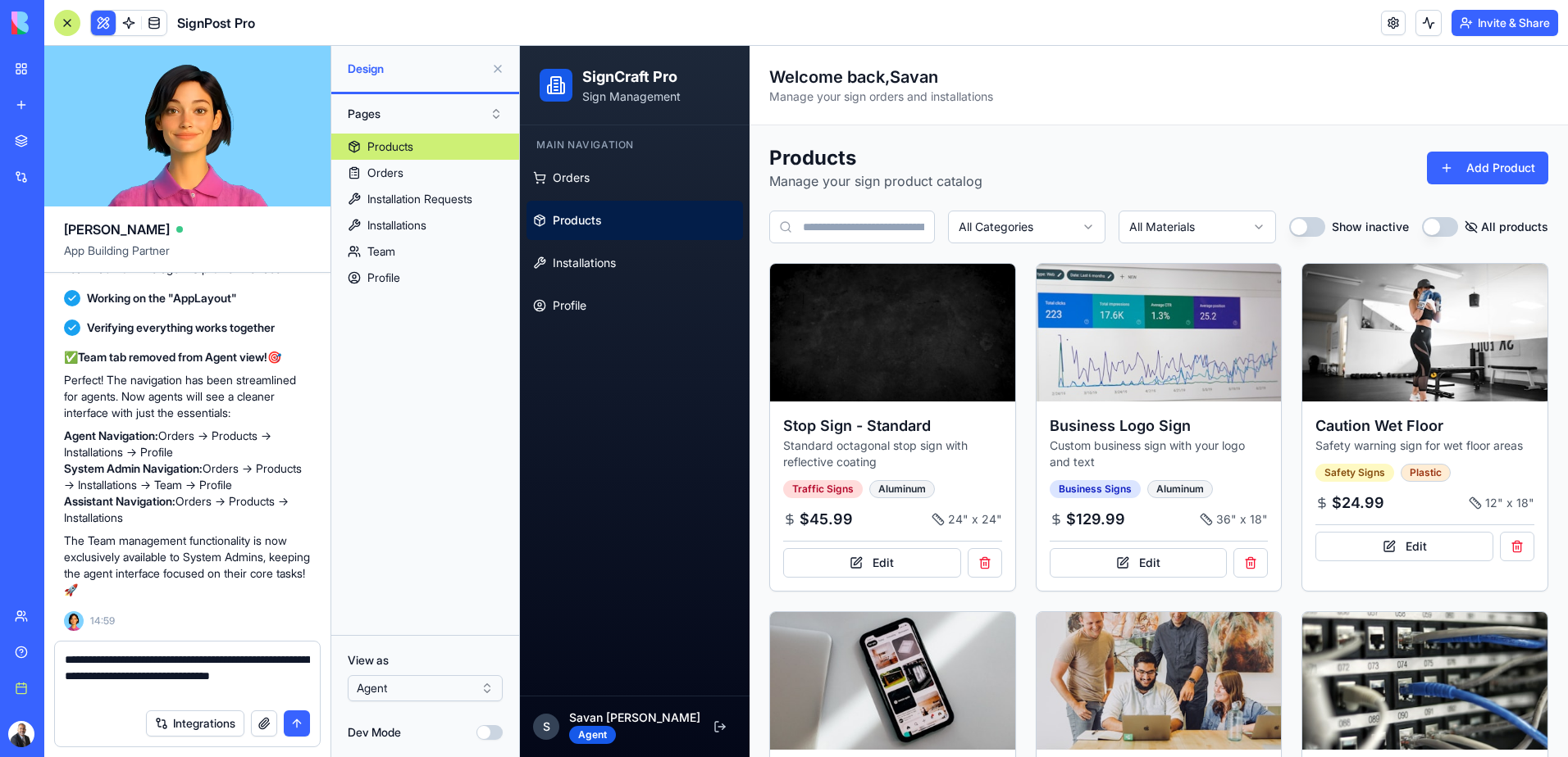
type textarea "**********"
click at [297, 728] on button "submit" at bounding box center [297, 723] width 26 height 26
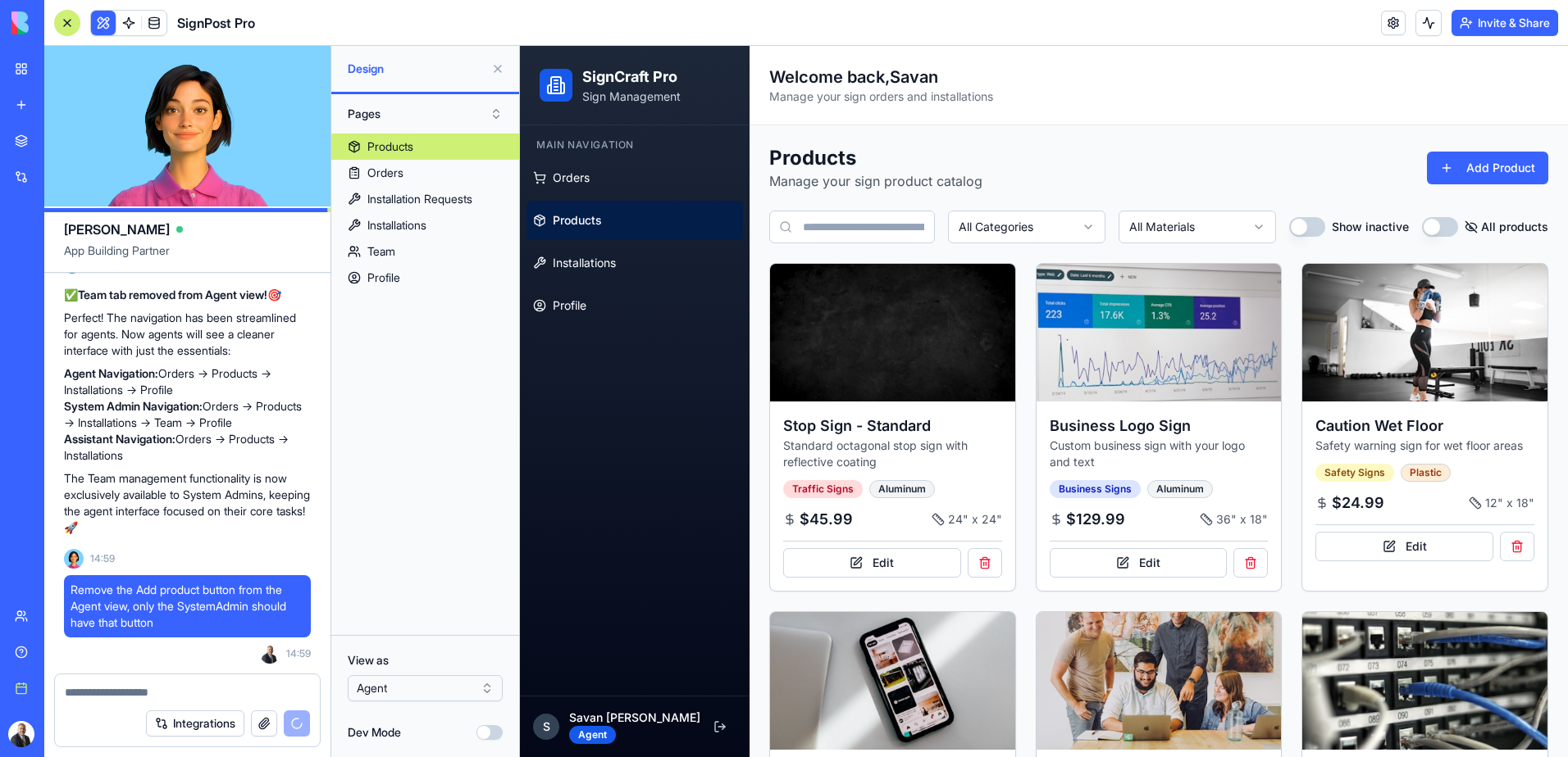
click at [385, 695] on html "BETA My Workspace New app Marketplace Integrations Recent SignPost Pro Social M…" at bounding box center [784, 378] width 1568 height 757
click at [417, 693] on html "BETA My Workspace New app Marketplace Integrations Recent SignPost Pro Social M…" at bounding box center [784, 378] width 1568 height 757
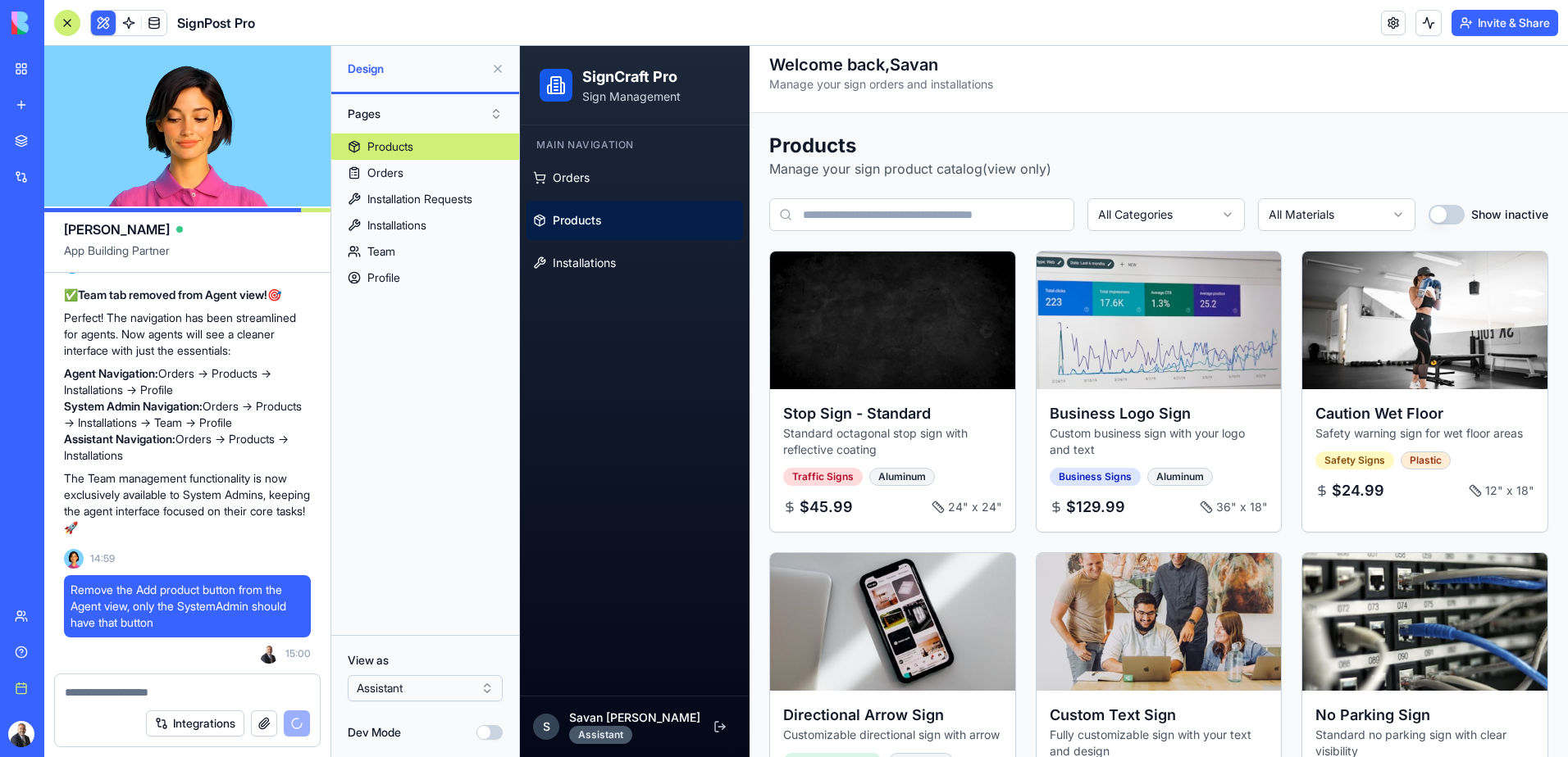
scroll to position [0, 0]
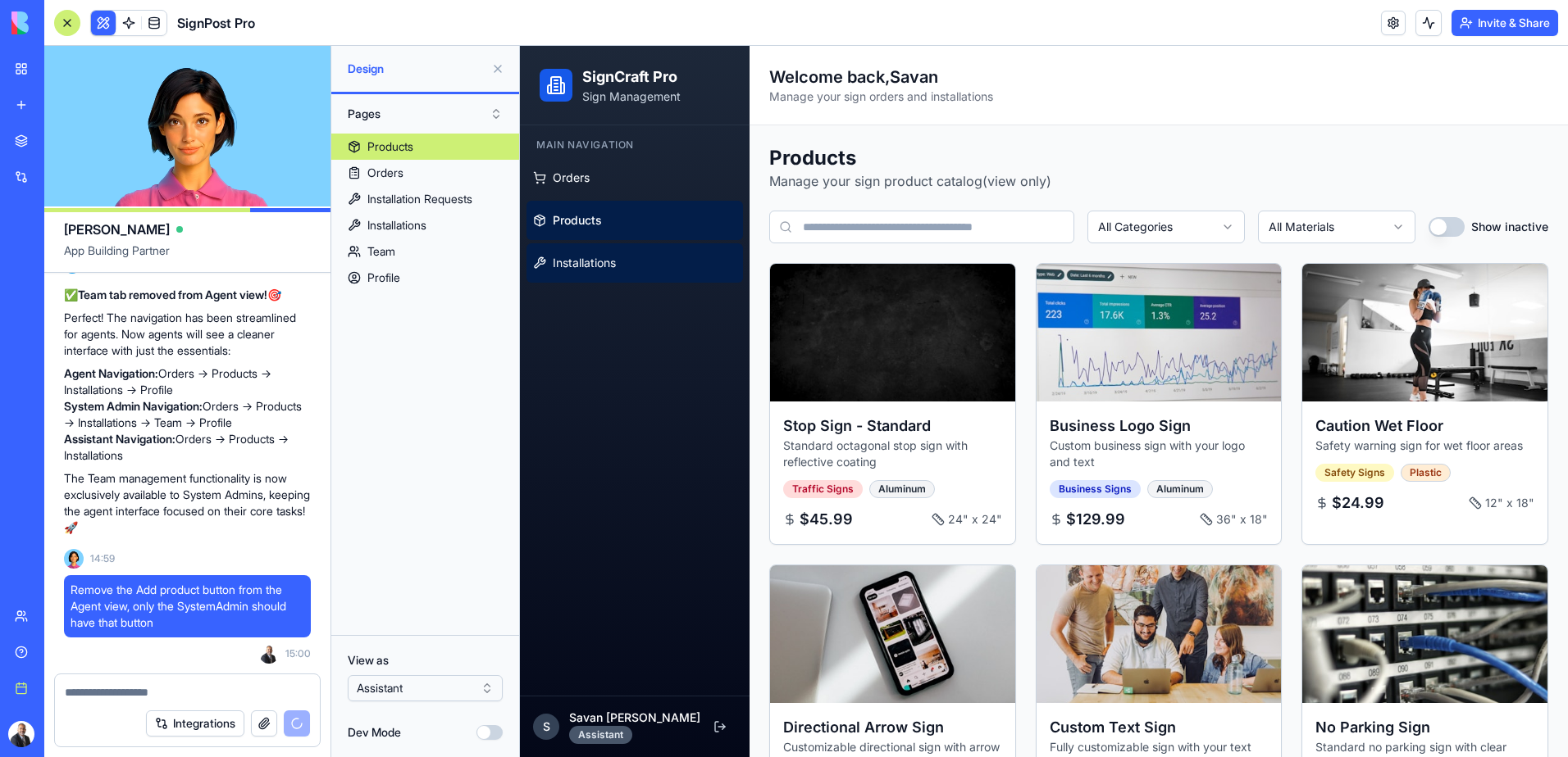
click at [613, 269] on span "Installations" at bounding box center [584, 263] width 63 height 16
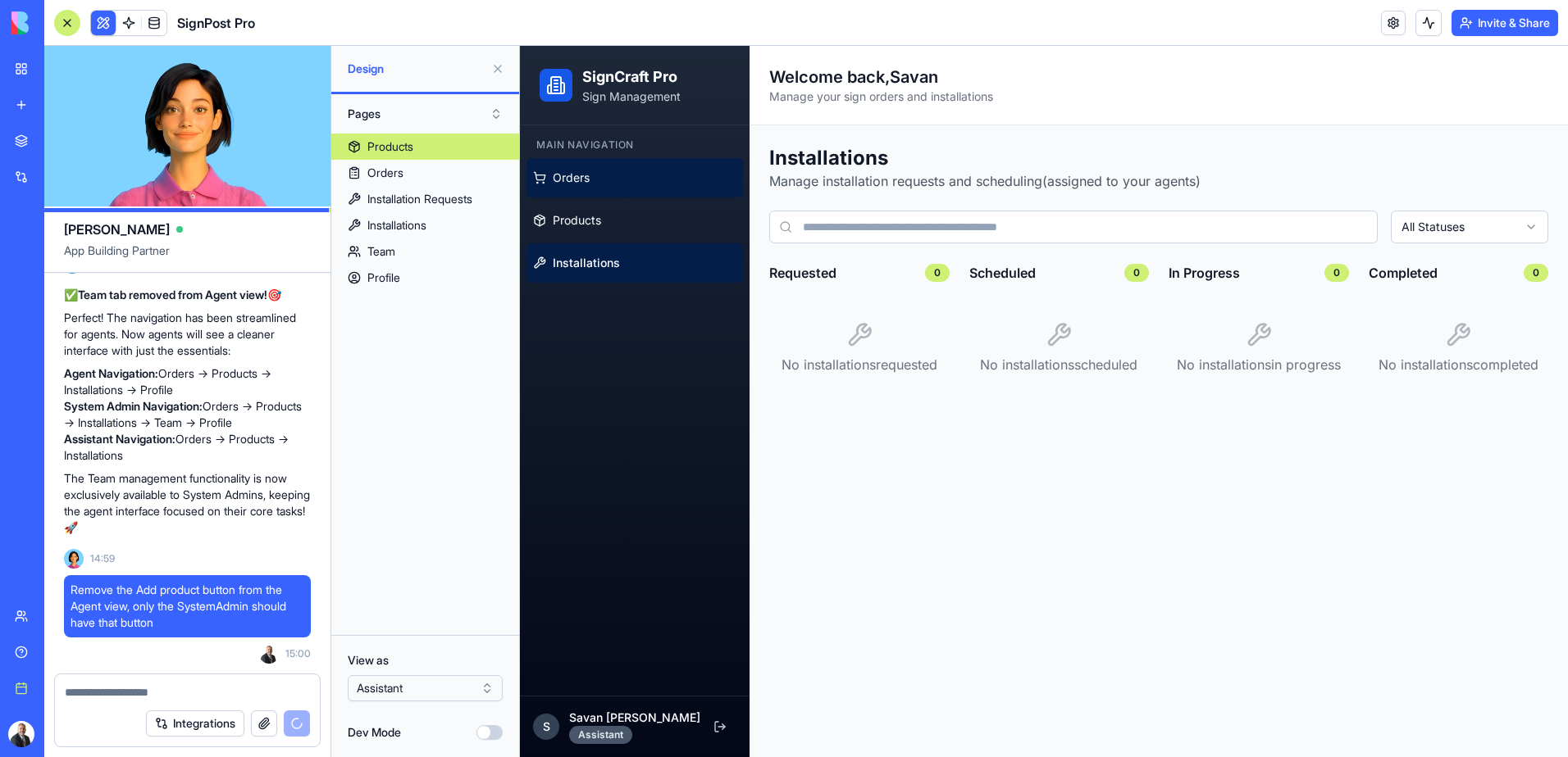
click at [602, 185] on link "Orders" at bounding box center [635, 178] width 216 height 40
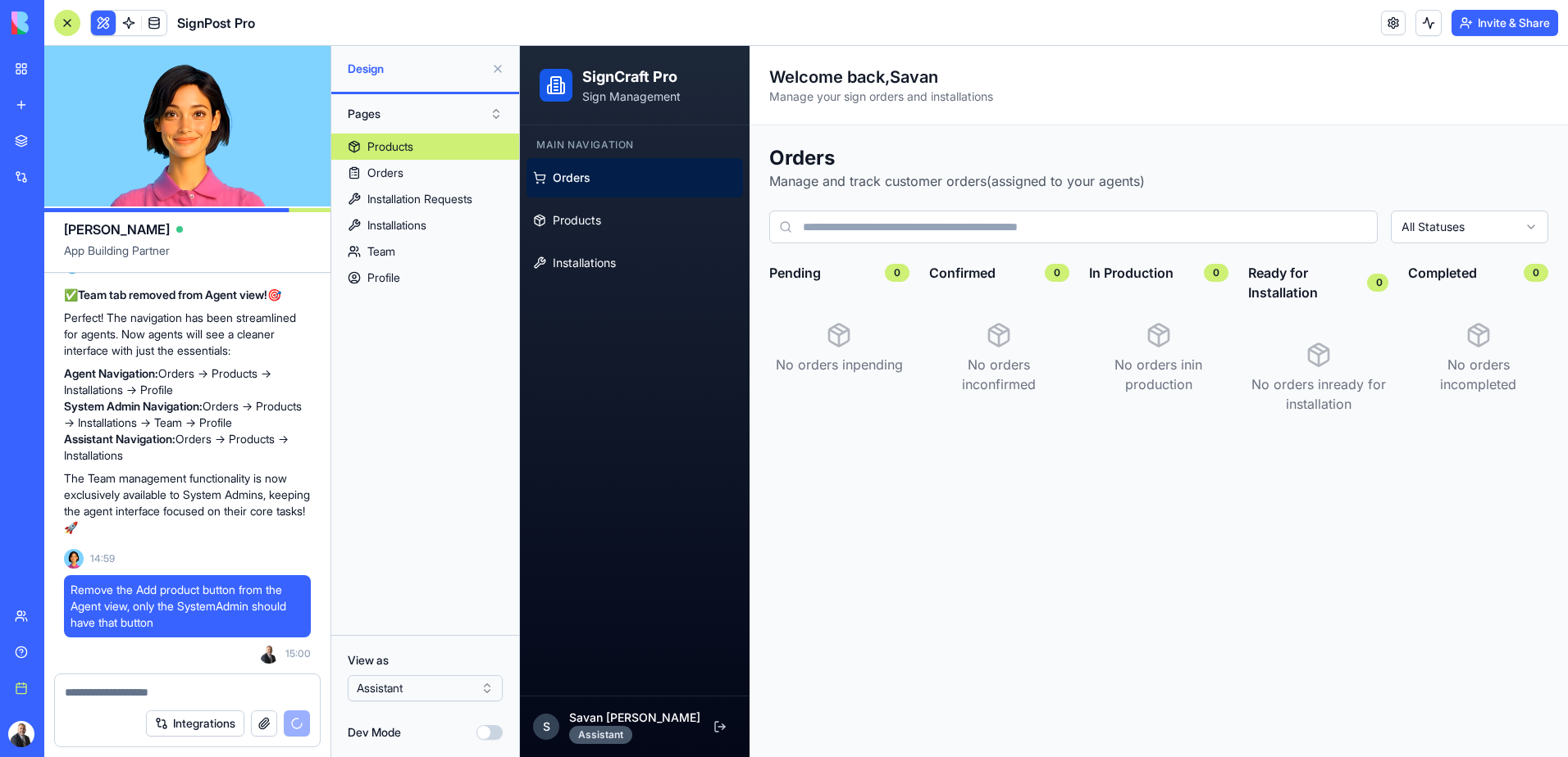
click at [431, 691] on html "BETA My Workspace New app Marketplace Integrations Recent SignPost Pro Social M…" at bounding box center [784, 378] width 1568 height 757
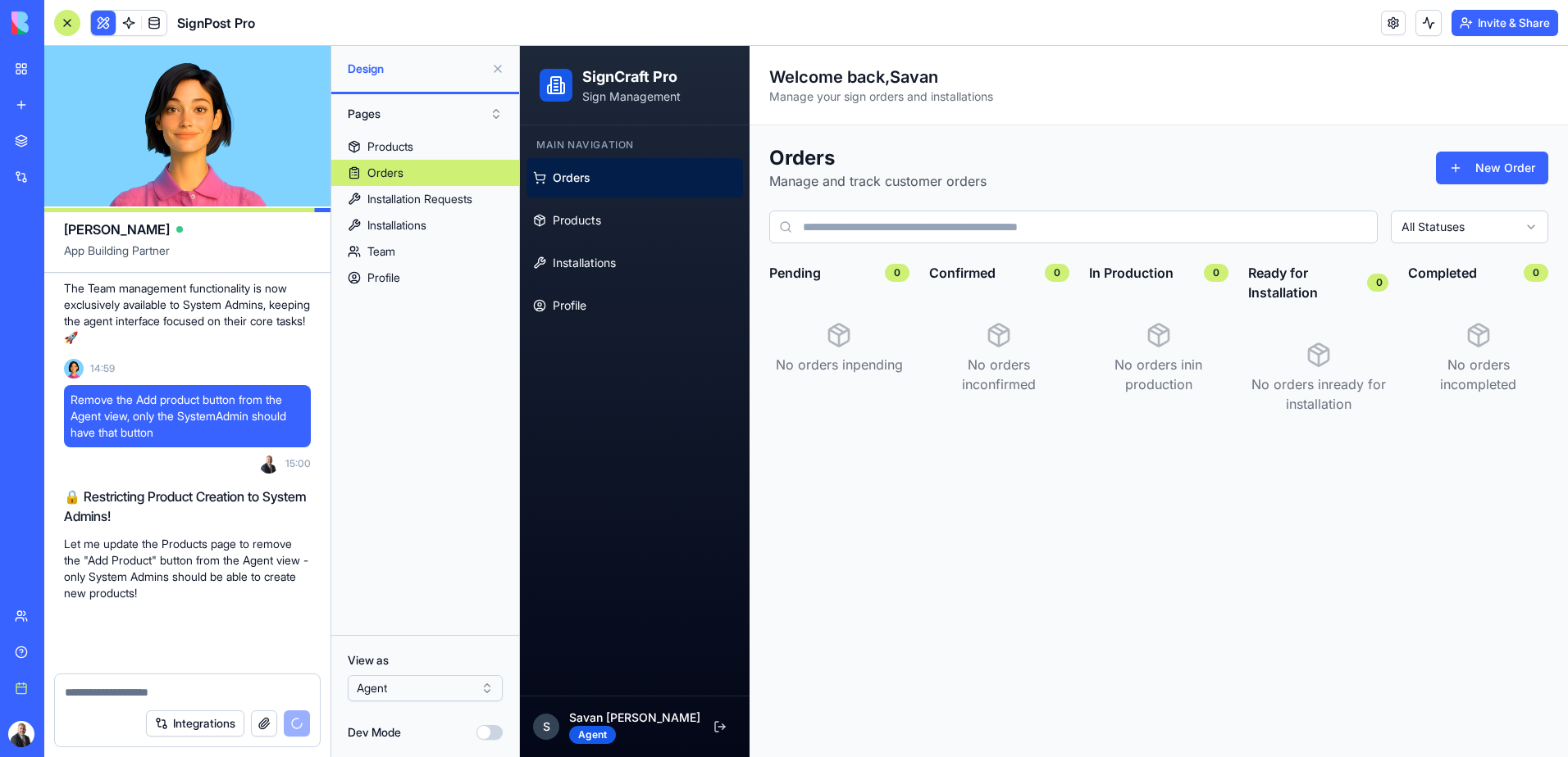
scroll to position [9657, 0]
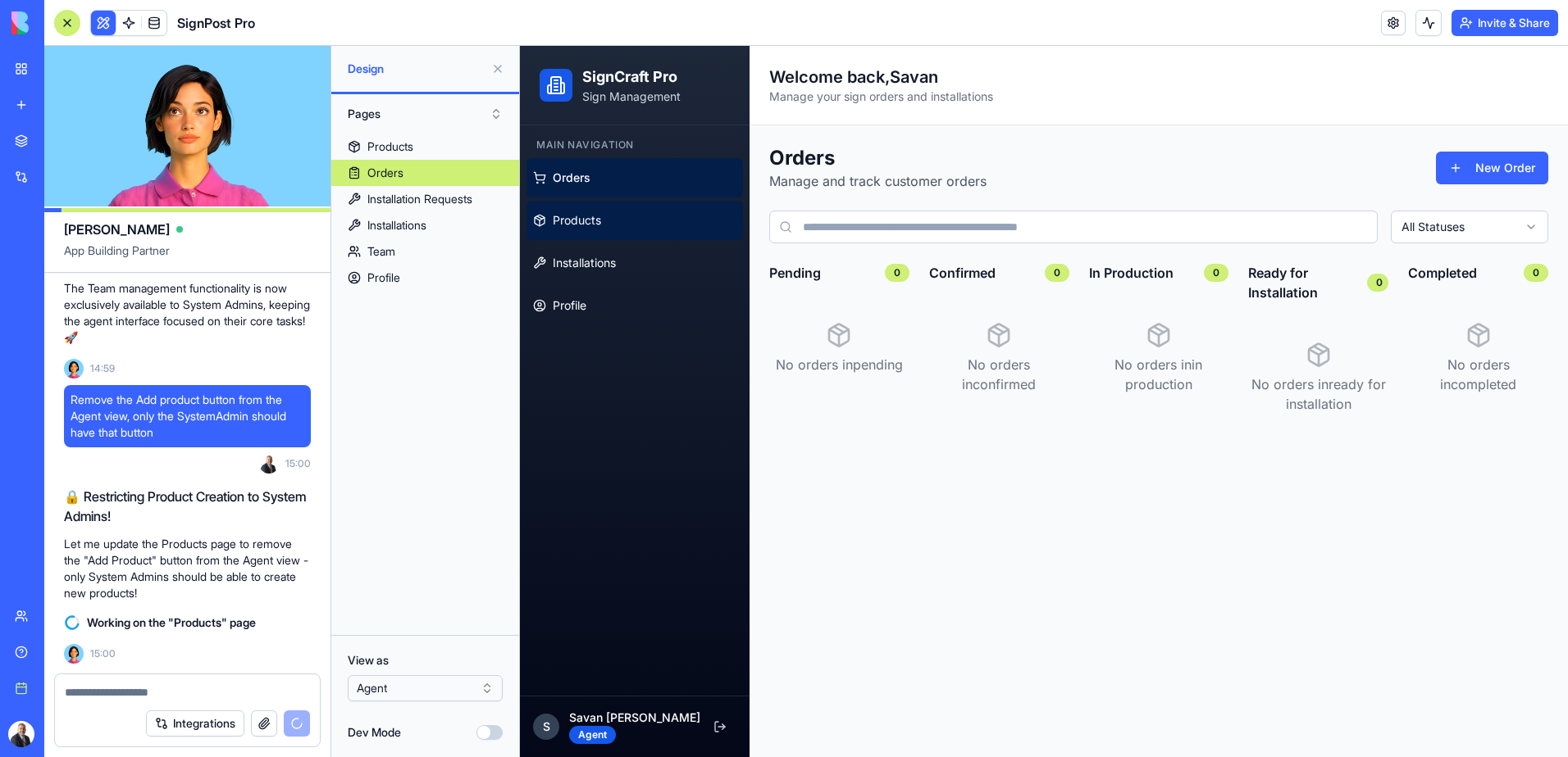
click at [629, 224] on link "Products" at bounding box center [635, 221] width 216 height 40
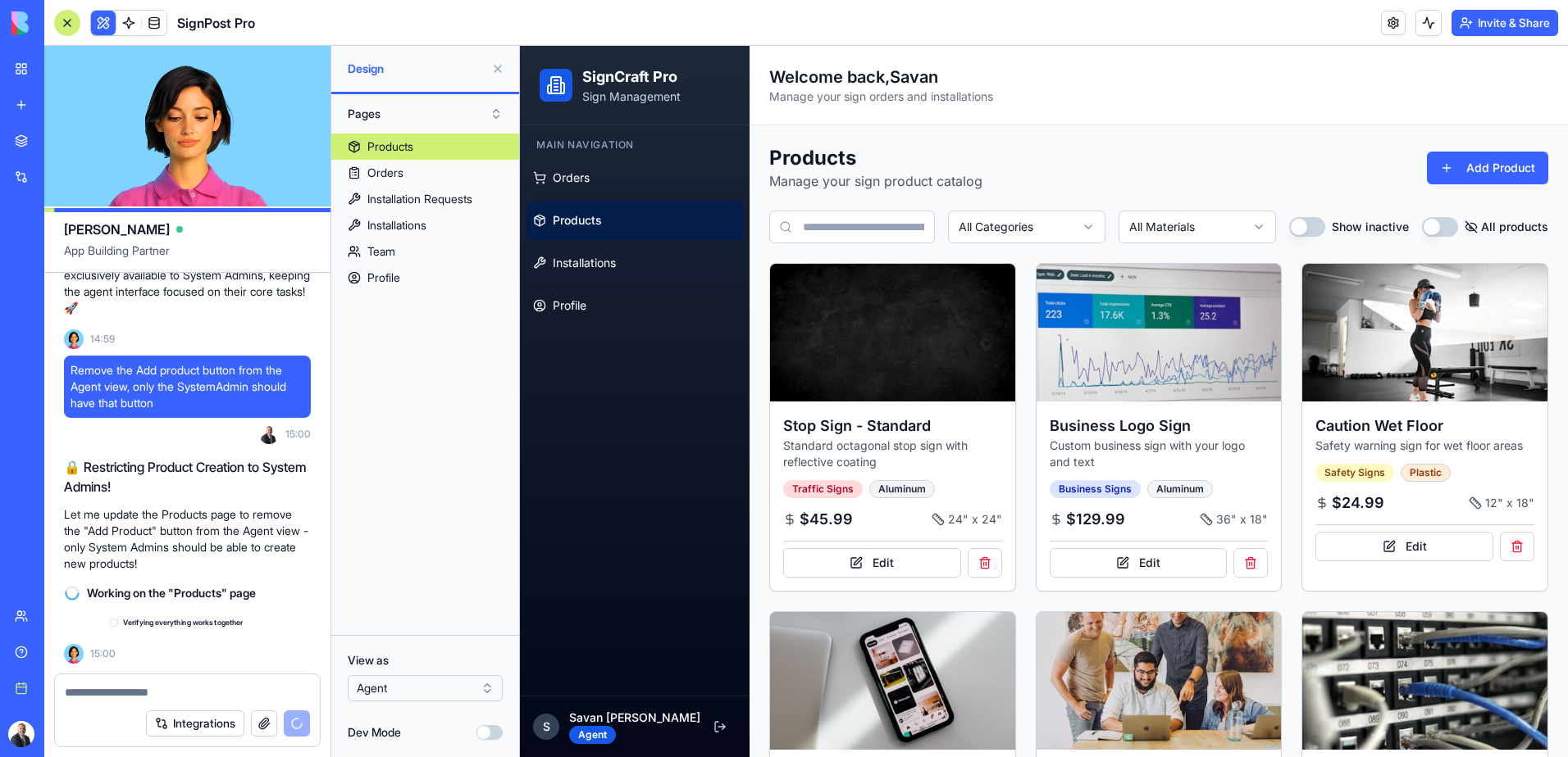
scroll to position [9687, 0]
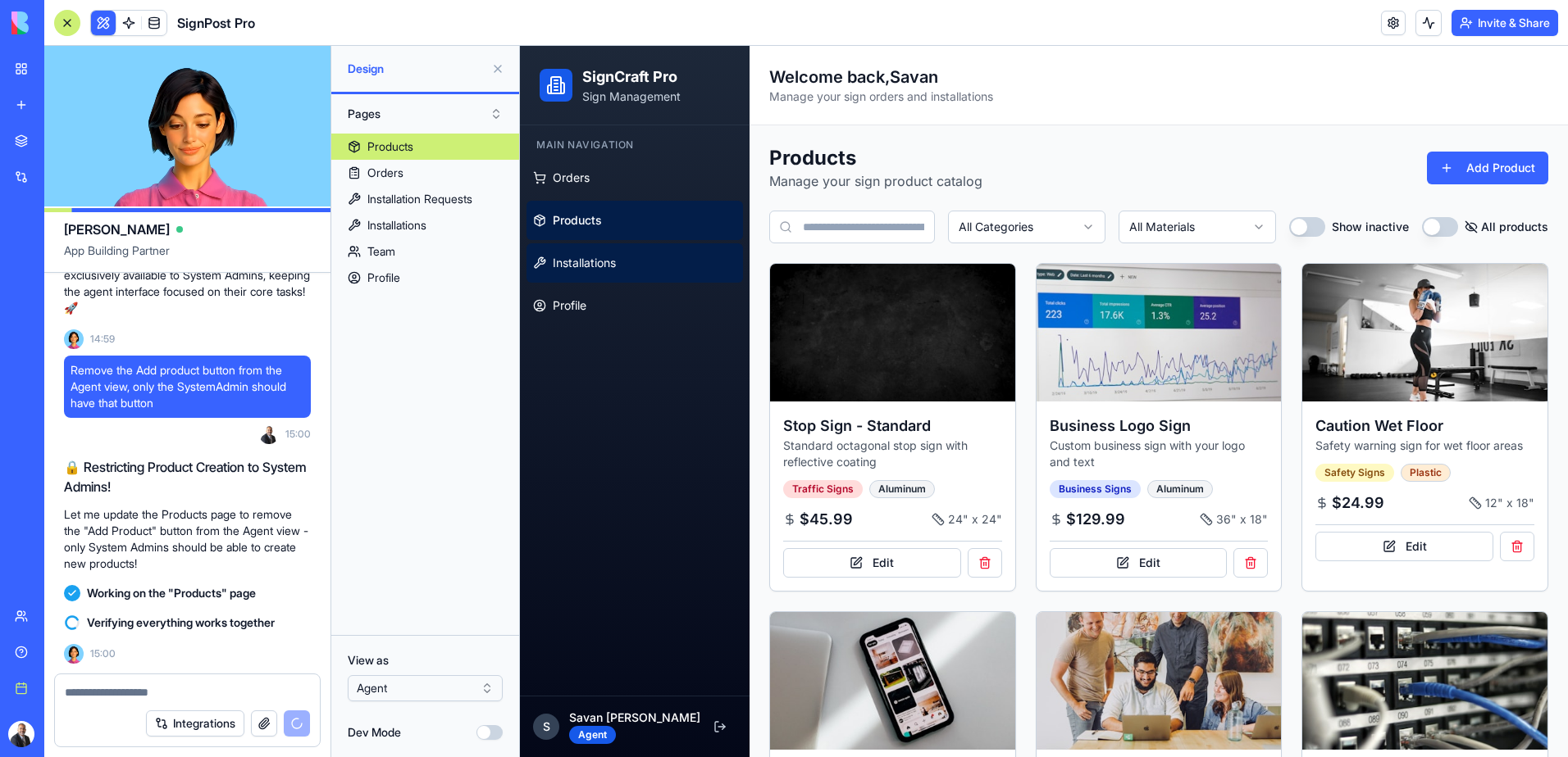
click at [594, 267] on span "Installations" at bounding box center [584, 263] width 63 height 16
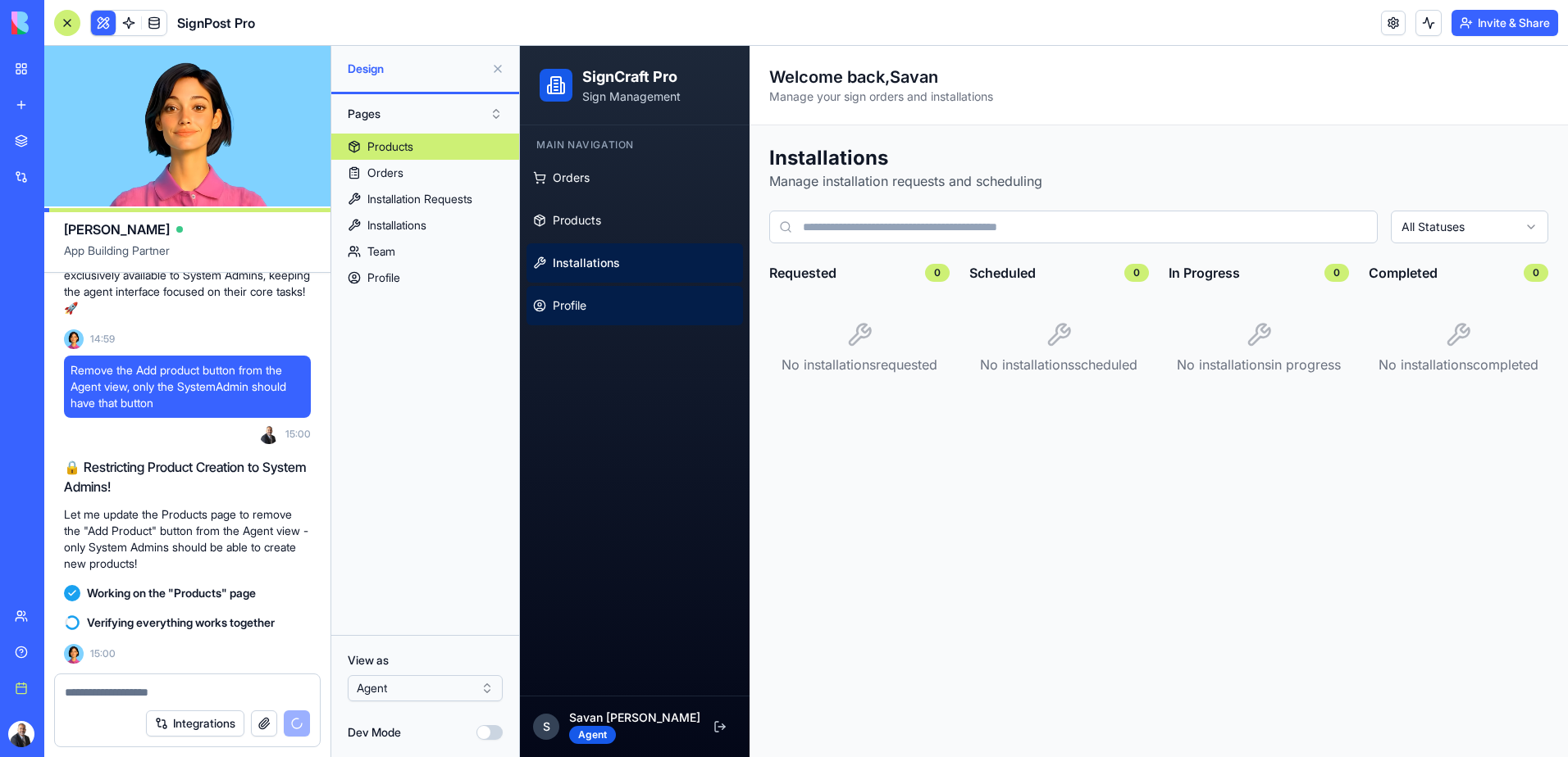
click at [593, 303] on link "Profile" at bounding box center [635, 306] width 216 height 40
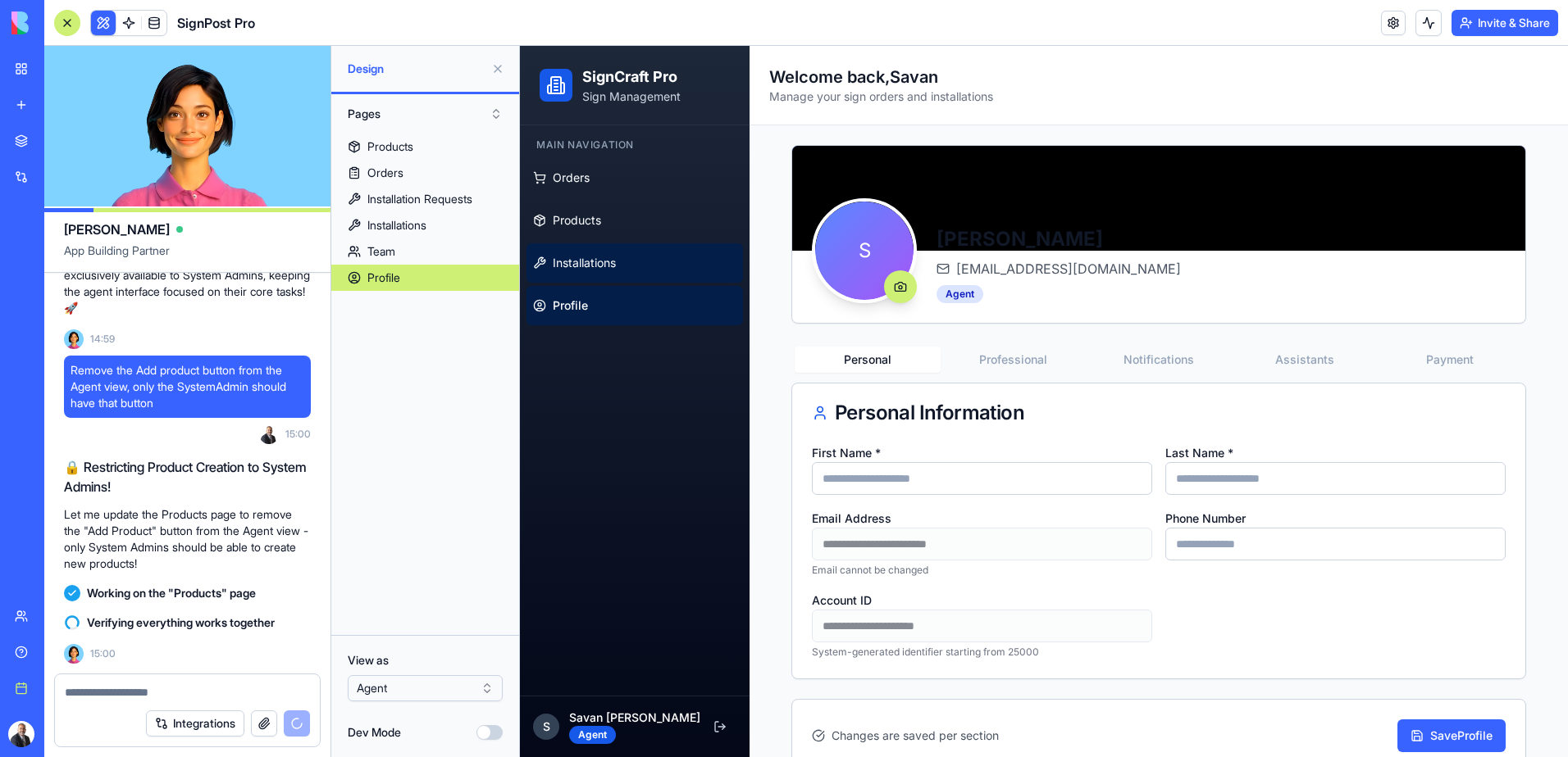
click at [618, 261] on link "Installations" at bounding box center [635, 263] width 216 height 40
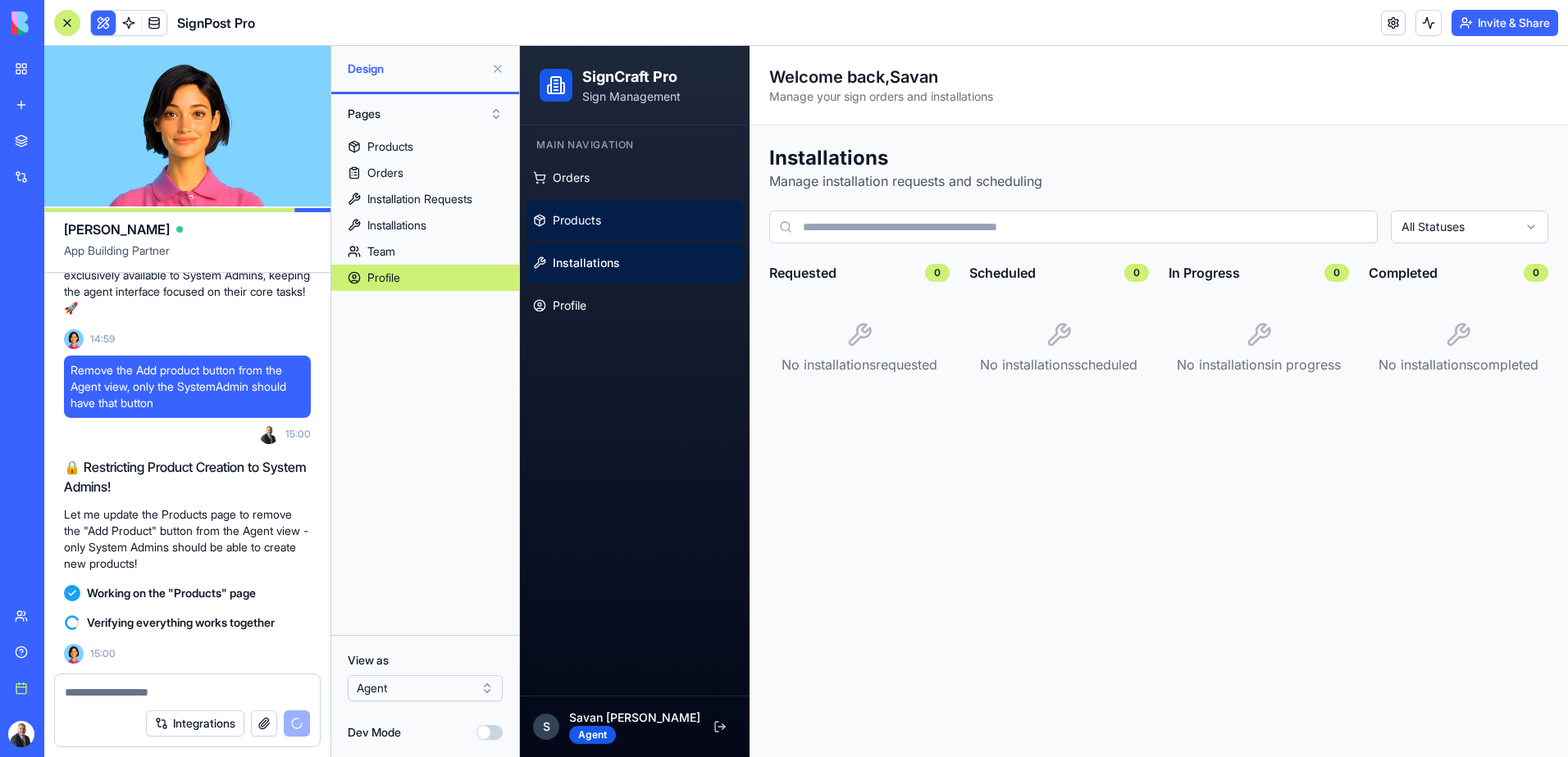
click at [620, 209] on link "Products" at bounding box center [635, 221] width 216 height 40
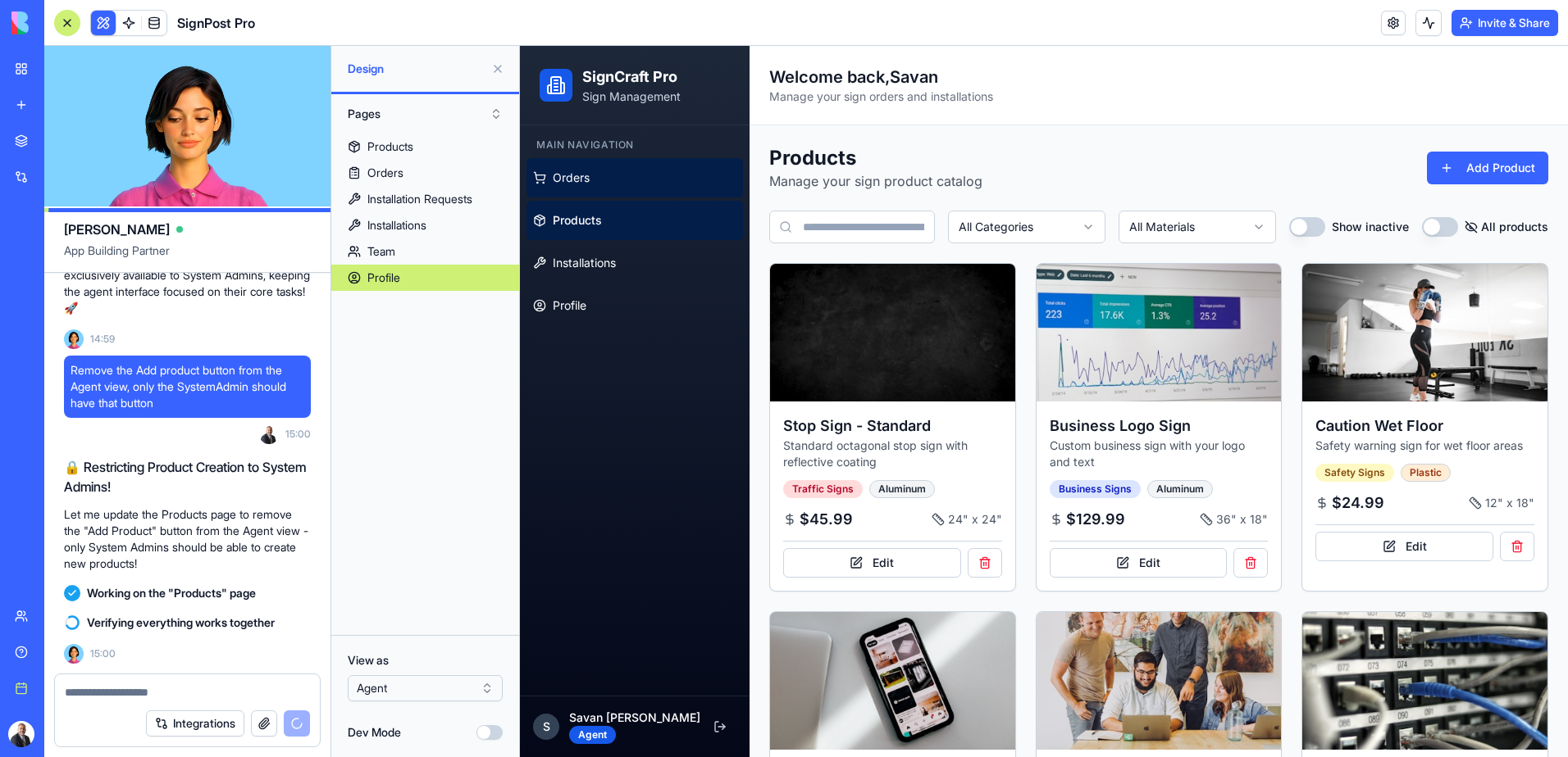
click at [611, 177] on link "Orders" at bounding box center [635, 178] width 216 height 40
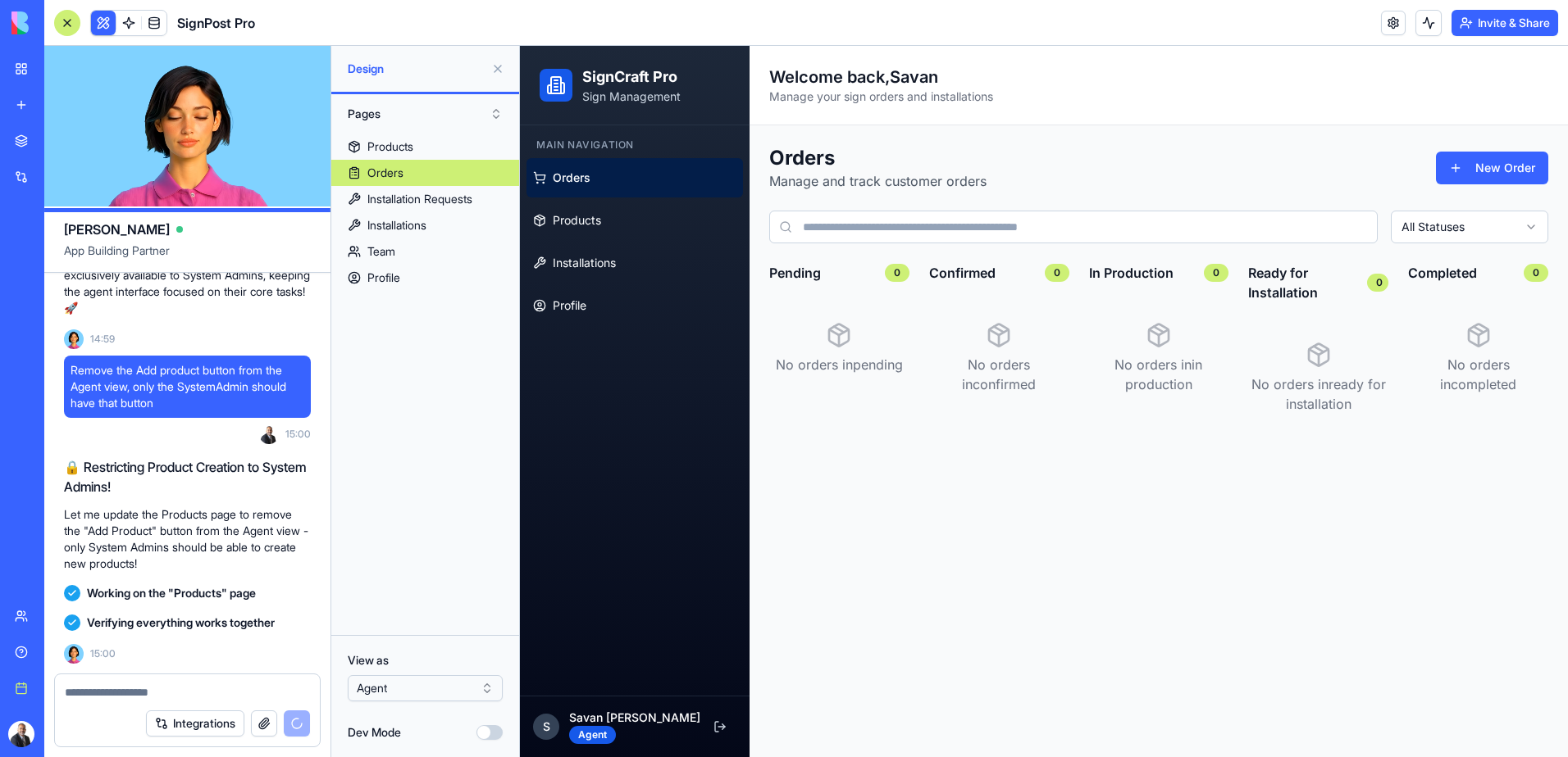
scroll to position [9932, 0]
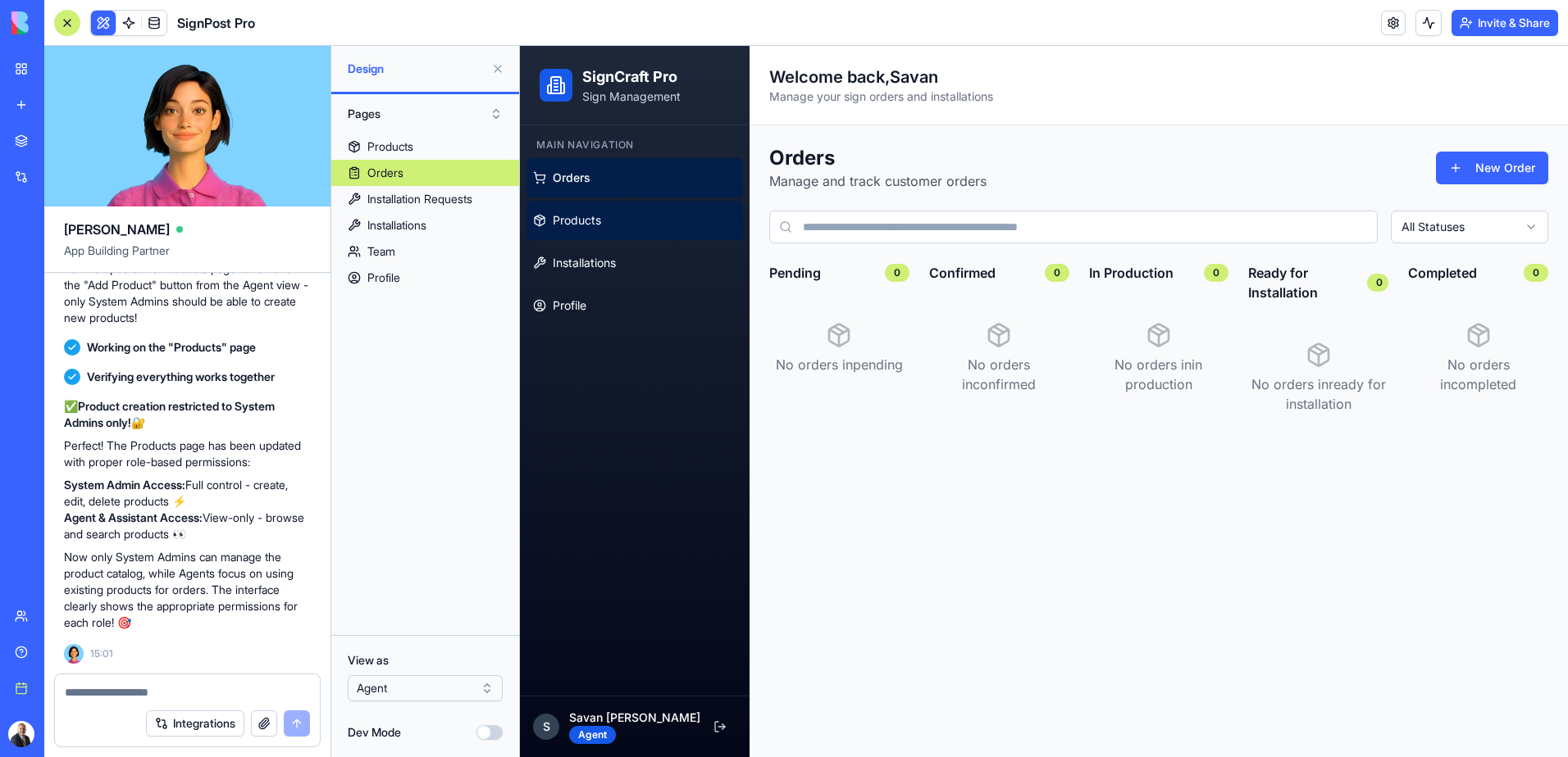
click at [570, 226] on span "Products" at bounding box center [577, 221] width 49 height 16
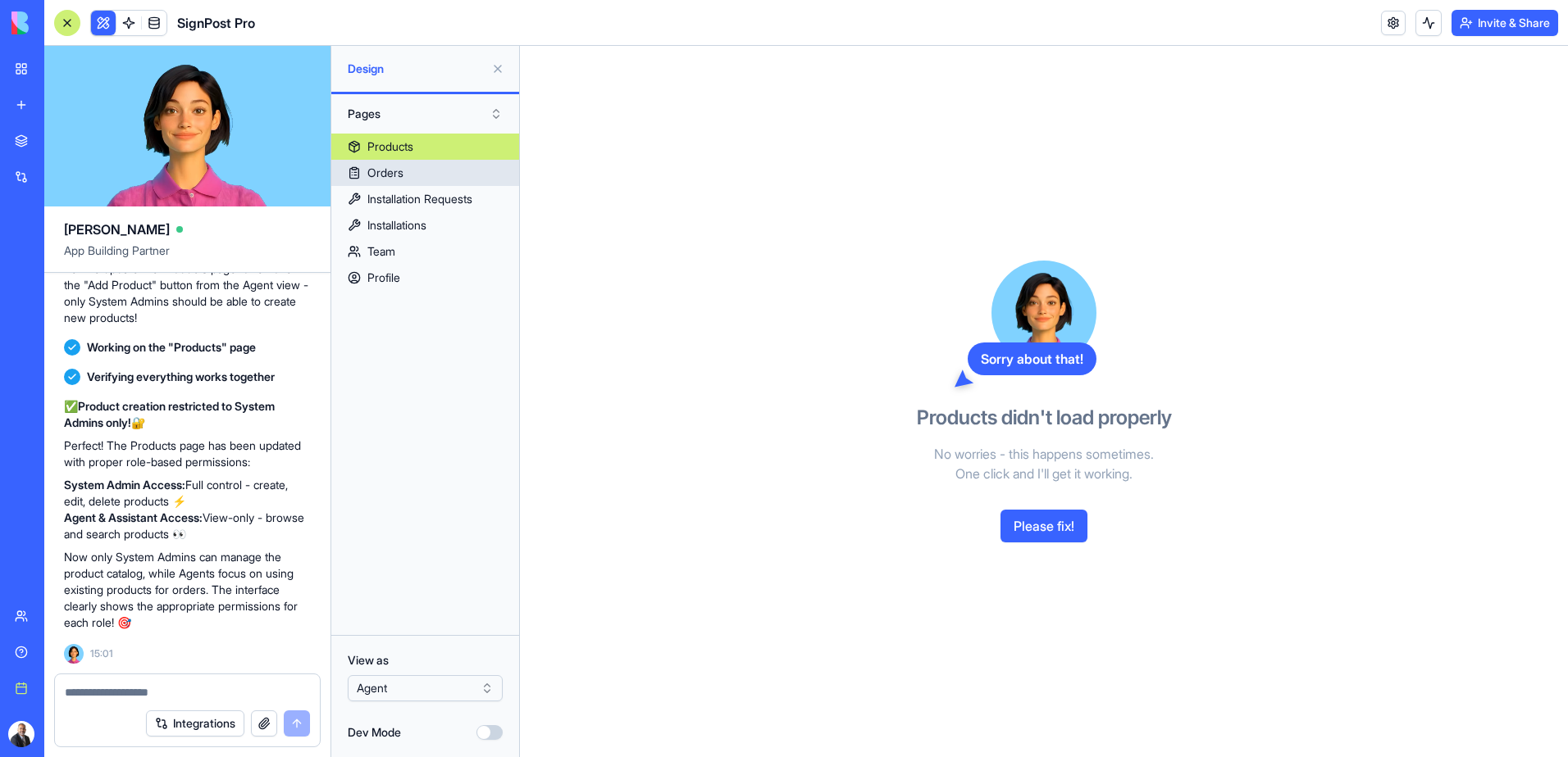
click at [392, 169] on div "Orders" at bounding box center [385, 173] width 36 height 16
click at [387, 169] on div "Orders" at bounding box center [385, 173] width 36 height 16
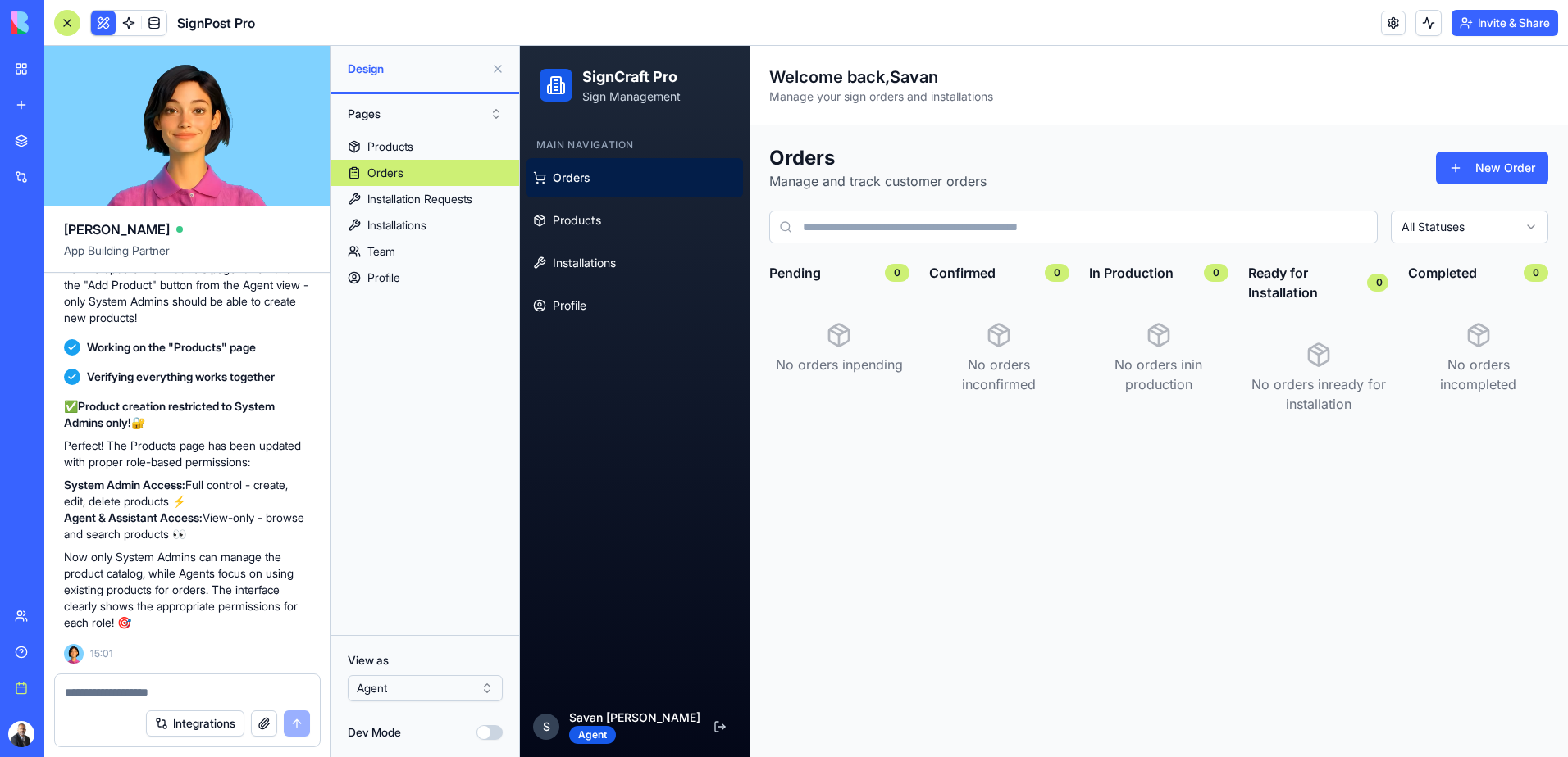
click at [105, 19] on button at bounding box center [103, 23] width 24 height 24
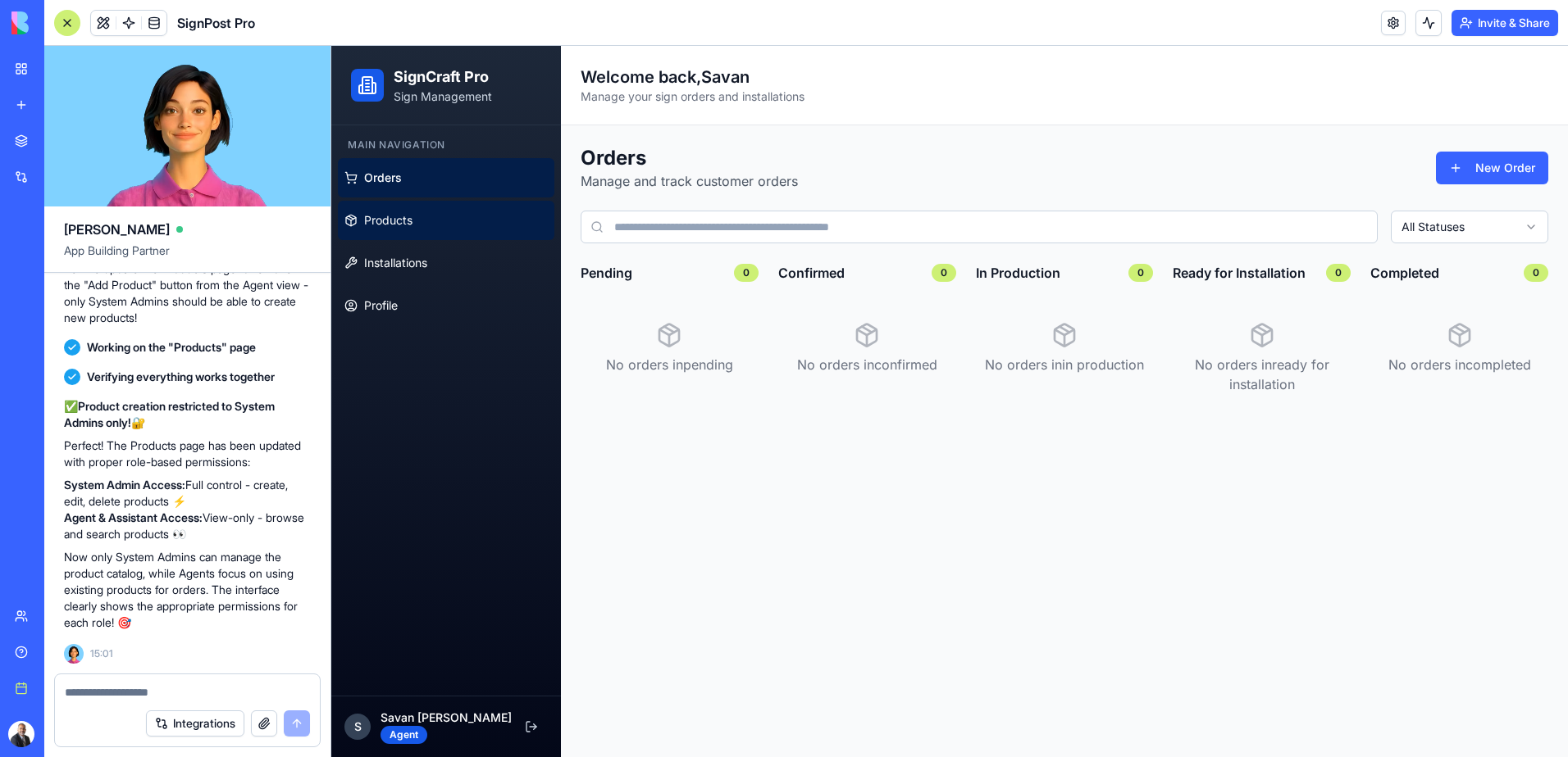
click at [406, 227] on span "Products" at bounding box center [389, 221] width 49 height 16
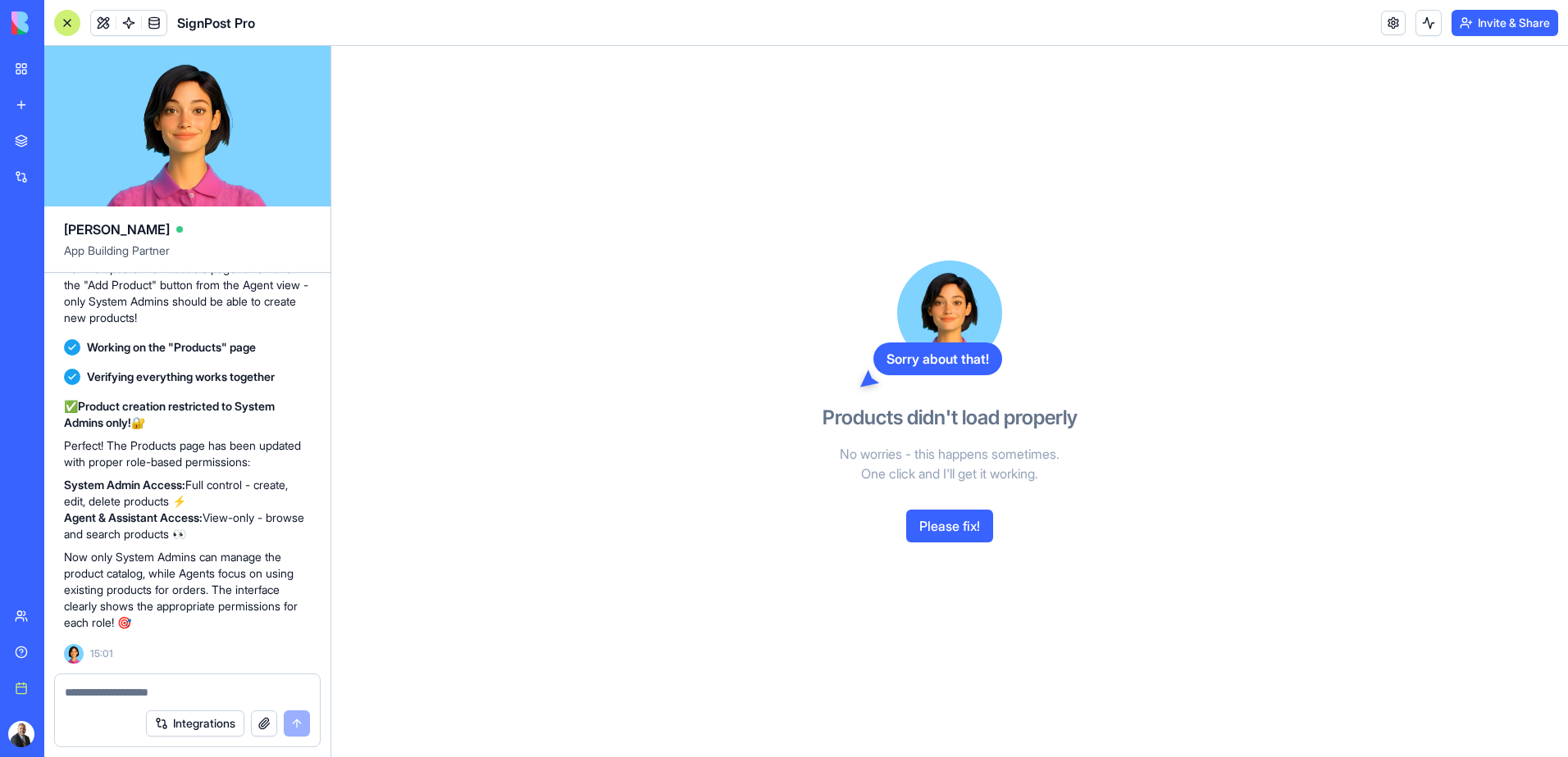
click at [974, 528] on button "Please fix!" at bounding box center [949, 526] width 87 height 32
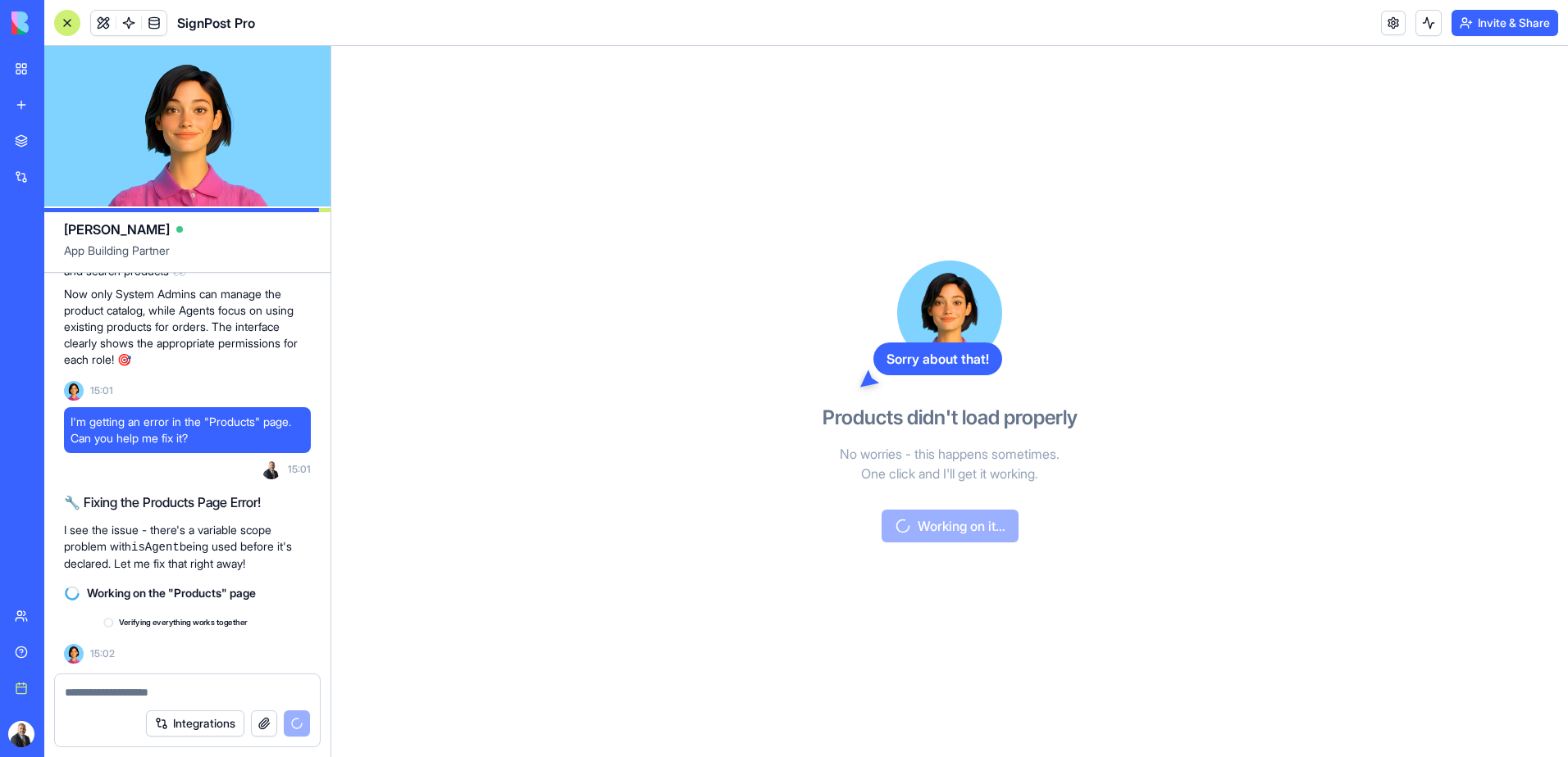
scroll to position [10195, 0]
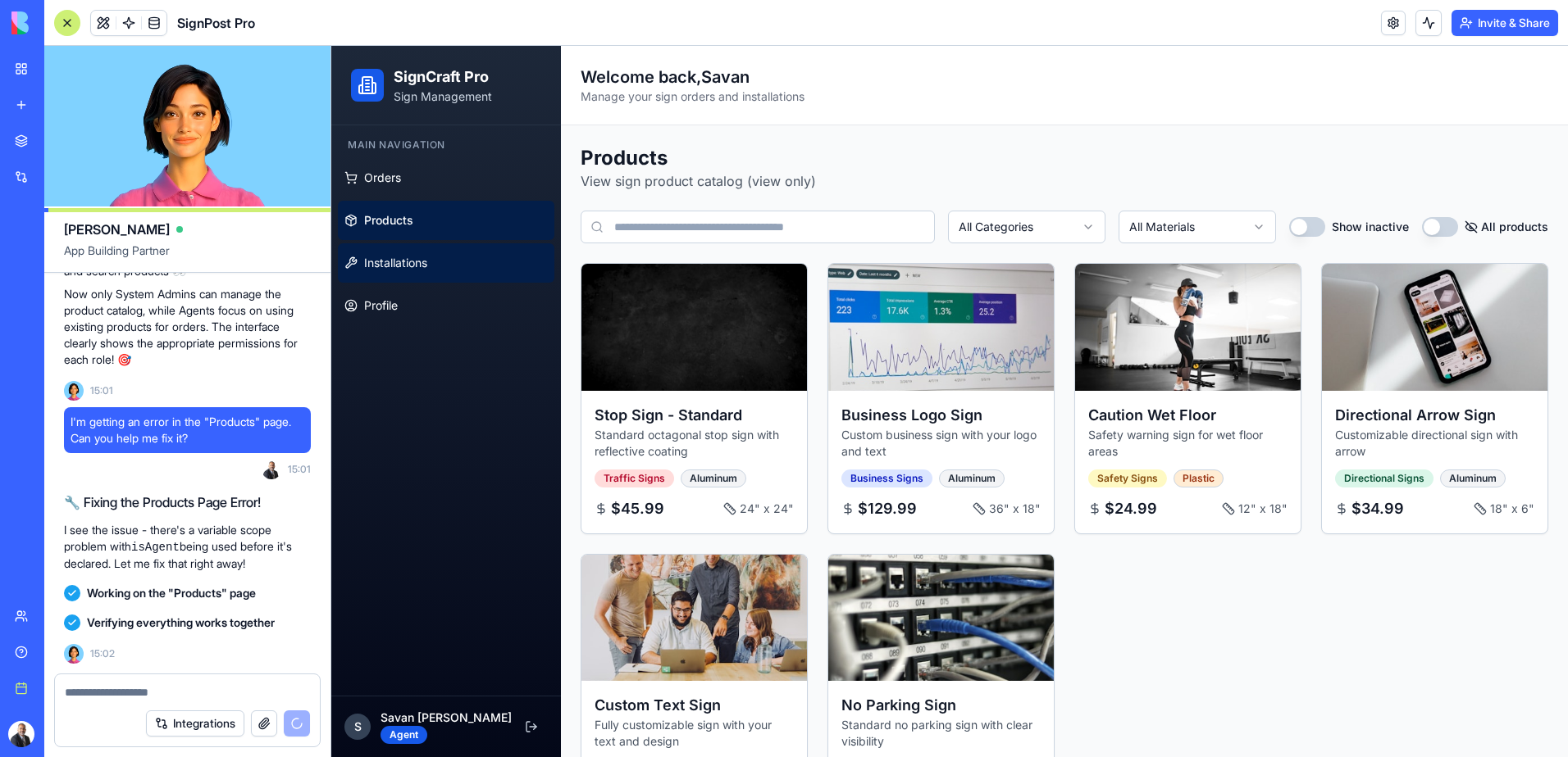
click at [415, 263] on span "Installations" at bounding box center [396, 263] width 63 height 16
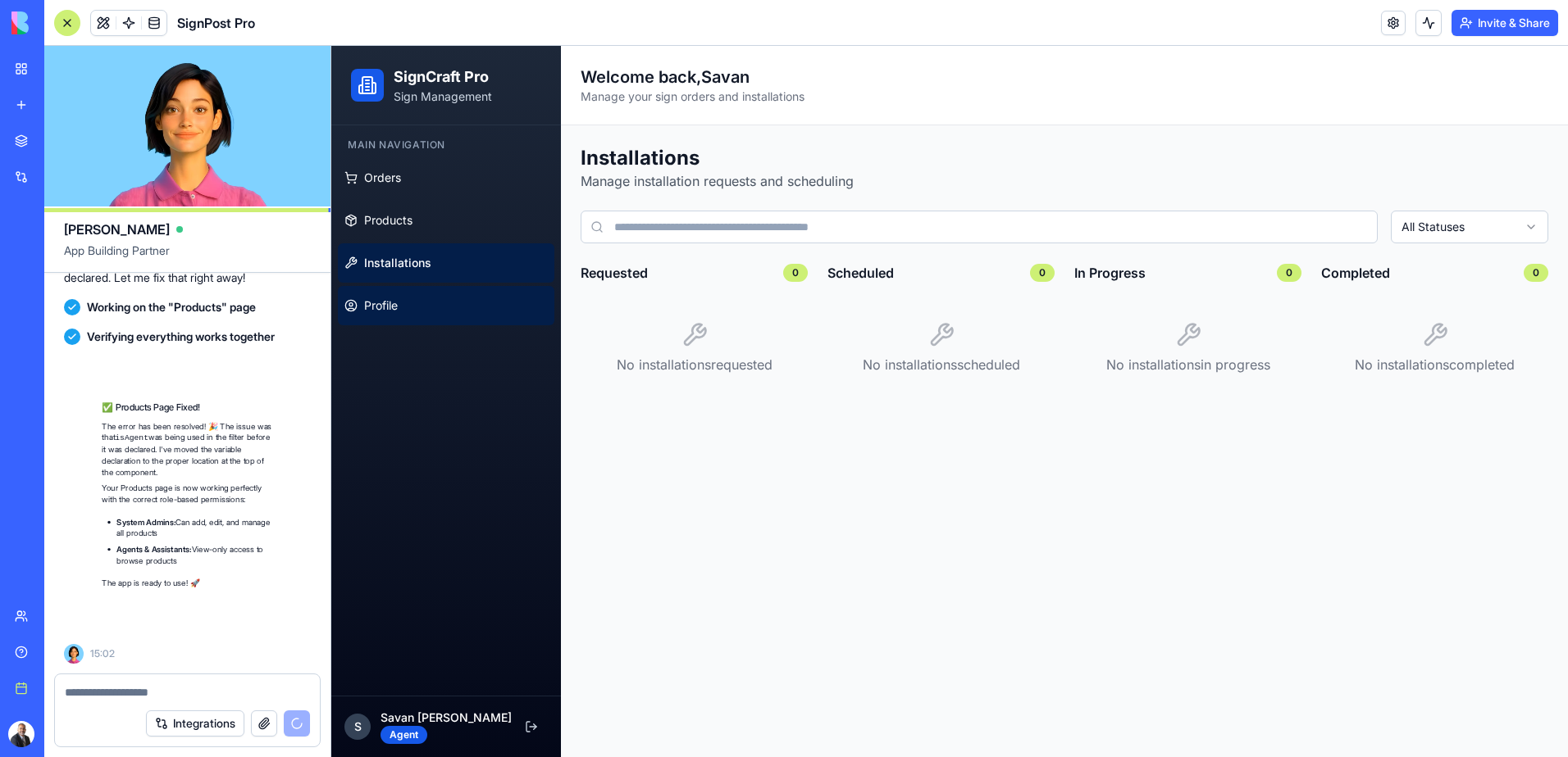
scroll to position [10482, 0]
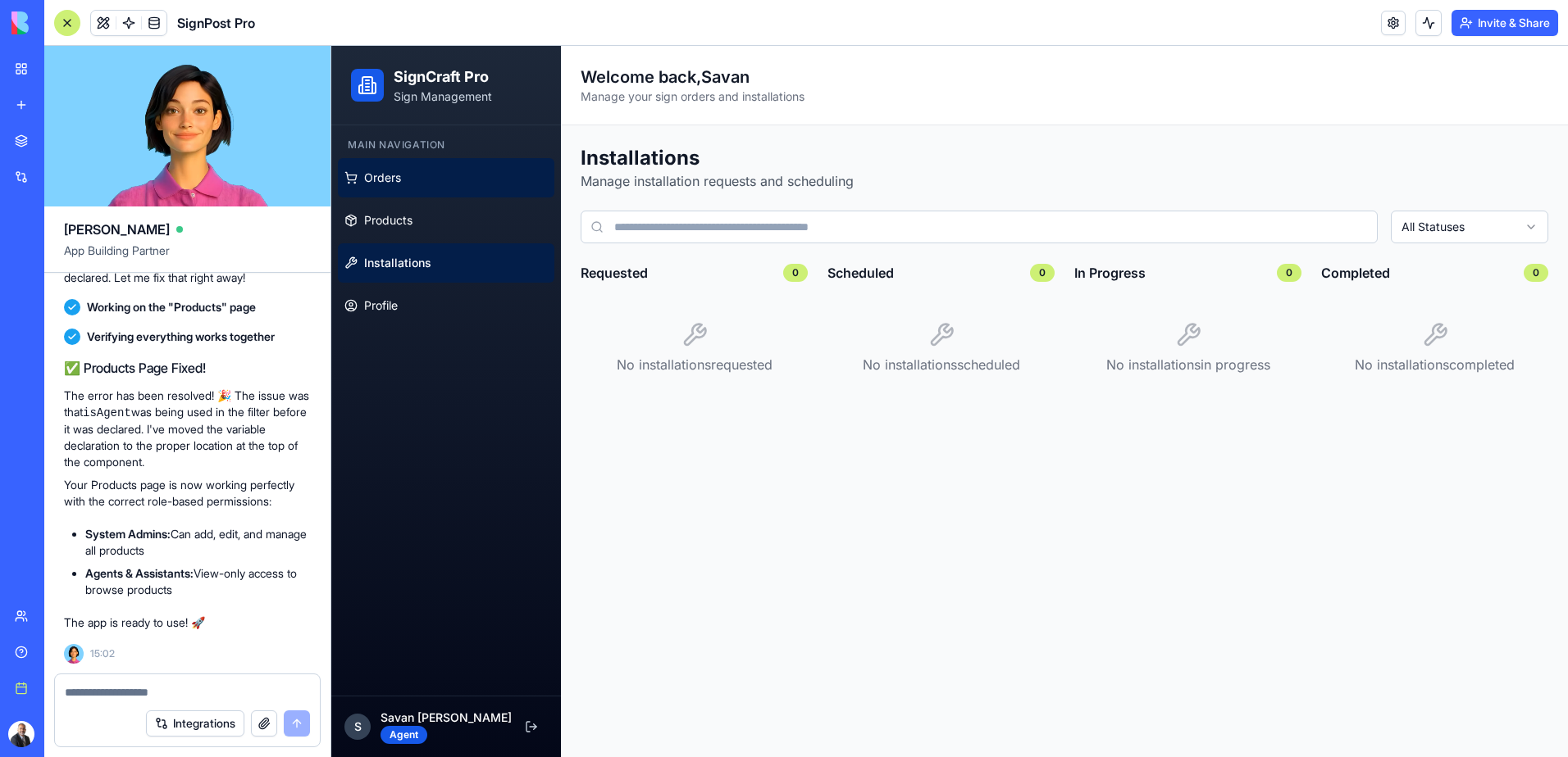
click at [394, 185] on span "Orders" at bounding box center [382, 178] width 37 height 16
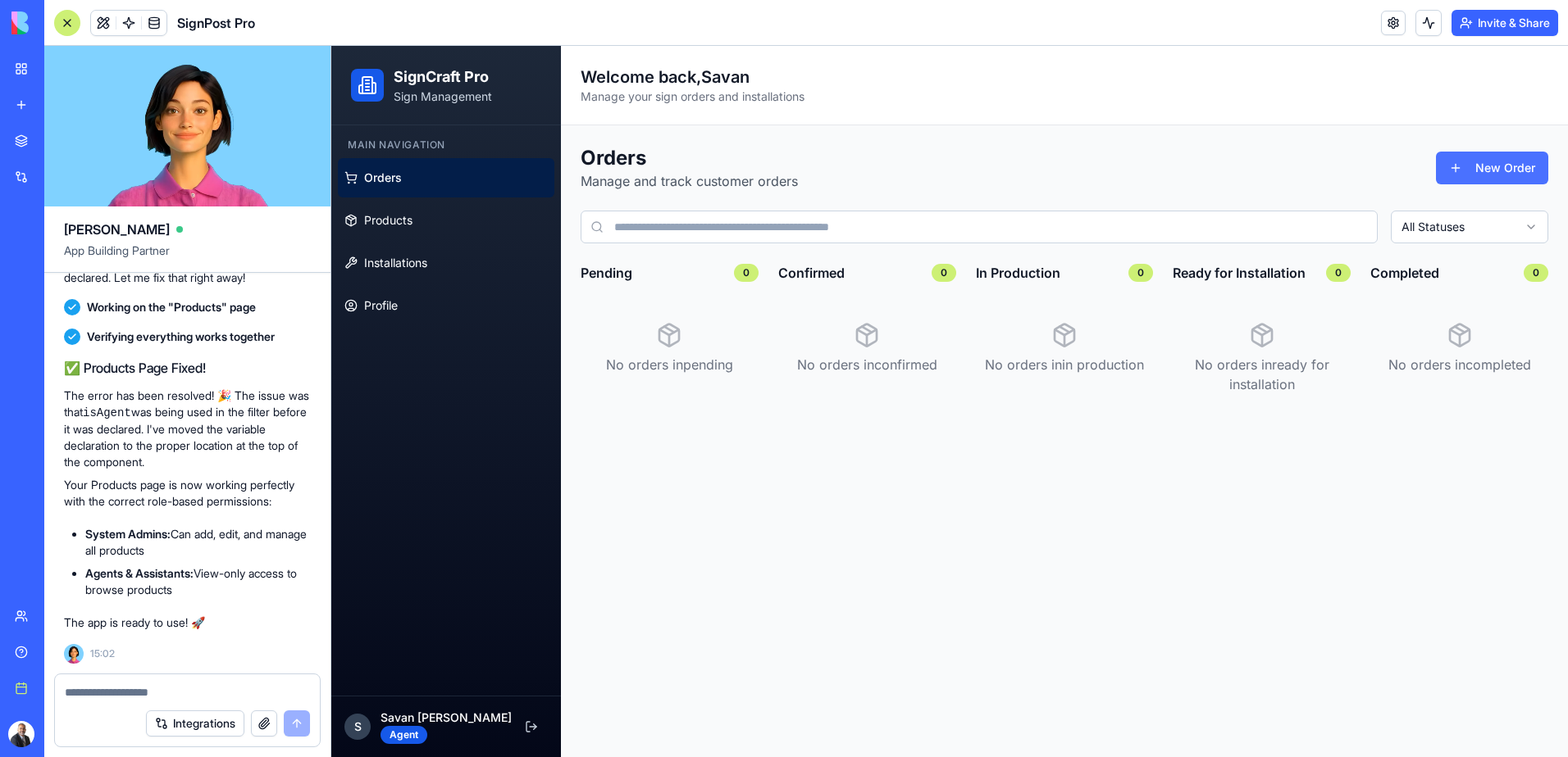
click at [1479, 162] on button "New Order" at bounding box center [1491, 168] width 113 height 32
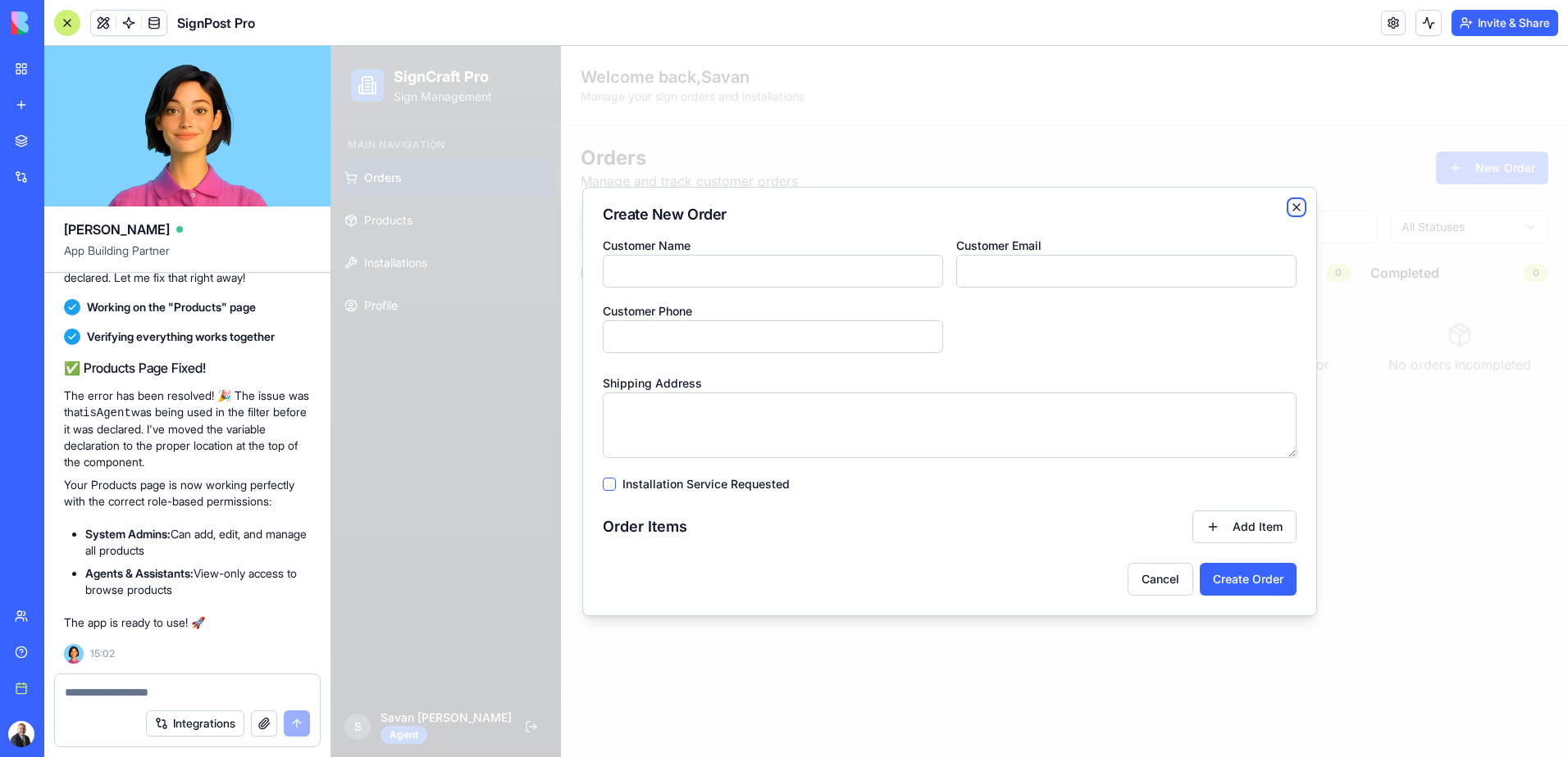
click at [1292, 207] on icon "button" at bounding box center [1297, 207] width 14 height 14
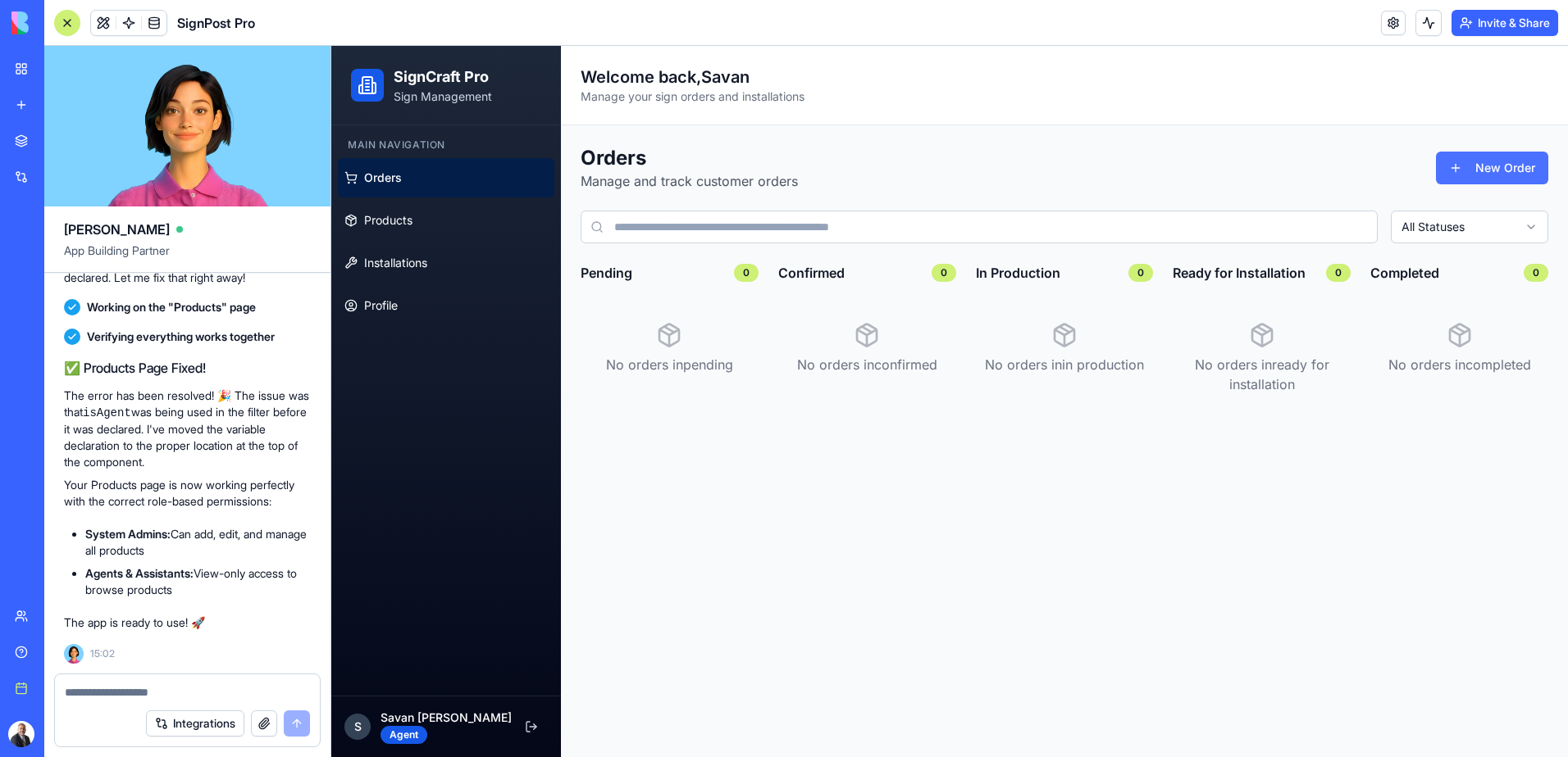
click at [1458, 167] on button "New Order" at bounding box center [1491, 168] width 113 height 32
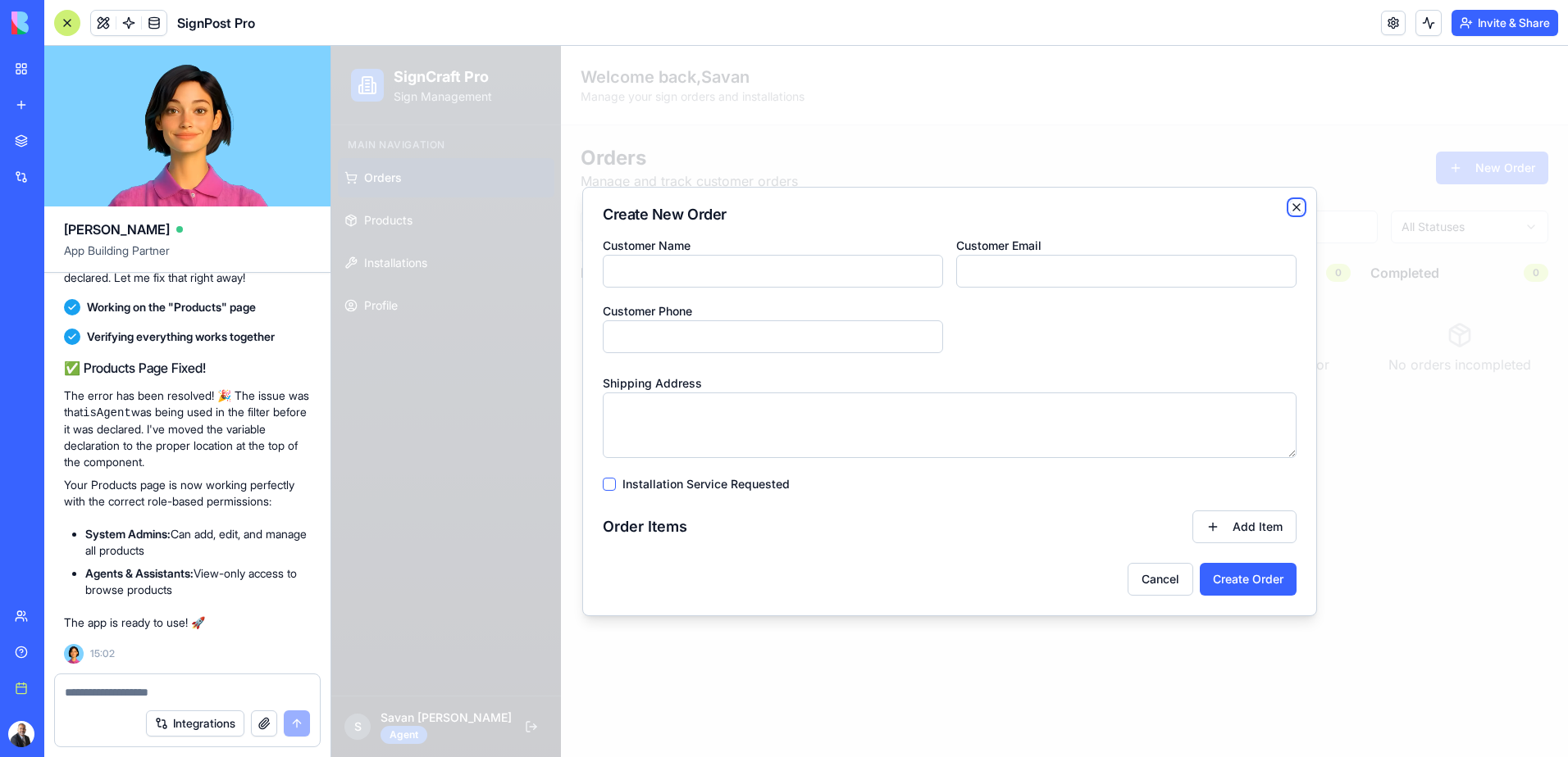
click at [1293, 206] on icon "button" at bounding box center [1297, 207] width 14 height 14
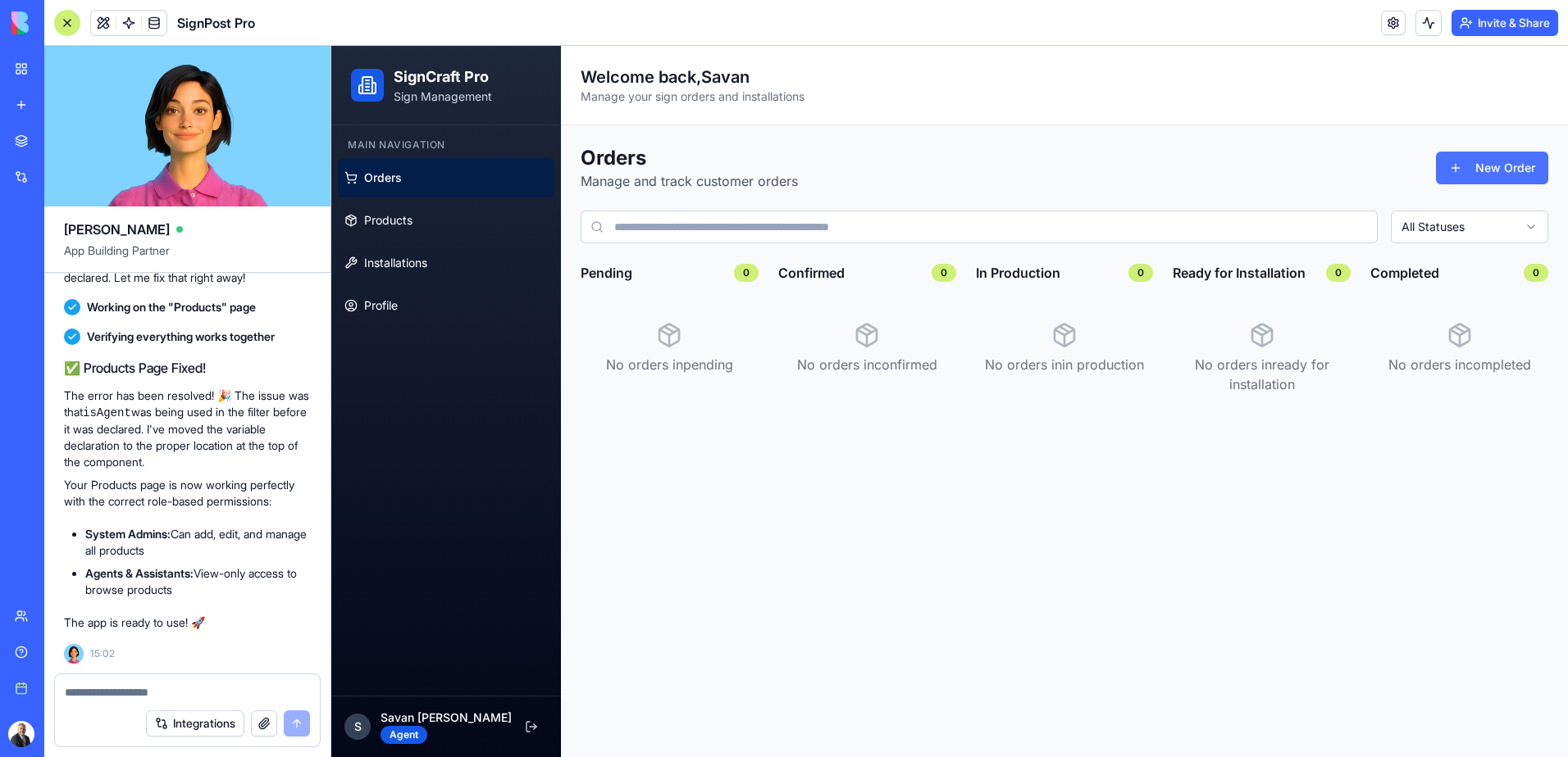
click at [1528, 168] on button "New Order" at bounding box center [1491, 168] width 113 height 32
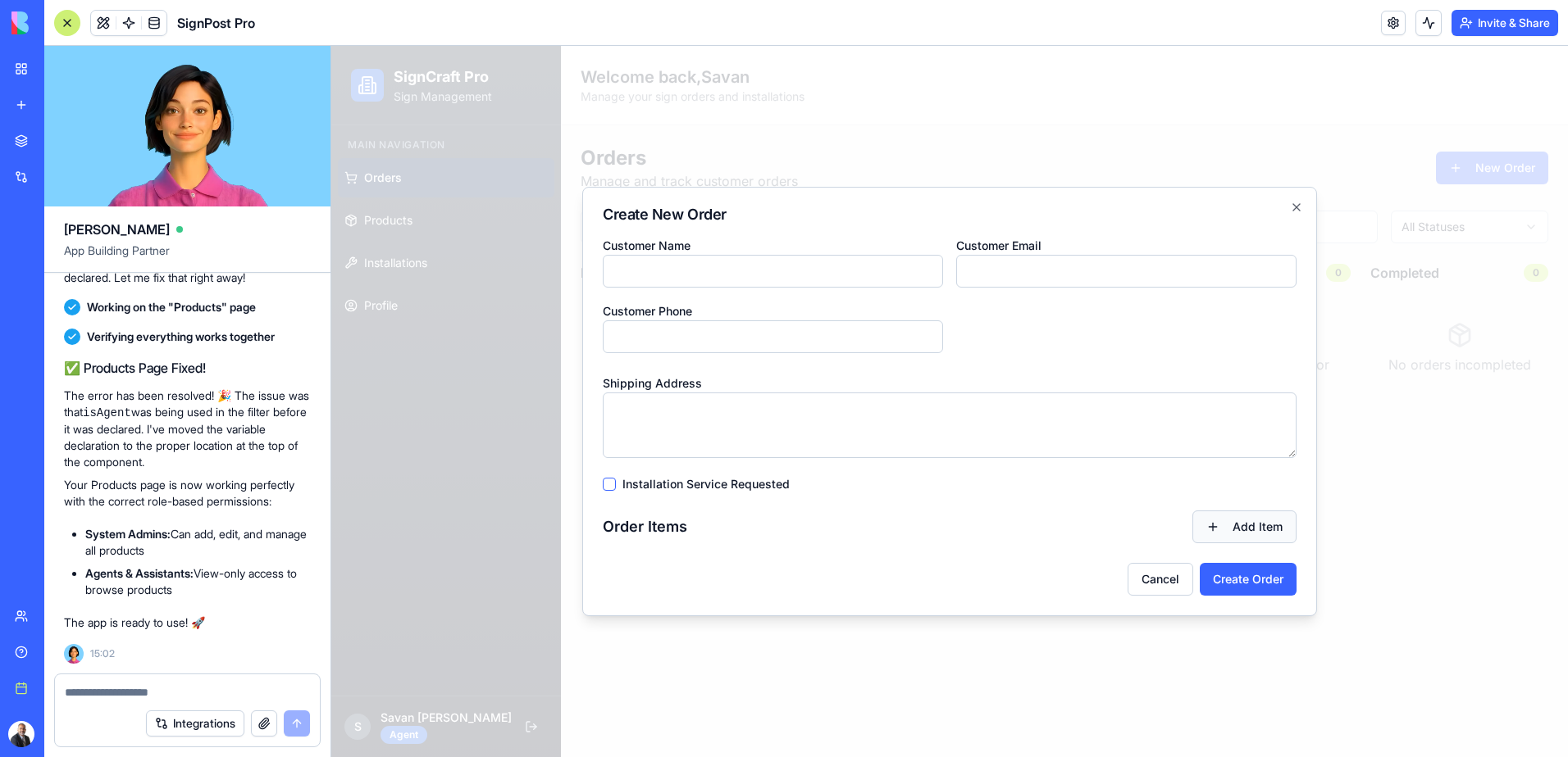
click at [1223, 528] on button "Add Item" at bounding box center [1243, 527] width 104 height 32
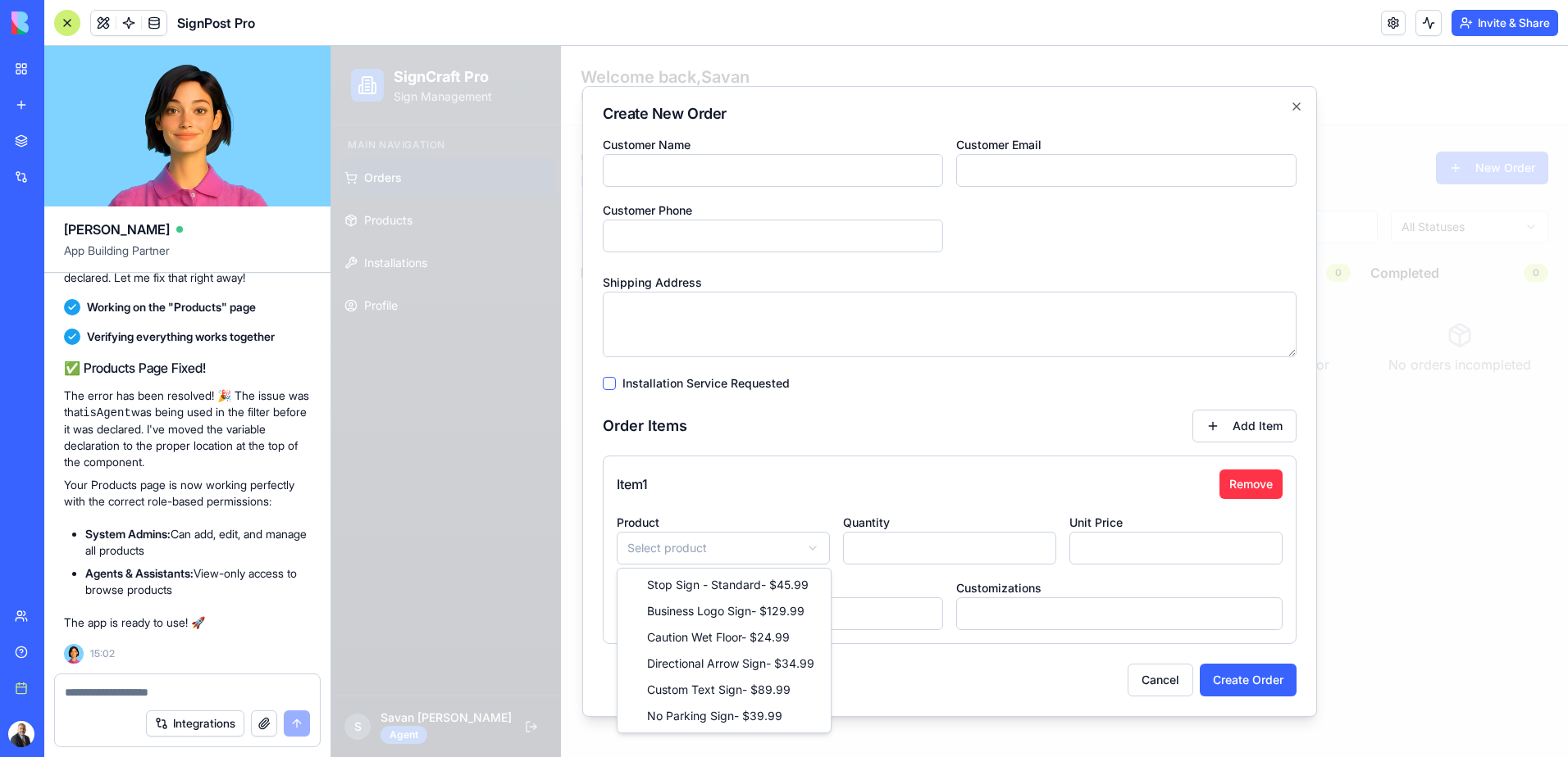
click at [785, 552] on body "**********" at bounding box center [949, 401] width 1236 height 711
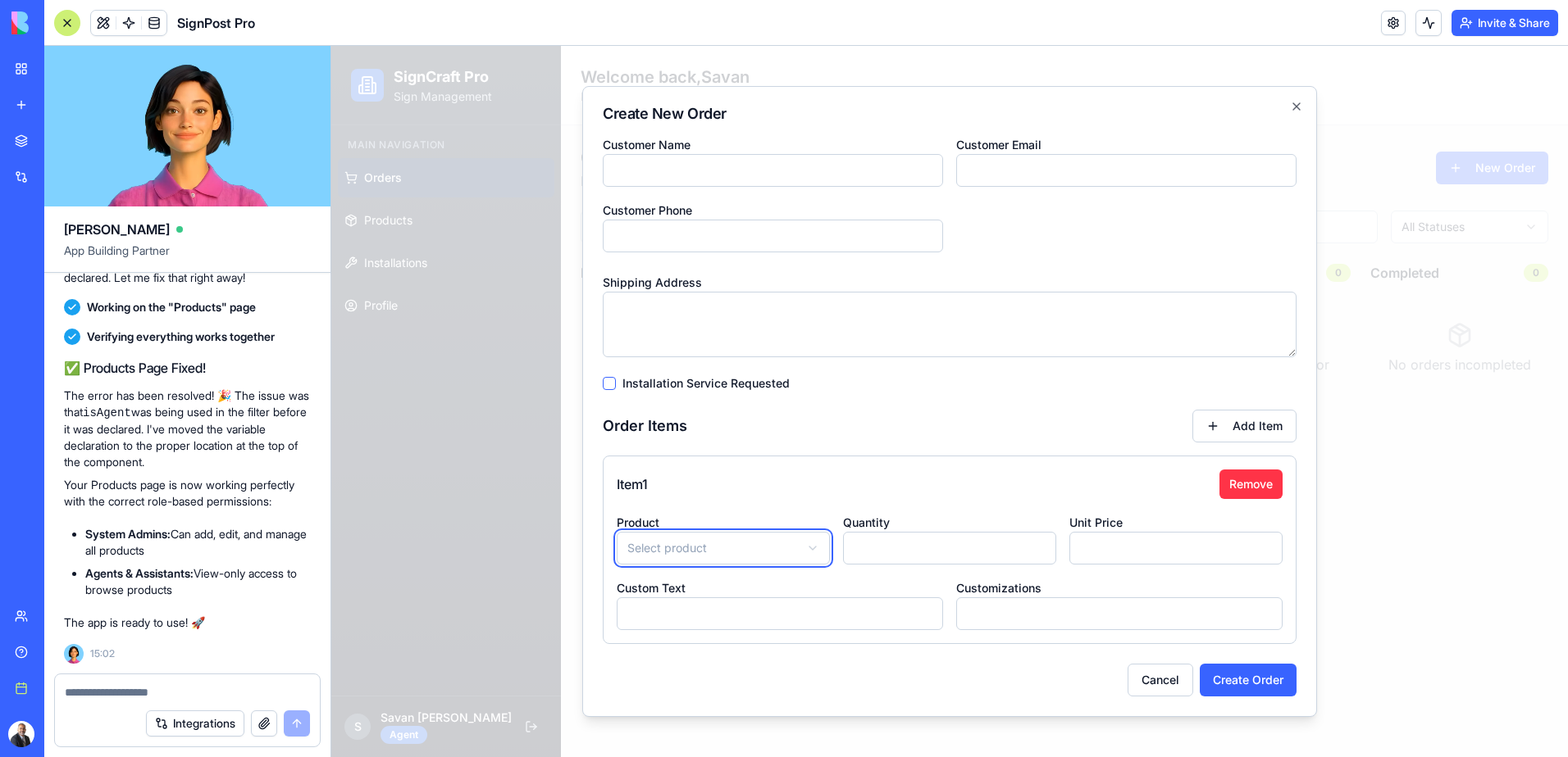
click at [1043, 674] on body "**********" at bounding box center [949, 401] width 1236 height 711
click at [1155, 683] on button "Cancel" at bounding box center [1160, 680] width 66 height 32
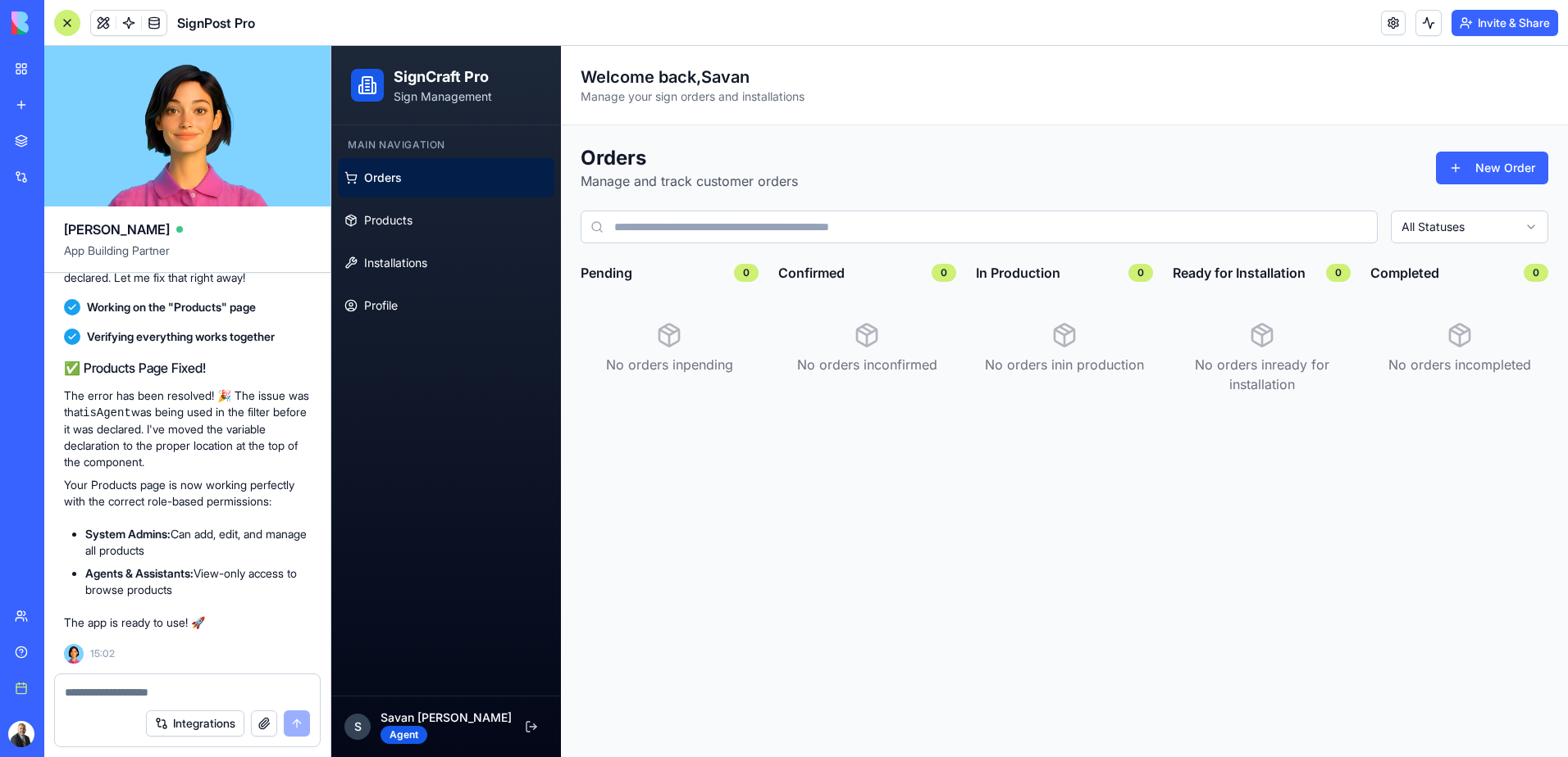
click at [166, 688] on textarea at bounding box center [188, 692] width 245 height 16
click at [164, 690] on textarea at bounding box center [188, 692] width 245 height 16
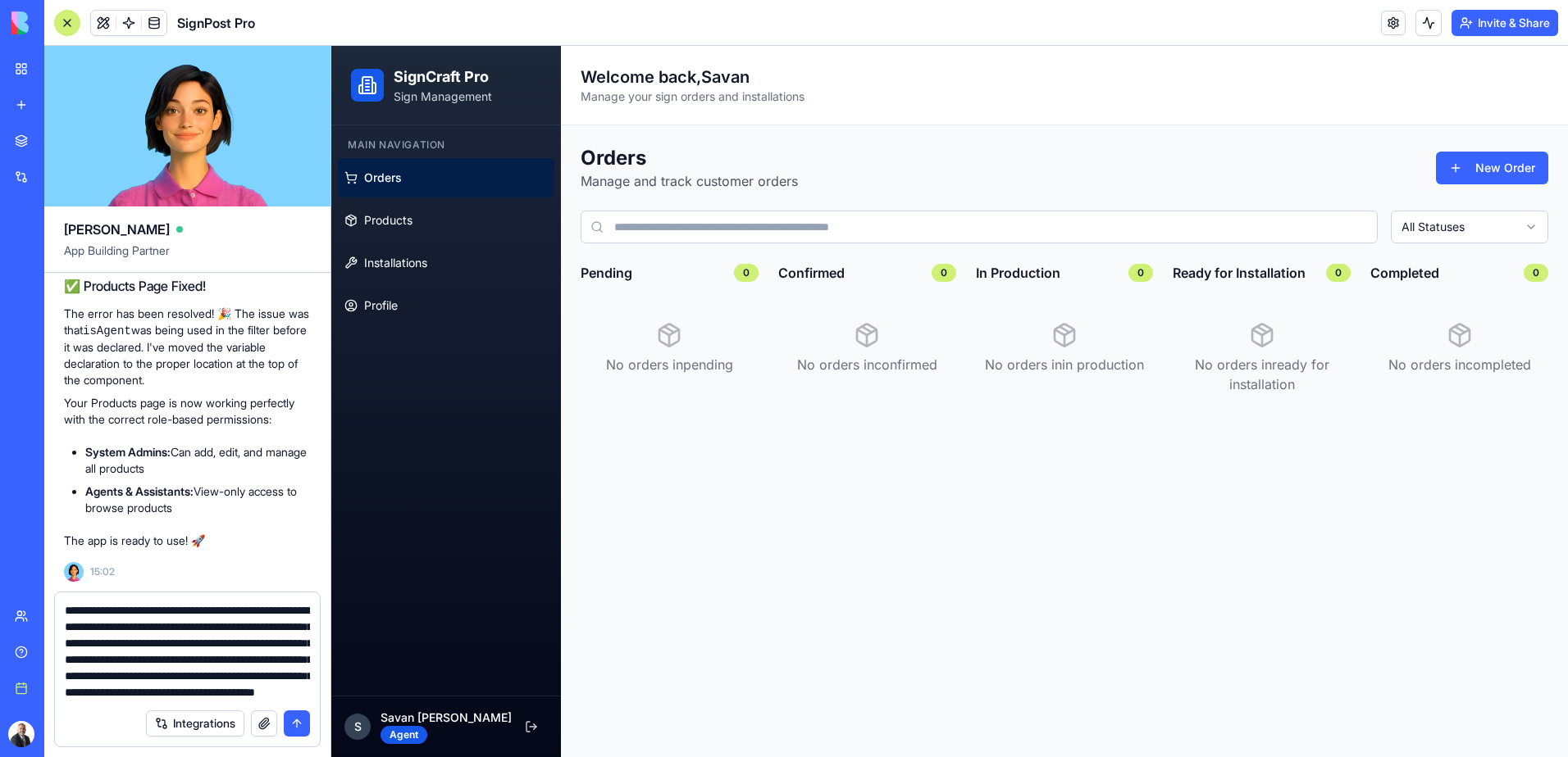
scroll to position [48, 0]
type textarea "**********"
click at [298, 719] on button "submit" at bounding box center [297, 723] width 26 height 26
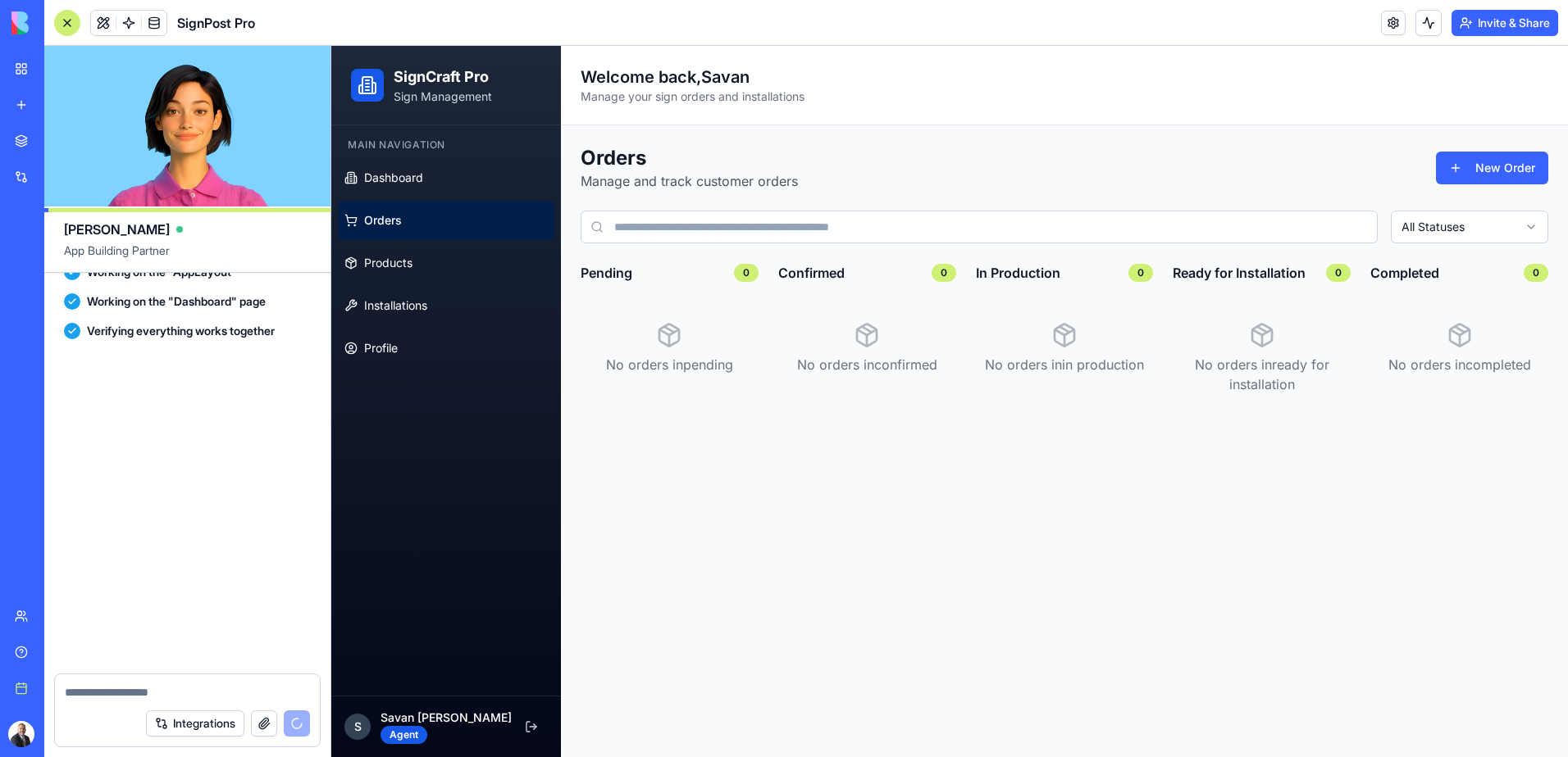
scroll to position [11216, 0]
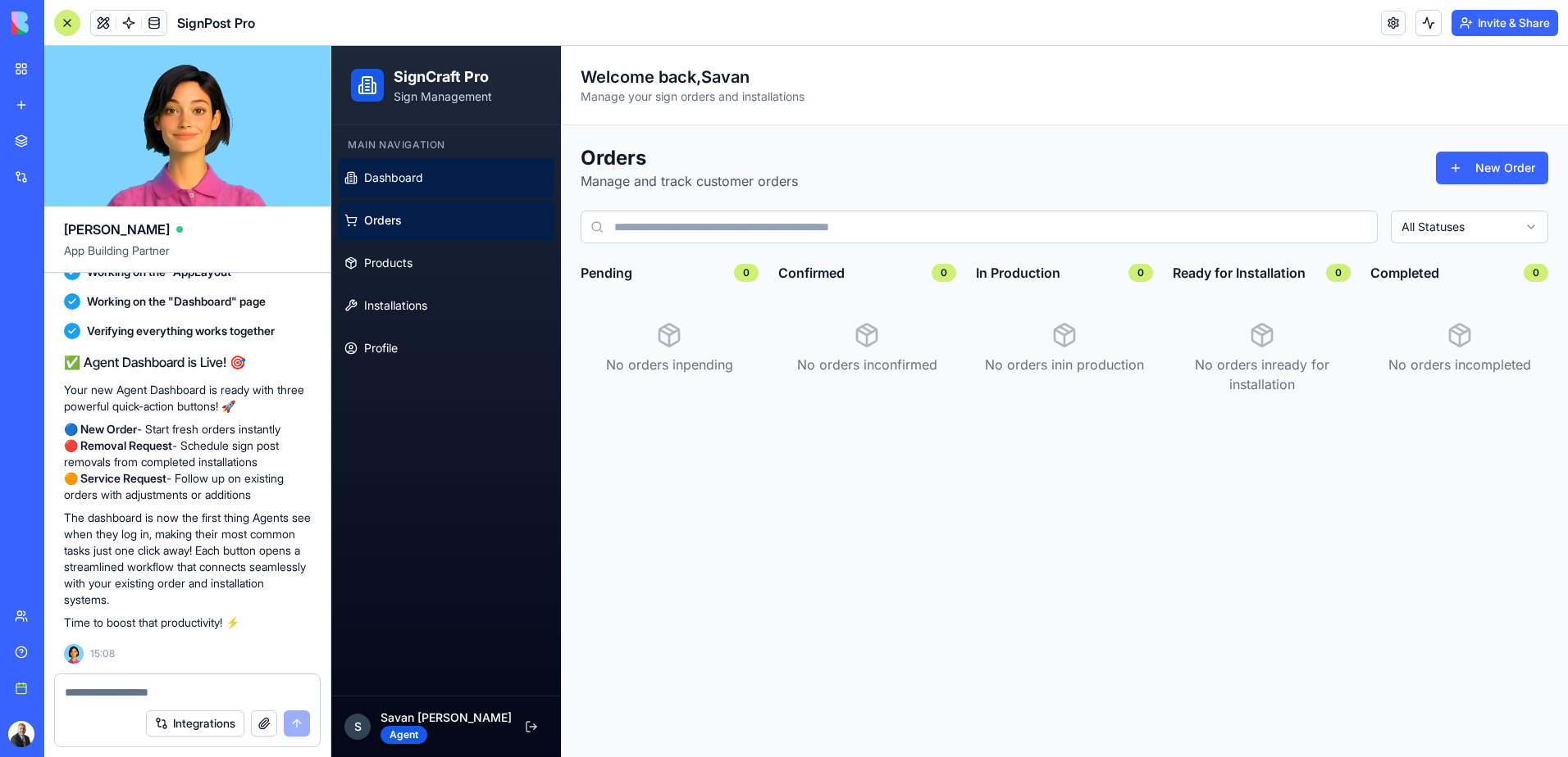
click at [403, 186] on link "Dashboard" at bounding box center [446, 178] width 216 height 40
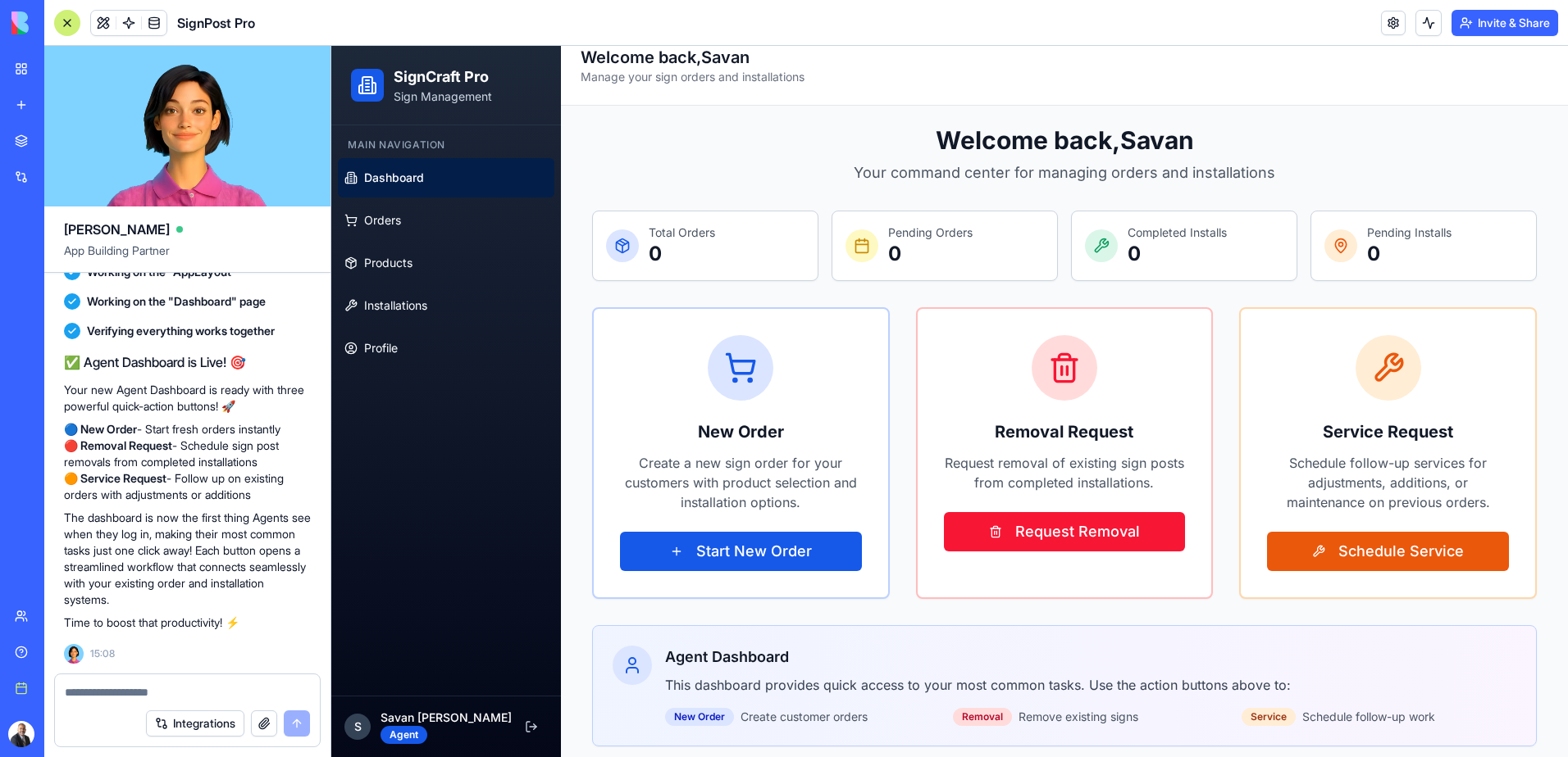
scroll to position [29, 0]
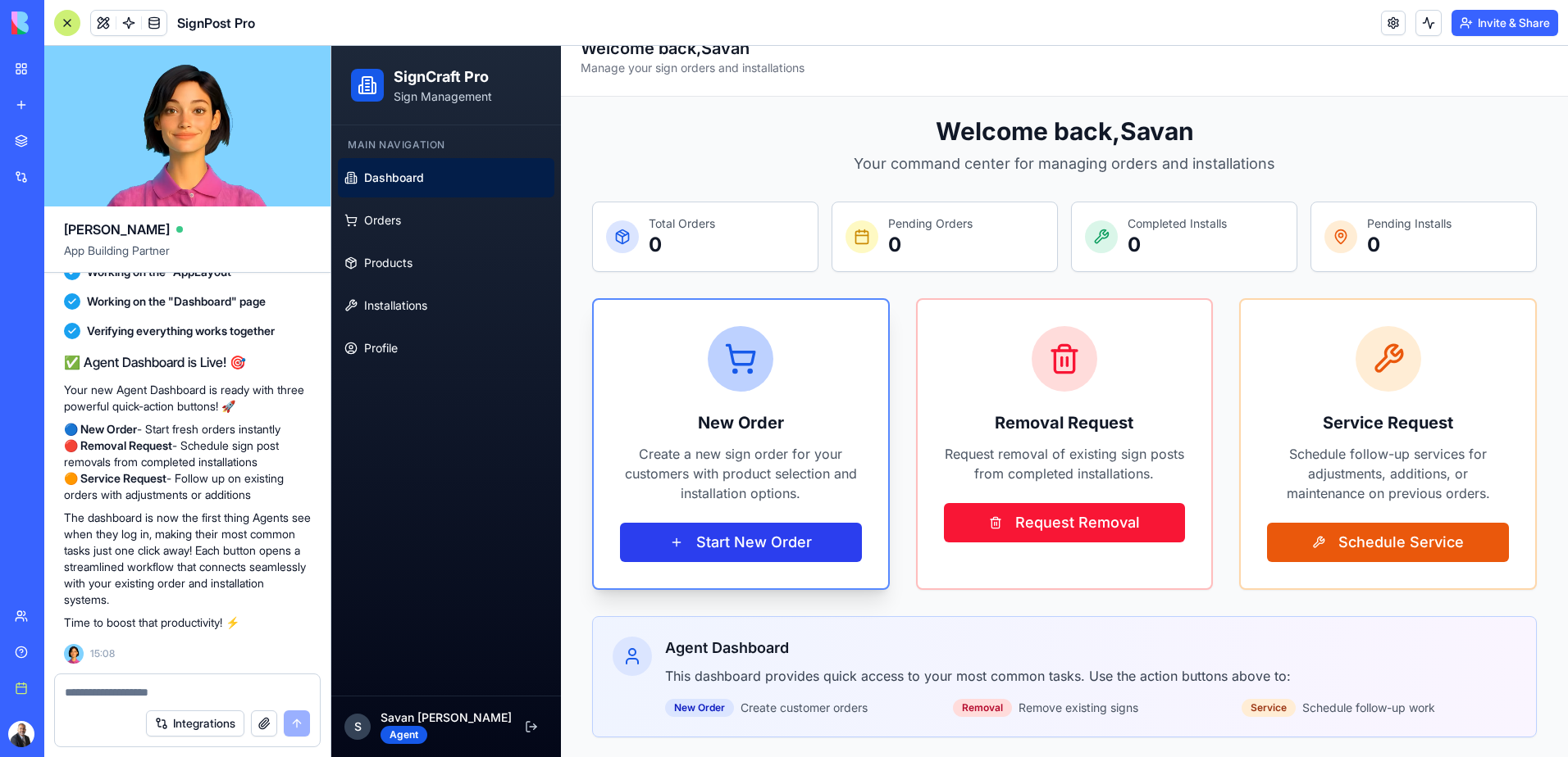
click at [766, 542] on button "Start New Order" at bounding box center [741, 543] width 242 height 40
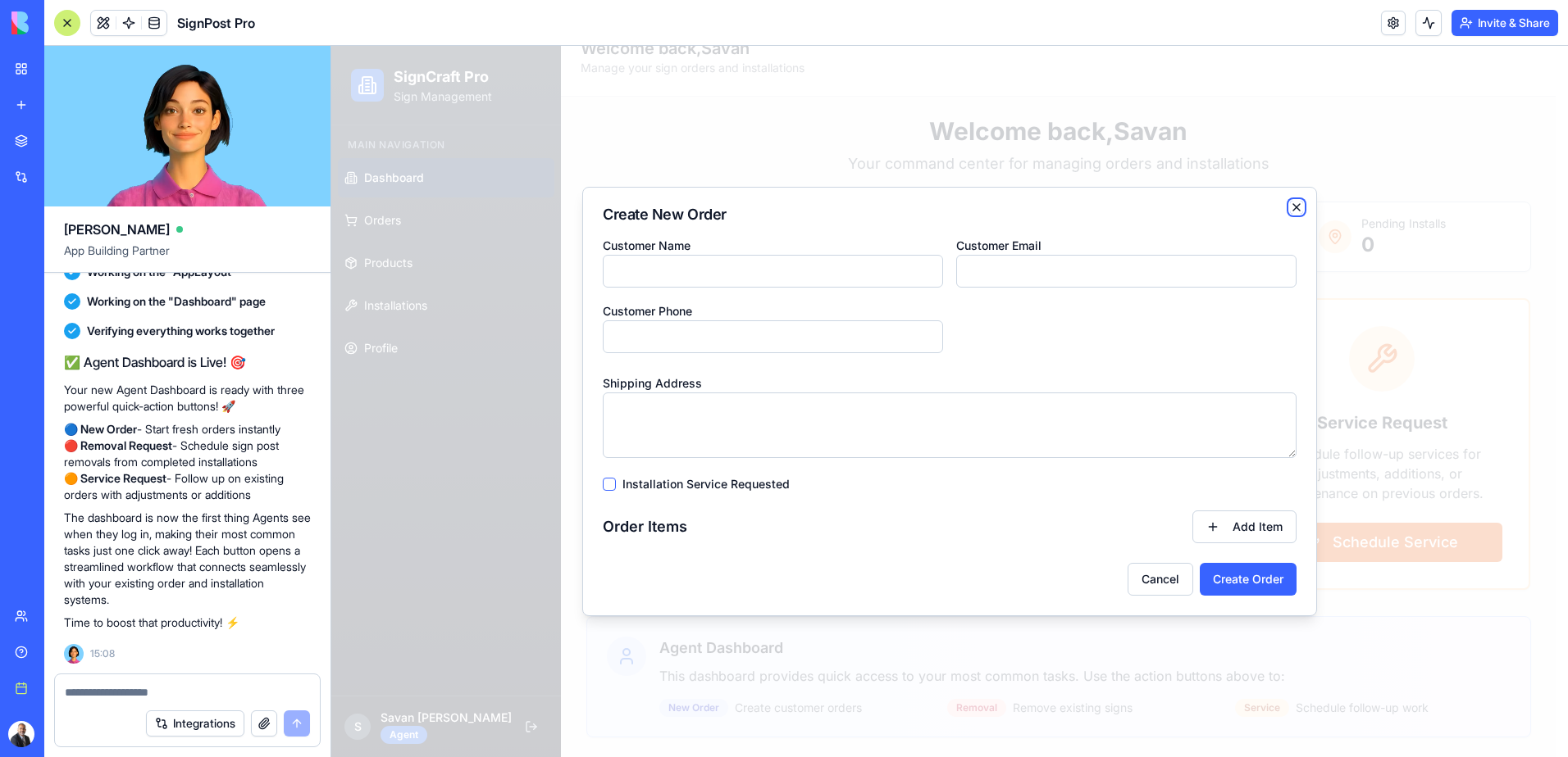
click at [1298, 206] on icon "button" at bounding box center [1297, 207] width 14 height 14
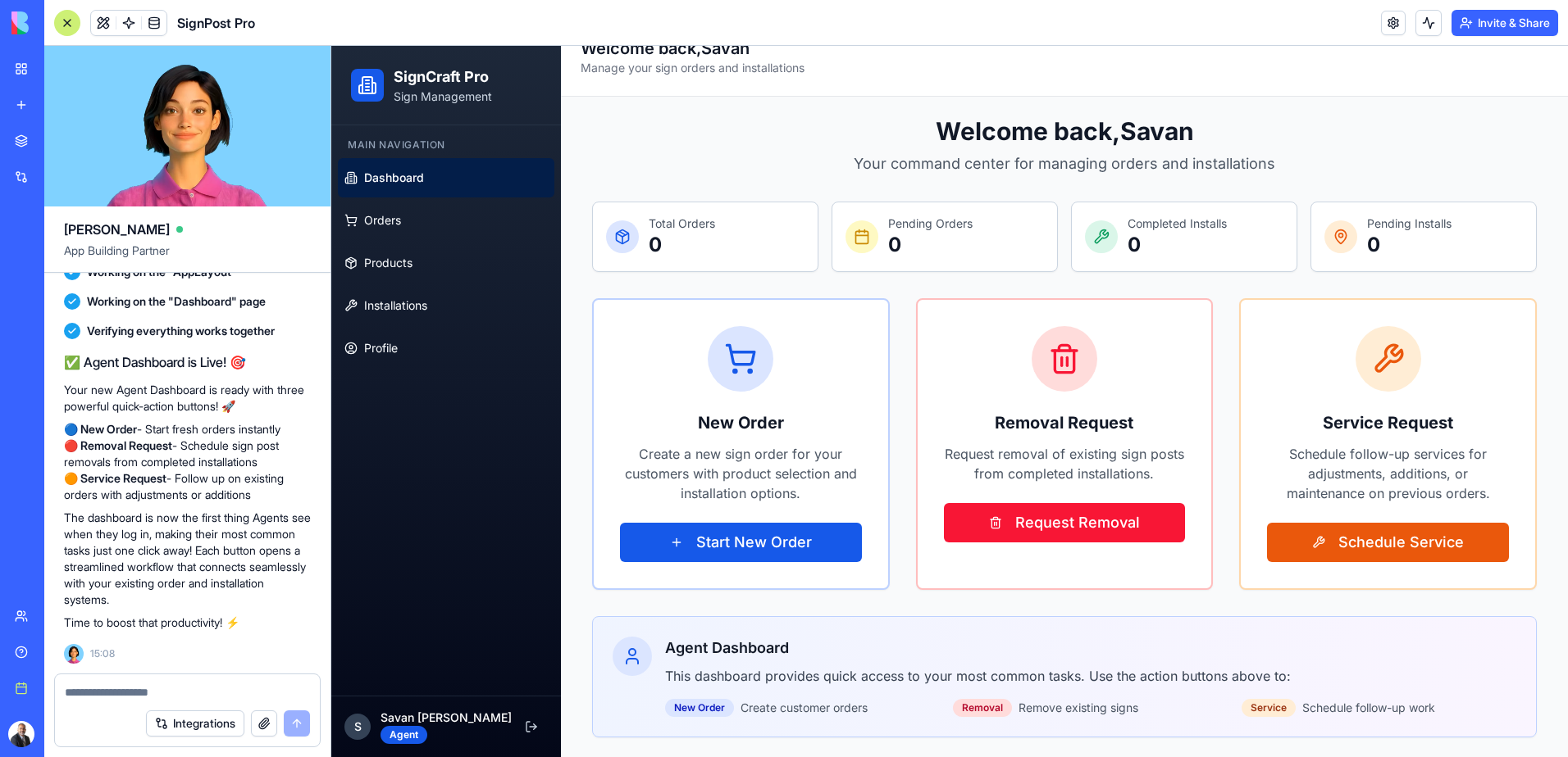
click at [156, 690] on textarea at bounding box center [188, 692] width 245 height 16
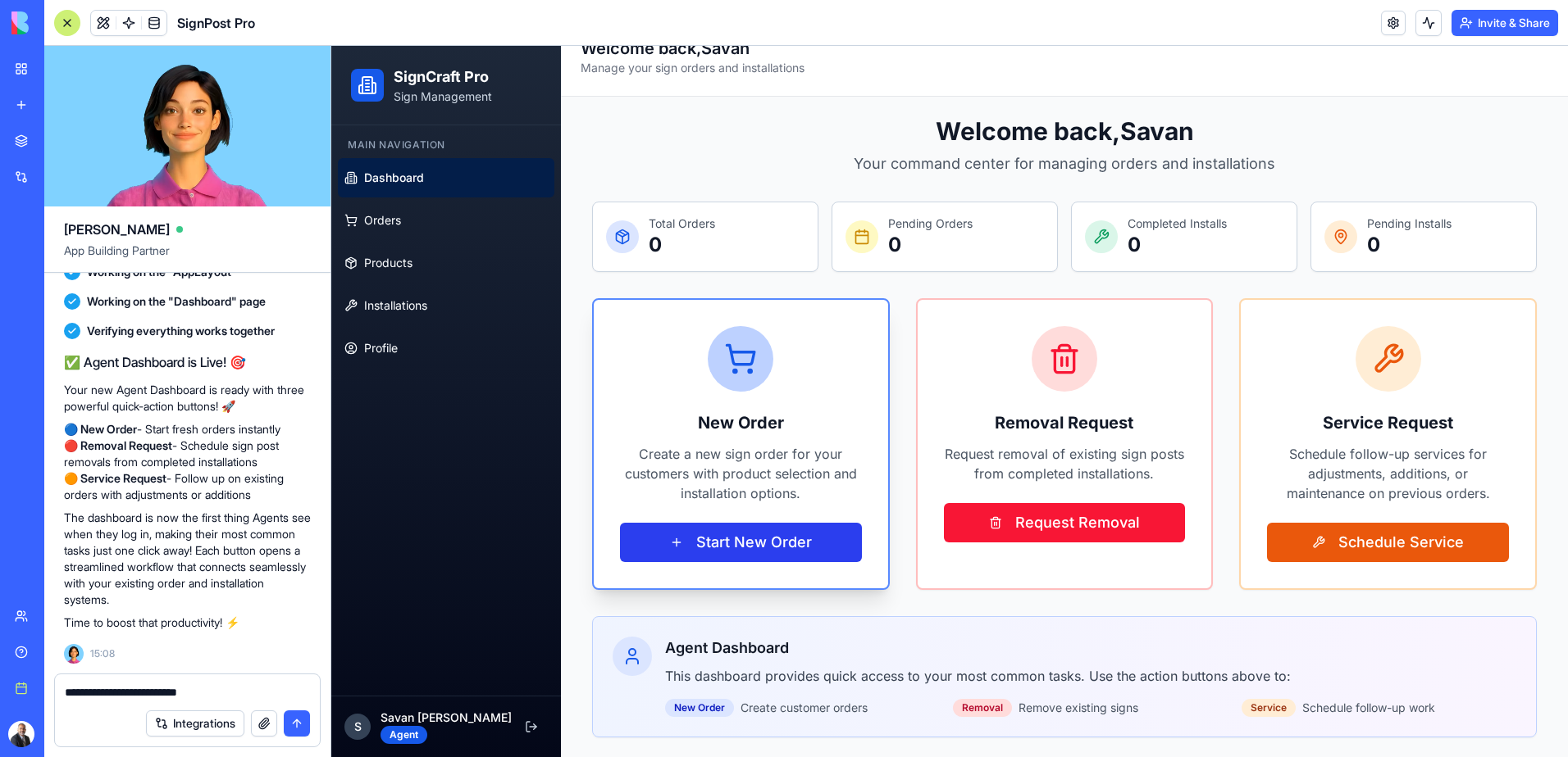
click at [671, 524] on button "Start New Order" at bounding box center [741, 543] width 242 height 40
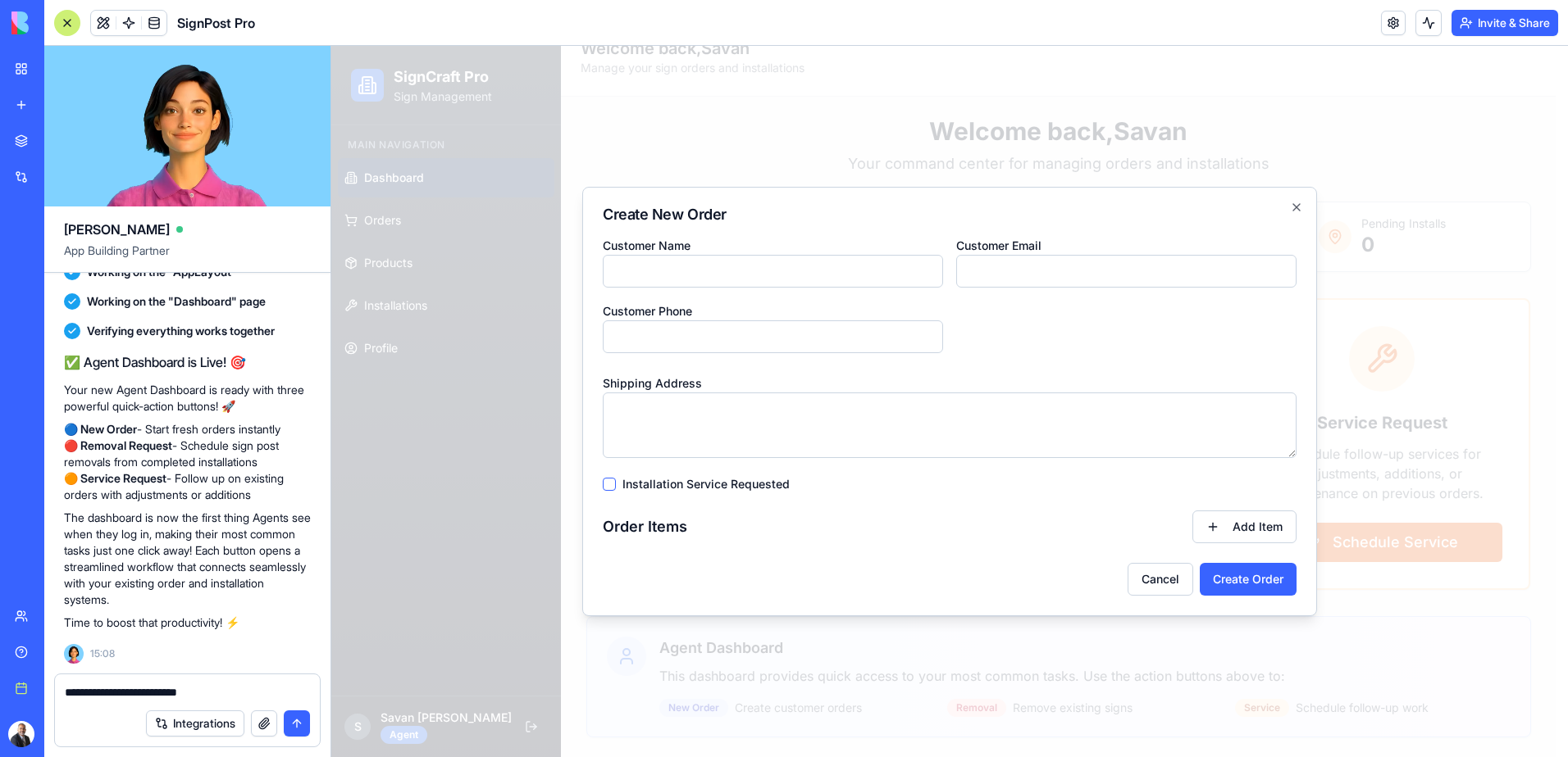
click at [252, 693] on textarea "**********" at bounding box center [188, 692] width 245 height 16
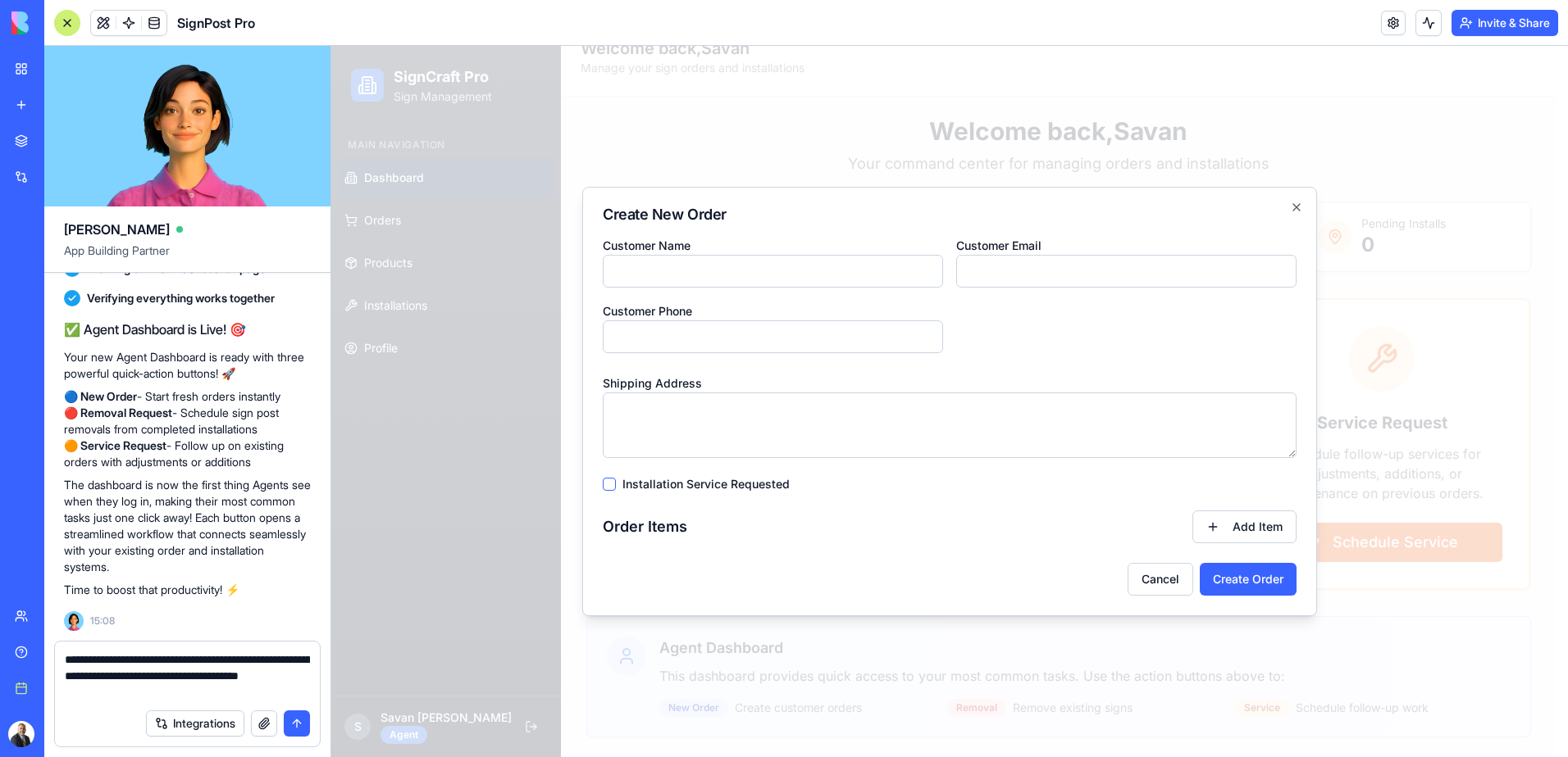
click at [222, 695] on textarea "**********" at bounding box center [188, 676] width 245 height 50
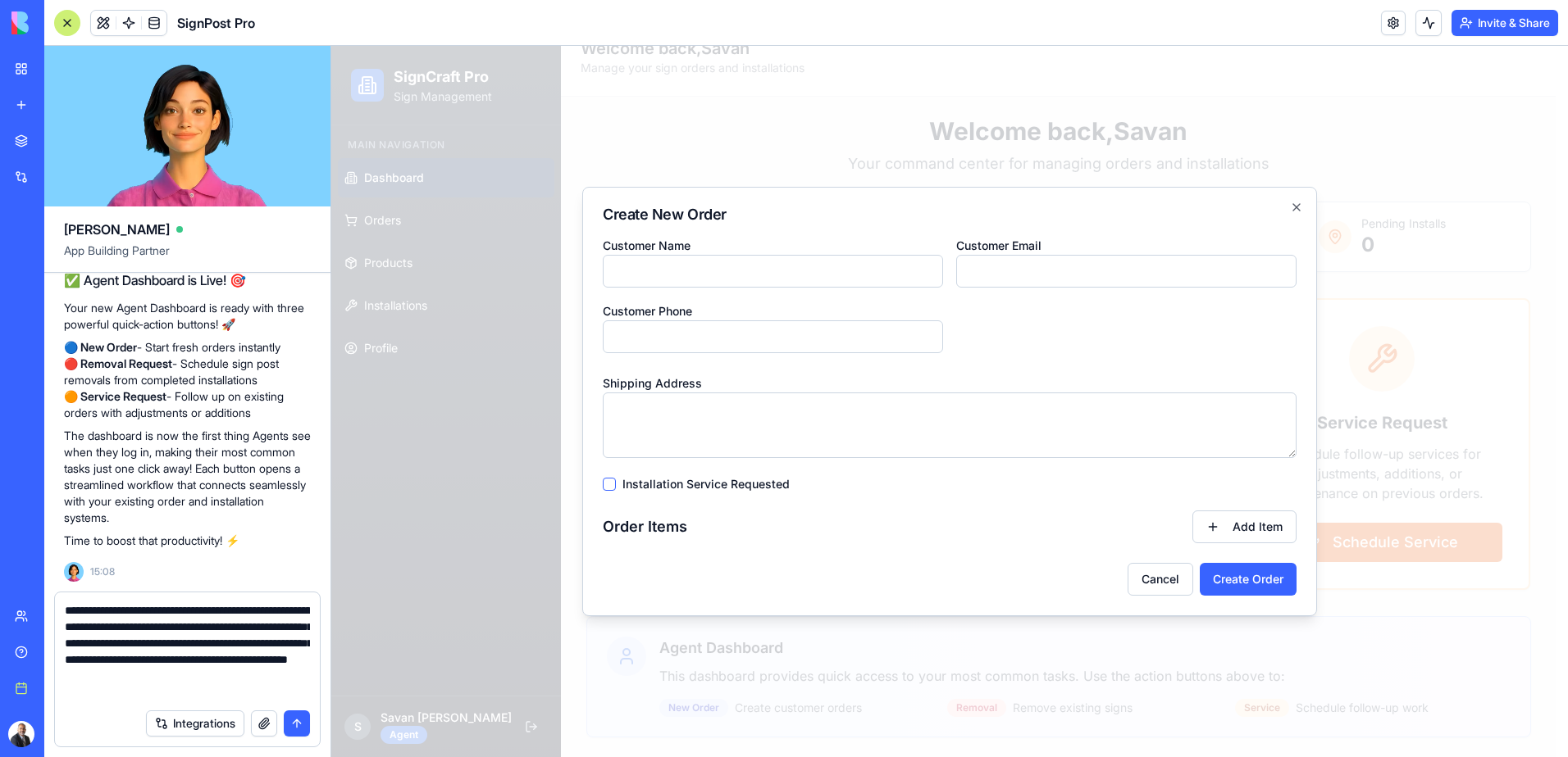
type textarea "**********"
click at [293, 728] on button "submit" at bounding box center [297, 723] width 26 height 26
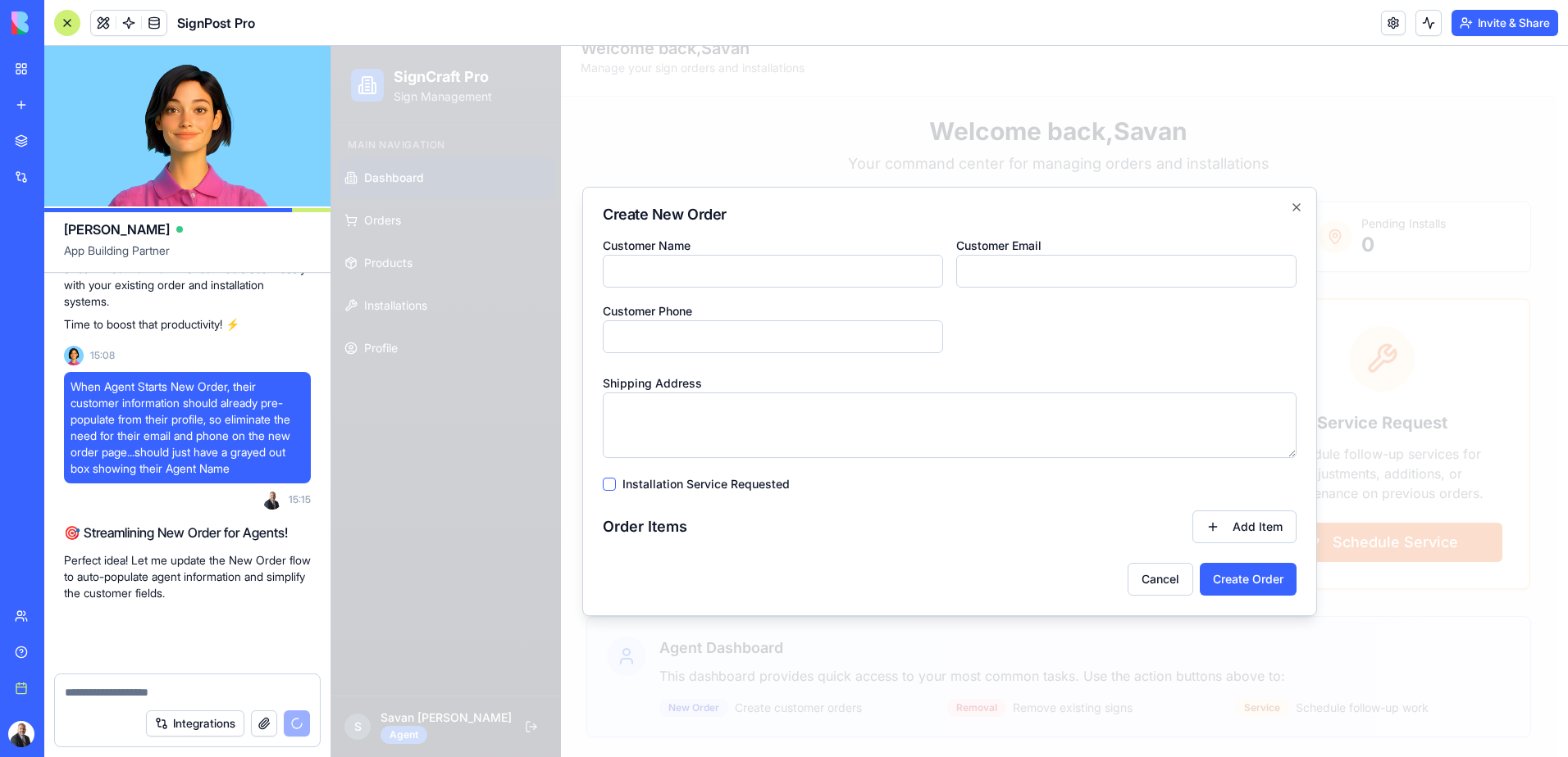
scroll to position [11515, 0]
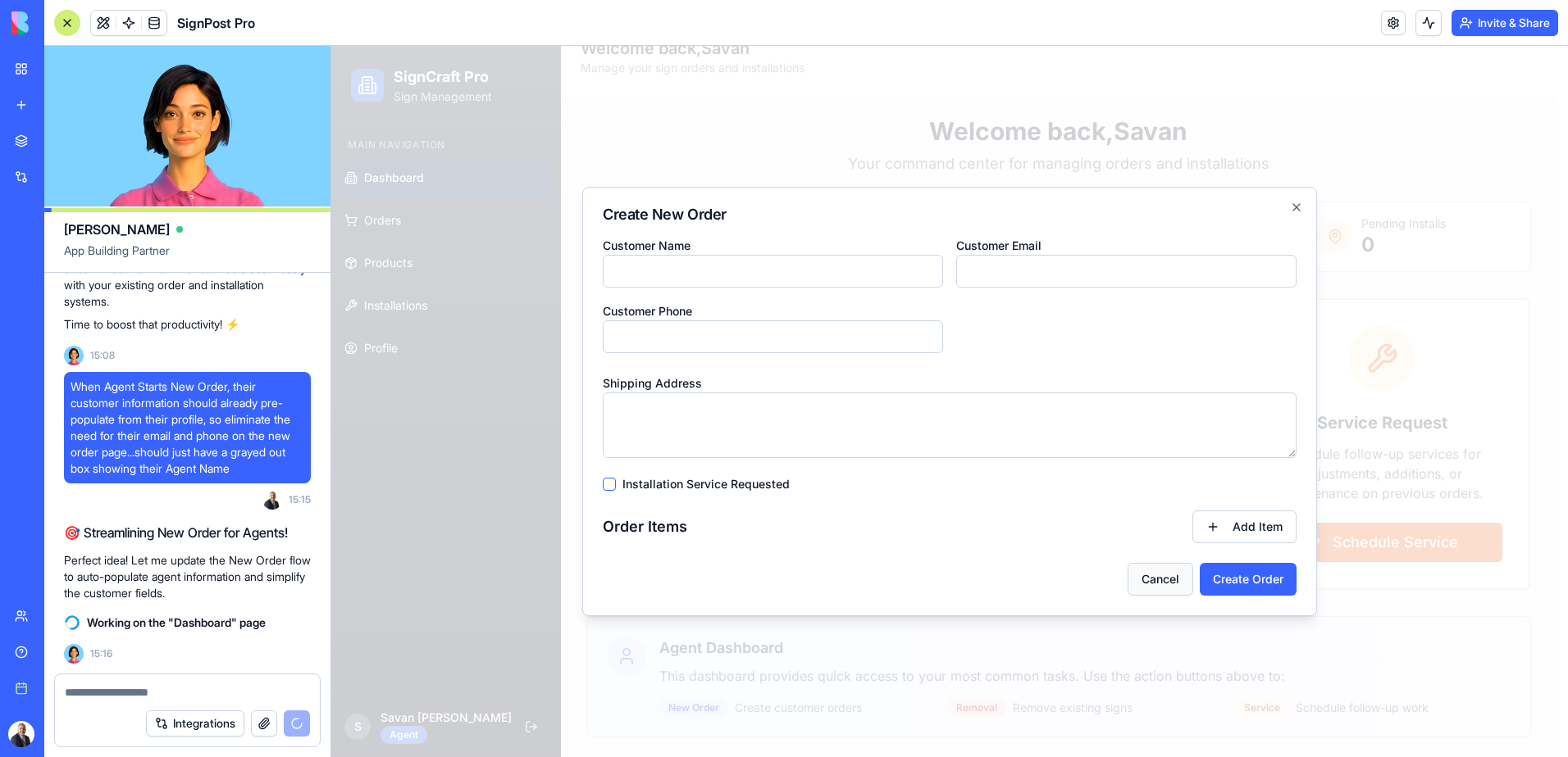
click at [1157, 578] on button "Cancel" at bounding box center [1160, 579] width 66 height 32
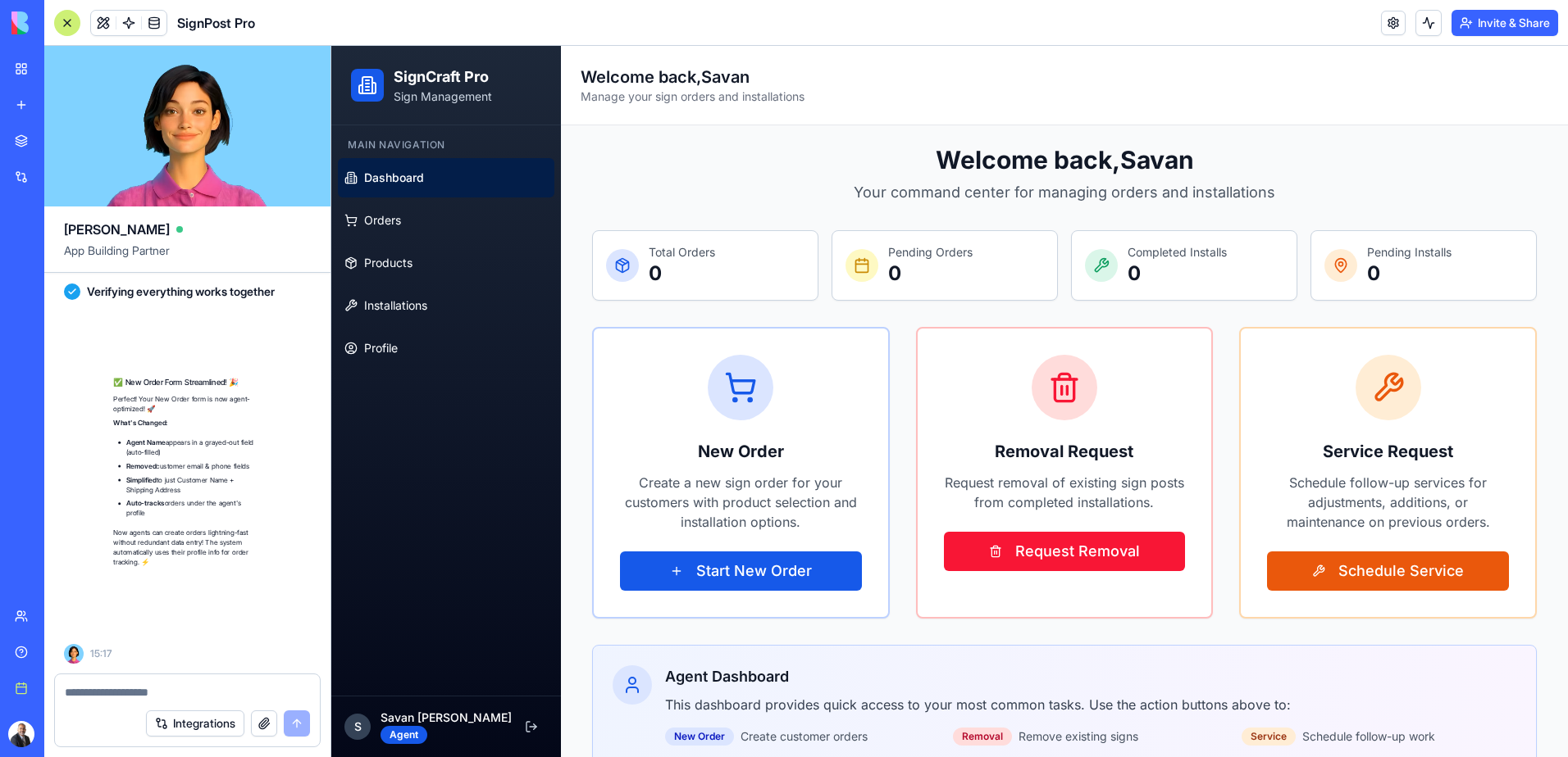
scroll to position [11875, 0]
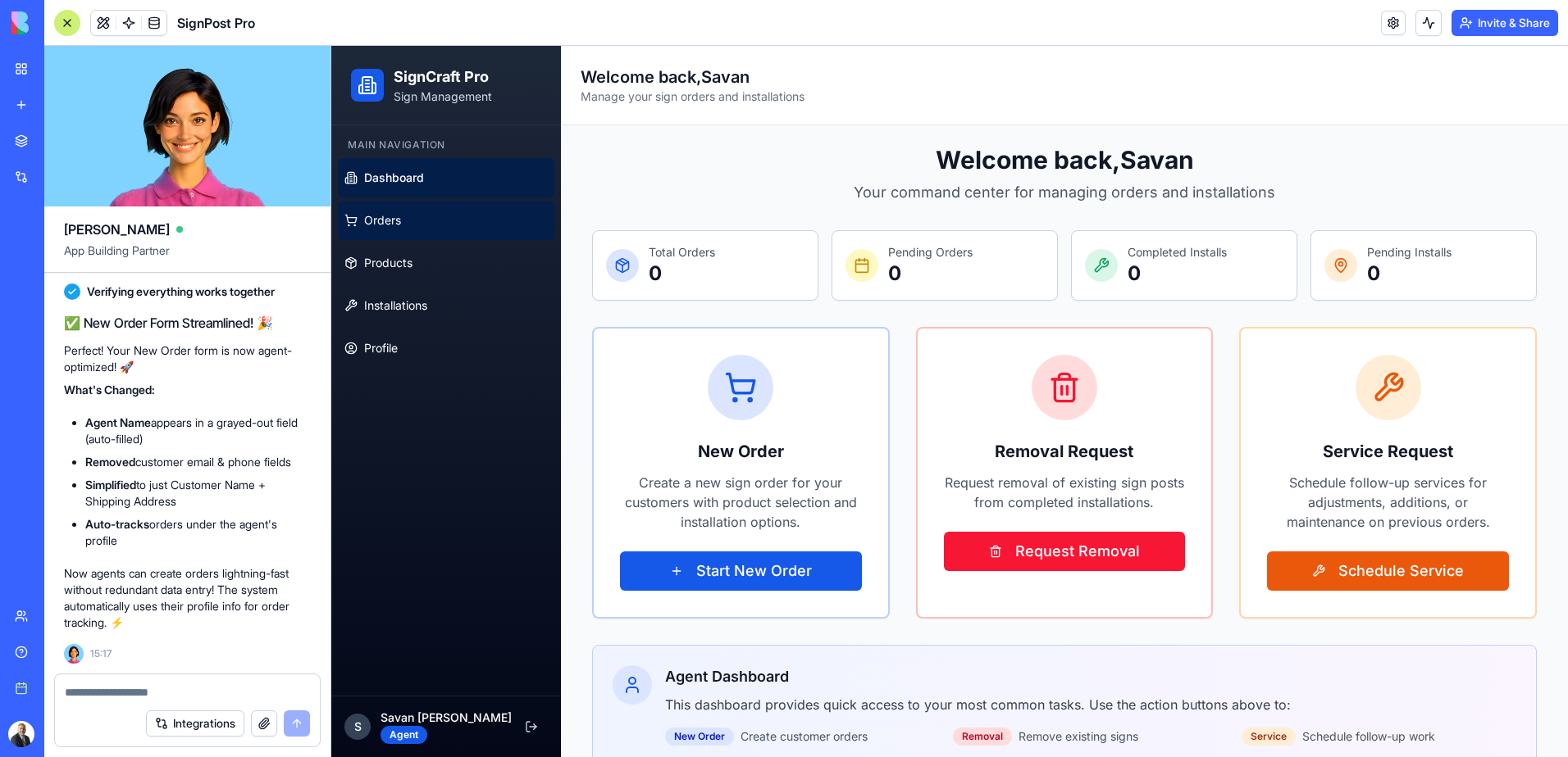
click at [387, 224] on span "Orders" at bounding box center [382, 221] width 37 height 16
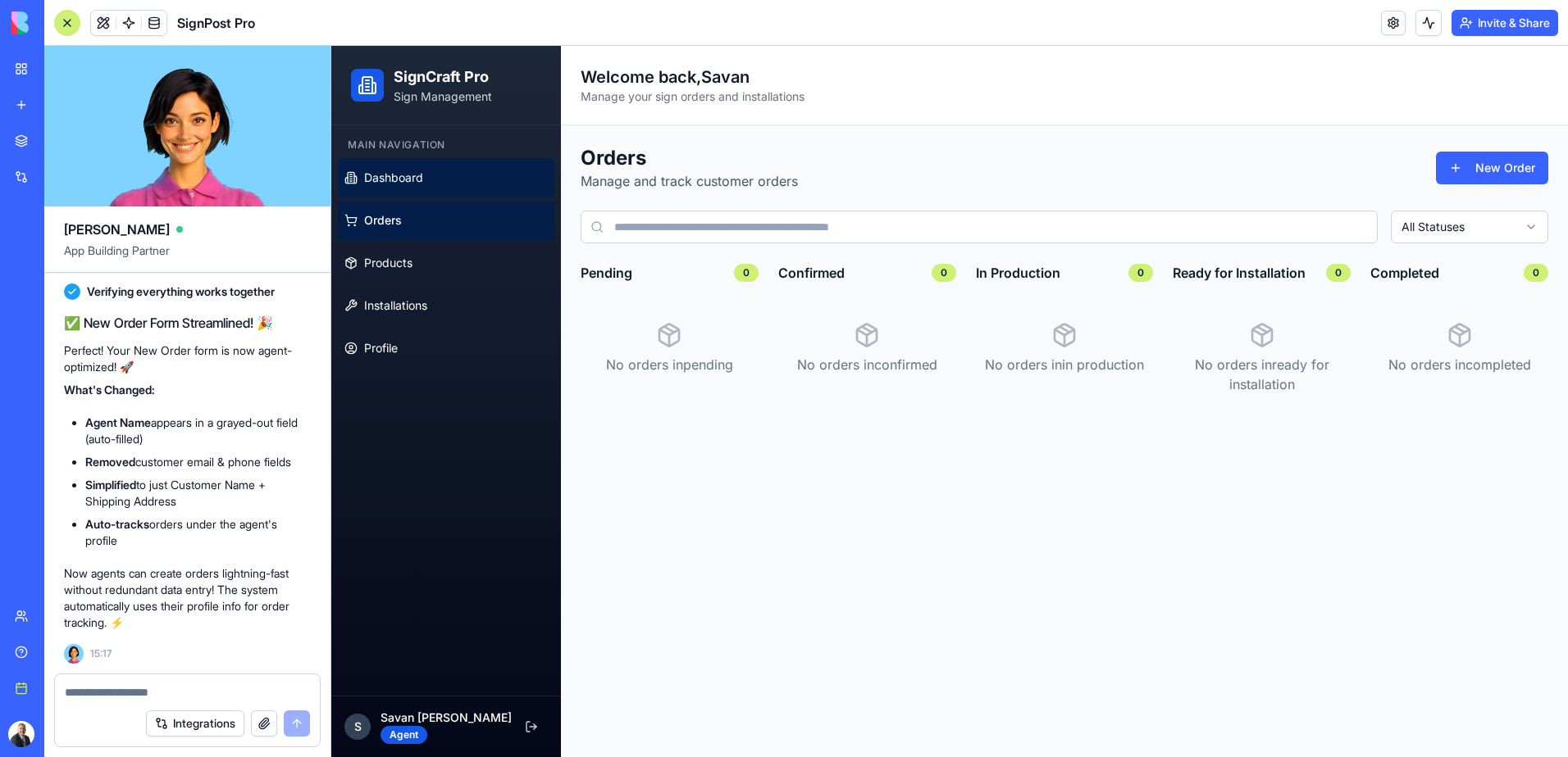
click at [442, 176] on link "Dashboard" at bounding box center [446, 178] width 216 height 40
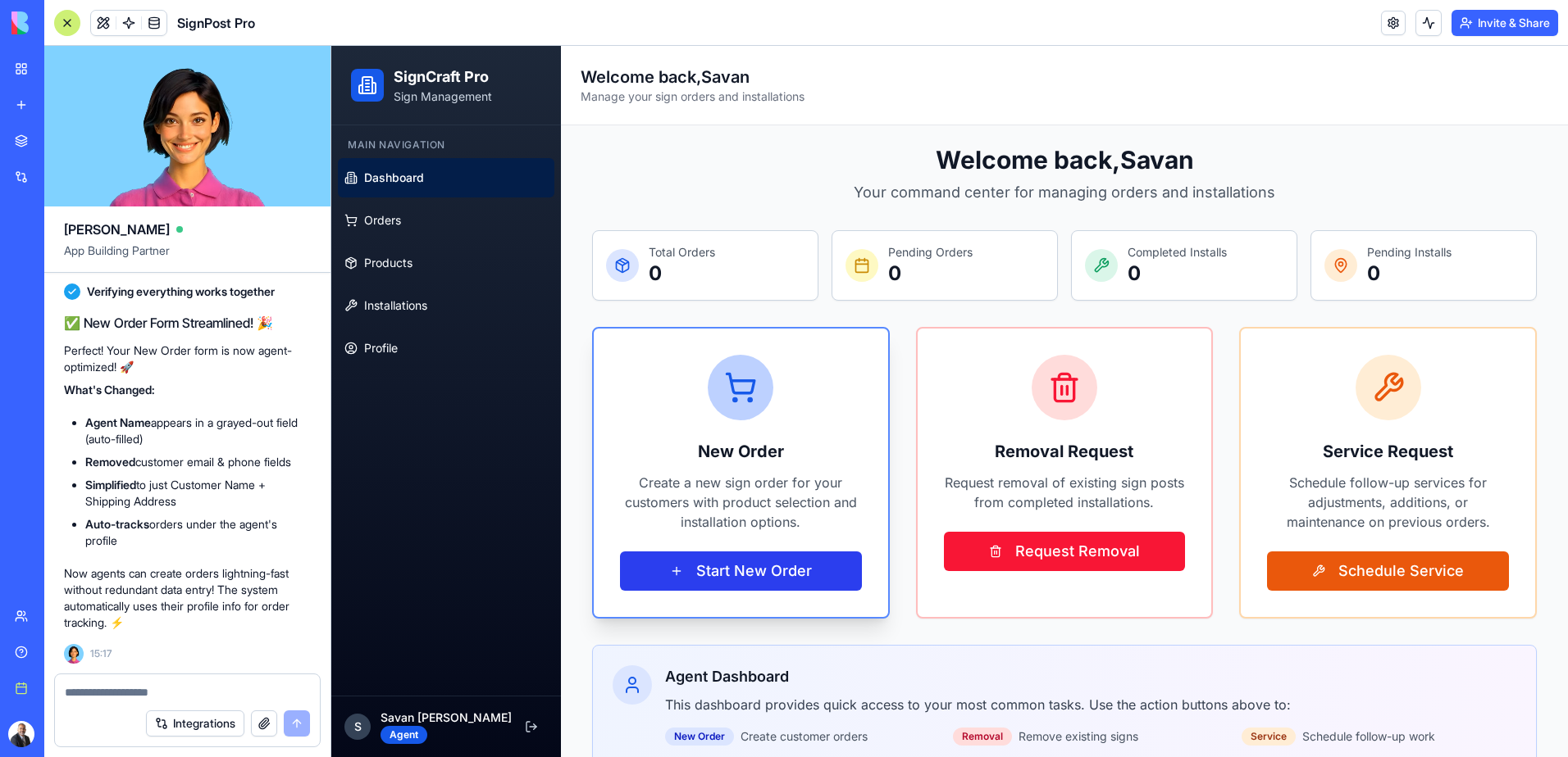
click at [714, 570] on button "Start New Order" at bounding box center [741, 571] width 242 height 40
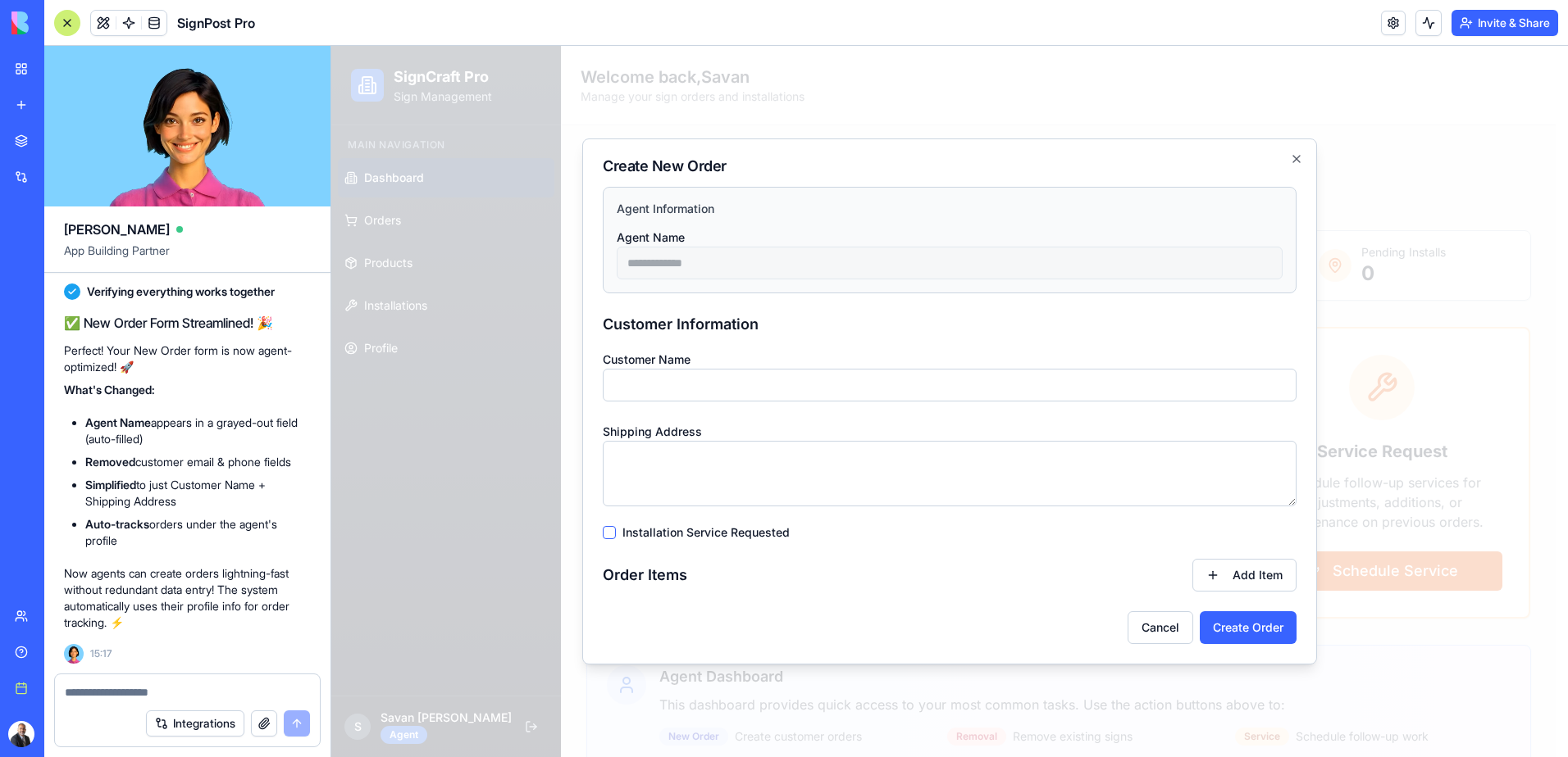
click at [162, 690] on textarea at bounding box center [188, 692] width 245 height 16
type textarea "*"
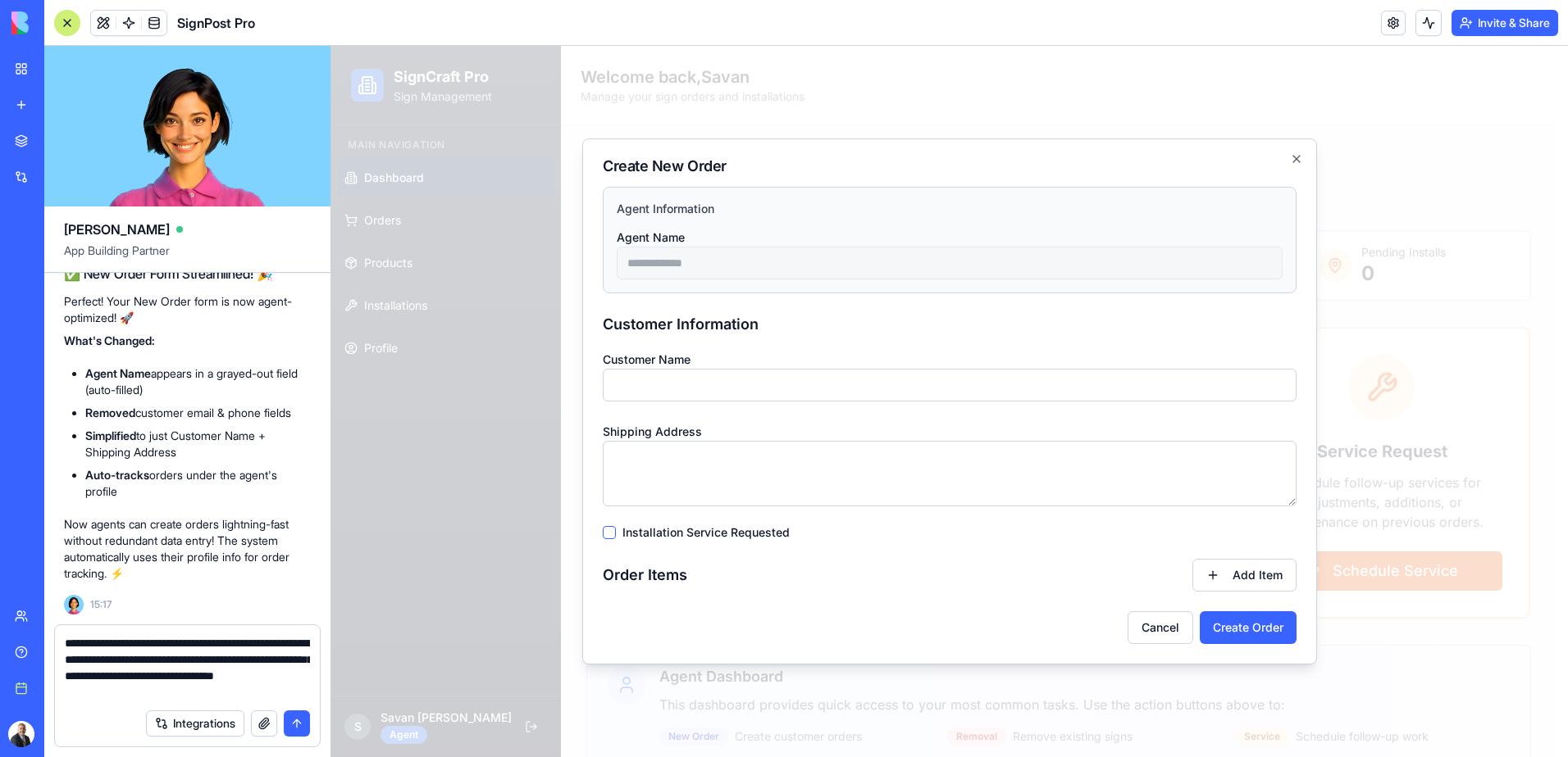
type textarea "**********"
click at [295, 724] on button "submit" at bounding box center [297, 723] width 26 height 26
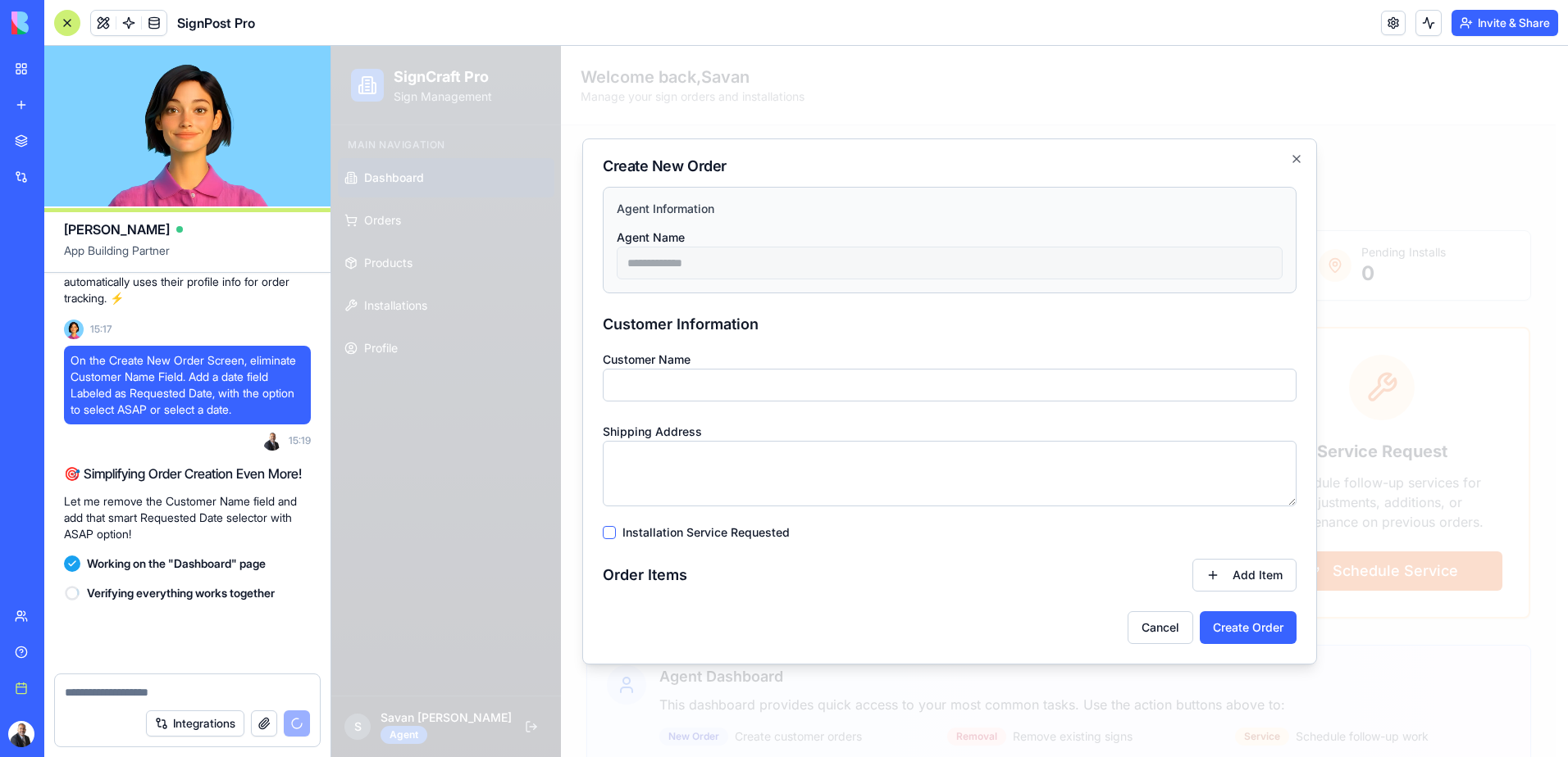
scroll to position [12199, 0]
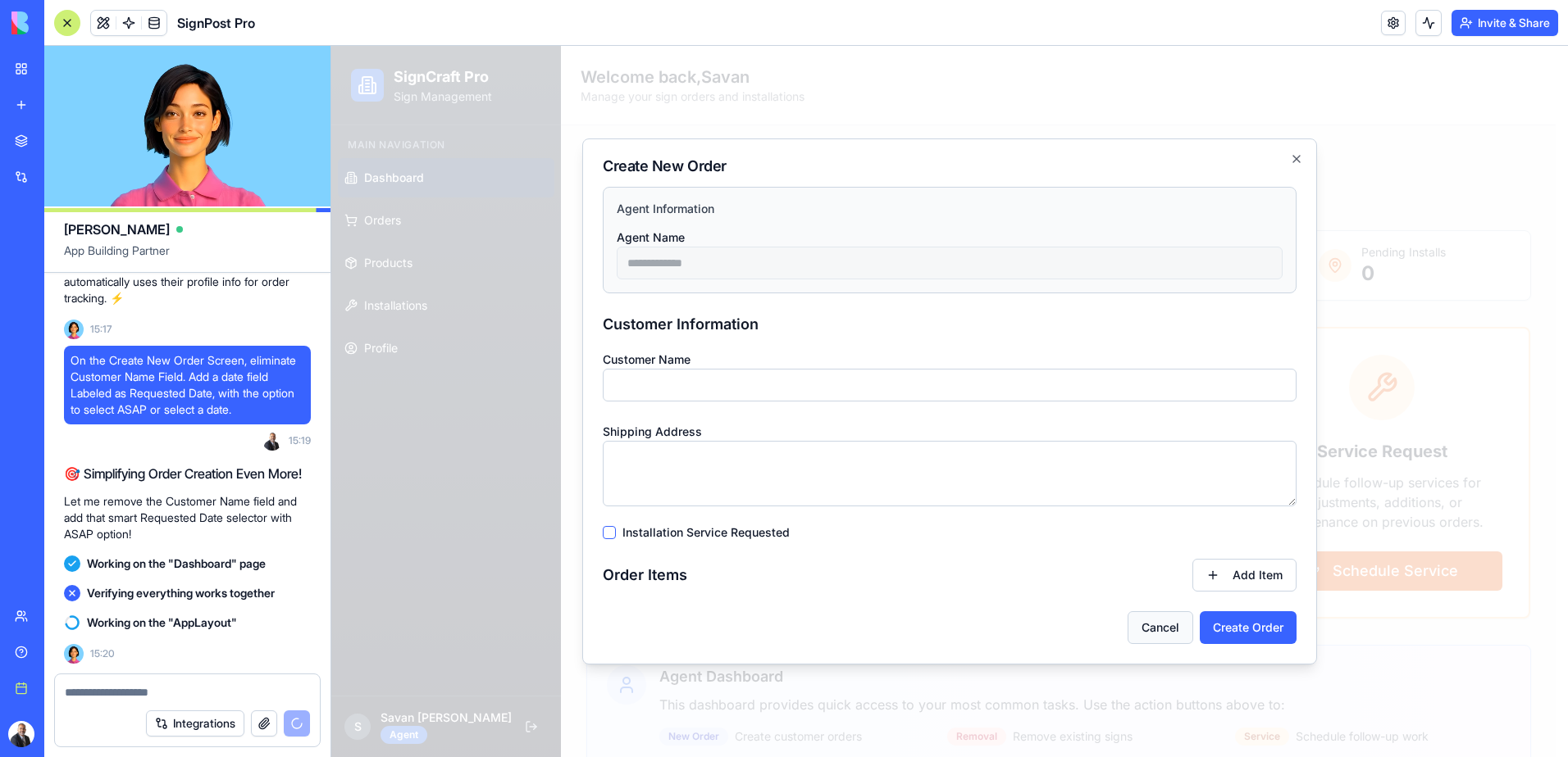
click at [1154, 629] on button "Cancel" at bounding box center [1160, 627] width 66 height 32
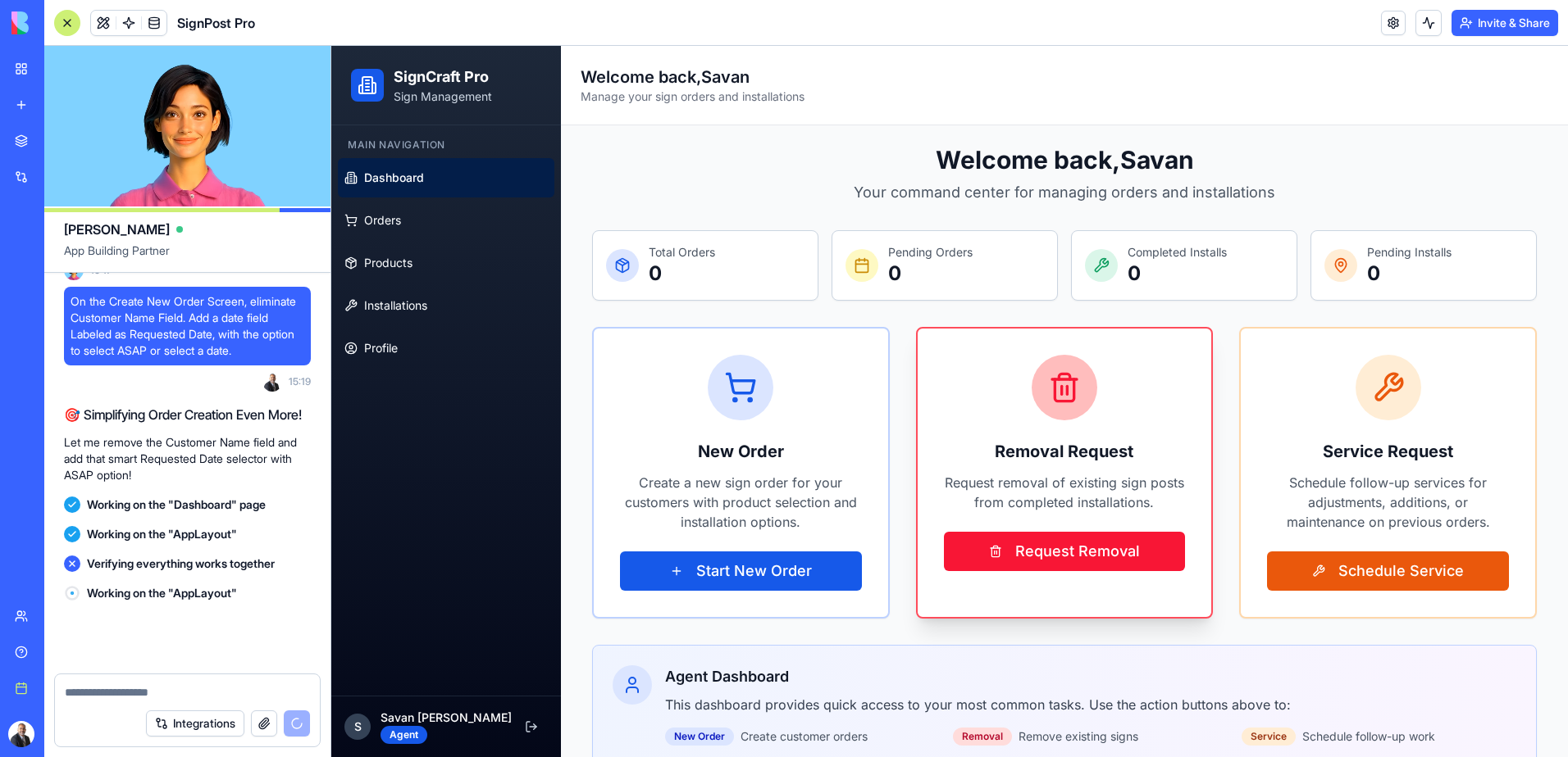
scroll to position [12258, 0]
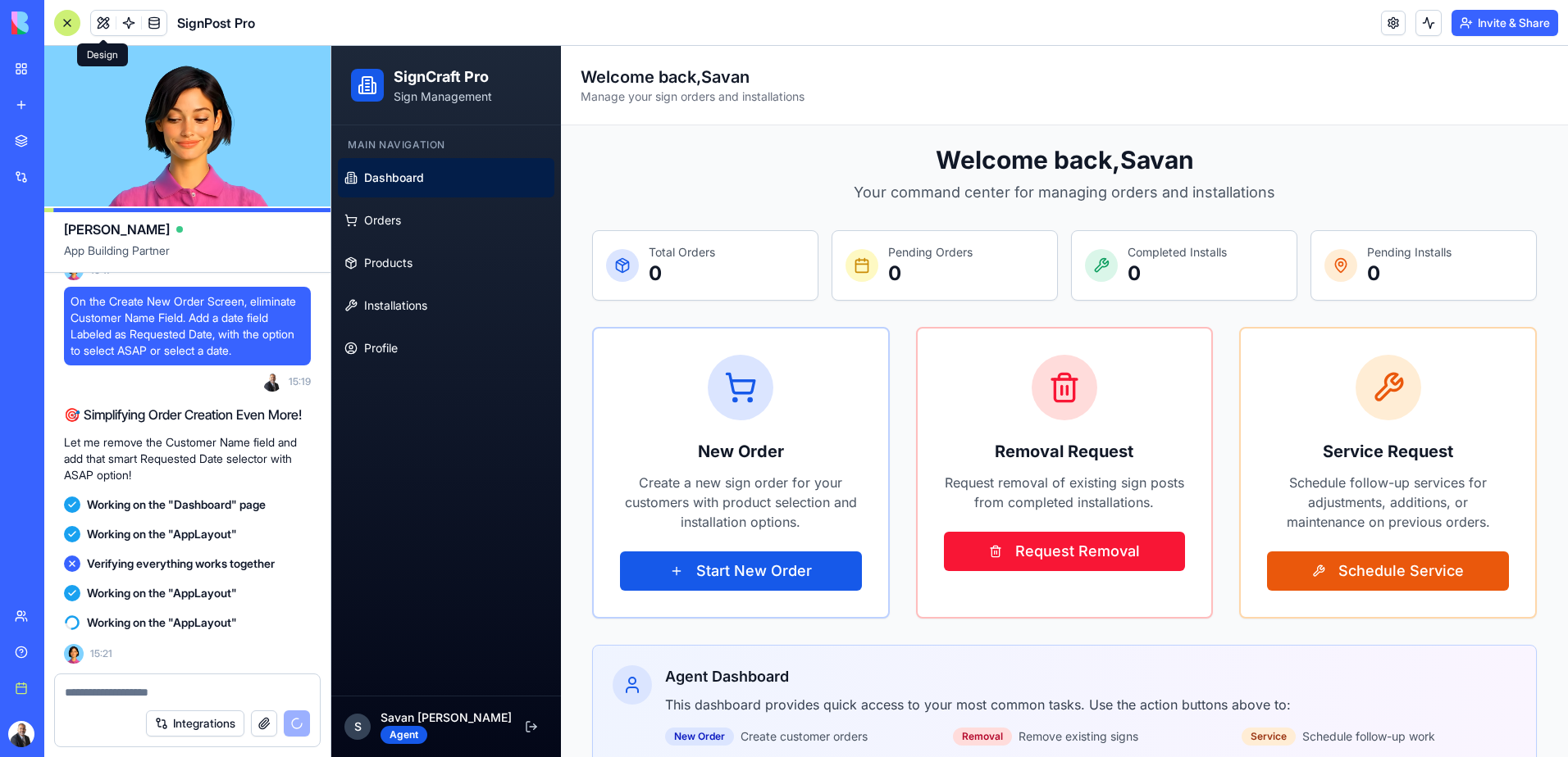
click at [99, 23] on span at bounding box center [103, 23] width 46 height 46
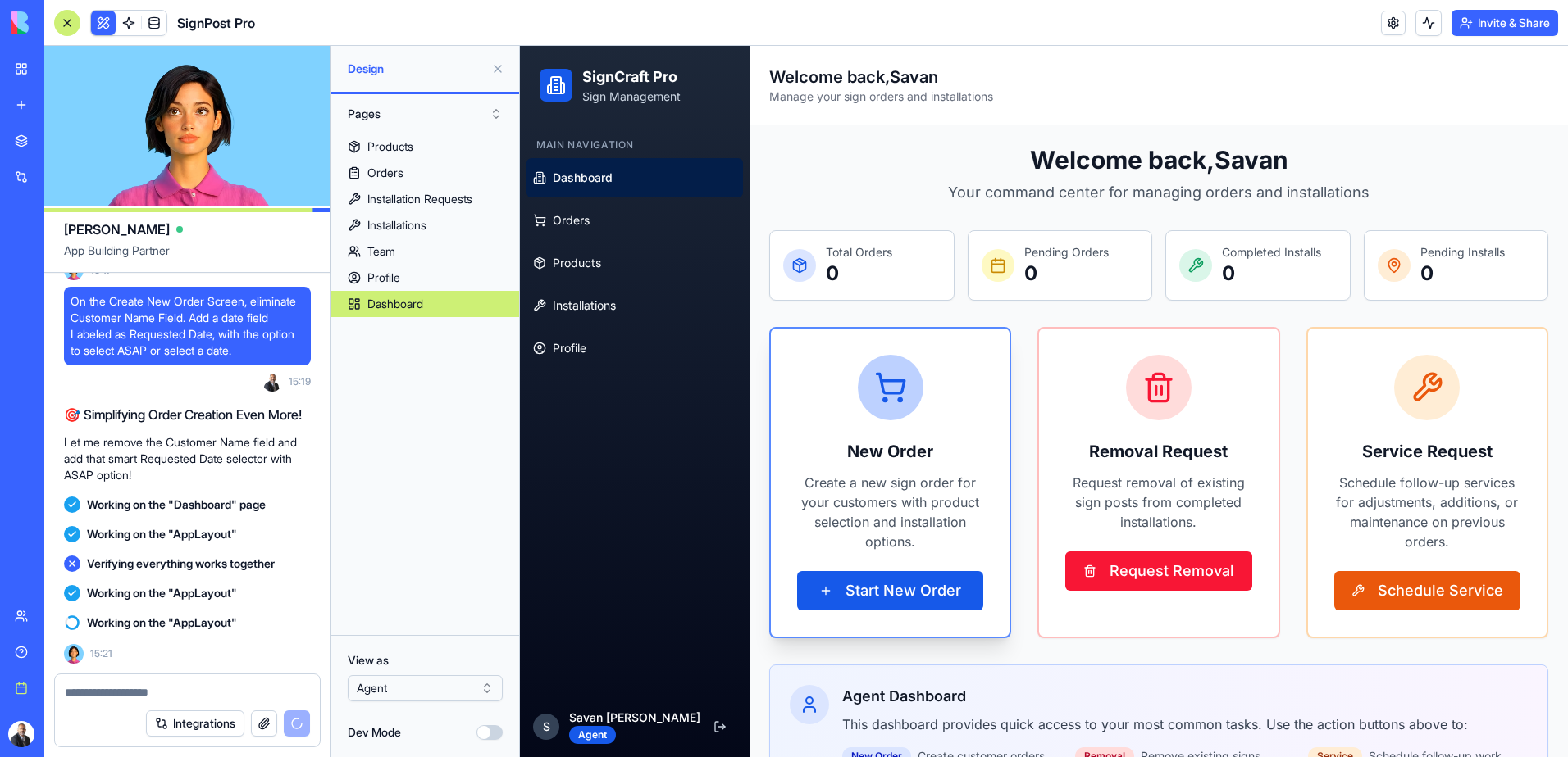
click at [892, 515] on p "Create a new sign order for your customers with product selection and installat…" at bounding box center [890, 512] width 186 height 78
click at [897, 509] on p "Create a new sign order for your customers with product selection and installat…" at bounding box center [890, 512] width 186 height 78
click at [890, 510] on p "Create a new sign order for your customers with product selection and installat…" at bounding box center [890, 512] width 186 height 78
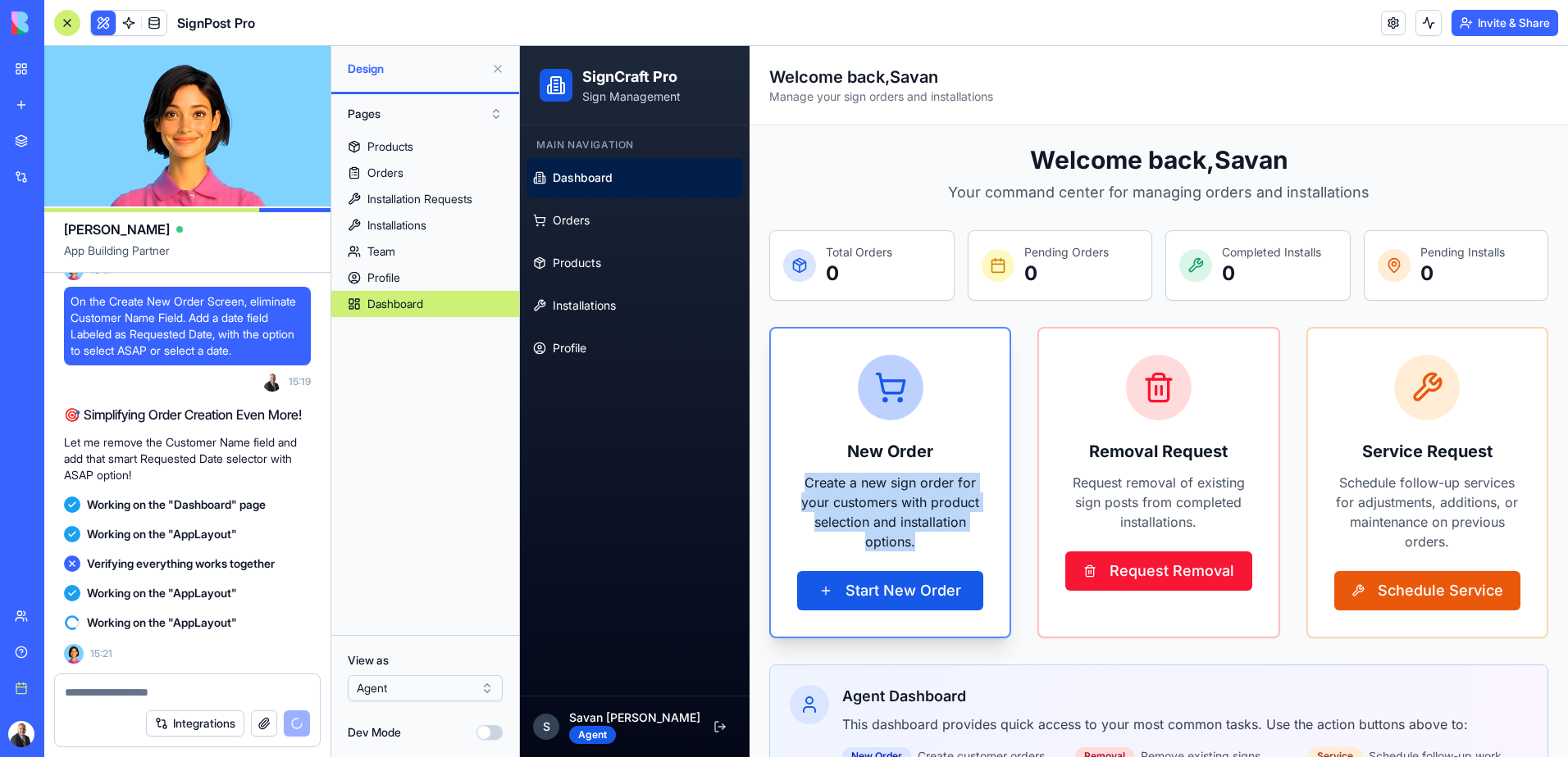
click at [890, 510] on p "Create a new sign order for your customers with product selection and installat…" at bounding box center [890, 512] width 186 height 78
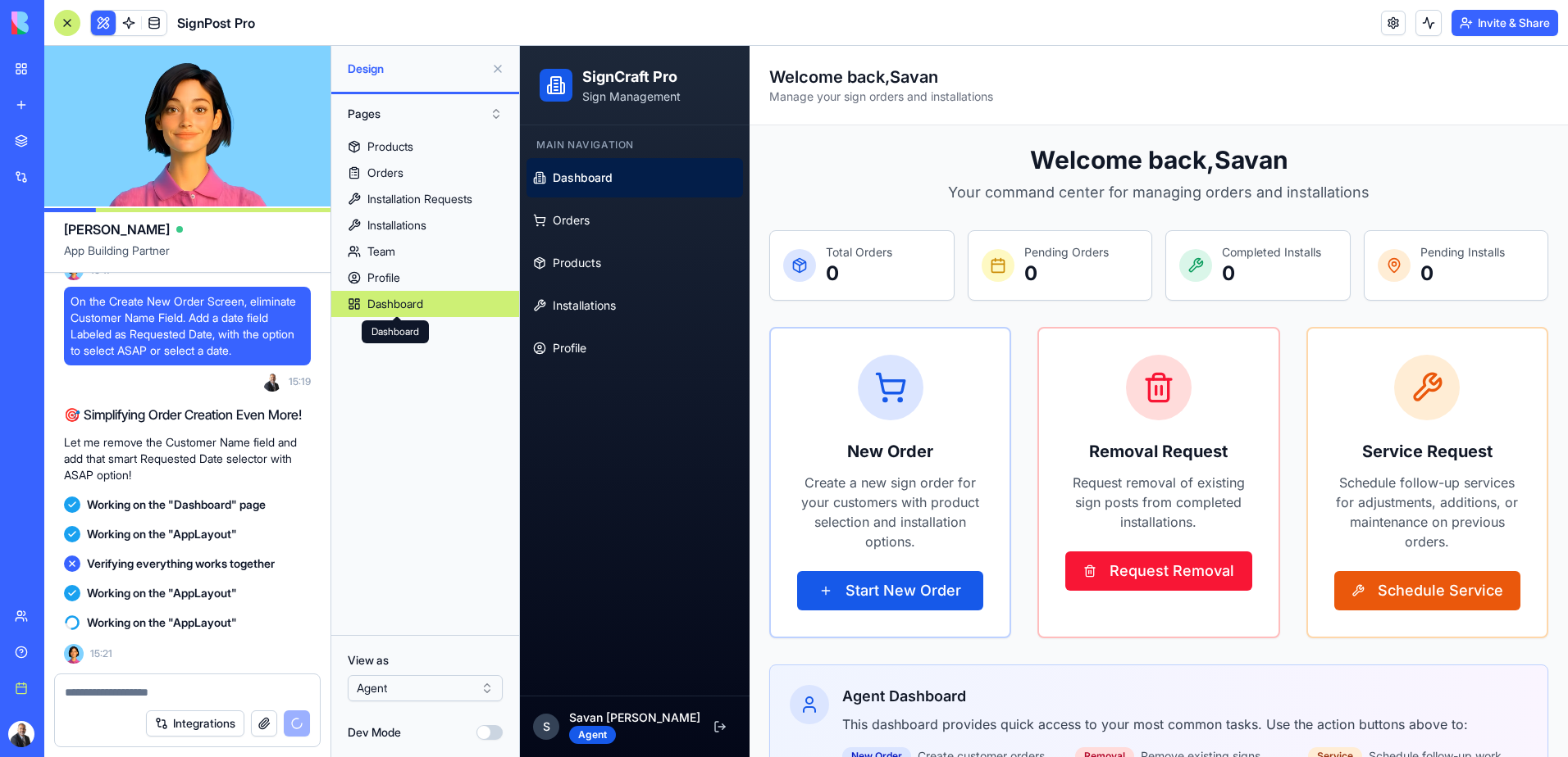
click at [412, 307] on div "Dashboard" at bounding box center [395, 304] width 56 height 16
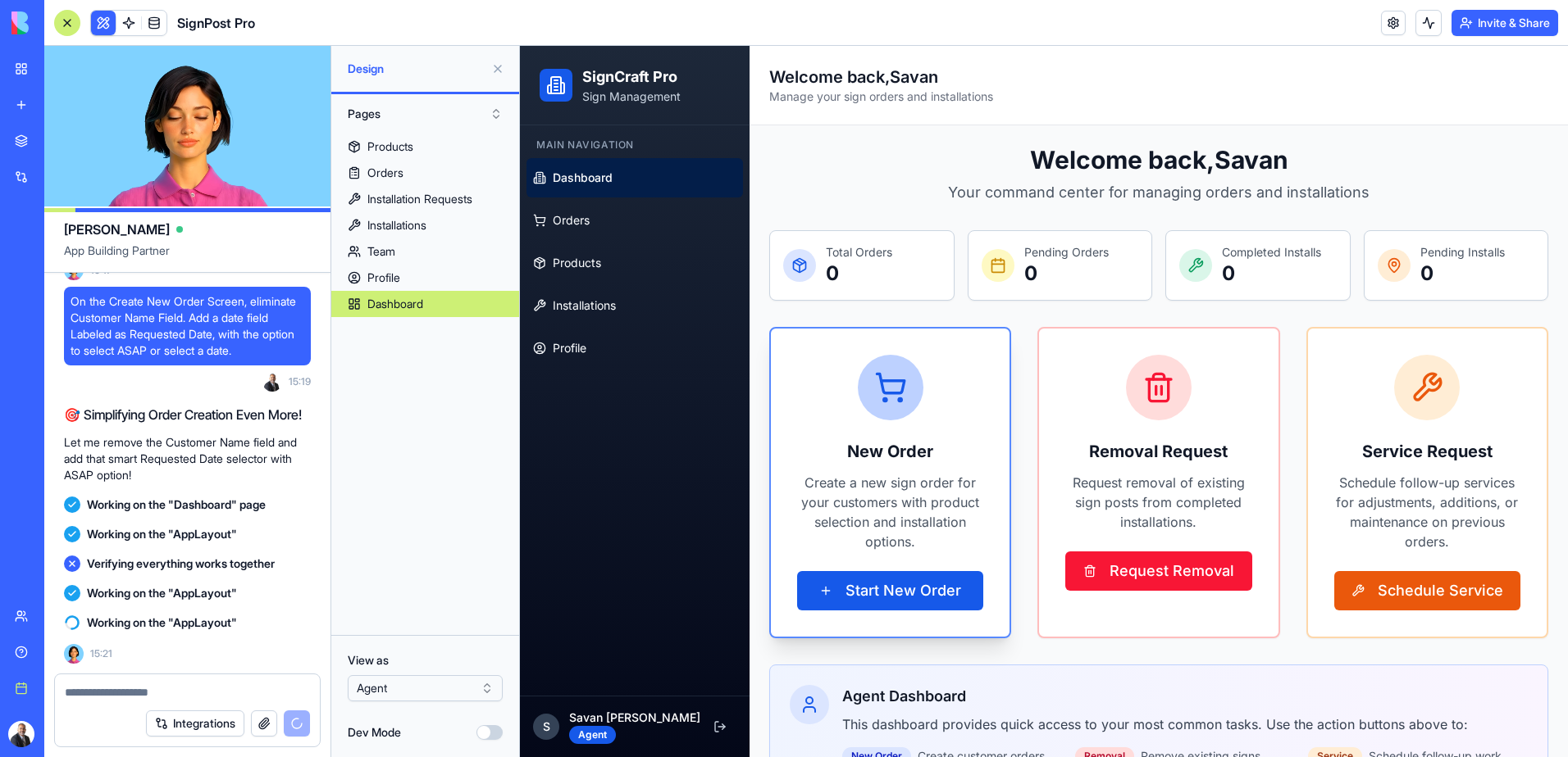
click at [912, 497] on p "Create a new sign order for your customers with product selection and installat…" at bounding box center [890, 512] width 186 height 78
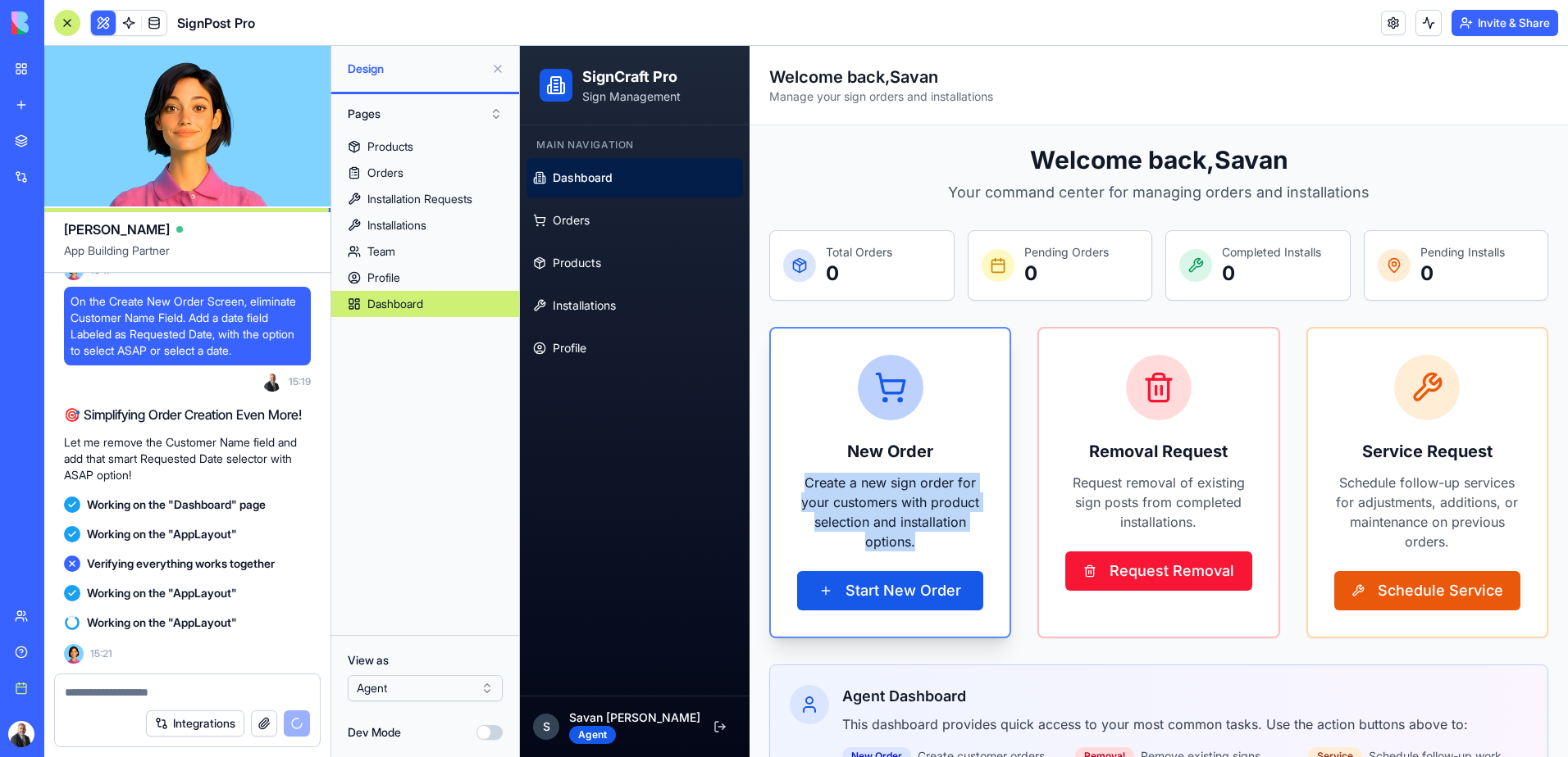
click at [912, 497] on p "Create a new sign order for your customers with product selection and installat…" at bounding box center [890, 512] width 186 height 78
drag, startPoint x: 912, startPoint y: 498, endPoint x: 875, endPoint y: 502, distance: 37.2
click at [875, 502] on p "Create a new sign order for your customers with product selection and installat…" at bounding box center [890, 512] width 186 height 78
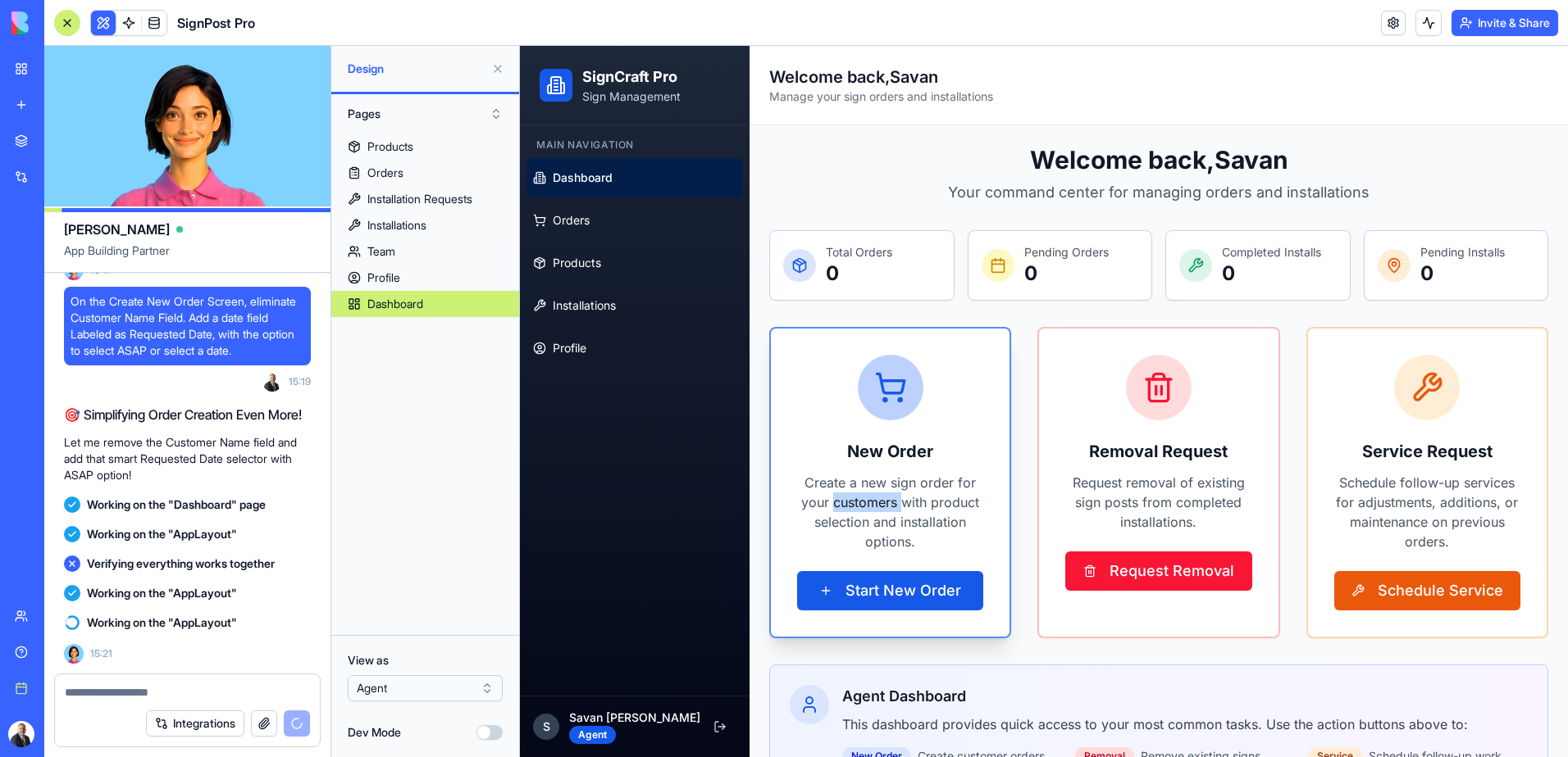
click at [875, 502] on p "Create a new sign order for your customers with product selection and installat…" at bounding box center [890, 512] width 186 height 78
click at [879, 515] on p "Create a new sign order for your customers with product selection and installat…" at bounding box center [890, 512] width 186 height 78
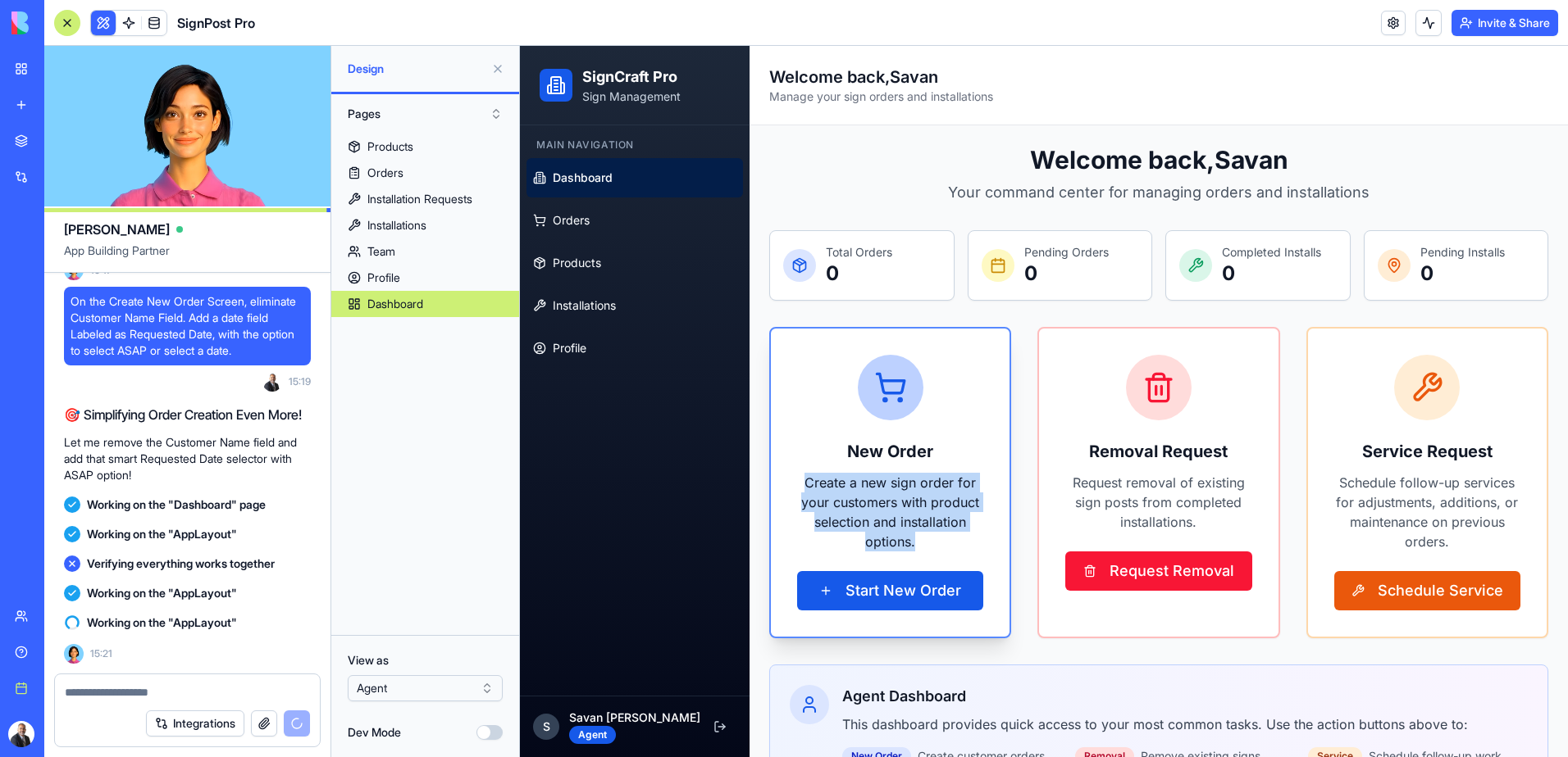
drag, startPoint x: 808, startPoint y: 485, endPoint x: 919, endPoint y: 542, distance: 124.8
click at [919, 542] on p "Create a new sign order for your customers with product selection and installat…" at bounding box center [890, 512] width 186 height 78
copy p "Create a new sign order for your customers with product selection and installat…"
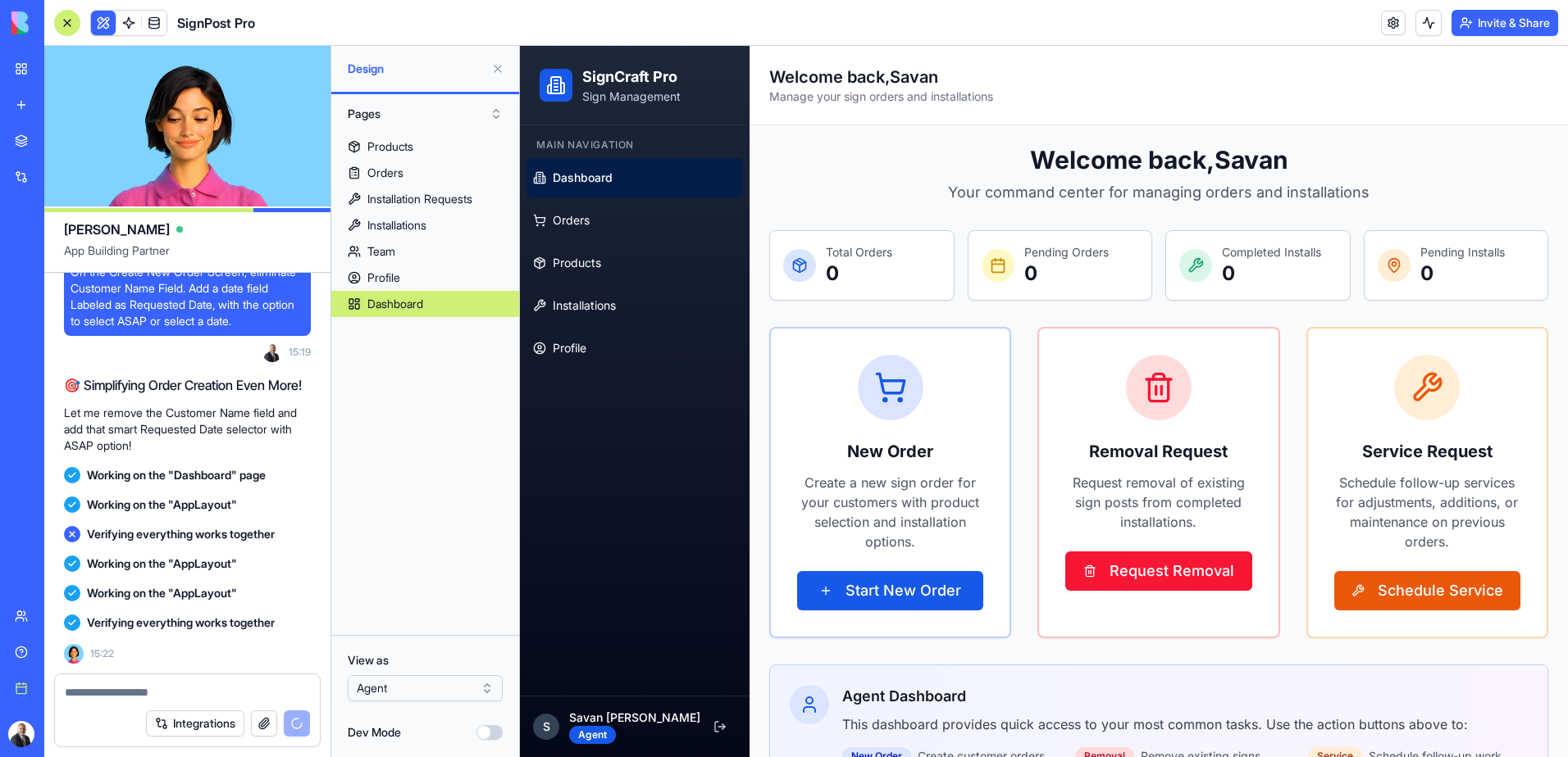
scroll to position [12602, 0]
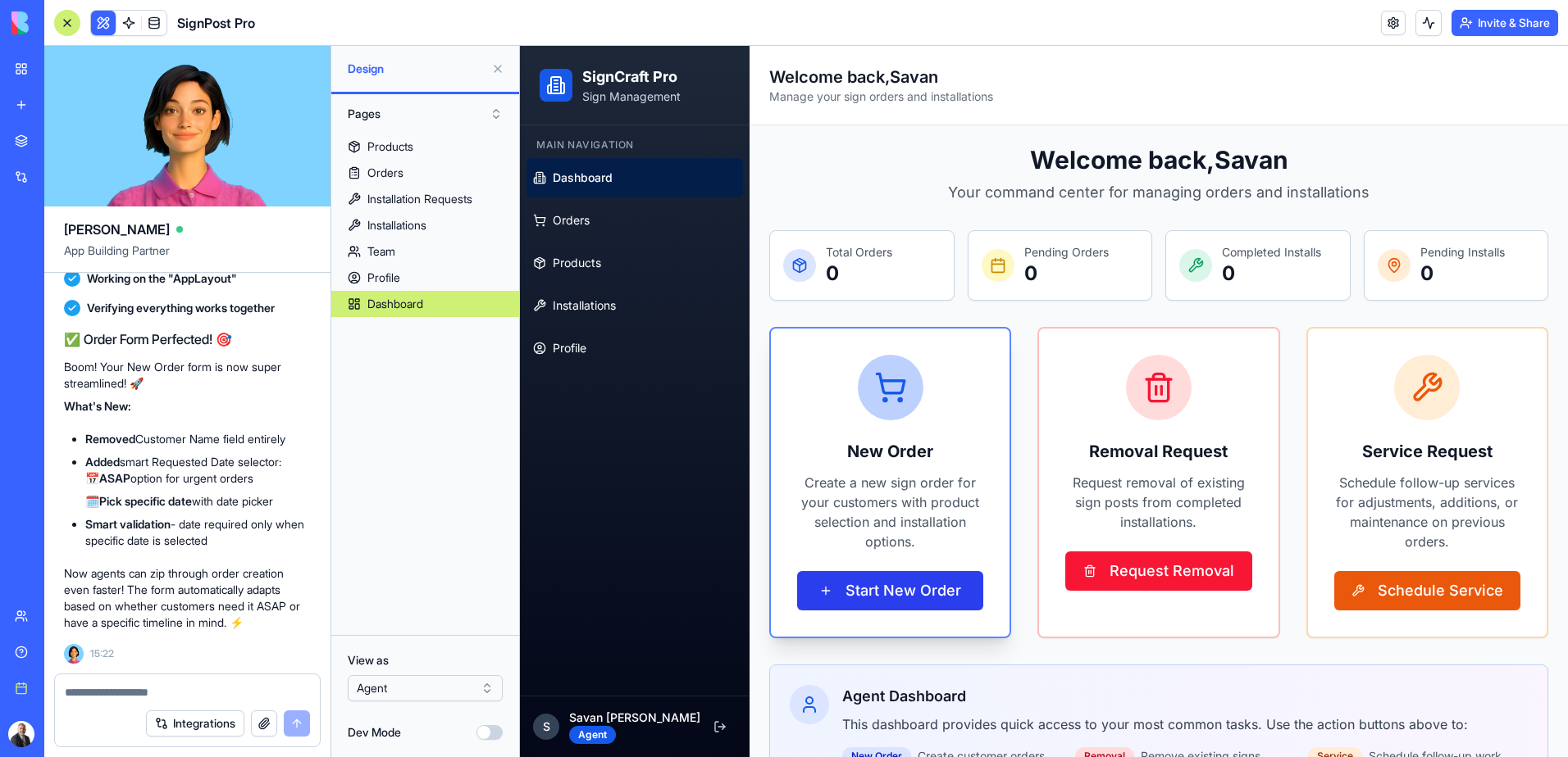
click at [933, 584] on button "Start New Order" at bounding box center [890, 591] width 186 height 40
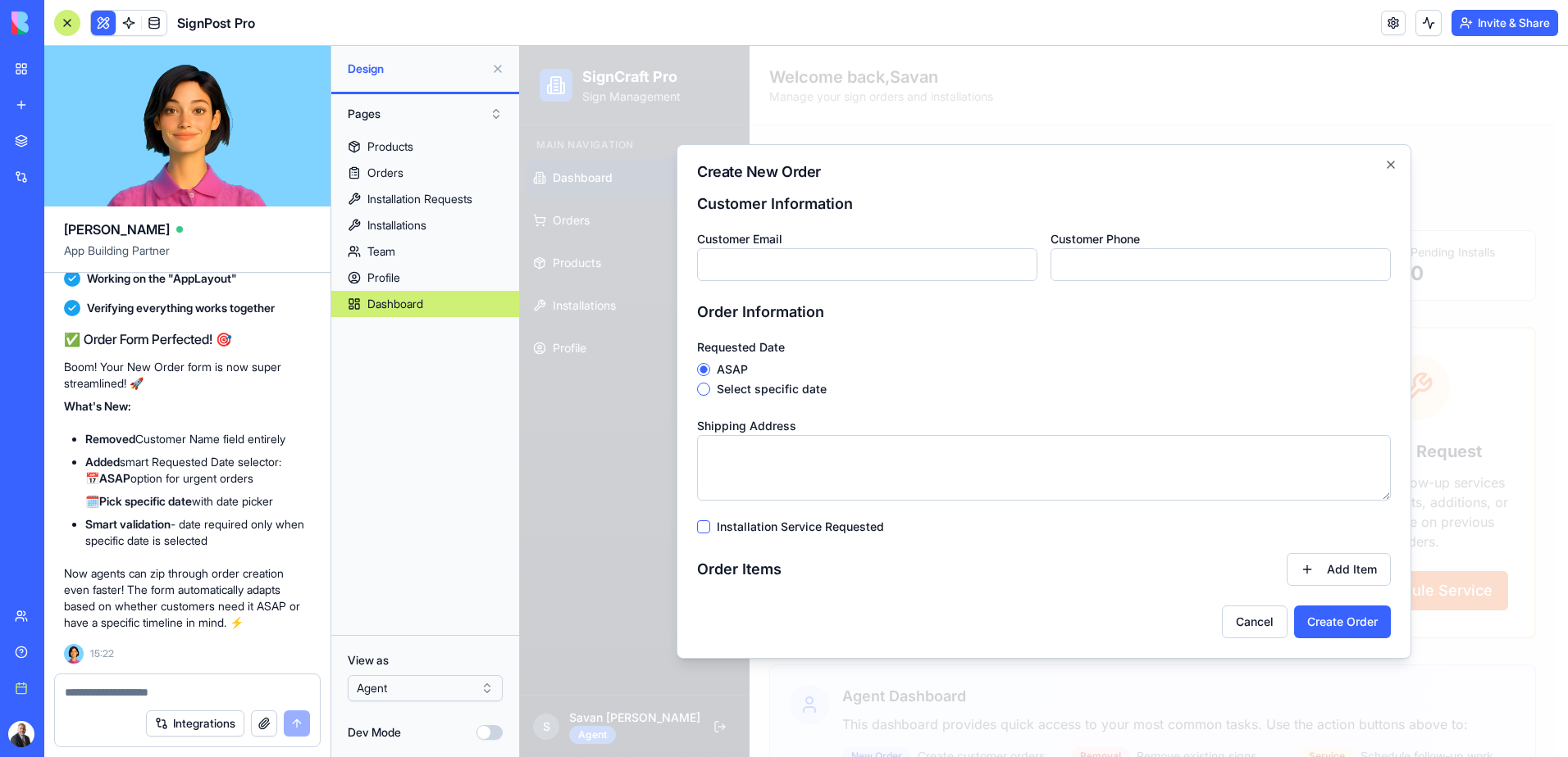
click at [757, 389] on label "Select specific date" at bounding box center [772, 389] width 110 height 12
click at [711, 389] on button "Select specific date" at bounding box center [703, 389] width 14 height 14
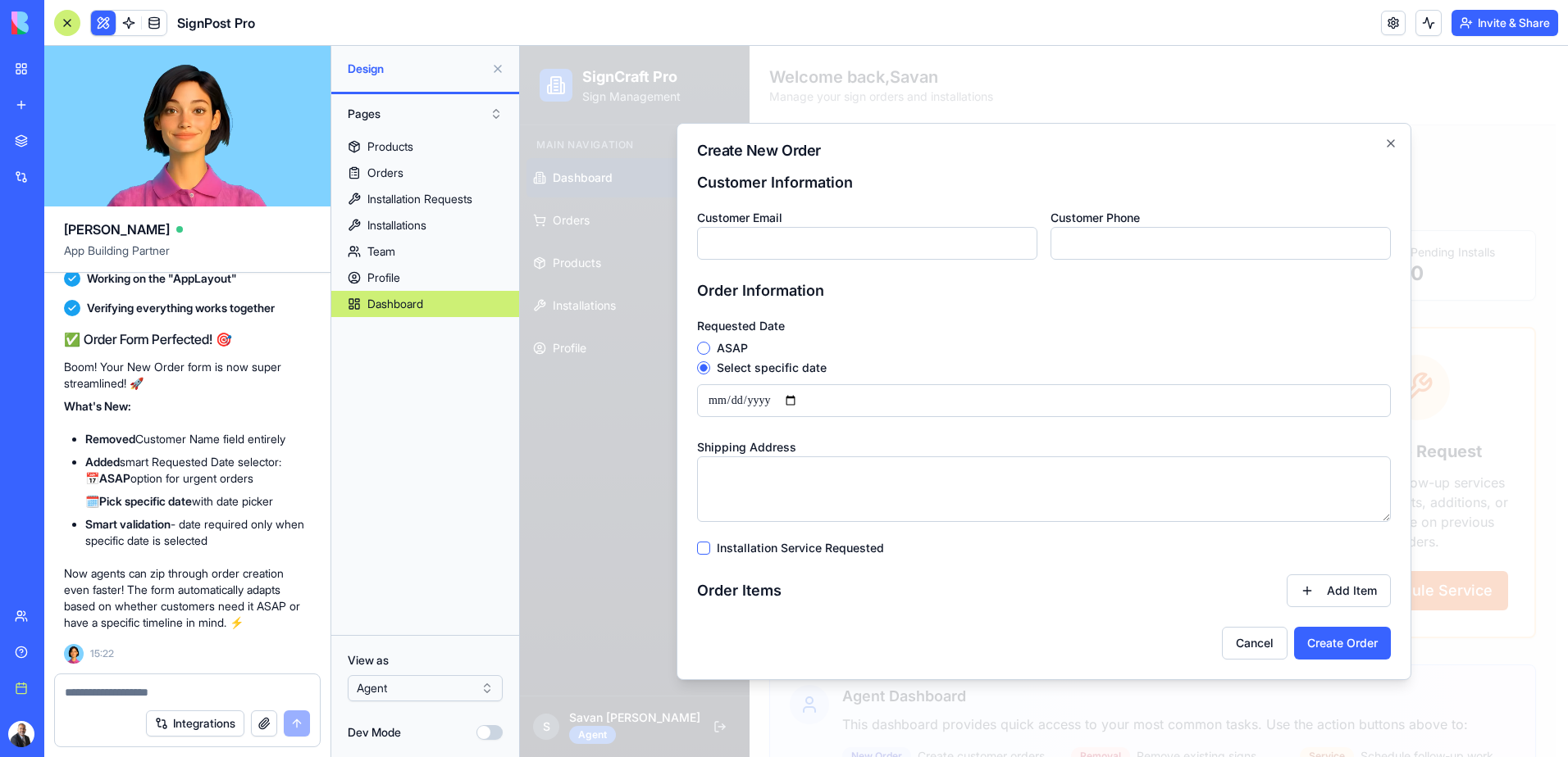
click at [736, 349] on label "ASAP" at bounding box center [732, 348] width 32 height 12
click at [711, 349] on button "ASAP" at bounding box center [703, 348] width 14 height 14
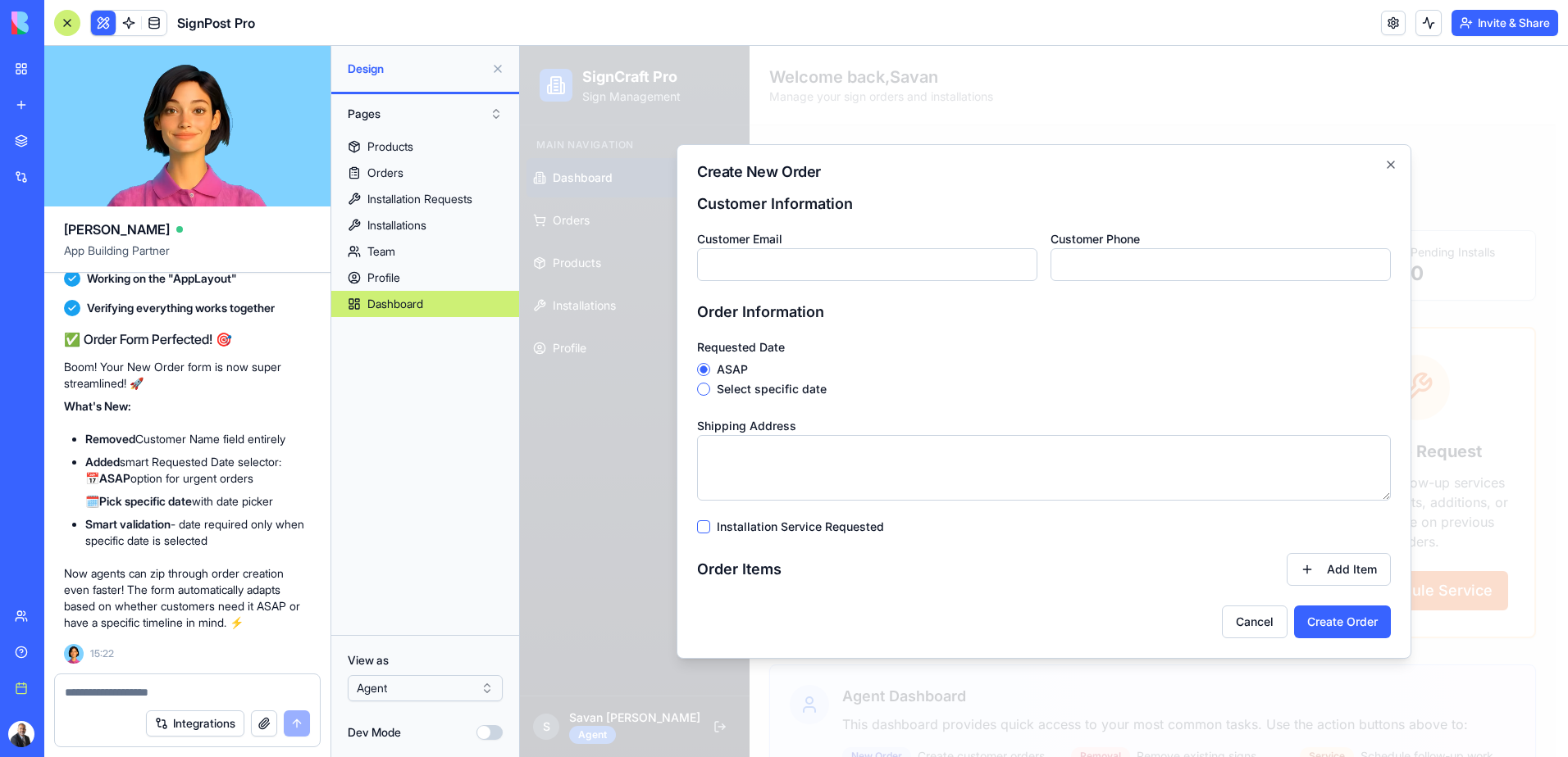
click at [845, 271] on input "Customer Email" at bounding box center [867, 265] width 340 height 32
click at [845, 269] on input "Customer Email" at bounding box center [867, 265] width 340 height 32
click at [928, 195] on h3 "Customer Information" at bounding box center [1043, 204] width 693 height 23
click at [161, 691] on textarea at bounding box center [188, 692] width 245 height 16
click at [150, 695] on textarea at bounding box center [188, 692] width 245 height 16
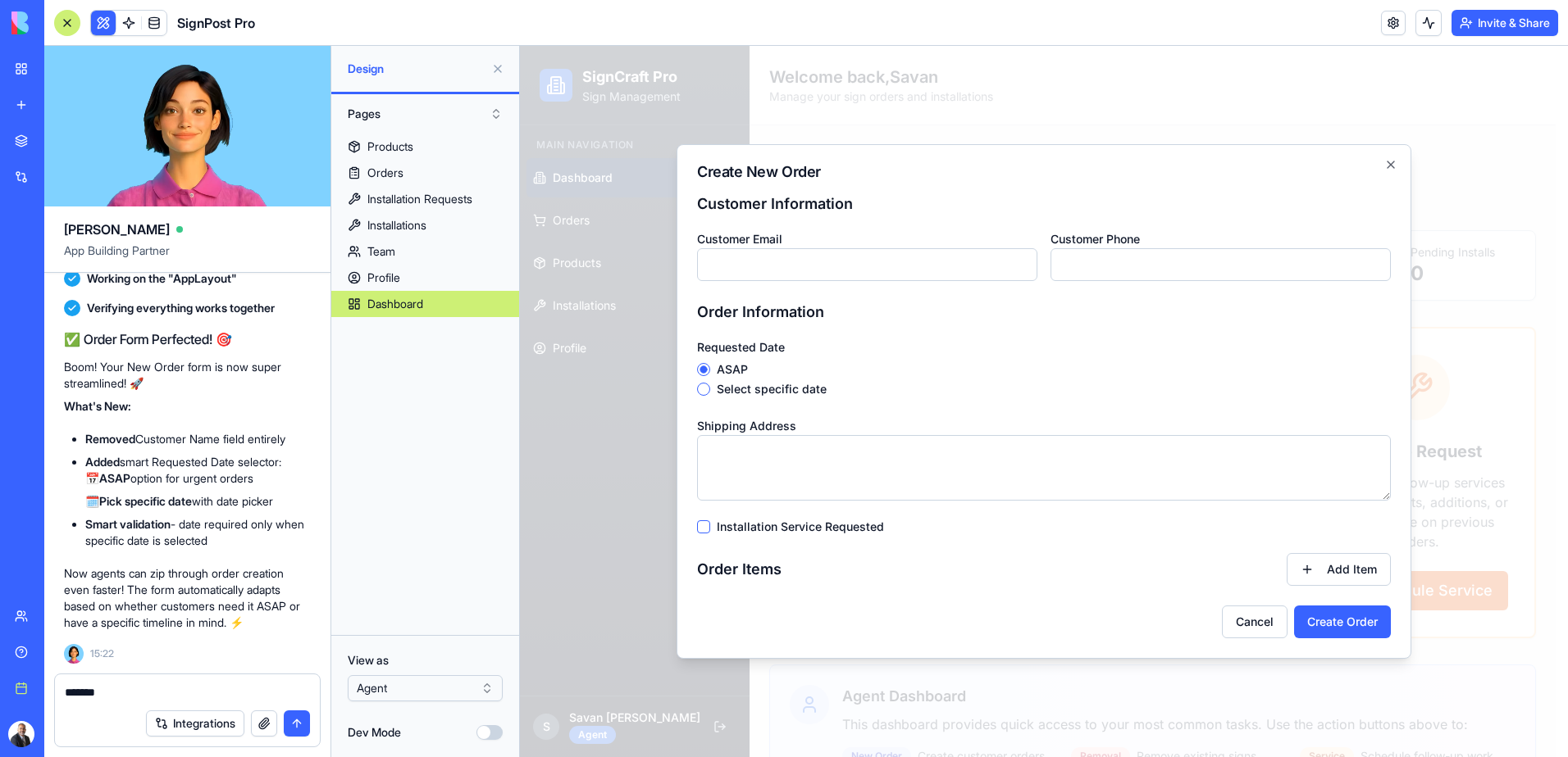
click at [141, 692] on textarea "******" at bounding box center [188, 692] width 245 height 16
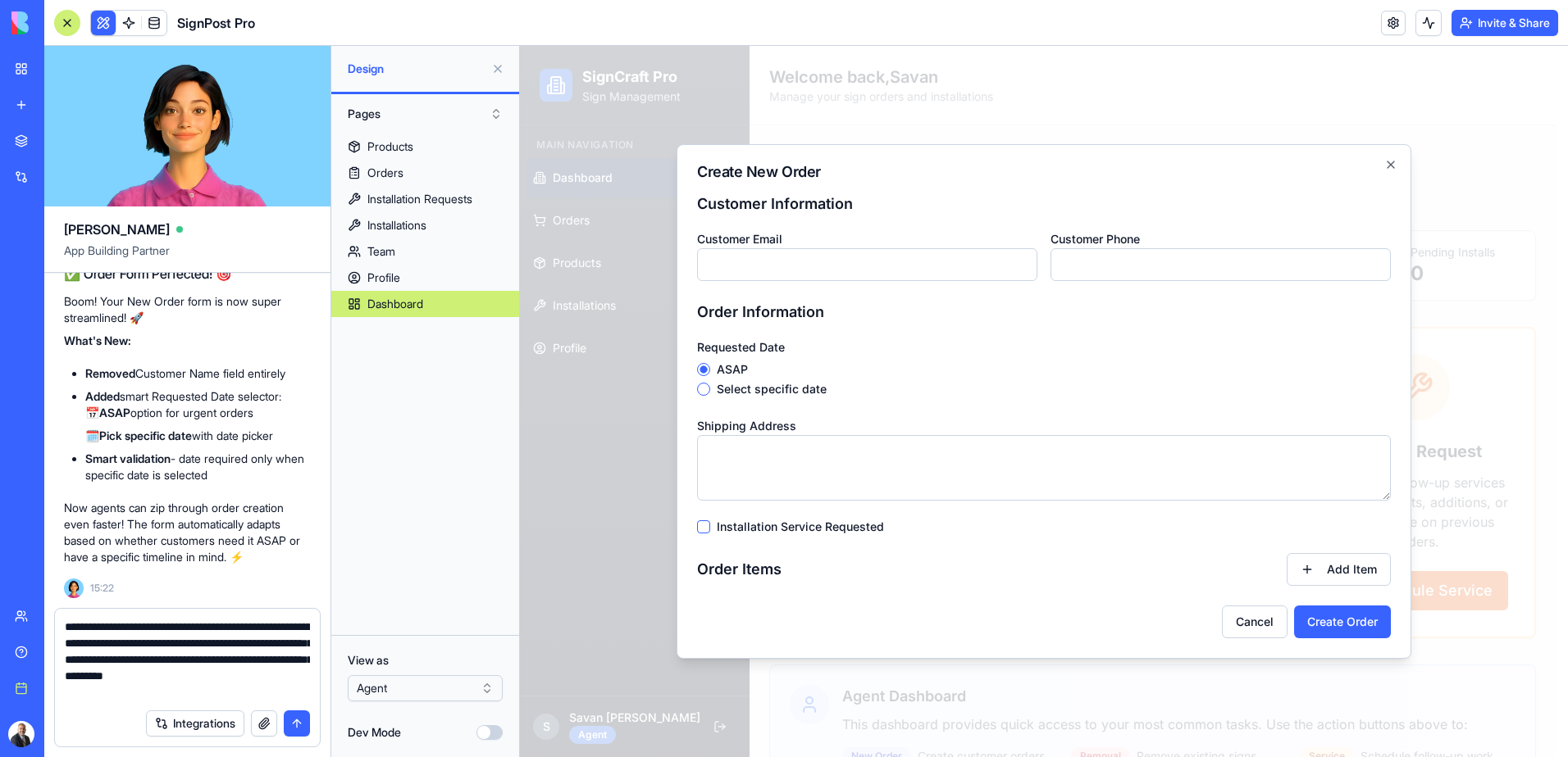
click at [179, 695] on textarea "**********" at bounding box center [188, 660] width 245 height 82
click at [309, 689] on textarea "**********" at bounding box center [188, 660] width 245 height 82
click at [188, 699] on textarea "**********" at bounding box center [188, 660] width 245 height 82
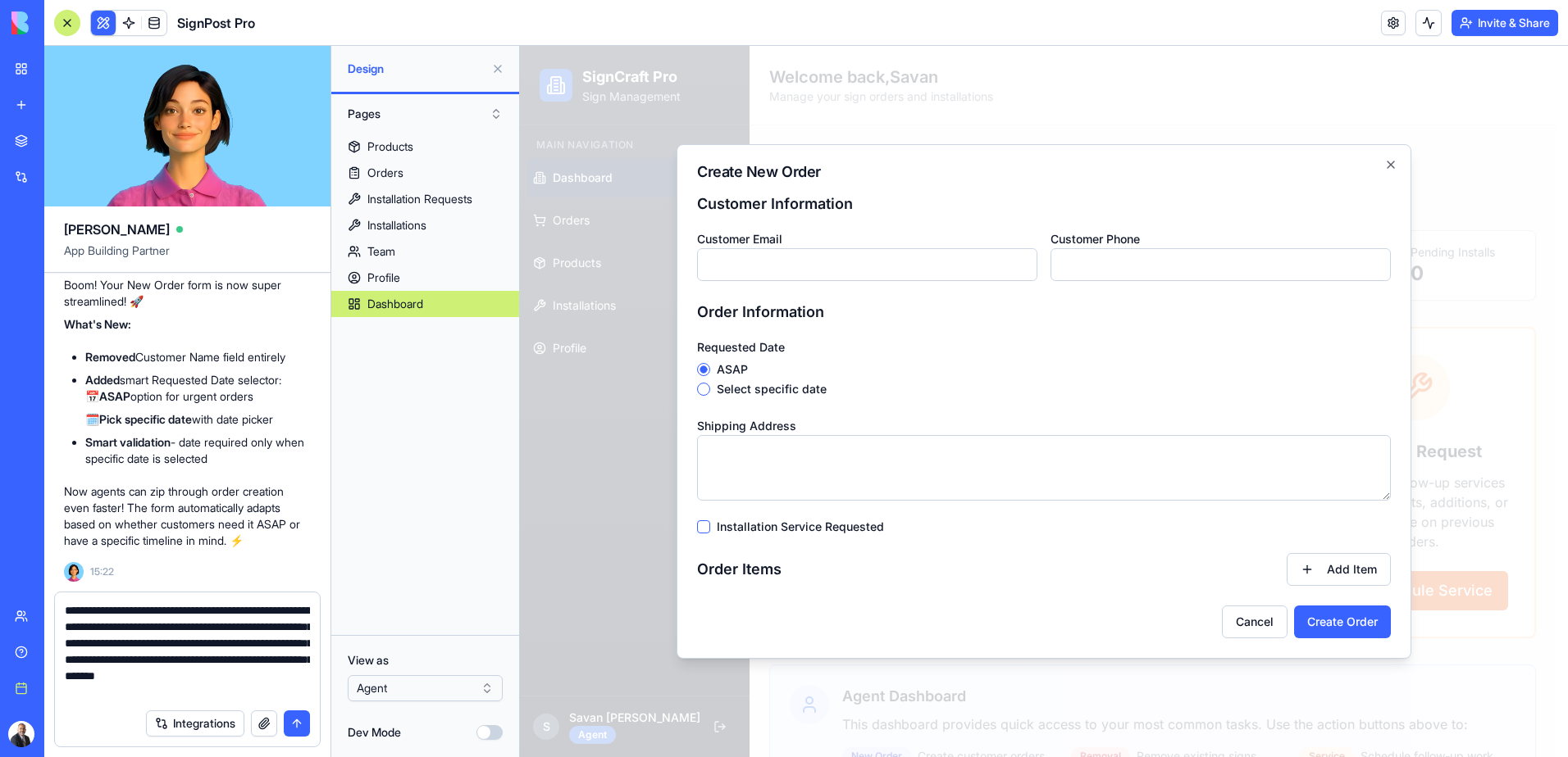
click at [806, 477] on textarea "Shipping Address" at bounding box center [1043, 468] width 693 height 66
click at [948, 398] on form "Customer Information Customer Email Customer Phone Order Information Requested …" at bounding box center [1043, 415] width 693 height 446
click at [302, 689] on textarea "**********" at bounding box center [188, 651] width 245 height 98
click at [150, 679] on textarea "**********" at bounding box center [188, 651] width 245 height 98
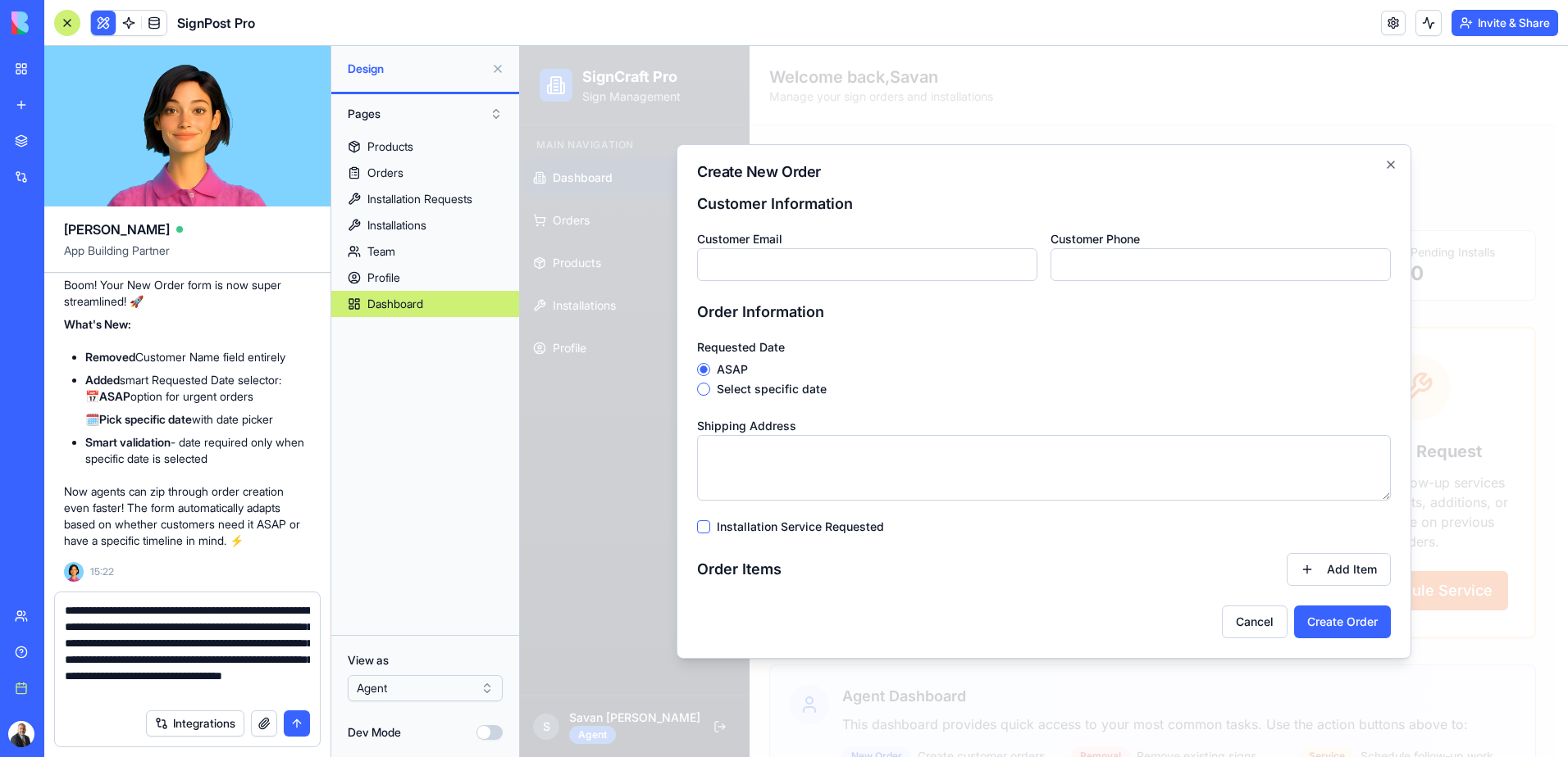
scroll to position [16, 0]
click at [234, 693] on textarea "**********" at bounding box center [188, 651] width 245 height 98
type textarea "**********"
click at [293, 723] on button "submit" at bounding box center [297, 723] width 26 height 26
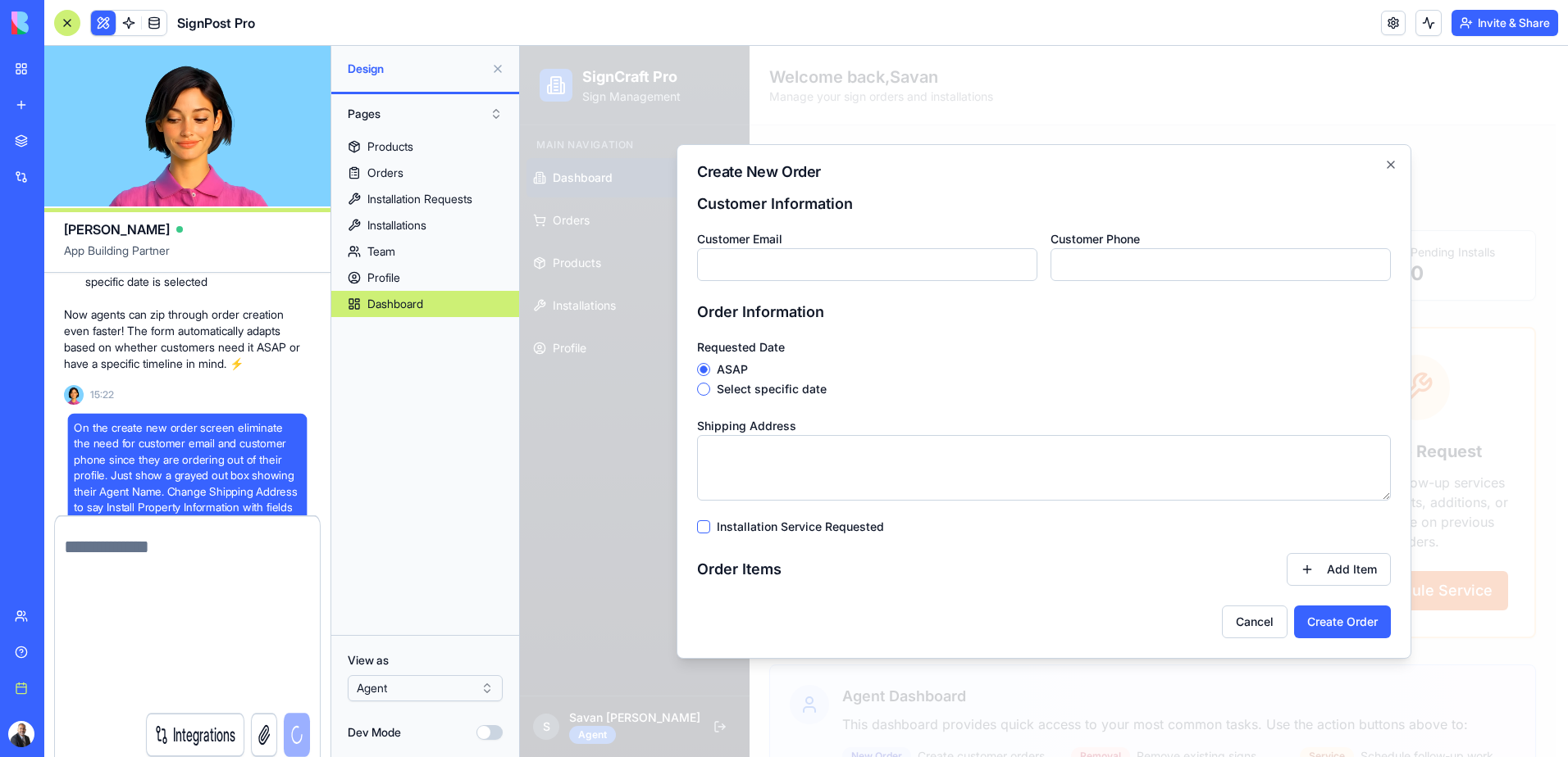
scroll to position [0, 0]
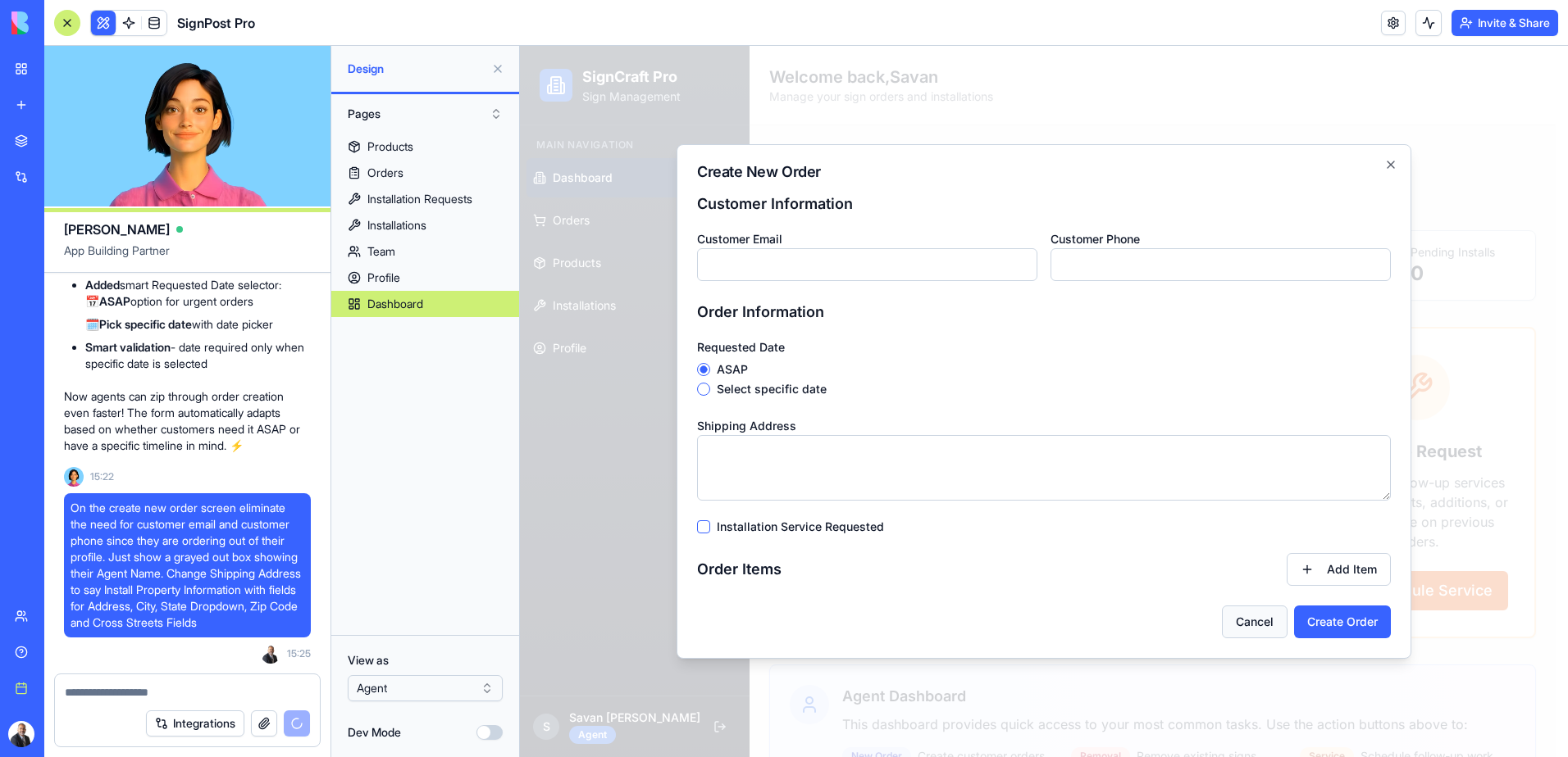
click at [1265, 620] on button "Cancel" at bounding box center [1254, 622] width 66 height 32
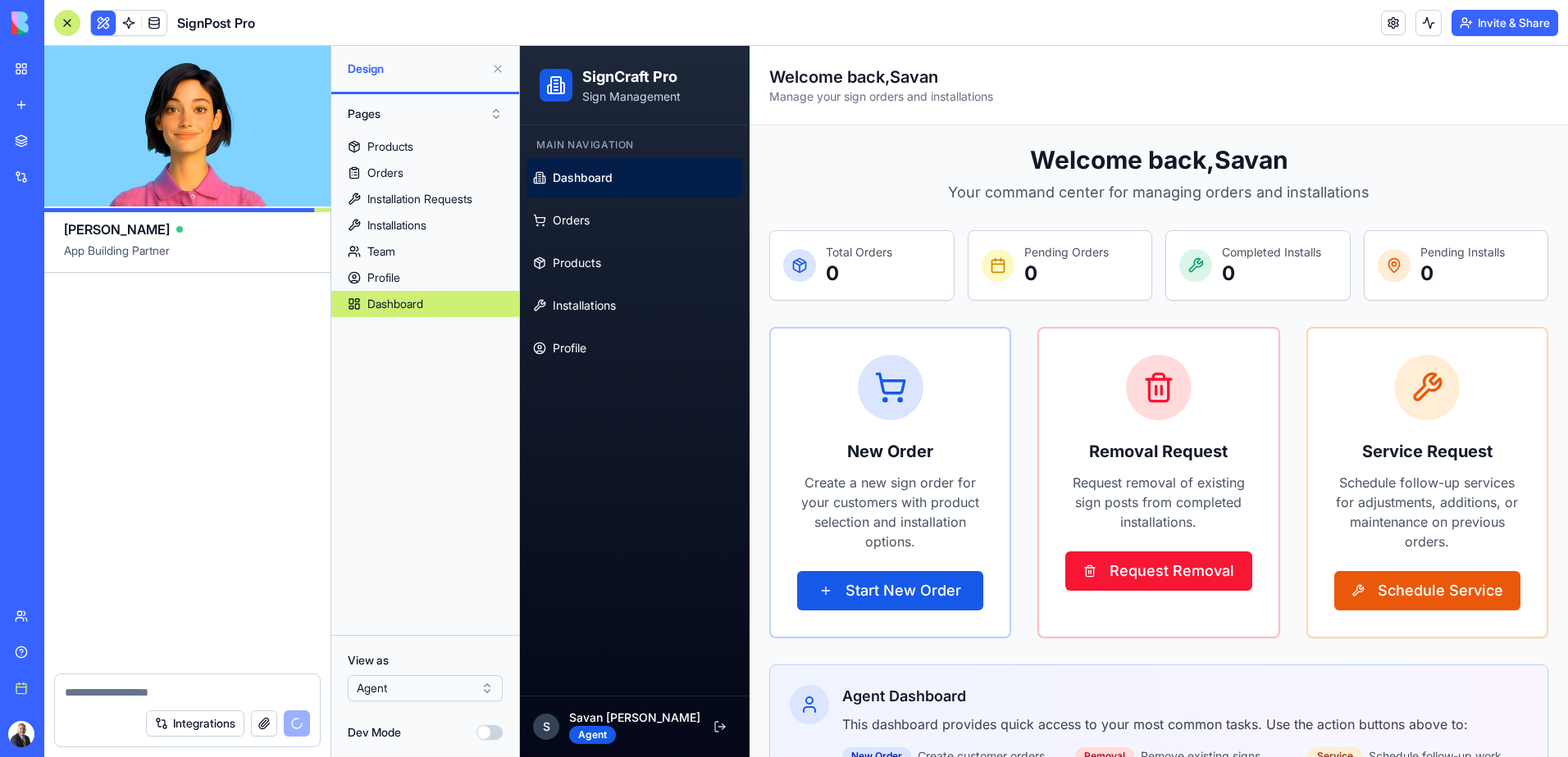
scroll to position [13432, 0]
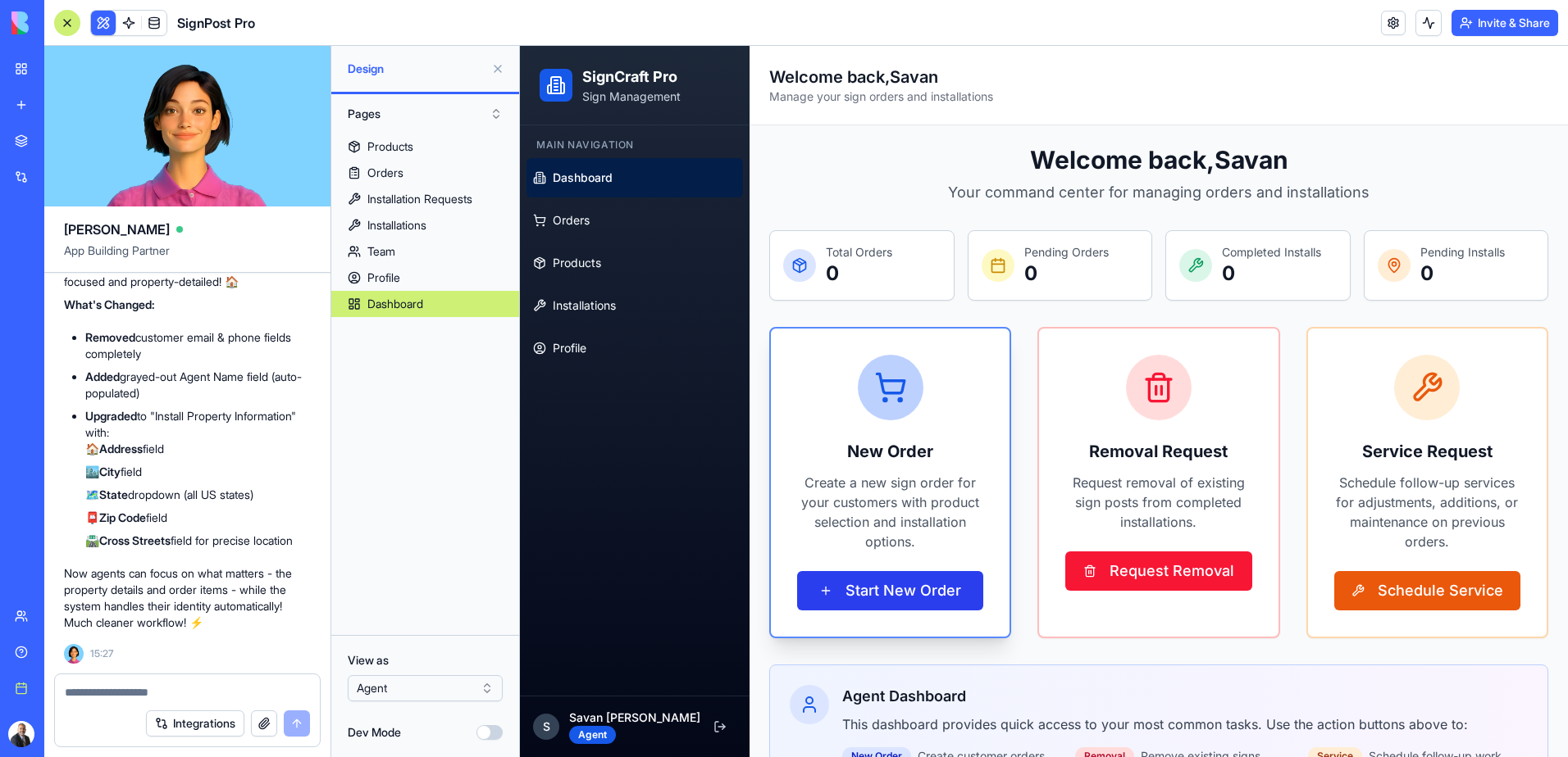
click at [866, 591] on button "Start New Order" at bounding box center [890, 591] width 186 height 40
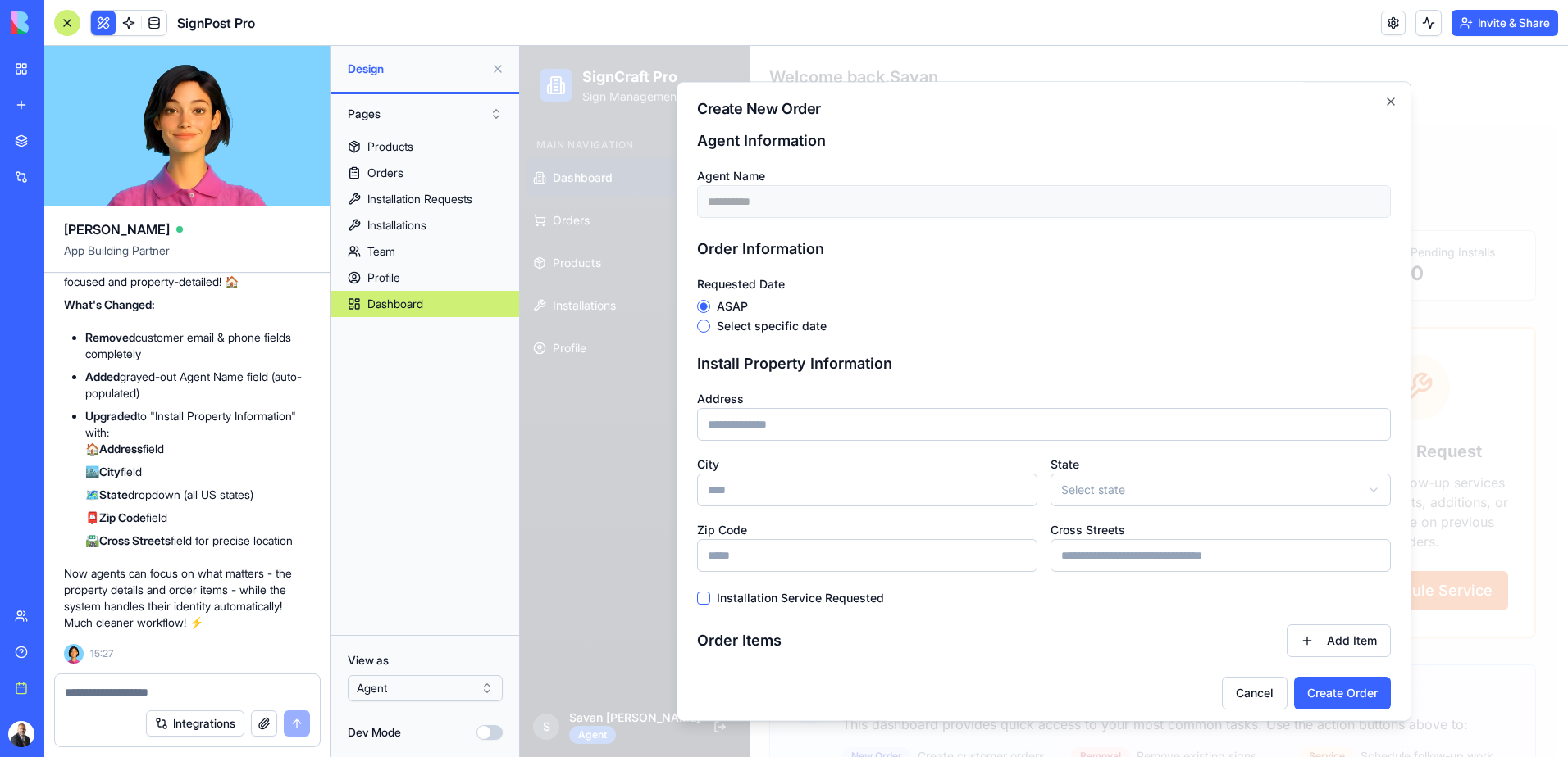
scroll to position [9, 0]
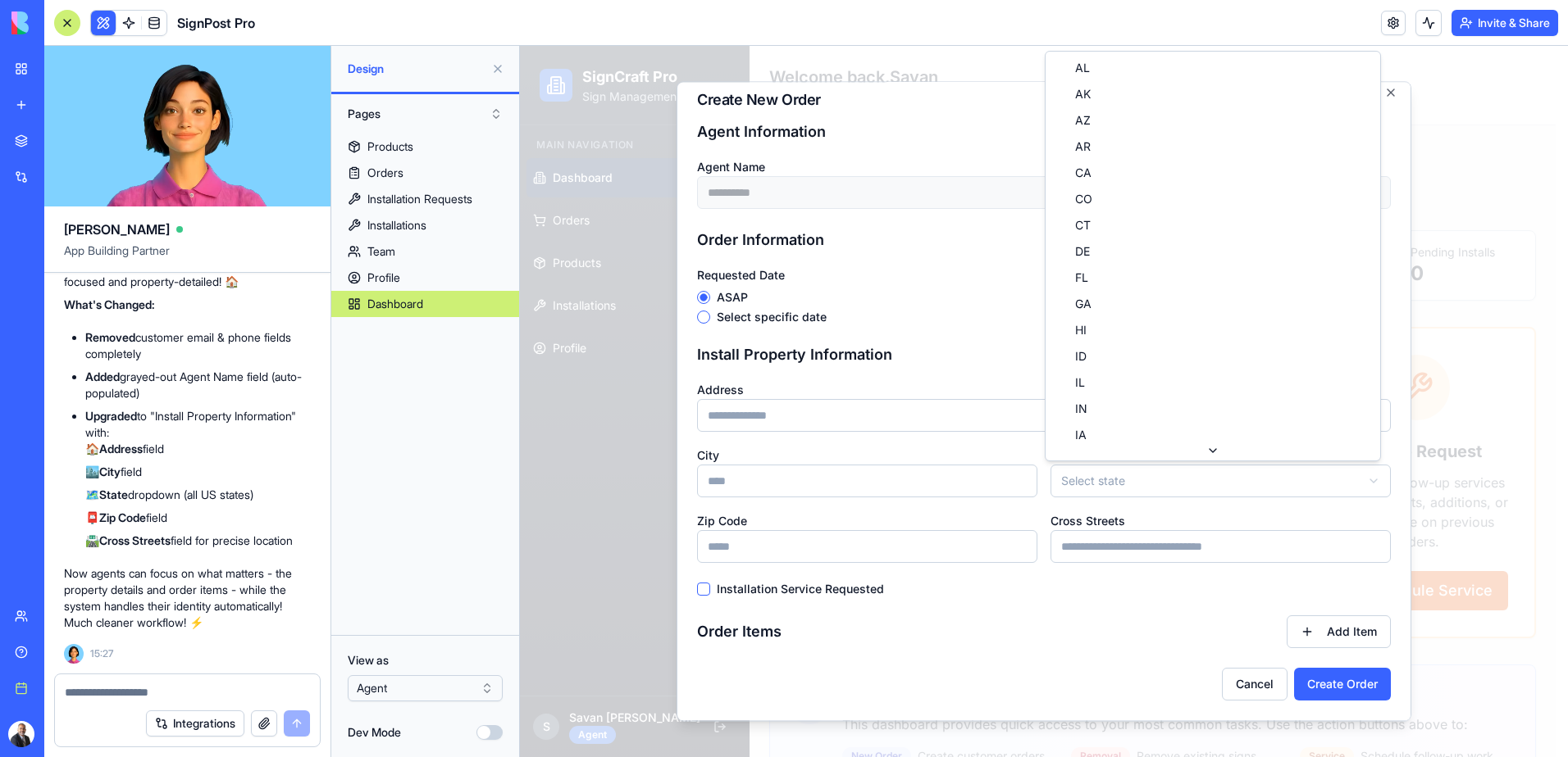
click at [1113, 480] on body "**********" at bounding box center [1038, 425] width 1036 height 760
click at [142, 693] on textarea at bounding box center [188, 692] width 245 height 16
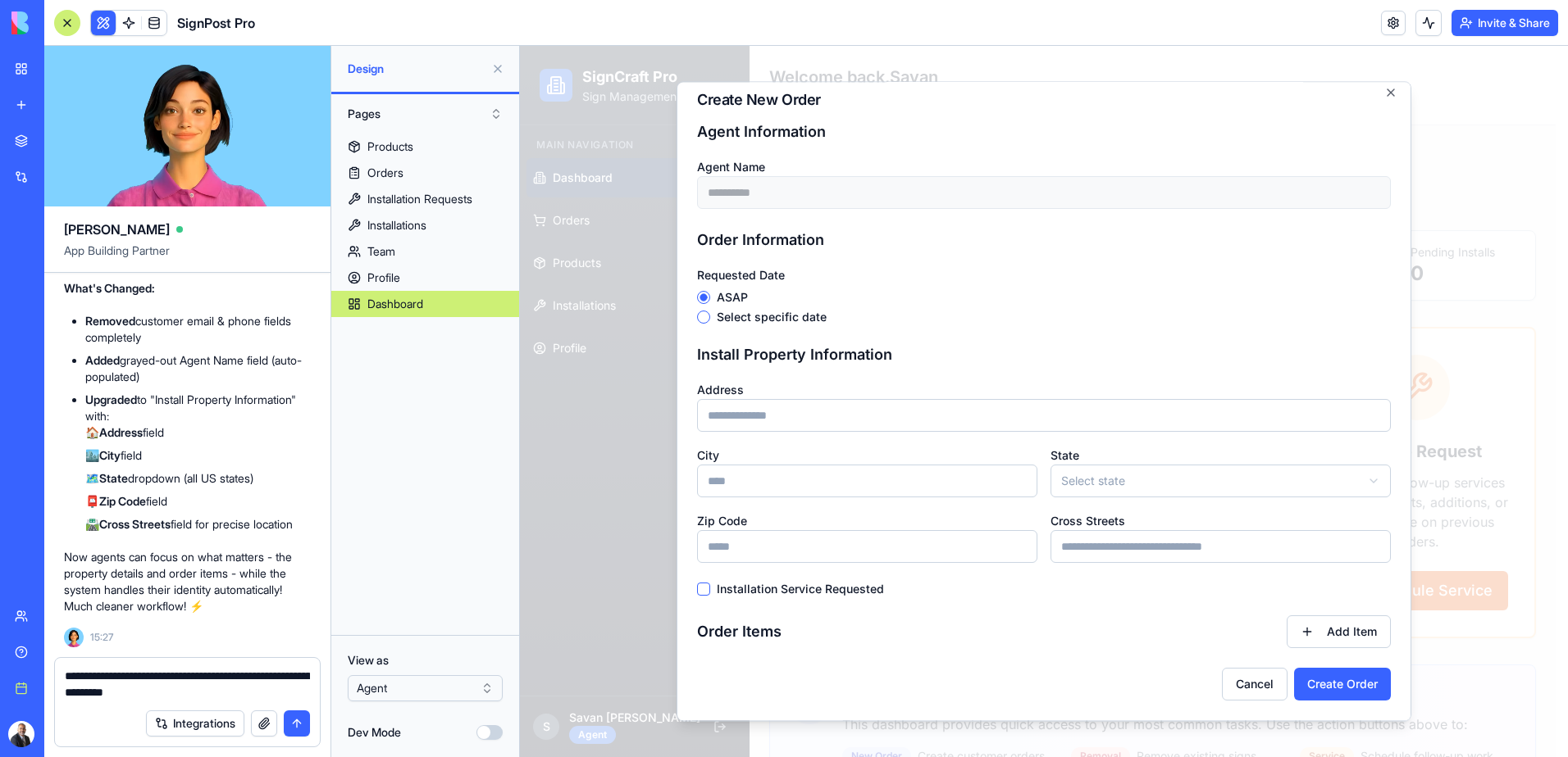
click at [164, 675] on textarea "**********" at bounding box center [188, 684] width 245 height 32
type textarea "**********"
click at [222, 695] on textarea "**********" at bounding box center [188, 684] width 245 height 32
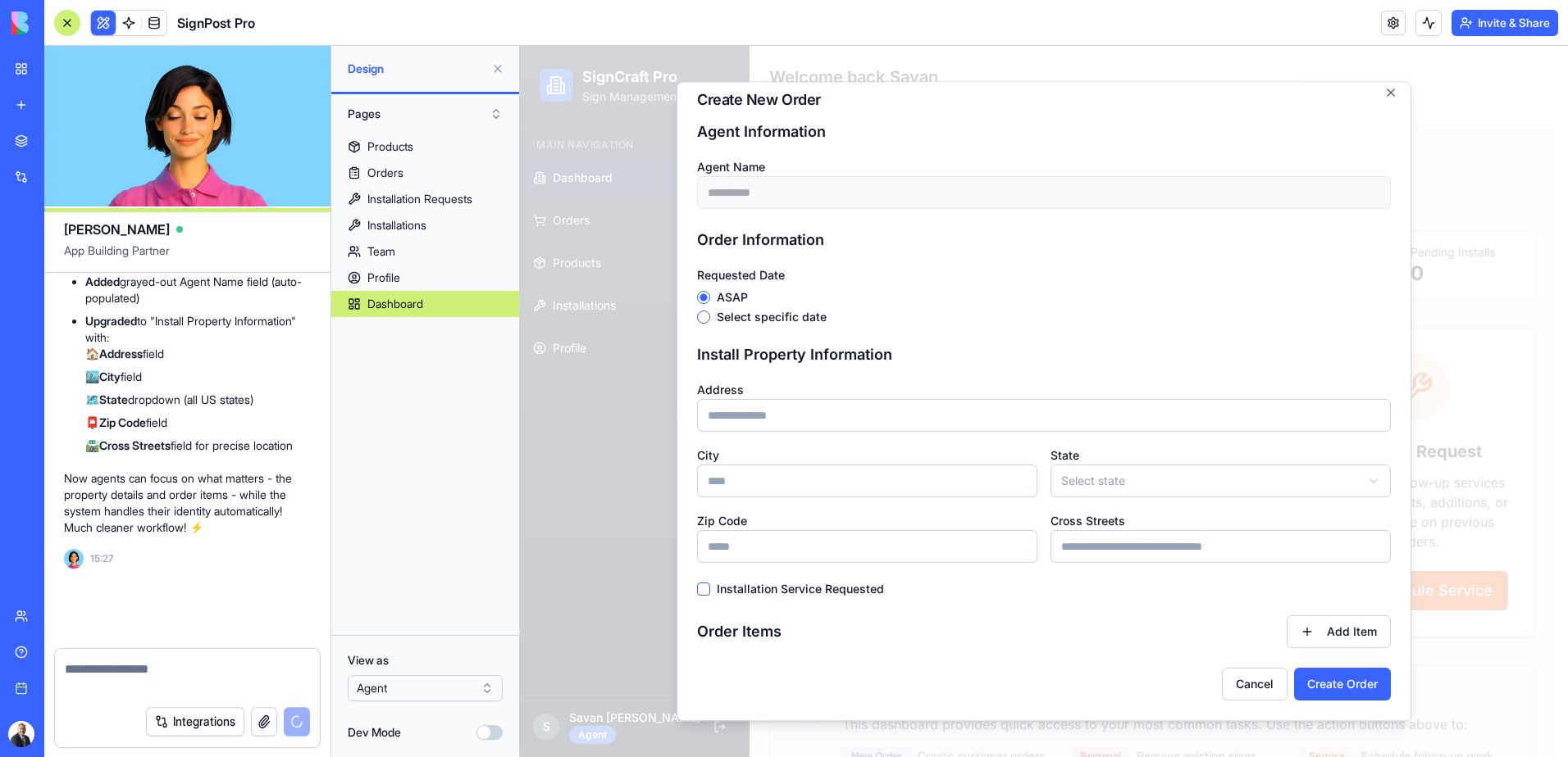
scroll to position [13527, 0]
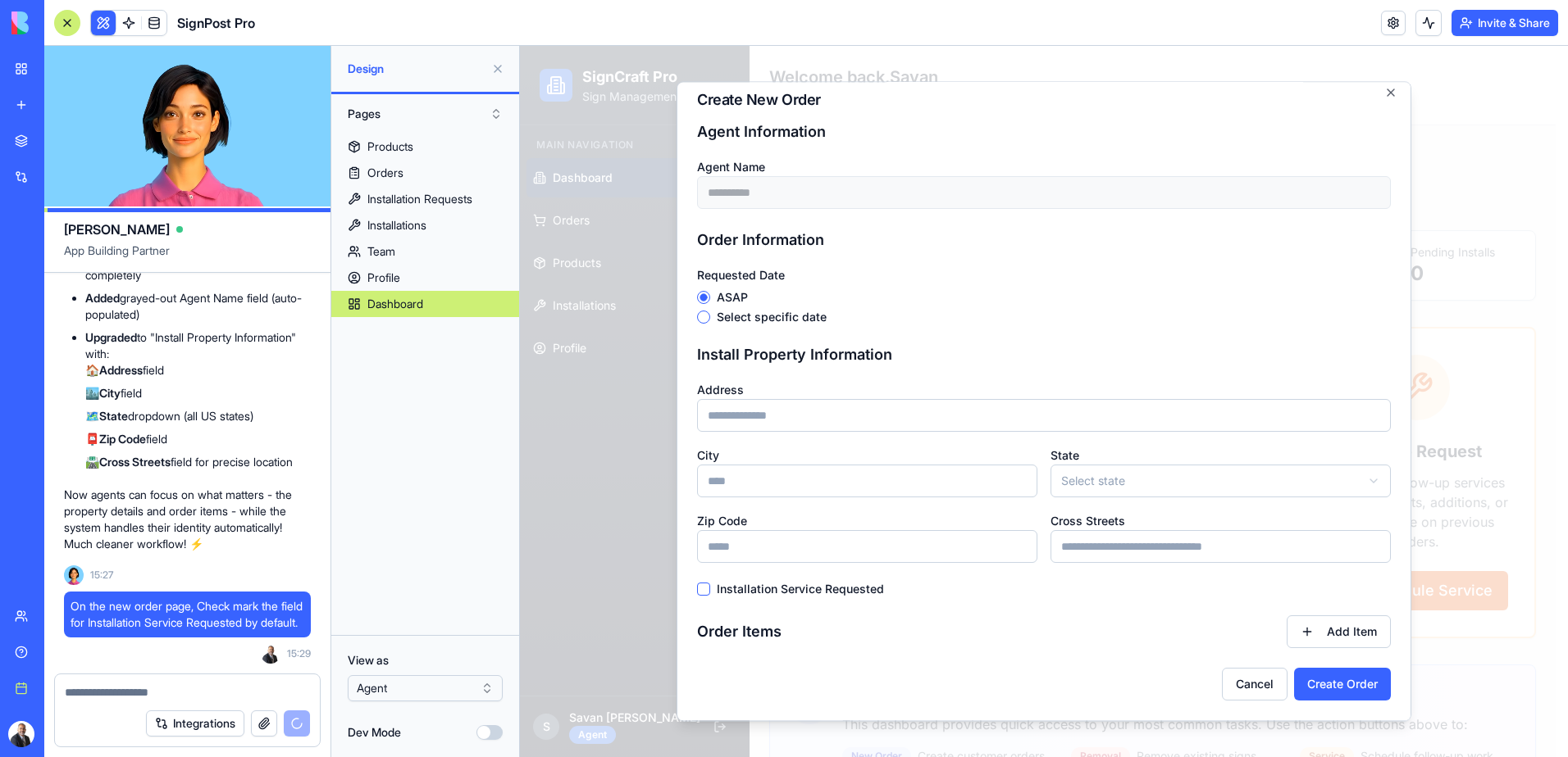
click at [153, 692] on textarea at bounding box center [188, 692] width 245 height 16
click at [115, 692] on textarea at bounding box center [188, 692] width 245 height 16
click at [275, 691] on textarea "**********" at bounding box center [188, 692] width 245 height 16
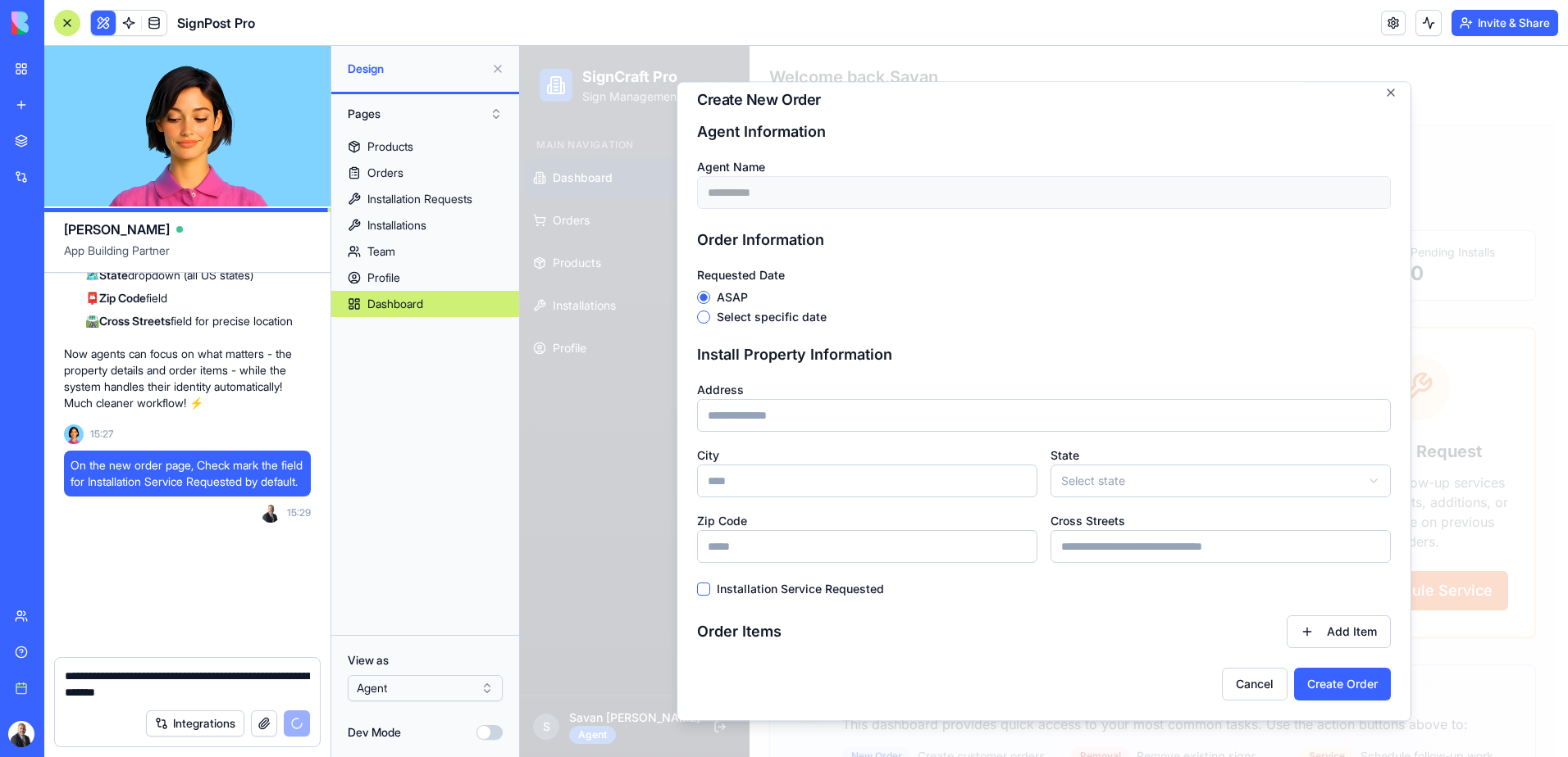
scroll to position [13668, 0]
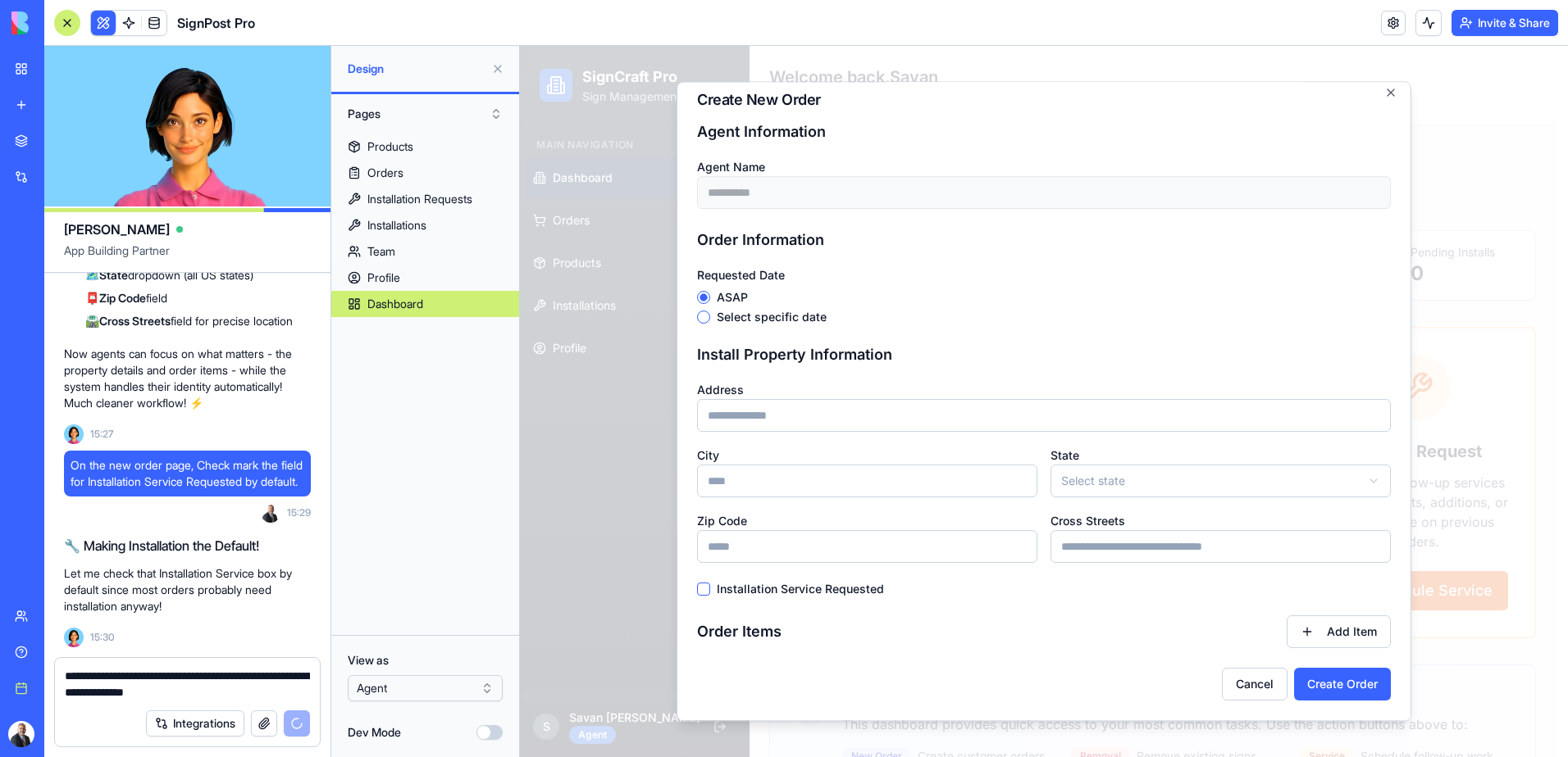
click at [251, 694] on textarea "**********" at bounding box center [188, 684] width 245 height 32
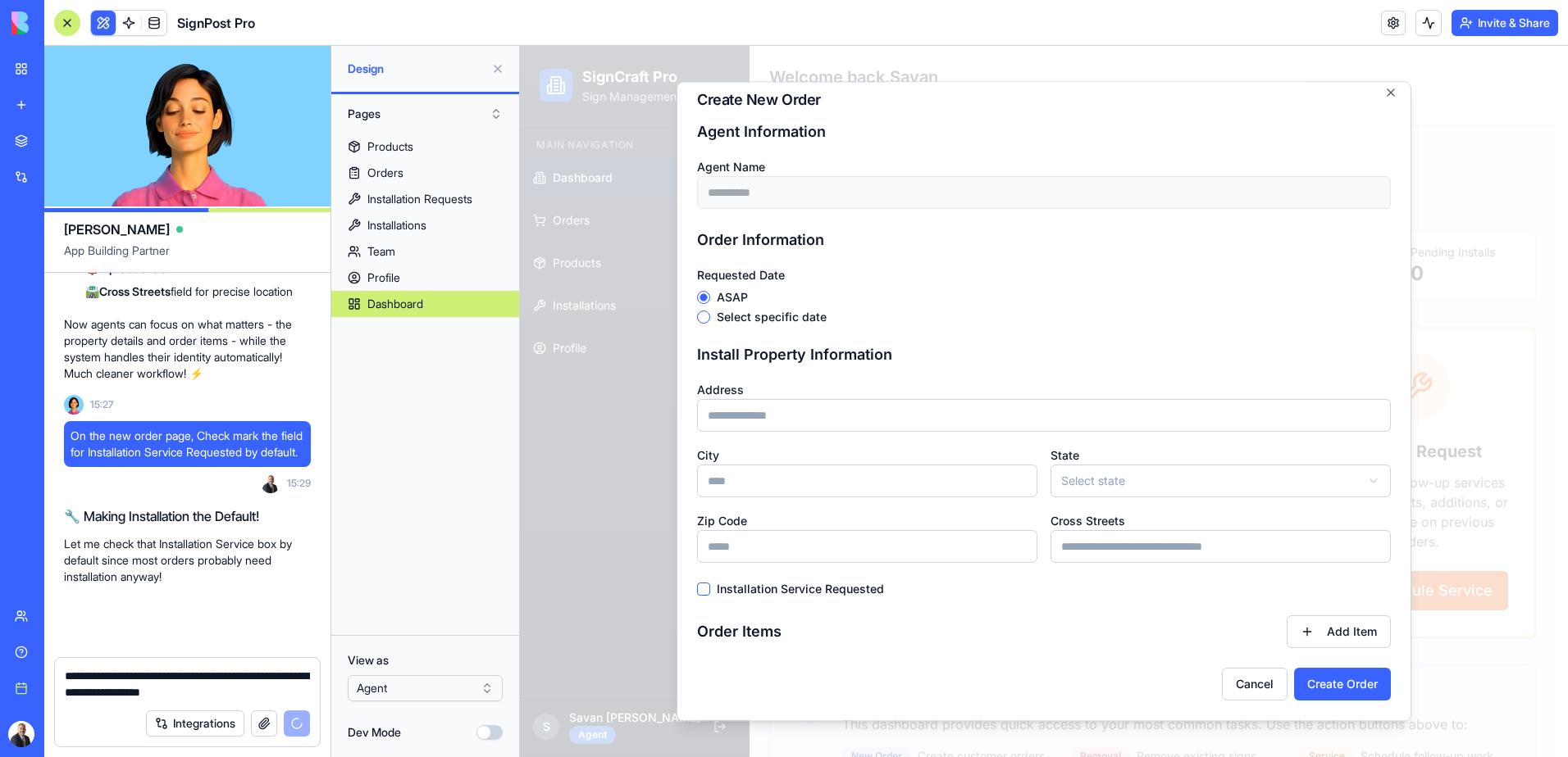
scroll to position [13697, 0]
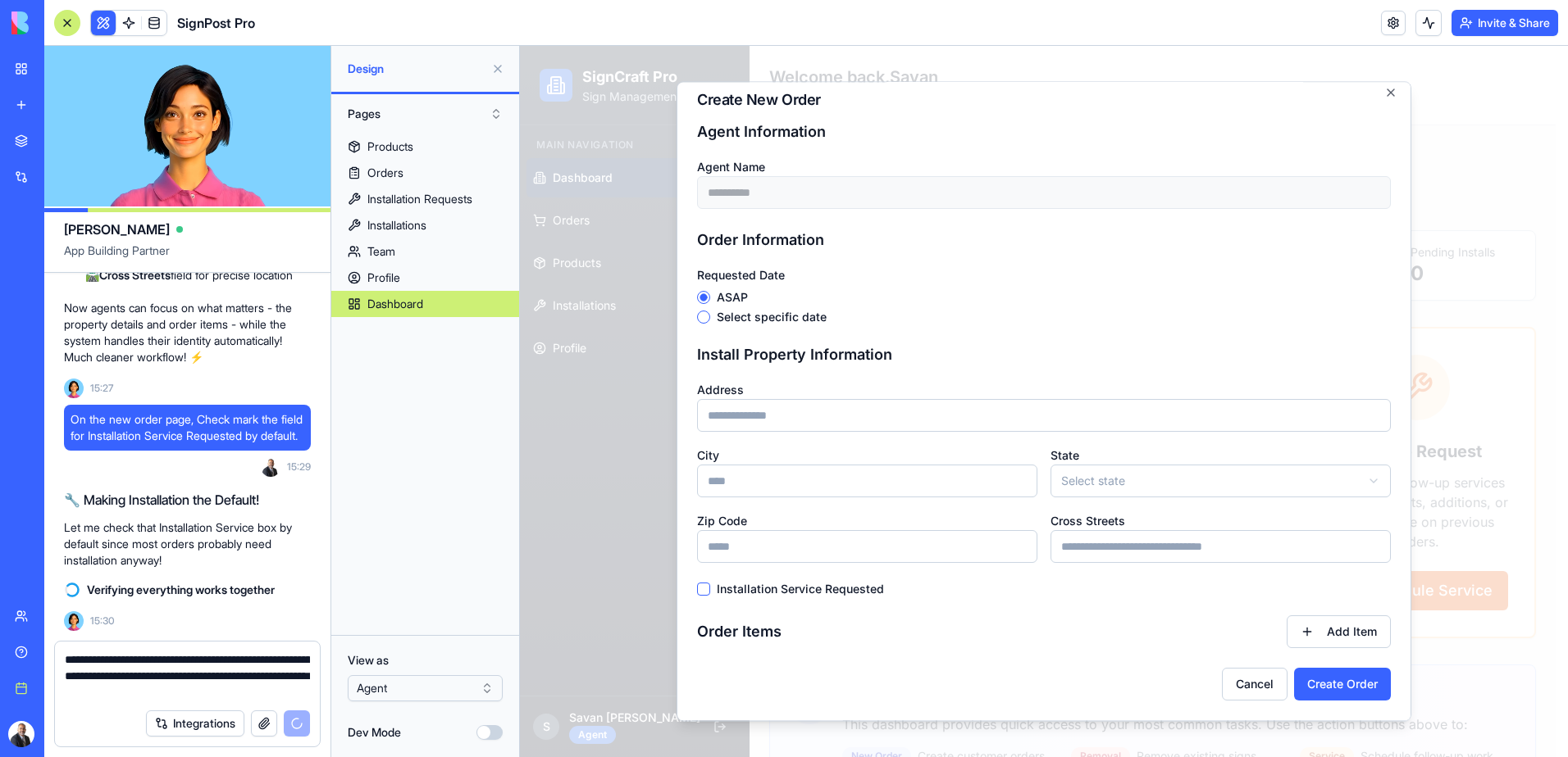
click at [300, 686] on textarea "**********" at bounding box center [188, 676] width 245 height 50
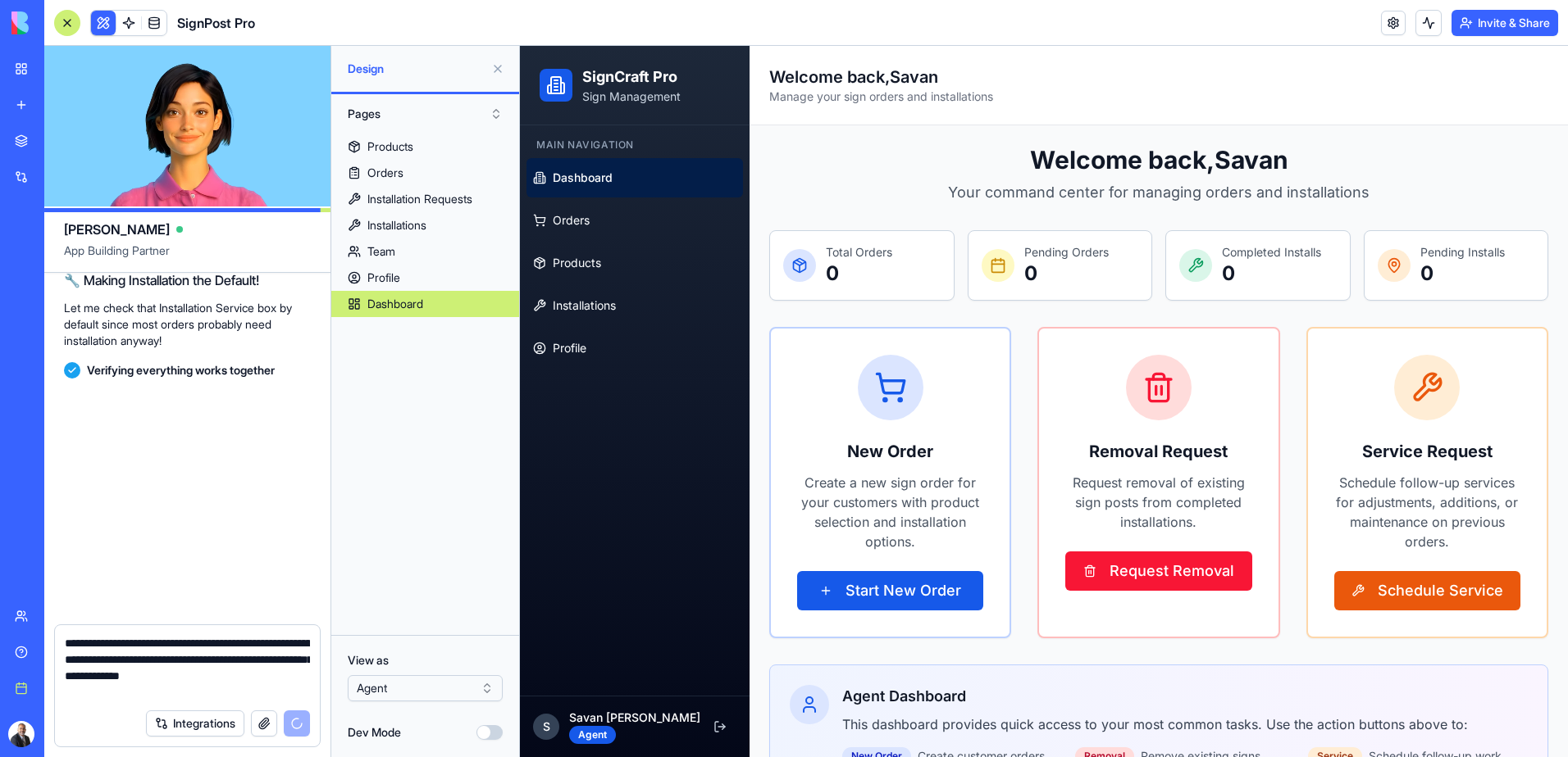
scroll to position [13950, 0]
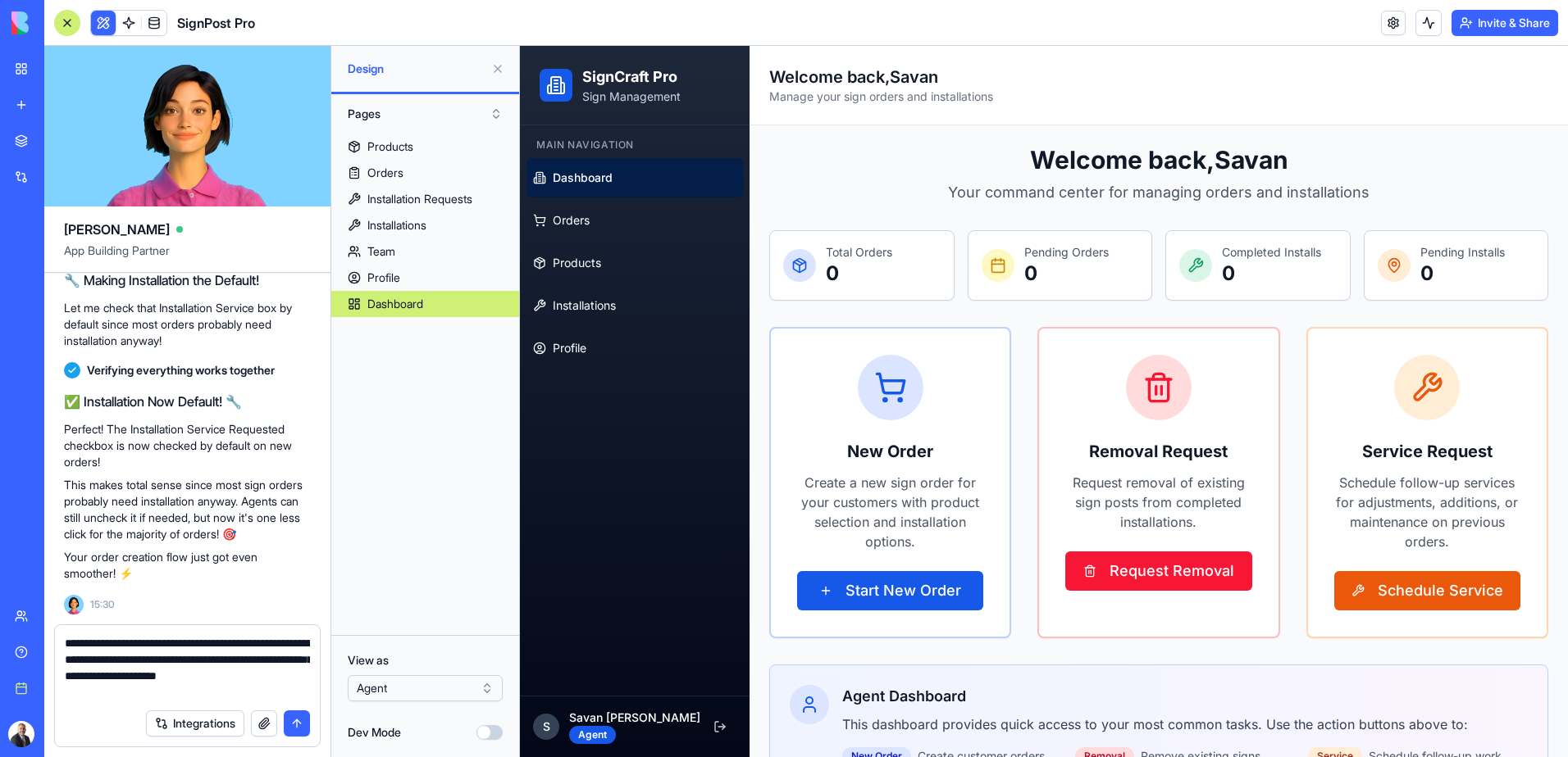
click at [201, 690] on textarea "**********" at bounding box center [188, 668] width 245 height 66
click at [151, 692] on textarea "**********" at bounding box center [188, 668] width 245 height 66
click at [197, 693] on textarea "**********" at bounding box center [188, 668] width 245 height 66
click at [302, 676] on textarea "**********" at bounding box center [188, 668] width 245 height 66
click at [186, 692] on textarea "**********" at bounding box center [188, 668] width 245 height 66
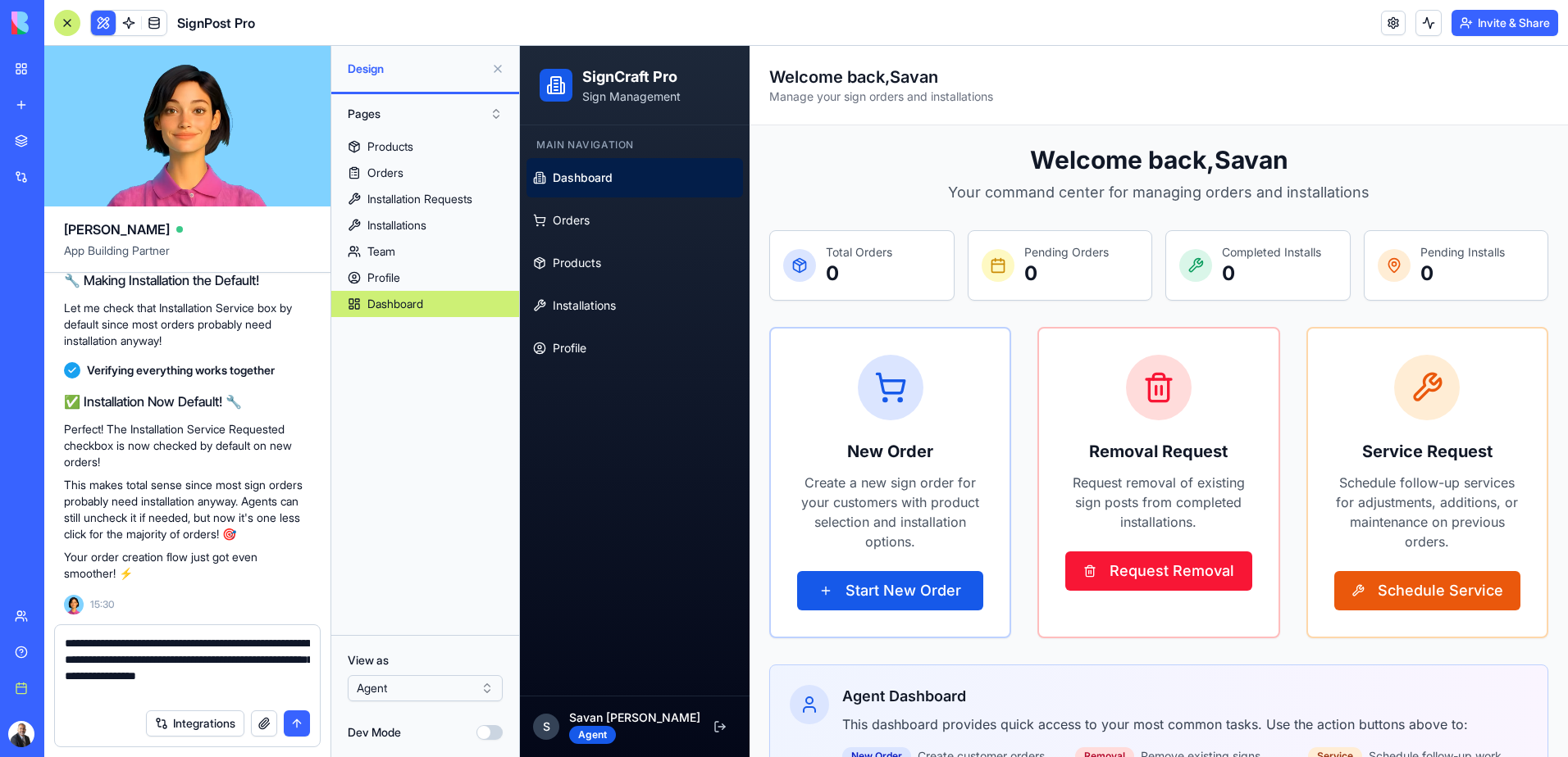
click at [298, 679] on textarea "**********" at bounding box center [188, 668] width 245 height 66
click at [184, 692] on textarea "**********" at bounding box center [188, 668] width 245 height 66
type textarea "**********"
click at [300, 728] on button "submit" at bounding box center [297, 723] width 26 height 26
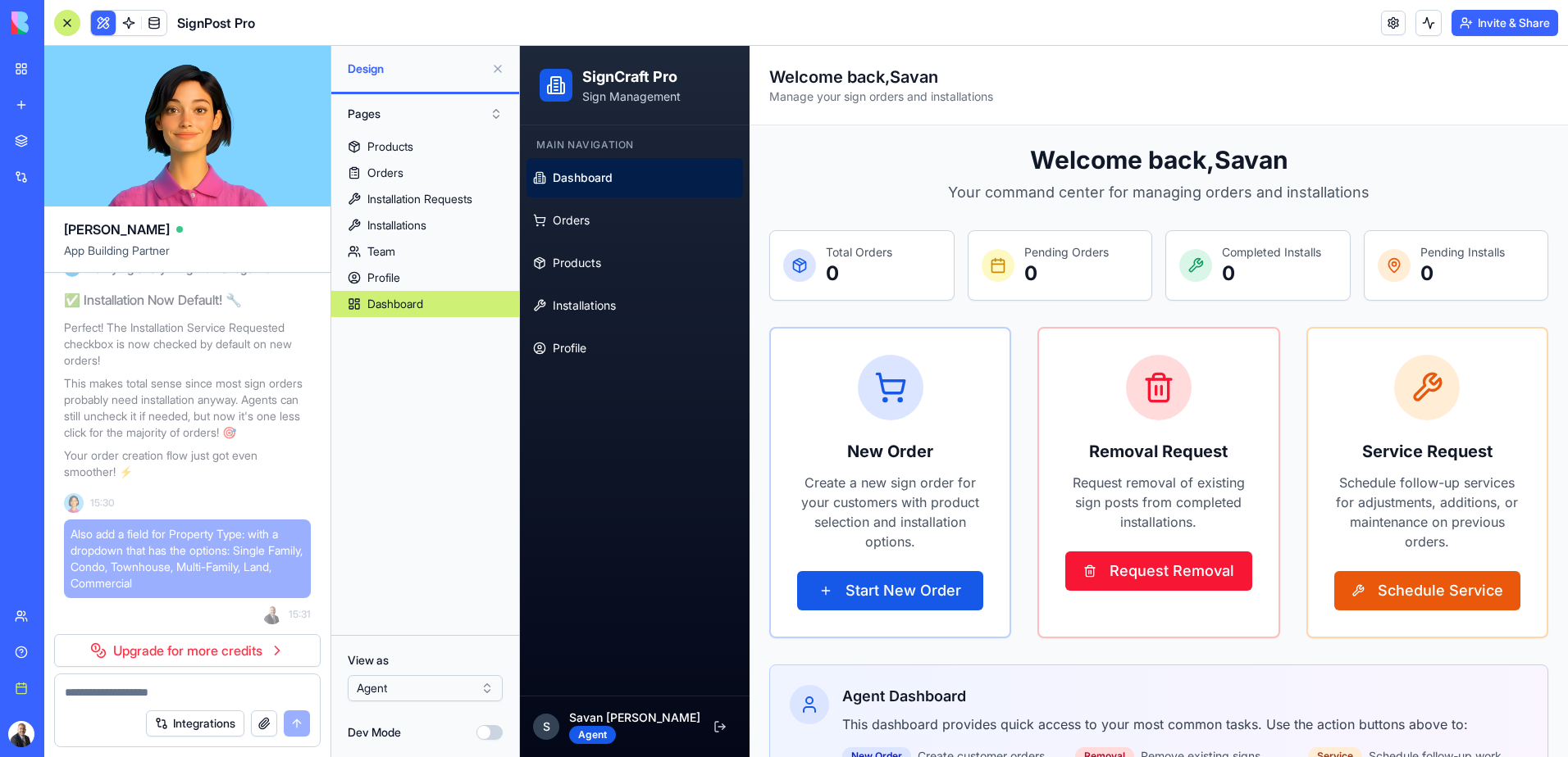
scroll to position [14051, 0]
click at [190, 652] on link "Upgrade for more credits" at bounding box center [188, 651] width 267 height 32
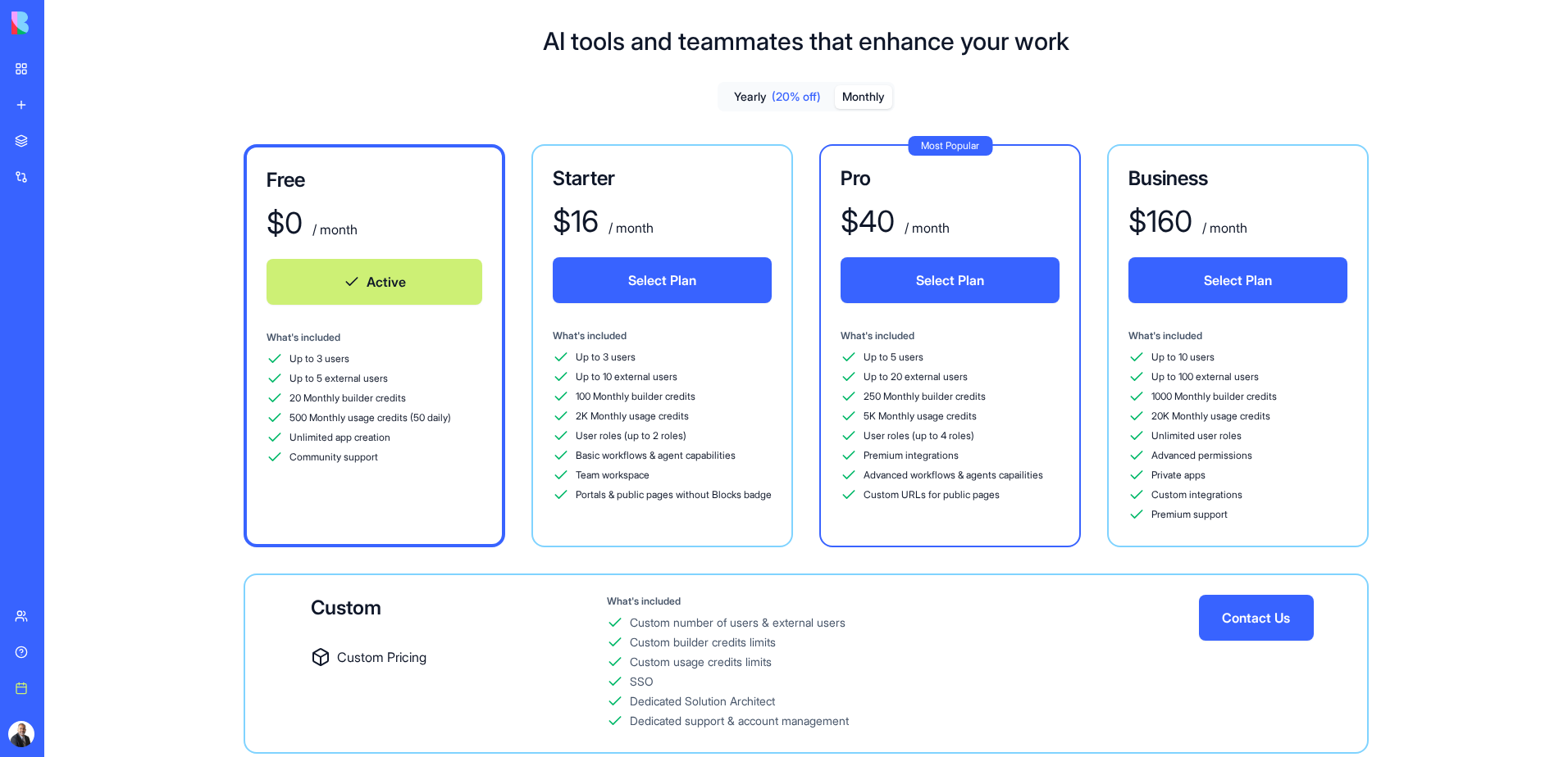
click at [853, 94] on button "Monthly" at bounding box center [864, 97] width 58 height 23
click at [797, 94] on span "(20% off)" at bounding box center [796, 96] width 50 height 16
click at [856, 96] on button "Monthly" at bounding box center [864, 97] width 58 height 23
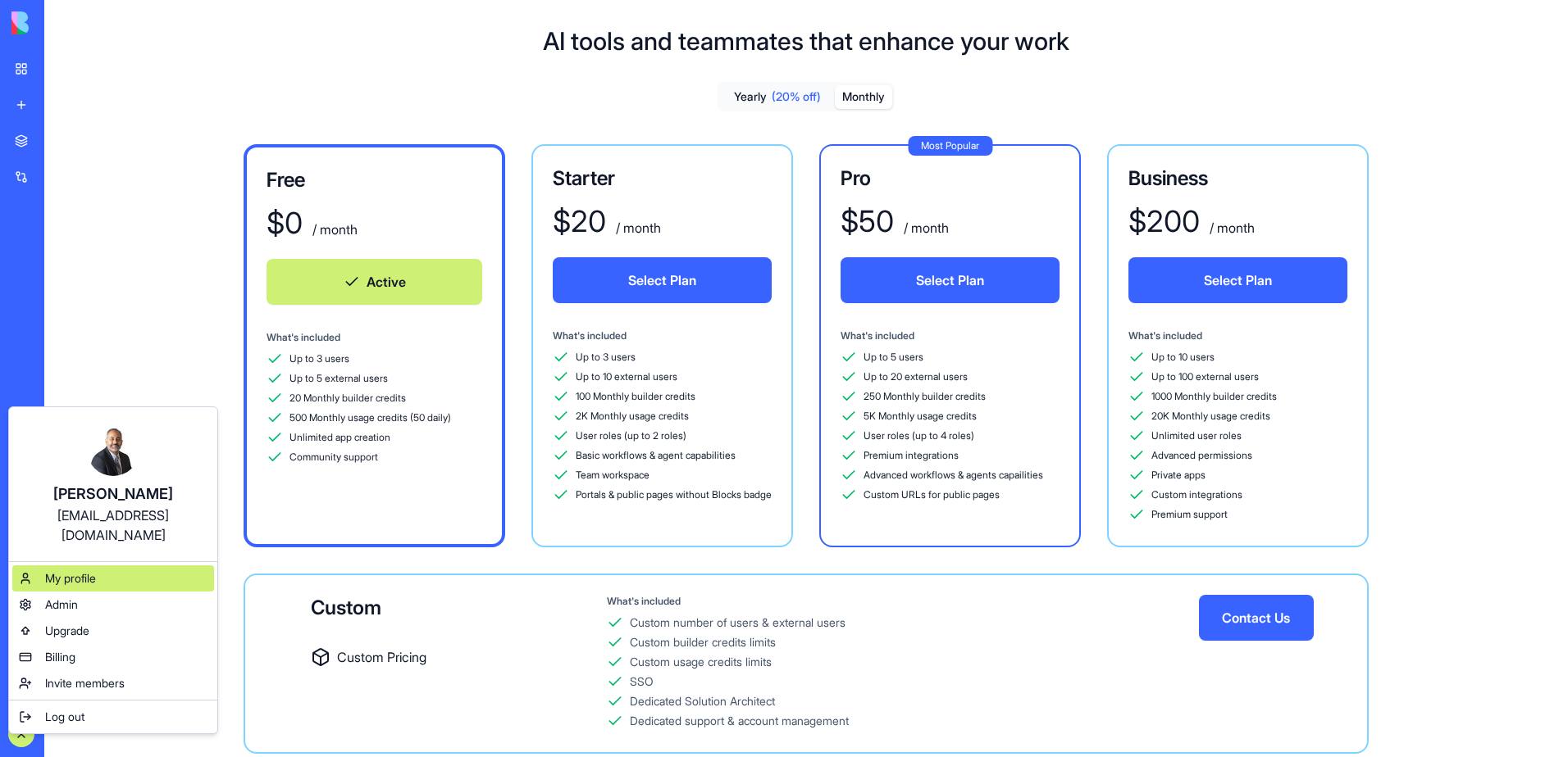
click at [78, 570] on span "My profile" at bounding box center [70, 579] width 50 height 16
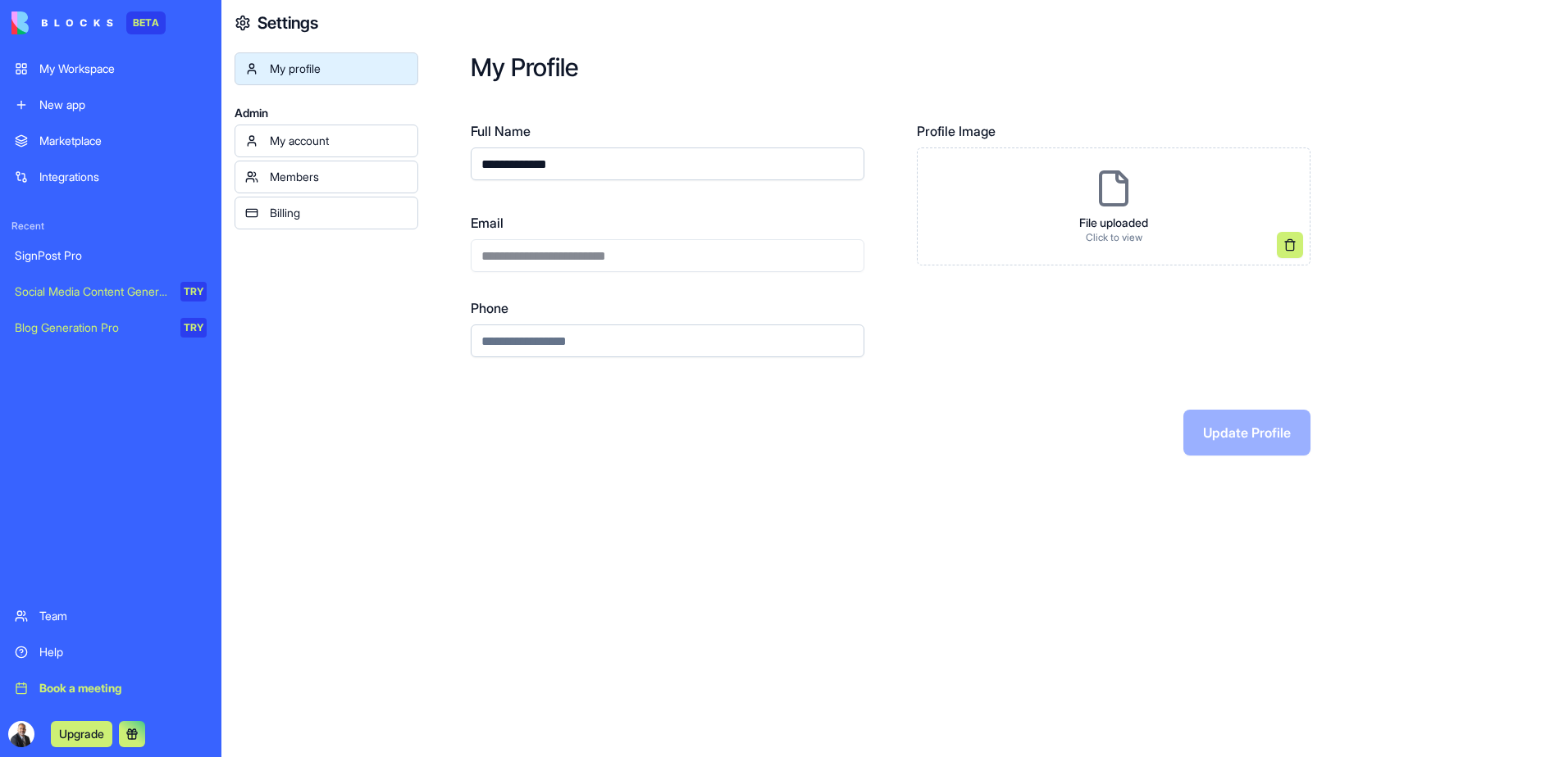
click at [307, 138] on div "My account" at bounding box center [338, 141] width 138 height 16
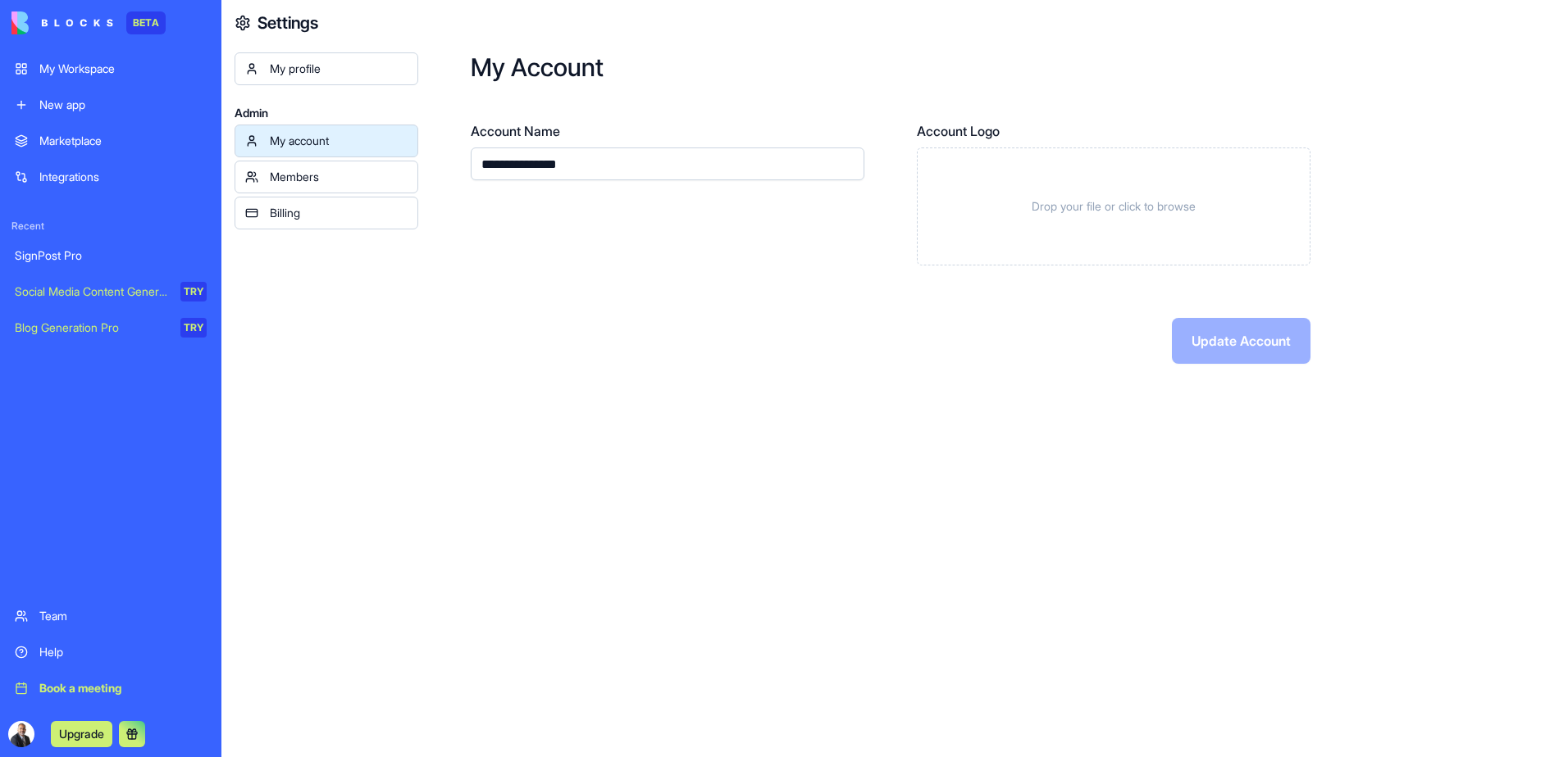
click at [307, 178] on div "Members" at bounding box center [338, 177] width 138 height 16
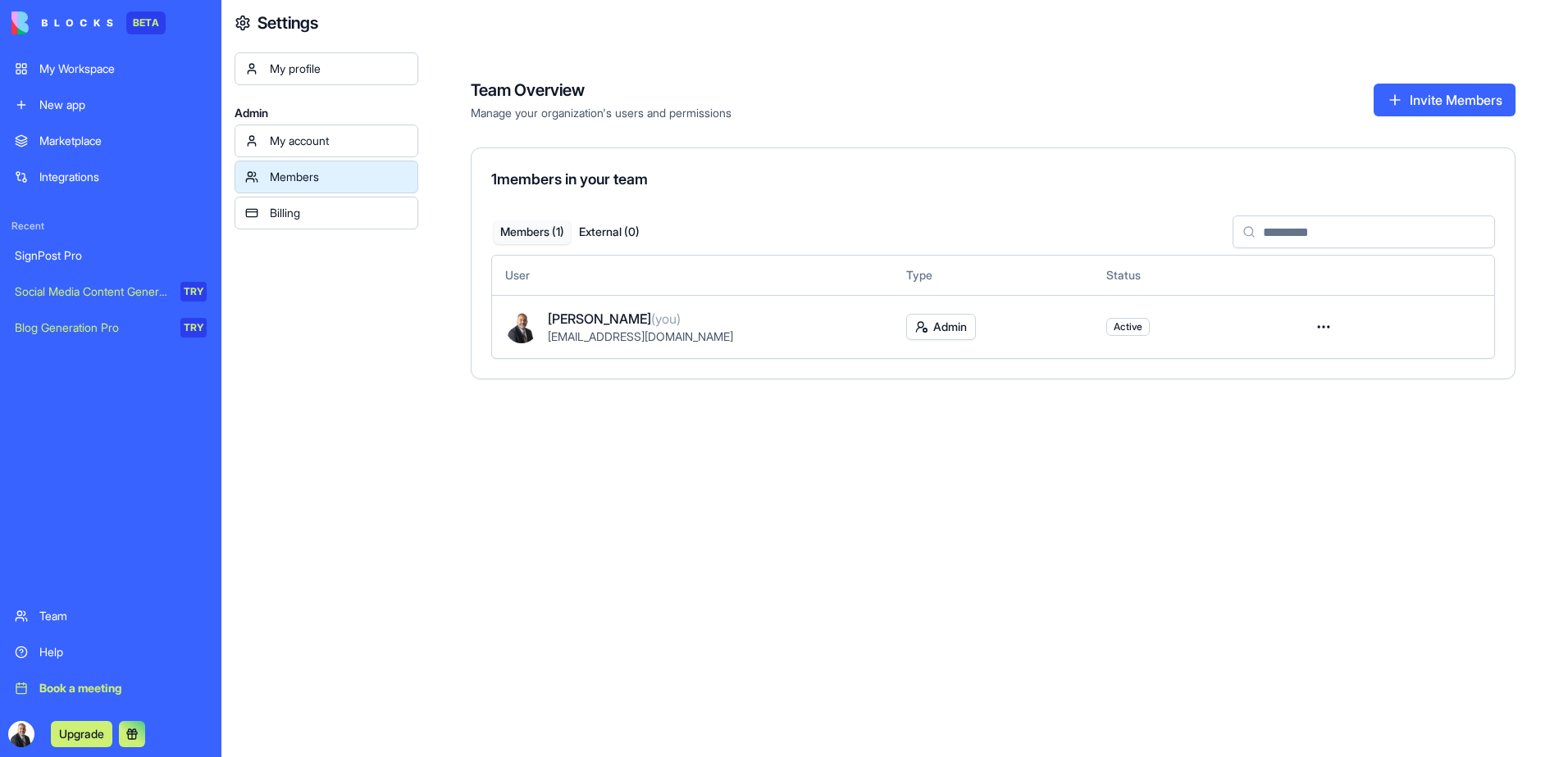
click at [309, 221] on link "Billing" at bounding box center [326, 213] width 184 height 32
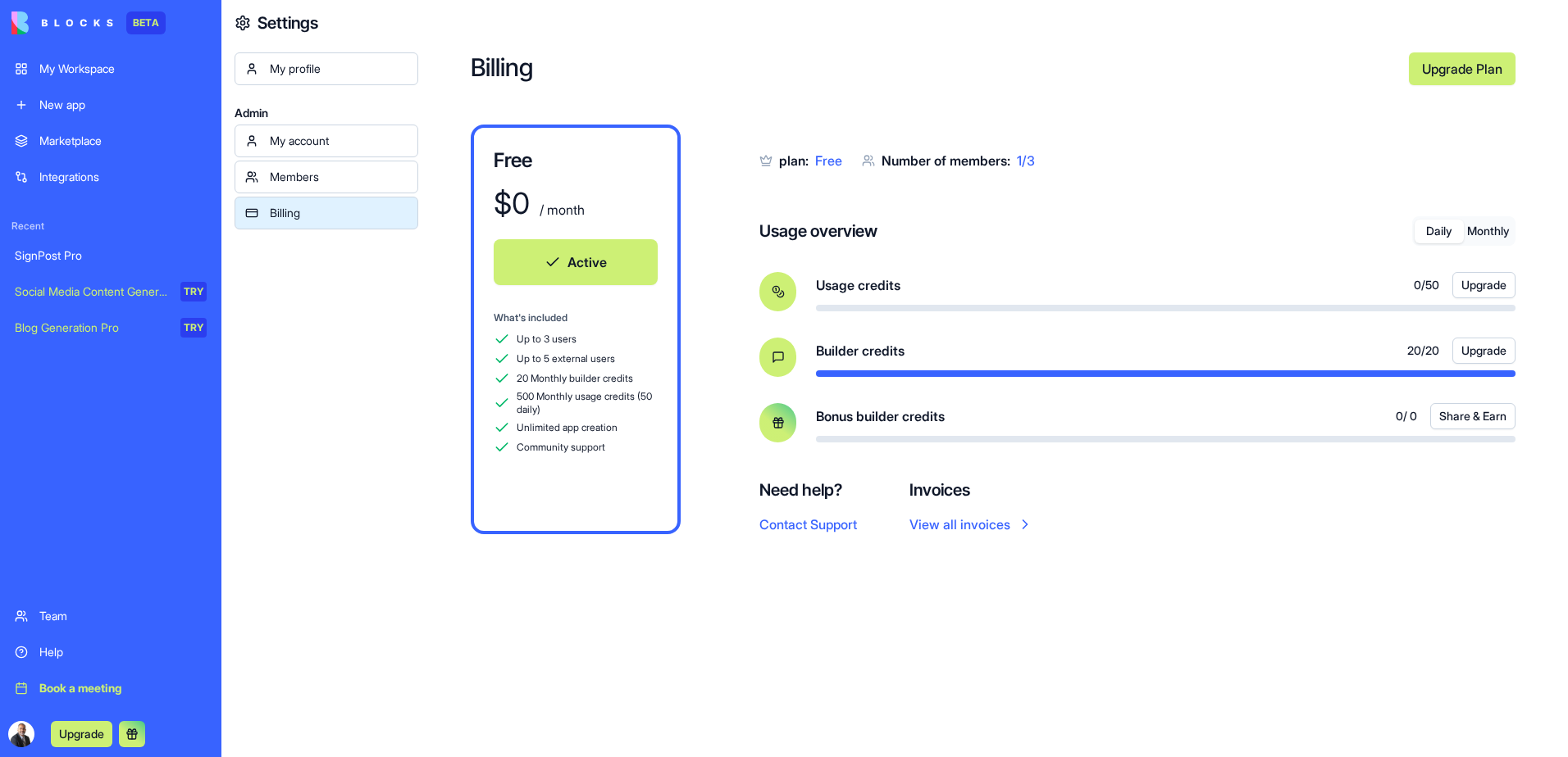
click at [1463, 353] on button "Upgrade" at bounding box center [1484, 351] width 63 height 26
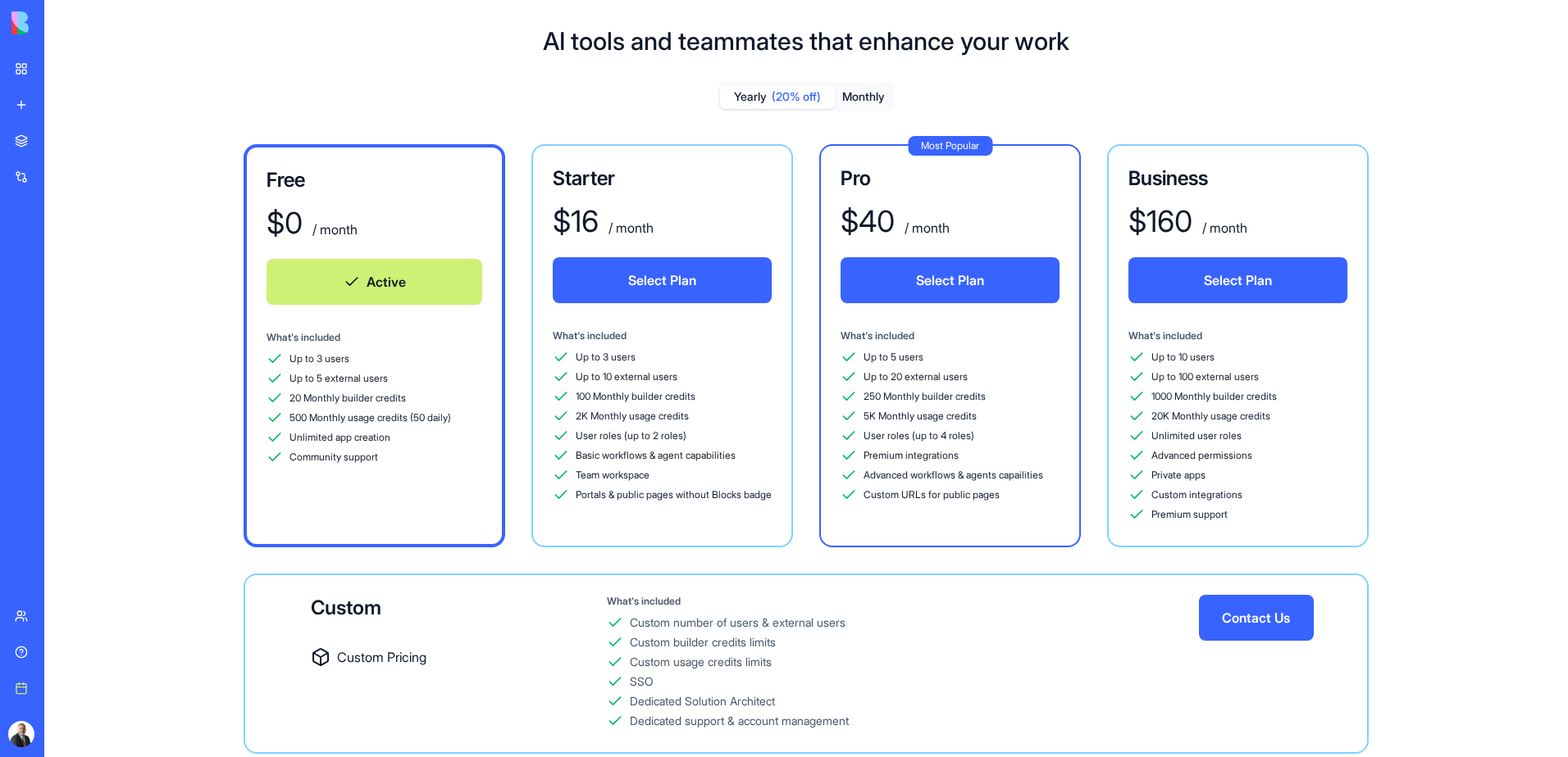
click at [70, 267] on link "SignPost Pro" at bounding box center [37, 256] width 66 height 32
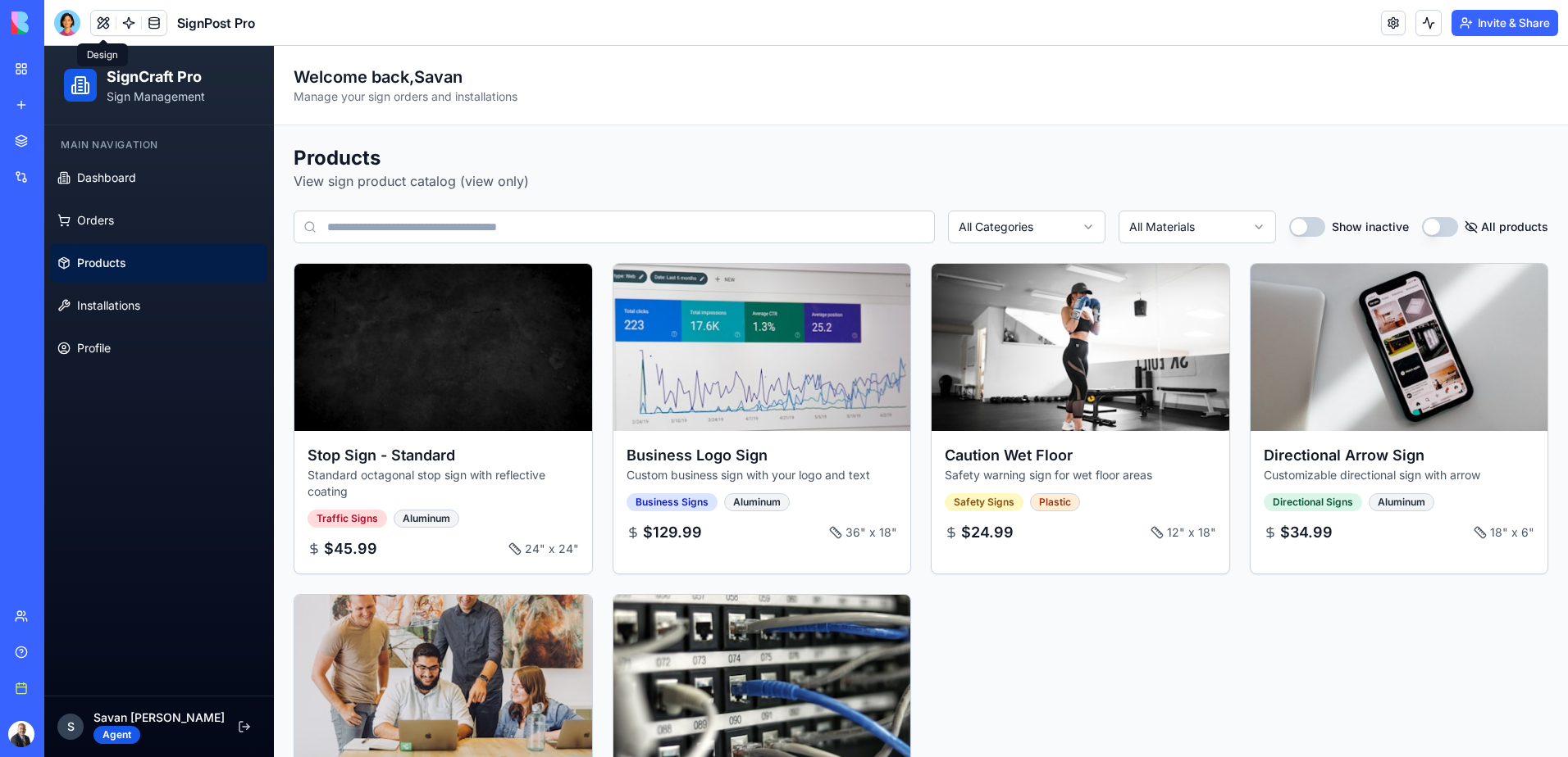
click at [101, 23] on button at bounding box center [103, 23] width 24 height 24
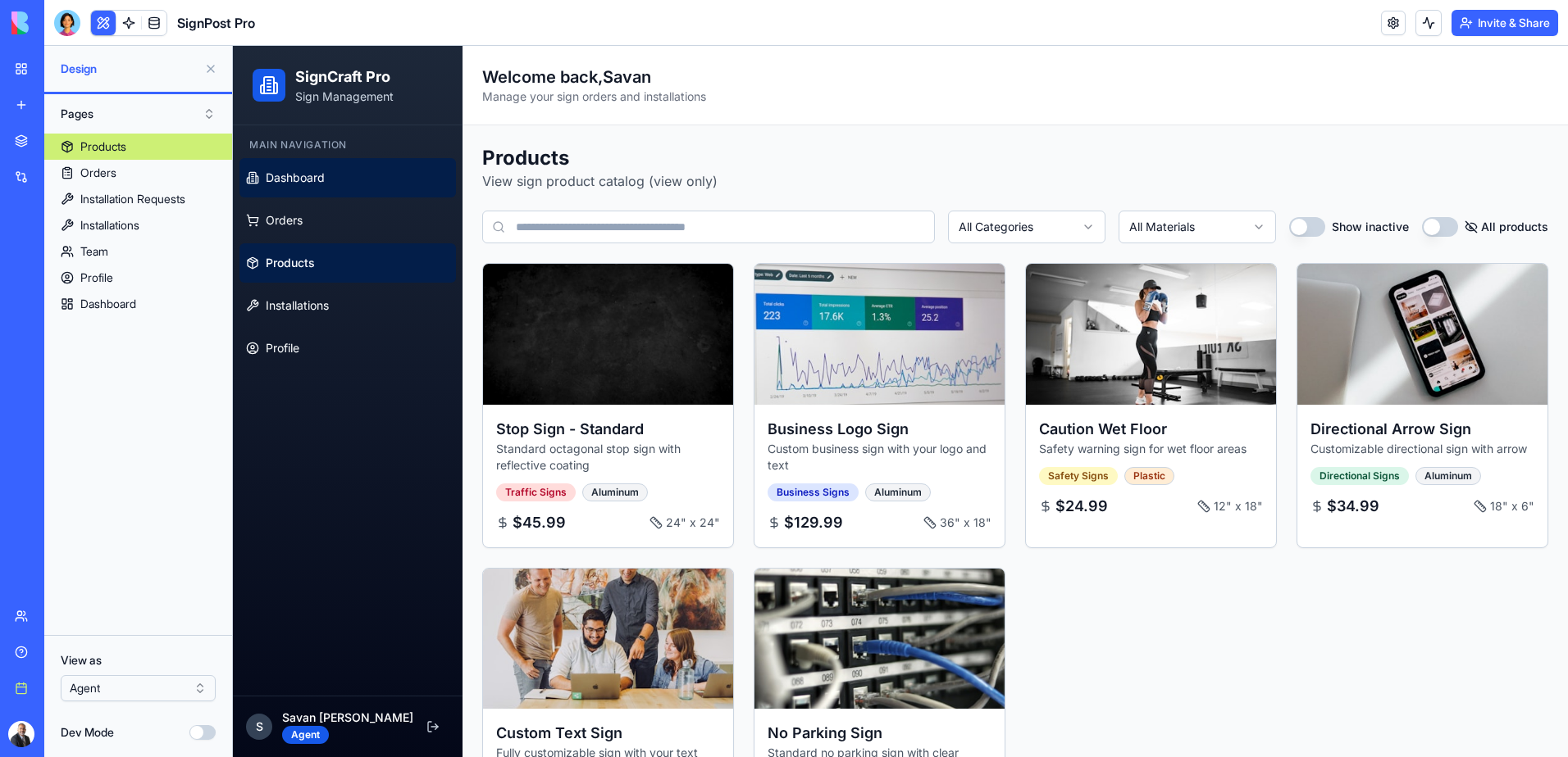
click at [311, 178] on span "Dashboard" at bounding box center [295, 178] width 59 height 16
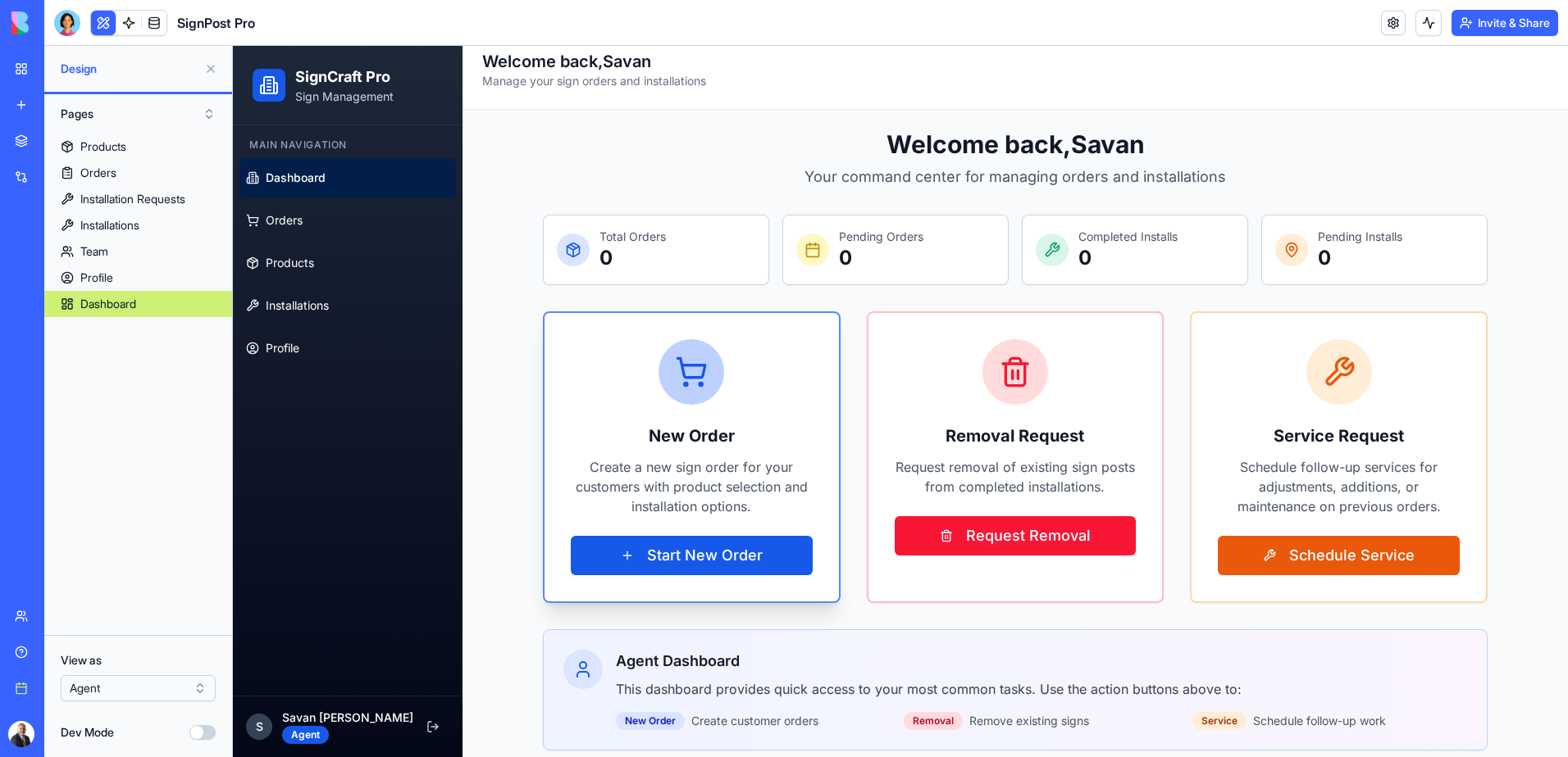
scroll to position [29, 0]
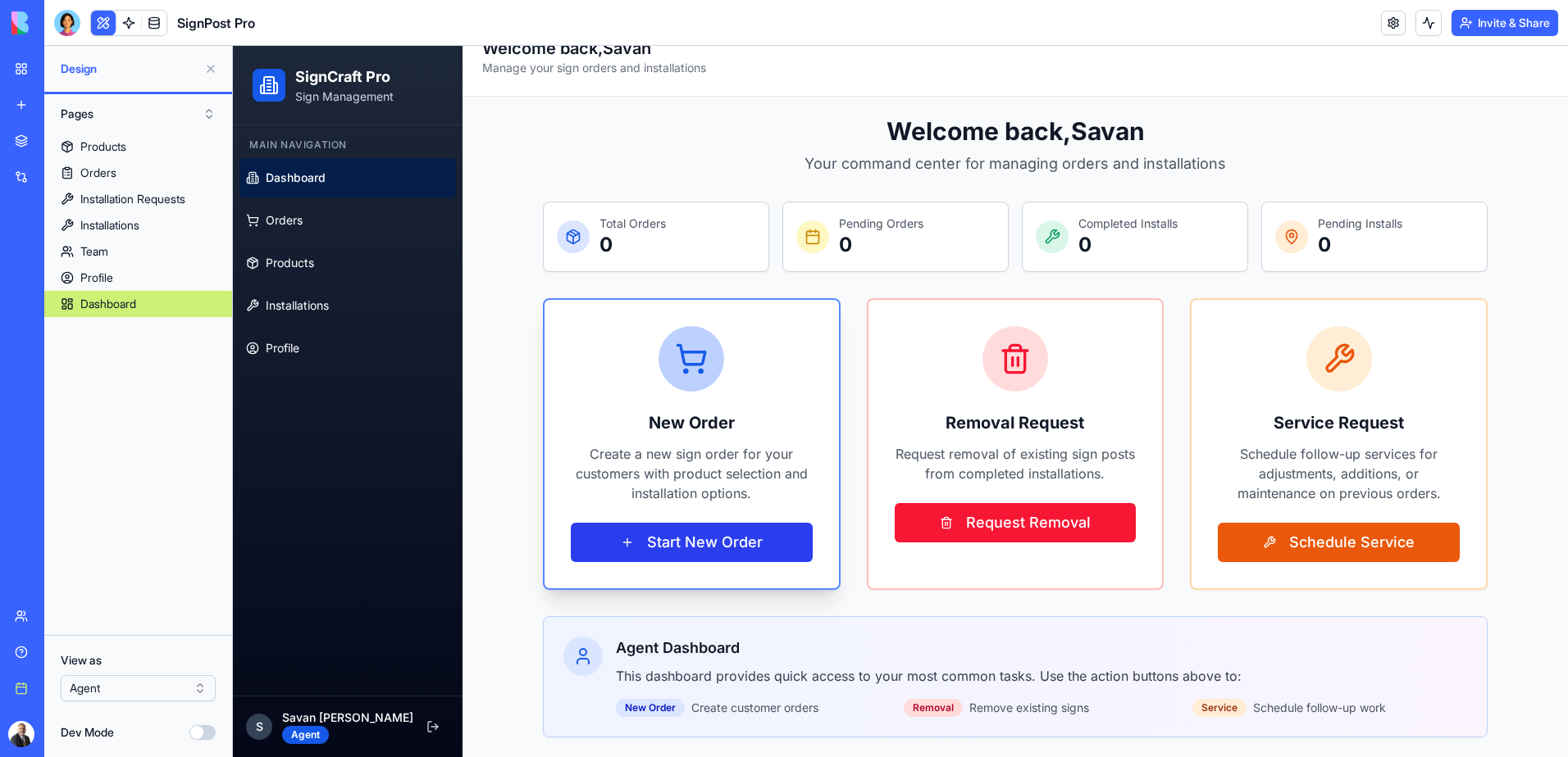
click at [702, 538] on button "Start New Order" at bounding box center [692, 543] width 242 height 40
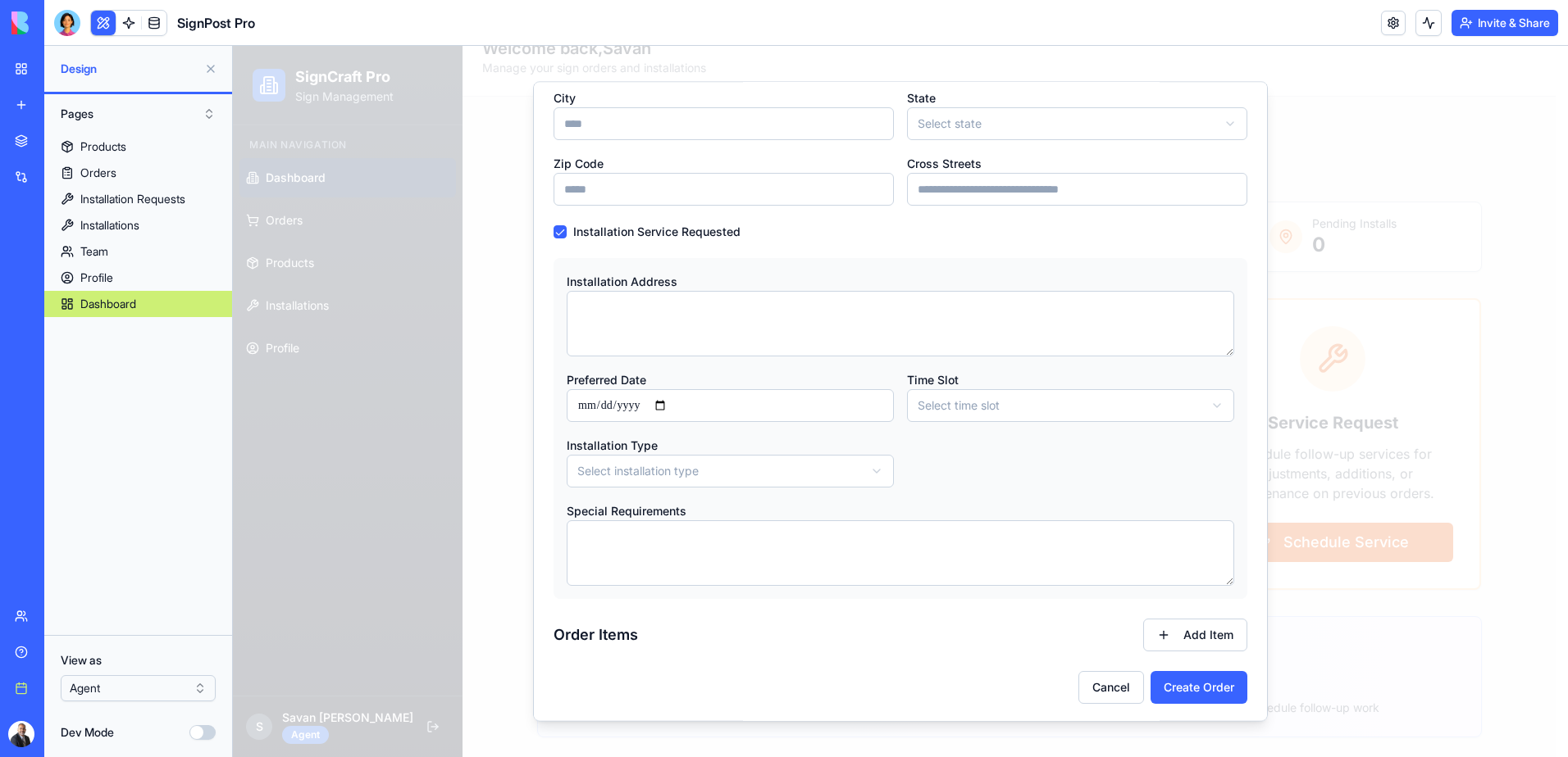
scroll to position [369, 0]
click at [865, 466] on body "**********" at bounding box center [894, 387] width 1323 height 740
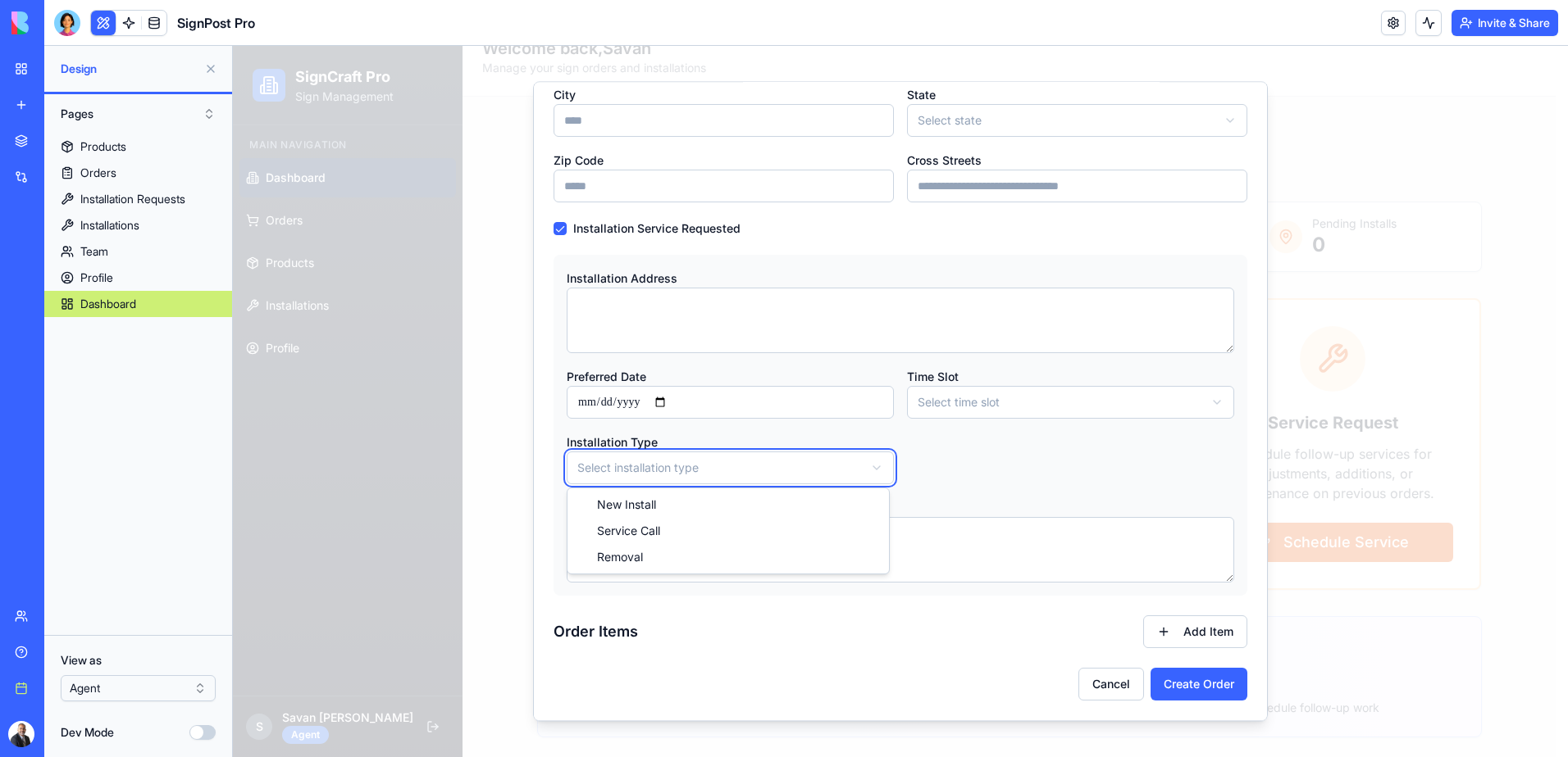
click at [865, 466] on body "**********" at bounding box center [894, 387] width 1323 height 740
click at [1096, 685] on button "Cancel" at bounding box center [1111, 684] width 66 height 32
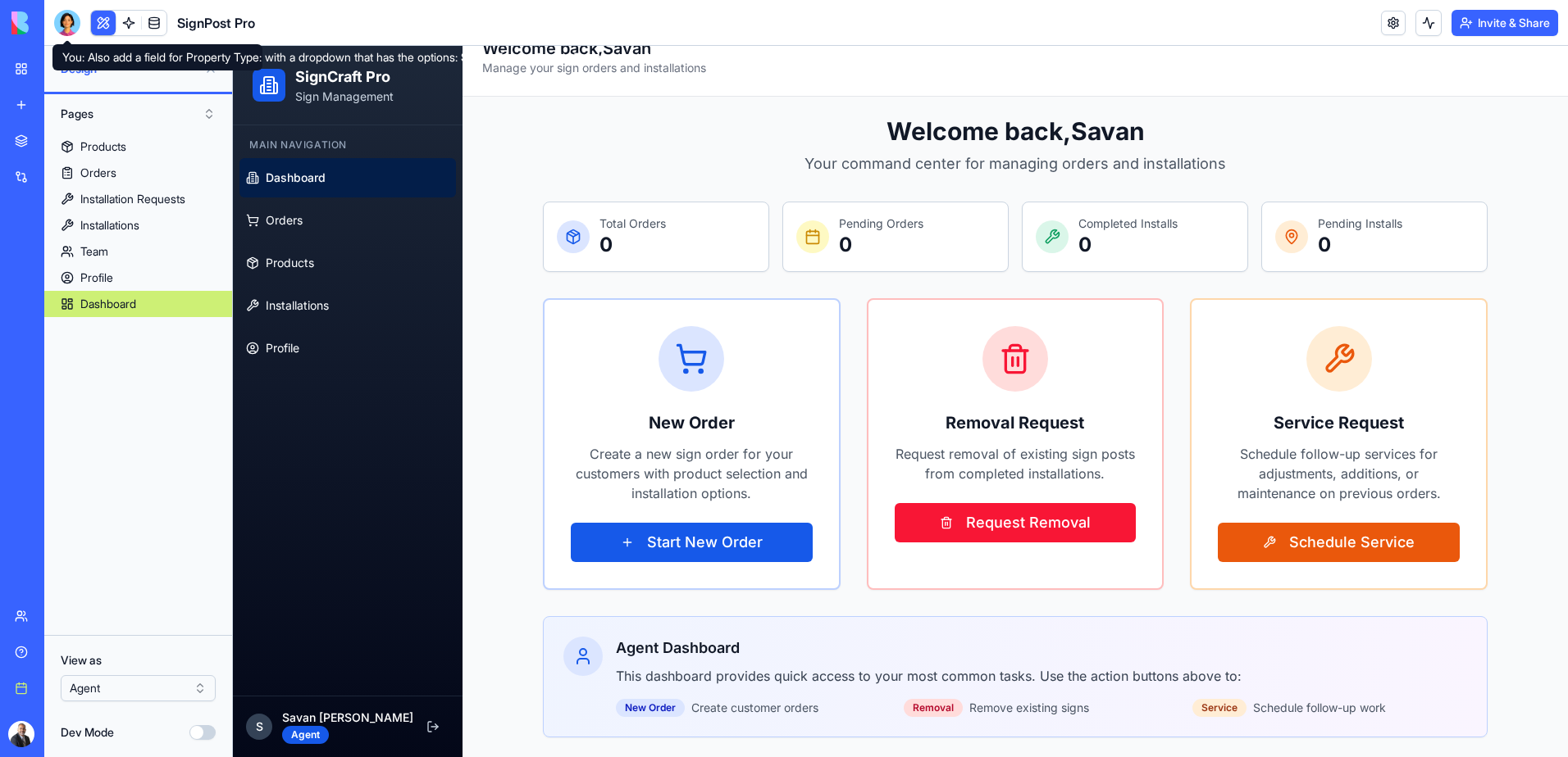
click at [71, 31] on div at bounding box center [67, 23] width 26 height 26
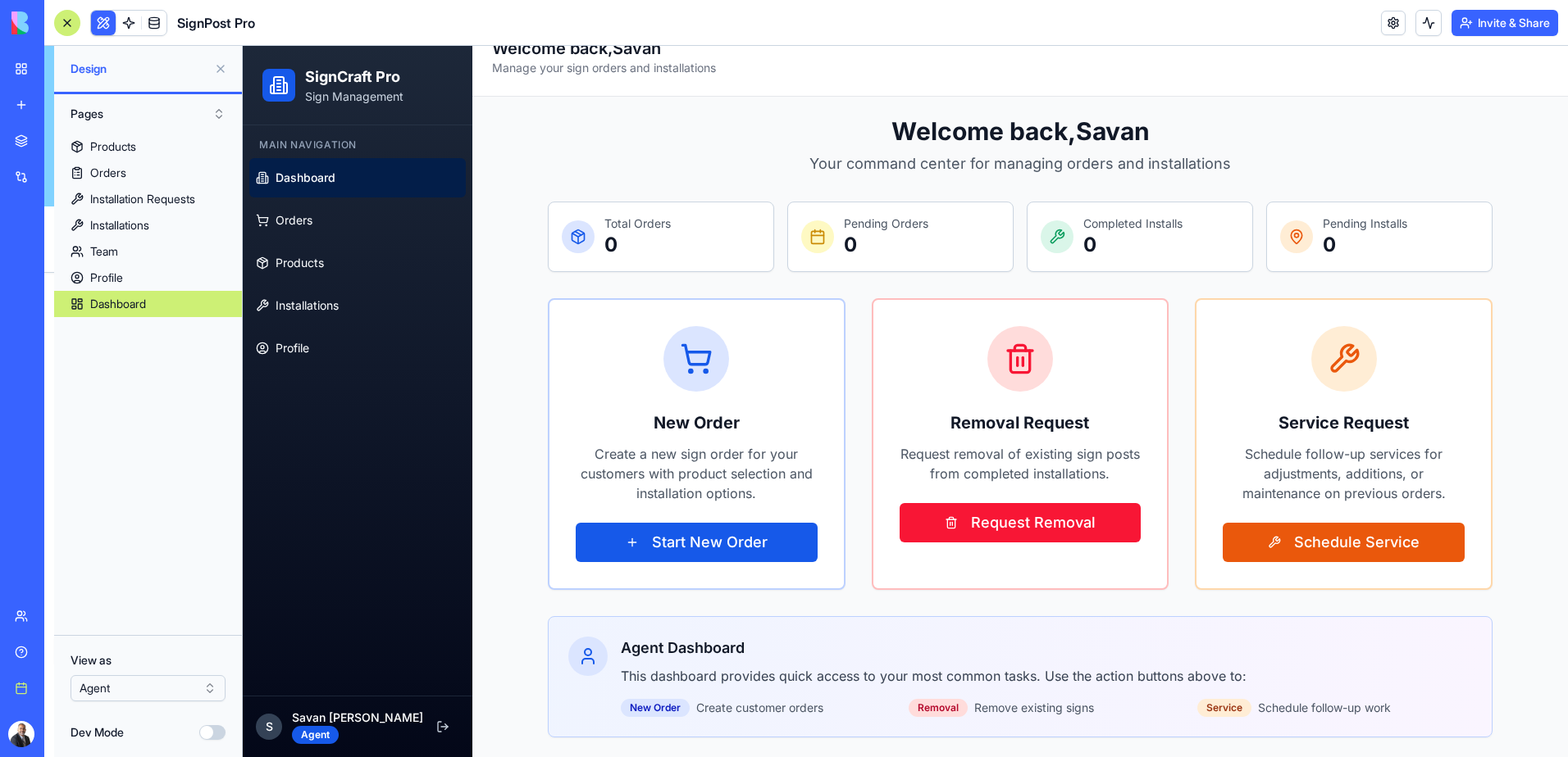
scroll to position [14051, 0]
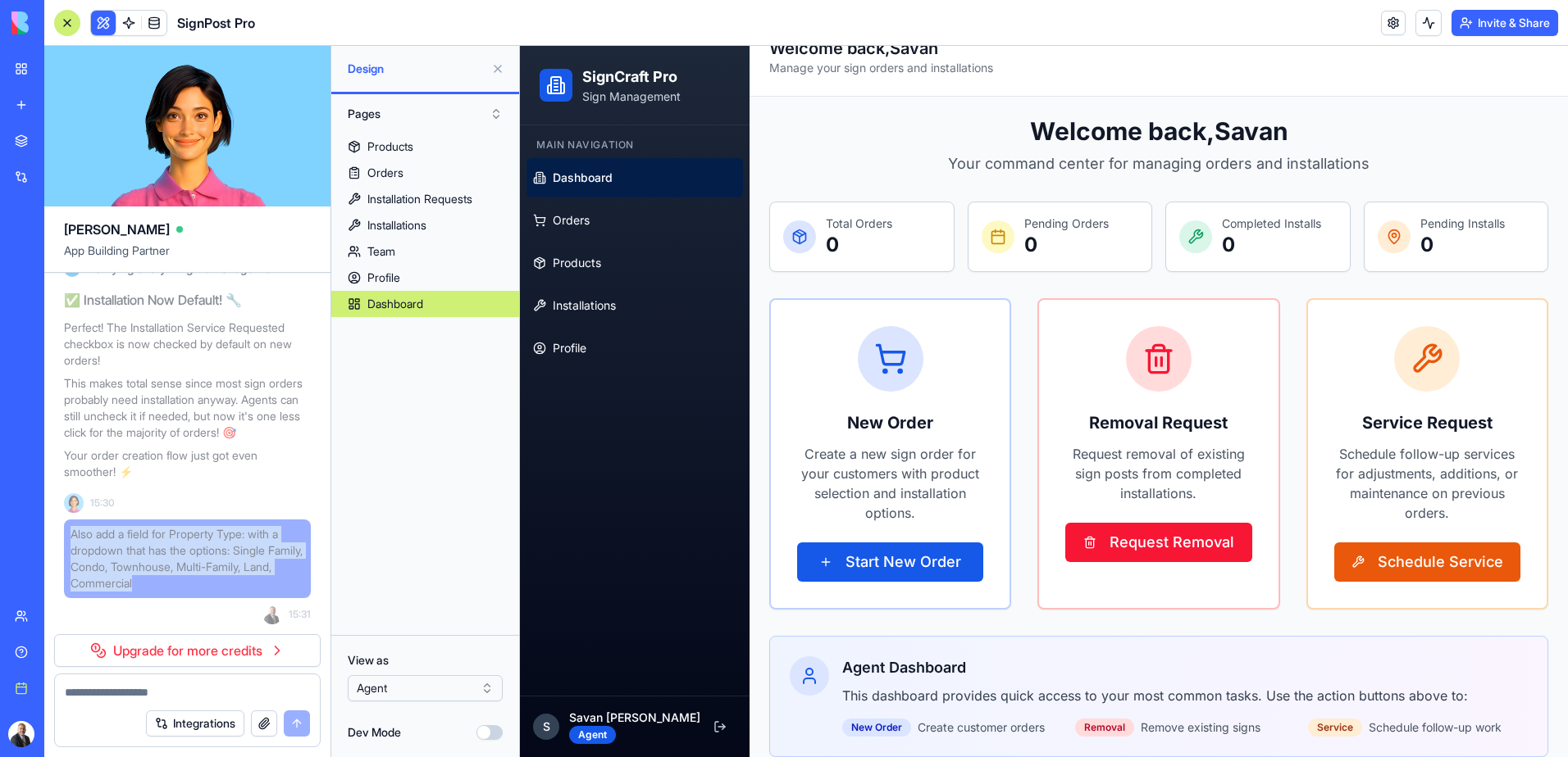
drag, startPoint x: 188, startPoint y: 584, endPoint x: 72, endPoint y: 534, distance: 126.3
click at [72, 534] on span "Also add a field for Property Type: with a dropdown that has the options: Singl…" at bounding box center [187, 559] width 234 height 66
copy span "Also add a field for Property Type: with a dropdown that has the options: Singl…"
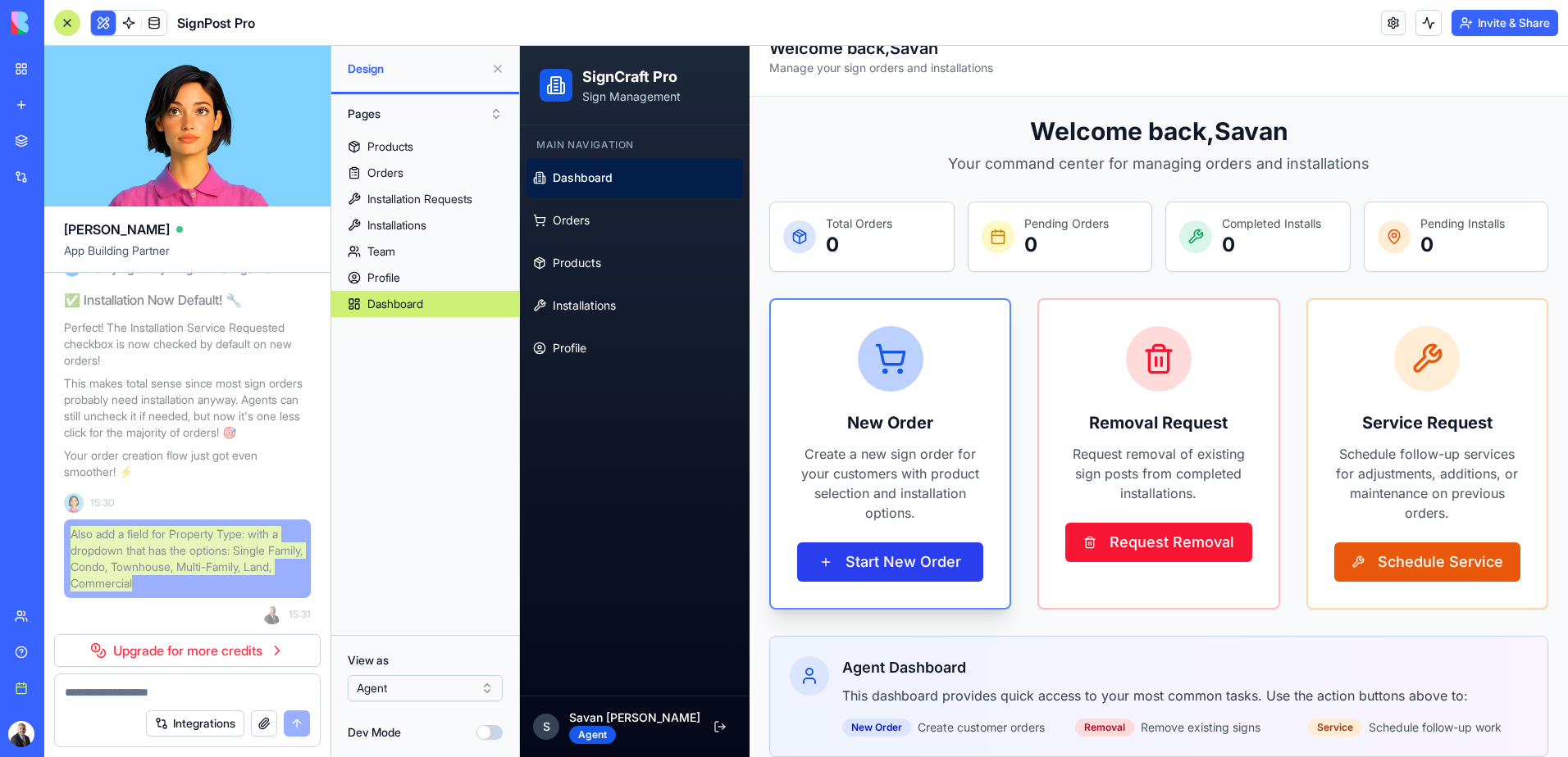
click at [867, 568] on button "Start New Order" at bounding box center [890, 562] width 186 height 40
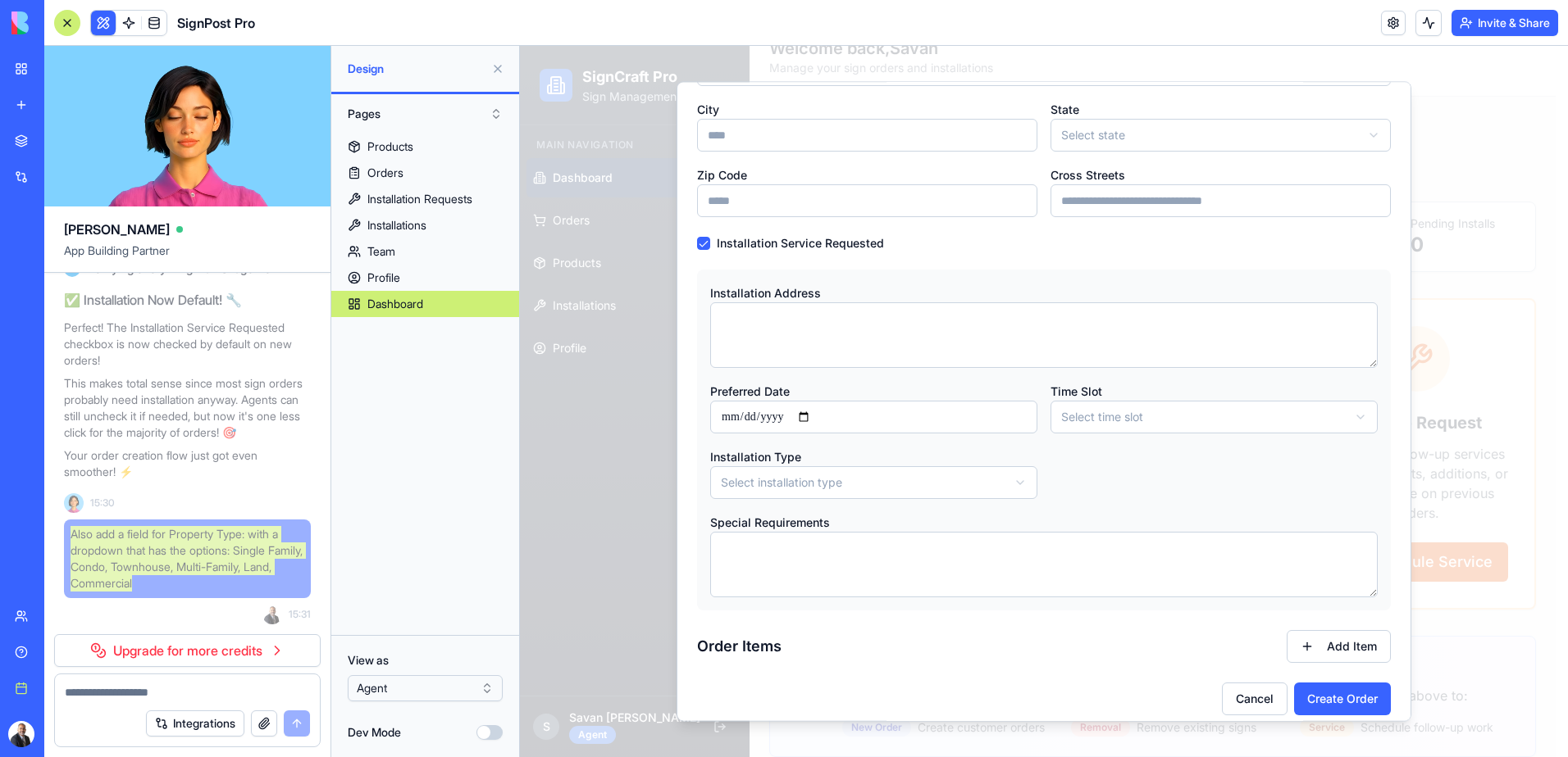
scroll to position [369, 0]
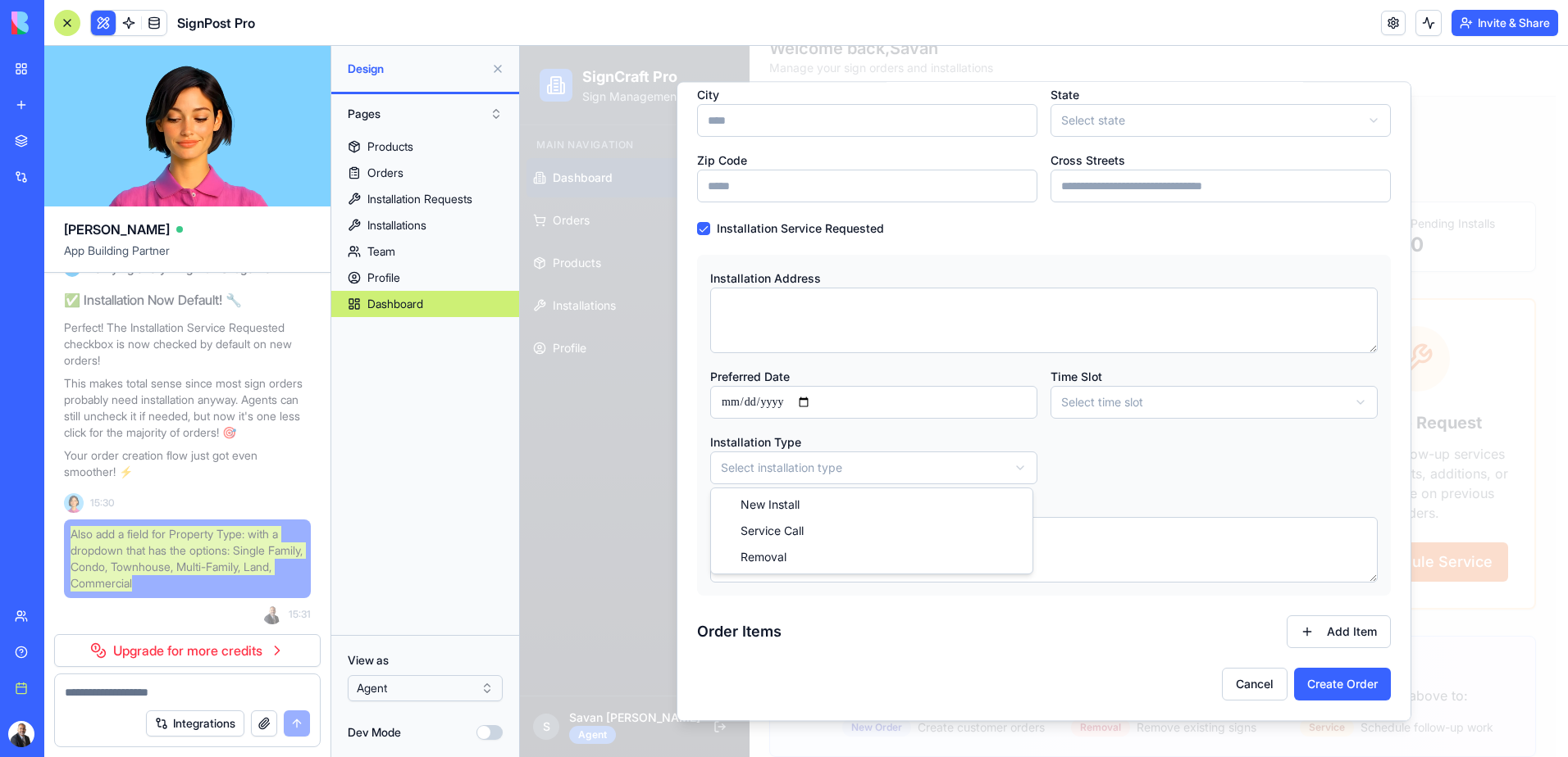
click at [1013, 470] on body "**********" at bounding box center [1038, 397] width 1036 height 760
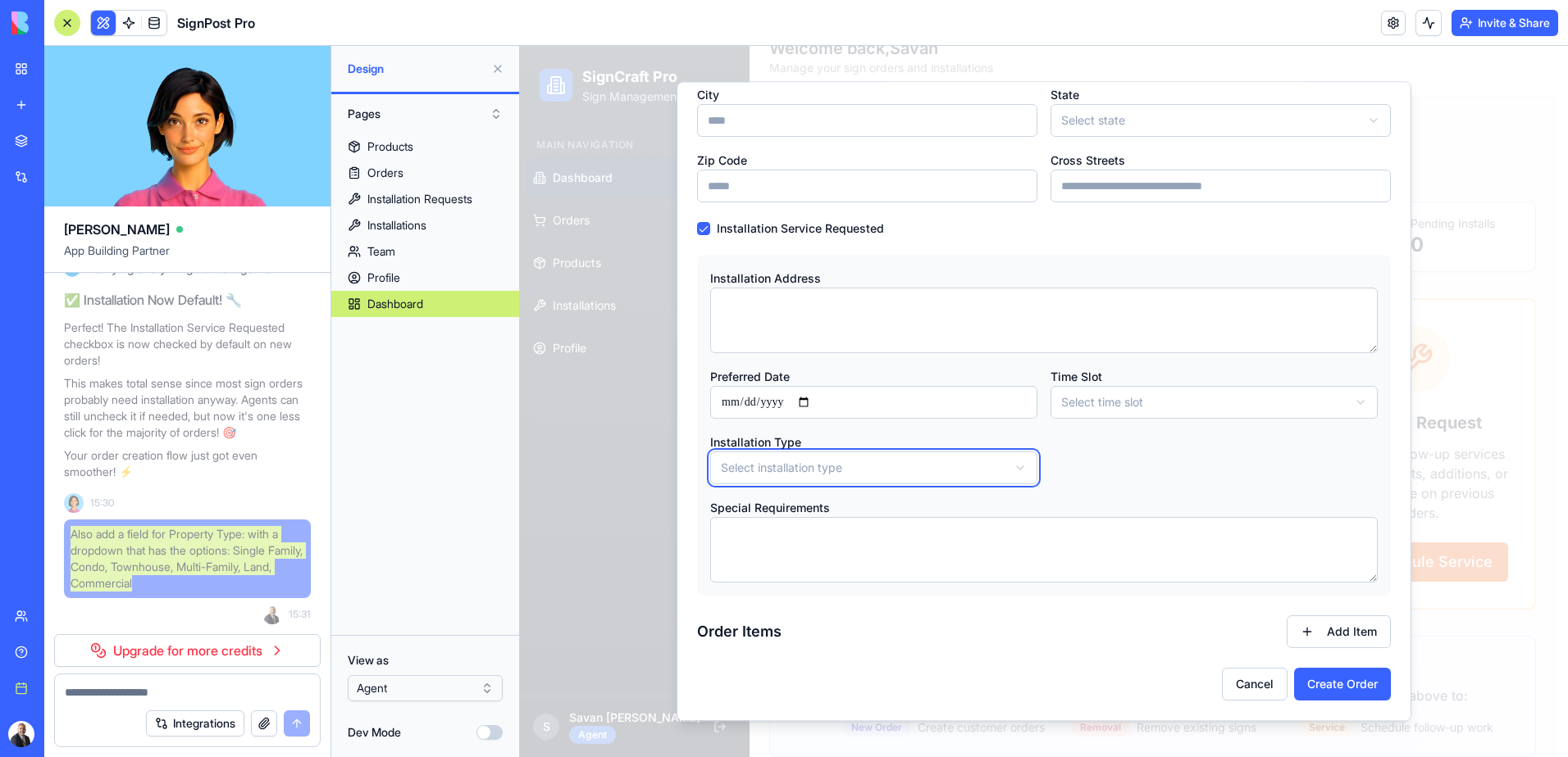
click at [1059, 465] on body "**********" at bounding box center [1038, 397] width 1036 height 760
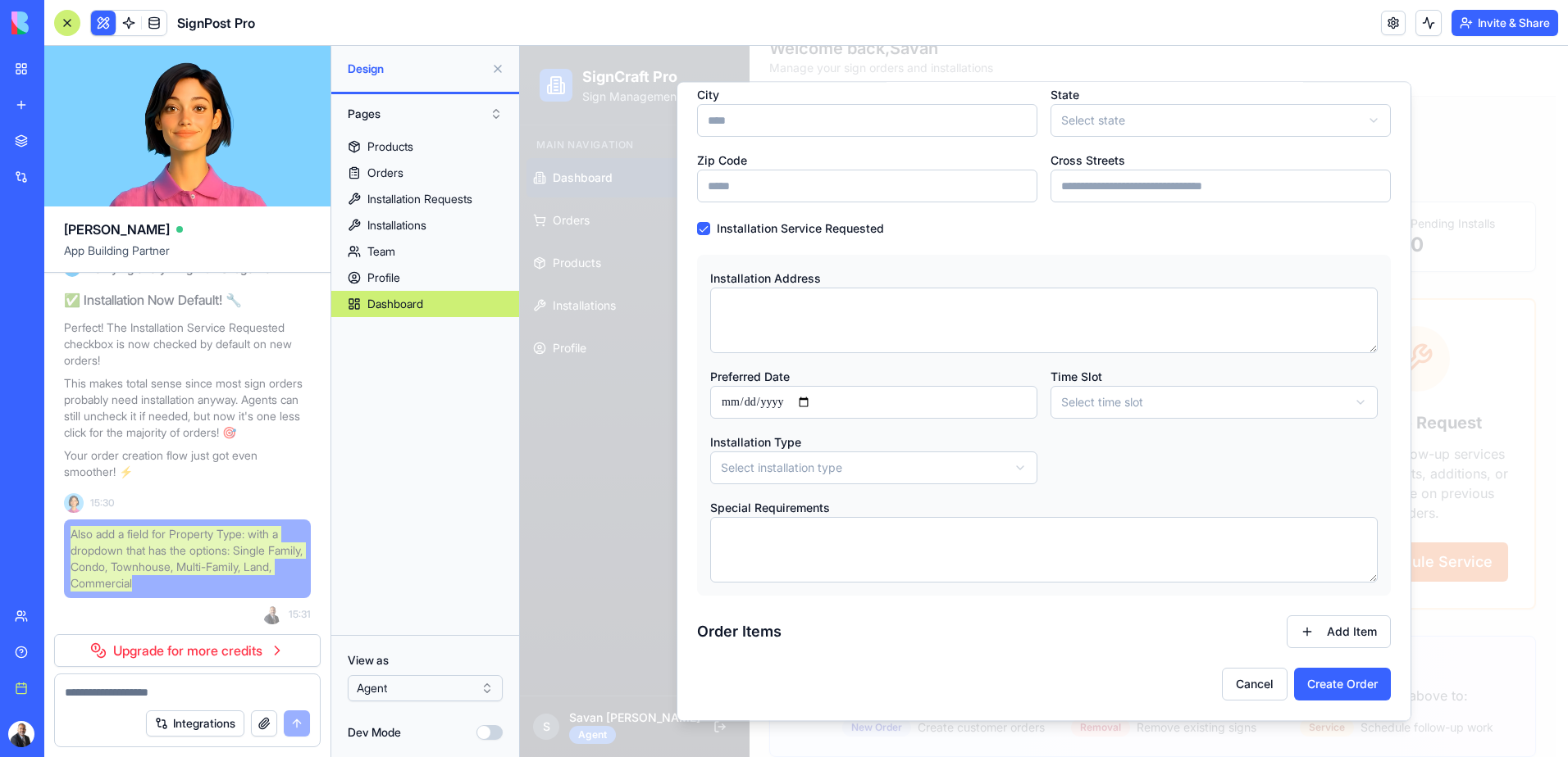
click at [1019, 471] on body "**********" at bounding box center [1038, 397] width 1036 height 760
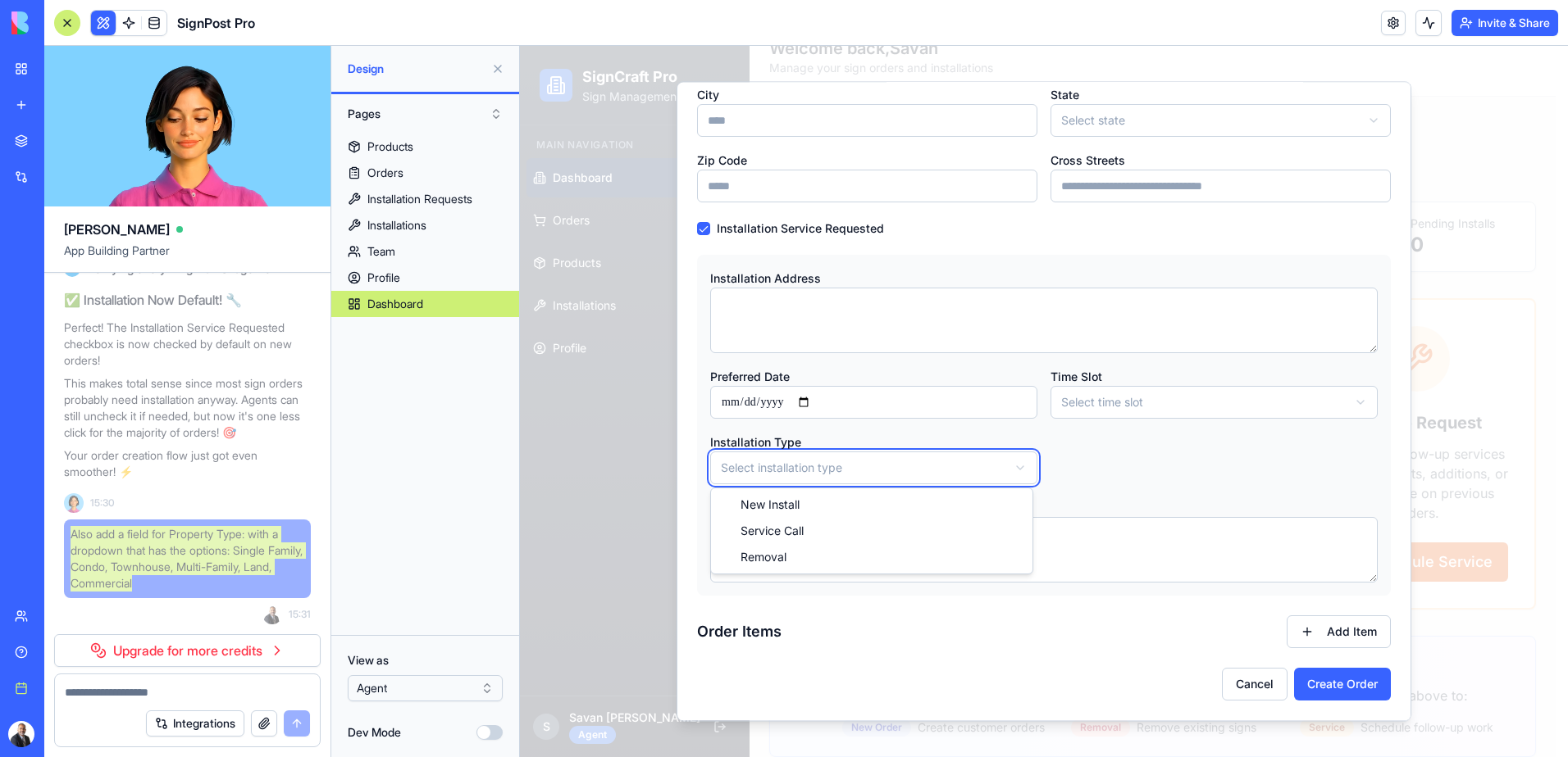
click at [1105, 468] on body "**********" at bounding box center [1038, 397] width 1036 height 760
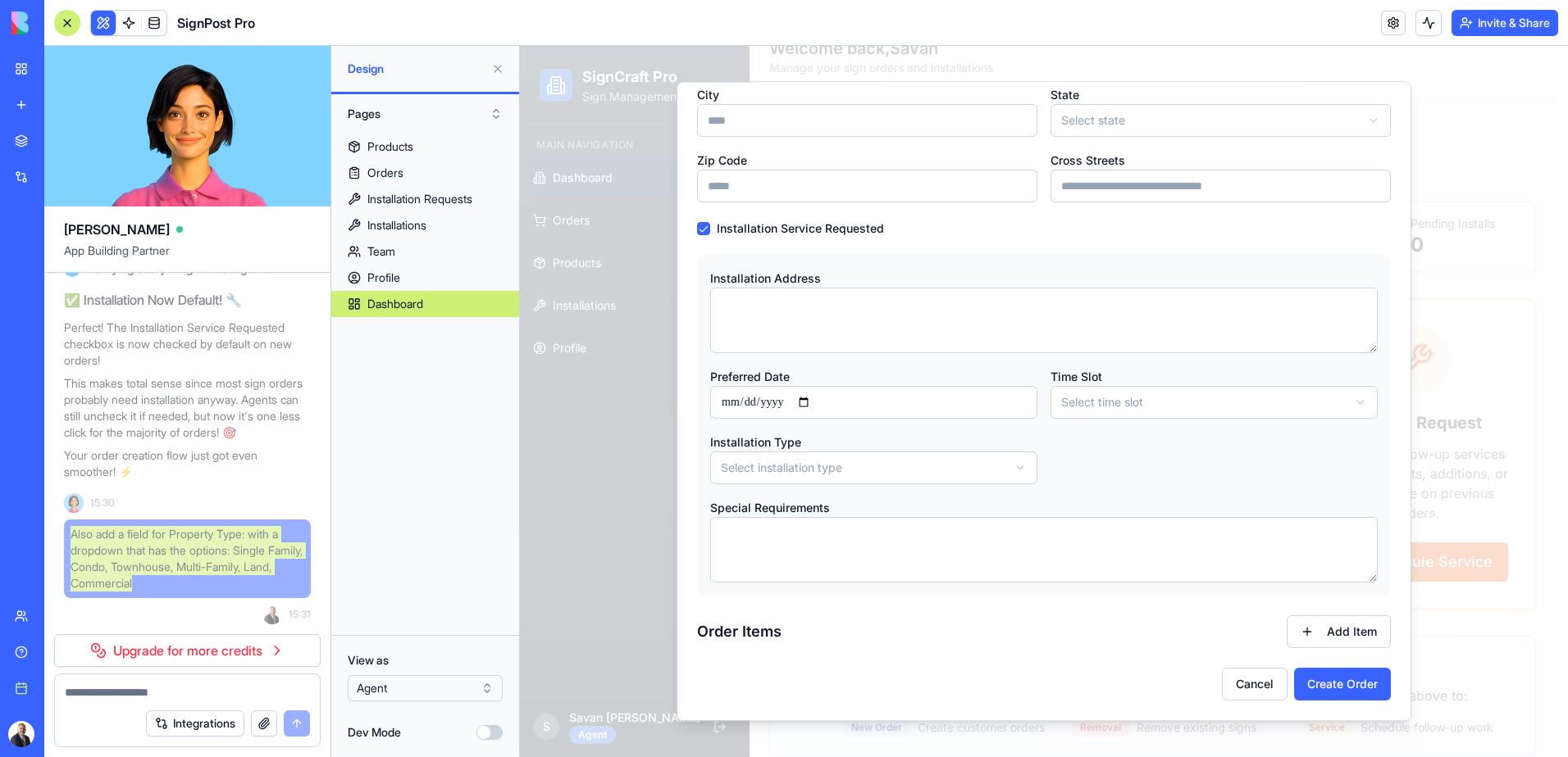
click at [1020, 469] on body "**********" at bounding box center [1038, 397] width 1036 height 760
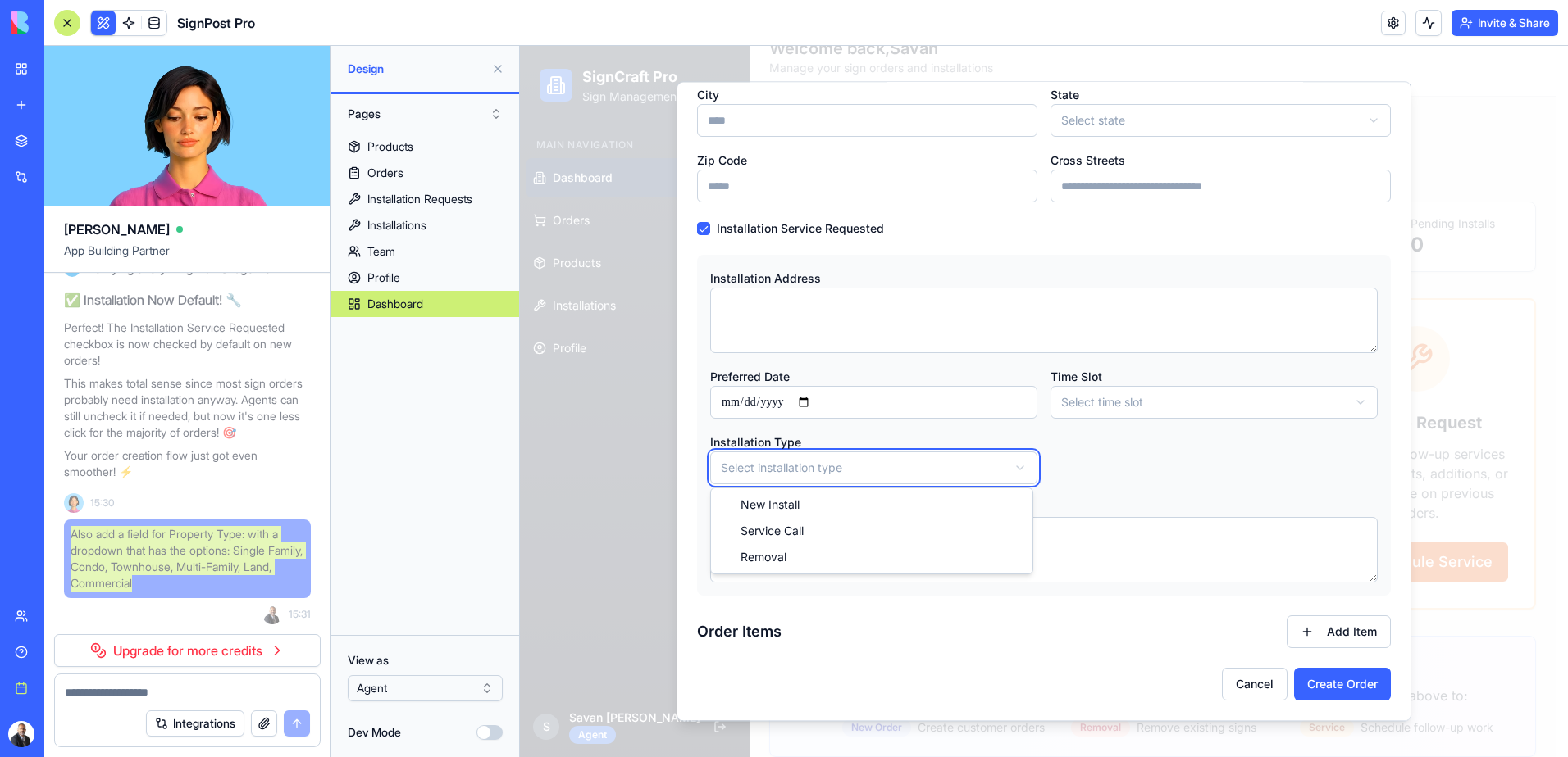
click at [1106, 471] on body "**********" at bounding box center [1038, 397] width 1036 height 760
click at [985, 468] on body "**********" at bounding box center [1038, 397] width 1036 height 760
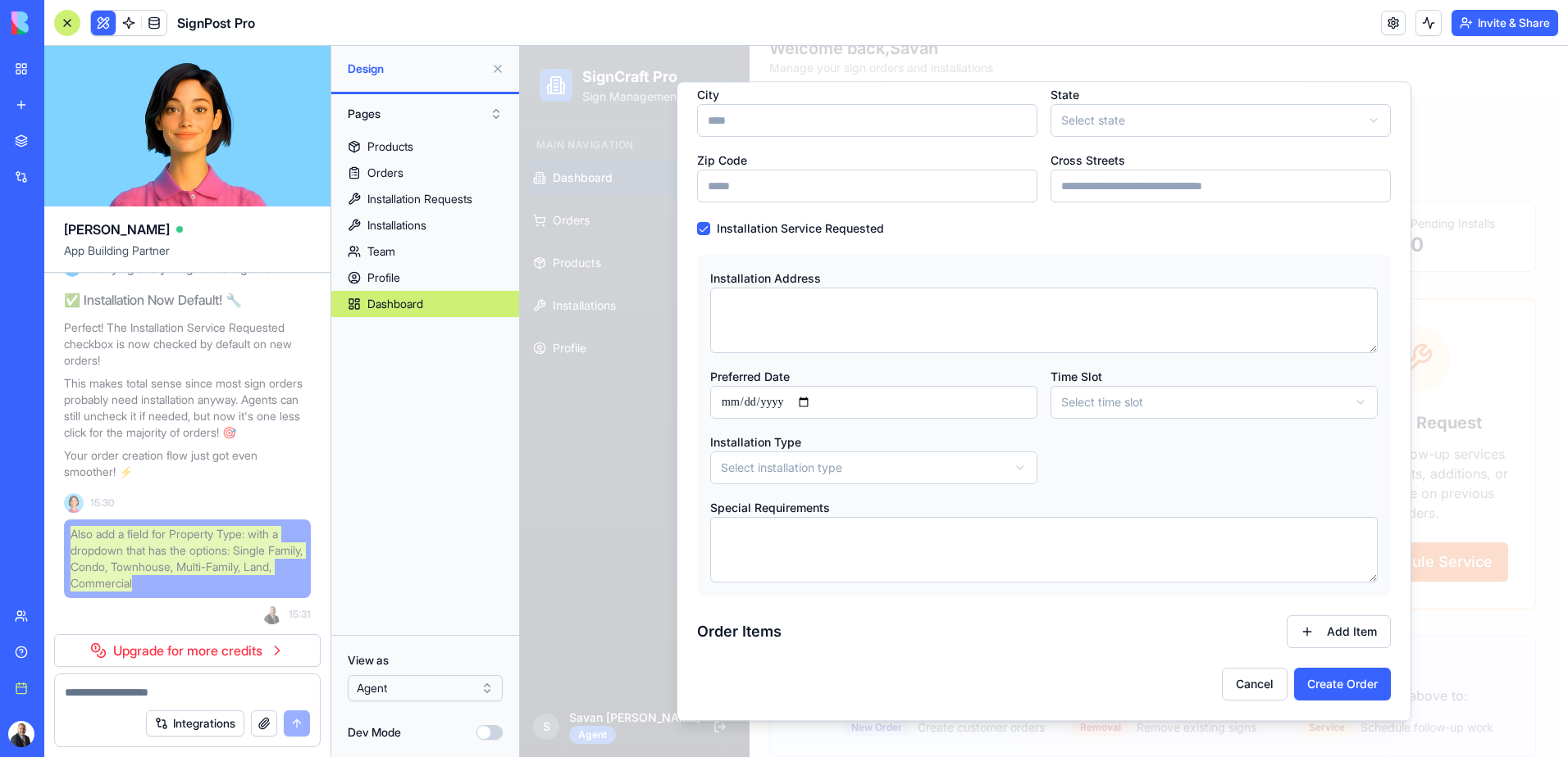
click at [1091, 466] on div "**********" at bounding box center [1044, 425] width 667 height 118
click at [996, 468] on body "**********" at bounding box center [1038, 397] width 1036 height 760
click at [997, 466] on body "**********" at bounding box center [1038, 397] width 1036 height 760
click at [1089, 466] on div "**********" at bounding box center [1044, 425] width 667 height 118
click at [1252, 687] on button "Cancel" at bounding box center [1254, 684] width 66 height 32
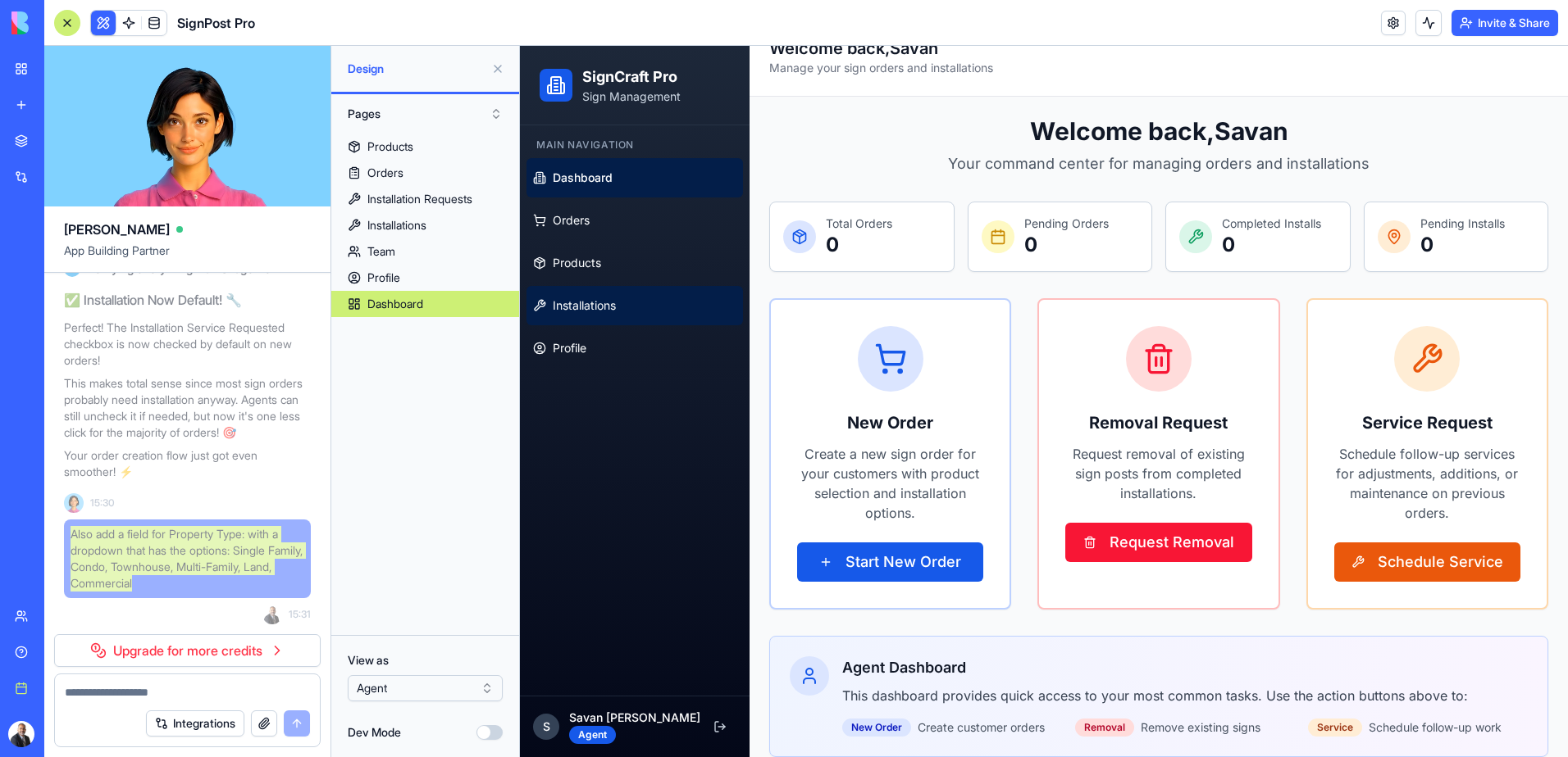
click at [620, 300] on link "Installations" at bounding box center [635, 306] width 216 height 40
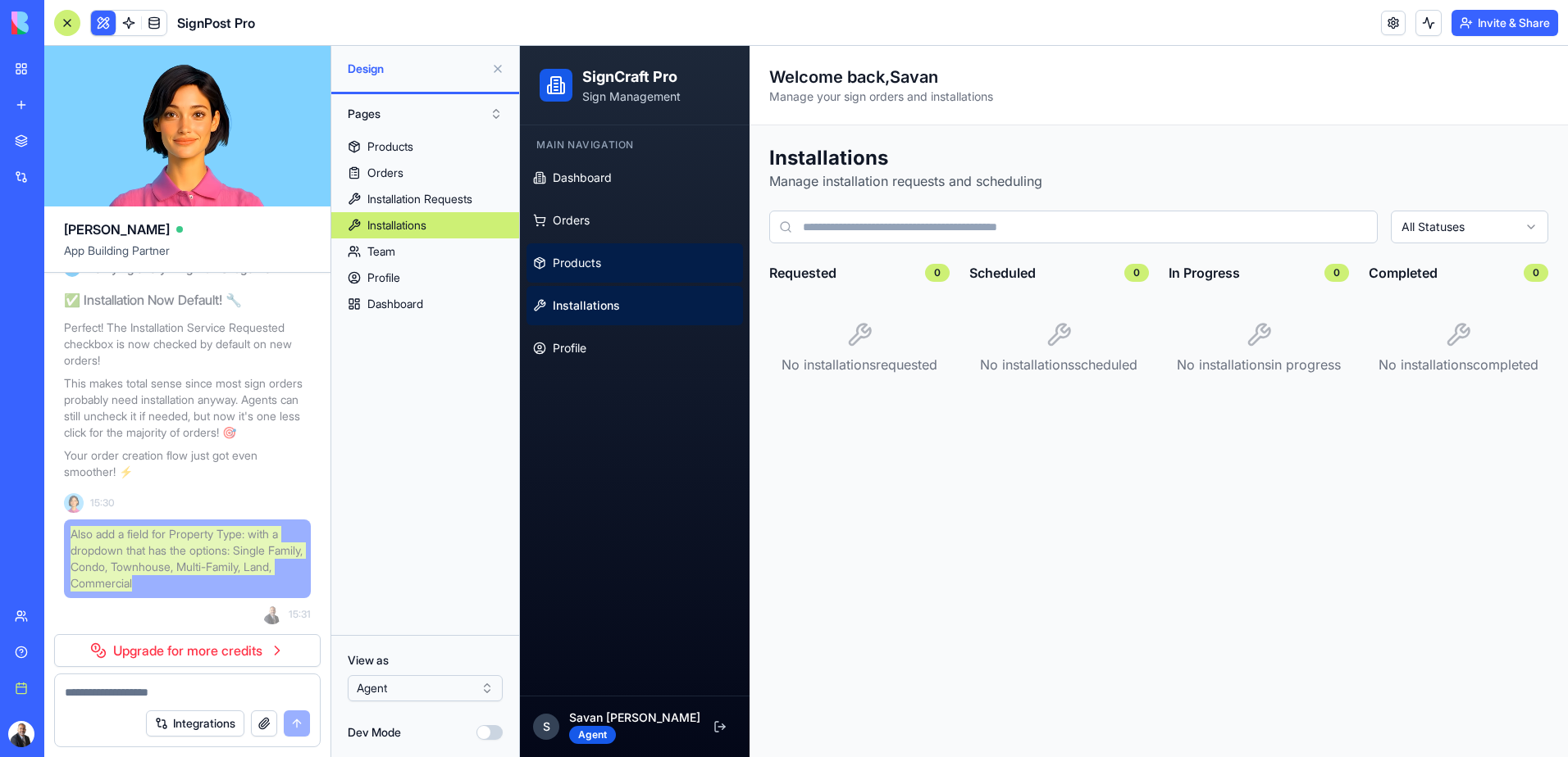
click at [617, 267] on link "Products" at bounding box center [635, 263] width 216 height 40
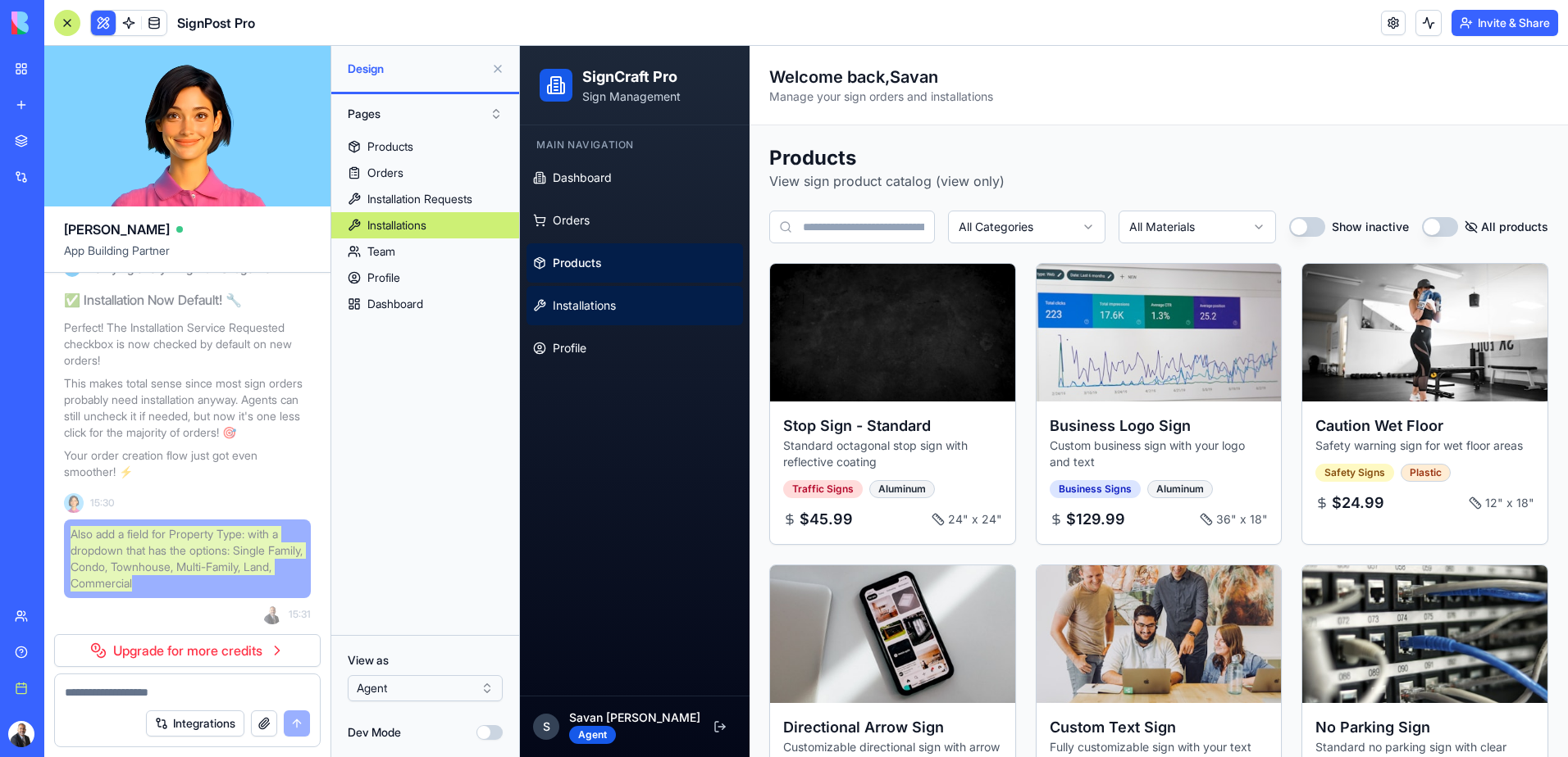
click at [616, 300] on span "Installations" at bounding box center [584, 306] width 63 height 16
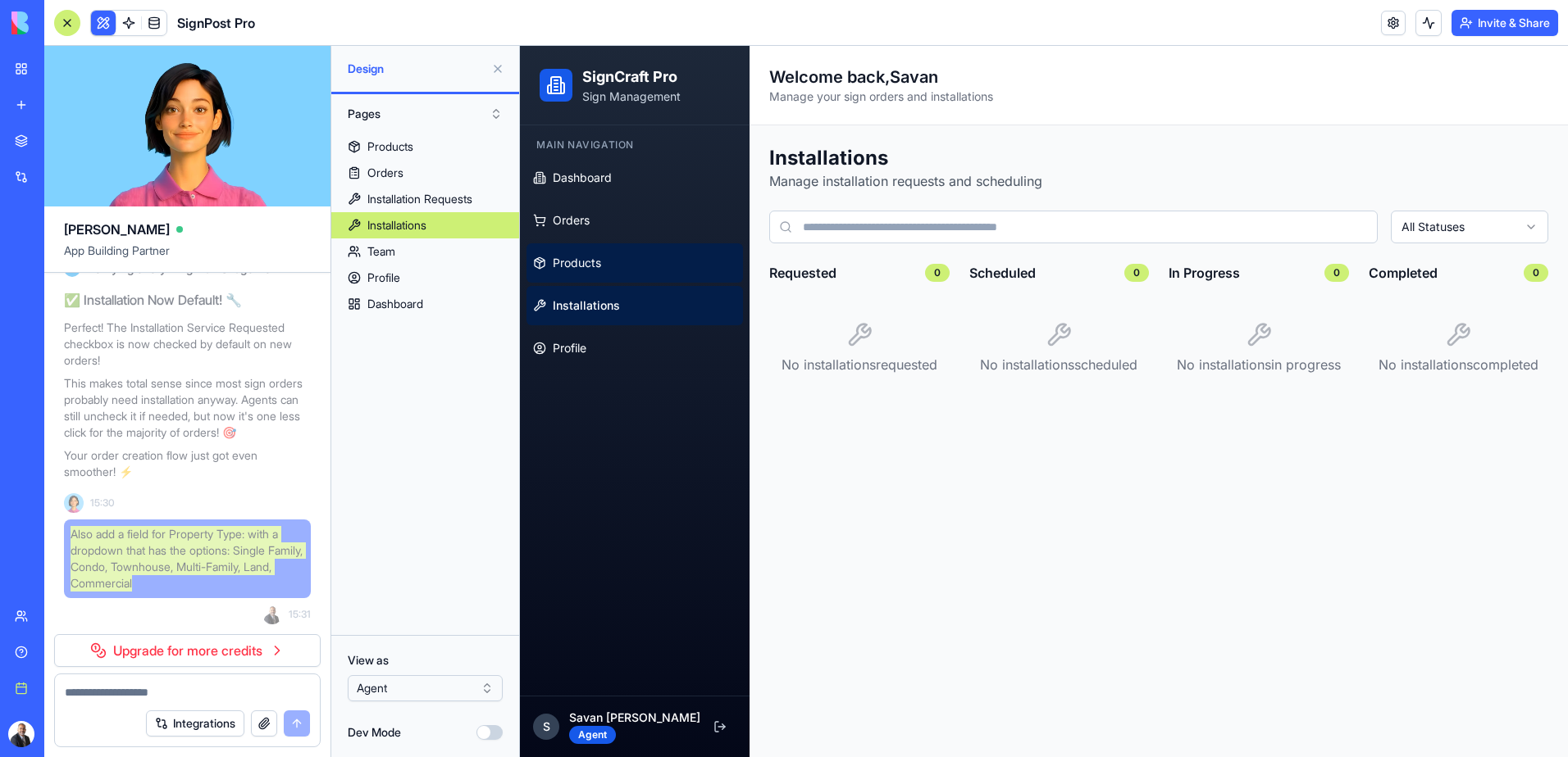
click at [590, 261] on span "Products" at bounding box center [577, 263] width 49 height 16
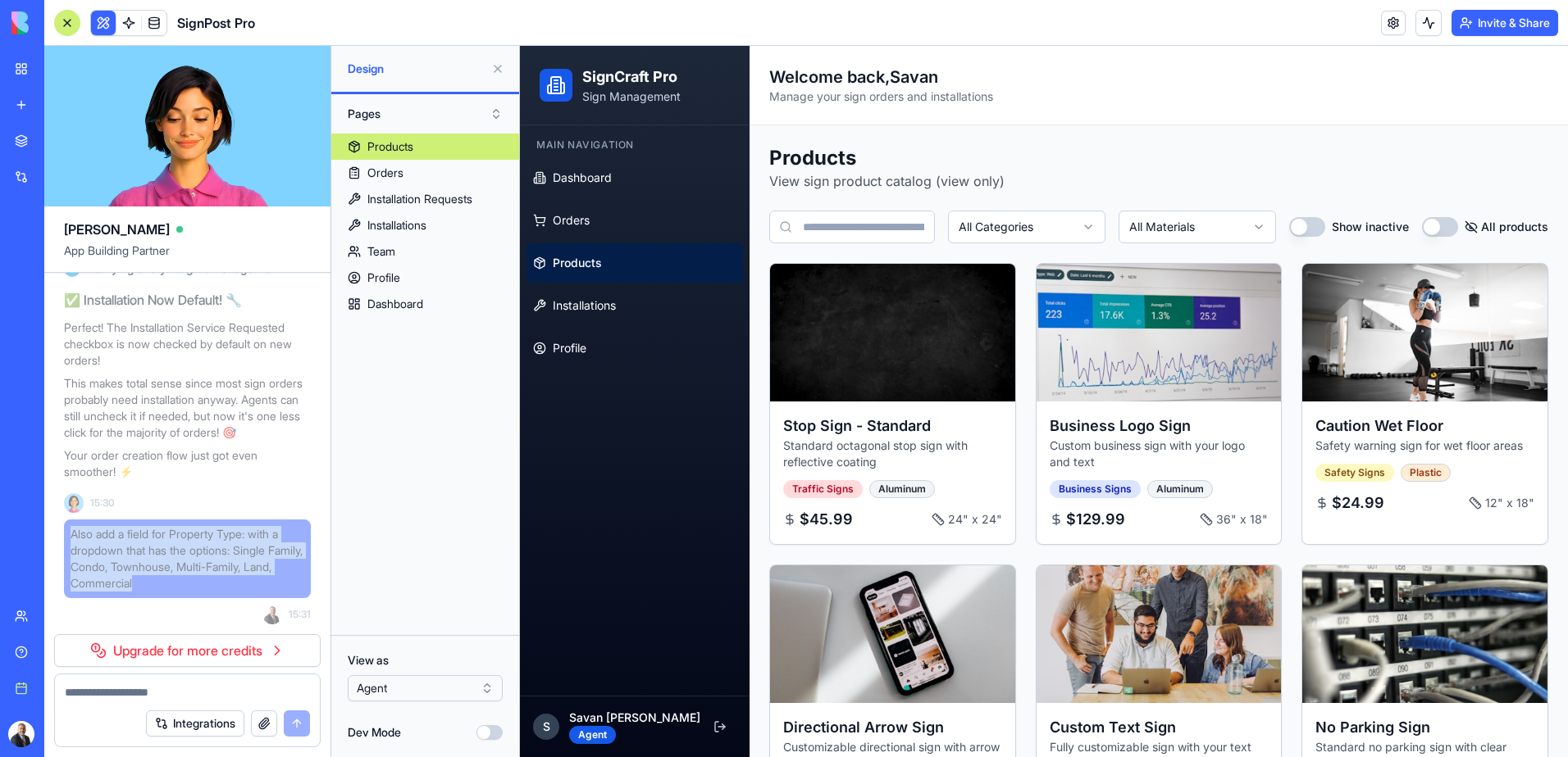
click at [419, 694] on html "BETA My Workspace New app Marketplace Integrations Recent SignPost Pro Social M…" at bounding box center [784, 378] width 1568 height 757
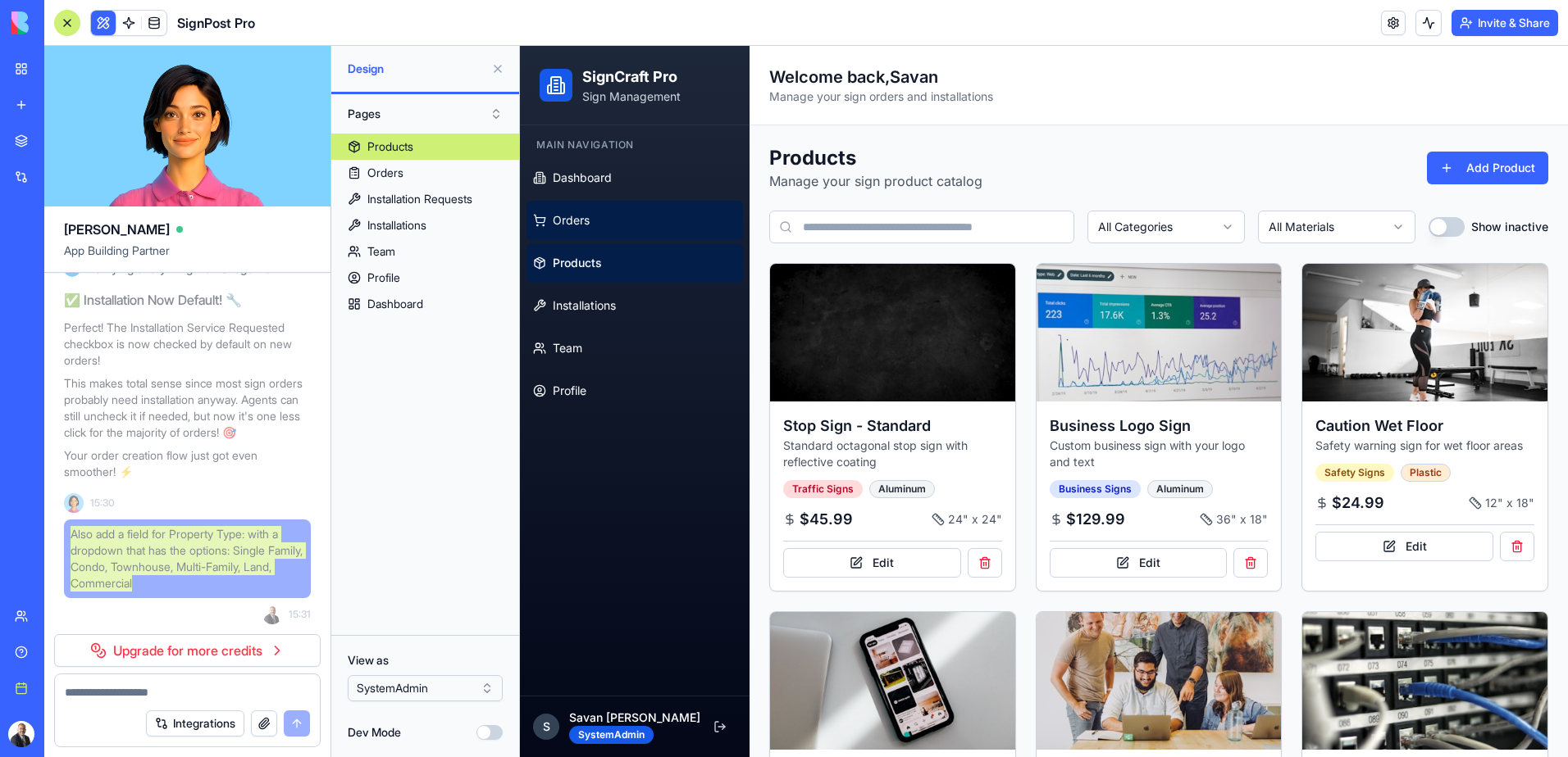
click at [645, 223] on link "Orders" at bounding box center [635, 221] width 216 height 40
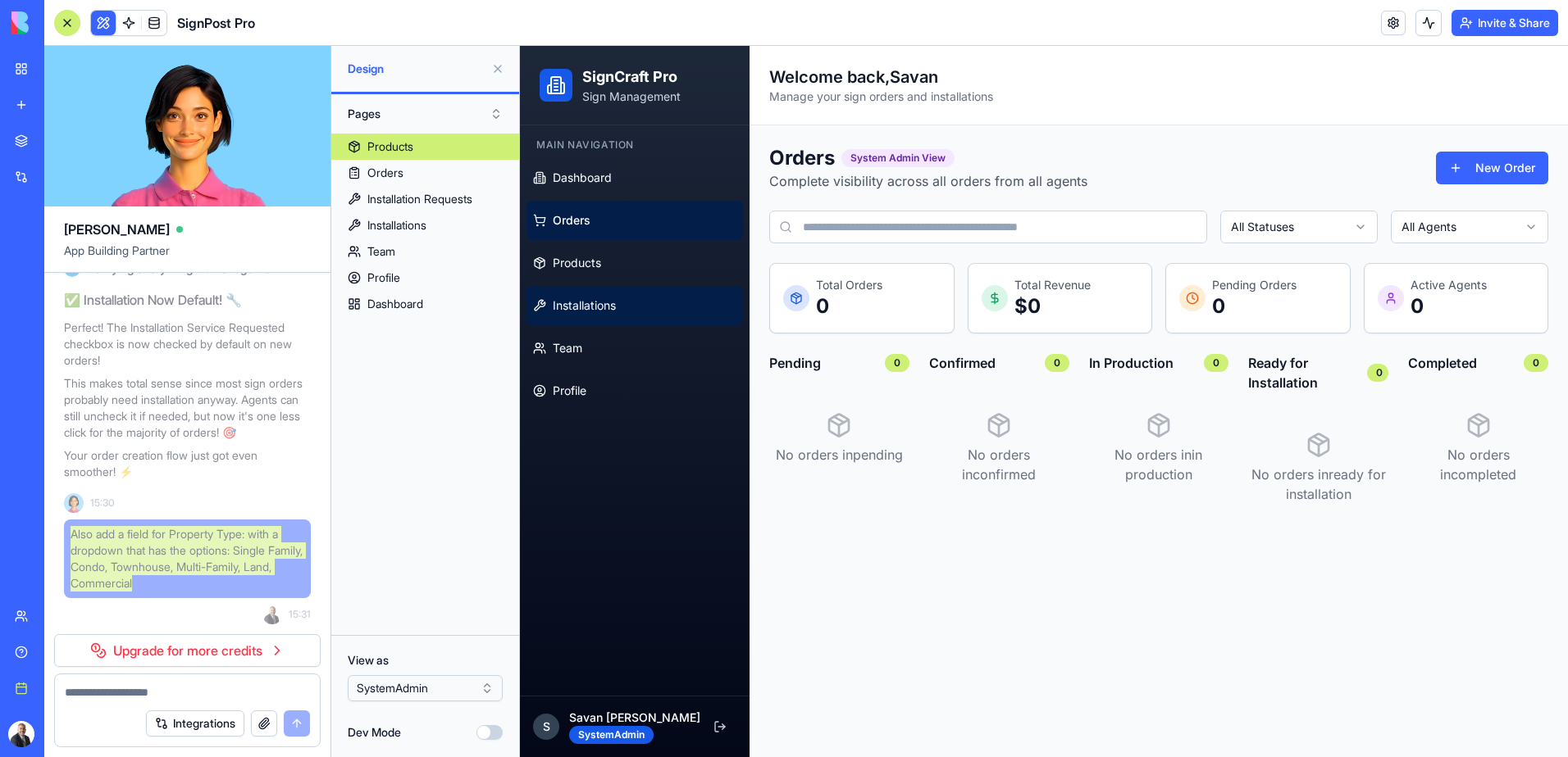
click at [637, 300] on link "Installations" at bounding box center [635, 306] width 216 height 40
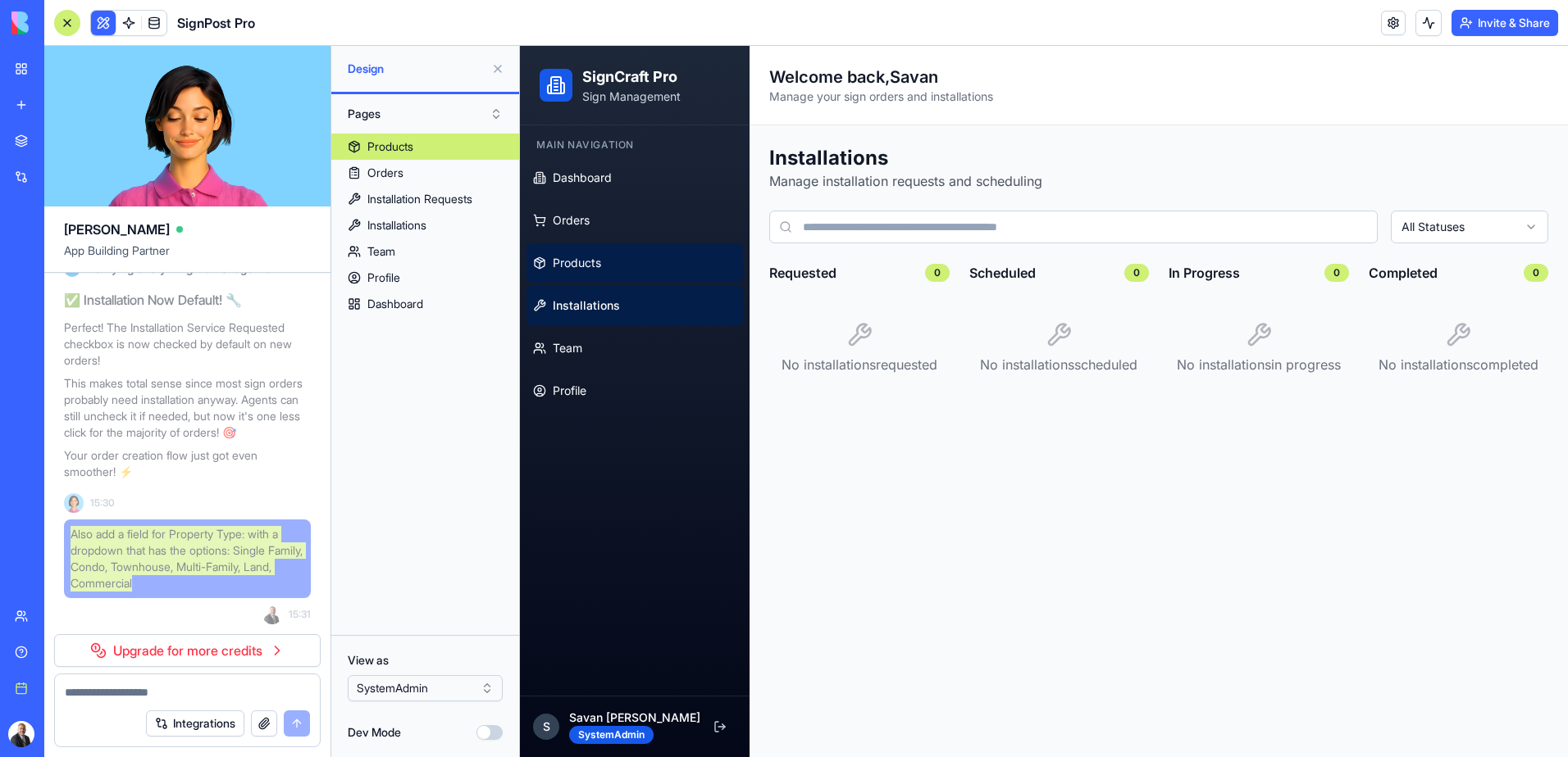
click at [628, 269] on link "Products" at bounding box center [635, 263] width 216 height 40
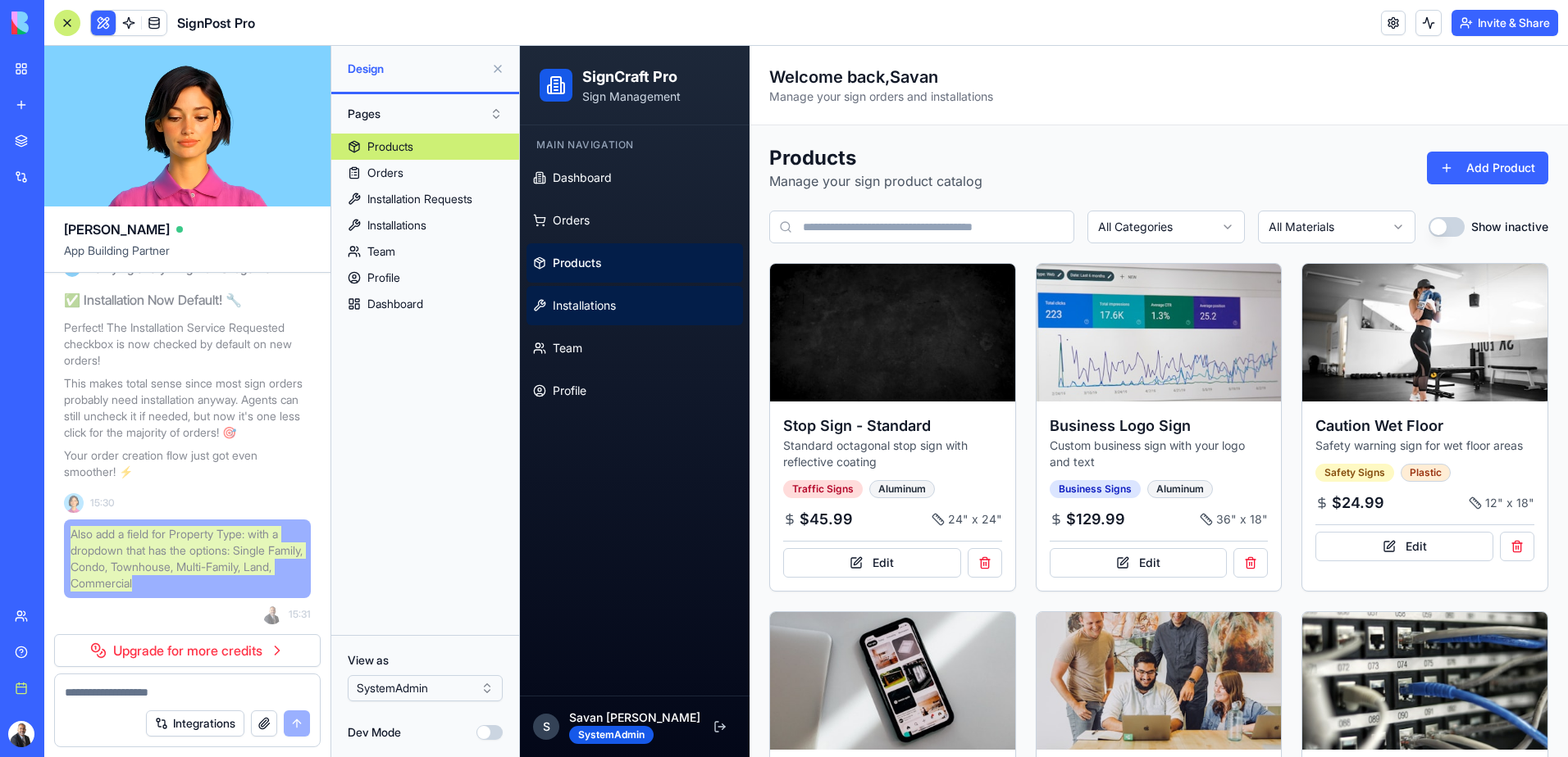
click at [627, 301] on link "Installations" at bounding box center [635, 306] width 216 height 40
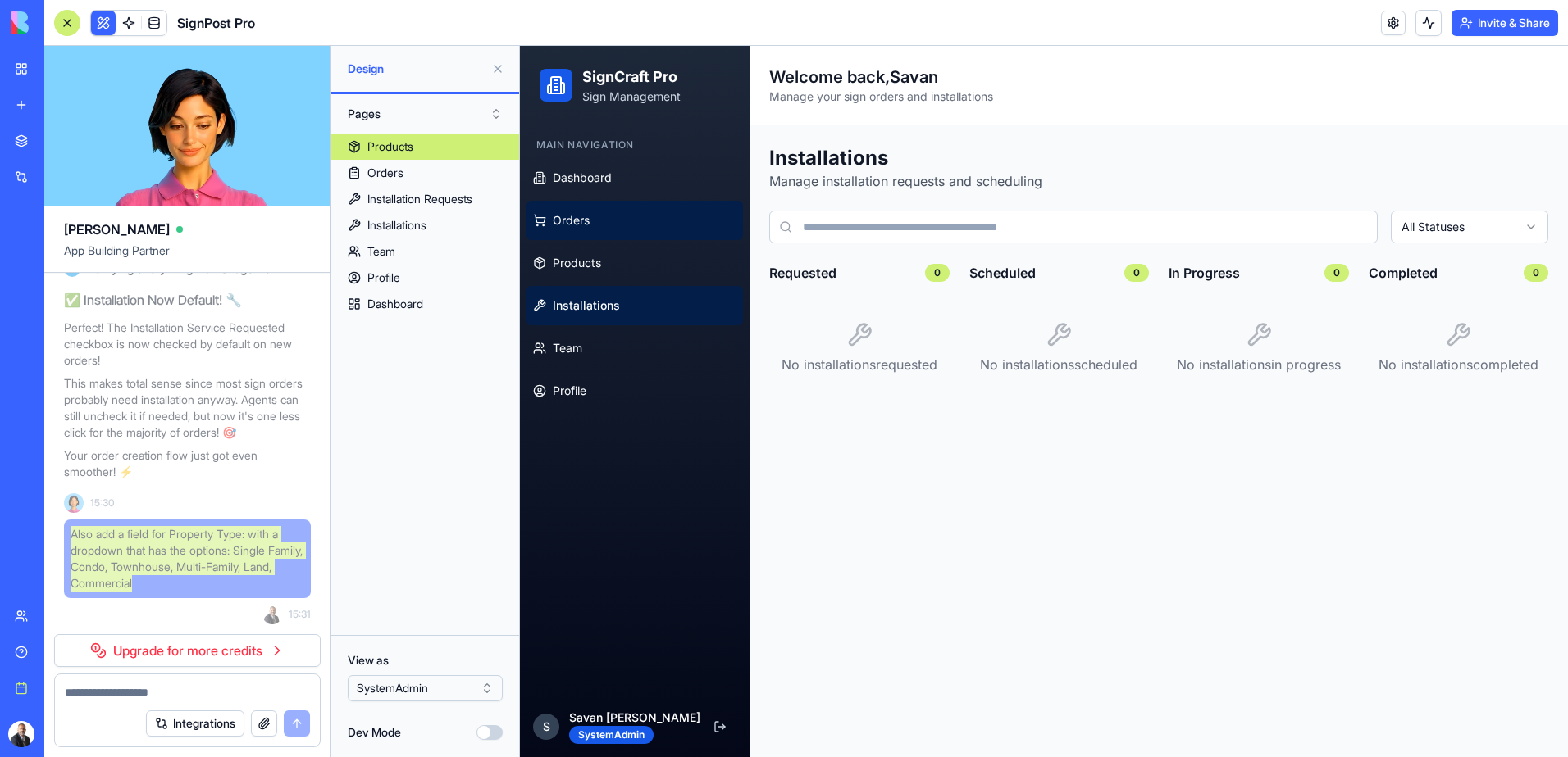
click at [607, 208] on link "Orders" at bounding box center [635, 221] width 216 height 40
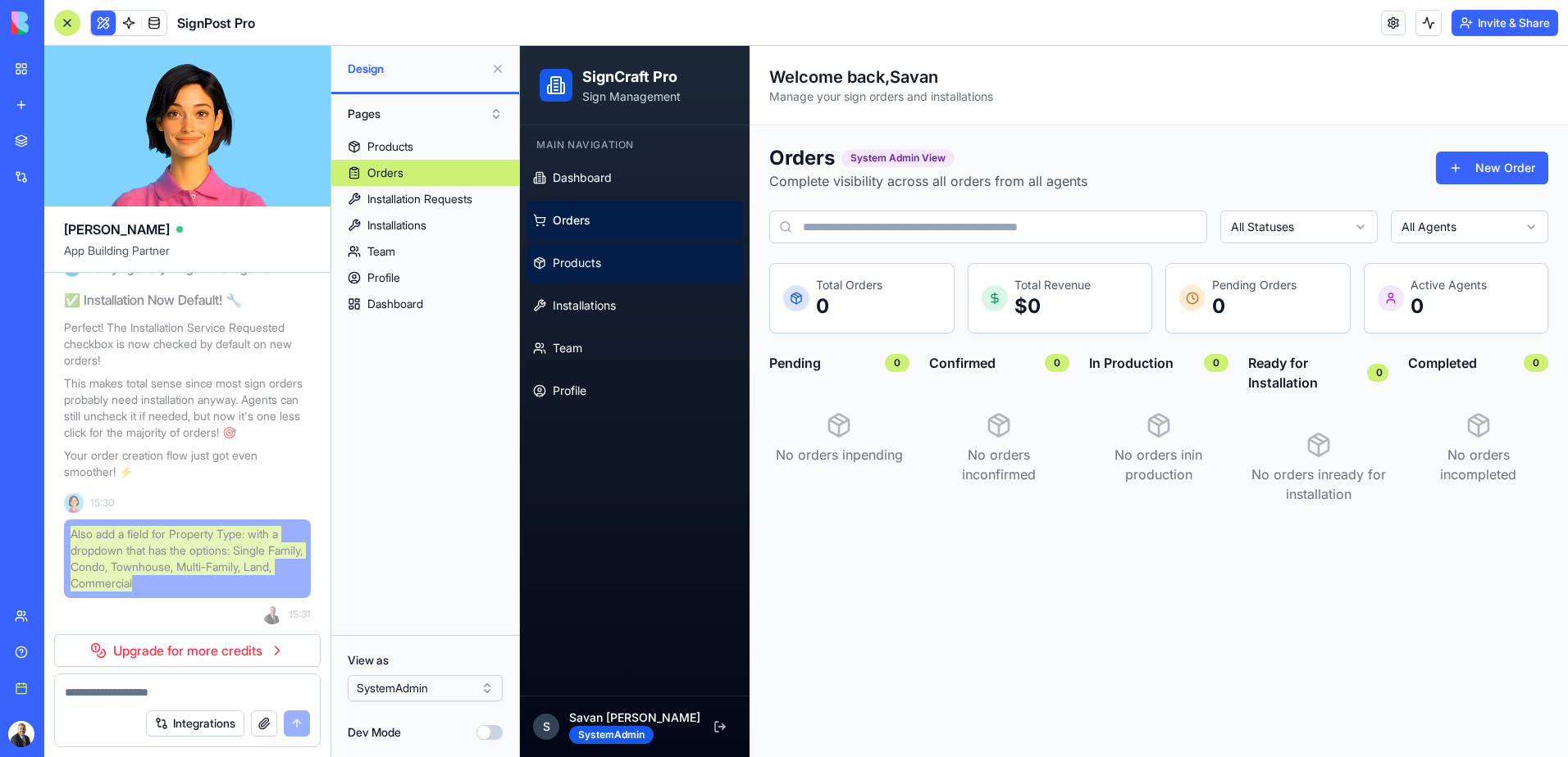
click at [597, 261] on span "Products" at bounding box center [577, 263] width 49 height 16
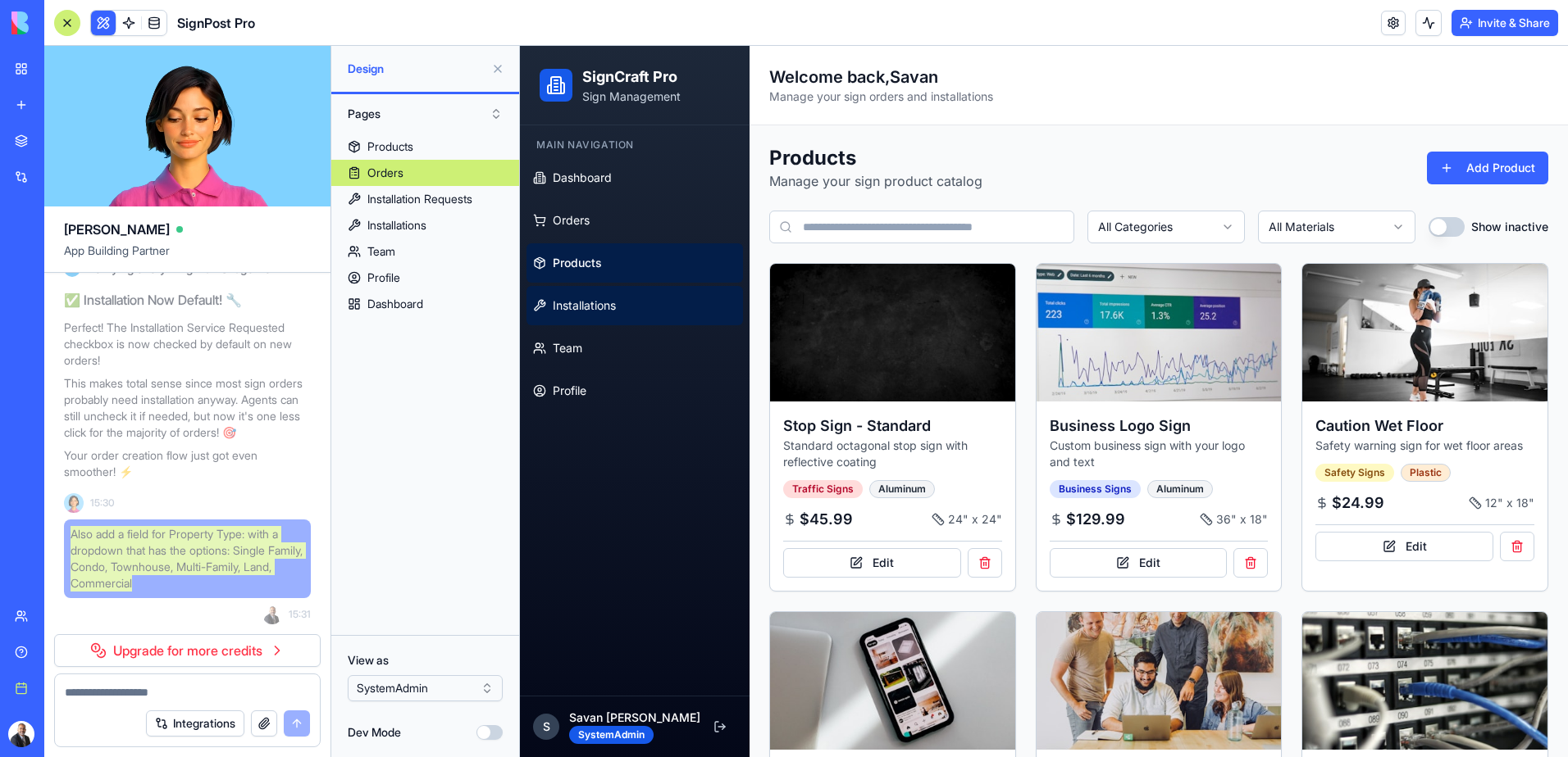
click at [593, 307] on span "Installations" at bounding box center [584, 306] width 63 height 16
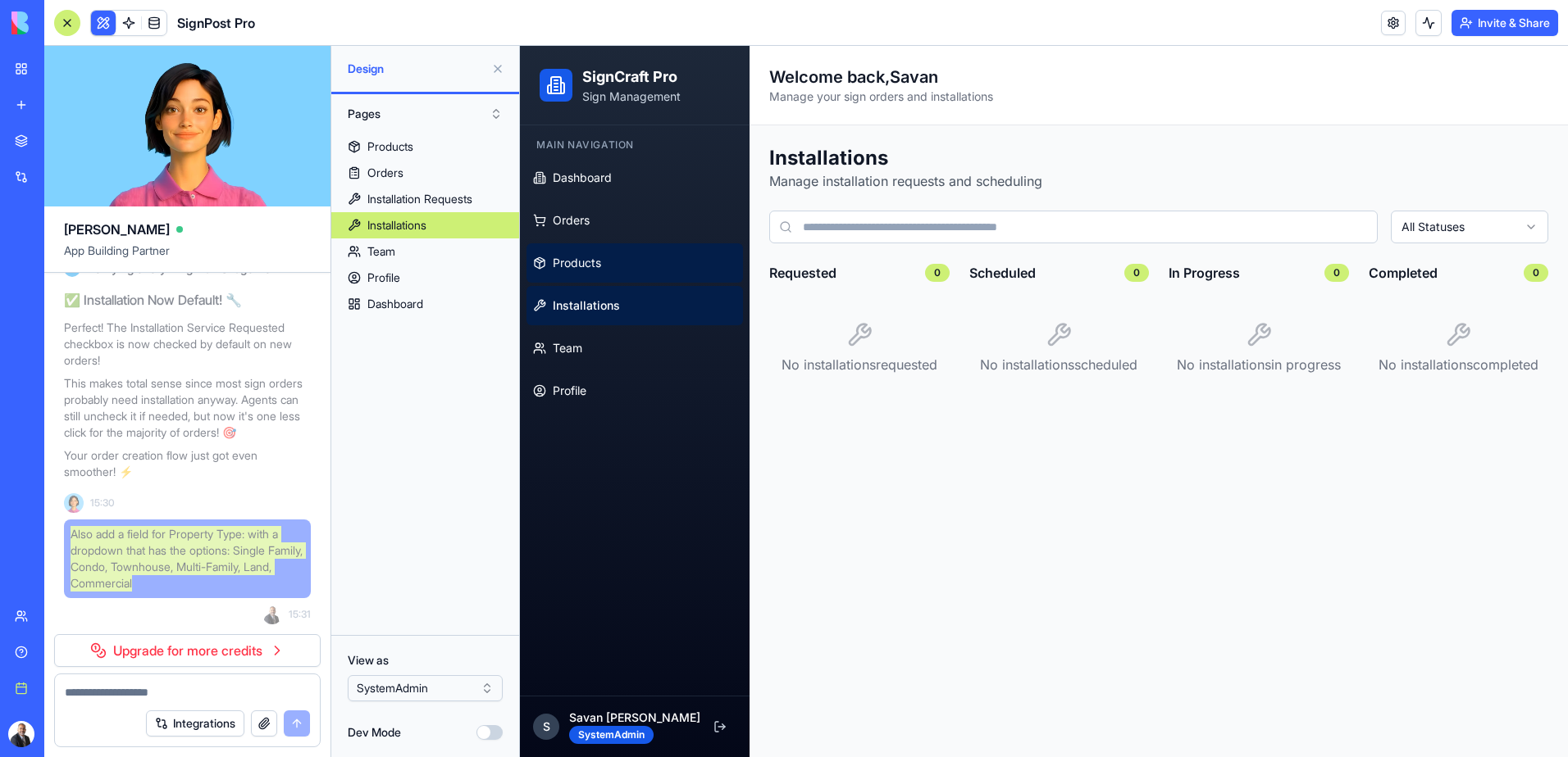
click at [591, 262] on span "Products" at bounding box center [577, 263] width 49 height 16
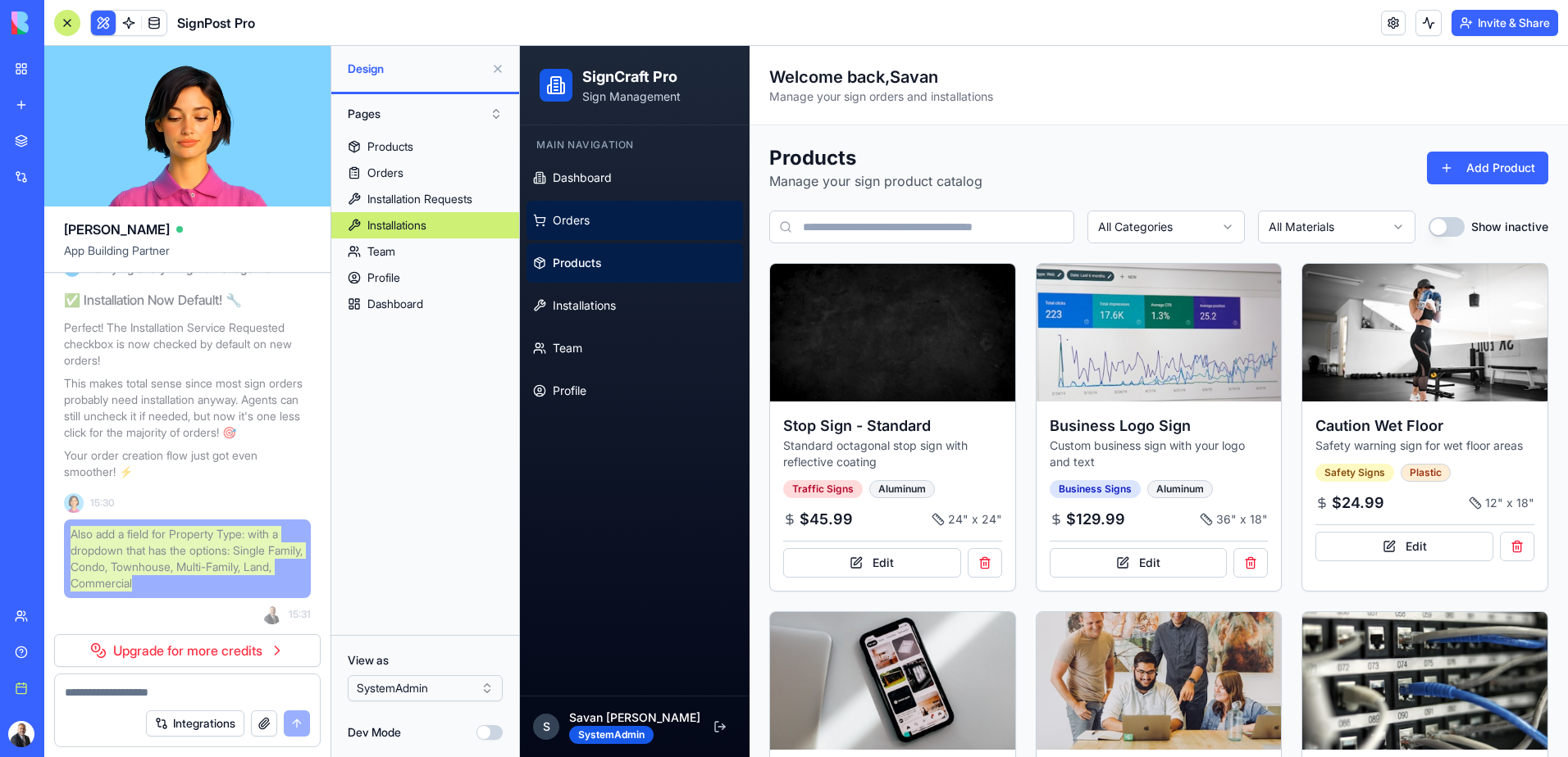
click at [586, 221] on span "Orders" at bounding box center [571, 221] width 37 height 16
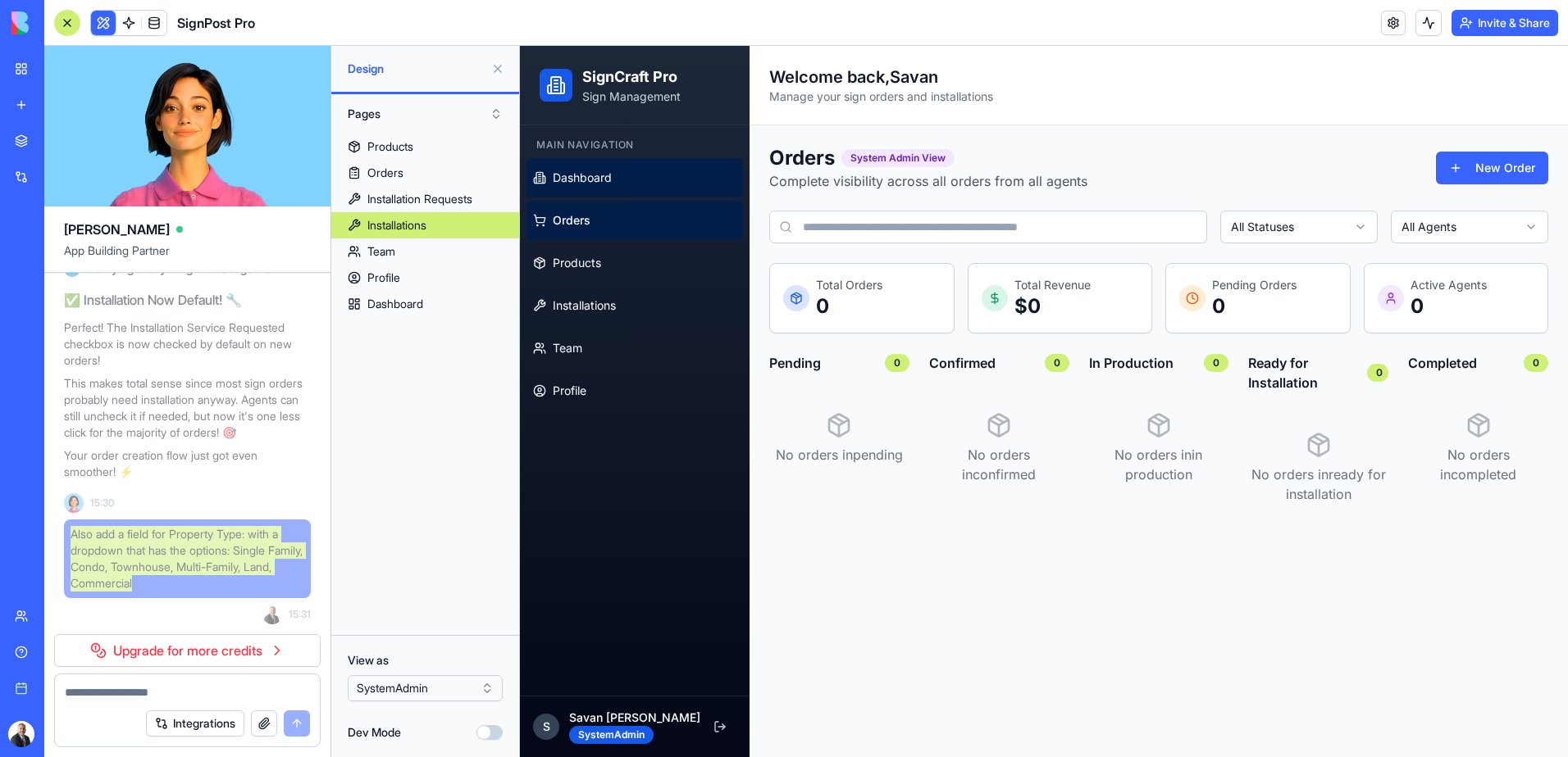
click at [582, 188] on link "Dashboard" at bounding box center [635, 178] width 216 height 40
click at [582, 178] on span "Dashboard" at bounding box center [582, 178] width 59 height 16
click at [582, 178] on span "Dashboard" at bounding box center [582, 178] width 59 height 16
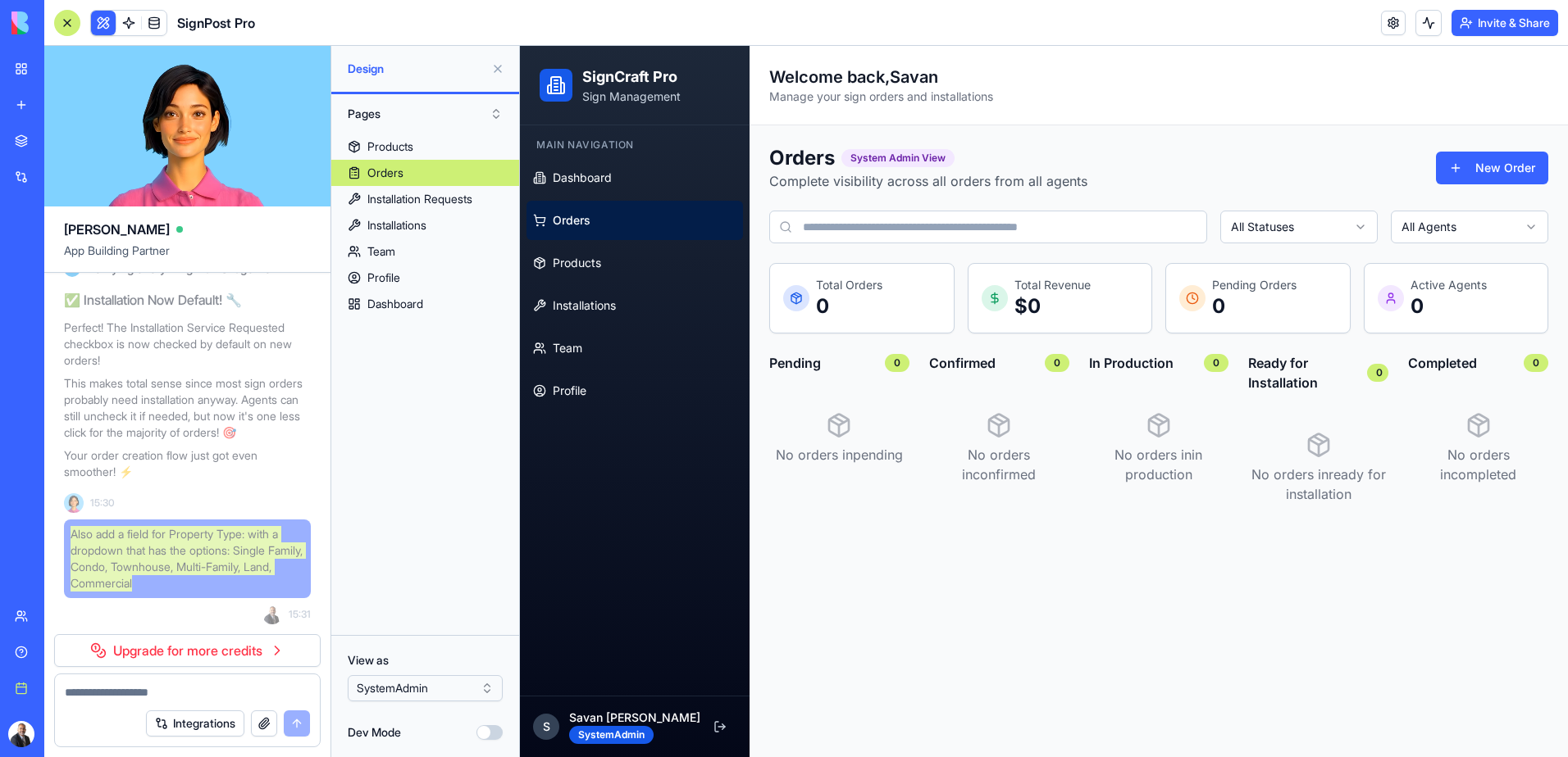
click at [584, 223] on span "Orders" at bounding box center [572, 221] width 38 height 16
click at [588, 263] on span "Products" at bounding box center [577, 263] width 49 height 16
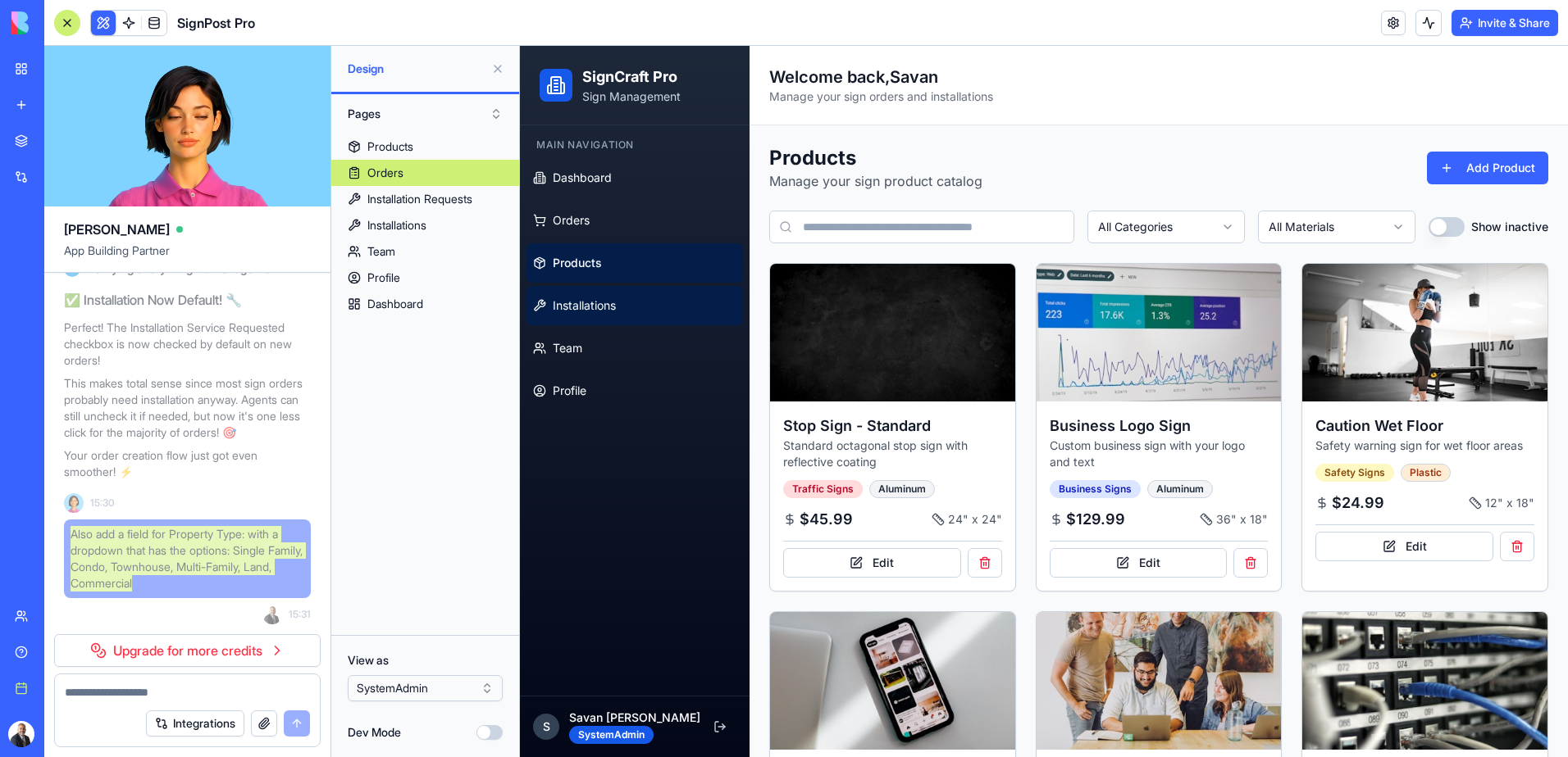
click at [591, 306] on span "Installations" at bounding box center [584, 306] width 63 height 16
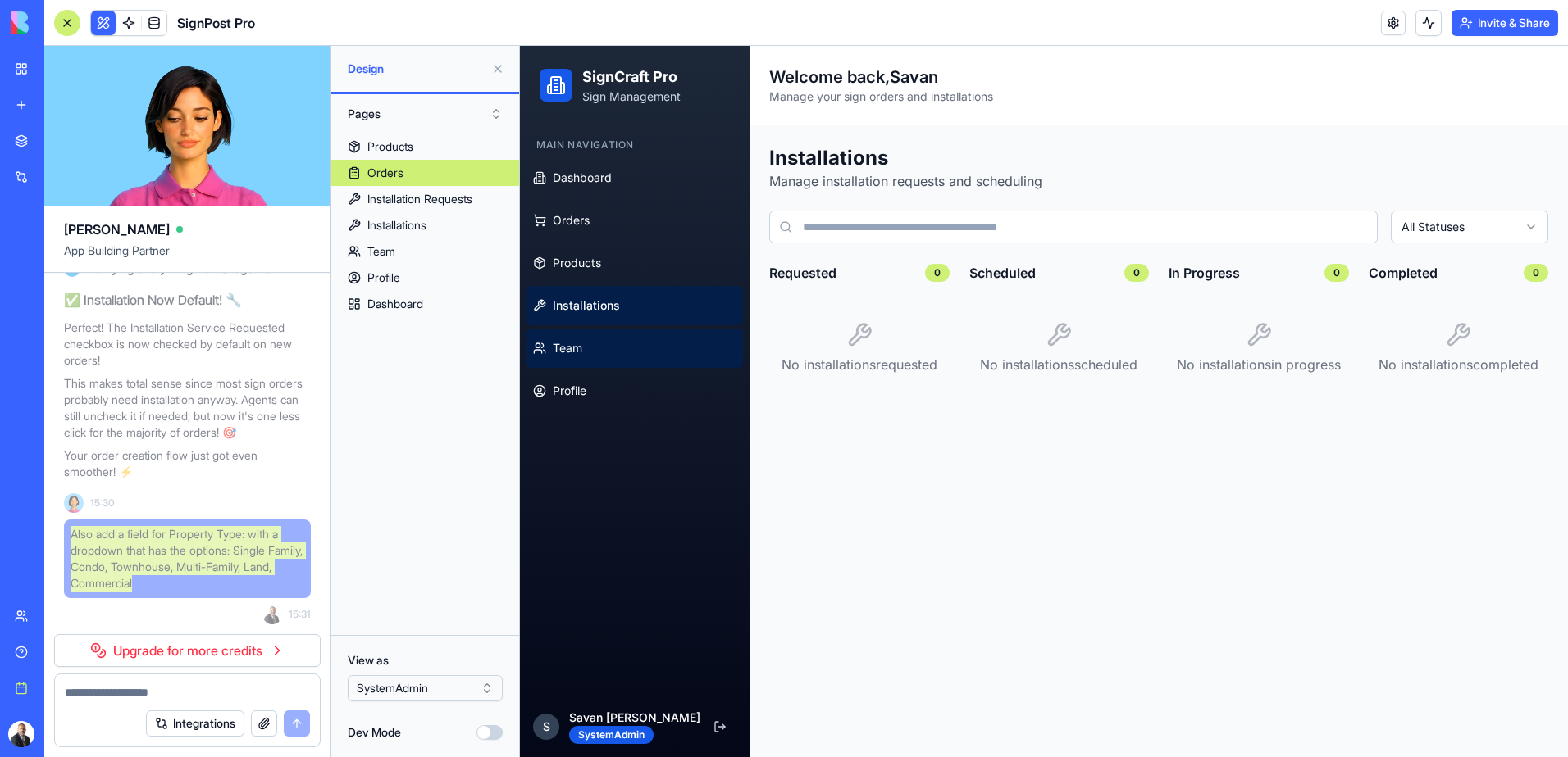
click at [581, 347] on span "Team" at bounding box center [567, 348] width 30 height 16
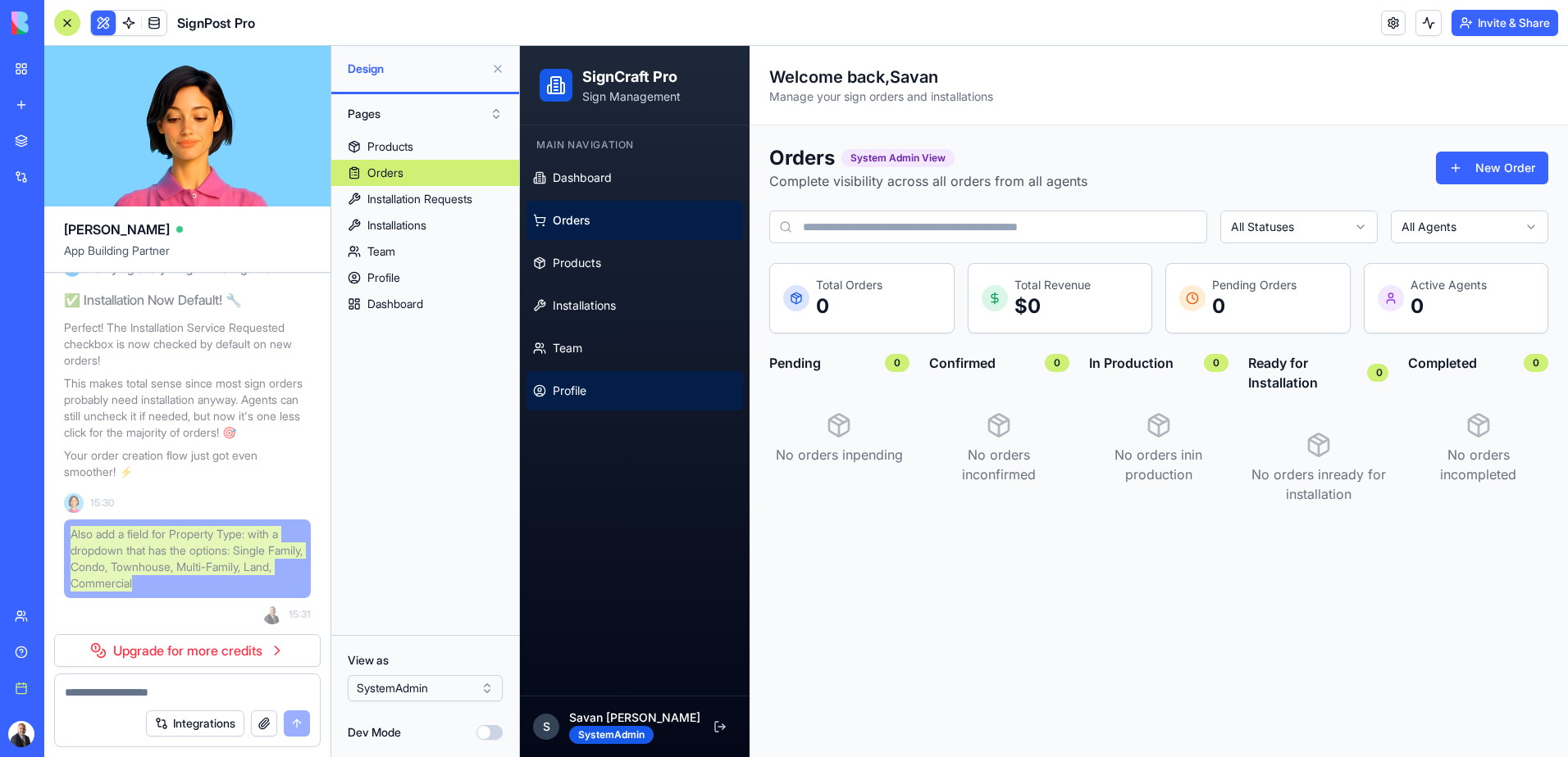
click at [571, 394] on span "Profile" at bounding box center [569, 391] width 33 height 16
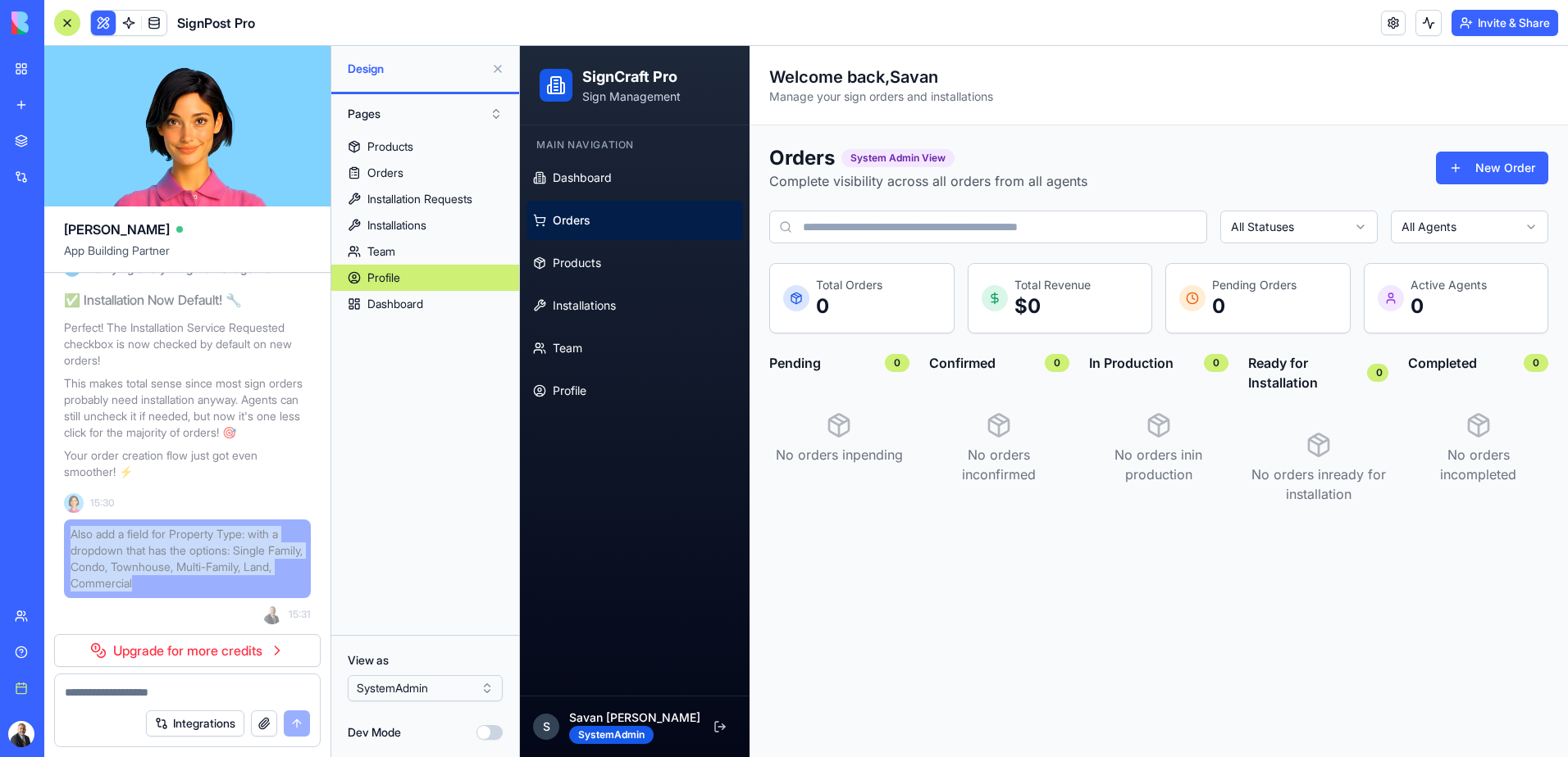
click at [220, 647] on link "Upgrade for more credits" at bounding box center [188, 651] width 267 height 32
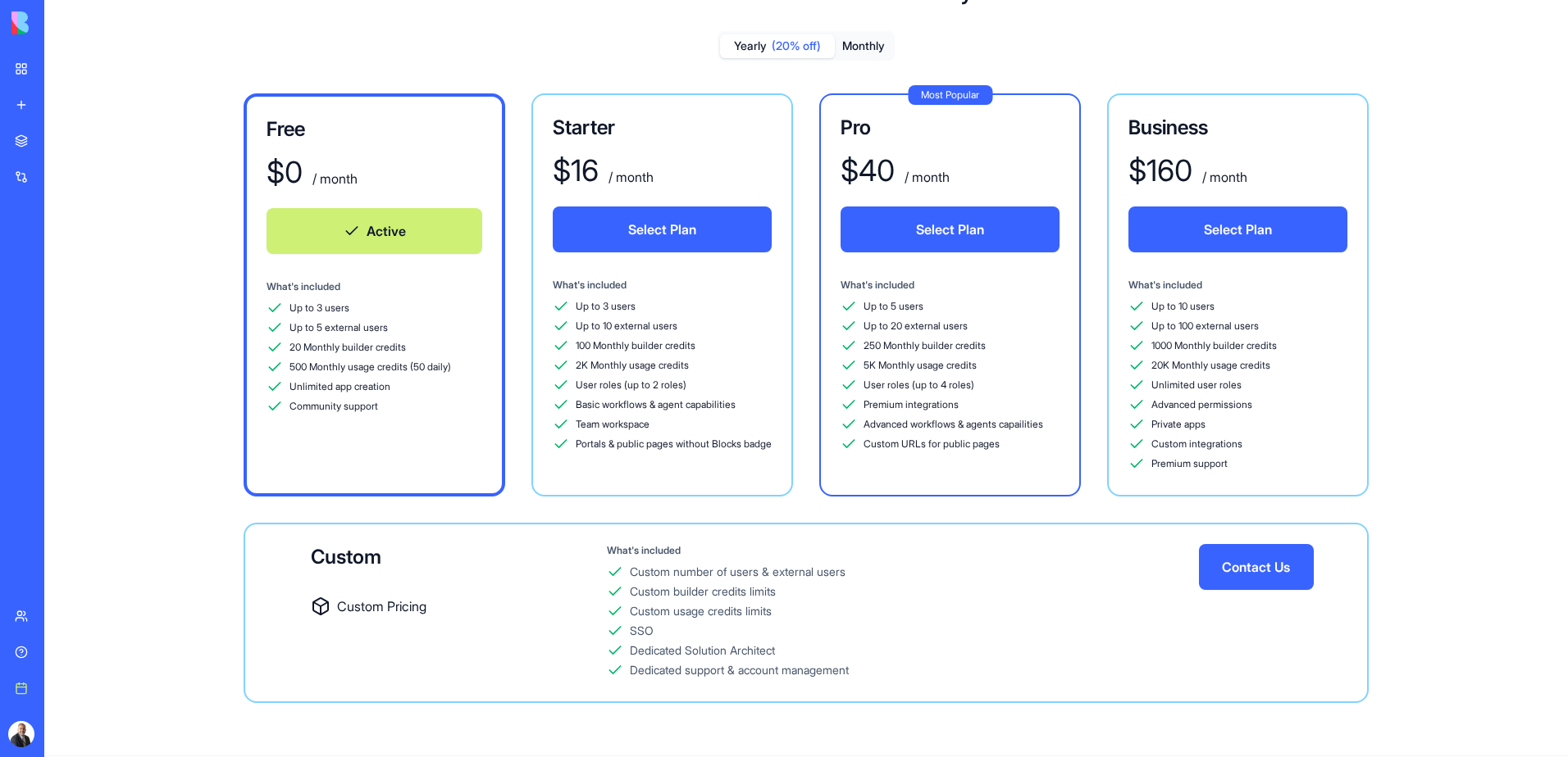
scroll to position [11, 0]
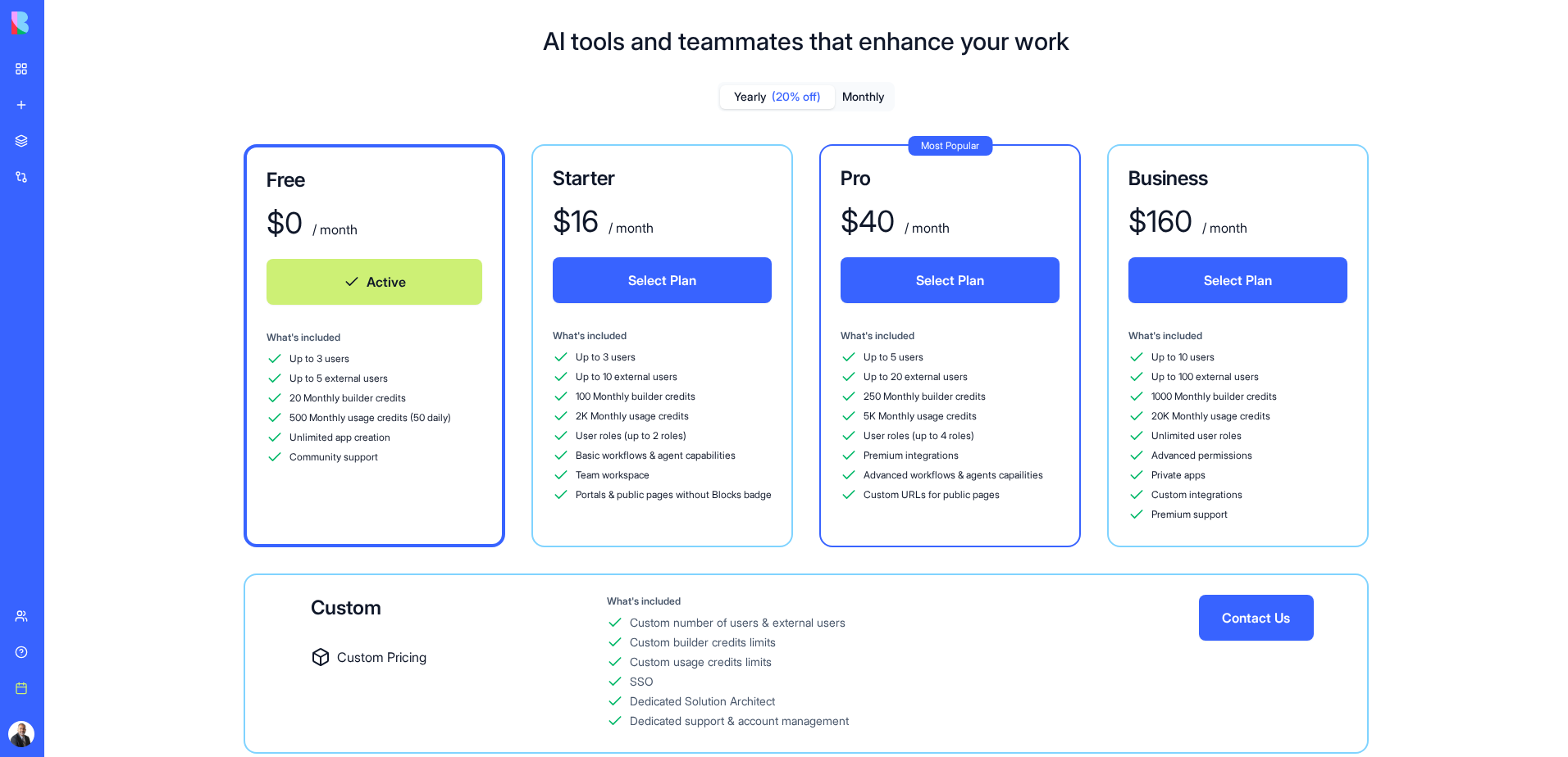
click at [59, 260] on div "SignPost Pro" at bounding box center [37, 256] width 46 height 16
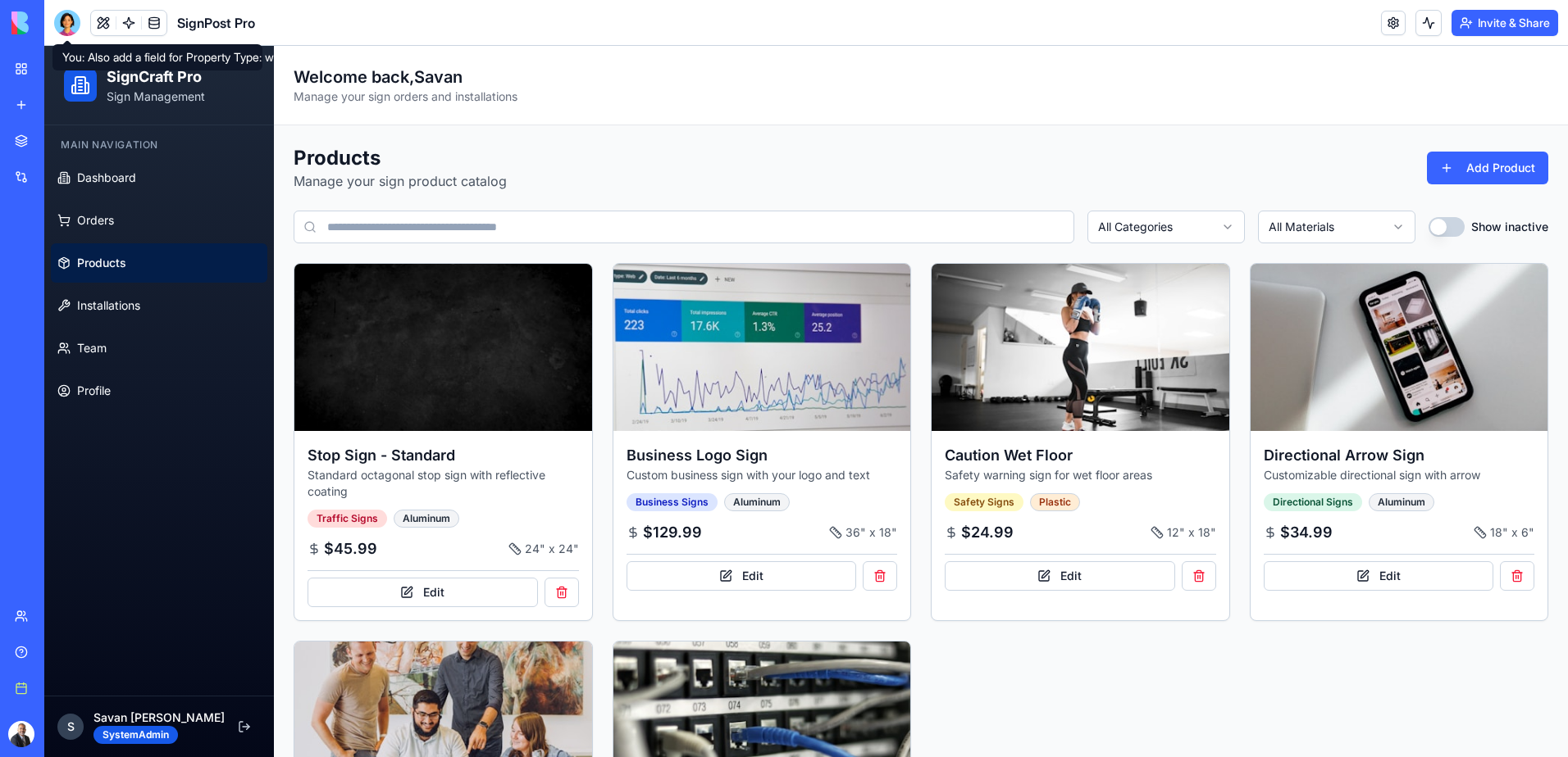
click at [75, 31] on div at bounding box center [67, 23] width 26 height 26
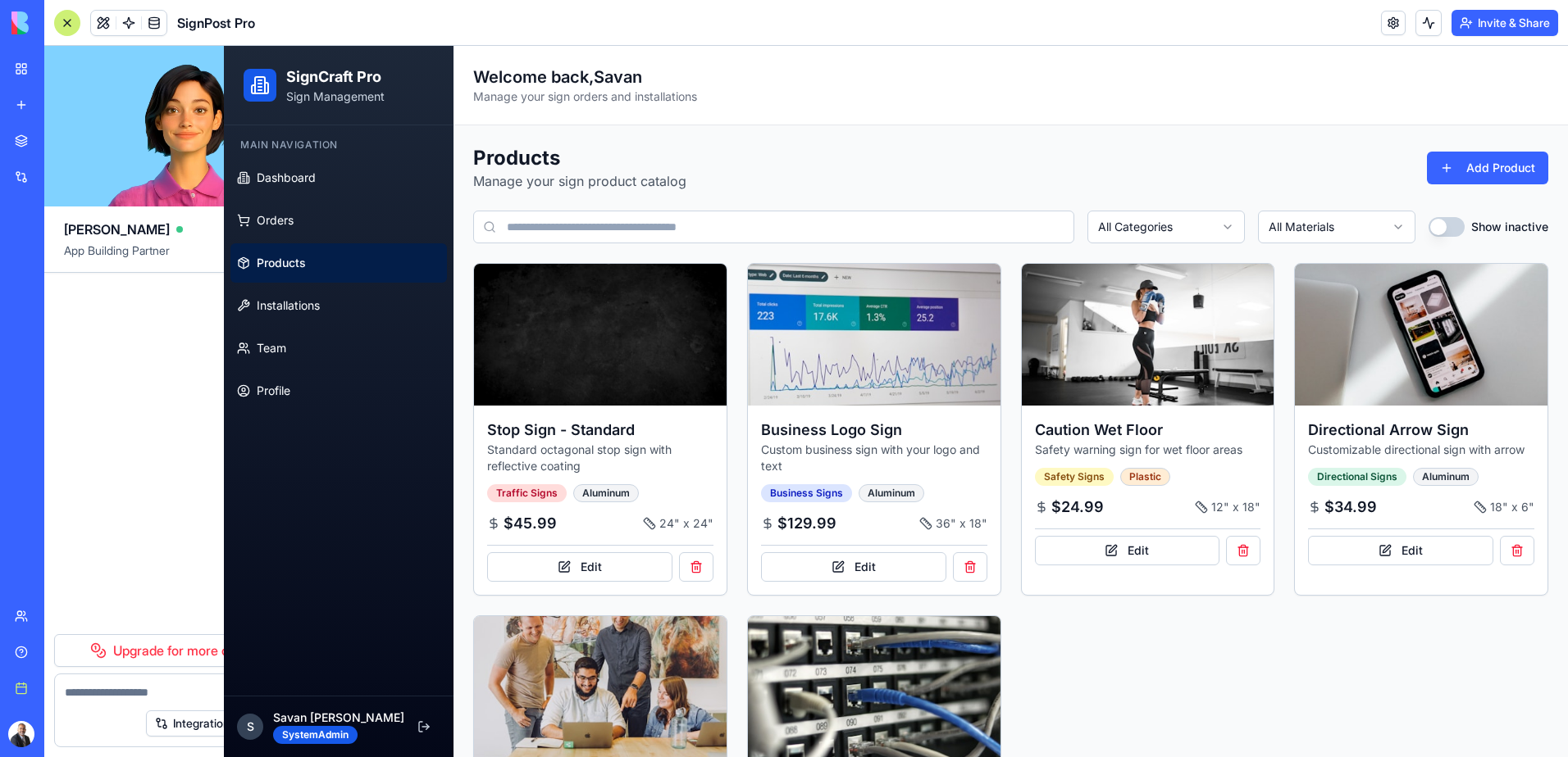
scroll to position [14051, 0]
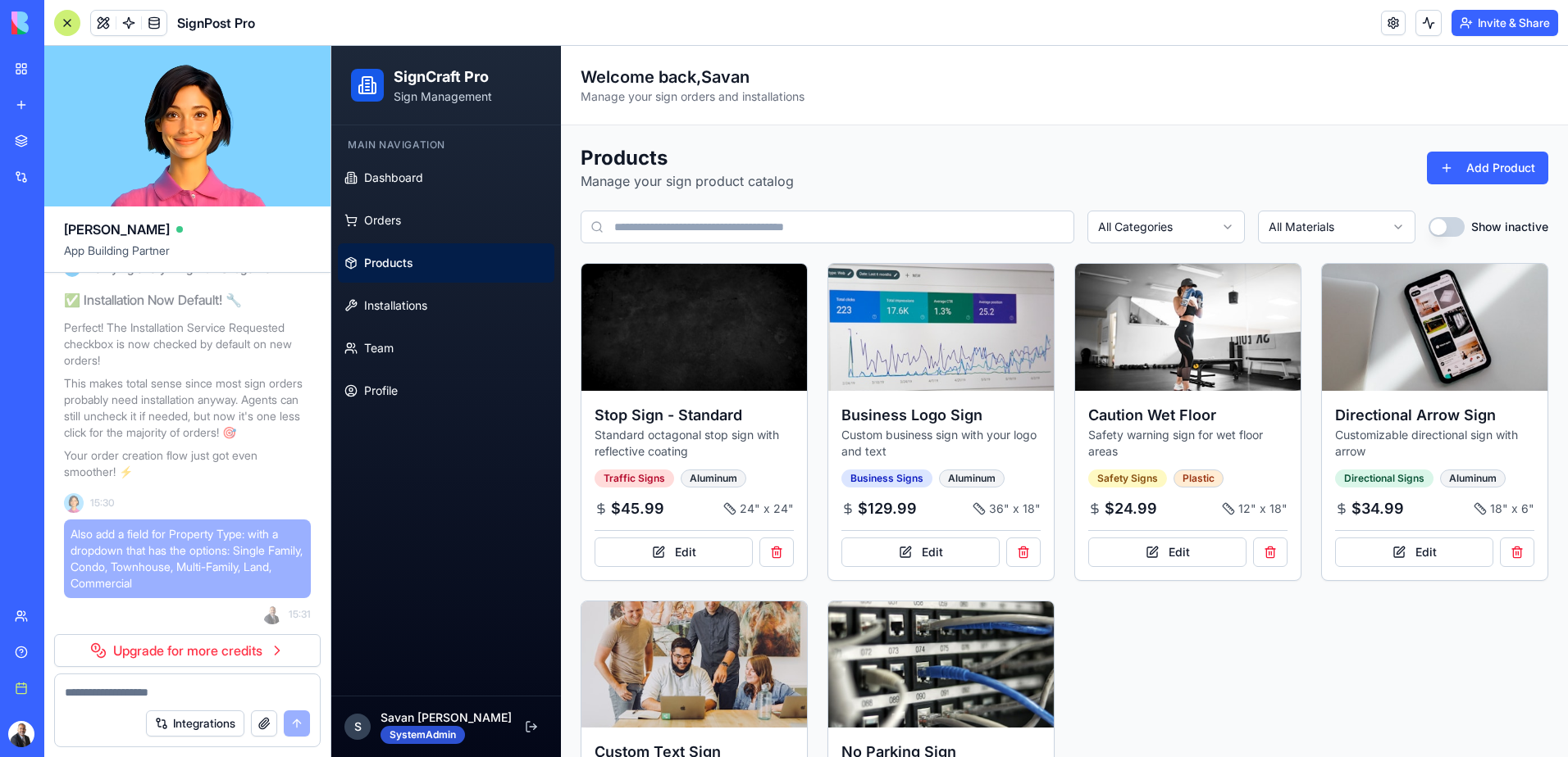
click at [434, 730] on div "SystemAdmin" at bounding box center [423, 735] width 85 height 18
click at [437, 741] on div "SystemAdmin" at bounding box center [423, 735] width 85 height 18
click at [106, 23] on button at bounding box center [103, 23] width 24 height 24
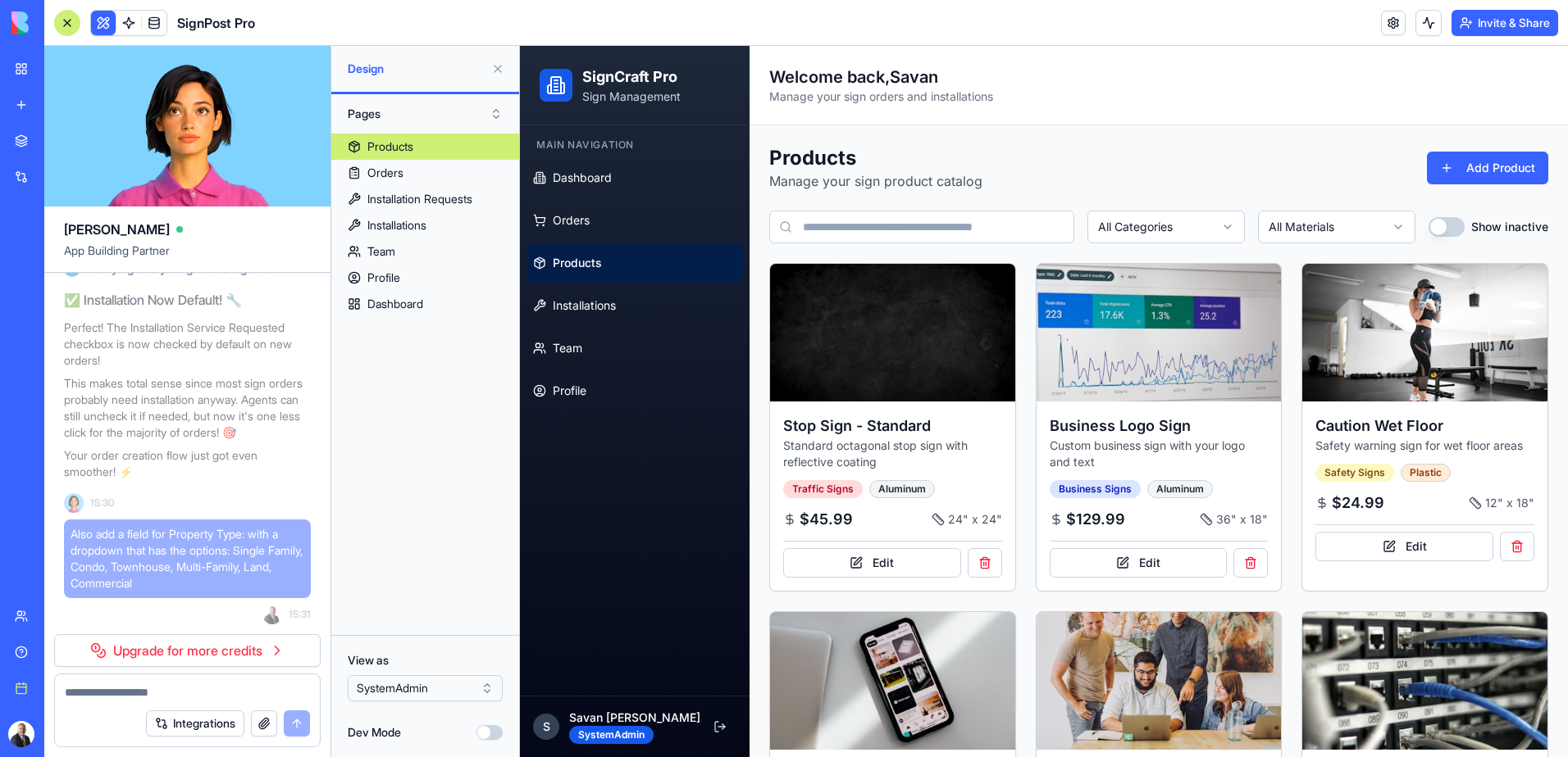
click at [445, 692] on html "BETA My Workspace New app Marketplace Integrations Recent SignPost Pro Social M…" at bounding box center [784, 378] width 1568 height 757
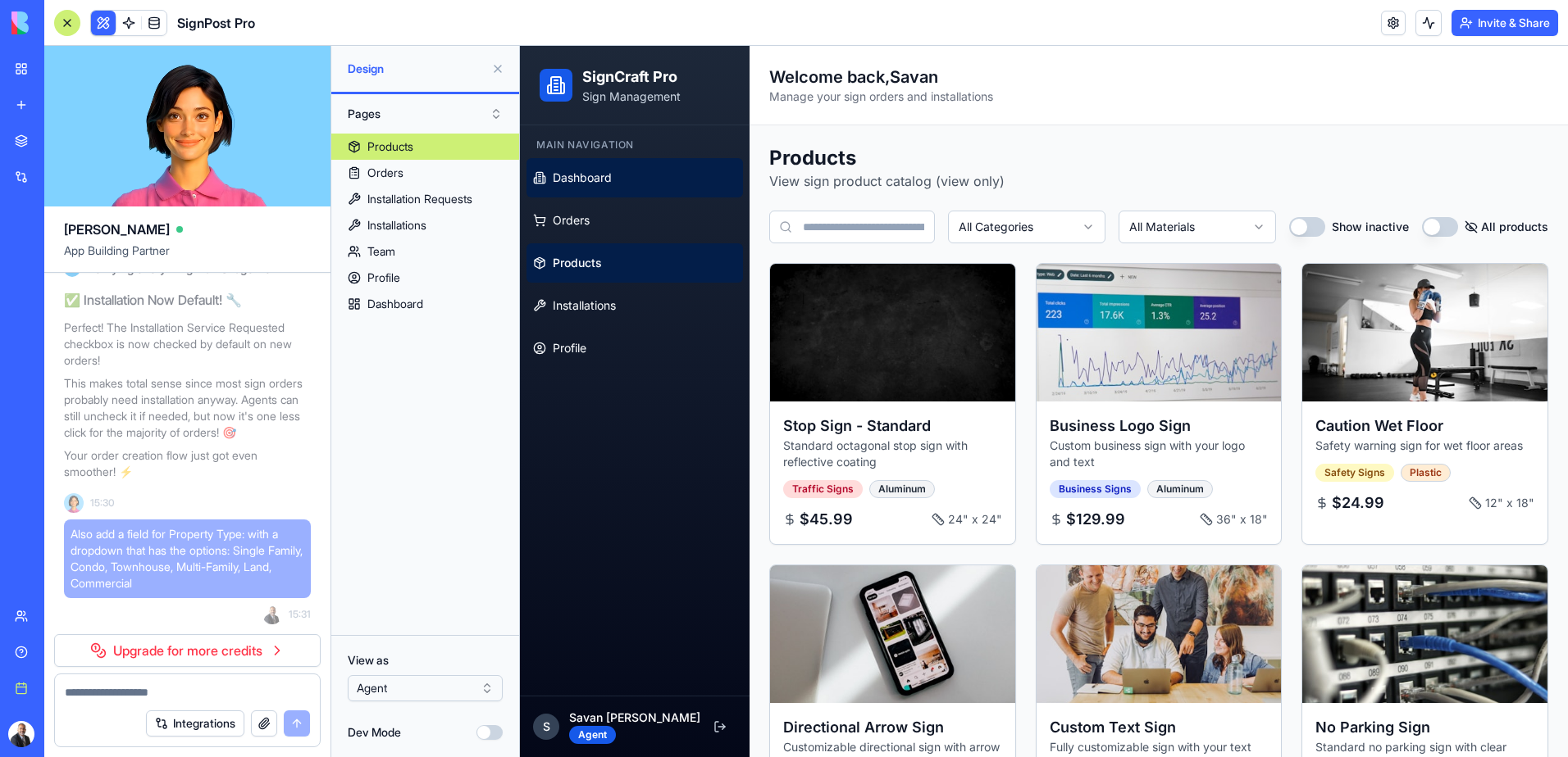
click at [647, 178] on link "Dashboard" at bounding box center [635, 178] width 216 height 40
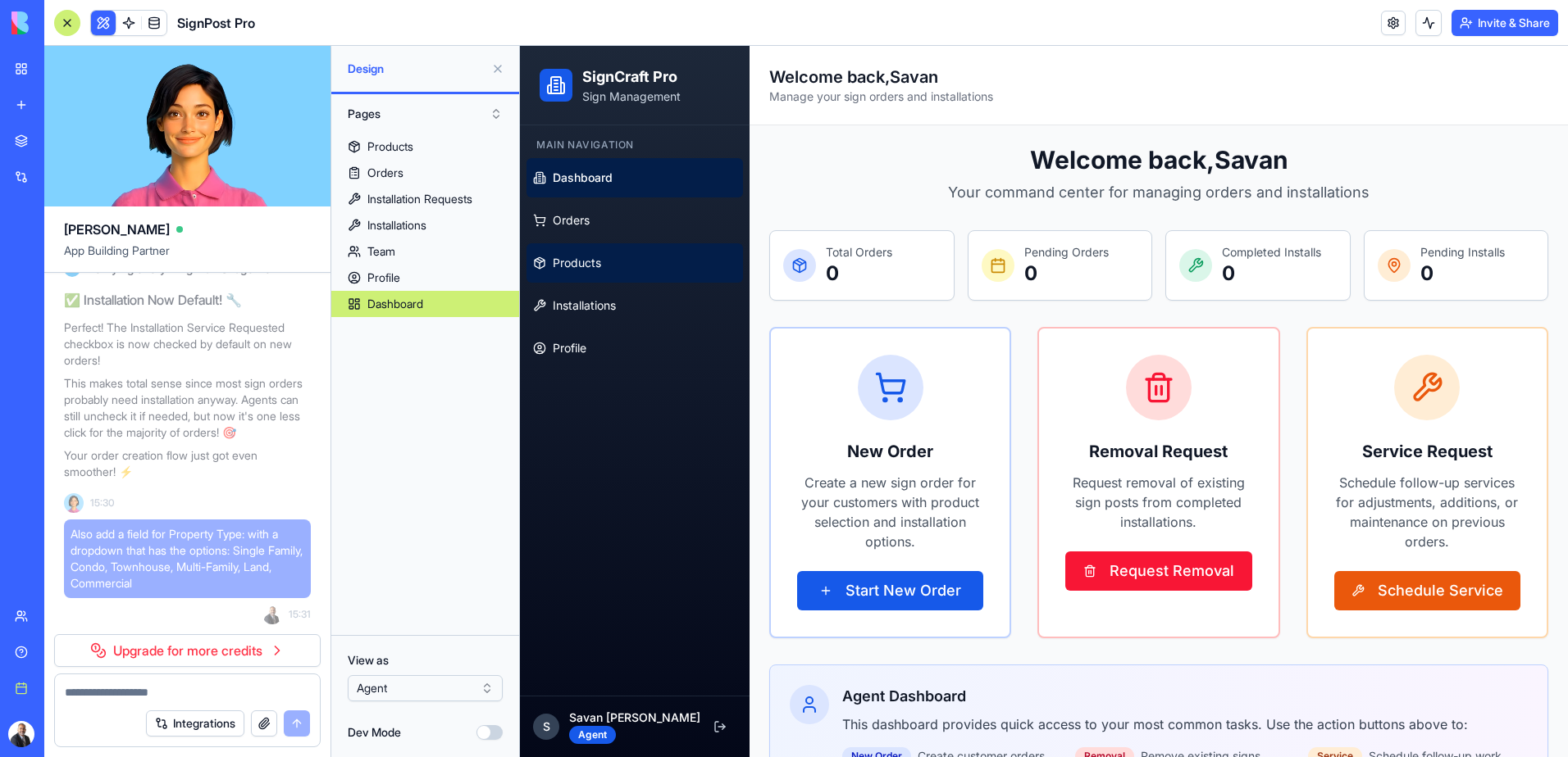
click at [620, 253] on link "Products" at bounding box center [635, 263] width 216 height 40
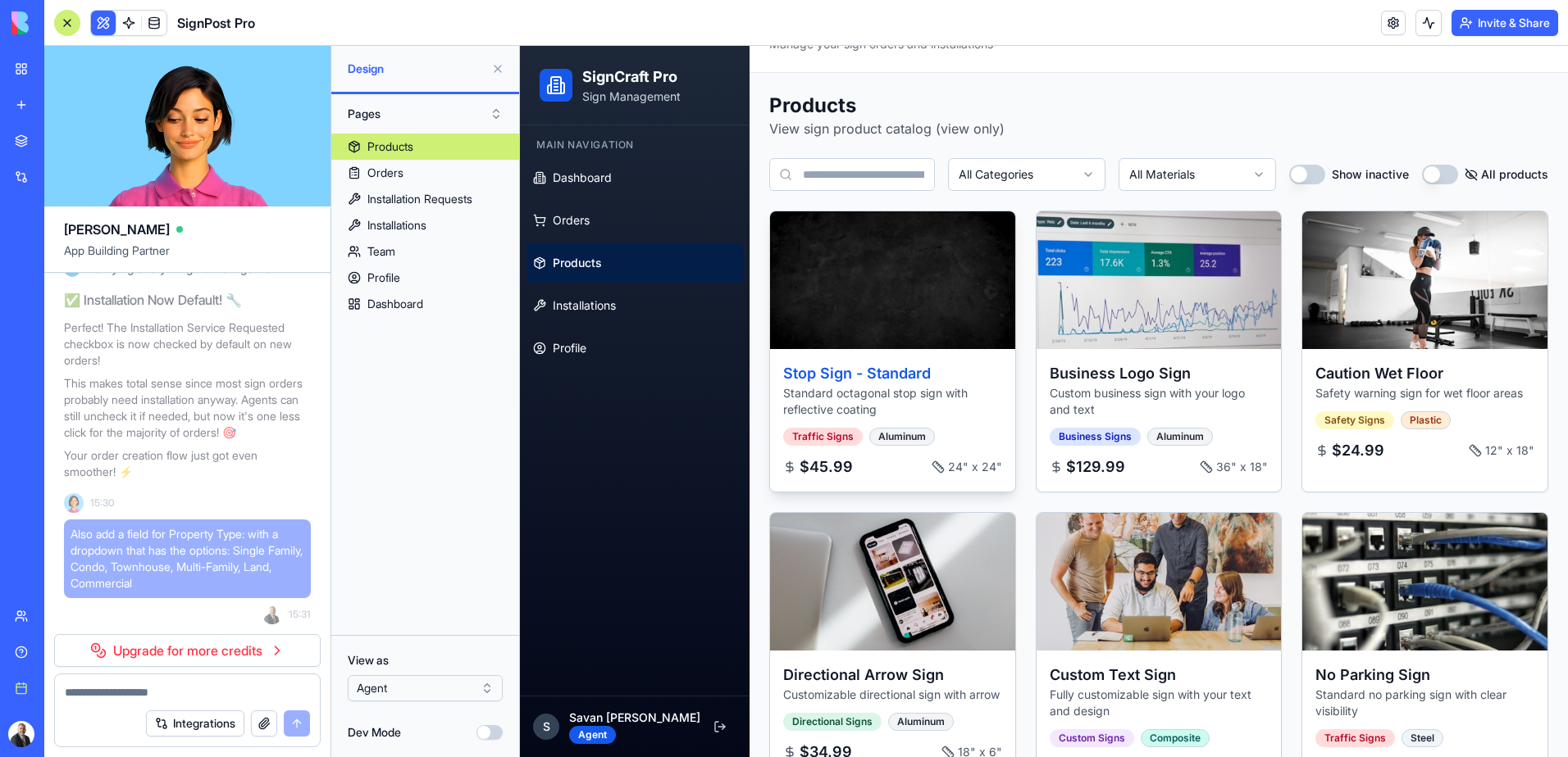
scroll to position [82, 0]
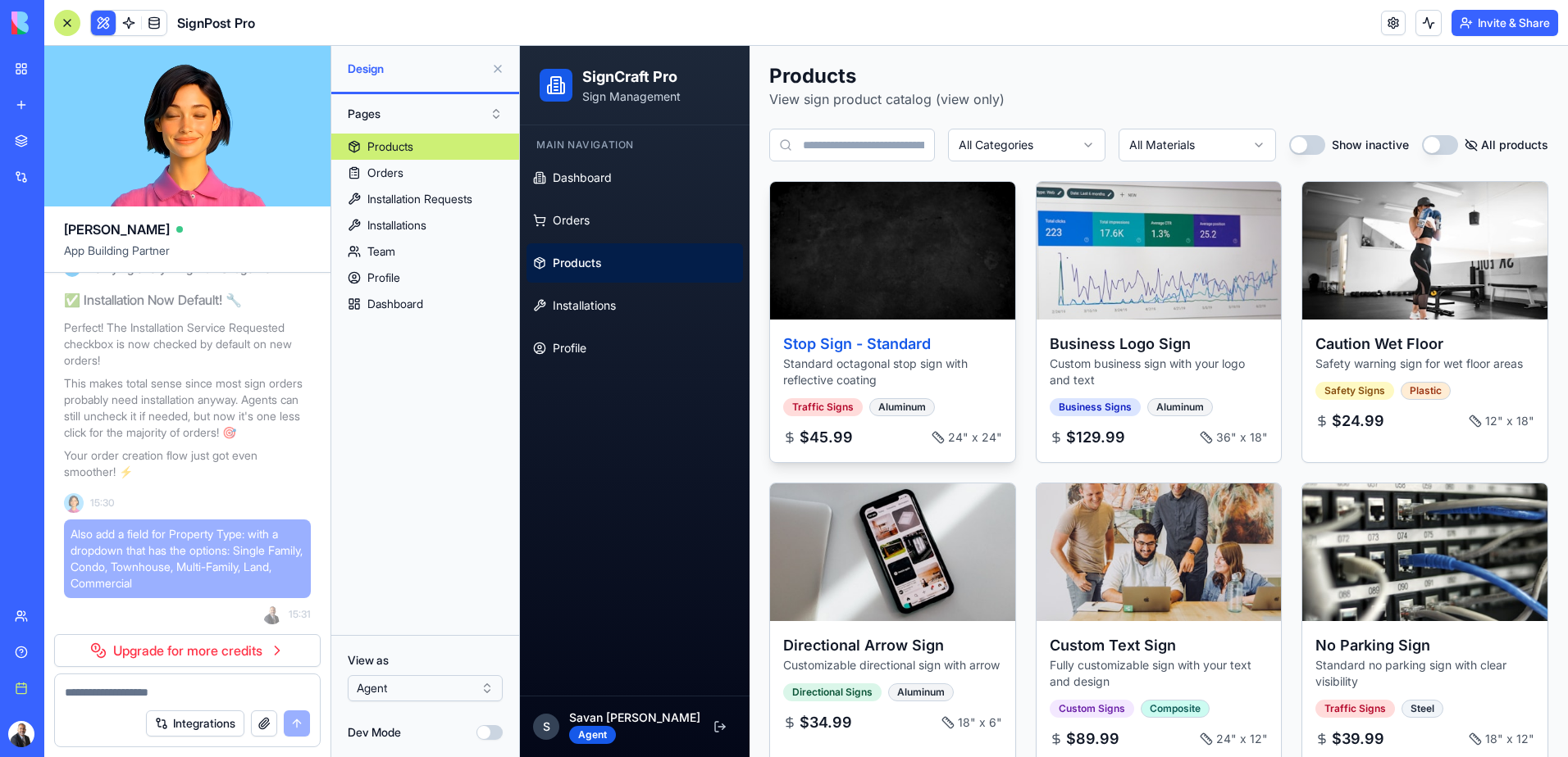
click at [896, 289] on img at bounding box center [894, 251] width 258 height 144
click at [934, 372] on p "Standard octagonal stop sign with reflective coating" at bounding box center [893, 372] width 219 height 32
click at [880, 308] on img at bounding box center [894, 251] width 258 height 144
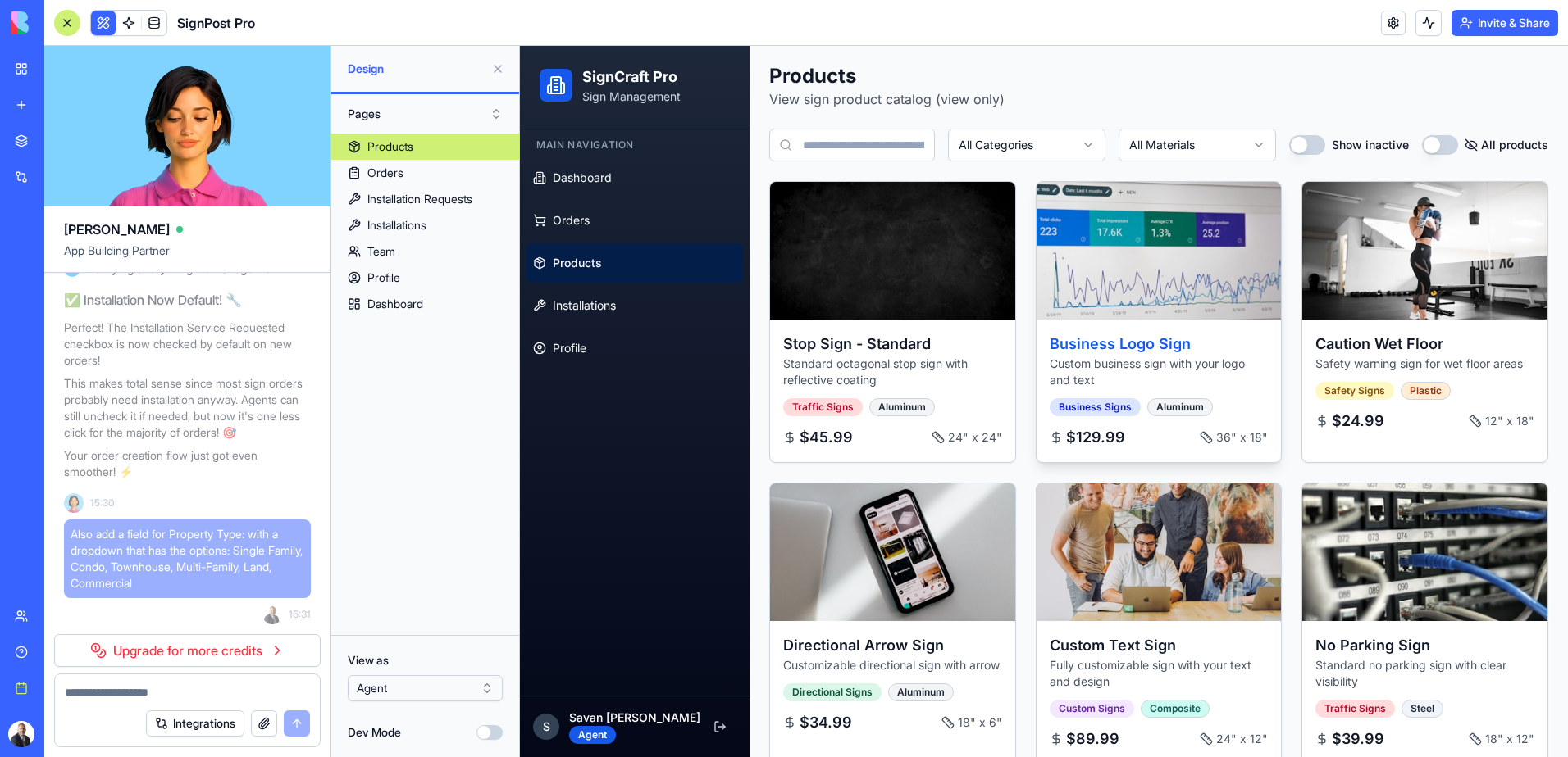
click at [1218, 309] on img at bounding box center [1159, 251] width 258 height 144
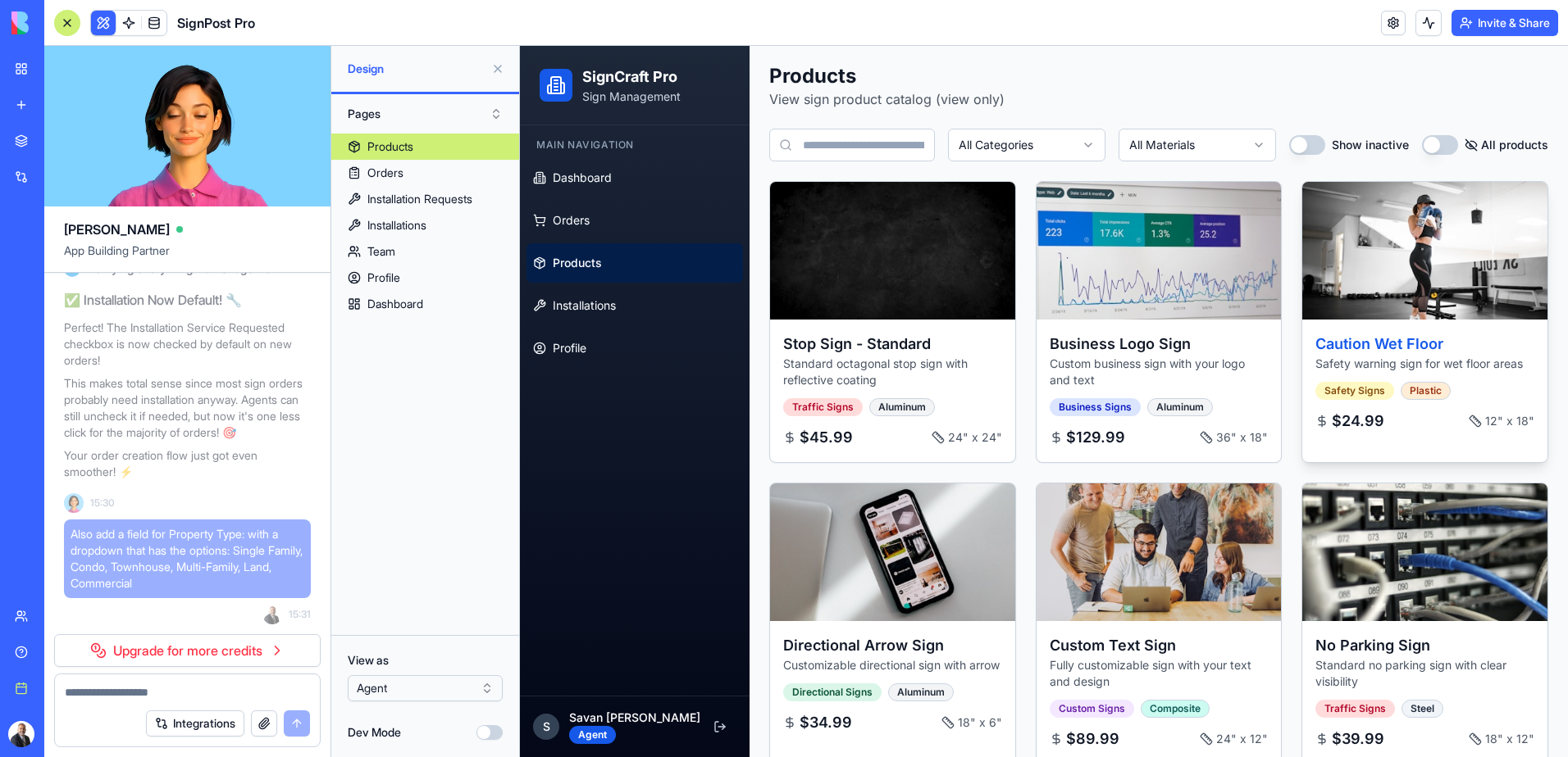
click at [1430, 258] on img at bounding box center [1426, 251] width 258 height 144
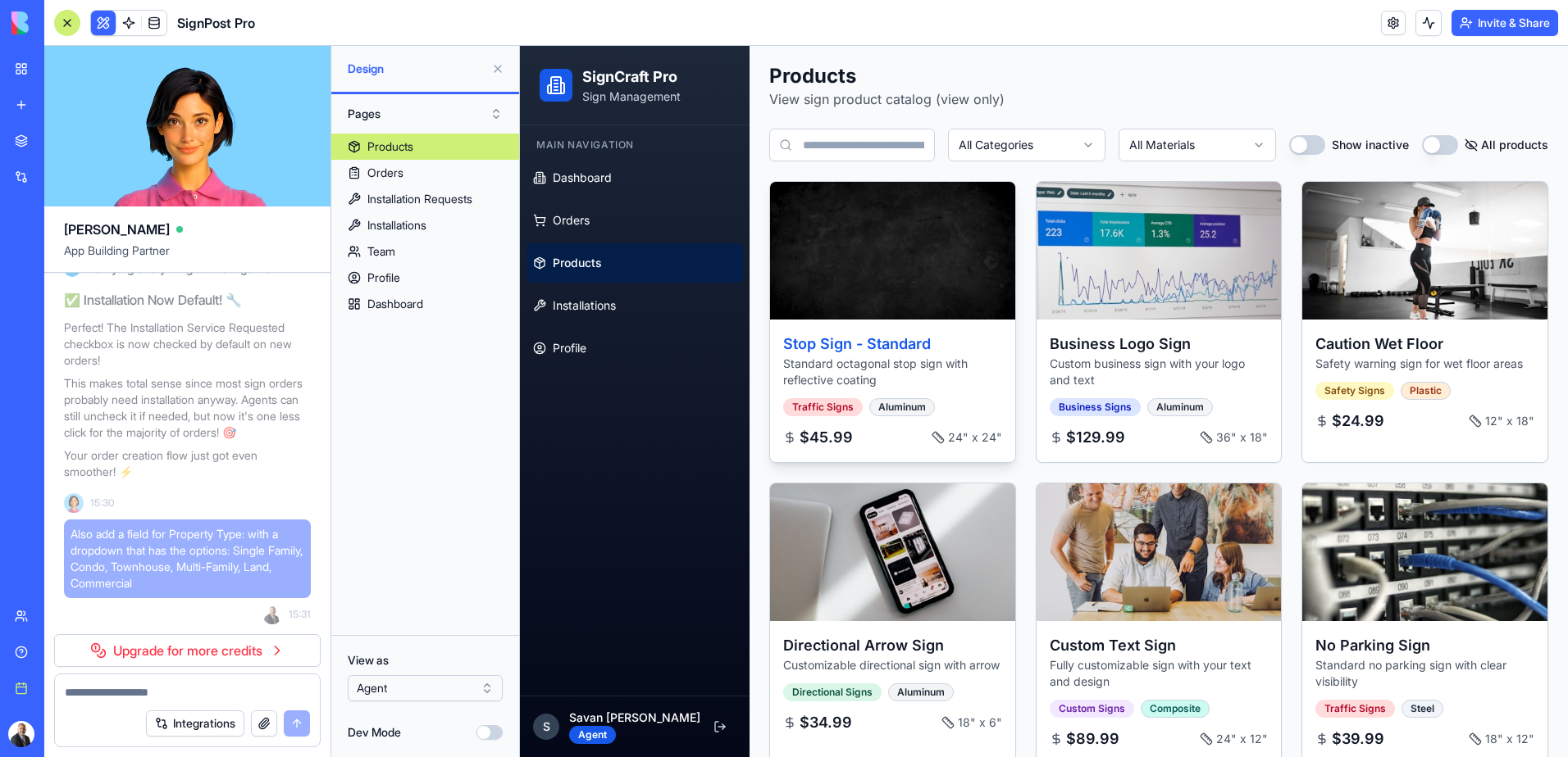
click at [830, 279] on img at bounding box center [894, 251] width 258 height 144
click at [856, 344] on h3 "Stop Sign - Standard" at bounding box center [893, 343] width 219 height 23
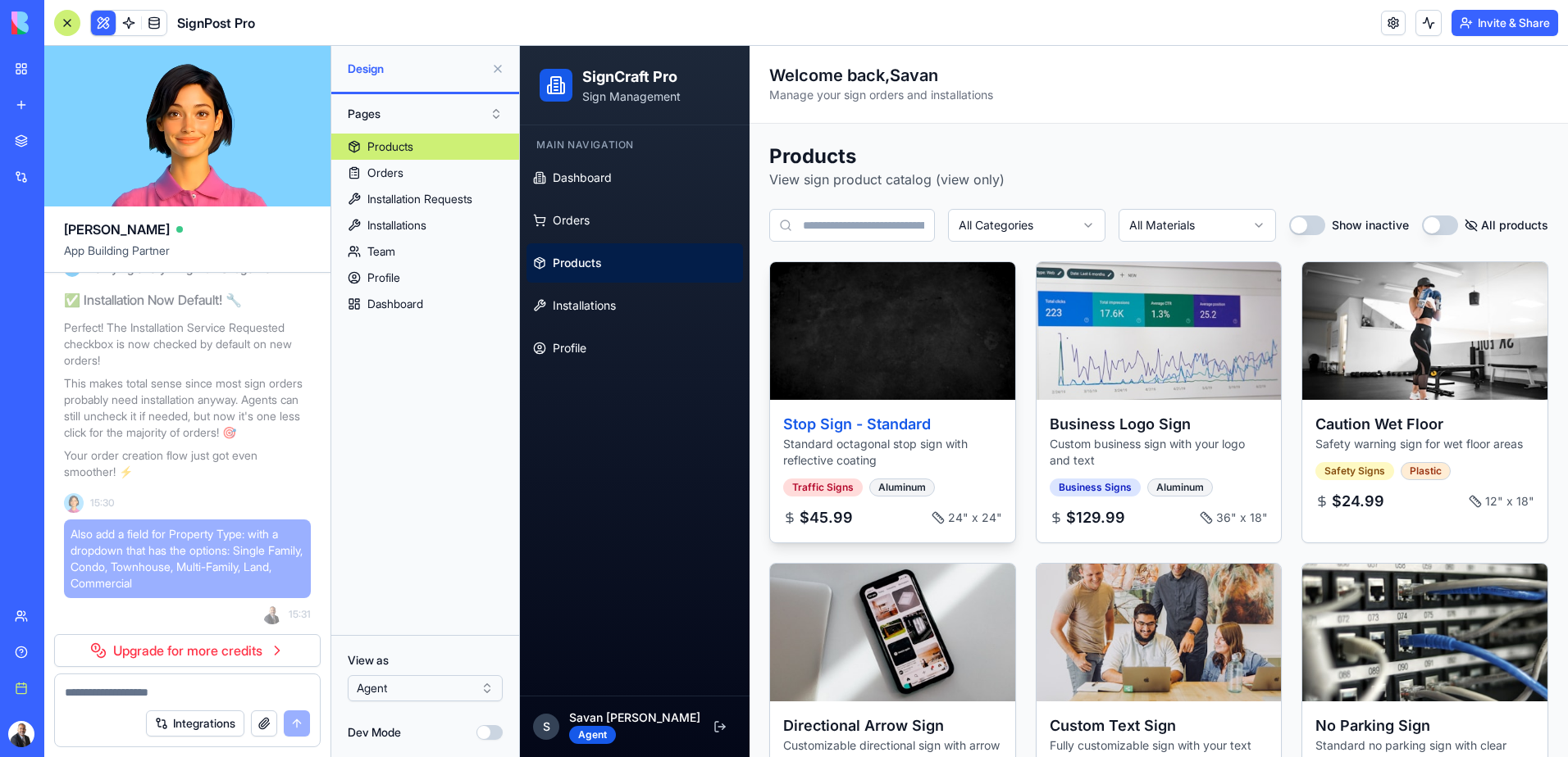
scroll to position [0, 0]
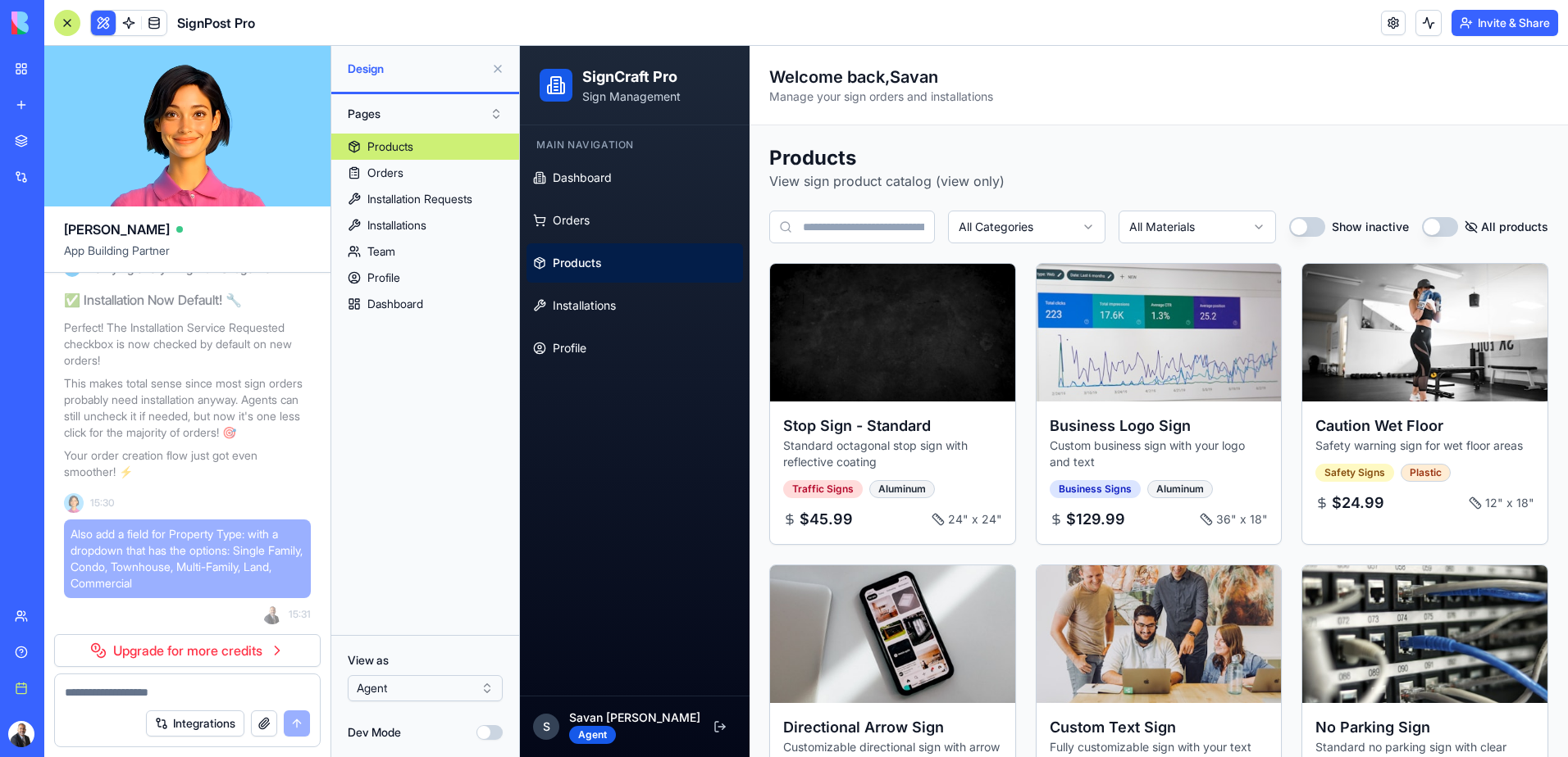
click at [421, 685] on html "BETA My Workspace New app Marketplace Integrations Recent SignPost Pro Social M…" at bounding box center [784, 378] width 1568 height 757
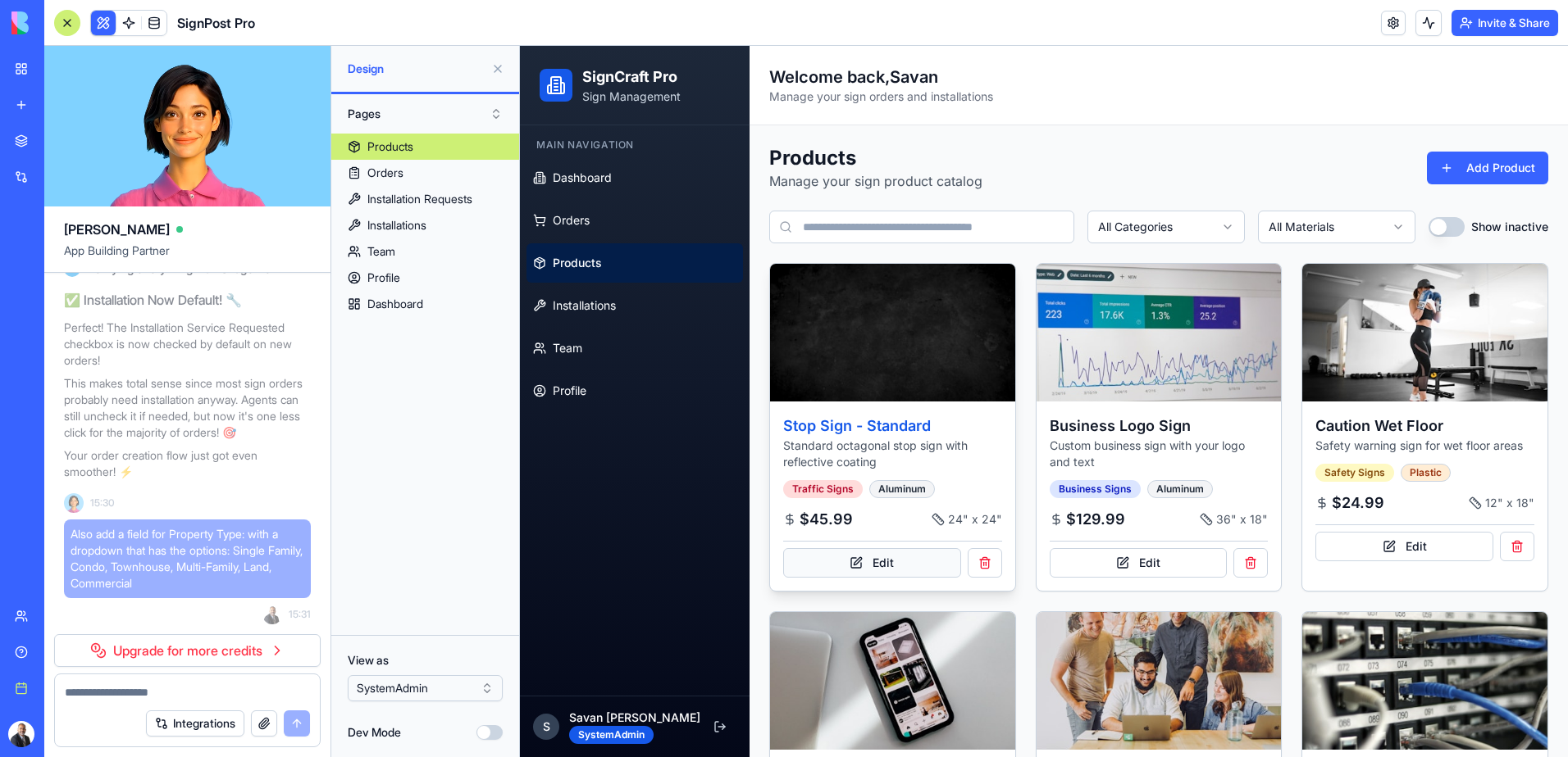
click at [886, 561] on button "Edit" at bounding box center [872, 562] width 178 height 30
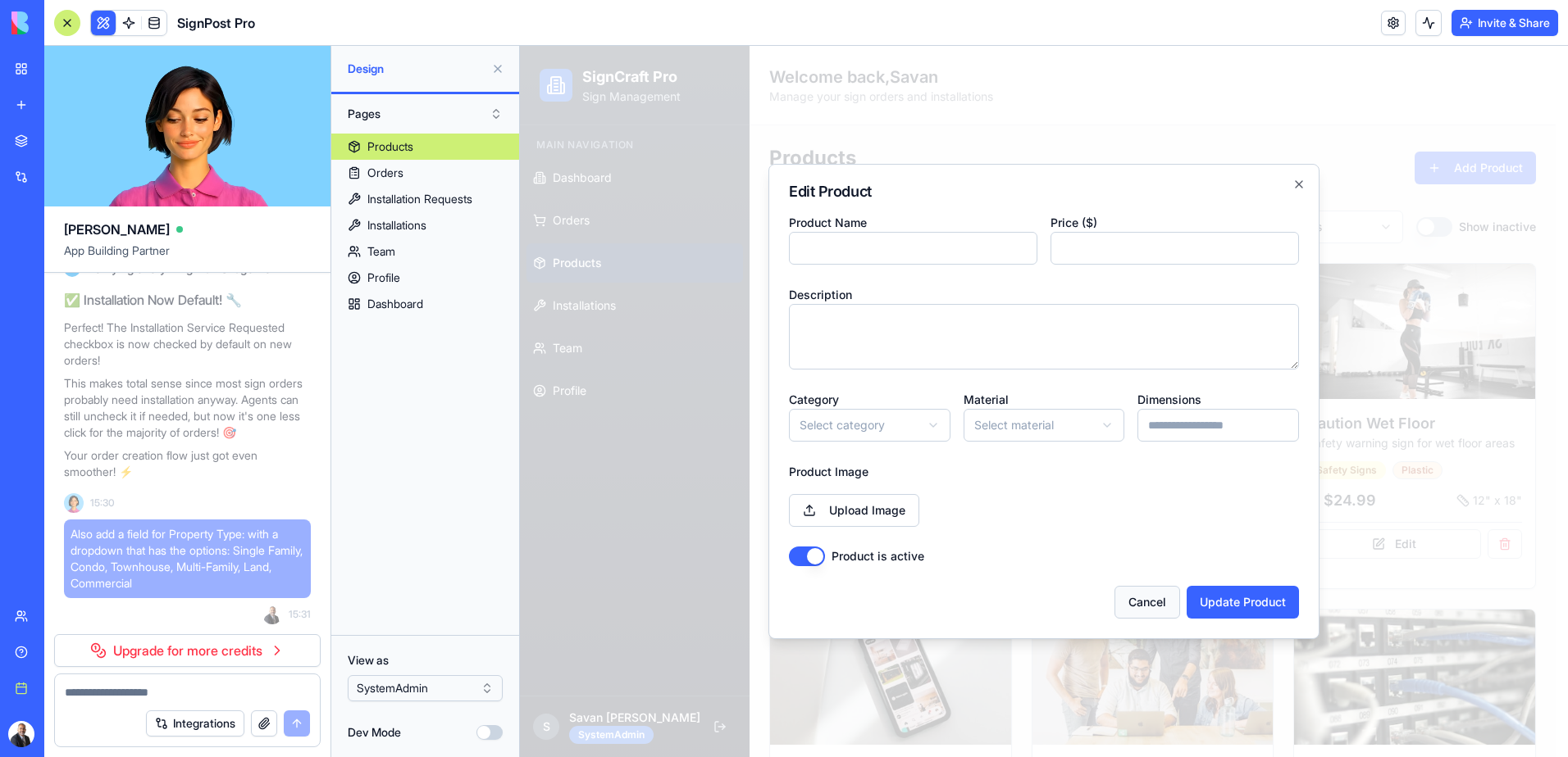
click at [1136, 602] on button "Cancel" at bounding box center [1147, 602] width 66 height 32
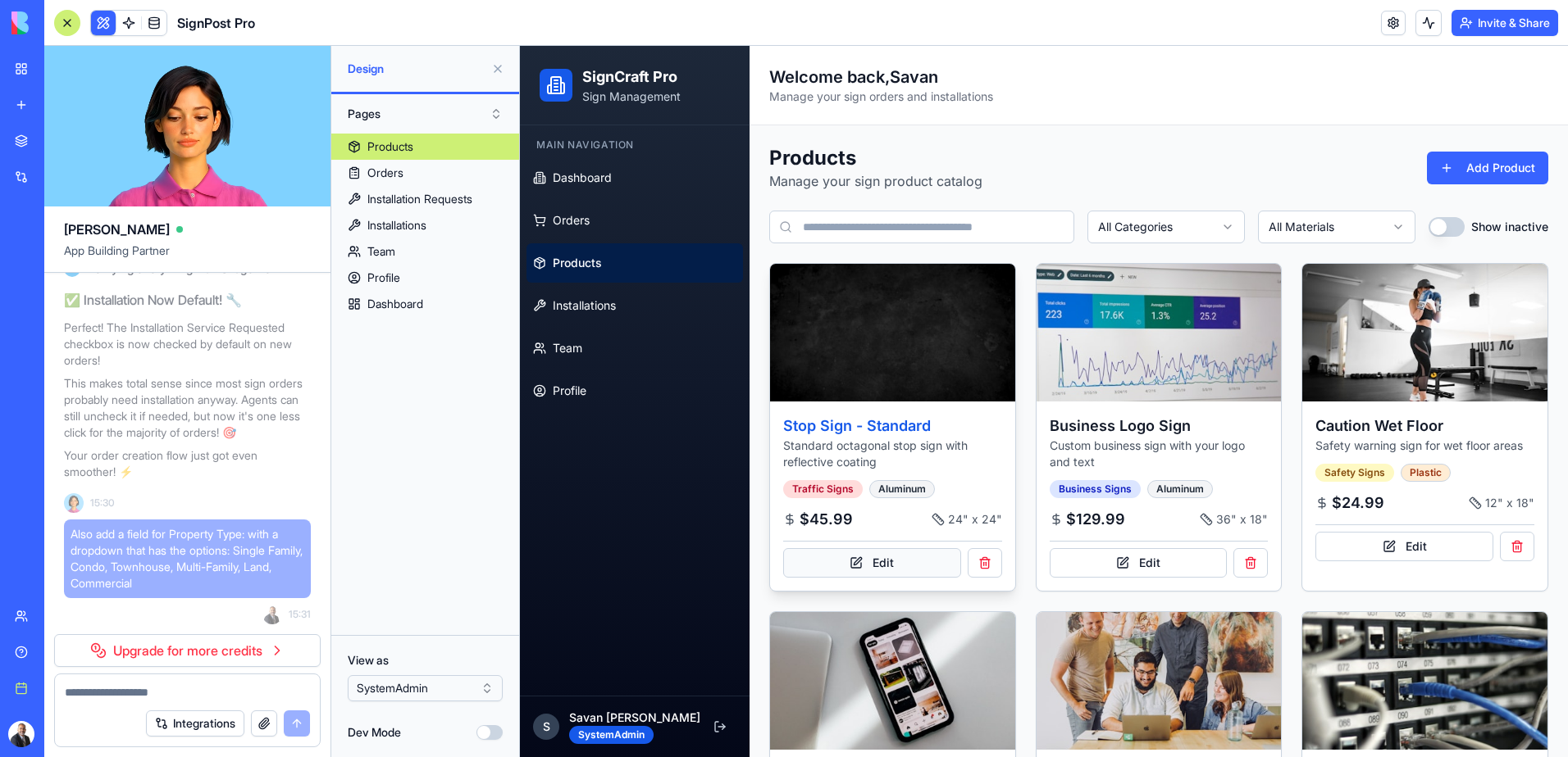
click at [915, 556] on button "Edit" at bounding box center [872, 562] width 178 height 30
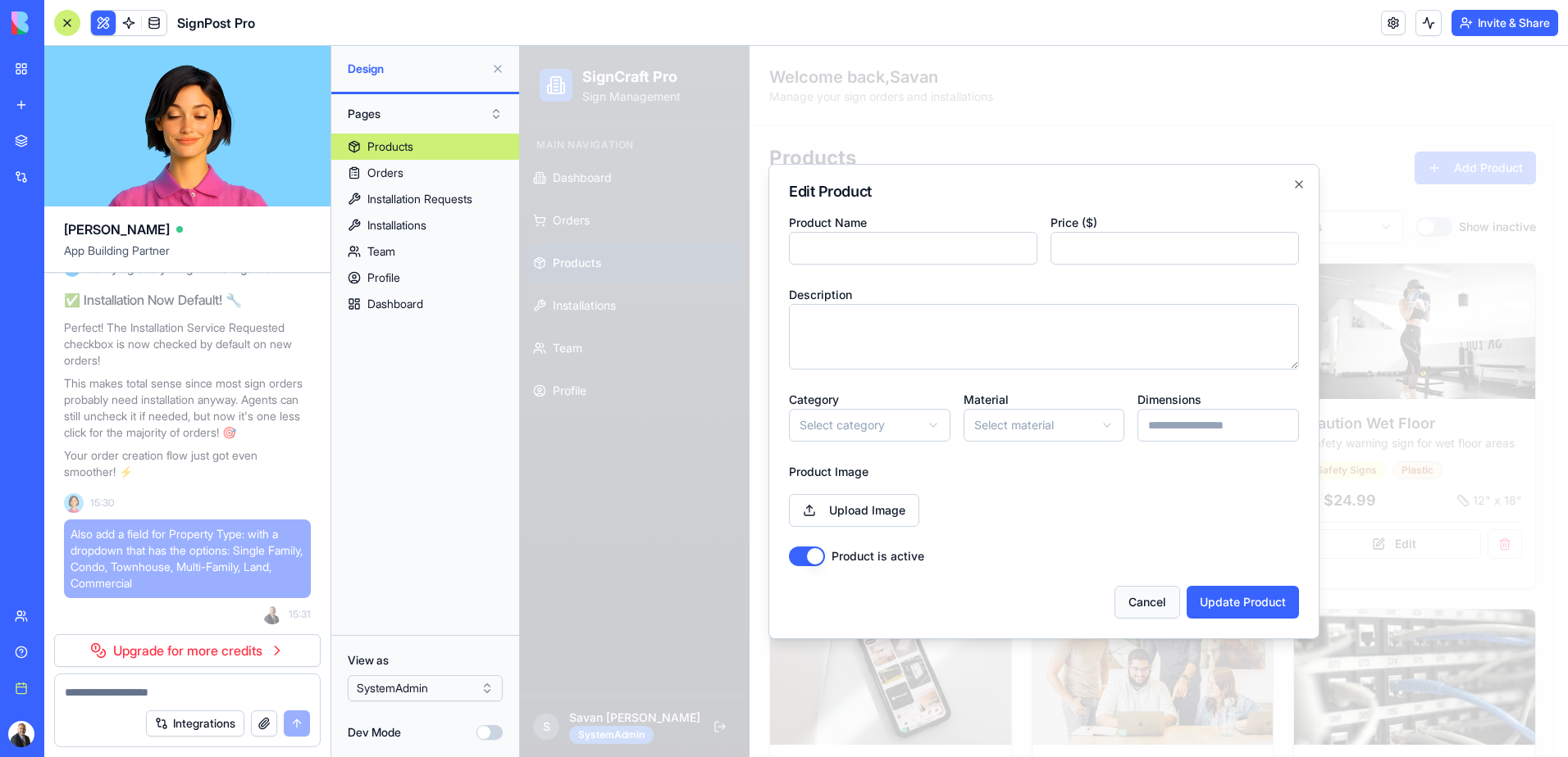
click at [1150, 610] on button "Cancel" at bounding box center [1147, 602] width 66 height 32
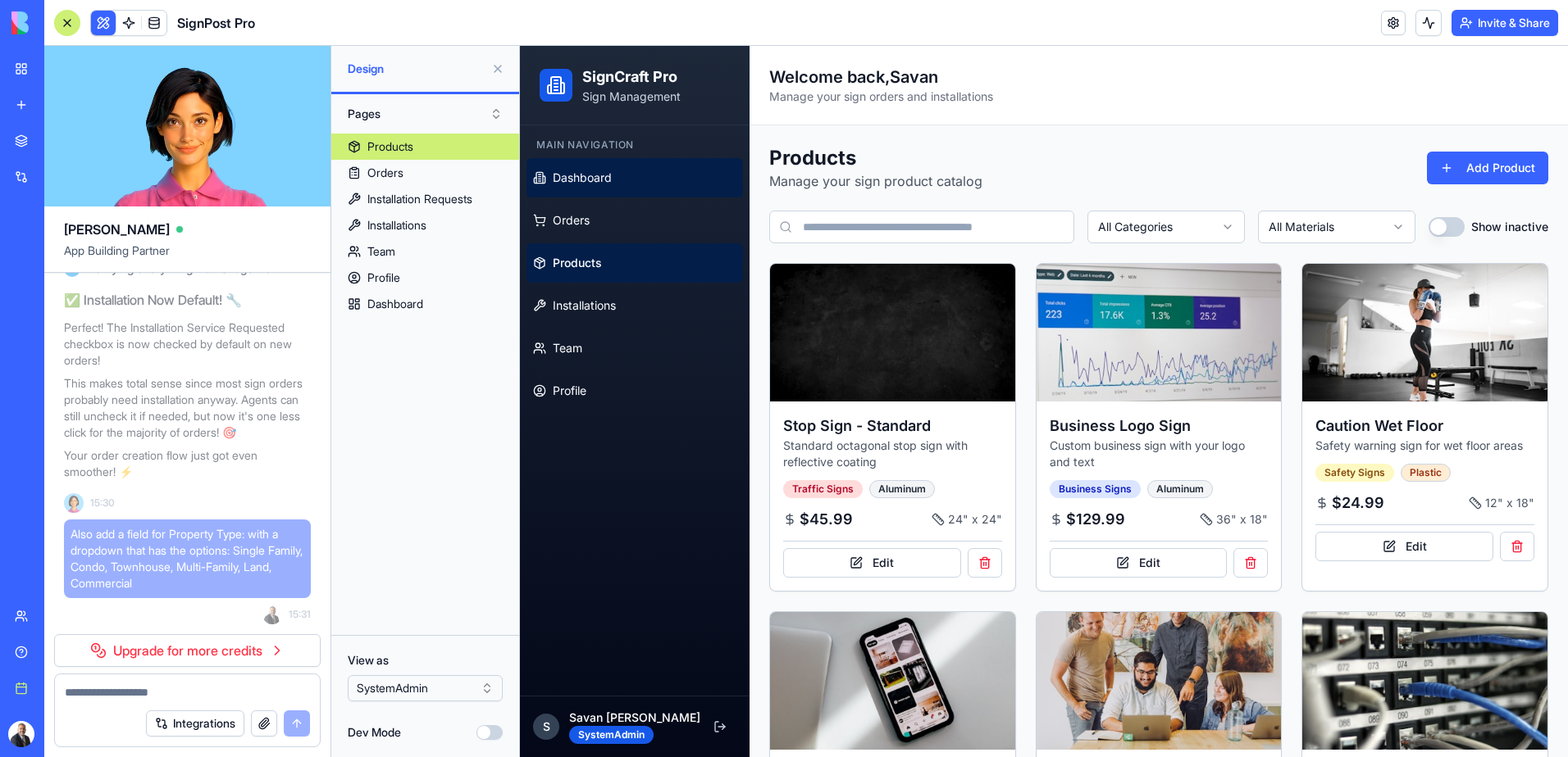
click at [602, 178] on span "Dashboard" at bounding box center [582, 178] width 59 height 16
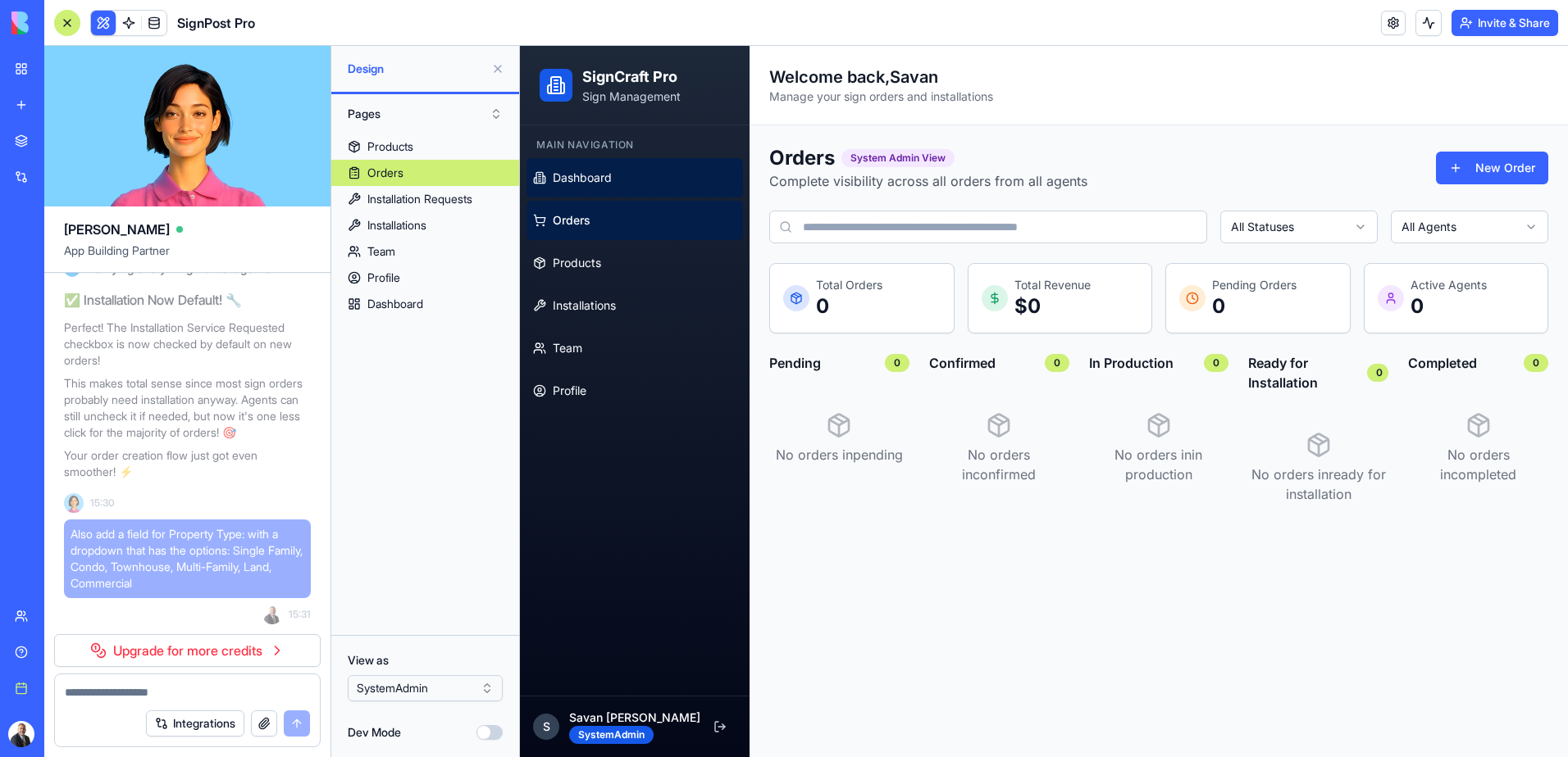
click at [604, 176] on span "Dashboard" at bounding box center [582, 178] width 59 height 16
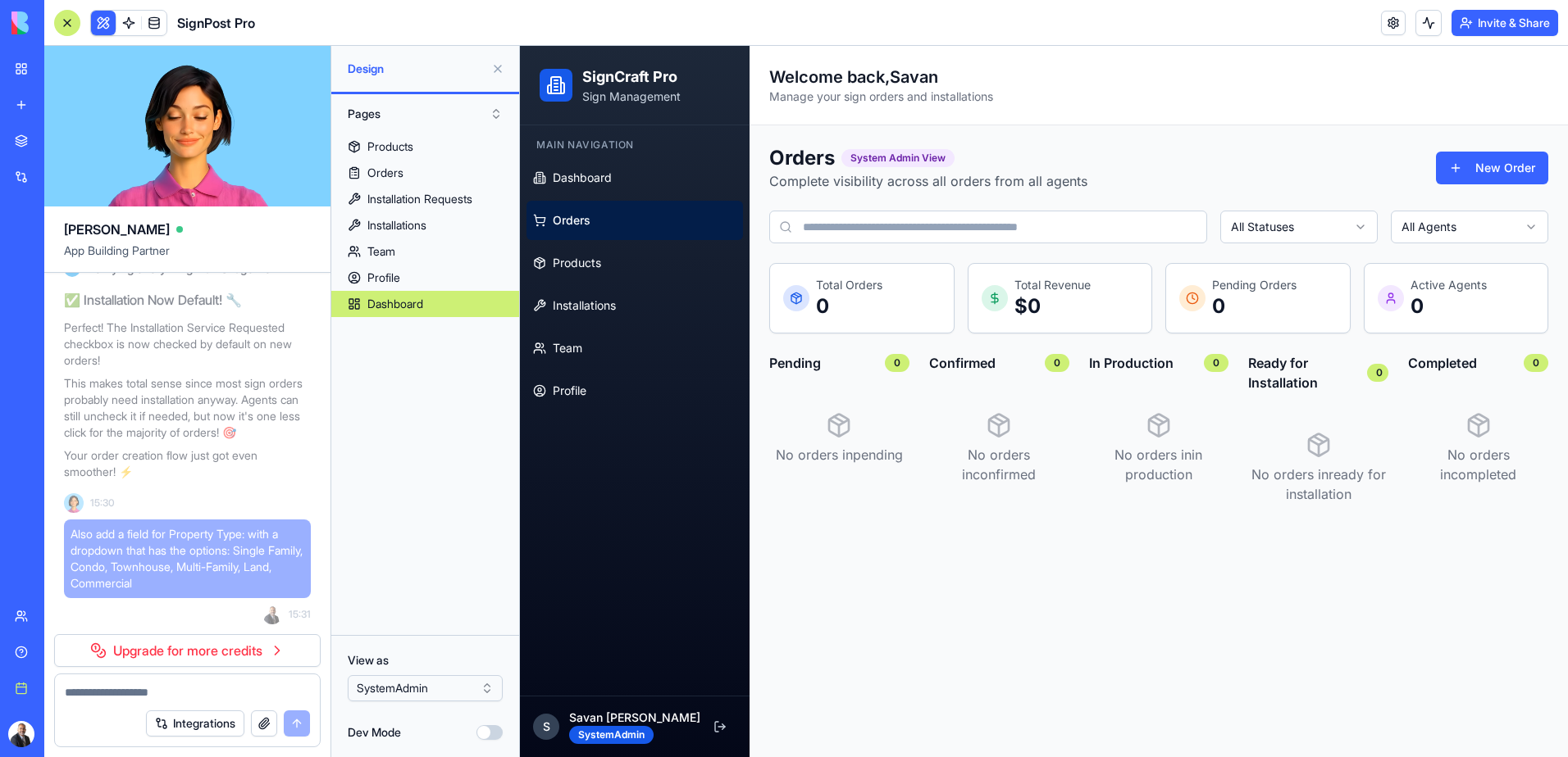
click at [598, 220] on link "Orders" at bounding box center [635, 221] width 216 height 40
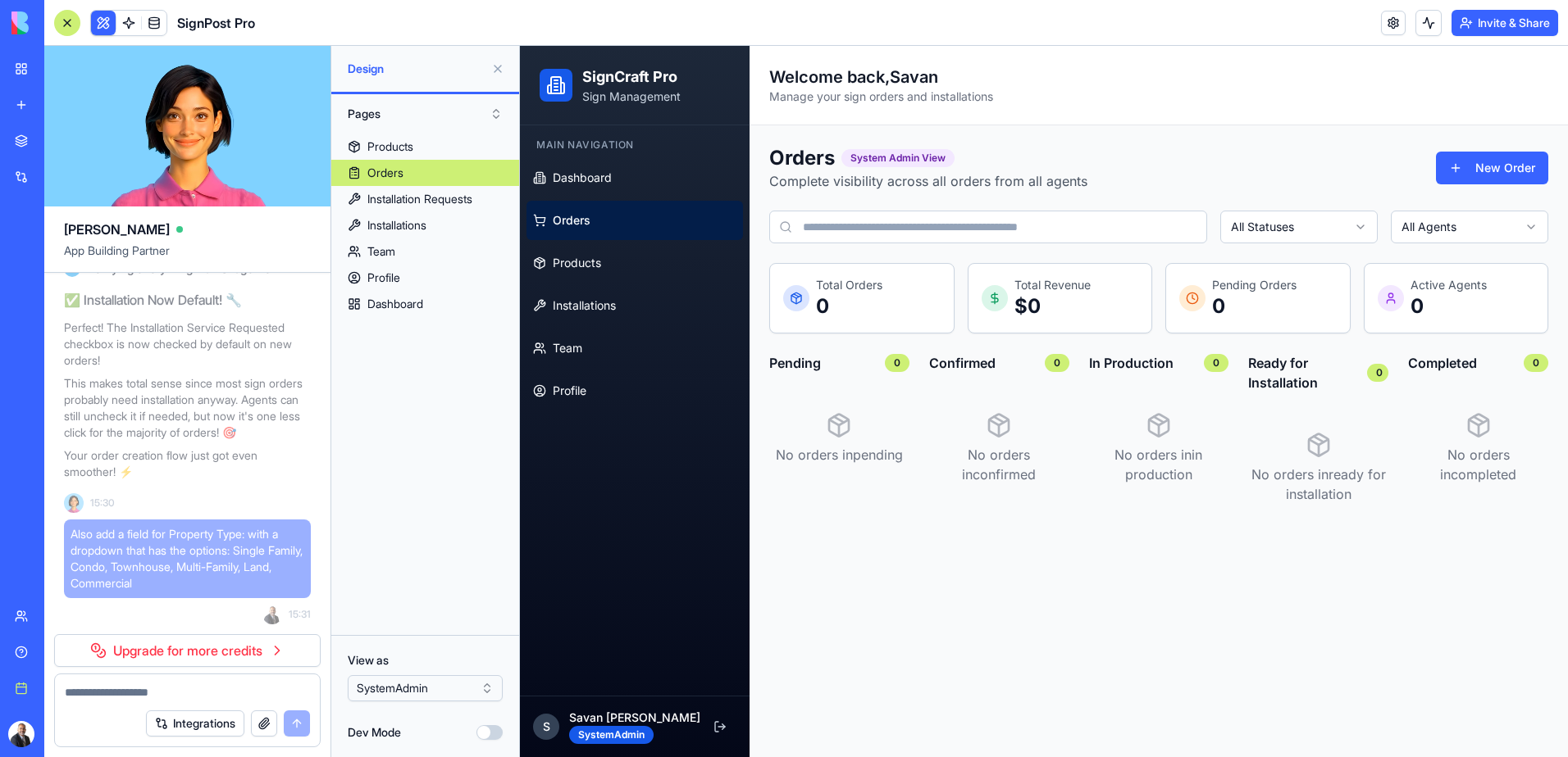
scroll to position [14051, 0]
click at [582, 226] on span "Orders" at bounding box center [572, 221] width 38 height 16
click at [443, 690] on html "BETA My Workspace New app Marketplace Integrations Recent SignPost Pro Social M…" at bounding box center [784, 378] width 1568 height 757
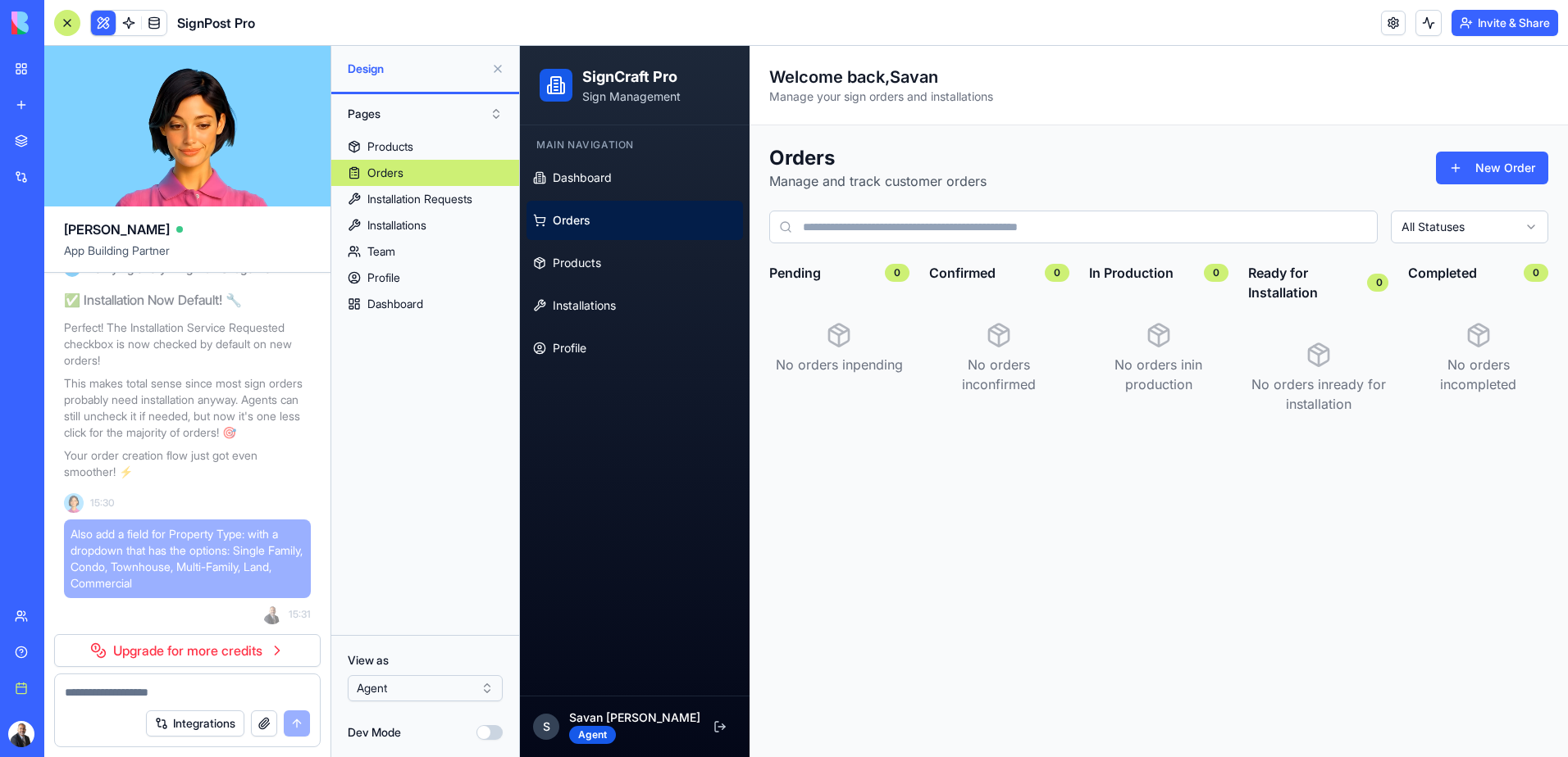
click at [607, 218] on link "Orders" at bounding box center [635, 221] width 216 height 40
click at [579, 171] on span "Dashboard" at bounding box center [582, 178] width 59 height 16
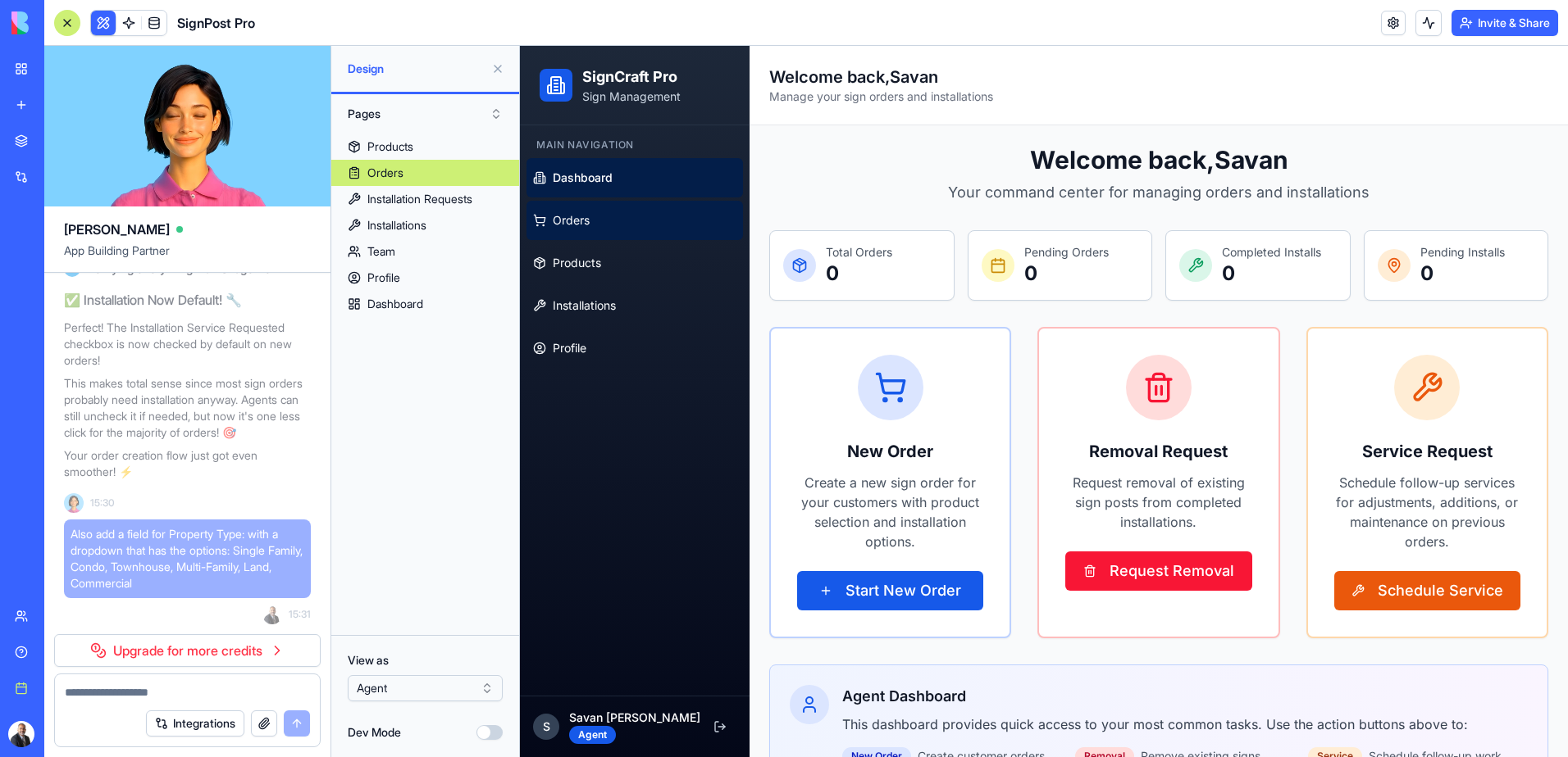
click at [601, 228] on link "Orders" at bounding box center [635, 221] width 216 height 40
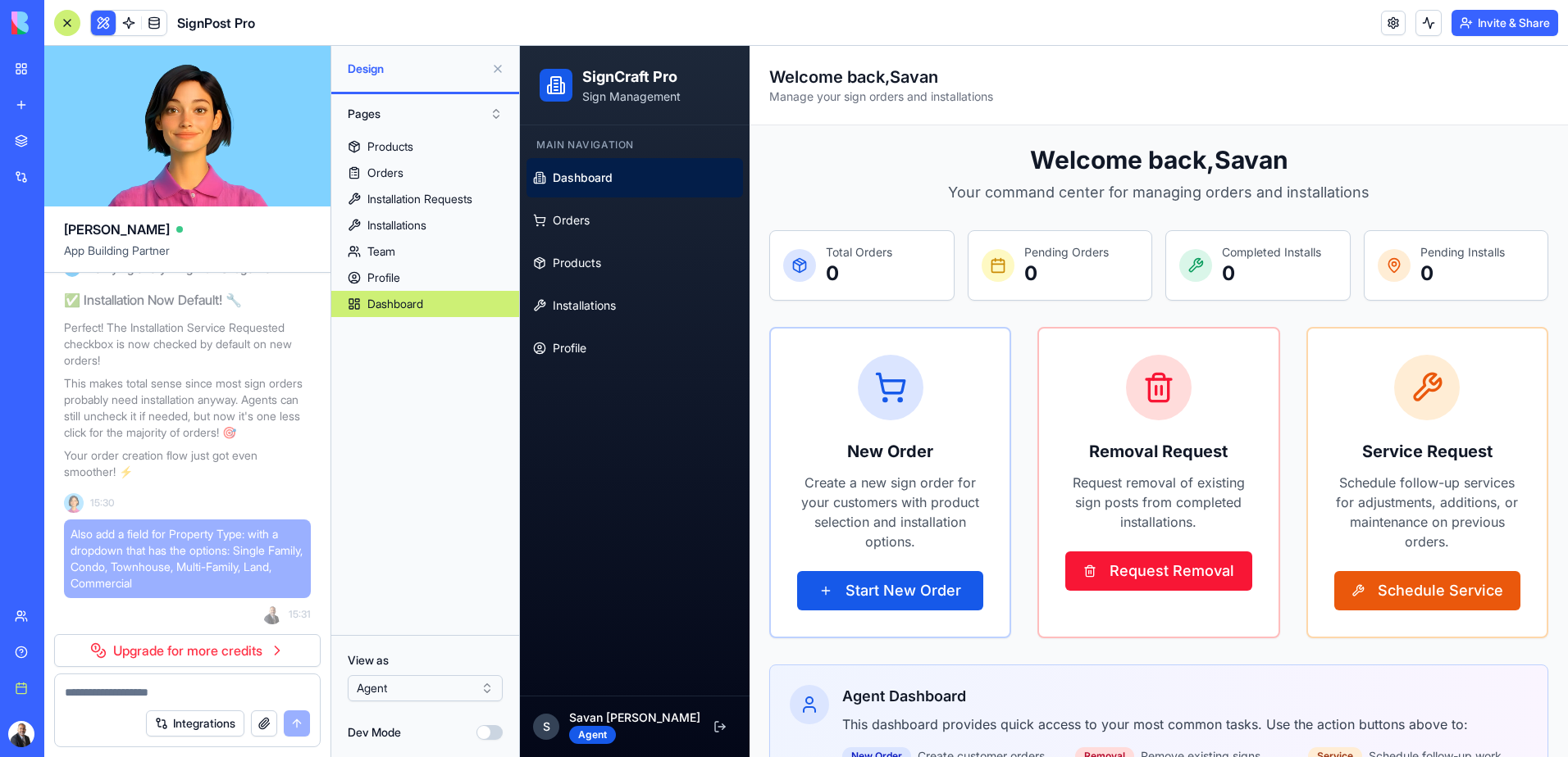
click at [595, 180] on span "Dashboard" at bounding box center [582, 178] width 60 height 16
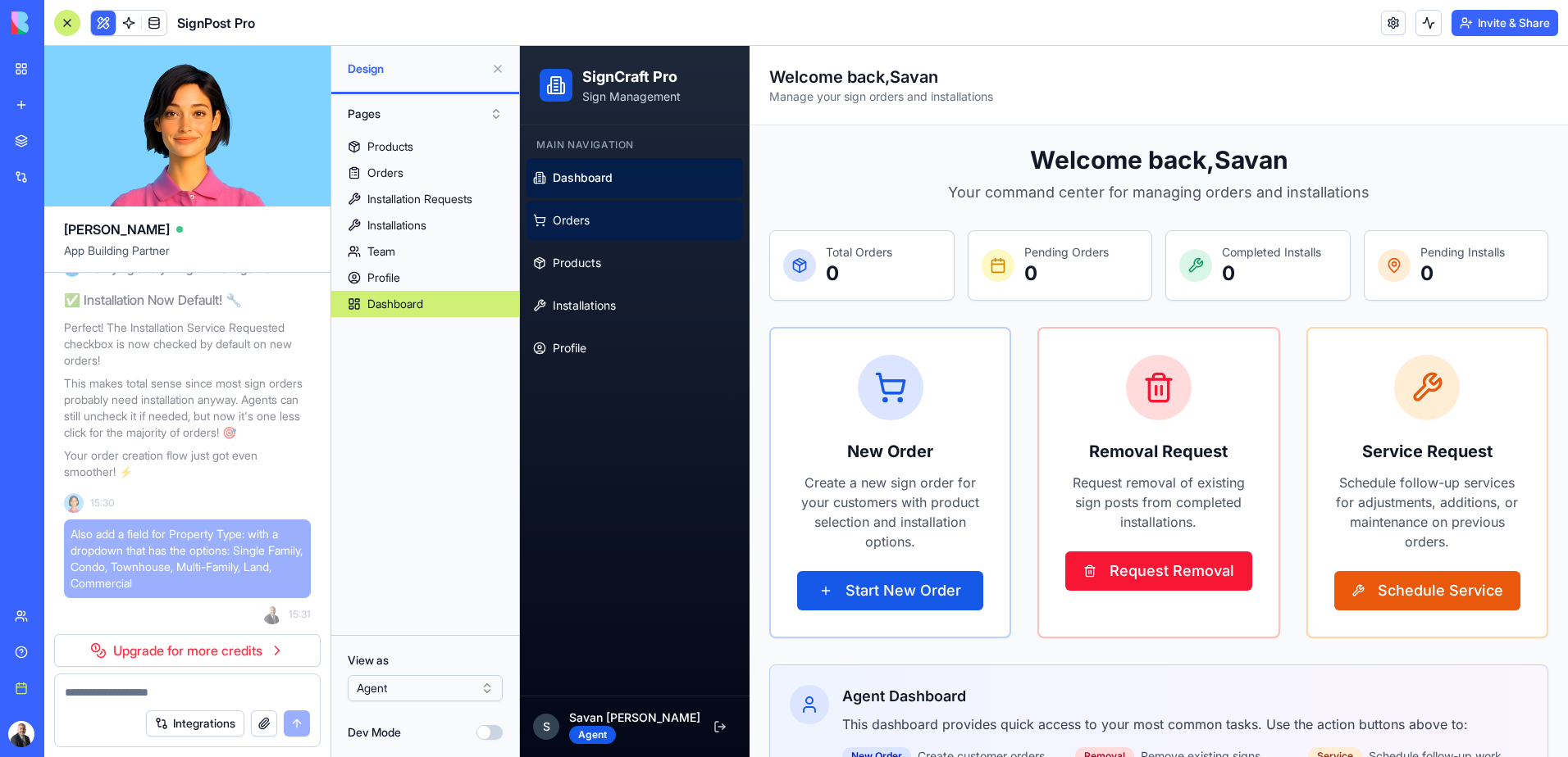
click at [572, 220] on span "Orders" at bounding box center [571, 221] width 37 height 16
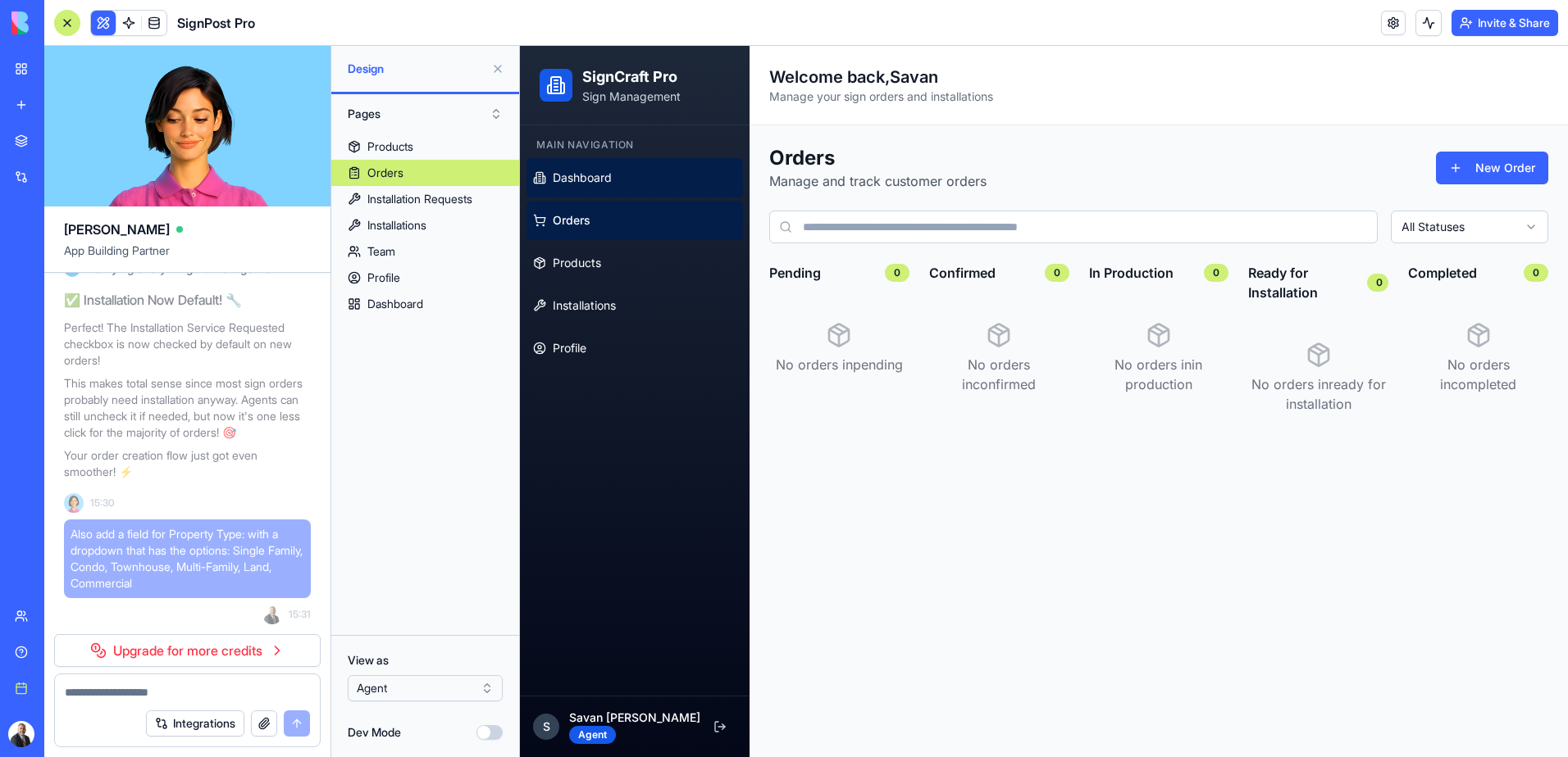
click at [577, 177] on span "Dashboard" at bounding box center [582, 178] width 59 height 16
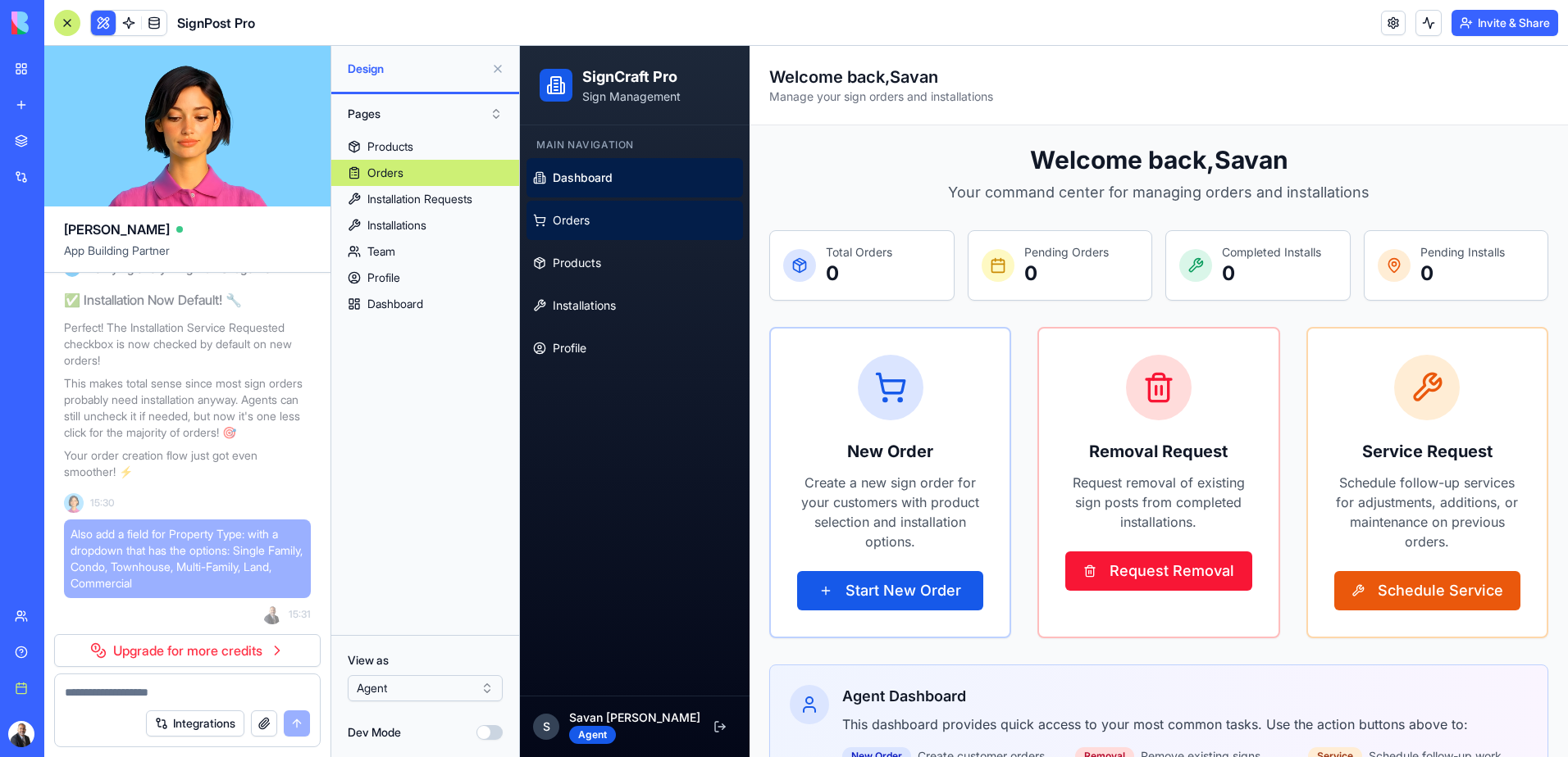
click at [582, 219] on span "Orders" at bounding box center [571, 221] width 37 height 16
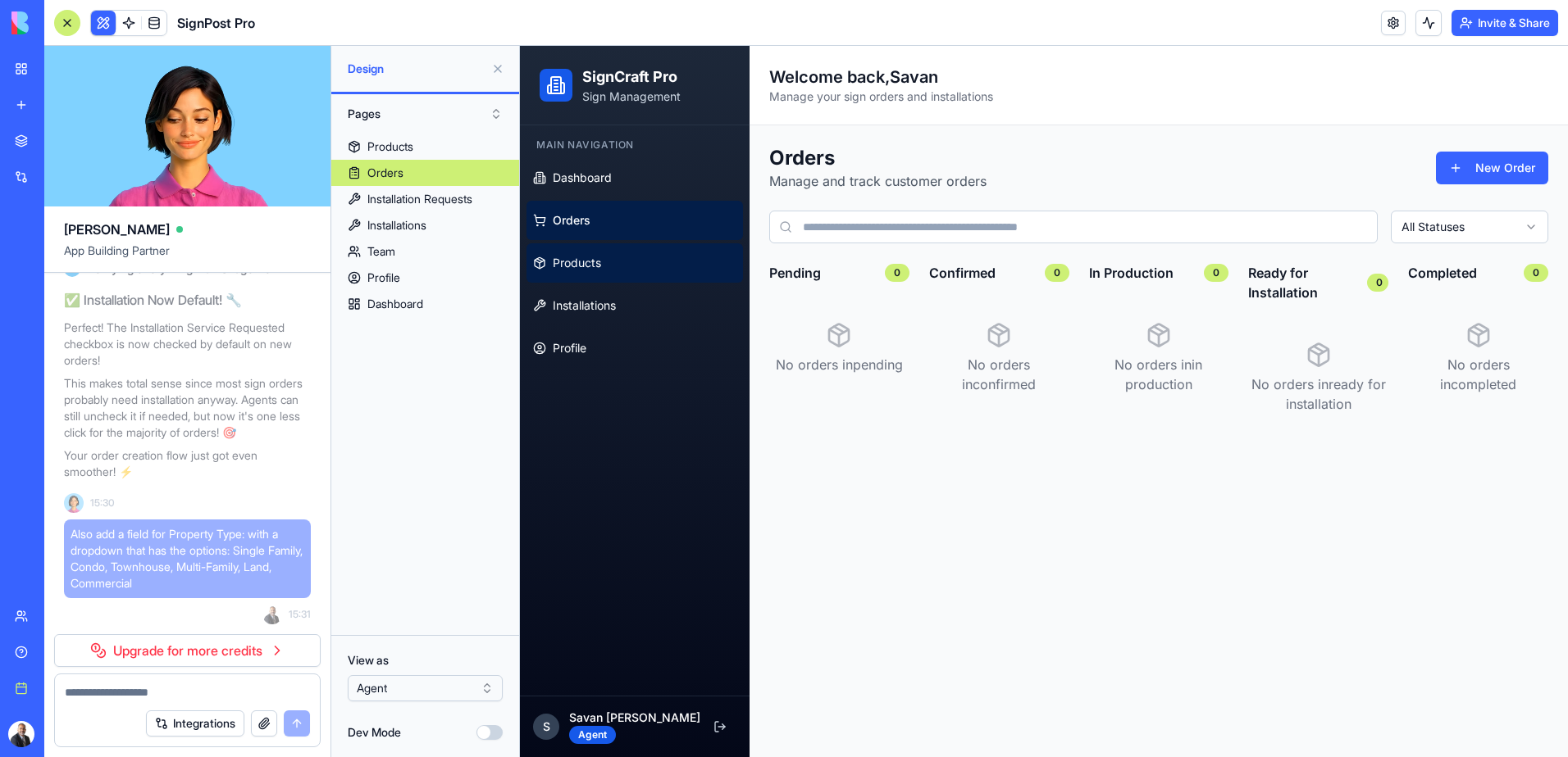
click at [584, 264] on span "Products" at bounding box center [577, 263] width 49 height 16
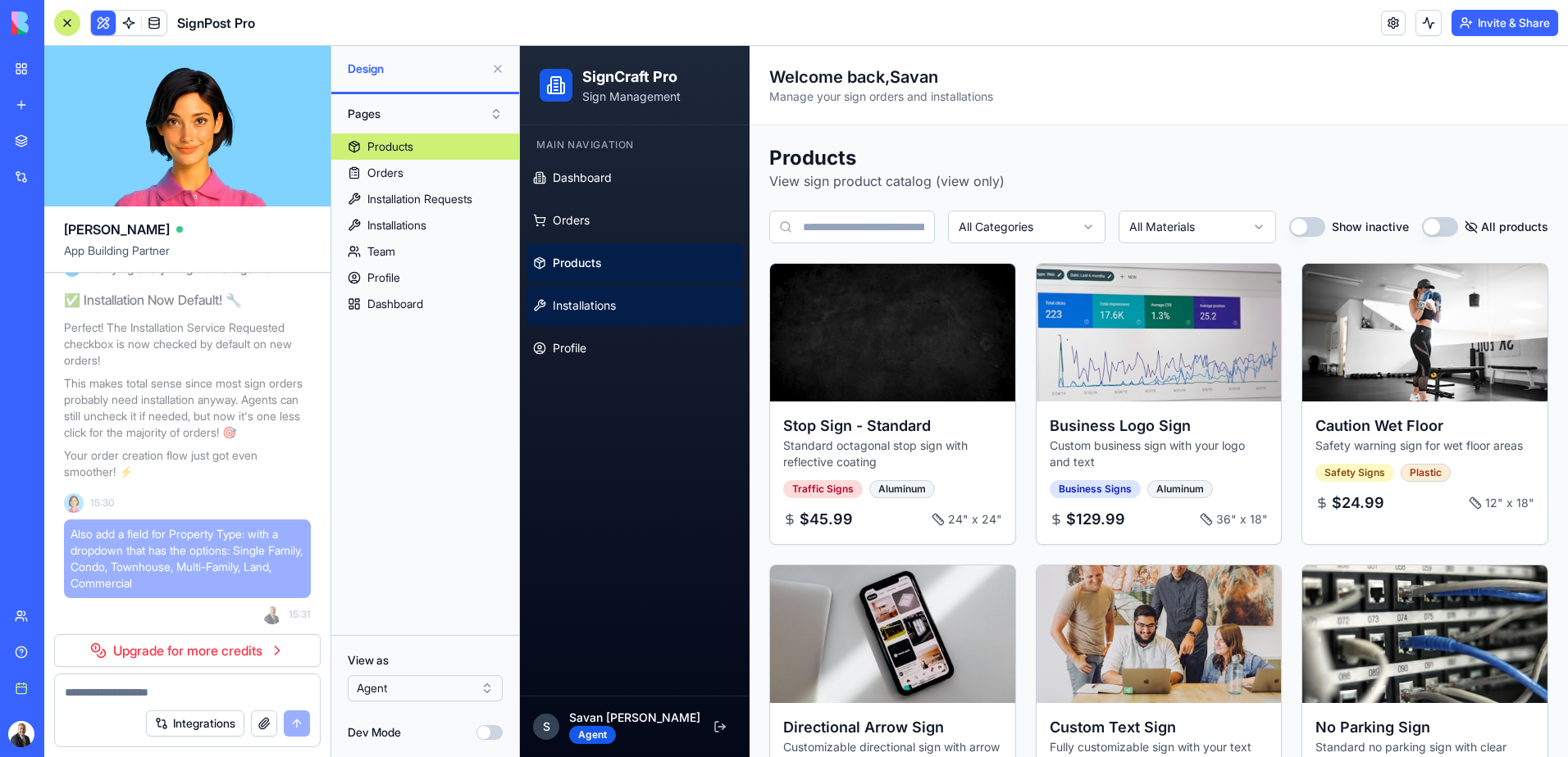
click at [579, 302] on span "Installations" at bounding box center [584, 306] width 63 height 16
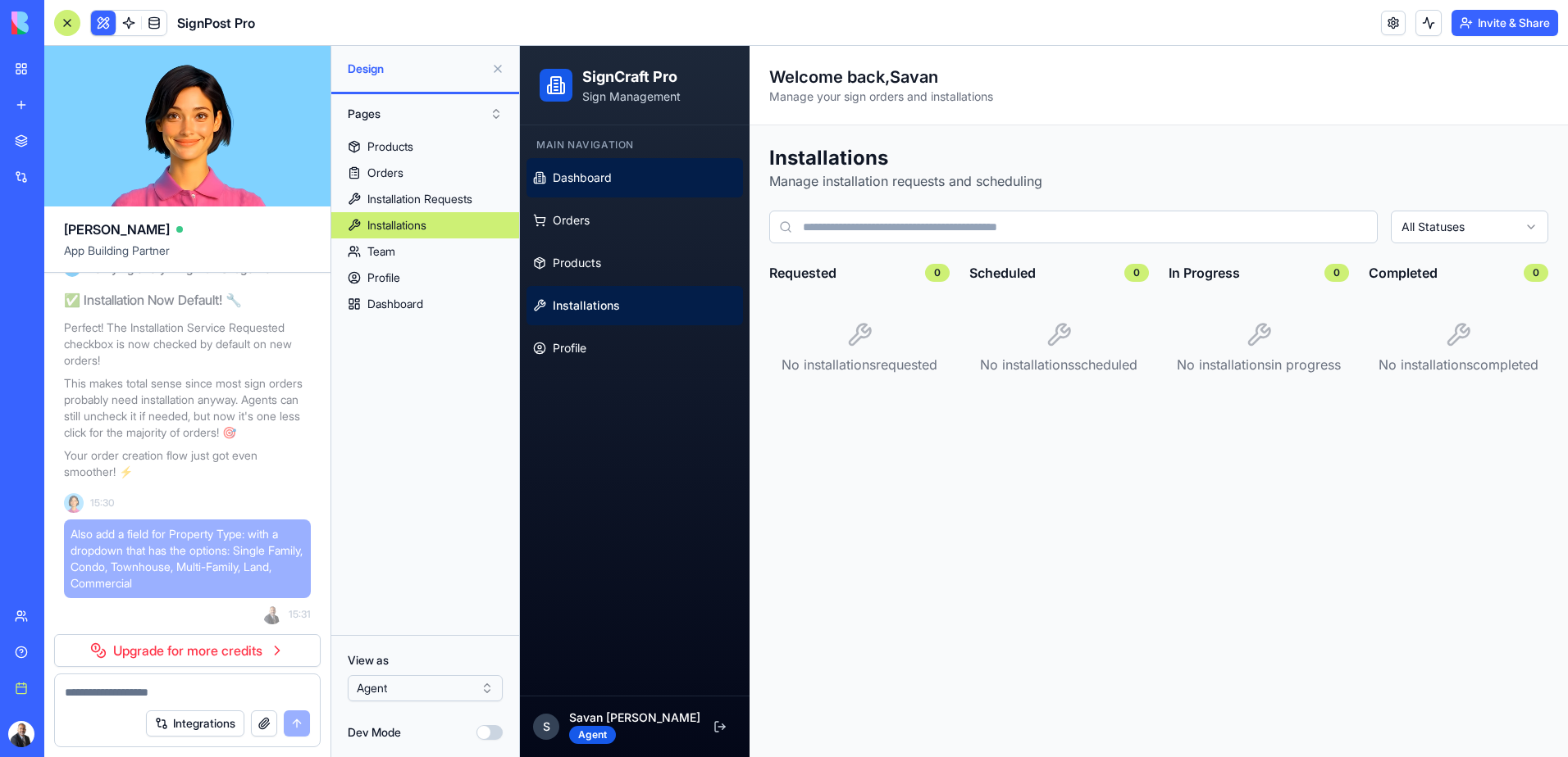
click at [600, 177] on span "Dashboard" at bounding box center [582, 178] width 59 height 16
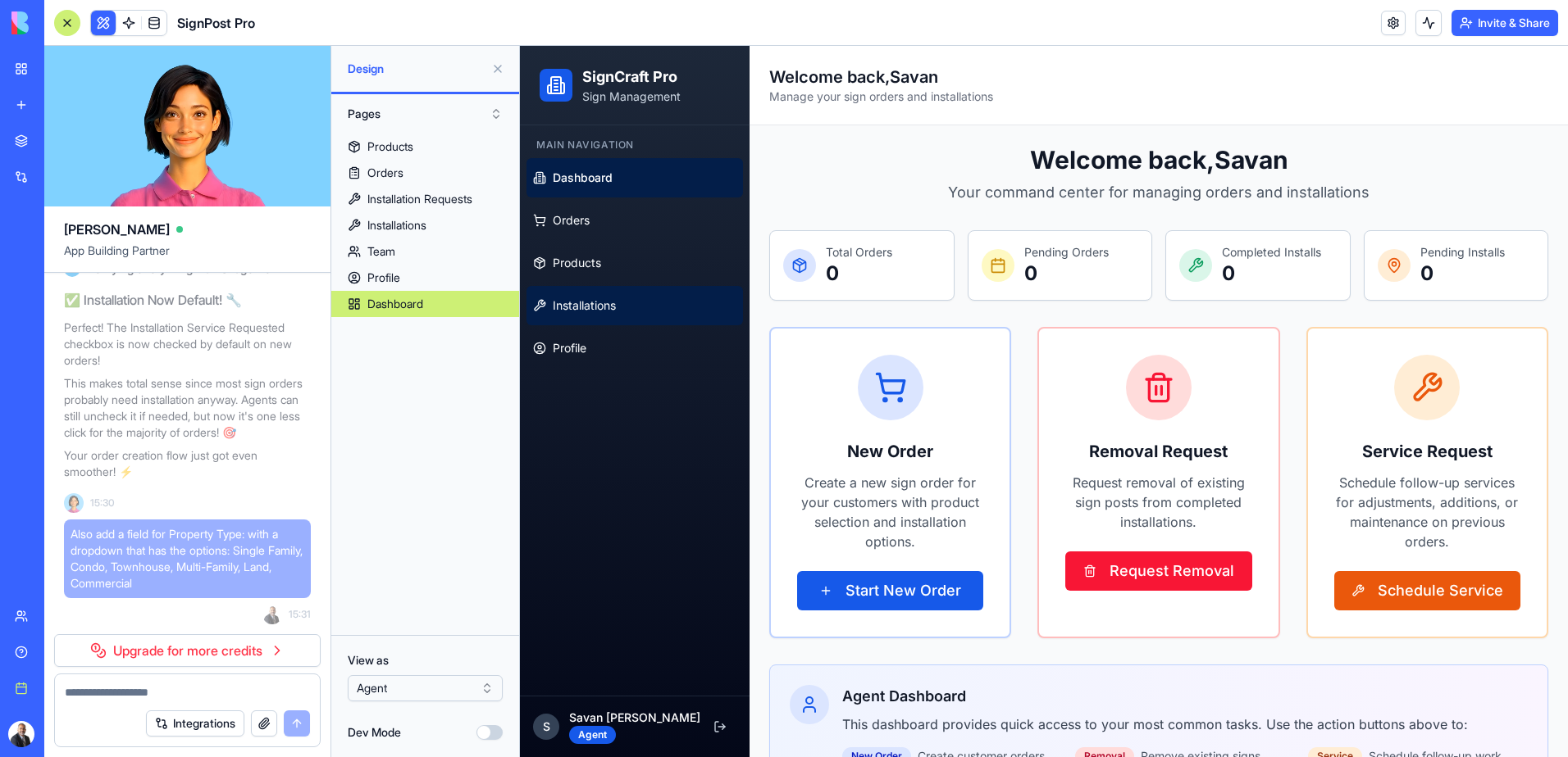
click at [584, 303] on span "Installations" at bounding box center [584, 306] width 63 height 16
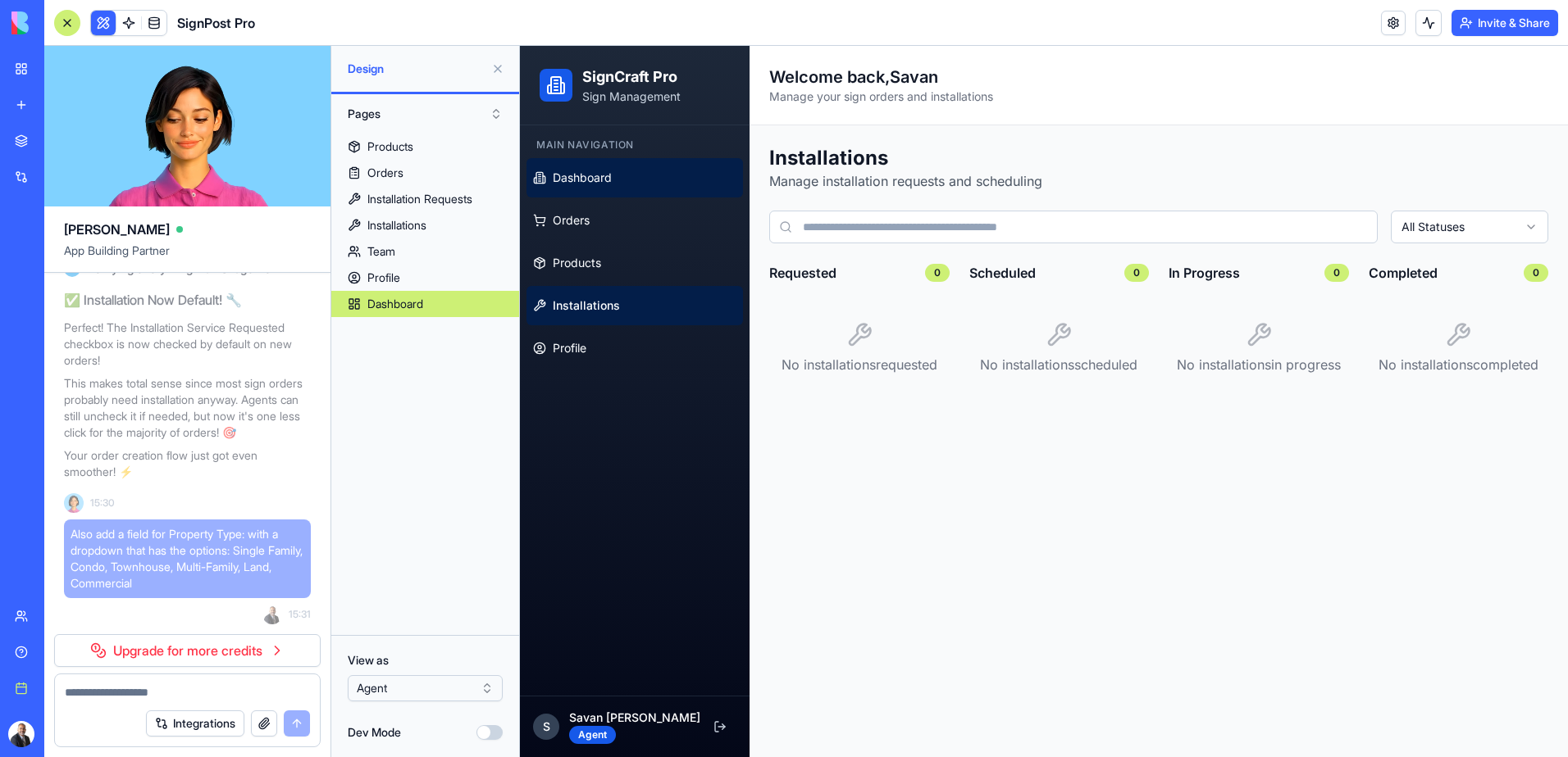
click at [579, 171] on span "Dashboard" at bounding box center [582, 178] width 59 height 16
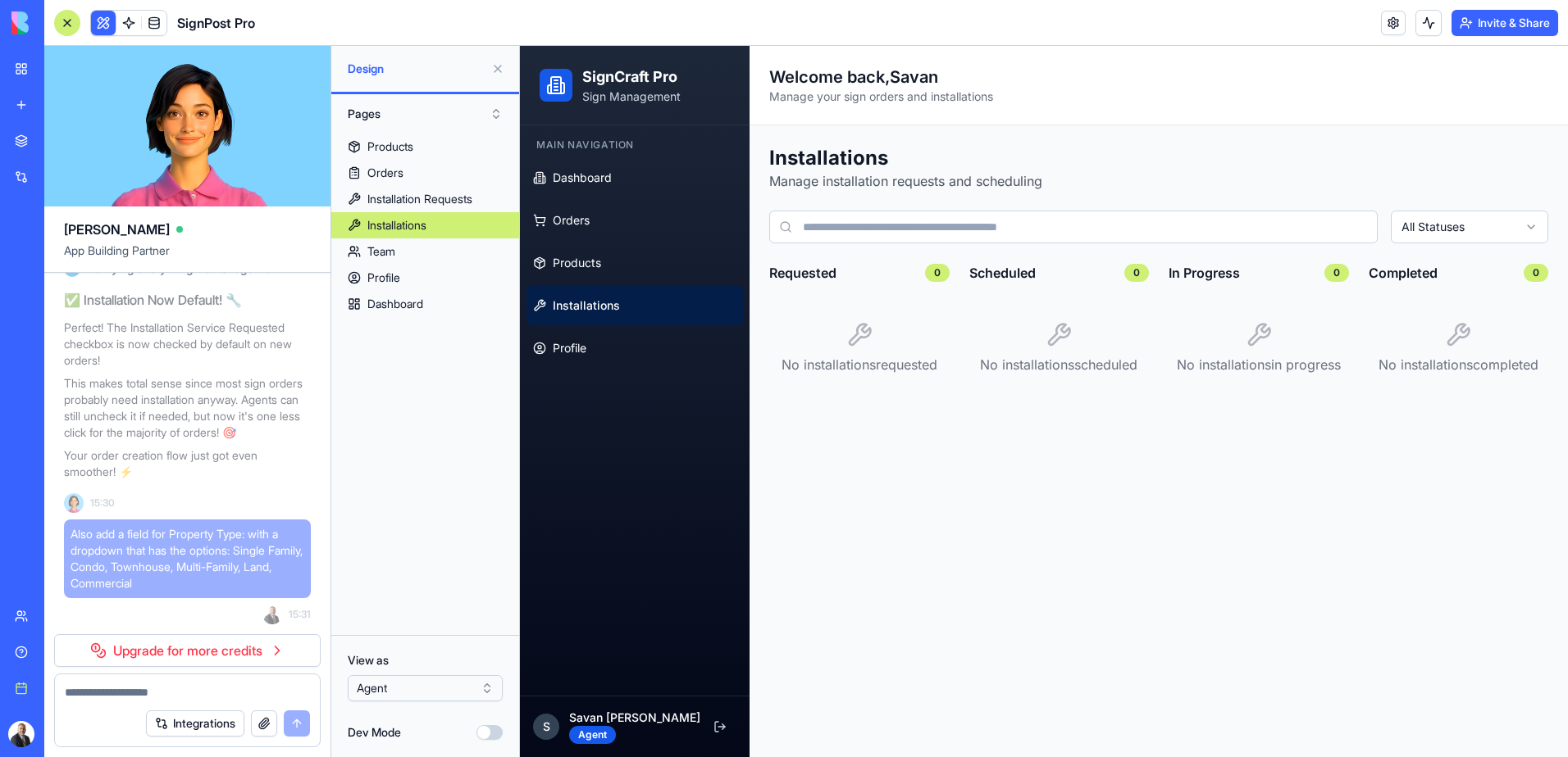
click at [401, 693] on html "BETA My Workspace New app Marketplace Integrations Recent SignPost Pro Social M…" at bounding box center [784, 378] width 1568 height 757
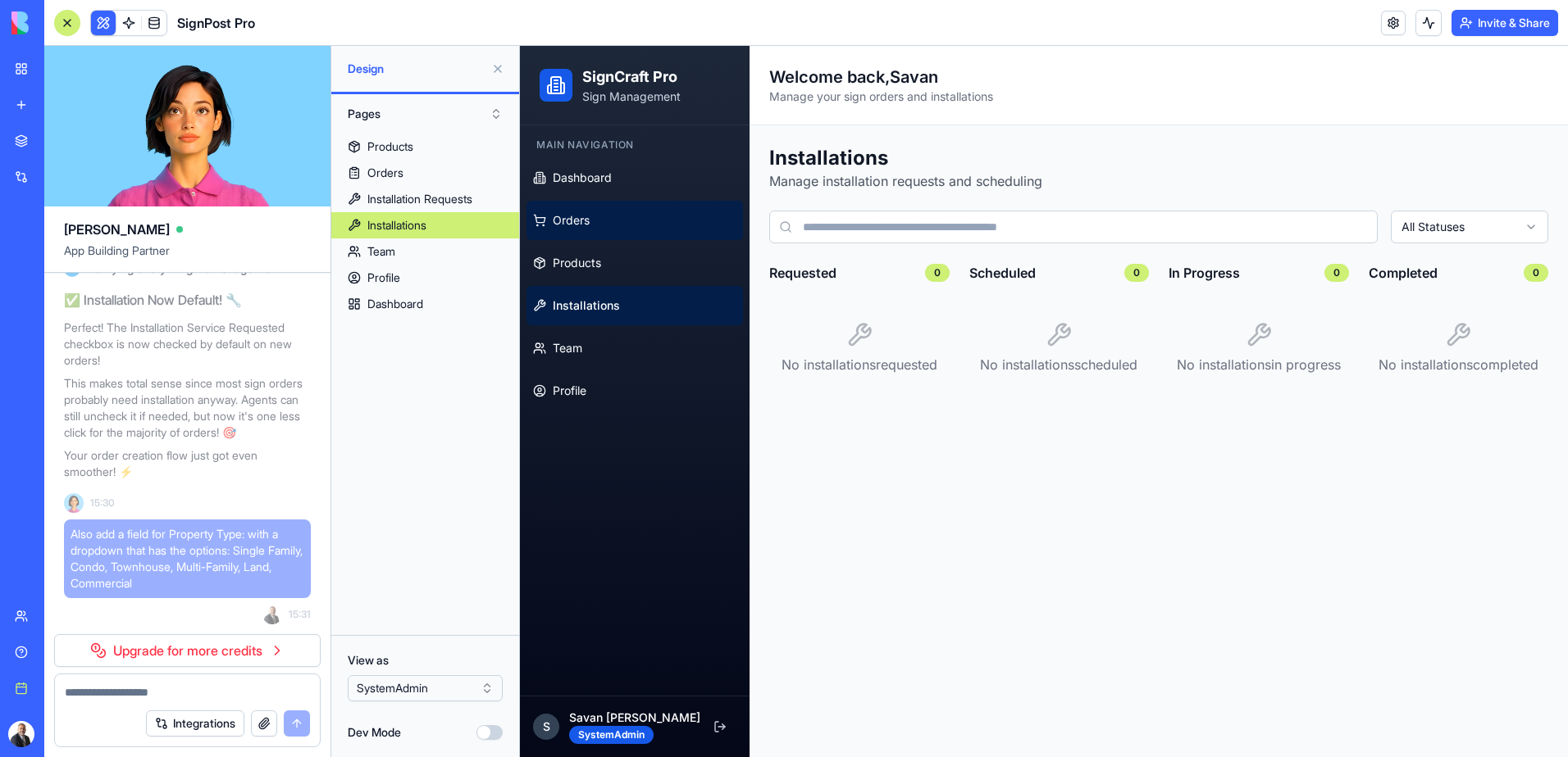
click at [589, 222] on span "Orders" at bounding box center [571, 221] width 37 height 16
